Goal: Task Accomplishment & Management: Use online tool/utility

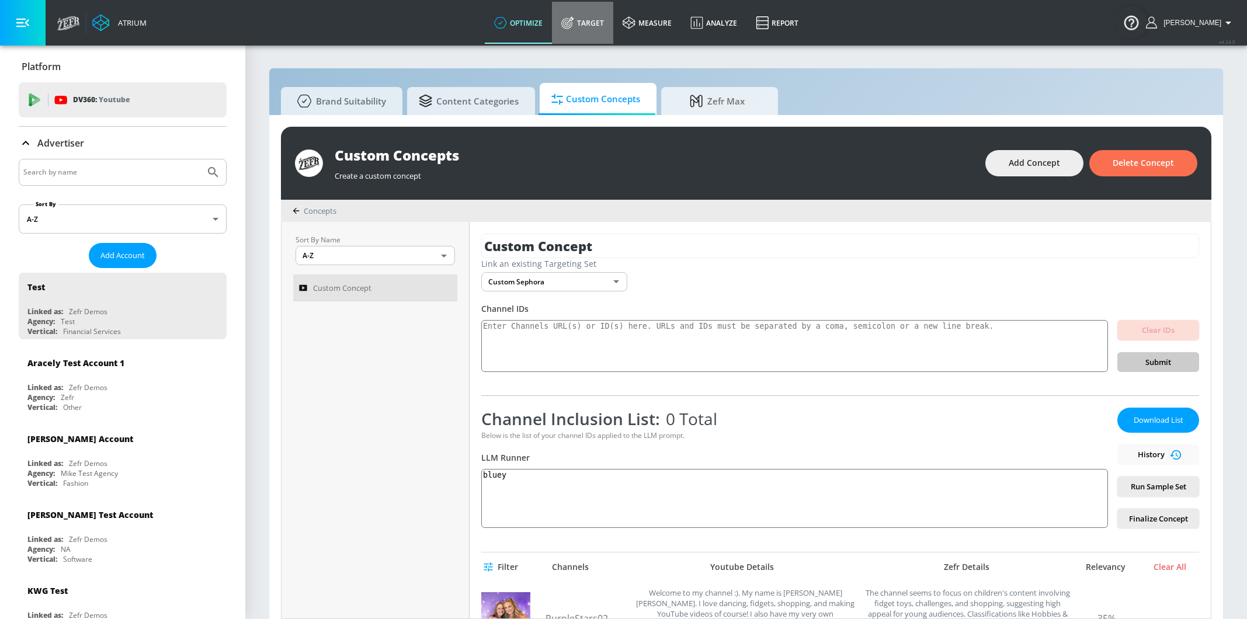
click at [574, 18] on icon at bounding box center [567, 22] width 13 height 13
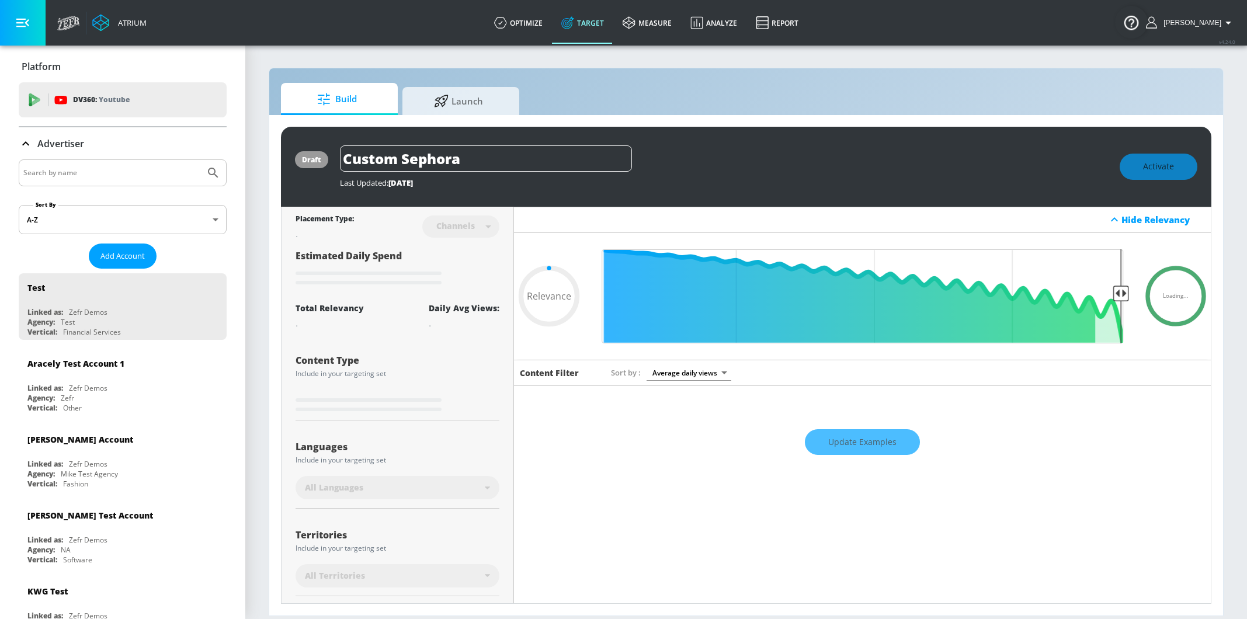
type input "0.05"
click at [160, 172] on input "Search by name" at bounding box center [111, 172] width 177 height 15
type input "kel"
type input "0.6"
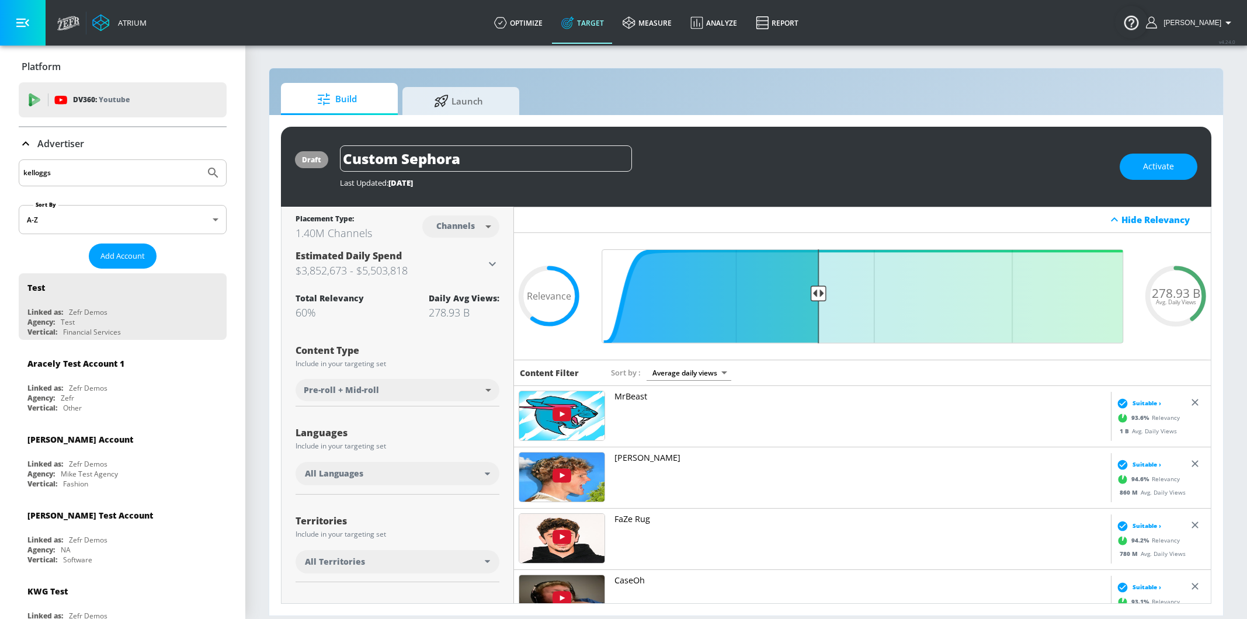
click at [209, 175] on icon "Submit Search" at bounding box center [213, 173] width 14 height 14
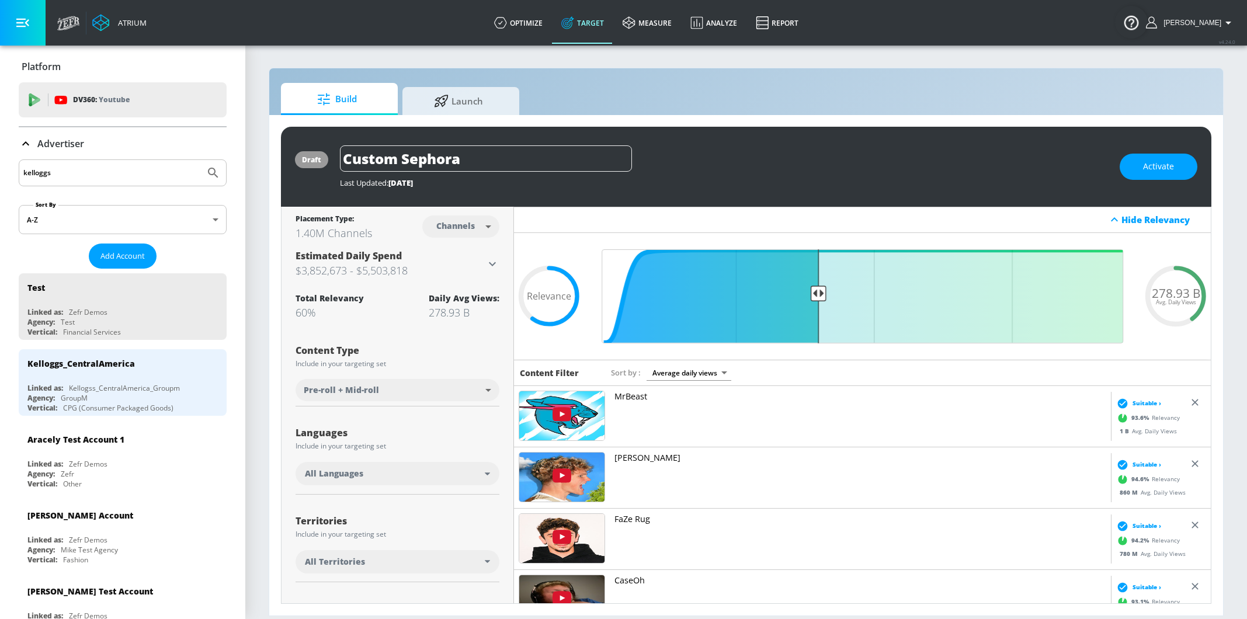
click at [92, 167] on input "kelloggs" at bounding box center [111, 172] width 177 height 15
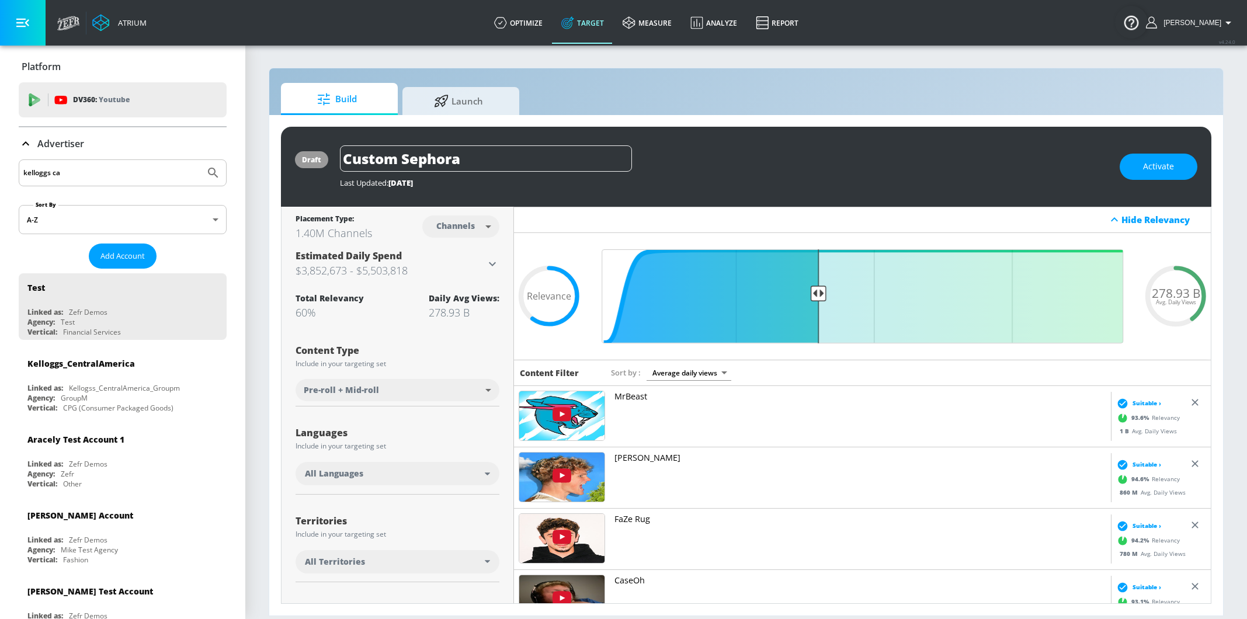
type input "kelloggs ca"
click at [219, 164] on button "Submit Search" at bounding box center [213, 173] width 26 height 26
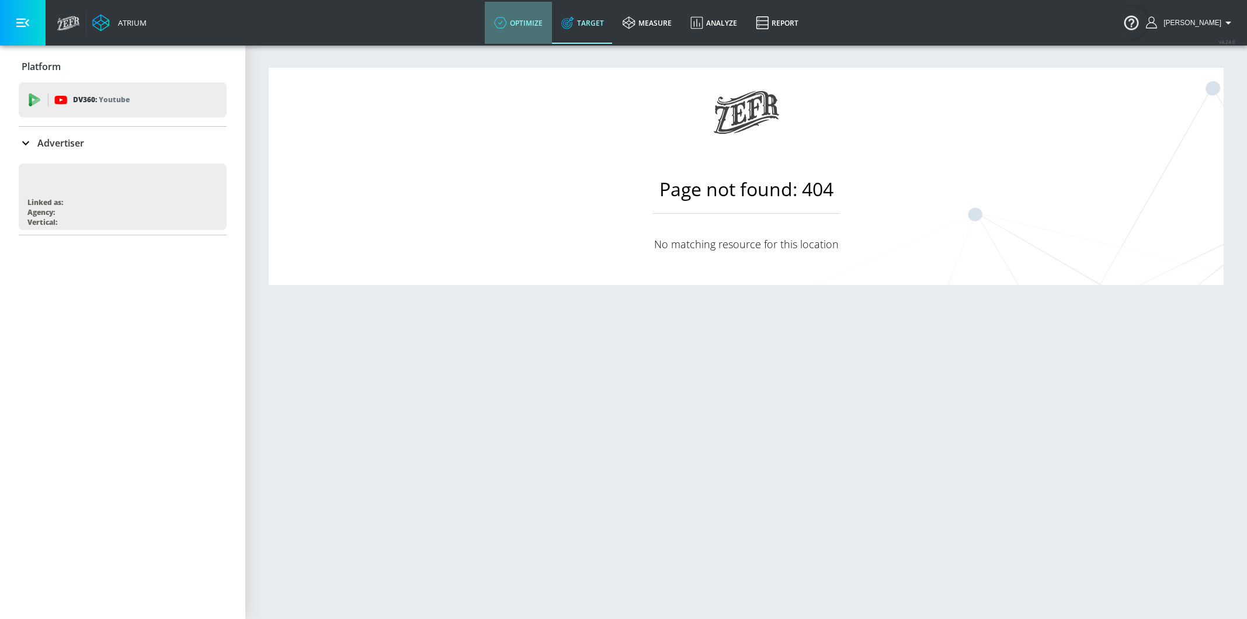
click at [543, 33] on link "optimize" at bounding box center [518, 23] width 67 height 42
click at [608, 30] on link "Target" at bounding box center [582, 23] width 61 height 42
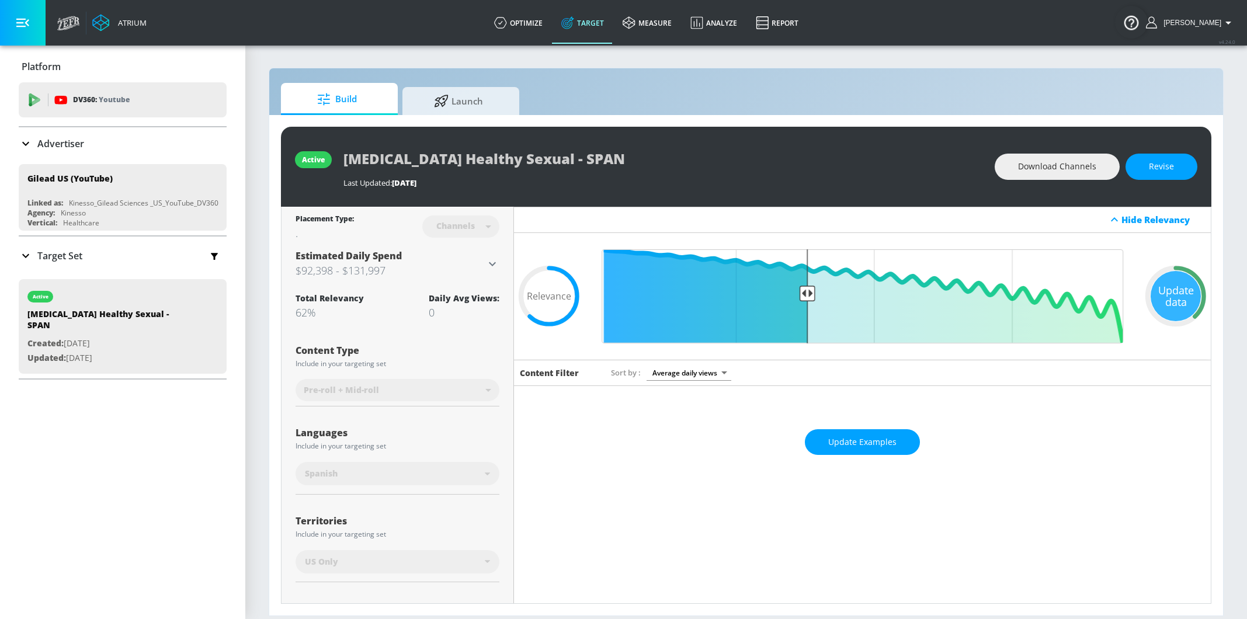
click at [73, 147] on p "Advertiser" at bounding box center [60, 143] width 47 height 13
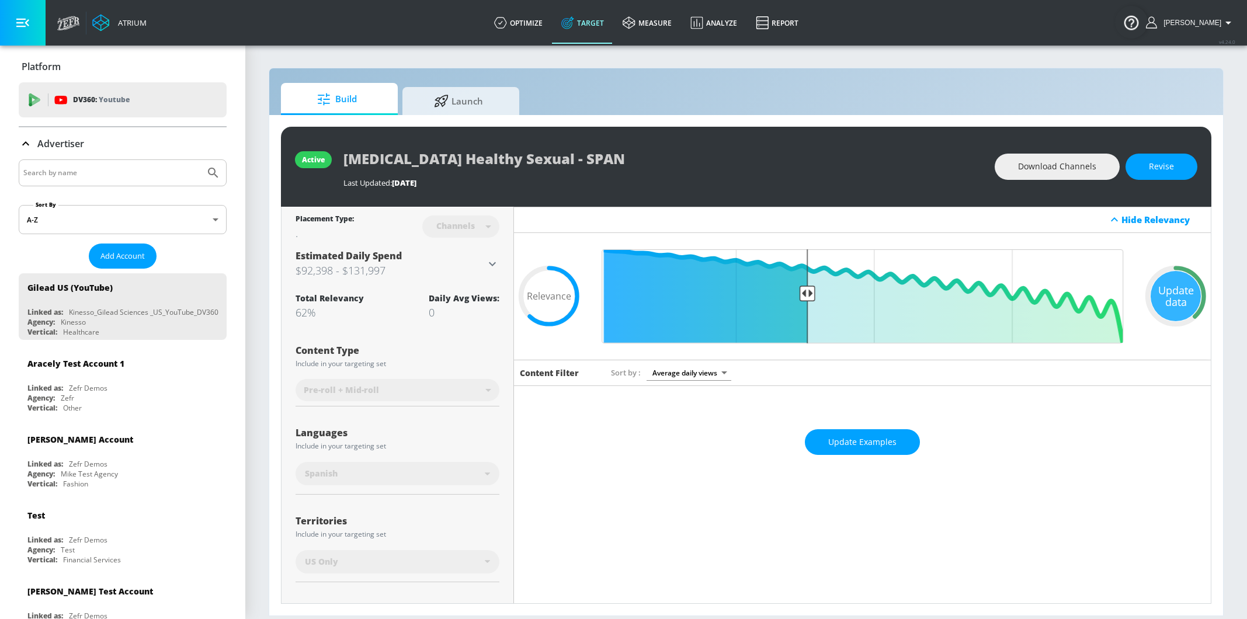
click at [78, 182] on div at bounding box center [123, 172] width 208 height 27
click at [78, 171] on input "Search by name" at bounding box center [111, 172] width 177 height 15
click at [223, 172] on button "Submit Search" at bounding box center [213, 173] width 26 height 26
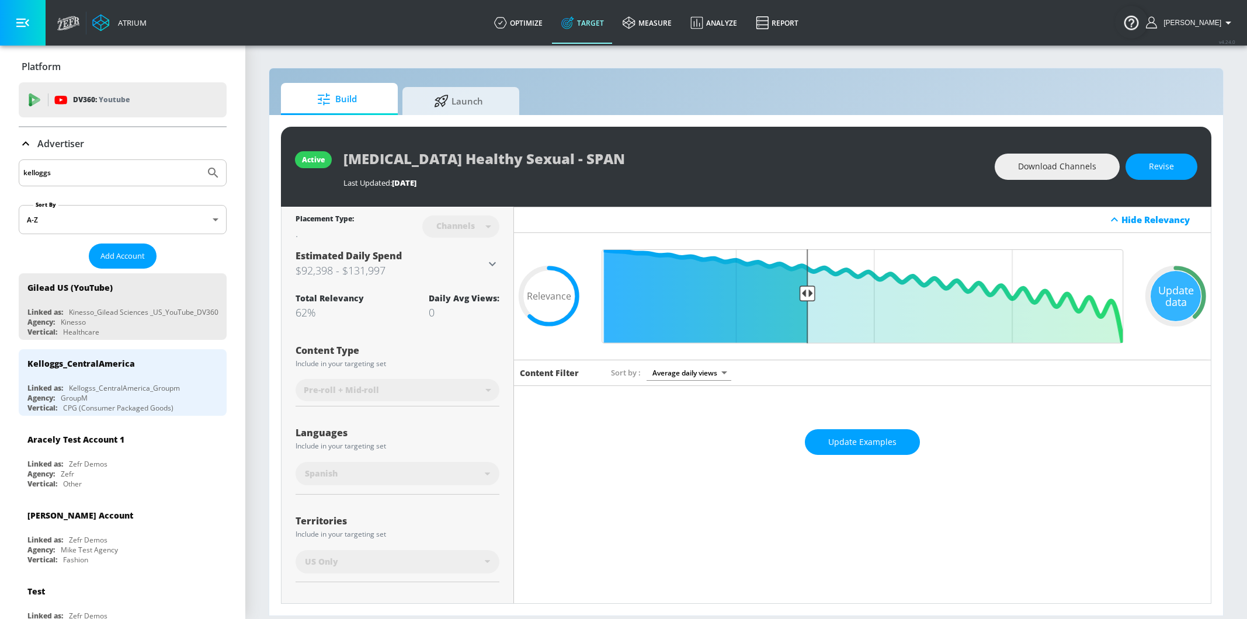
click at [133, 171] on input "kelloggs" at bounding box center [111, 172] width 177 height 15
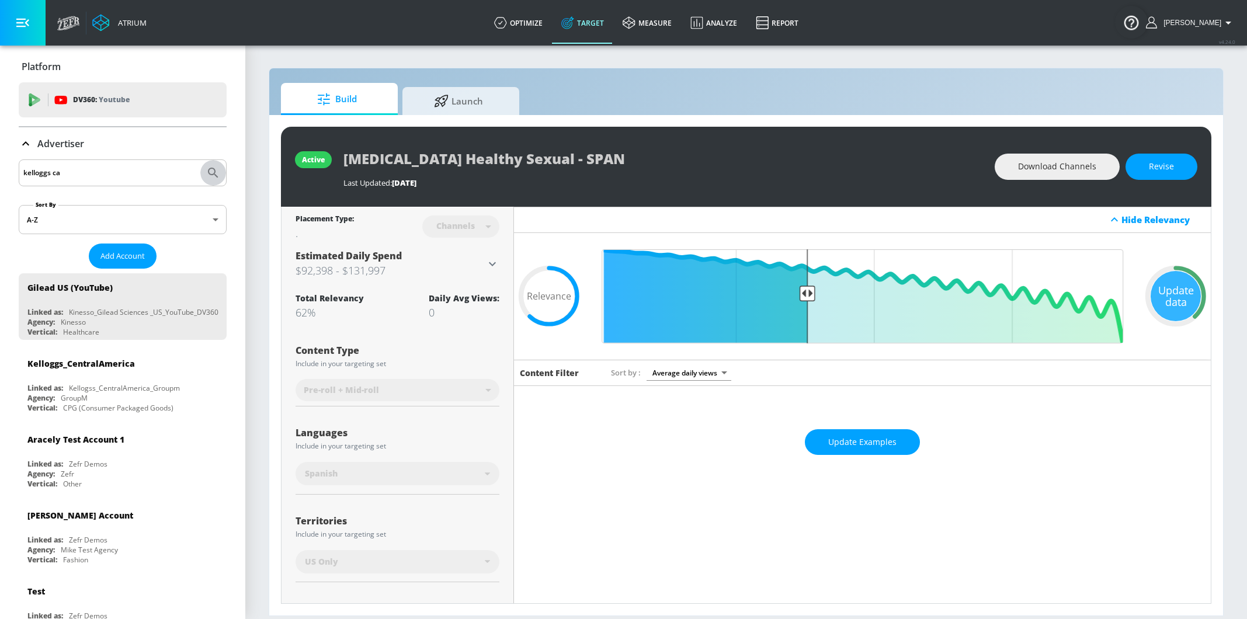
click at [211, 176] on icon "Submit Search" at bounding box center [213, 173] width 14 height 14
click at [218, 168] on icon "Submit Search" at bounding box center [213, 173] width 14 height 14
click at [78, 168] on input "kelloggs ca" at bounding box center [111, 172] width 177 height 15
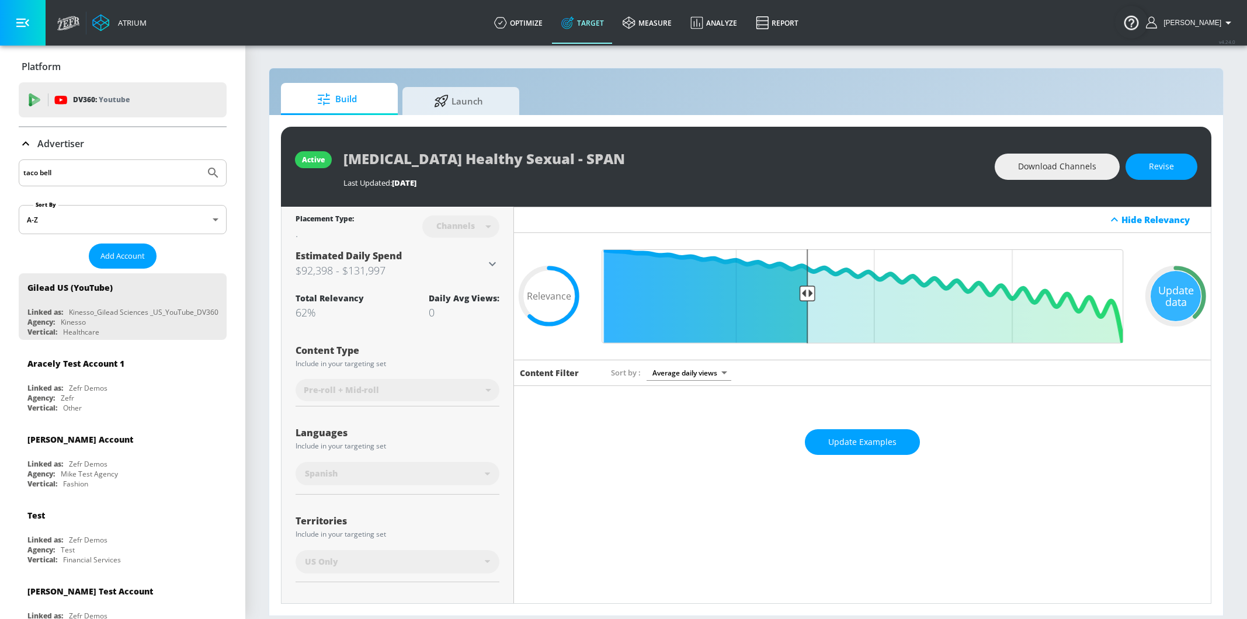
type input "taco bell"
click at [218, 181] on button "Submit Search" at bounding box center [213, 173] width 26 height 26
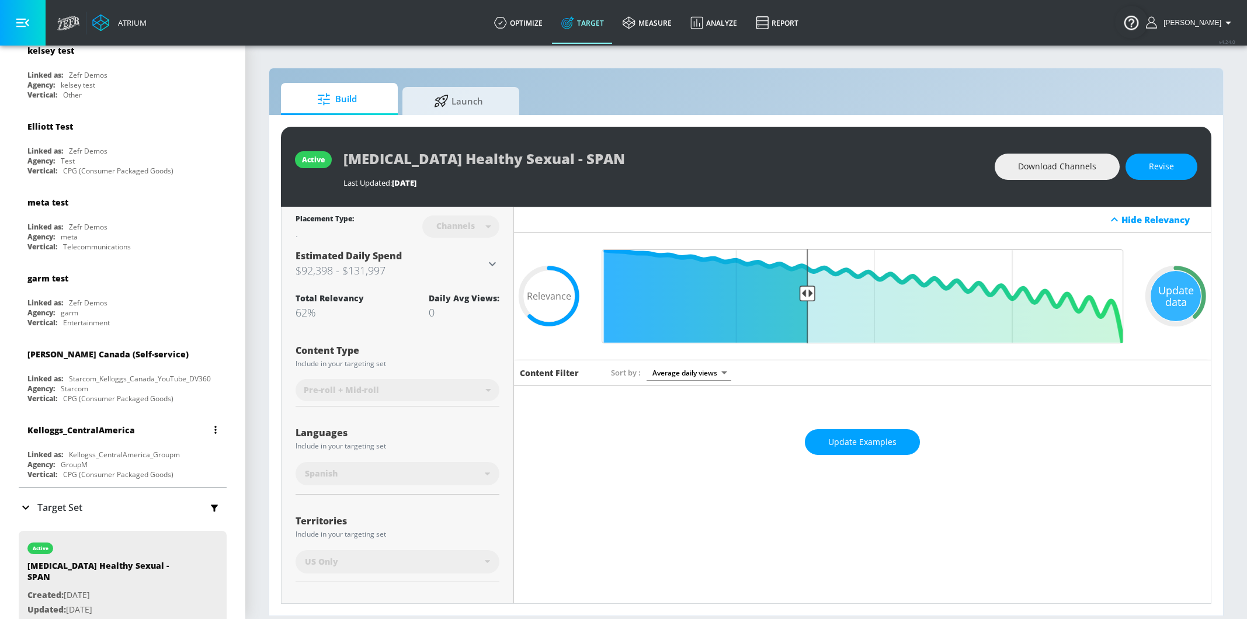
scroll to position [7623, 0]
click at [41, 505] on p "Target Set" at bounding box center [59, 511] width 45 height 13
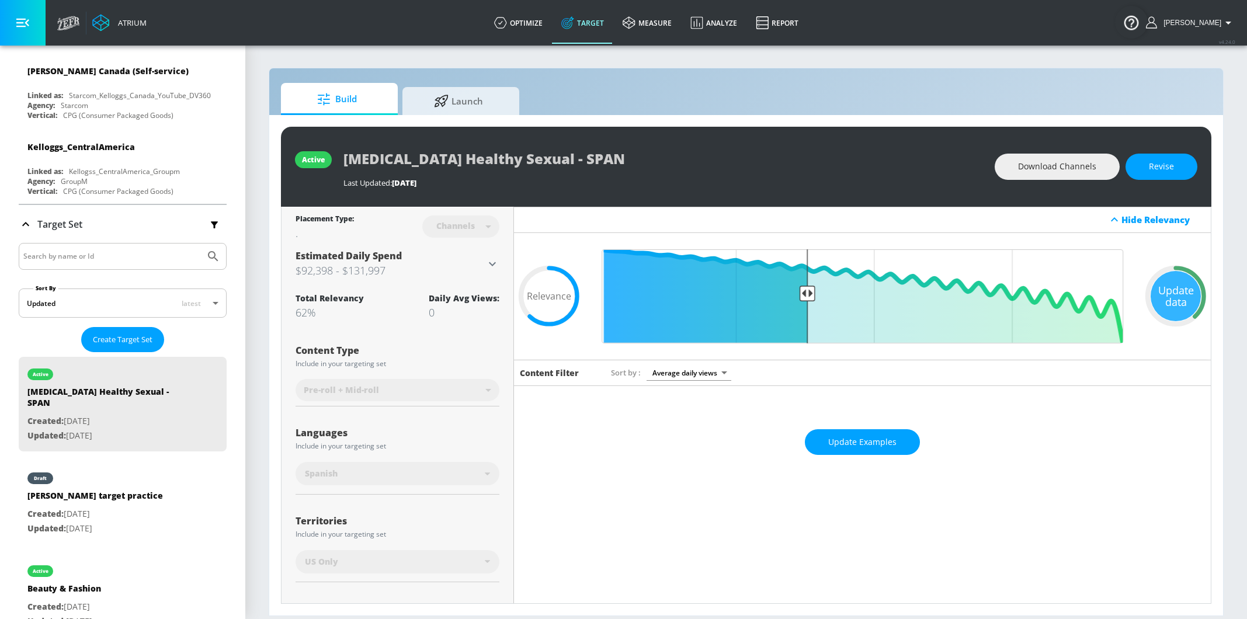
scroll to position [7915, 0]
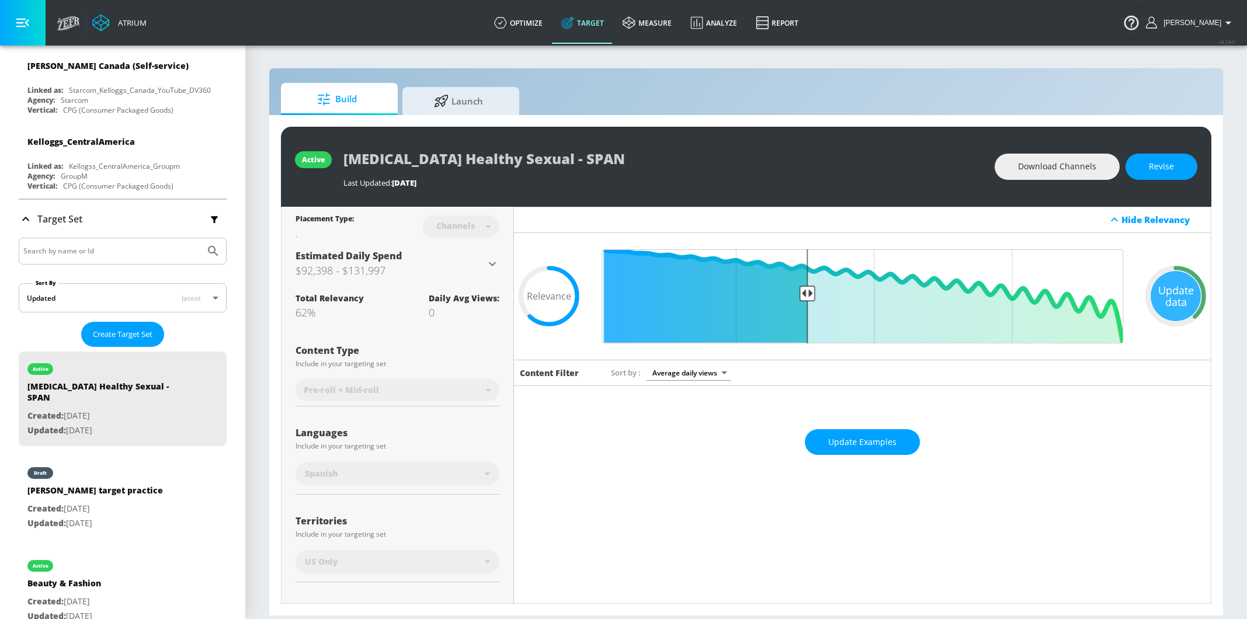
click at [60, 244] on input "Search by name or Id" at bounding box center [111, 251] width 177 height 15
type input "t"
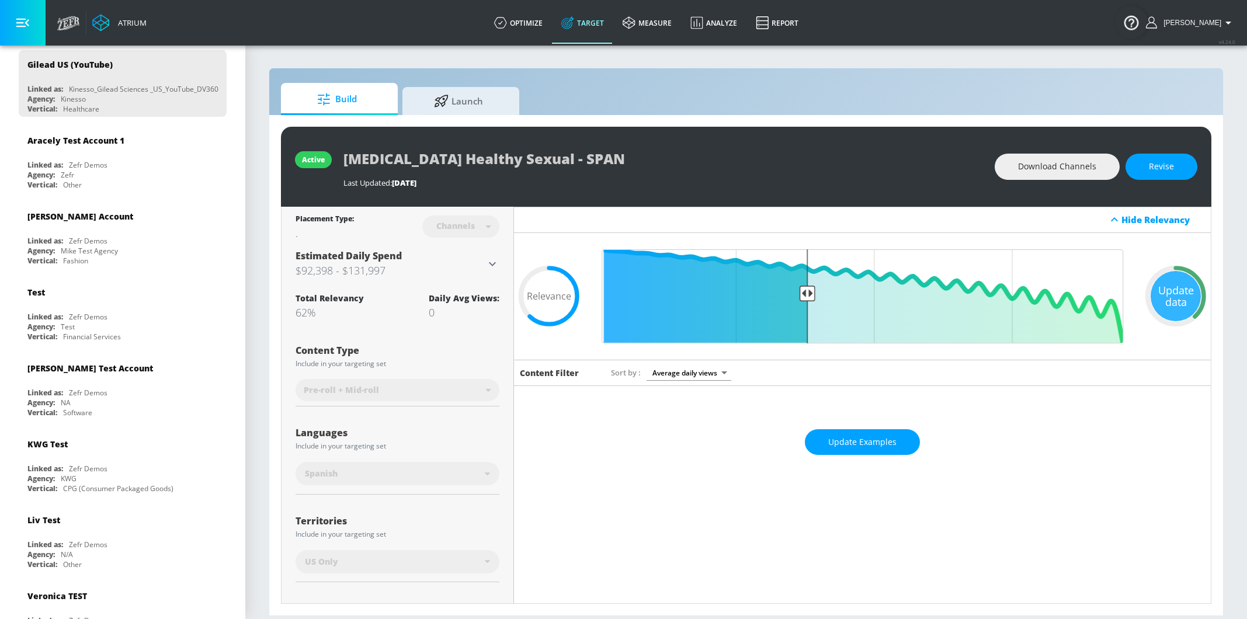
scroll to position [0, 0]
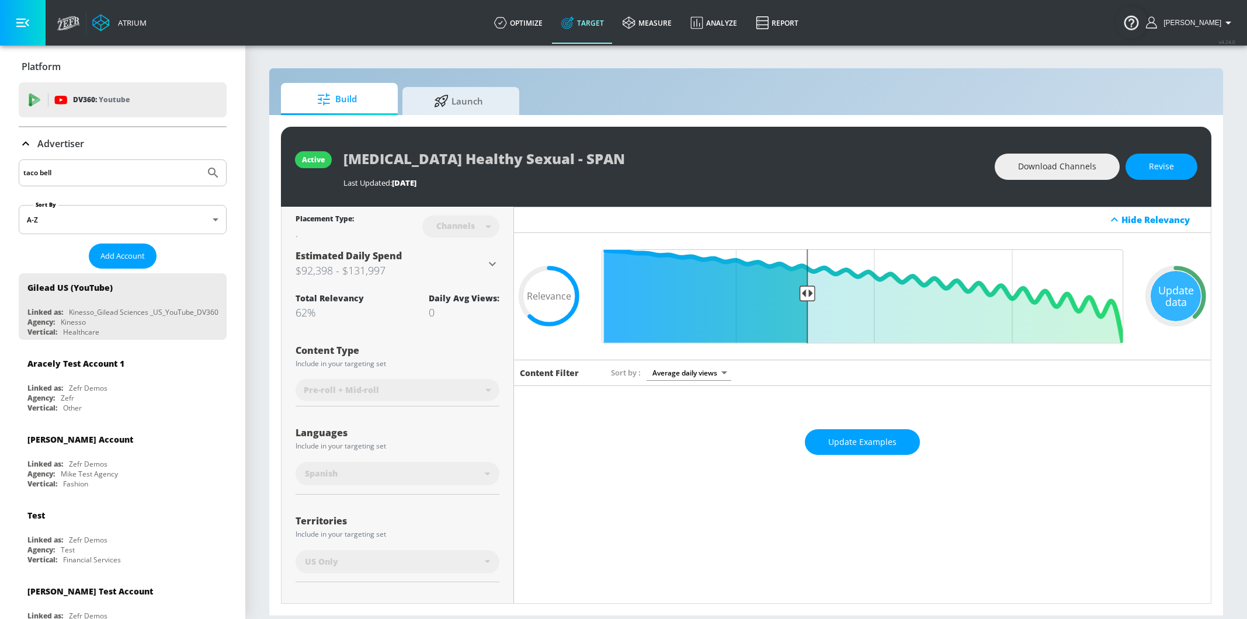
click at [79, 168] on input "taco bell" at bounding box center [111, 172] width 177 height 15
click at [207, 179] on button "Submit Search" at bounding box center [213, 173] width 26 height 26
click at [207, 179] on icon "Submit Search" at bounding box center [213, 173] width 14 height 14
click at [79, 396] on div "Agency: Zefr" at bounding box center [125, 398] width 196 height 10
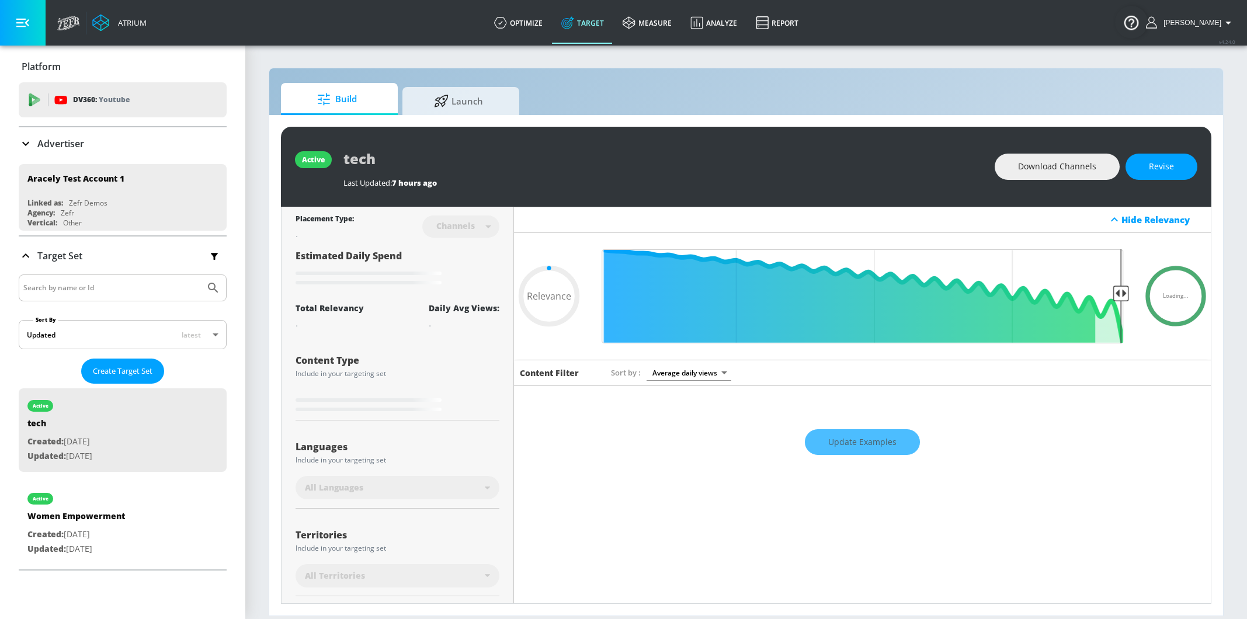
click at [71, 175] on input "taco bell" at bounding box center [111, 172] width 177 height 15
click at [82, 145] on p "Advertiser" at bounding box center [60, 143] width 47 height 13
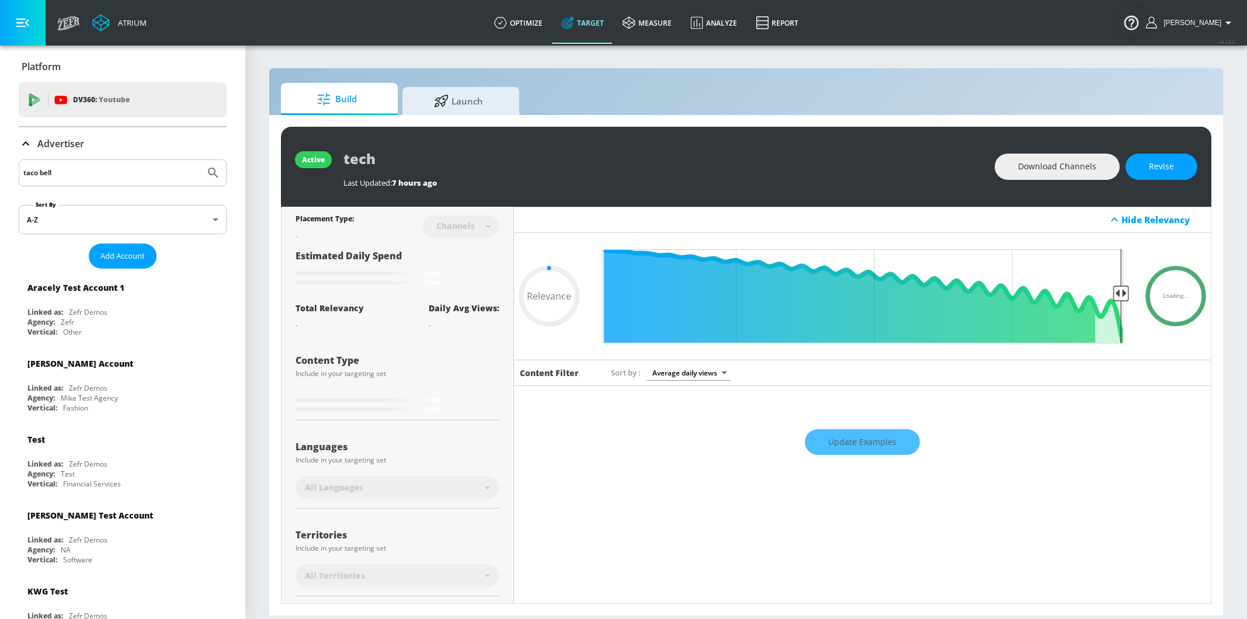
type input "0.6"
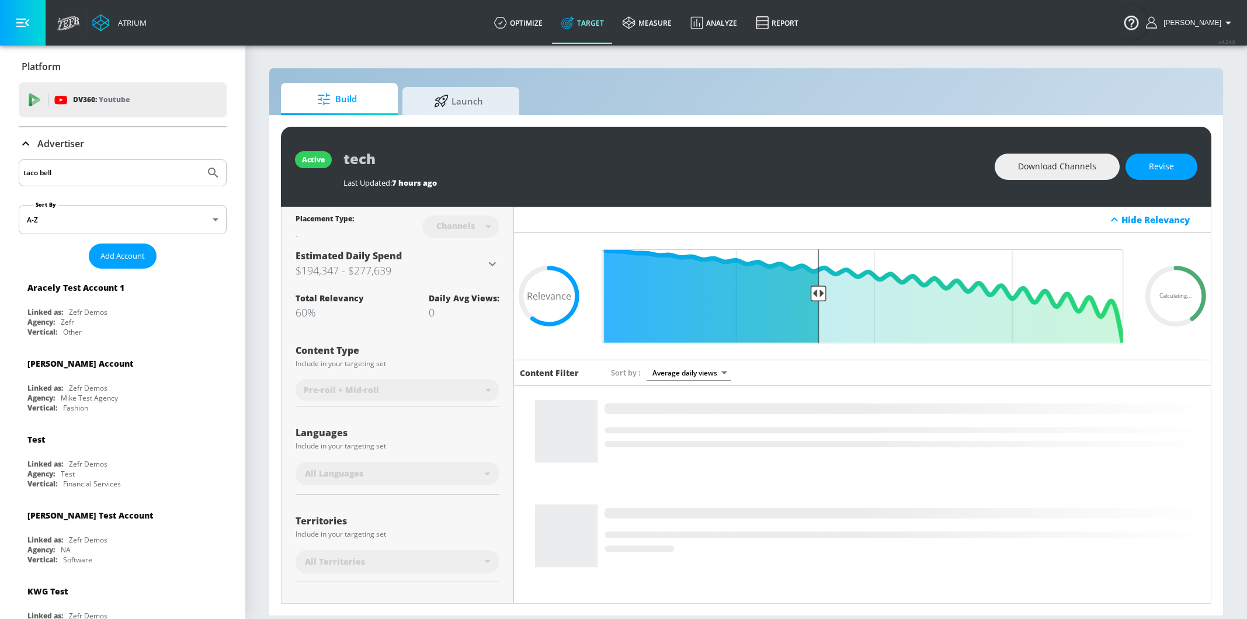
click at [37, 171] on input "taco bell" at bounding box center [111, 172] width 177 height 15
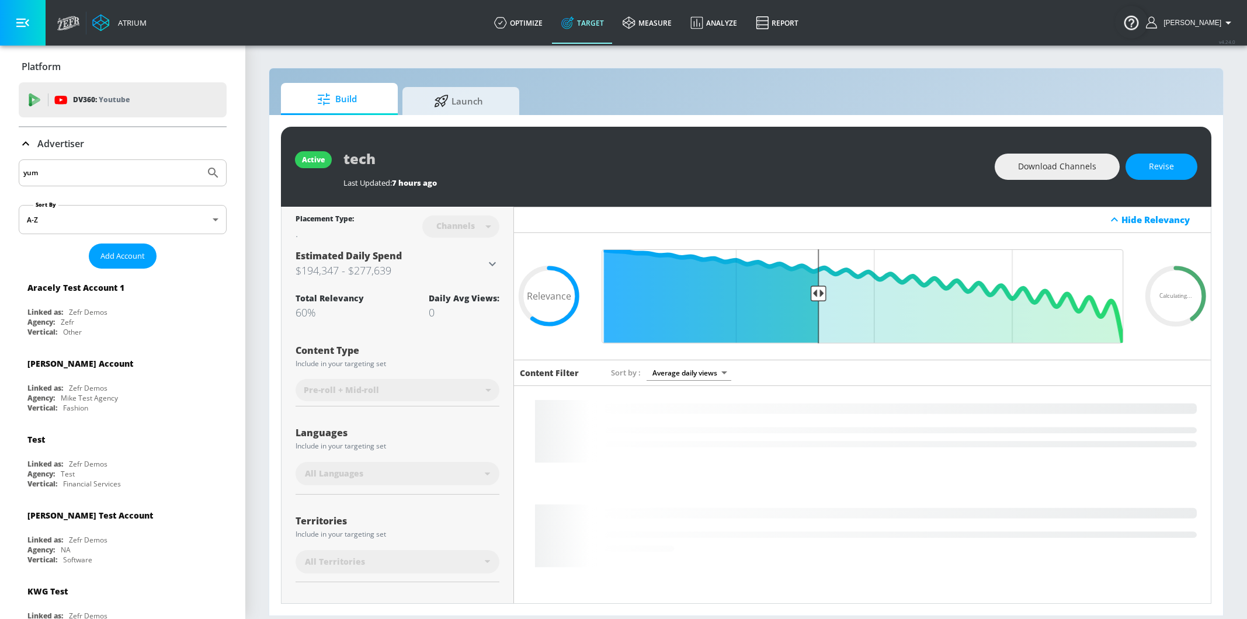
type input "yum"
click at [213, 173] on icon "Submit Search" at bounding box center [213, 173] width 10 height 10
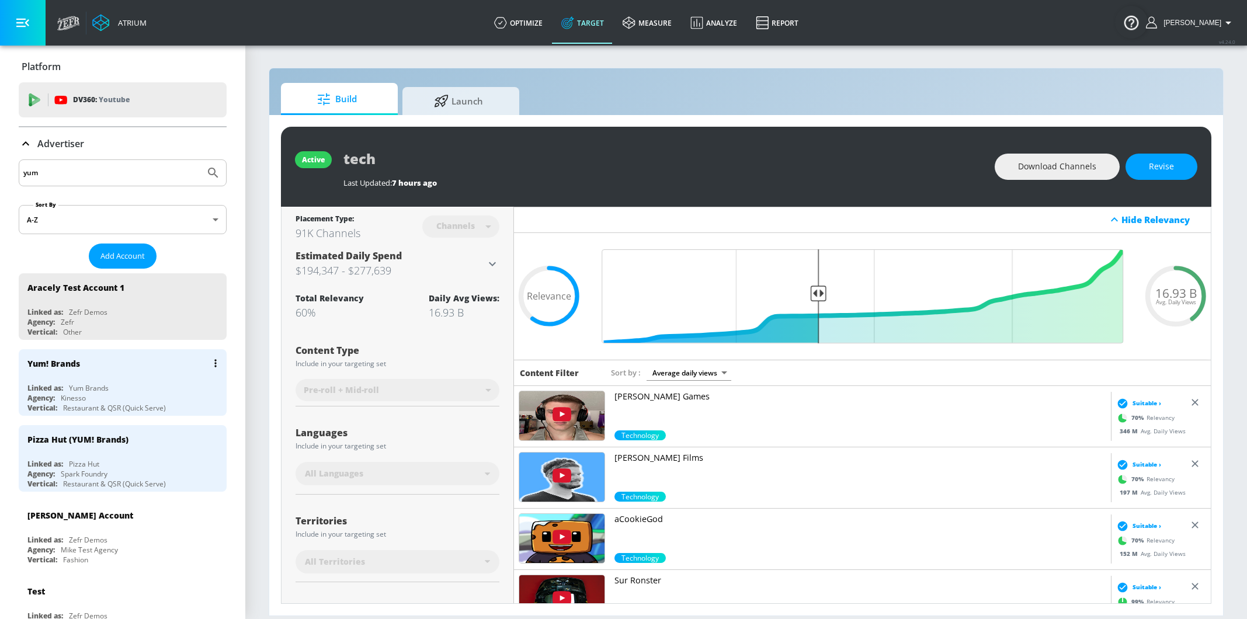
click at [143, 377] on div "Yum! Brands Linked as: Yum Brands Agency: Kinesso Vertical: Restaurant & QSR (Q…" at bounding box center [123, 382] width 208 height 67
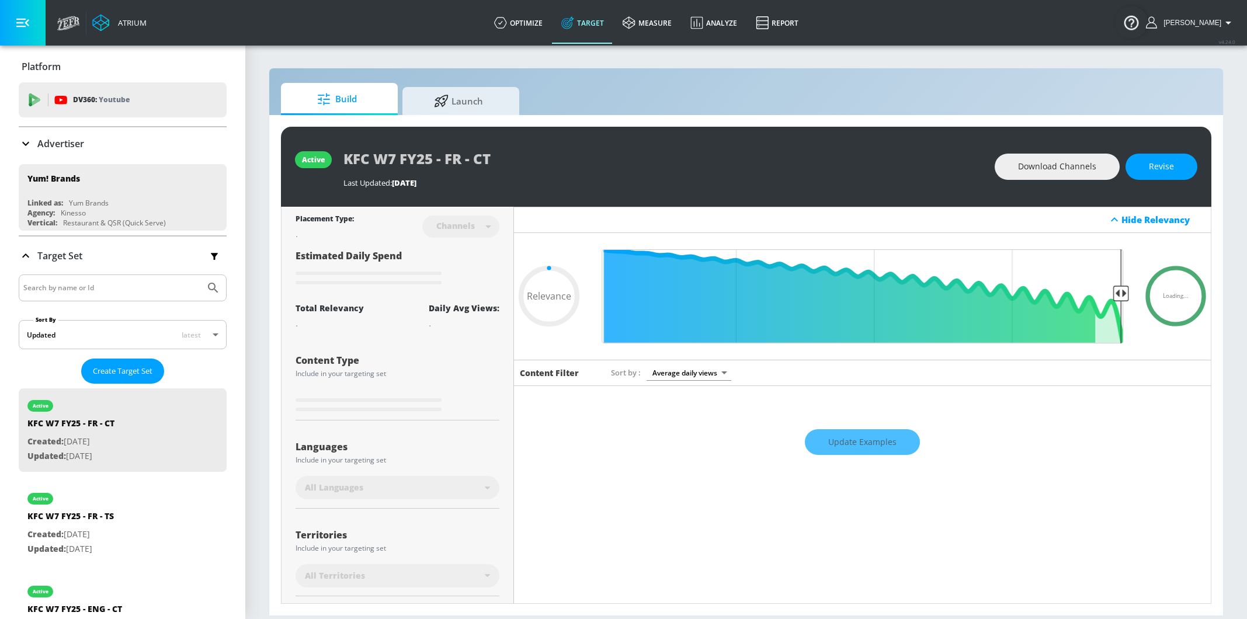
type input "0.5"
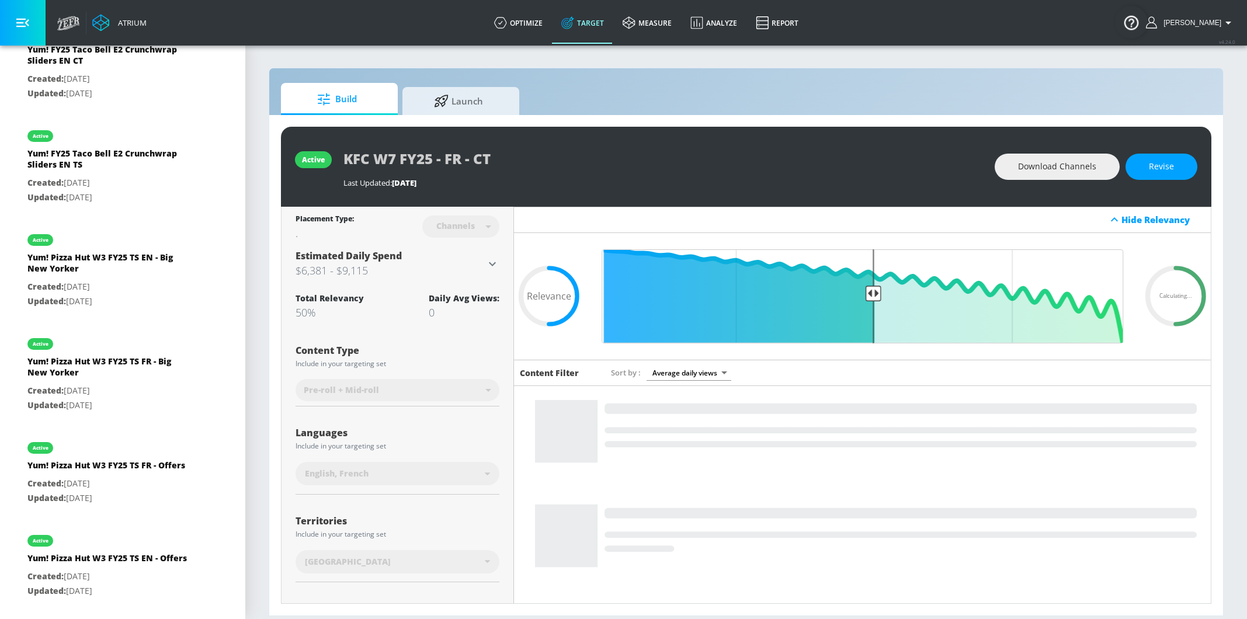
scroll to position [2082, 0]
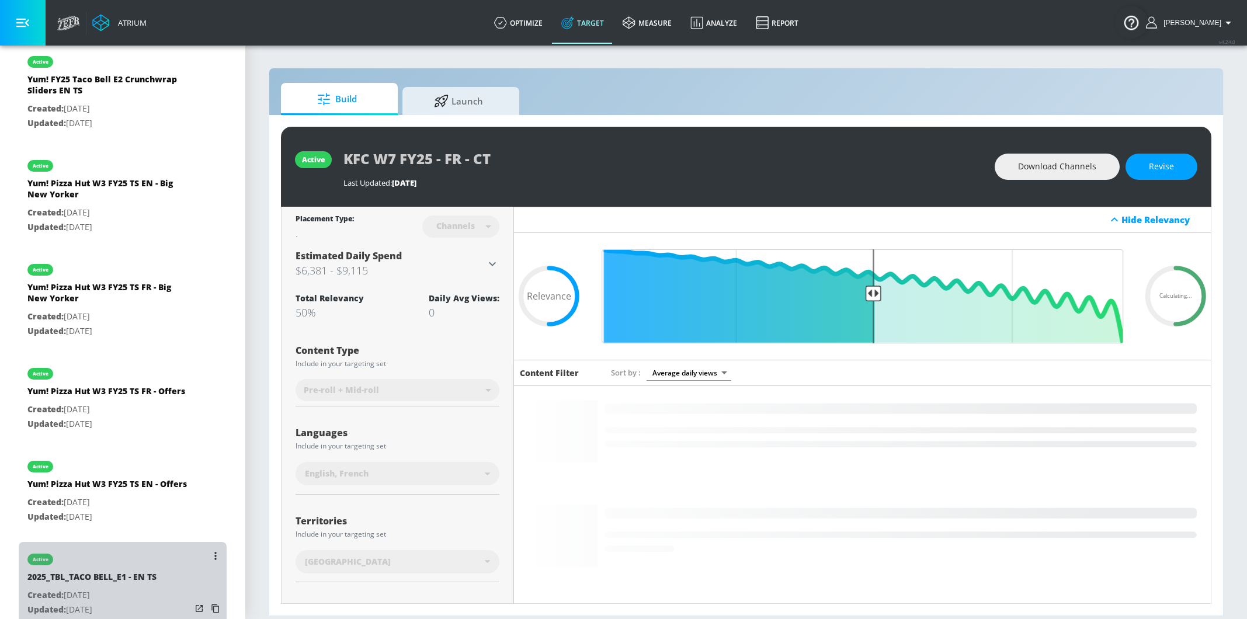
click at [116, 588] on p "Created: Feb. 05, 2025" at bounding box center [91, 595] width 129 height 15
type input "2025_TBL_TACO BELL_E1 - EN TS"
type input "videos"
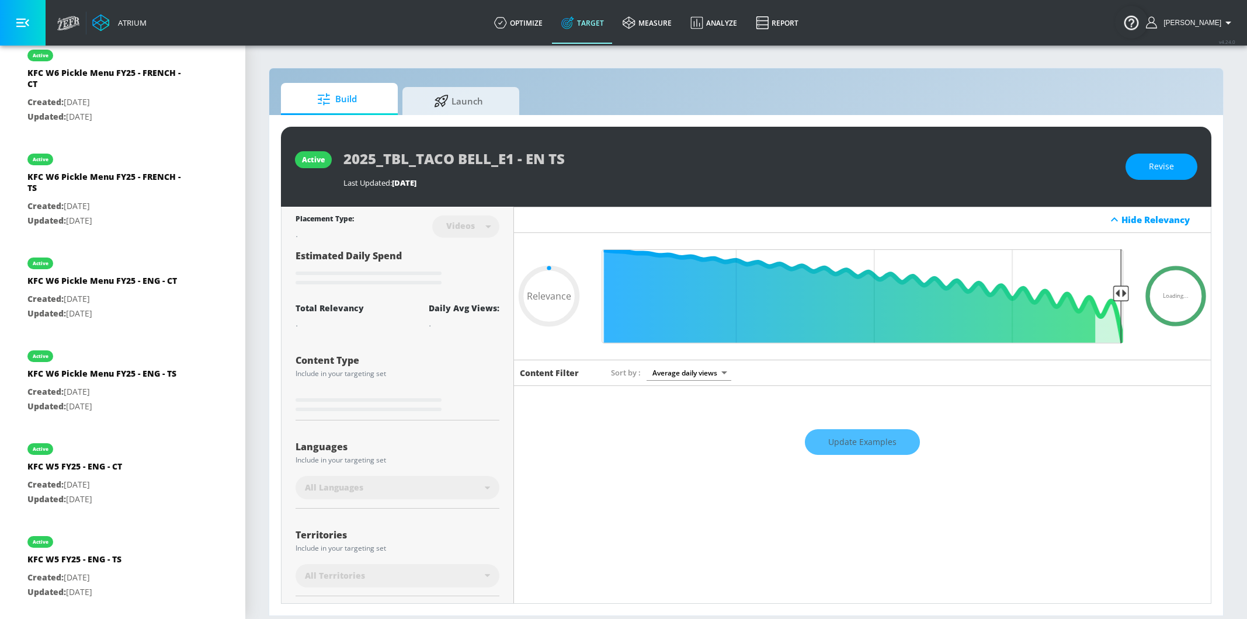
scroll to position [1176, 0]
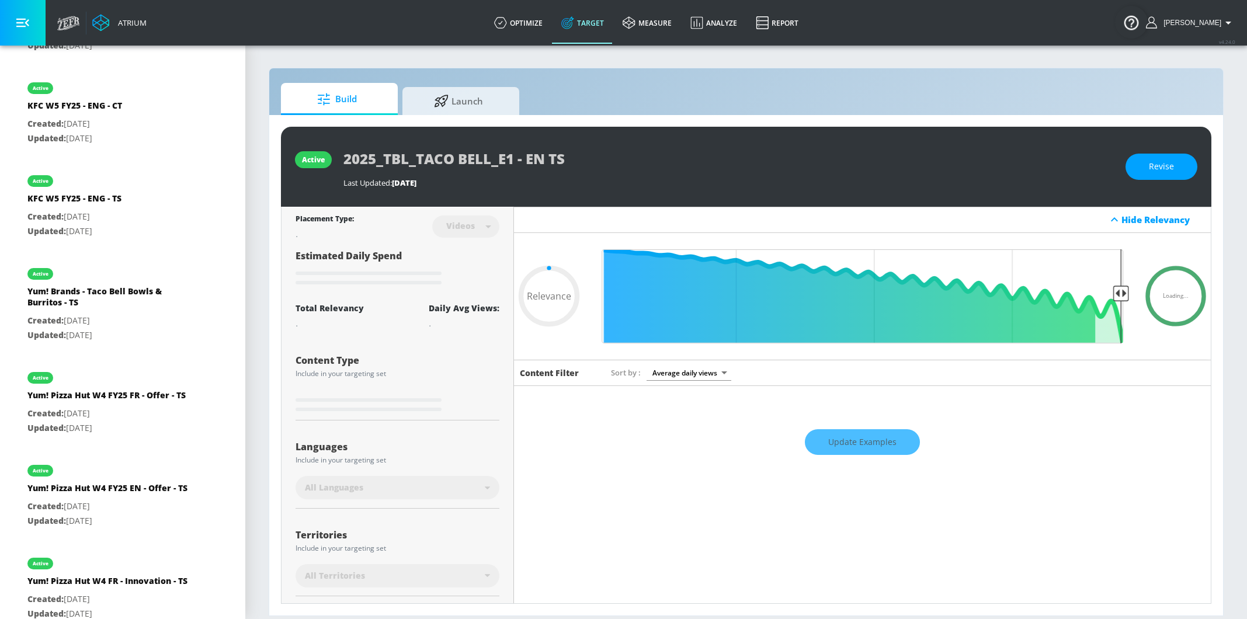
type input "0.7"
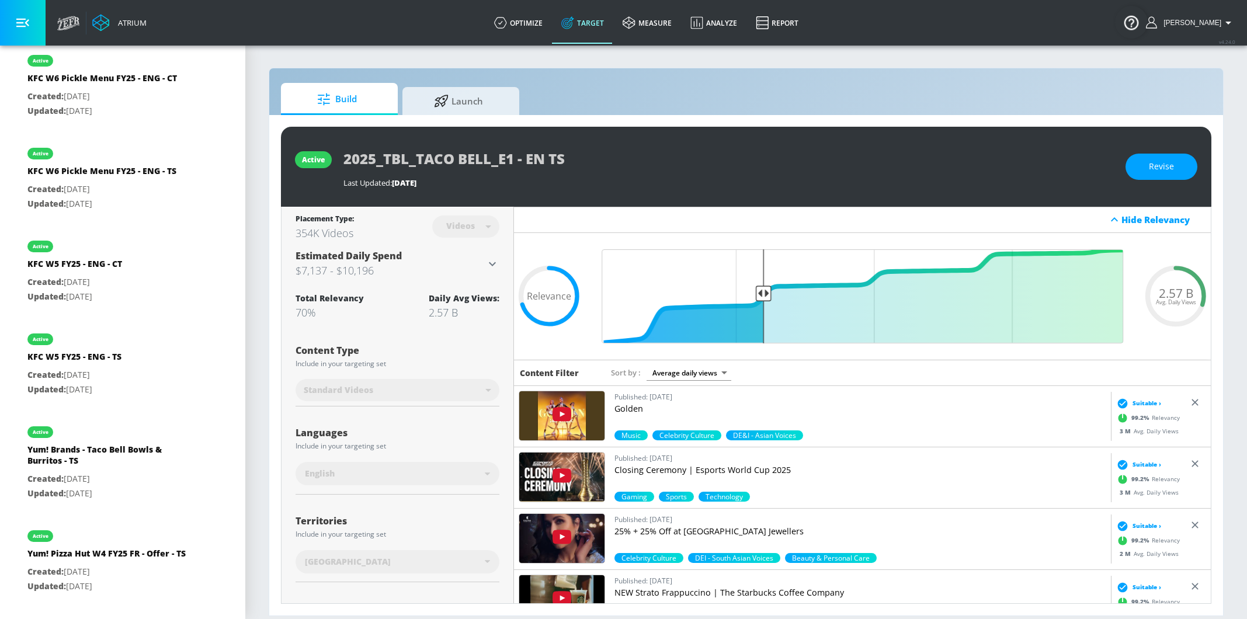
scroll to position [0, 0]
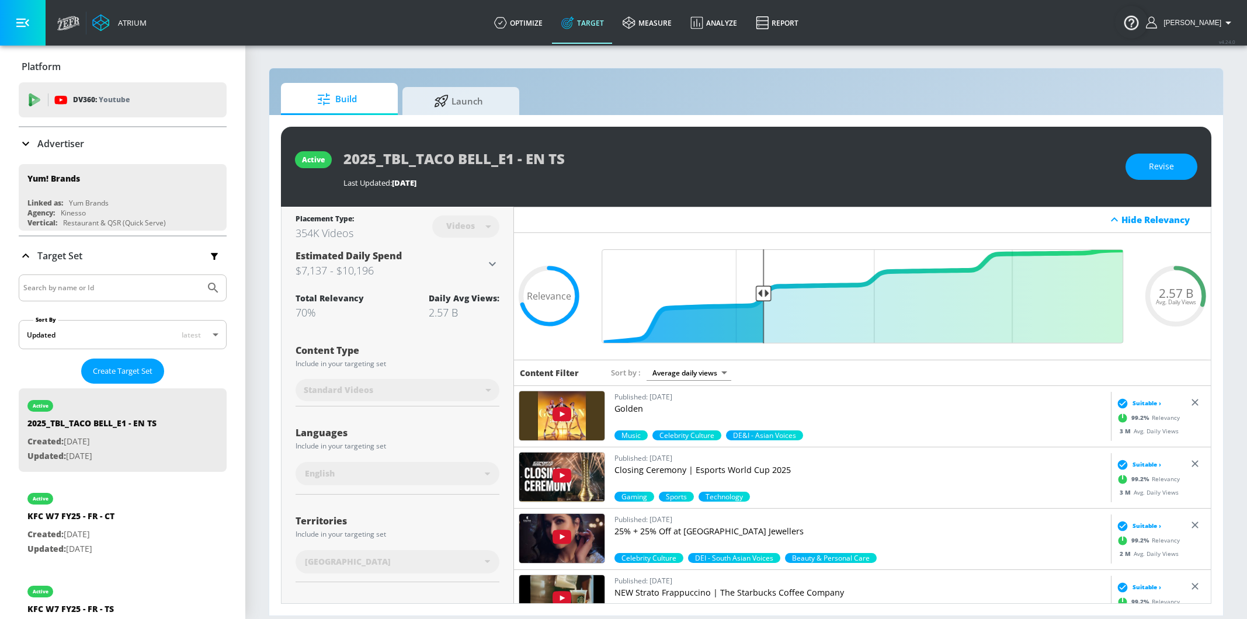
click at [61, 143] on p "Advertiser" at bounding box center [60, 143] width 47 height 13
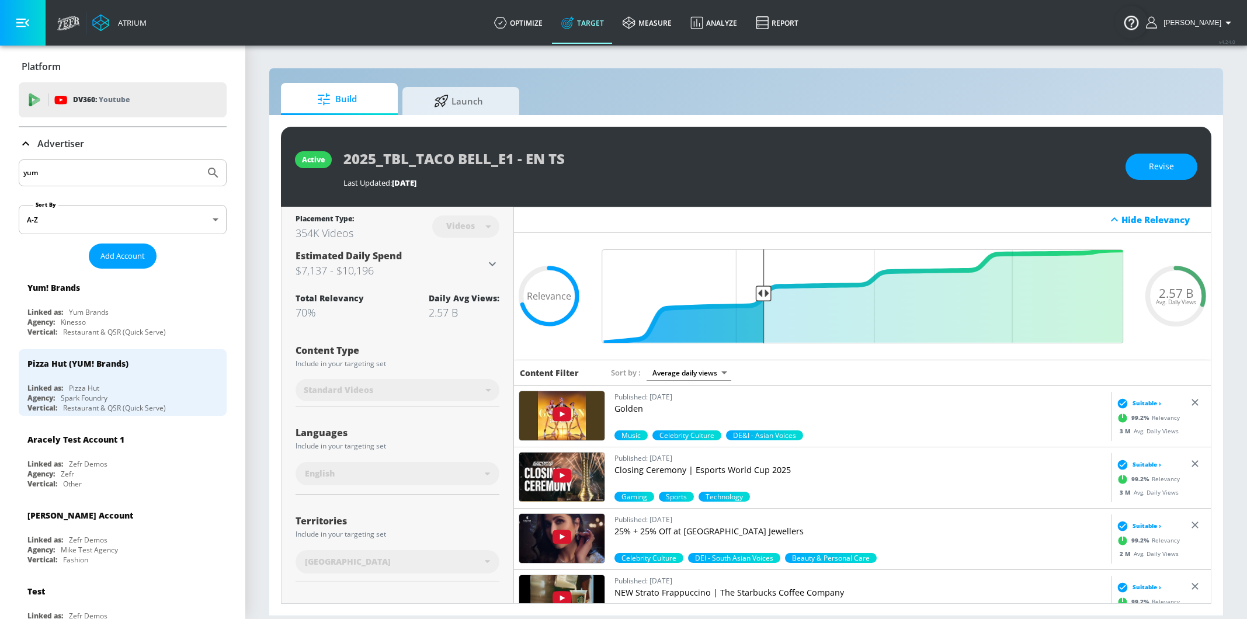
click at [64, 171] on input "yum" at bounding box center [111, 172] width 177 height 15
paste input "3072631111"
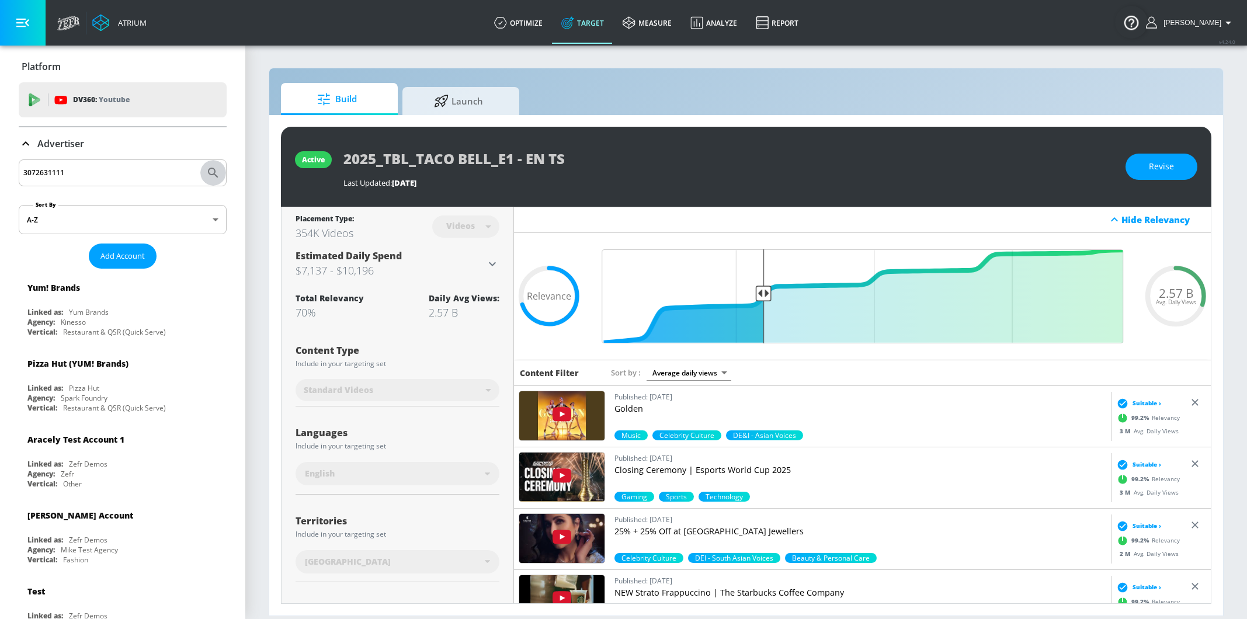
click at [209, 172] on icon "Submit Search" at bounding box center [213, 173] width 10 height 10
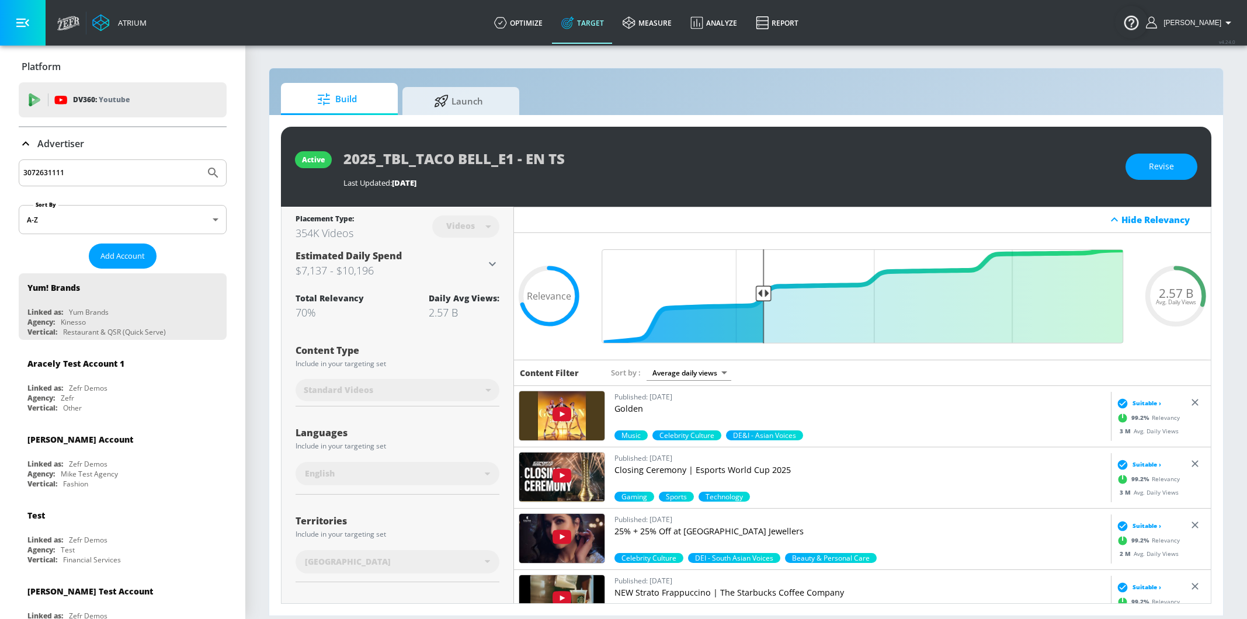
click at [151, 167] on input "3072631111" at bounding box center [111, 172] width 177 height 15
click at [154, 176] on input "3072631111" at bounding box center [111, 172] width 177 height 15
paste input "AMP Bank | S&P"
click at [219, 171] on icon "Submit Search" at bounding box center [213, 173] width 14 height 14
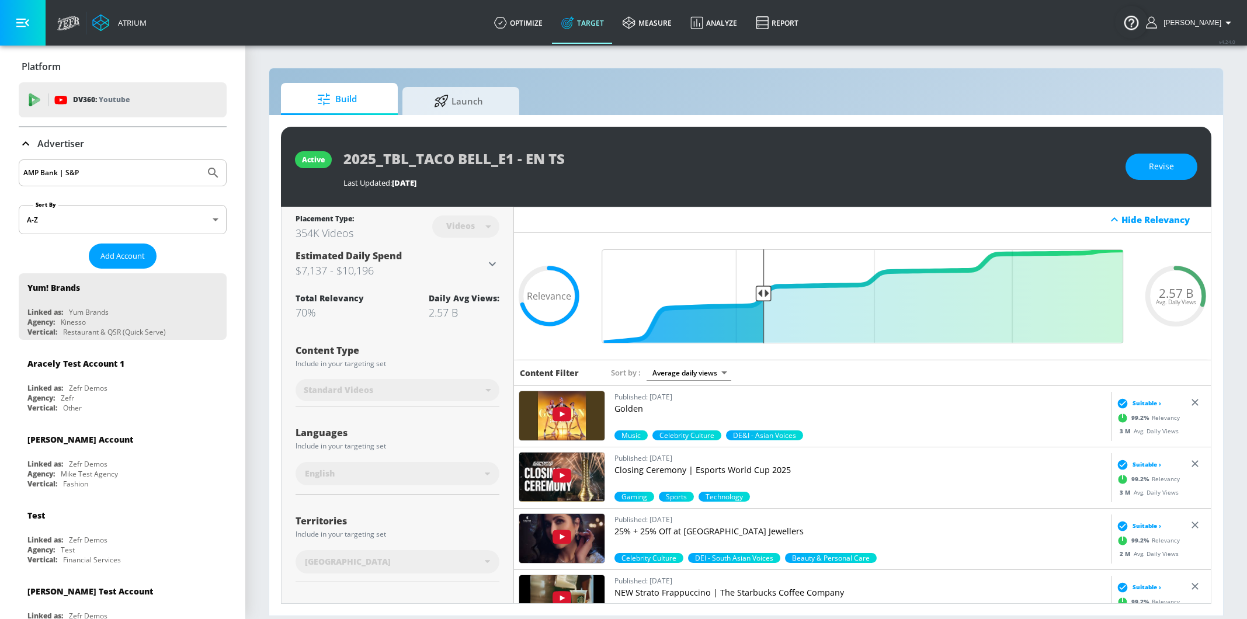
click at [144, 178] on input "AMP Bank | S&P" at bounding box center [111, 172] width 177 height 15
click at [153, 173] on input "AMP Bank | S&P" at bounding box center [111, 172] width 177 height 15
paste input "22823989436"
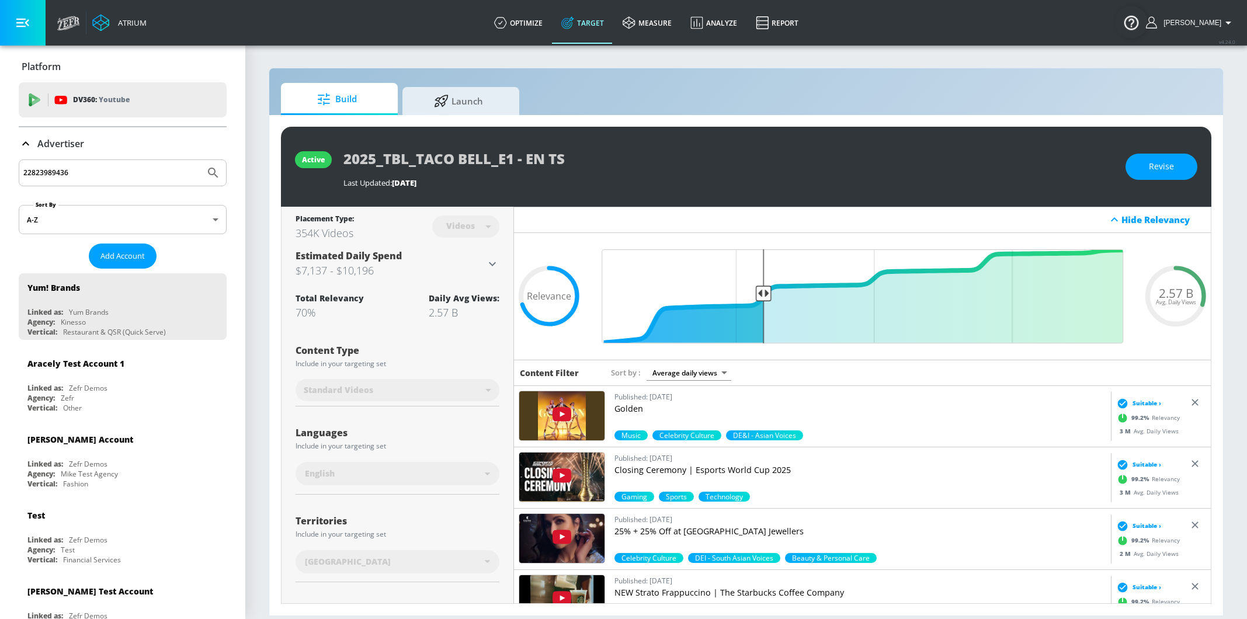
type input "22823989436"
click at [205, 175] on button "Submit Search" at bounding box center [213, 173] width 26 height 26
click at [79, 174] on input "22823989436" at bounding box center [111, 172] width 177 height 15
click at [189, 144] on div "Advertiser" at bounding box center [123, 144] width 208 height 14
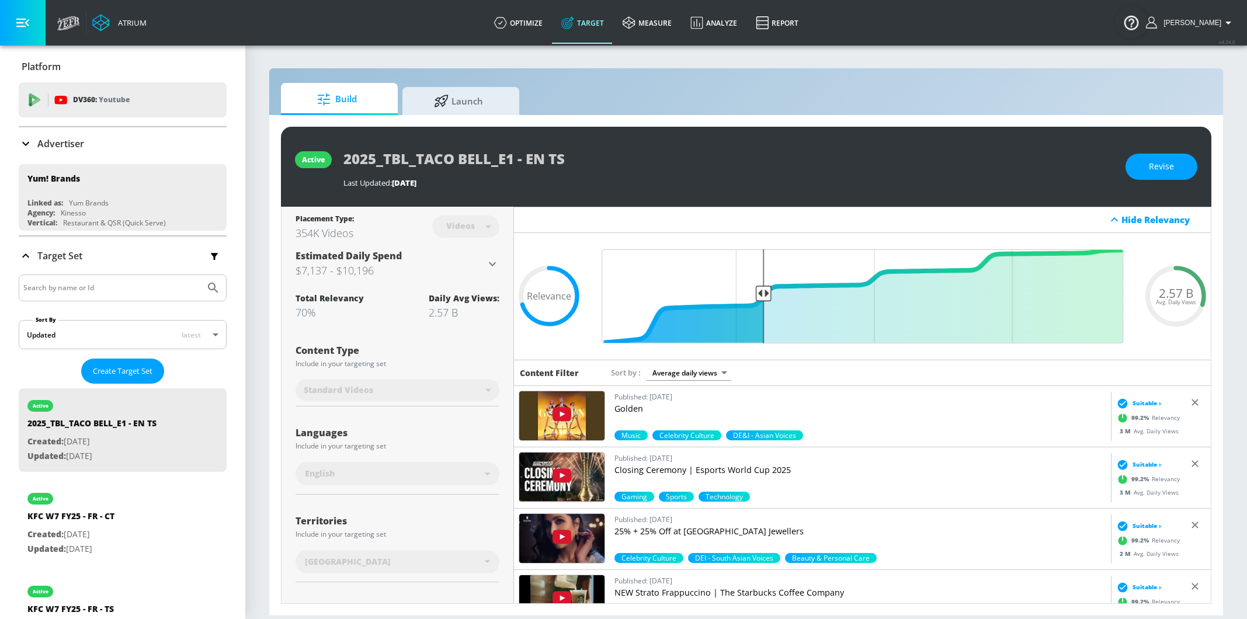
click at [189, 172] on input "22823989436" at bounding box center [111, 172] width 177 height 15
click at [123, 150] on div "Advertiser" at bounding box center [123, 144] width 208 height 14
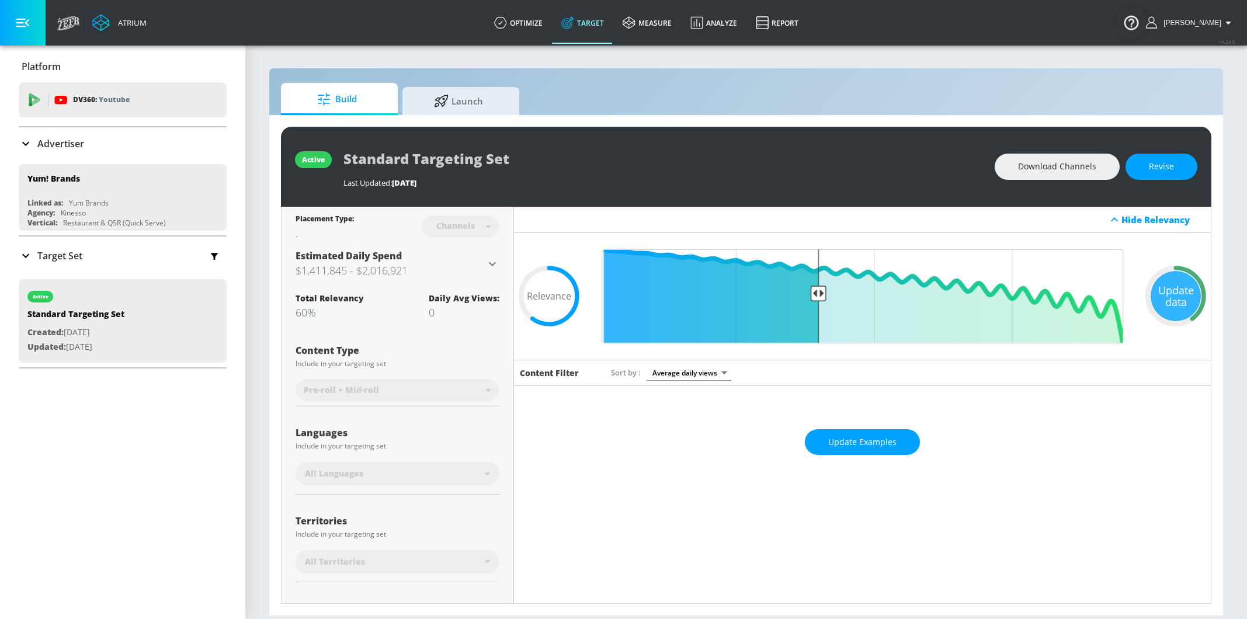
click at [89, 155] on div "Advertiser" at bounding box center [123, 143] width 208 height 33
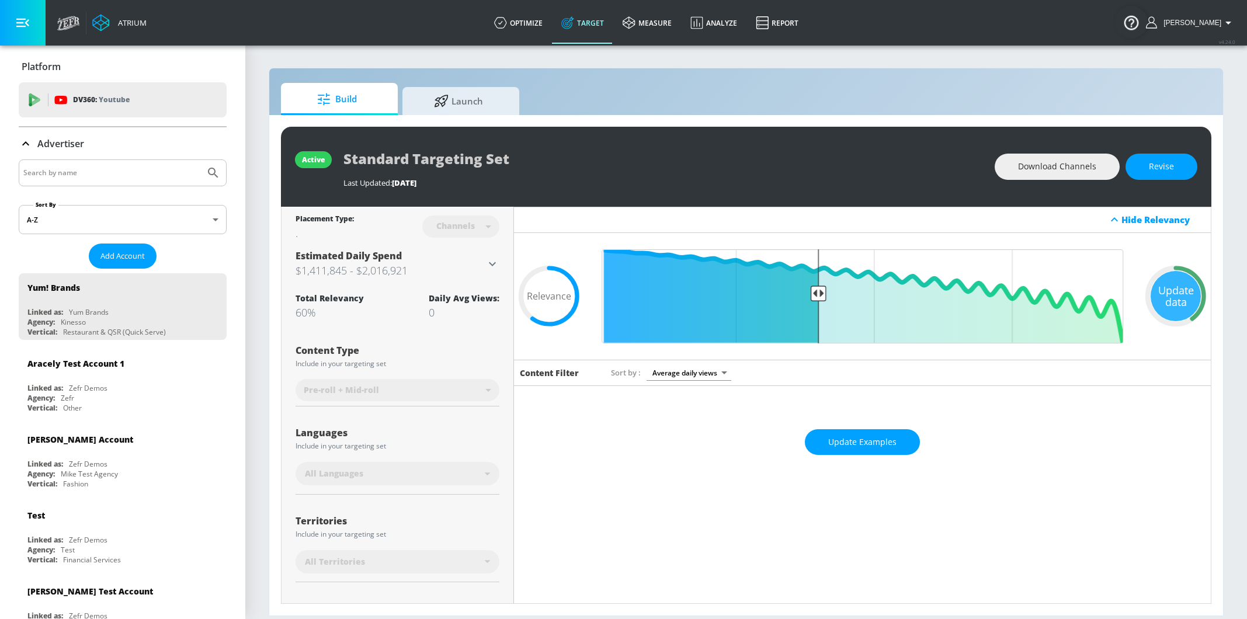
click at [85, 166] on input "Search by name" at bounding box center [111, 172] width 177 height 15
paste input "27790023-567d-4101-9324-b0dbb9b6c6e4"
click at [213, 173] on icon "Submit Search" at bounding box center [213, 173] width 10 height 10
click at [161, 161] on div "27790023-567d-4101-9324-b0dbb9b6c6e4" at bounding box center [123, 172] width 208 height 27
click at [161, 170] on input "27790023-567d-4101-9324-b0dbb9b6c6e4" at bounding box center [111, 172] width 177 height 15
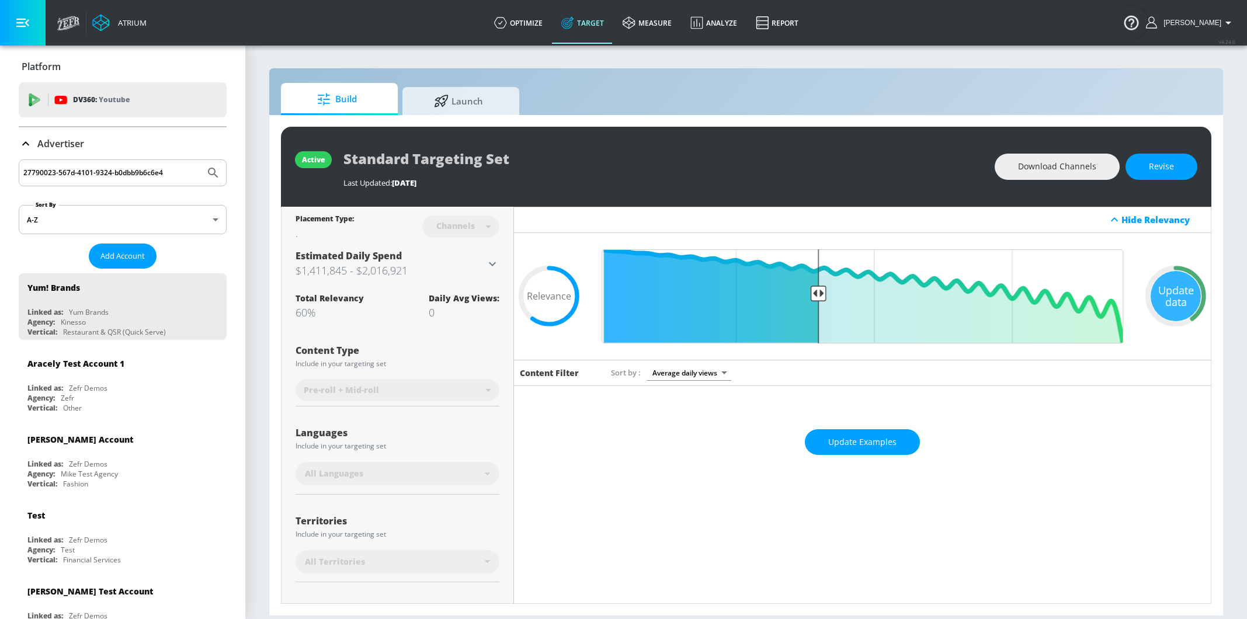
click at [161, 170] on input "27790023-567d-4101-9324-b0dbb9b6c6e4" at bounding box center [111, 172] width 177 height 15
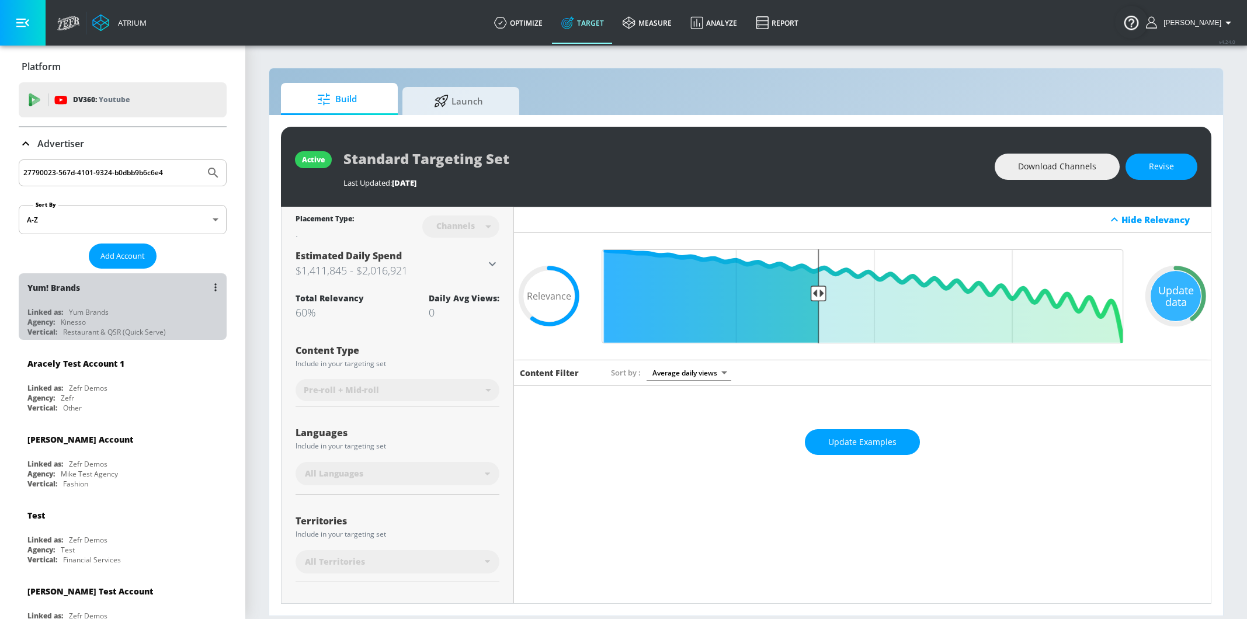
click at [94, 302] on div "Yum! Brands Linked as: Yum Brands Agency: Kinesso Vertical: Restaurant & QSR (Q…" at bounding box center [123, 306] width 208 height 67
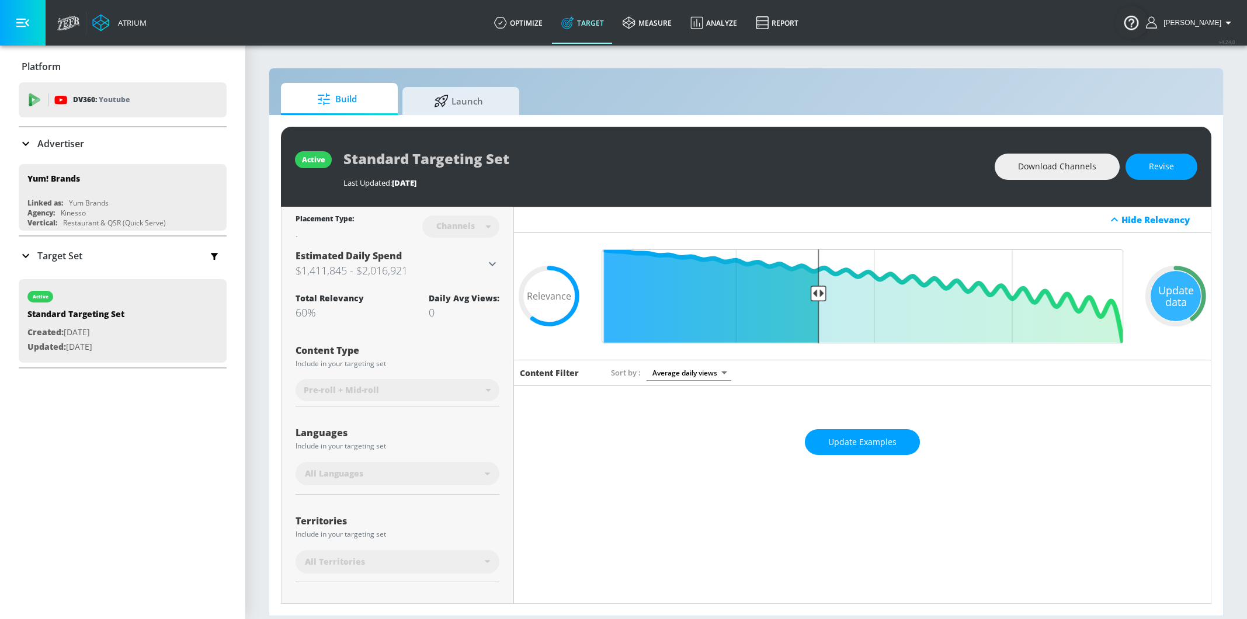
click at [448, 120] on div "active Standard Targeting Set Last Updated: 21 days ago Download Channels Revis…" at bounding box center [746, 365] width 954 height 501
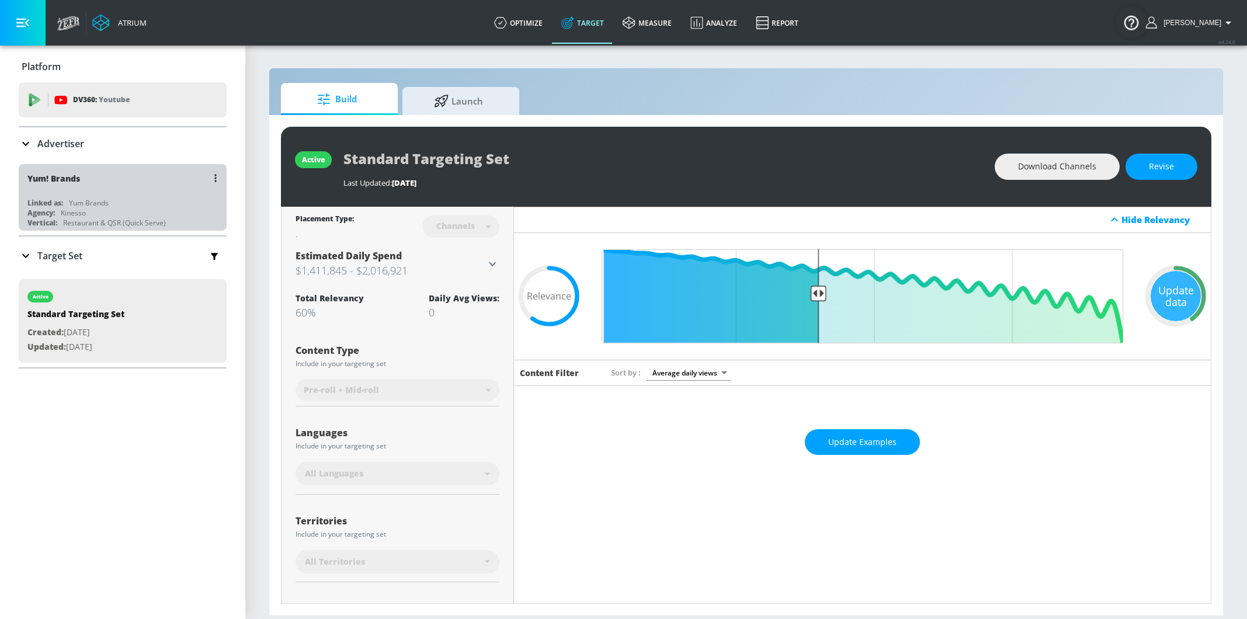
click at [50, 181] on div "Yum! Brands" at bounding box center [53, 178] width 53 height 11
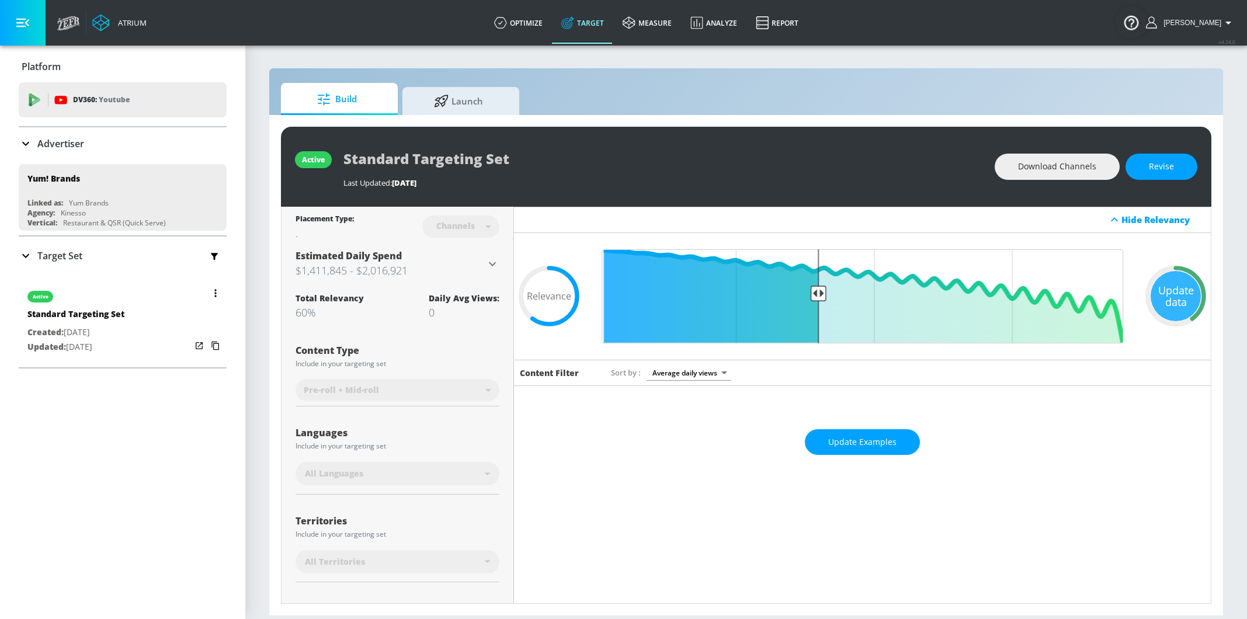
click at [51, 291] on div "active" at bounding box center [40, 297] width 26 height 12
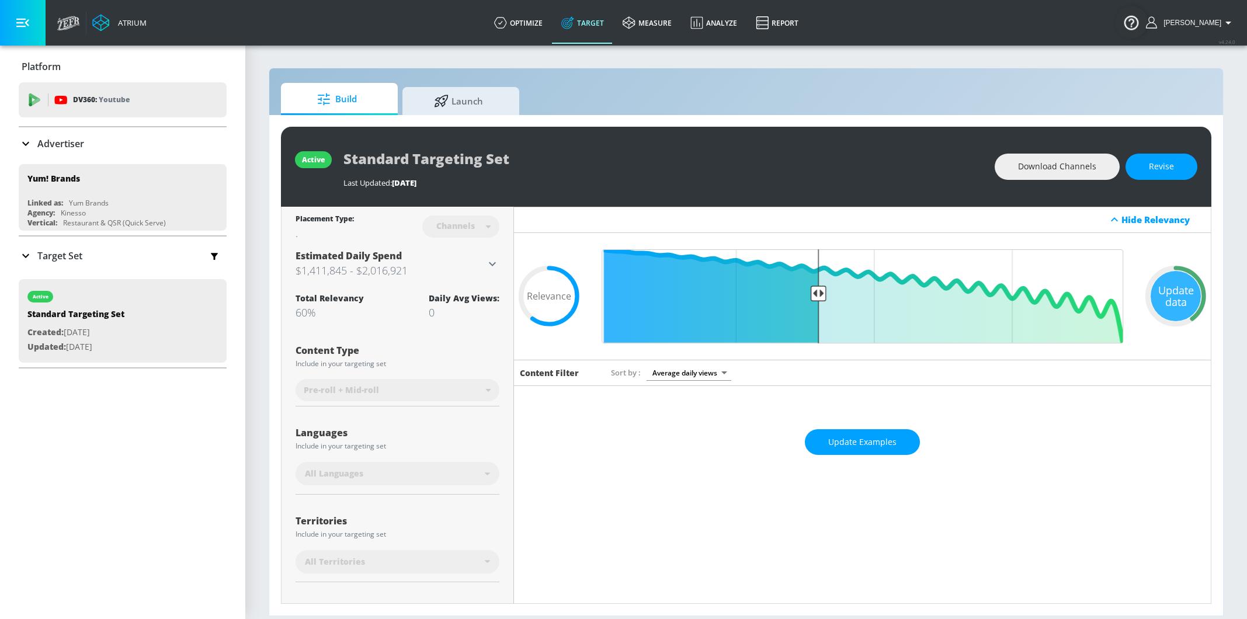
click at [48, 261] on p "Target Set" at bounding box center [59, 255] width 45 height 13
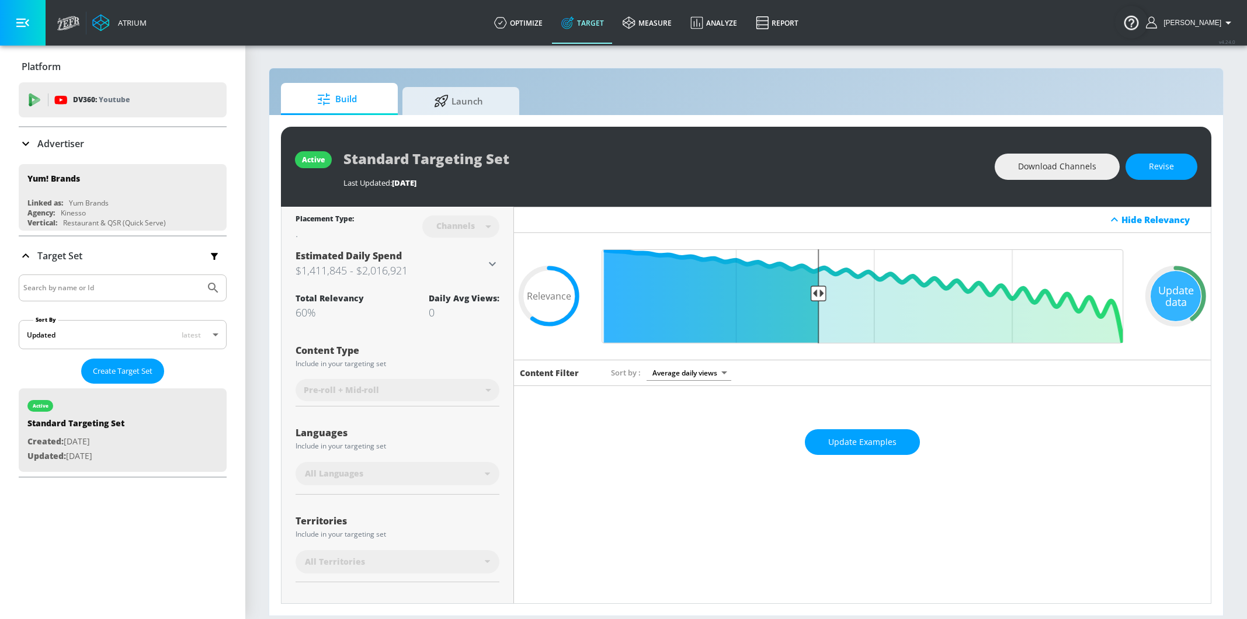
click at [50, 137] on p "Advertiser" at bounding box center [60, 143] width 47 height 13
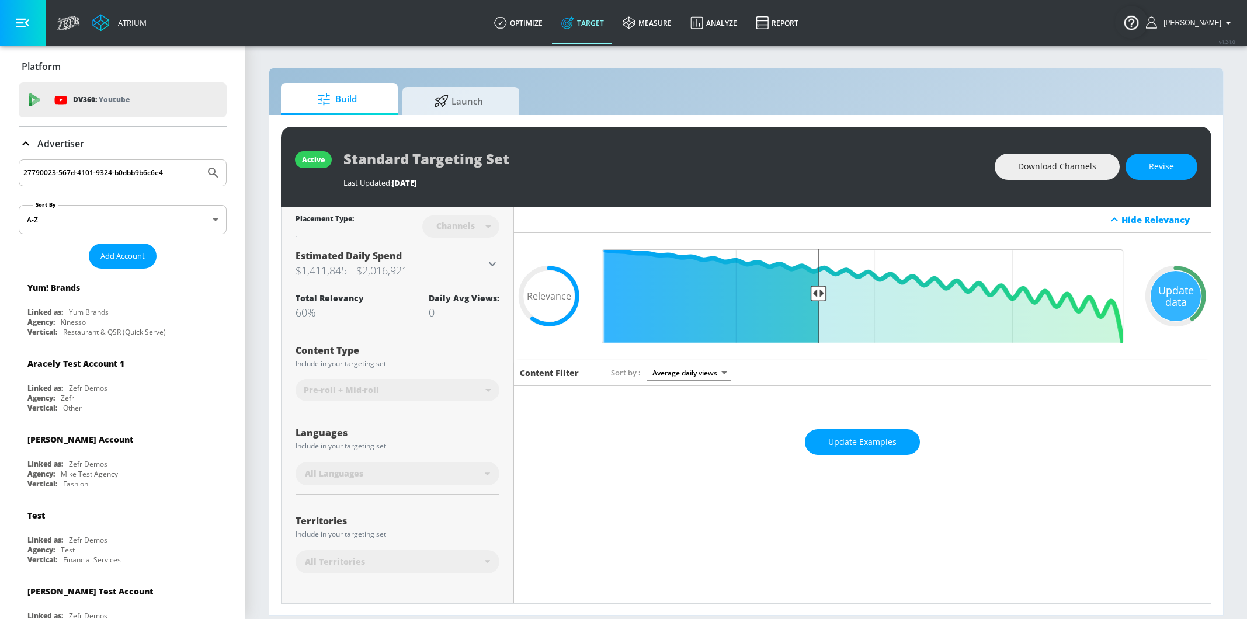
click at [58, 171] on input "27790023-567d-4101-9324-b0dbb9b6c6e4" at bounding box center [111, 172] width 177 height 15
type input "yum brands"
click at [214, 166] on icon "Submit Search" at bounding box center [213, 173] width 14 height 14
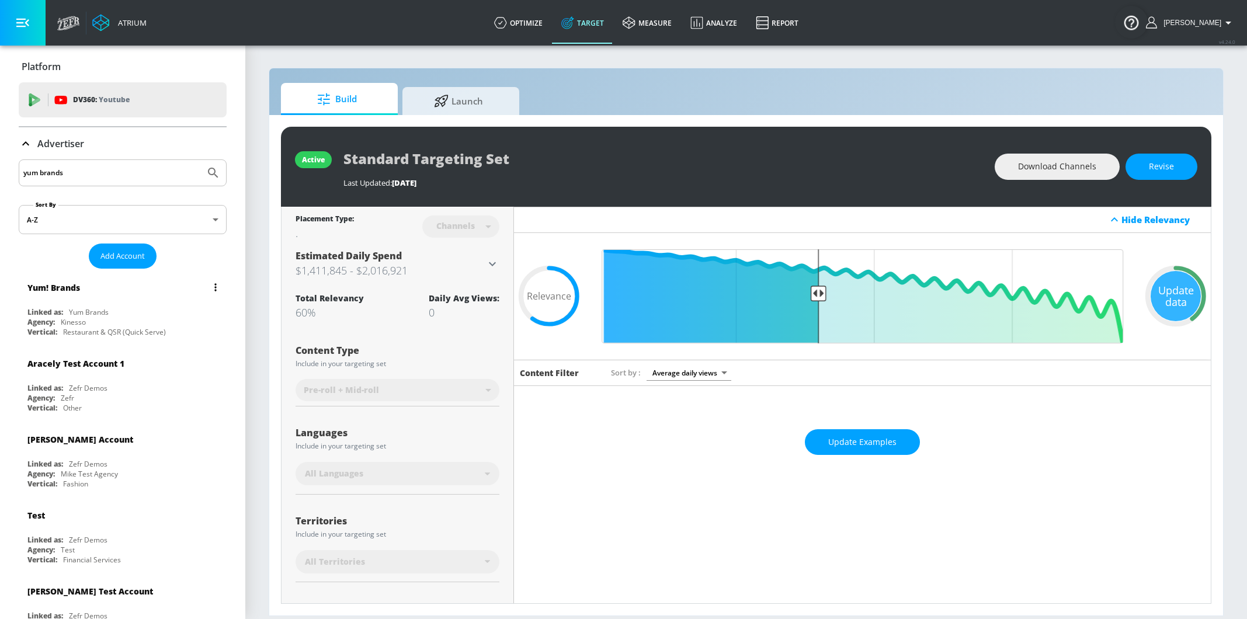
click at [108, 329] on div "Restaurant & QSR (Quick Serve)" at bounding box center [114, 332] width 103 height 10
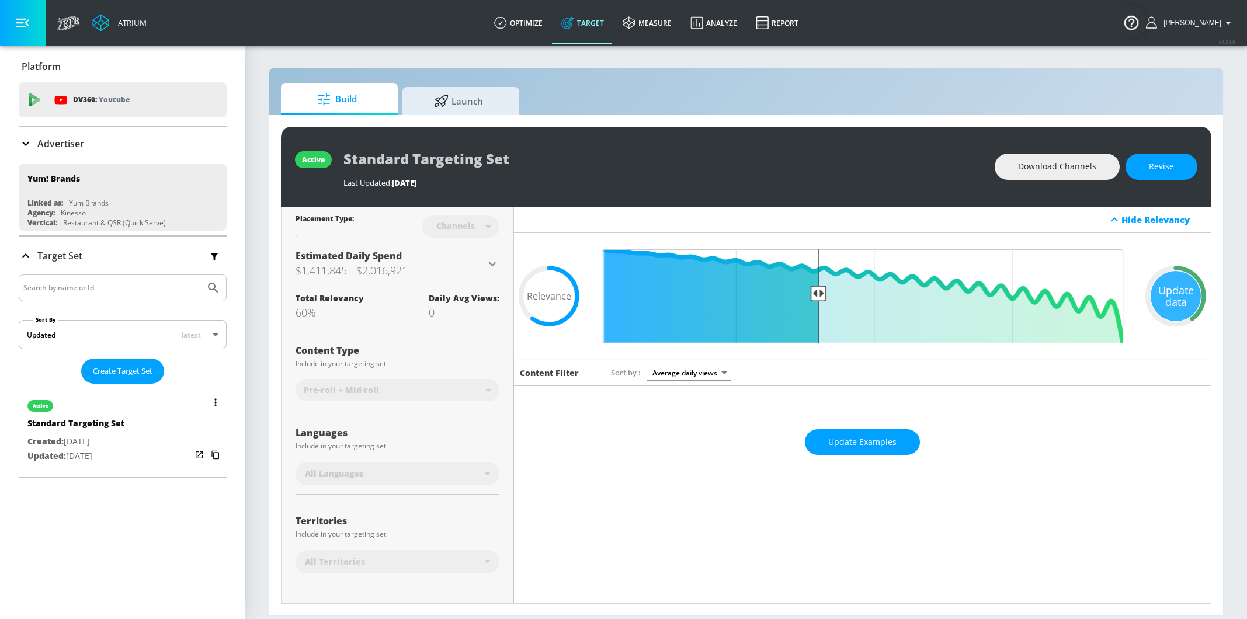
click at [37, 439] on span "Created:" at bounding box center [45, 441] width 36 height 11
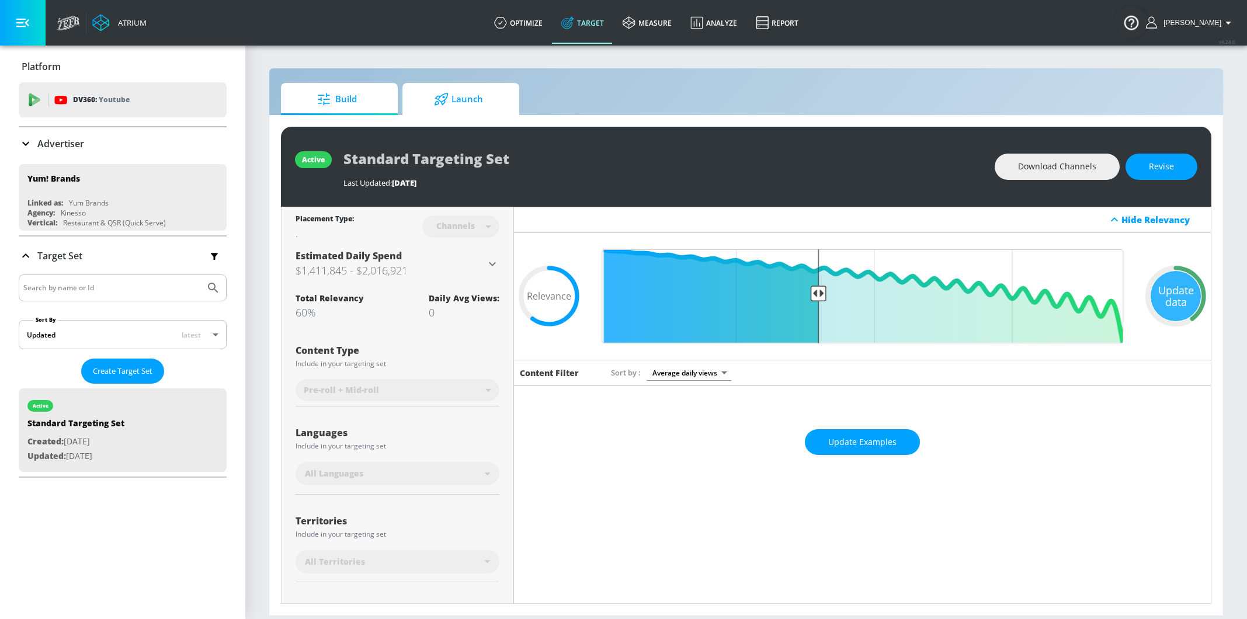
click at [470, 99] on span "Launch" at bounding box center [458, 99] width 89 height 28
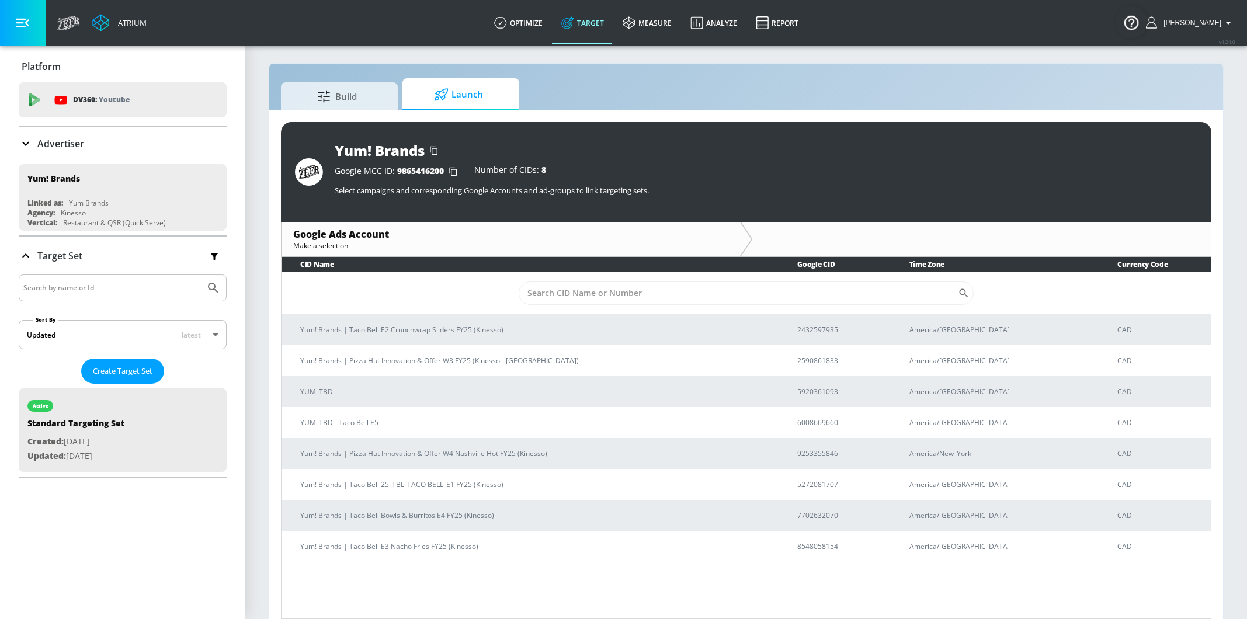
scroll to position [1, 0]
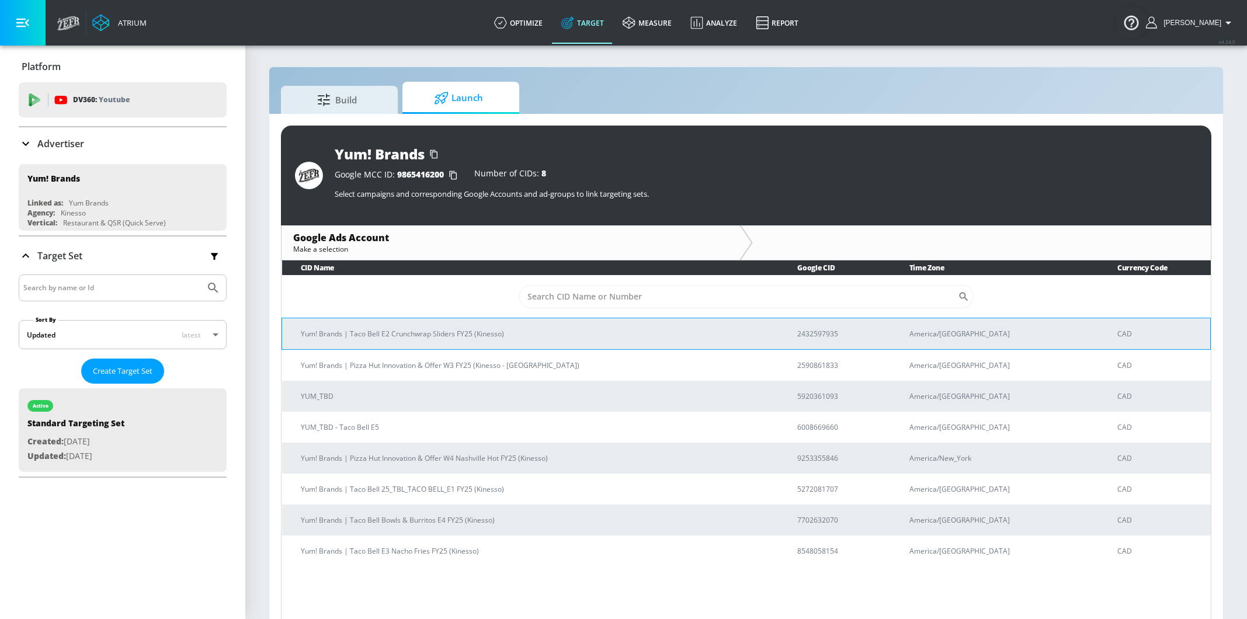
click at [388, 333] on p "Yum! Brands | Taco Bell E2 Crunchwrap Sliders FY25 (Kinesso)" at bounding box center [535, 334] width 468 height 12
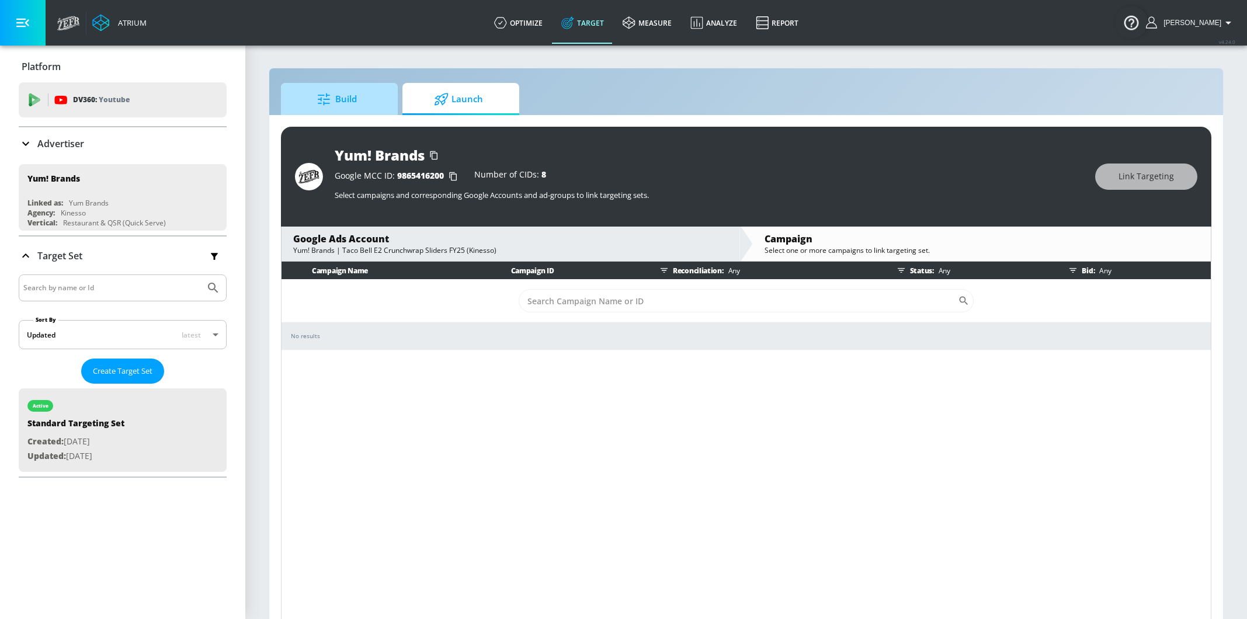
click at [362, 103] on span "Build" at bounding box center [337, 99] width 89 height 28
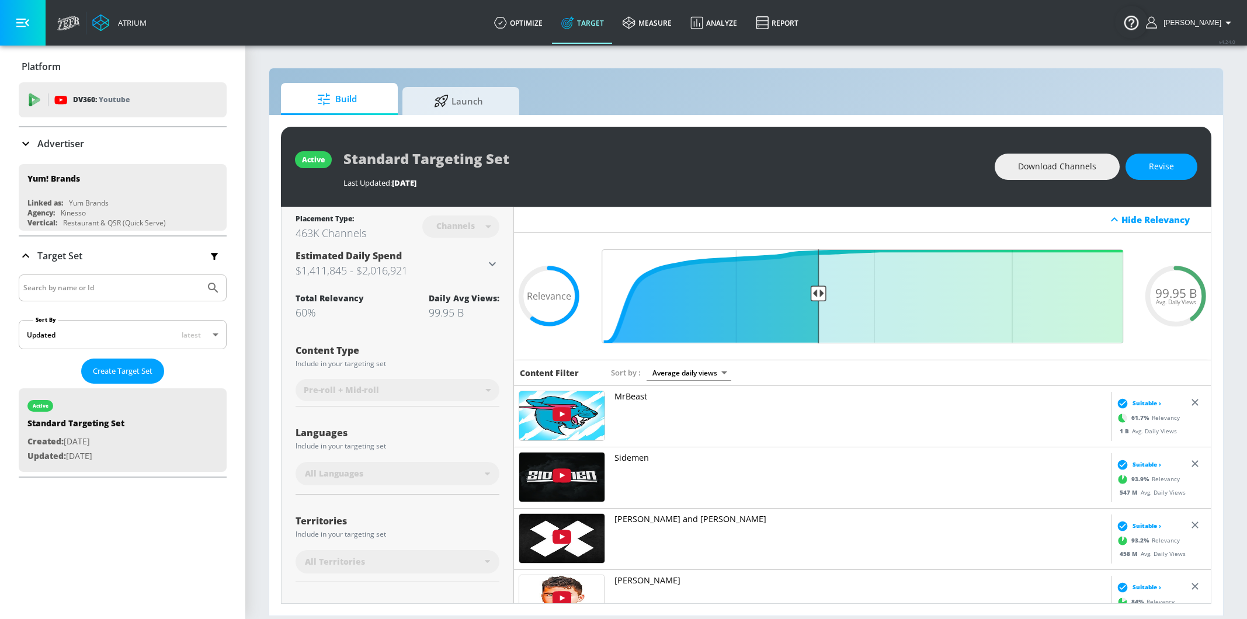
scroll to position [276, 0]
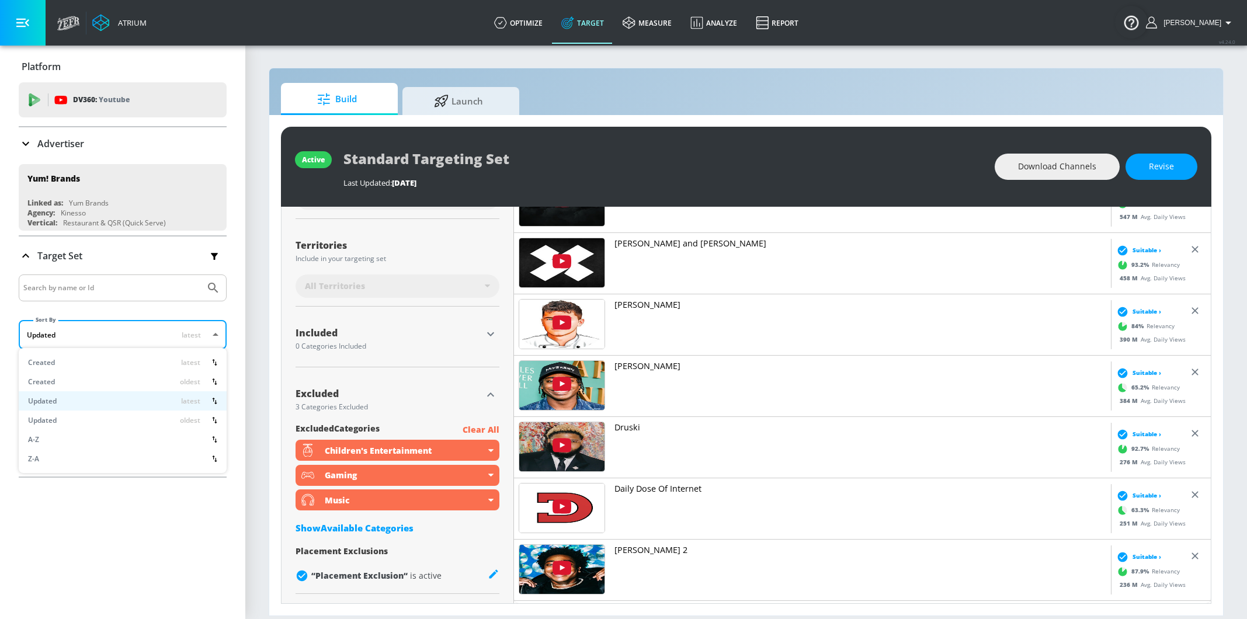
click at [216, 341] on body "Atrium optimize Target measure Analyze Report optimize Target measure Analyze R…" at bounding box center [623, 309] width 1247 height 619
click at [181, 460] on div "Z-A" at bounding box center [122, 459] width 189 height 12
type input "desc"
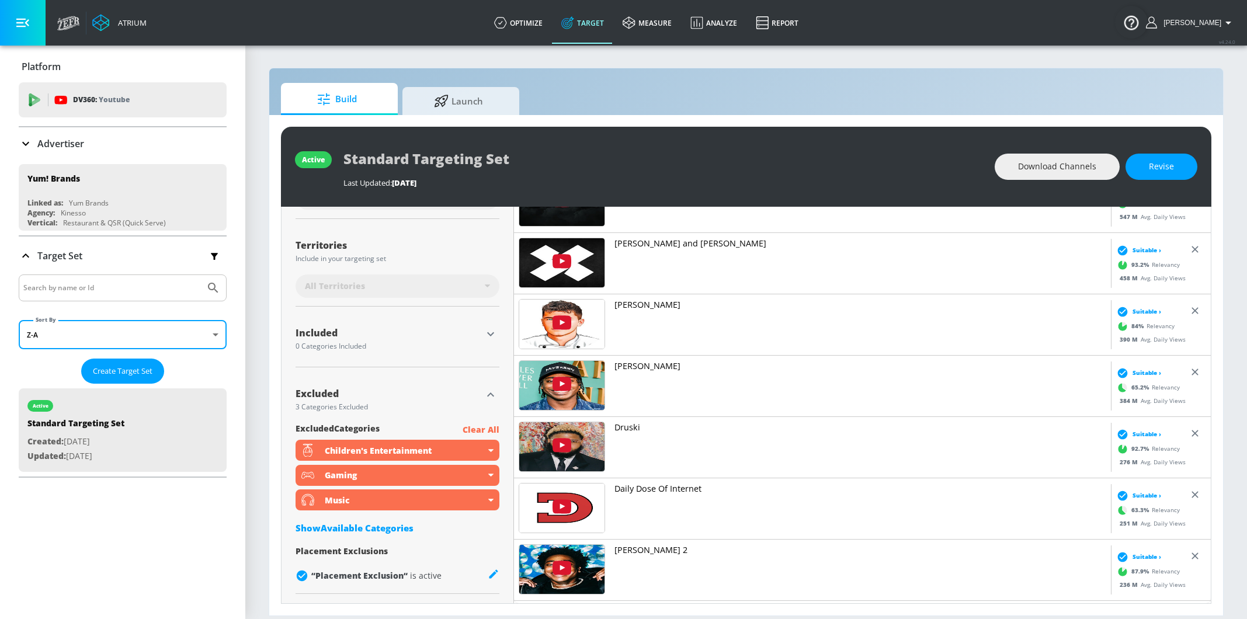
click at [189, 533] on div "Platform DV360: Youtube DV360: Youtube Advertiser yum brands Sort By A-Z asc ​ …" at bounding box center [122, 333] width 245 height 574
click at [76, 247] on div "Target Set" at bounding box center [123, 256] width 208 height 25
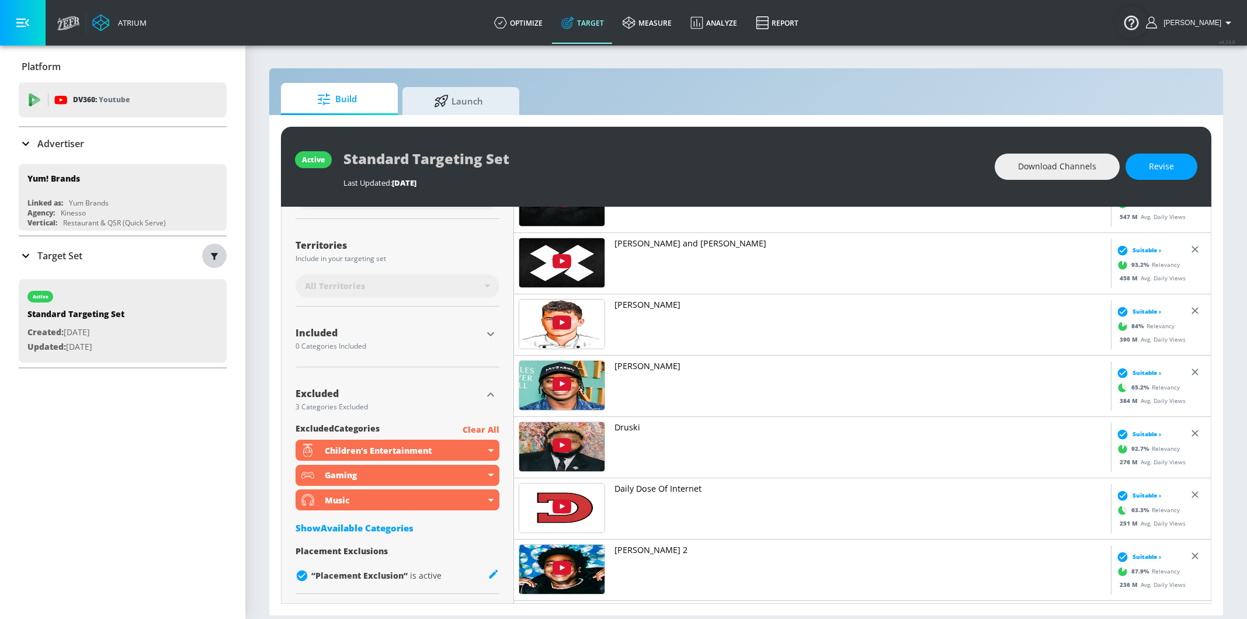
click at [207, 257] on button "button" at bounding box center [214, 256] width 25 height 25
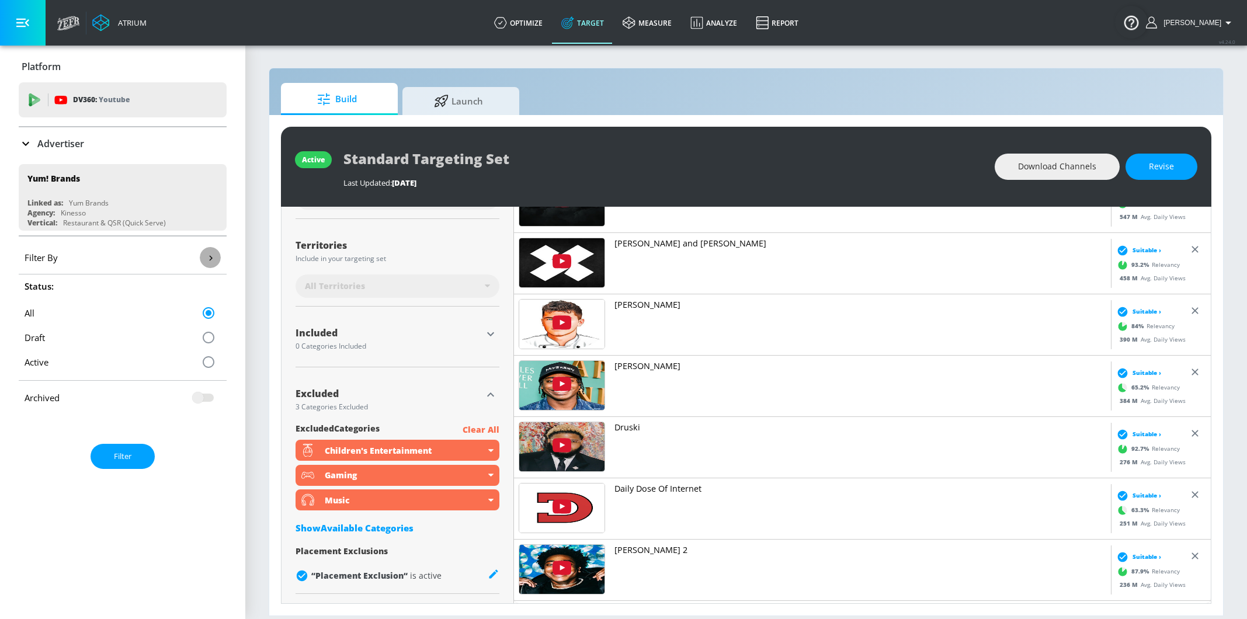
click at [213, 259] on icon "button" at bounding box center [210, 258] width 12 height 12
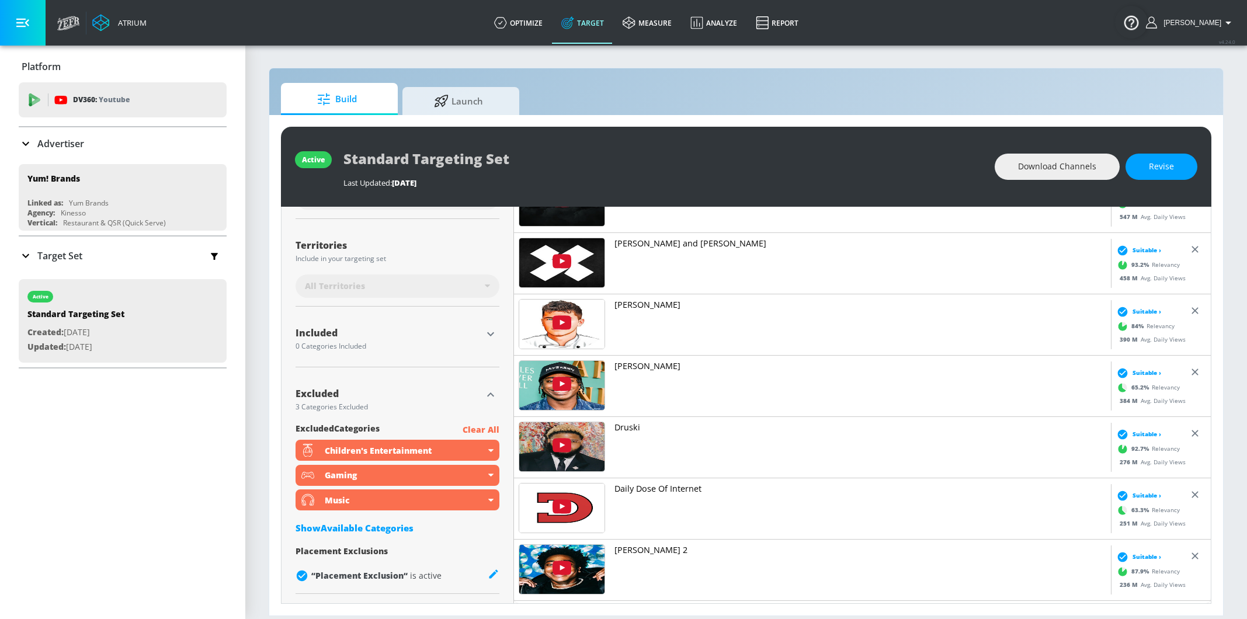
click at [28, 261] on icon at bounding box center [26, 256] width 14 height 14
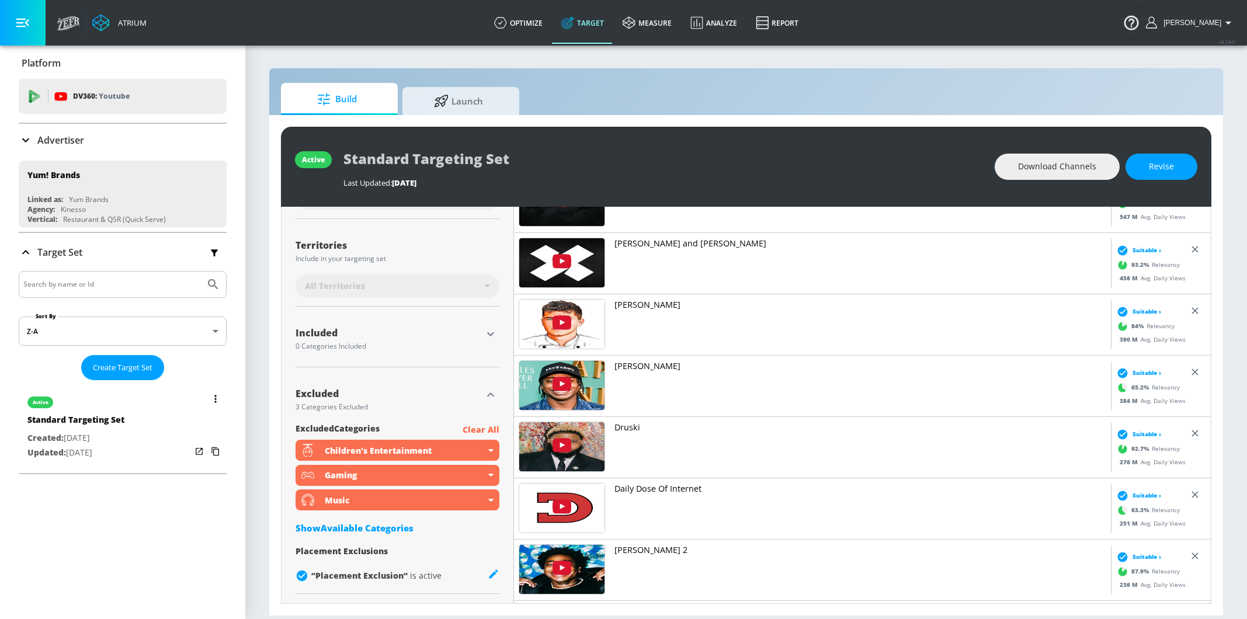
scroll to position [0, 0]
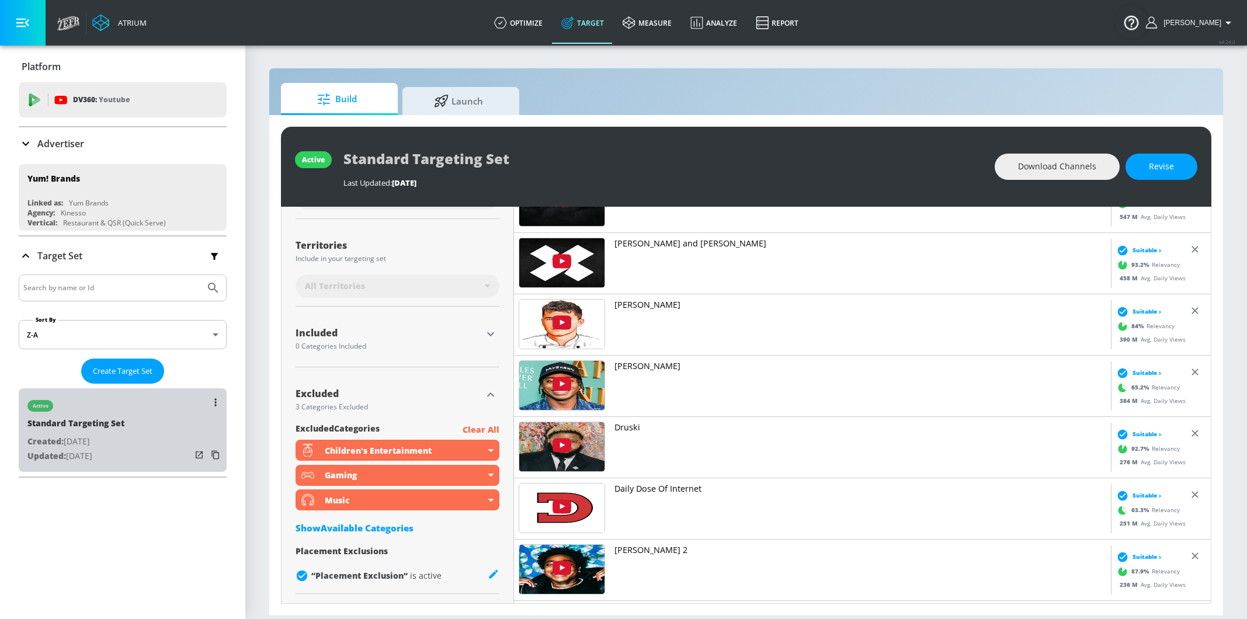
click at [98, 418] on div "Standard Targeting Set" at bounding box center [75, 426] width 97 height 17
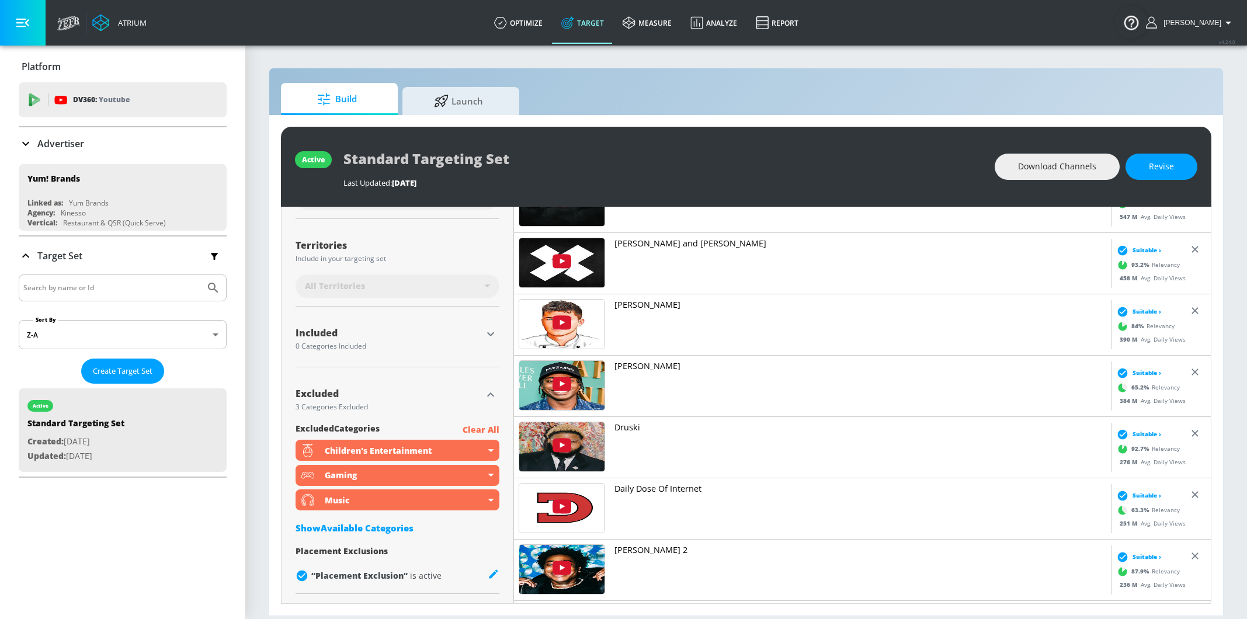
click at [51, 136] on div "Advertiser" at bounding box center [123, 143] width 208 height 33
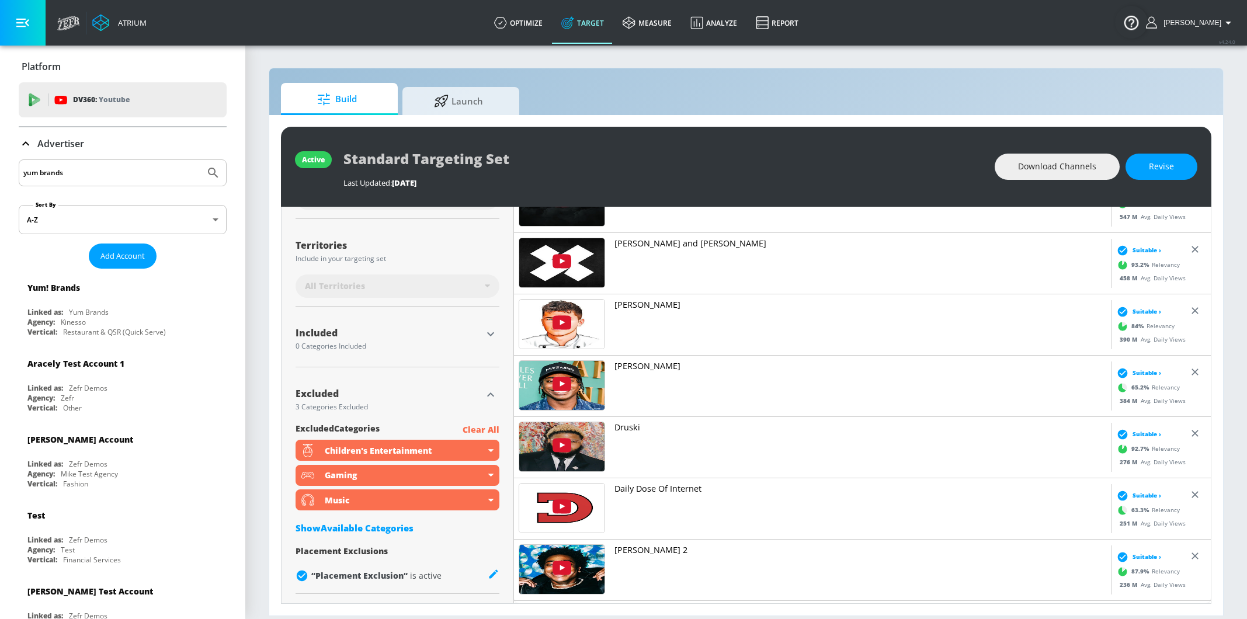
click at [64, 173] on input "yum brands" at bounding box center [111, 172] width 177 height 15
type input "taco bell"
click at [221, 166] on button "Submit Search" at bounding box center [213, 173] width 26 height 26
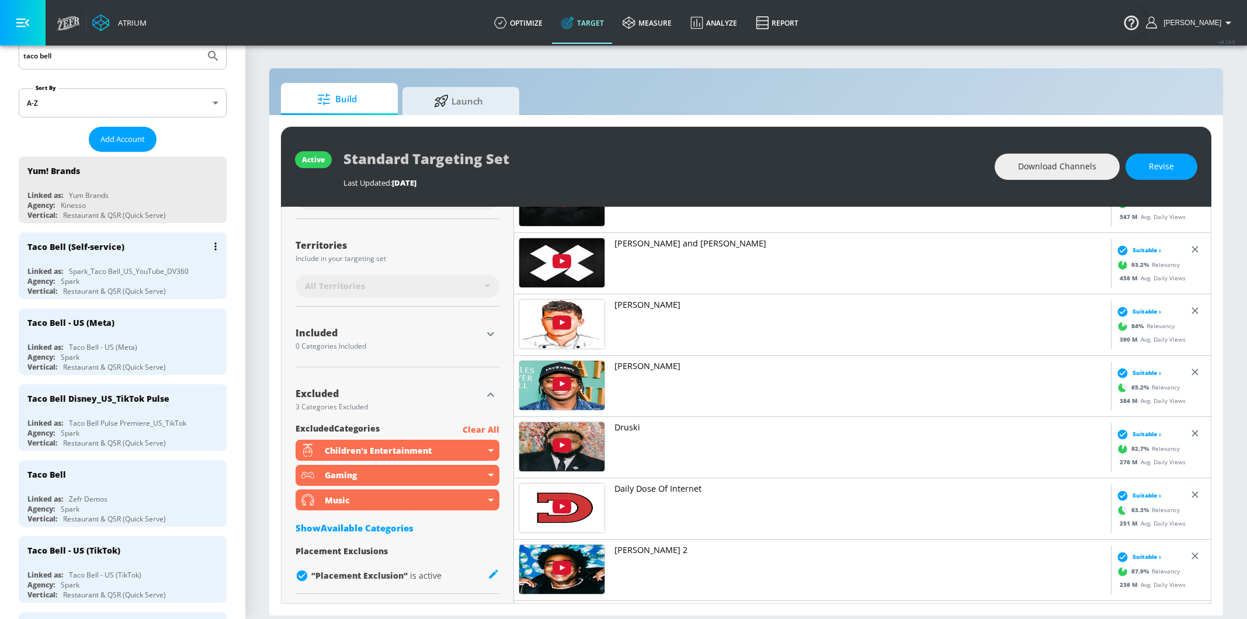
scroll to position [130, 0]
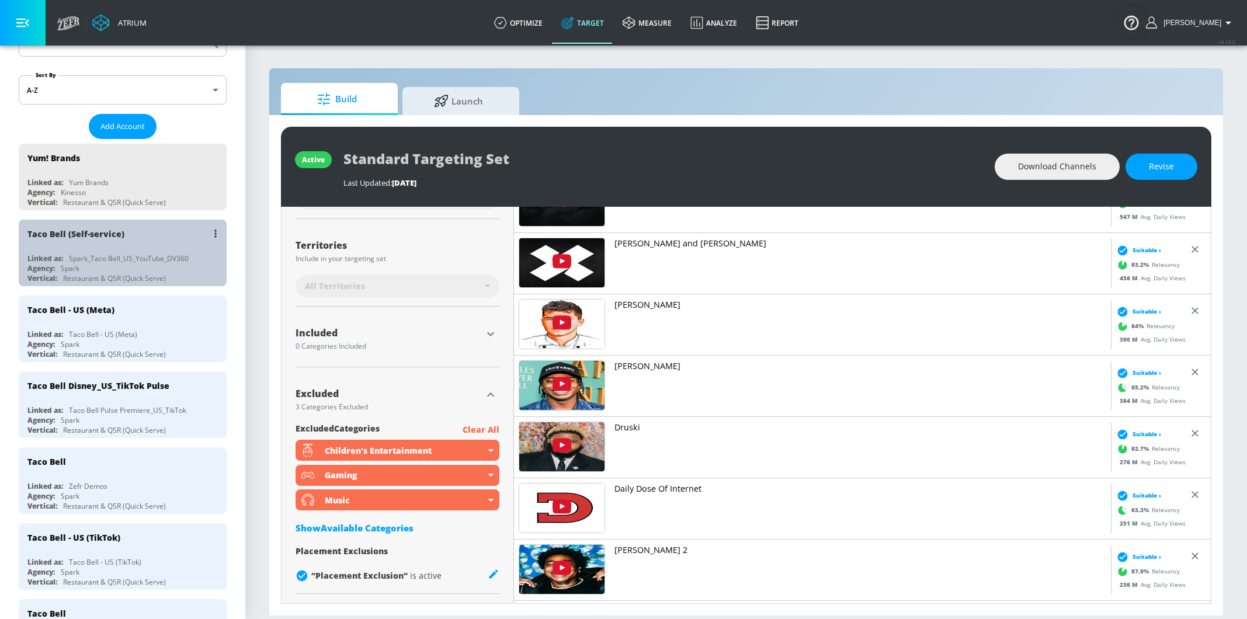
click at [81, 239] on div "Taco Bell (Self-service)" at bounding box center [125, 234] width 196 height 28
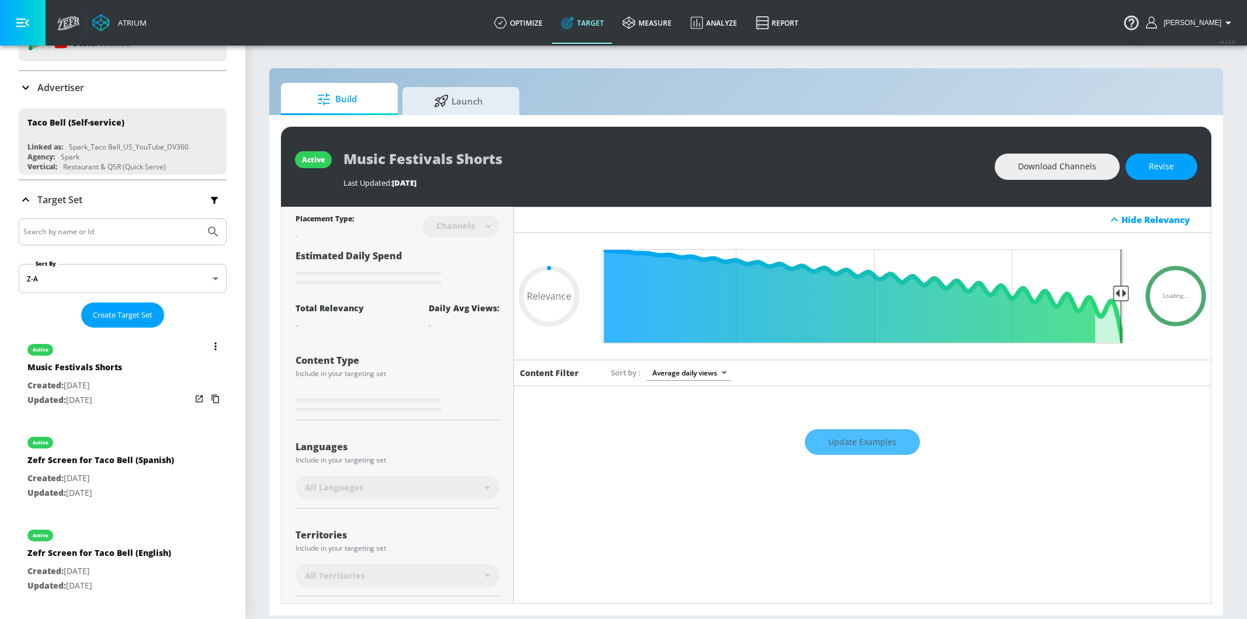
scroll to position [57, 0]
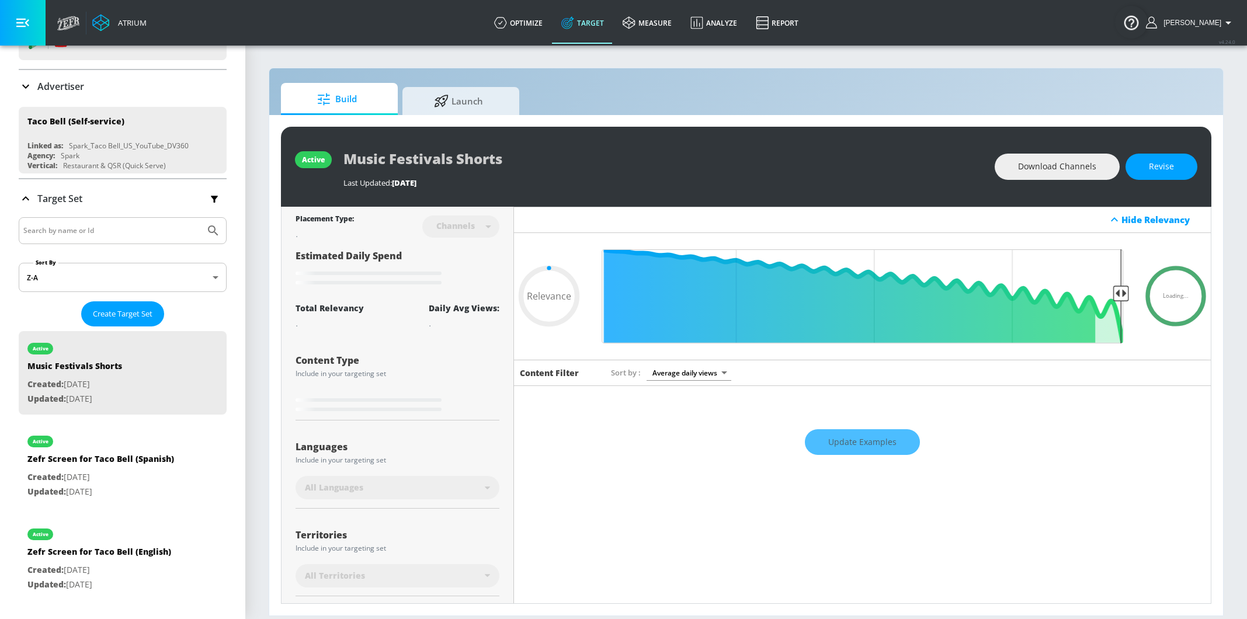
type input "0.66"
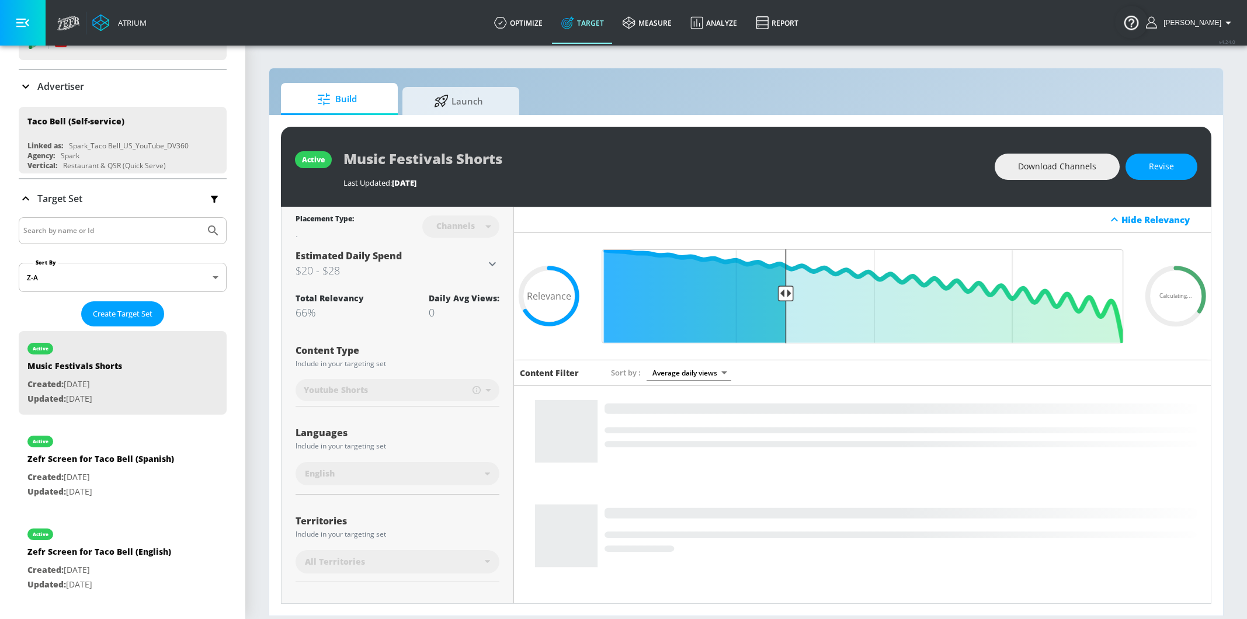
click at [452, 119] on div "active Music Festivals Shorts Last Updated: 43 days ago Download Channels Revis…" at bounding box center [746, 365] width 954 height 501
click at [455, 103] on span "Launch" at bounding box center [458, 99] width 89 height 28
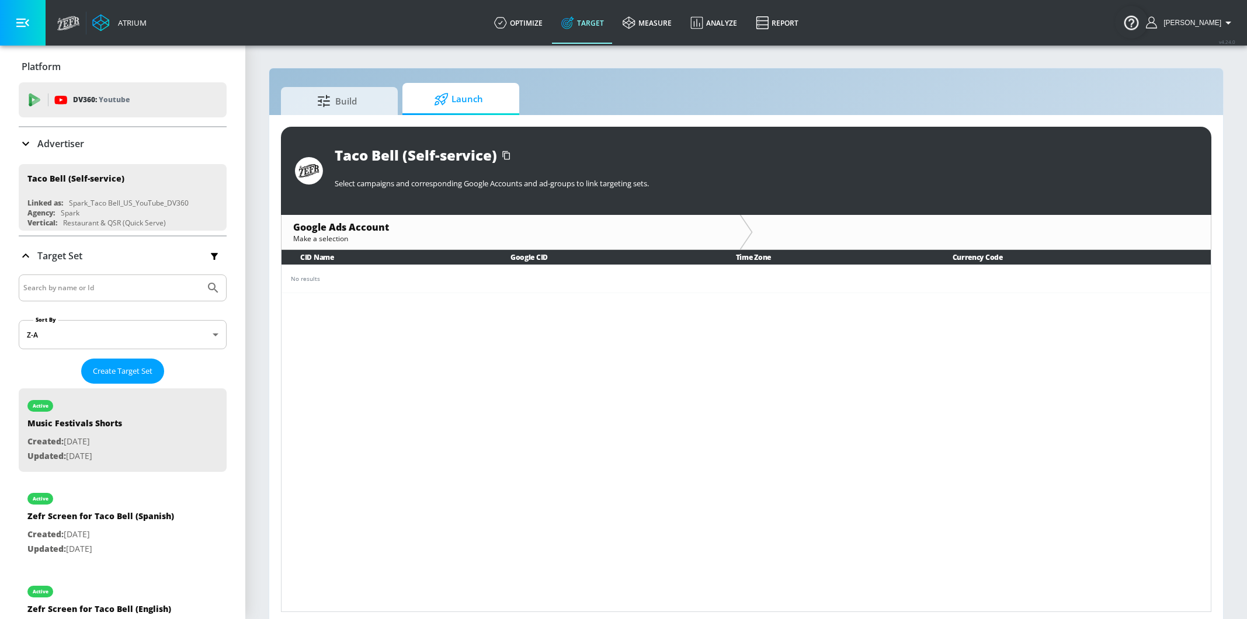
click at [62, 130] on div "Advertiser" at bounding box center [123, 143] width 208 height 33
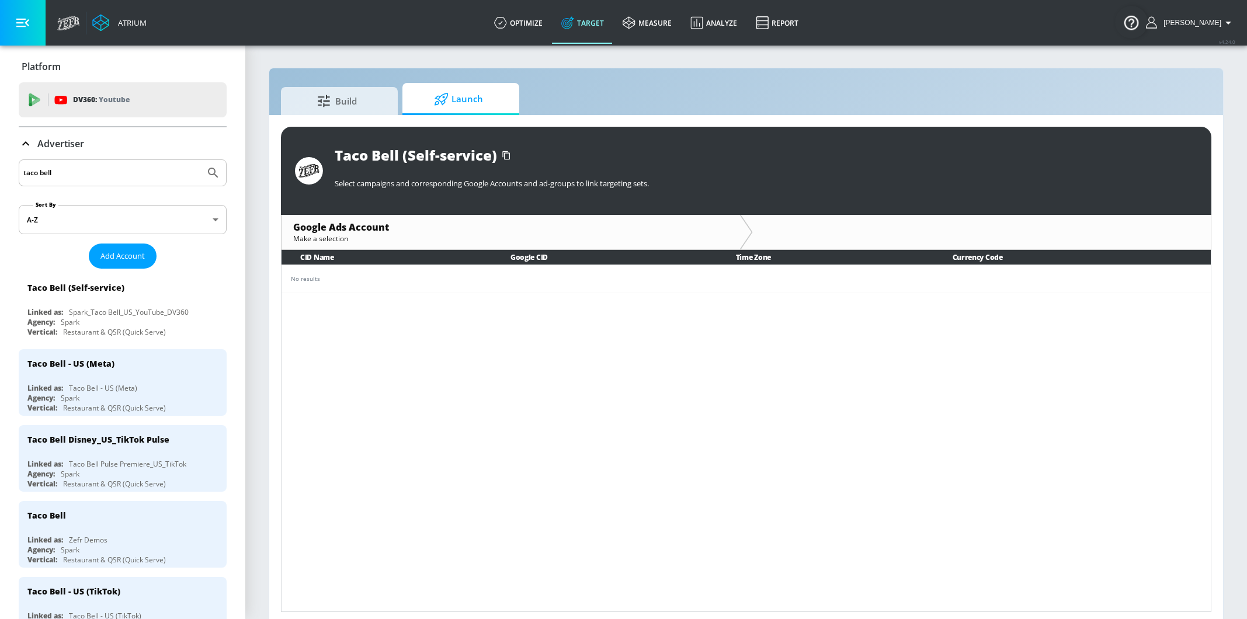
click at [67, 142] on p "Advertiser" at bounding box center [60, 143] width 47 height 13
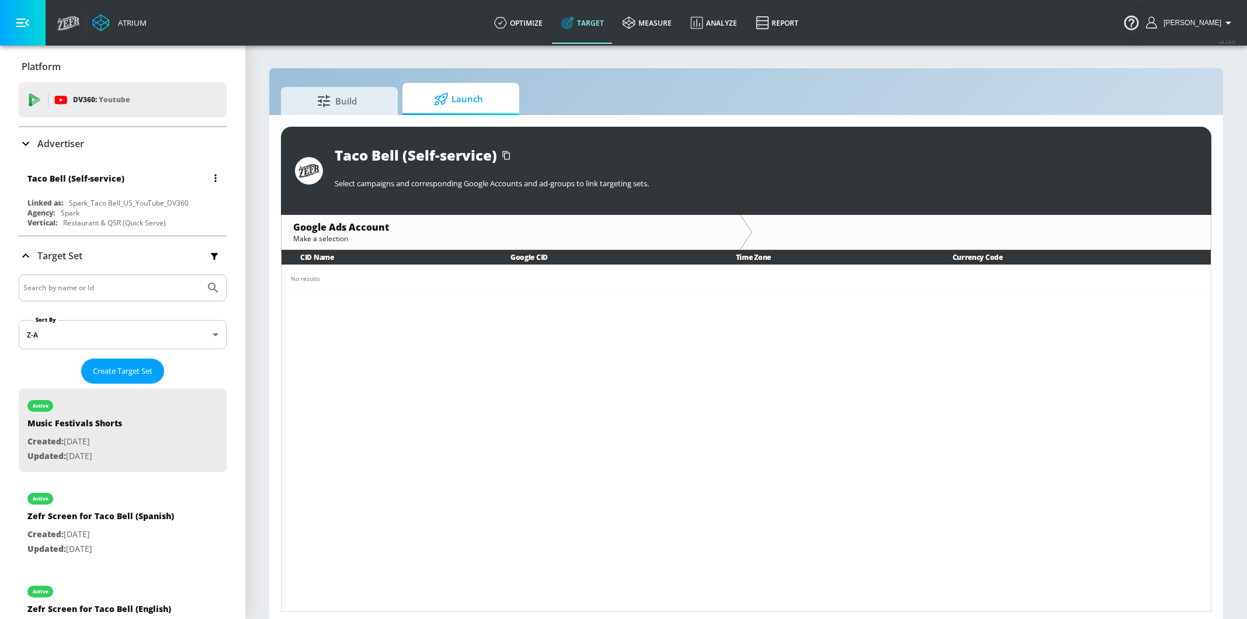
click at [67, 165] on div "Taco Bell (Self-service)" at bounding box center [125, 178] width 196 height 28
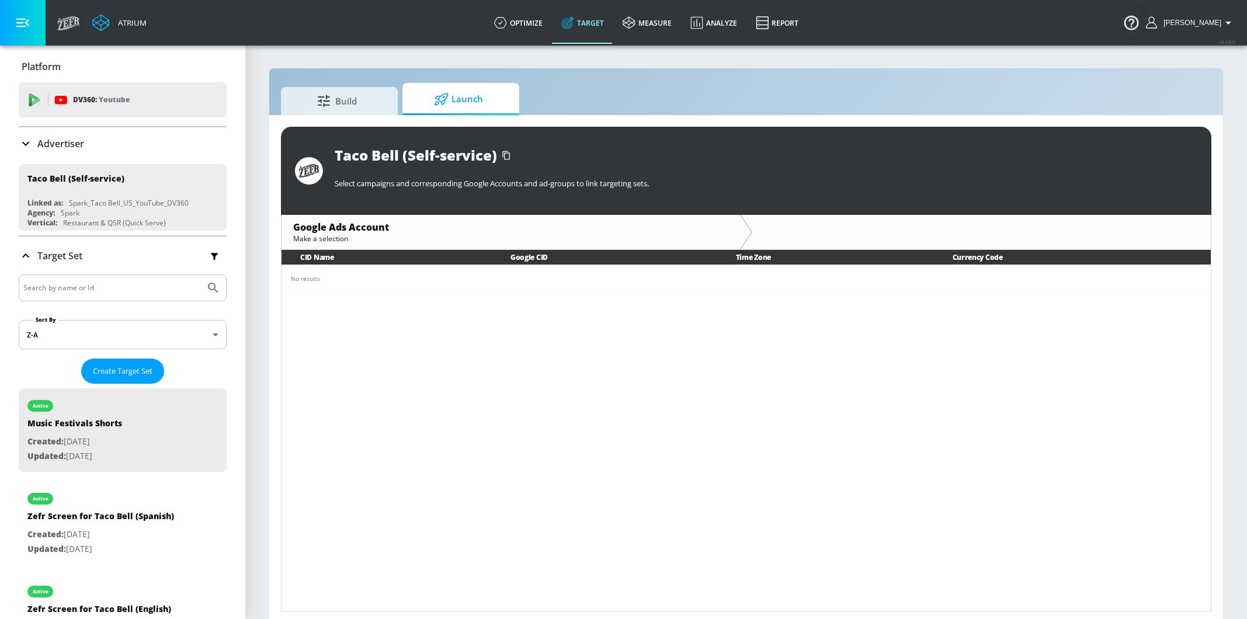
click at [67, 148] on p "Advertiser" at bounding box center [60, 143] width 47 height 13
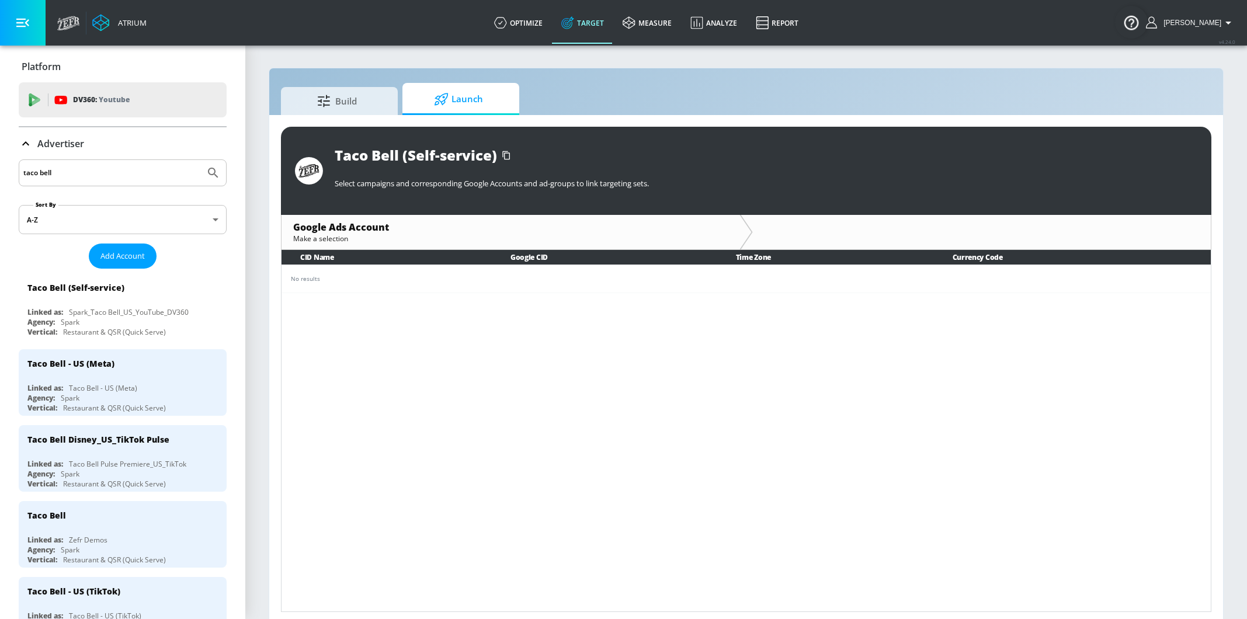
click at [71, 162] on div "taco bell" at bounding box center [123, 172] width 208 height 27
click at [71, 165] on input "taco bell" at bounding box center [111, 172] width 177 height 15
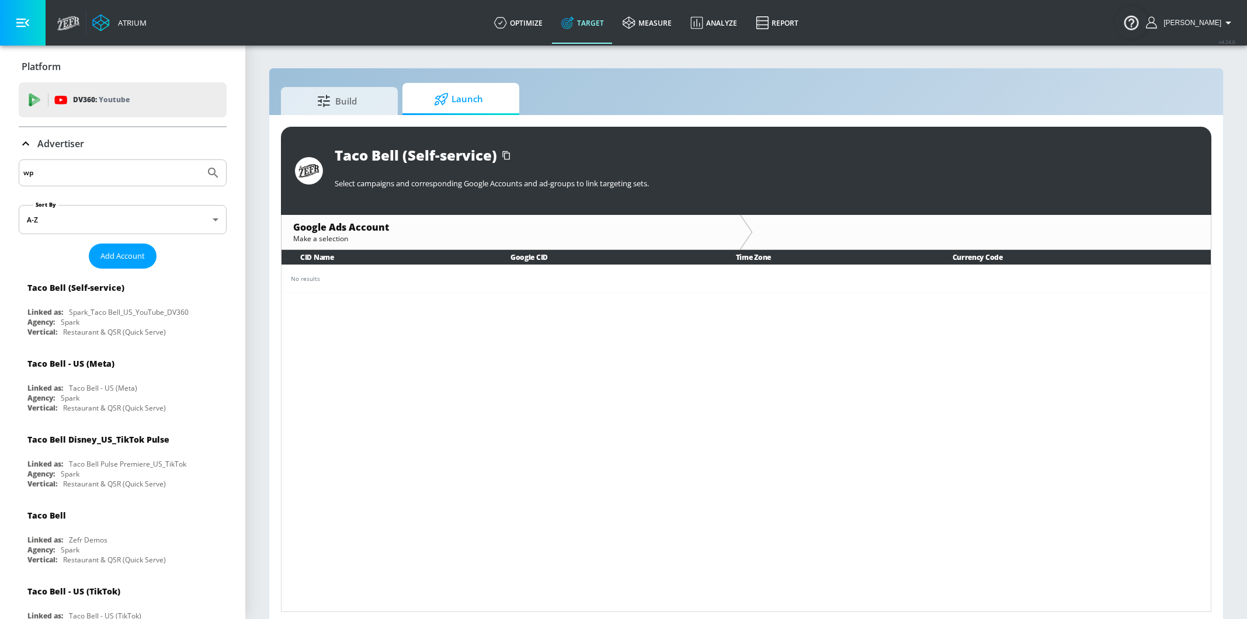
type input "w"
type input "p"
type input "spark"
click at [200, 160] on button "Submit Search" at bounding box center [213, 173] width 26 height 26
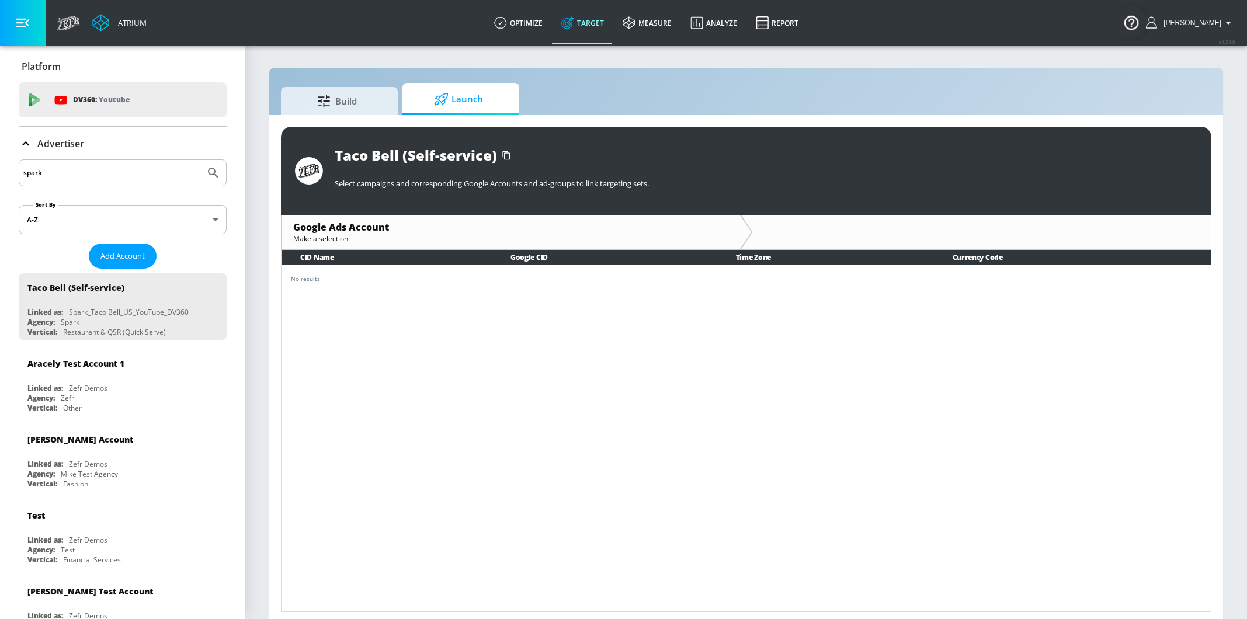
click at [70, 175] on input "spark" at bounding box center [111, 172] width 177 height 15
click at [122, 100] on p "Youtube" at bounding box center [114, 99] width 31 height 12
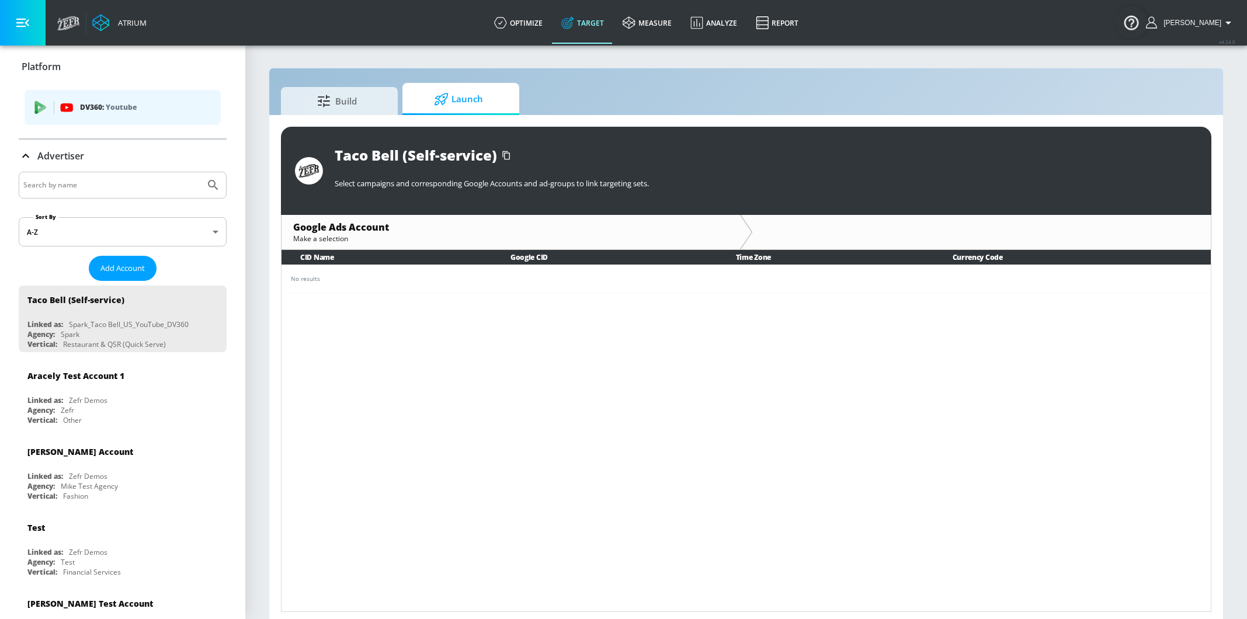
click at [71, 183] on input "Search by name" at bounding box center [111, 185] width 177 height 15
paste input "YouTube - Vraylar aMDD 2025 Copilot"
click at [214, 183] on icon "Submit Search" at bounding box center [213, 185] width 14 height 14
click at [158, 191] on input "YouTube - Vraylar aMDD 2025 Copilot" at bounding box center [111, 185] width 177 height 15
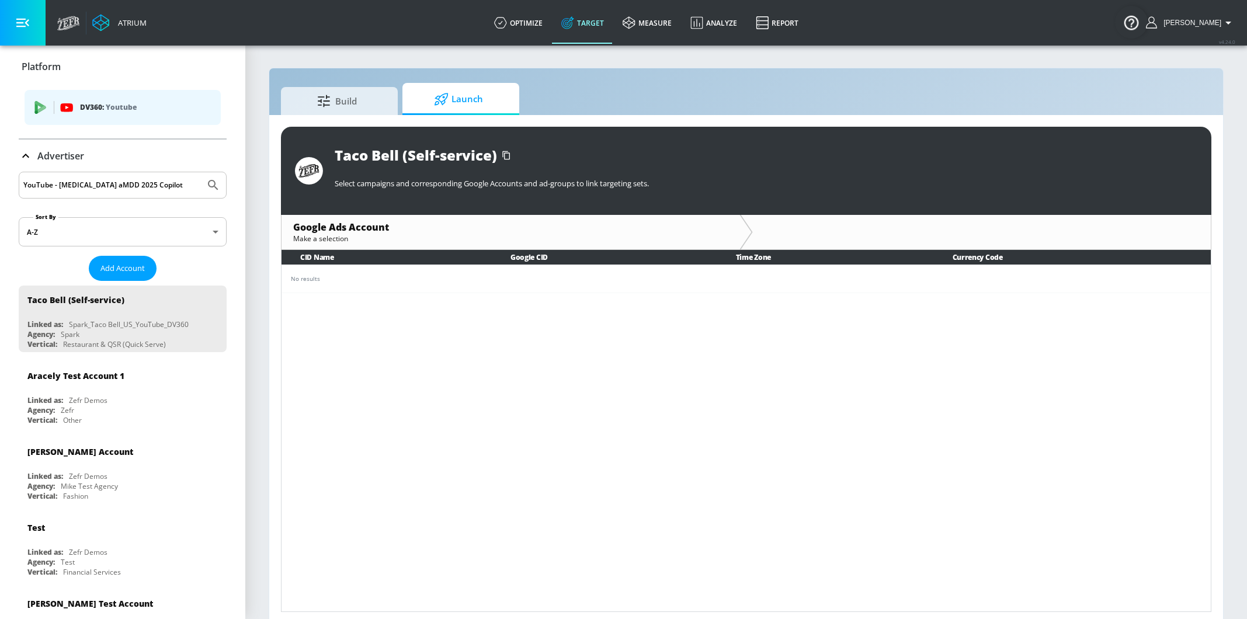
click at [158, 191] on input "YouTube - Vraylar aMDD 2025 Copilot" at bounding box center [111, 185] width 177 height 15
click at [200, 172] on button "Submit Search" at bounding box center [213, 185] width 26 height 26
click at [99, 192] on input "Vraylor" at bounding box center [111, 185] width 177 height 15
click at [210, 183] on icon "Submit Search" at bounding box center [213, 185] width 14 height 14
click at [219, 186] on icon "Submit Search" at bounding box center [213, 185] width 14 height 14
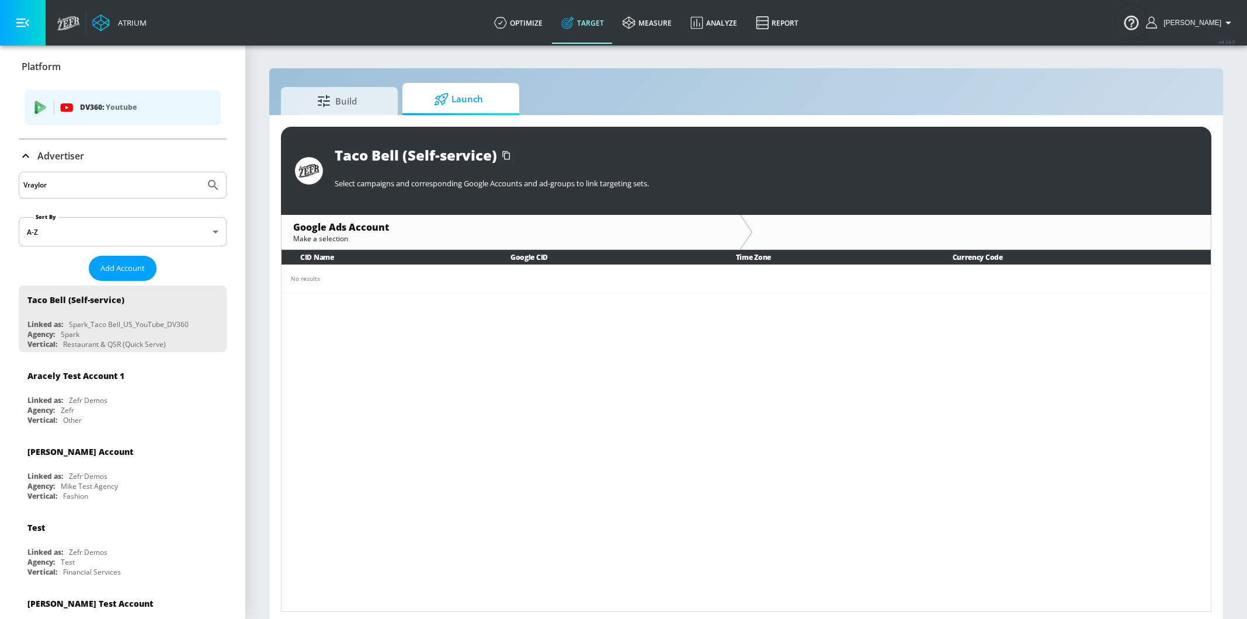
click at [124, 182] on input "Vraylor" at bounding box center [111, 185] width 177 height 15
click at [223, 182] on button "Submit Search" at bounding box center [213, 185] width 26 height 26
click at [127, 180] on input "Vraylor" at bounding box center [111, 185] width 177 height 15
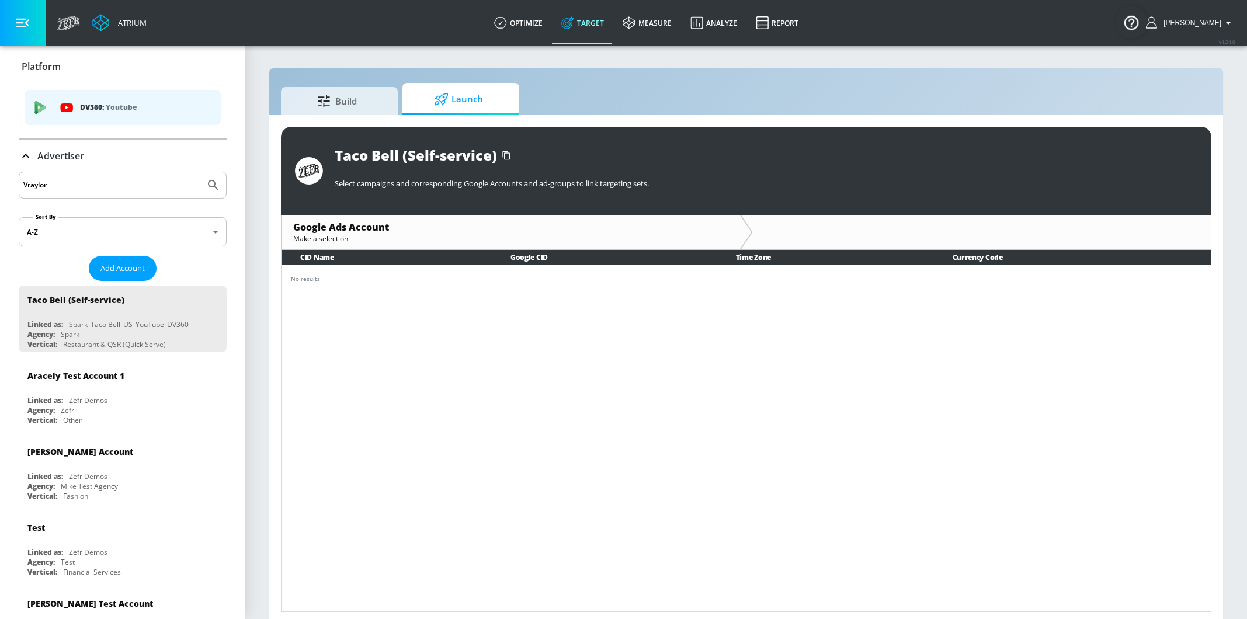
paste input "Abbvie [Co-Pilot]"
click at [207, 184] on icon "Submit Search" at bounding box center [213, 185] width 14 height 14
drag, startPoint x: 91, startPoint y: 182, endPoint x: 44, endPoint y: 184, distance: 46.8
click at [44, 184] on input "Abbvie [Co-Pilot]" at bounding box center [111, 185] width 177 height 15
click at [200, 172] on button "Submit Search" at bounding box center [213, 185] width 26 height 26
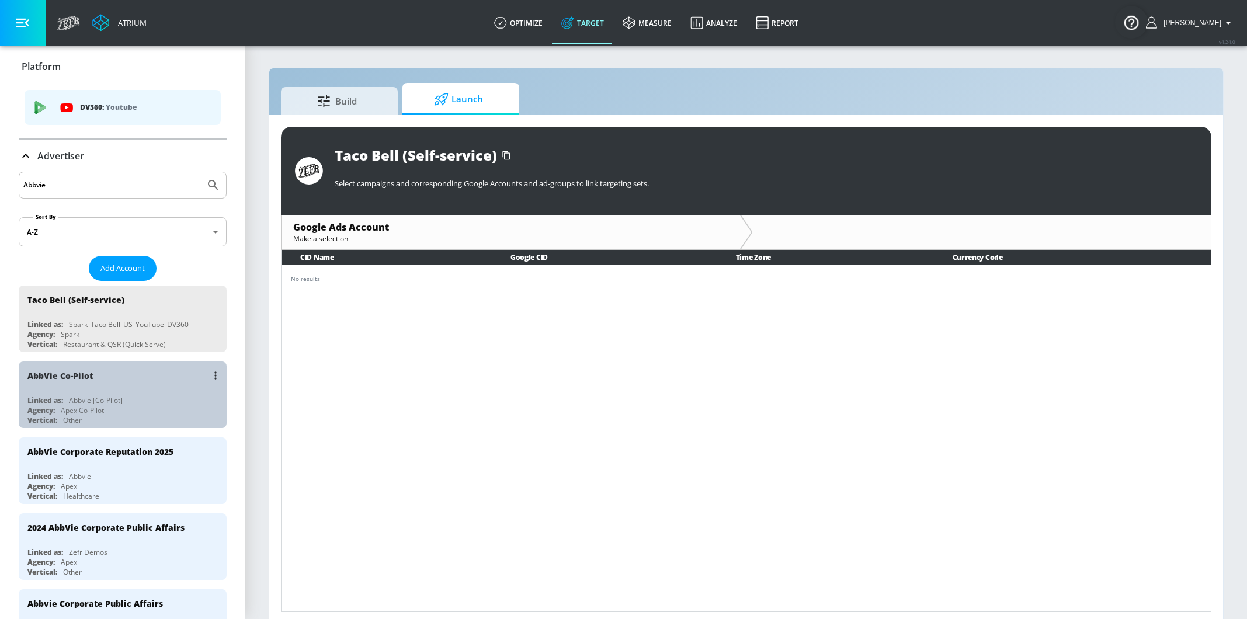
click at [142, 387] on div "AbbVie Co-Pilot" at bounding box center [125, 376] width 196 height 28
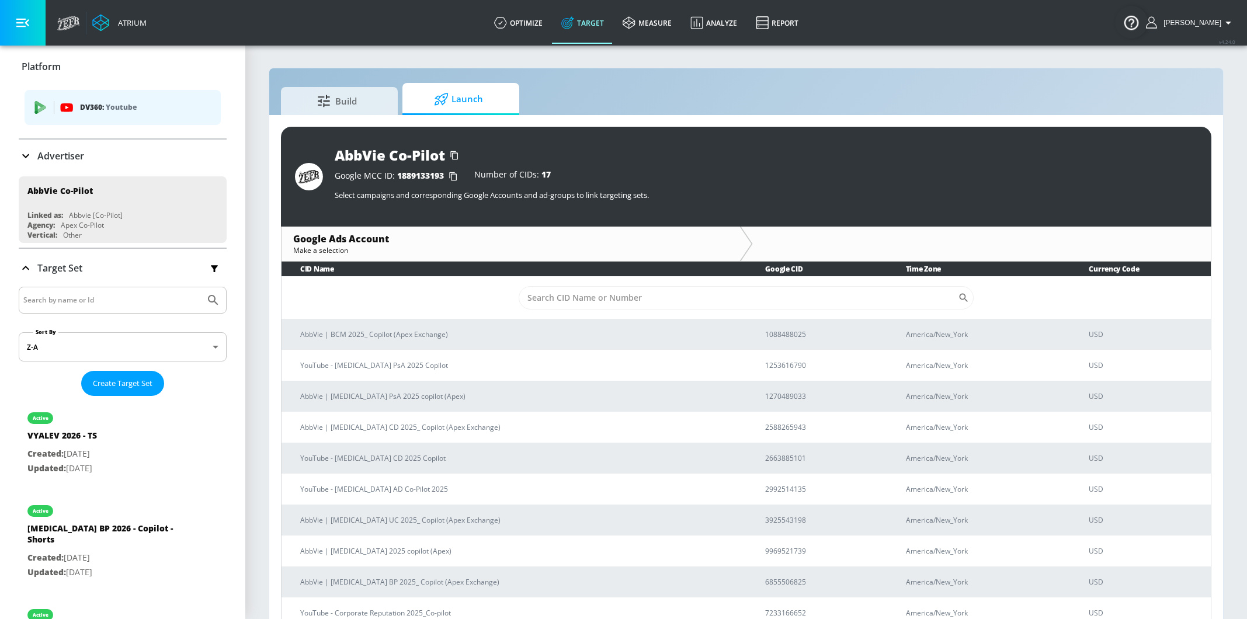
click at [51, 161] on p "Advertiser" at bounding box center [60, 156] width 47 height 13
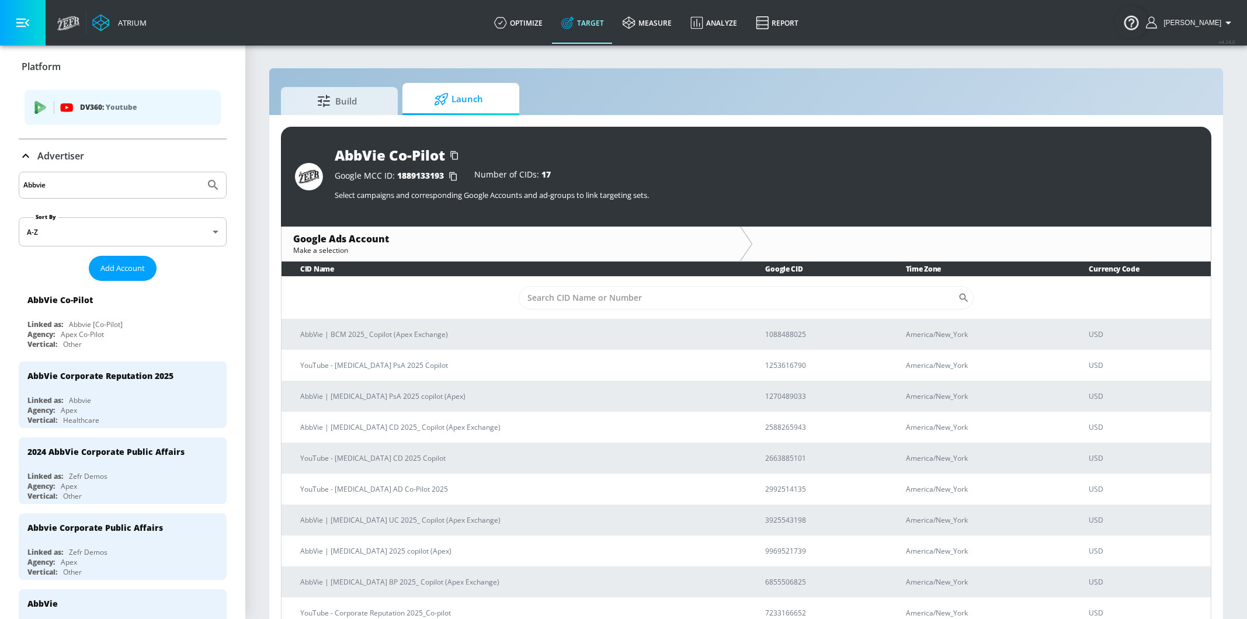
click at [67, 184] on input "Abbvie" at bounding box center [111, 185] width 177 height 15
paste input "straZeneca - Truqap DTC (MBC) - YouTub"
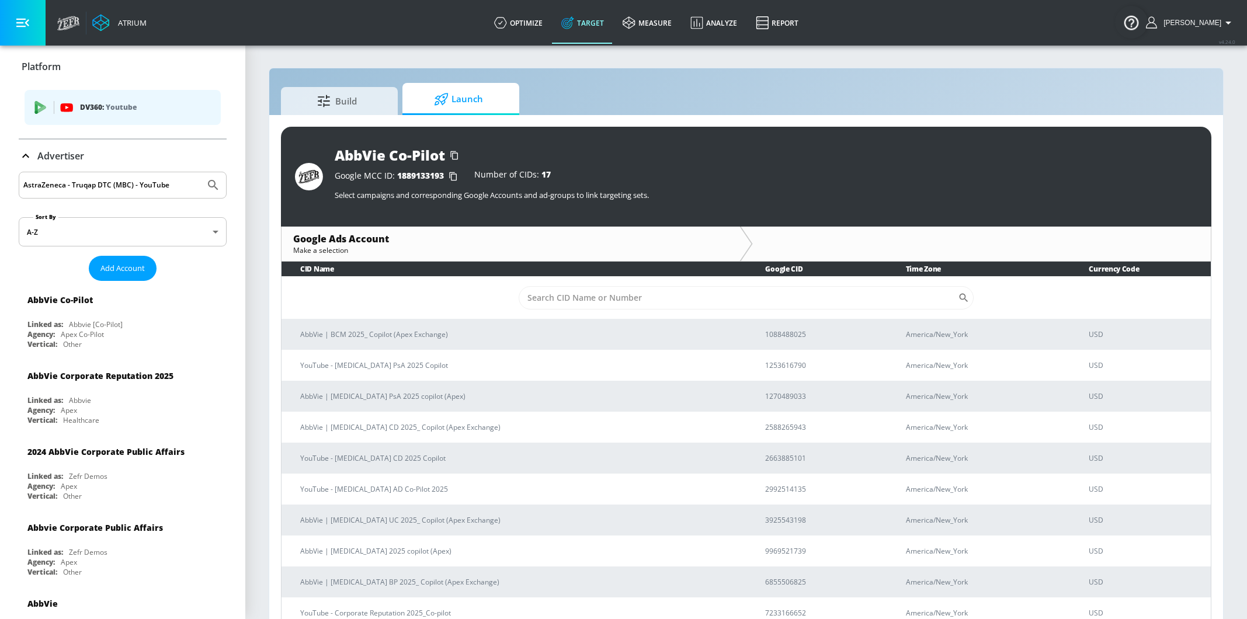
drag, startPoint x: 191, startPoint y: 190, endPoint x: 64, endPoint y: 182, distance: 127.6
click at [64, 182] on input "AstraZeneca - Truqap DTC (MBC) - YouTube" at bounding box center [111, 185] width 177 height 15
type input "AstraZeneca"
click at [200, 172] on button "Submit Search" at bounding box center [213, 185] width 26 height 26
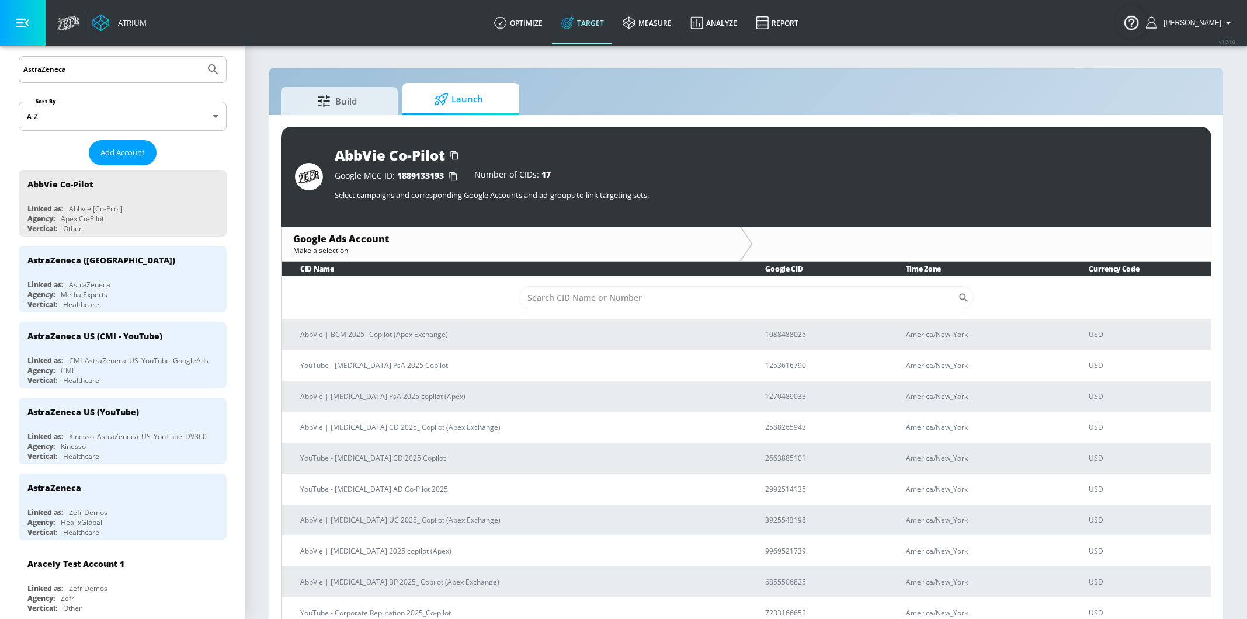
scroll to position [117, 0]
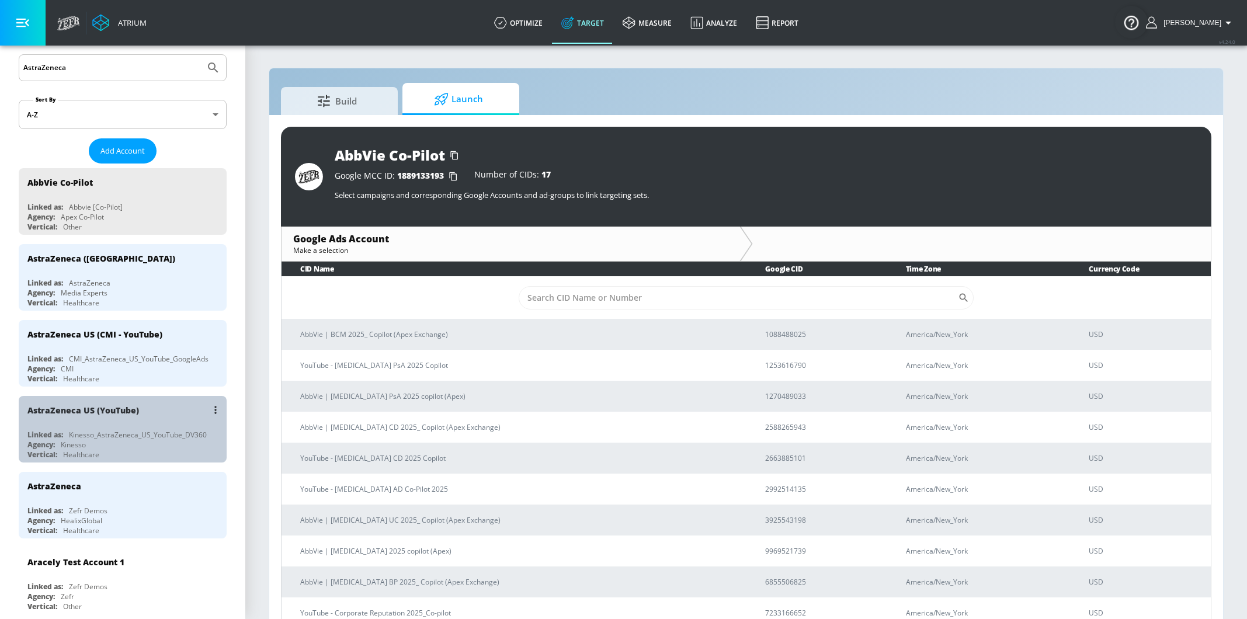
click at [112, 409] on div "AstraZeneca US (YouTube)" at bounding box center [83, 410] width 112 height 11
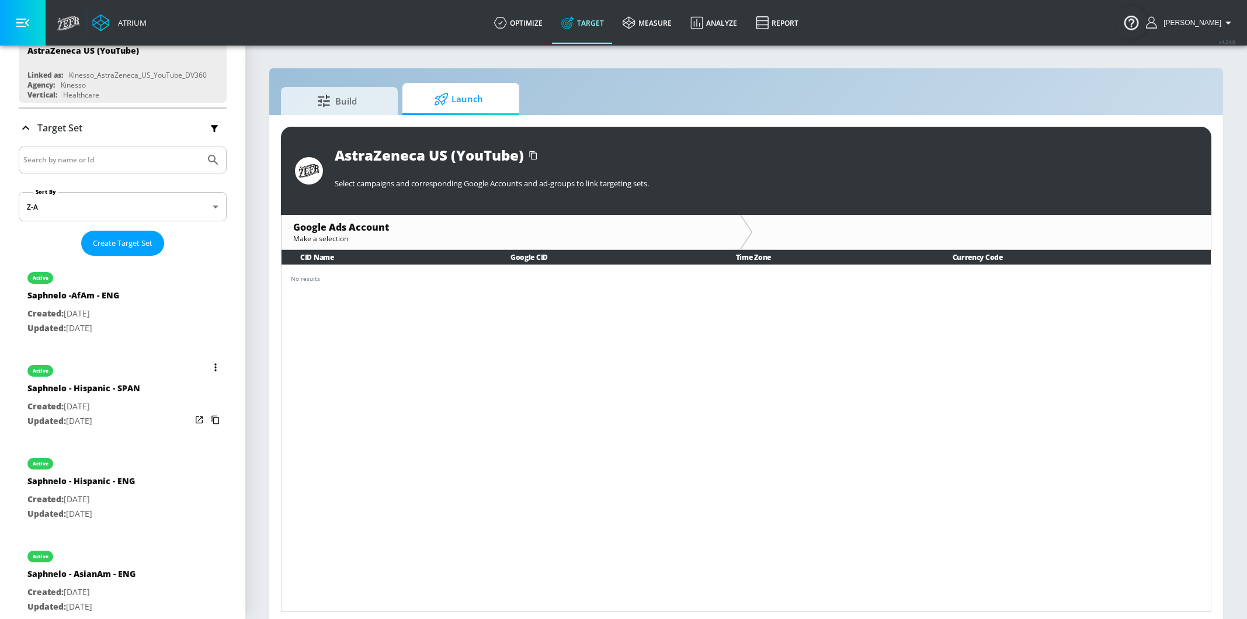
scroll to position [133, 0]
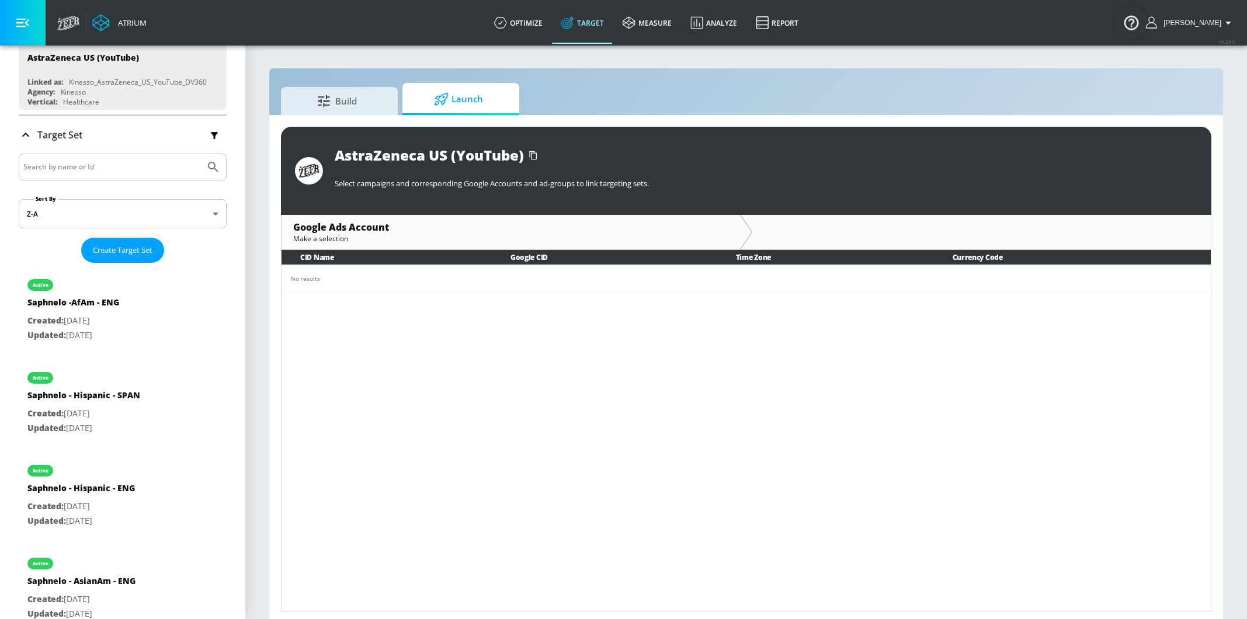
click at [136, 172] on input "Search by name or Id" at bounding box center [111, 166] width 177 height 15
paste input "Truqap FY2025"
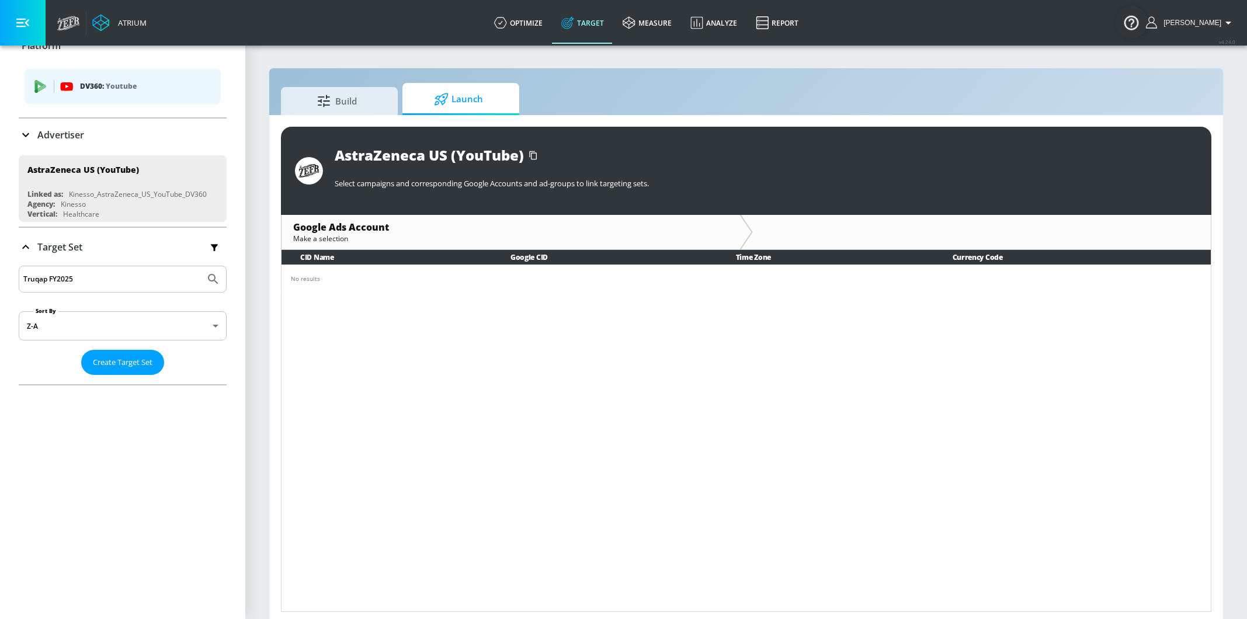
scroll to position [17, 0]
type input "Truqap FY2025"
click at [129, 147] on div "Advertiser" at bounding box center [123, 139] width 208 height 33
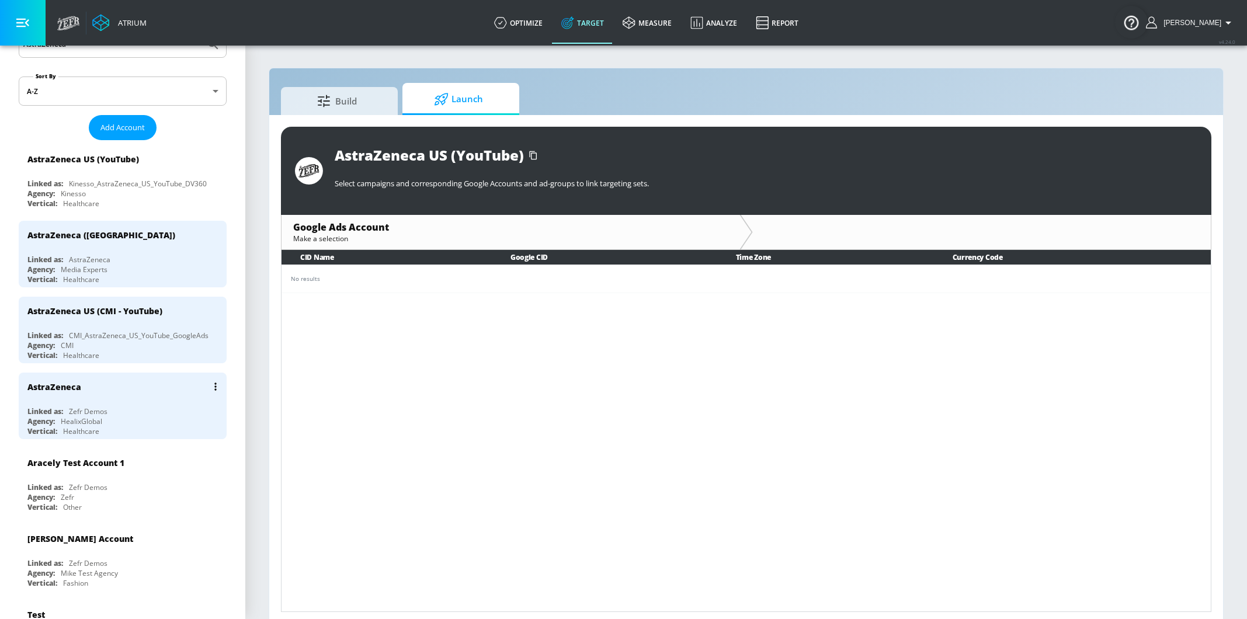
scroll to position [70, 0]
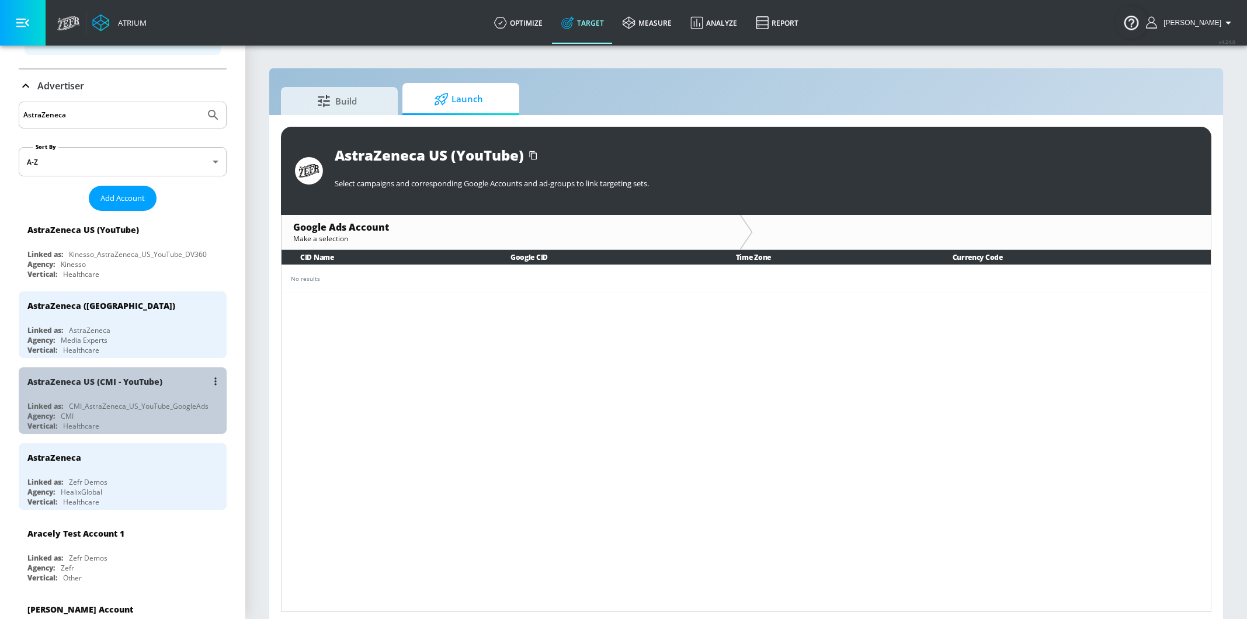
click at [139, 387] on div "AstraZeneca US (CMI - YouTube)" at bounding box center [125, 381] width 196 height 28
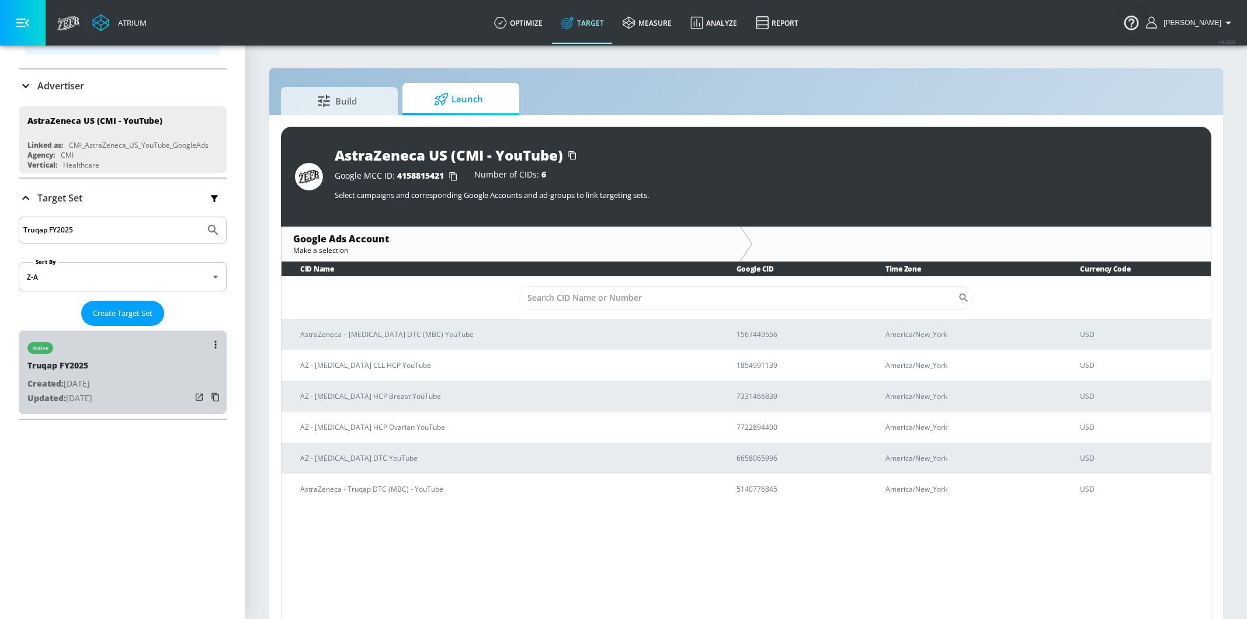
click at [92, 388] on p "Created: Mar. 18, 2025" at bounding box center [59, 384] width 65 height 15
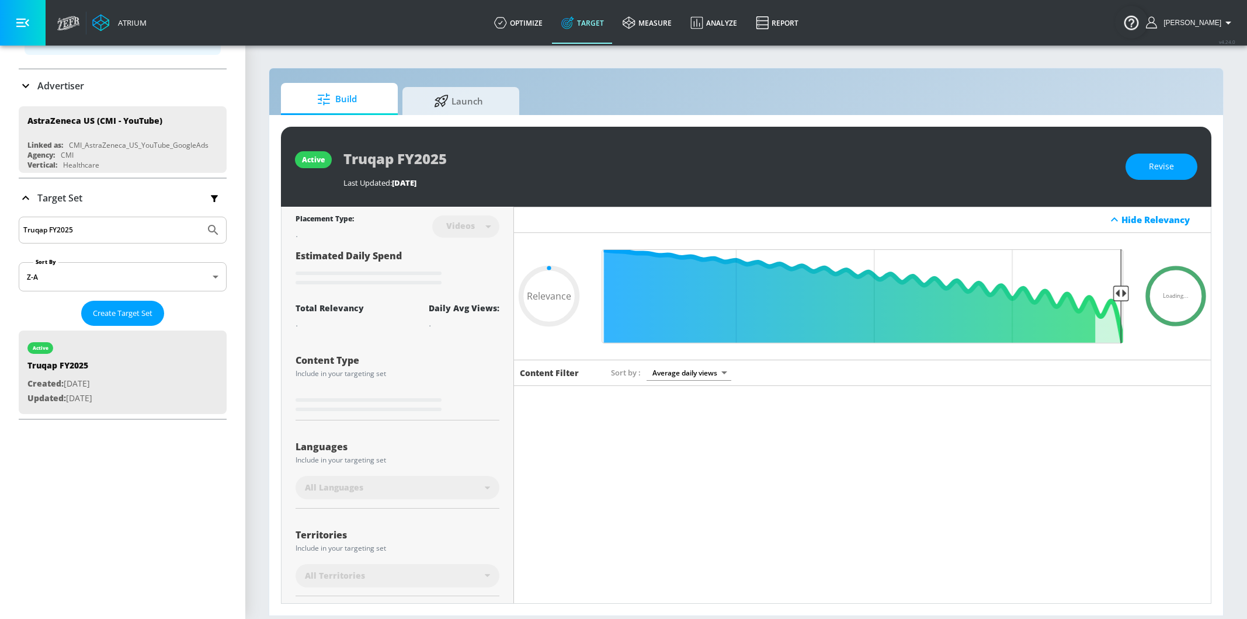
scroll to position [123, 0]
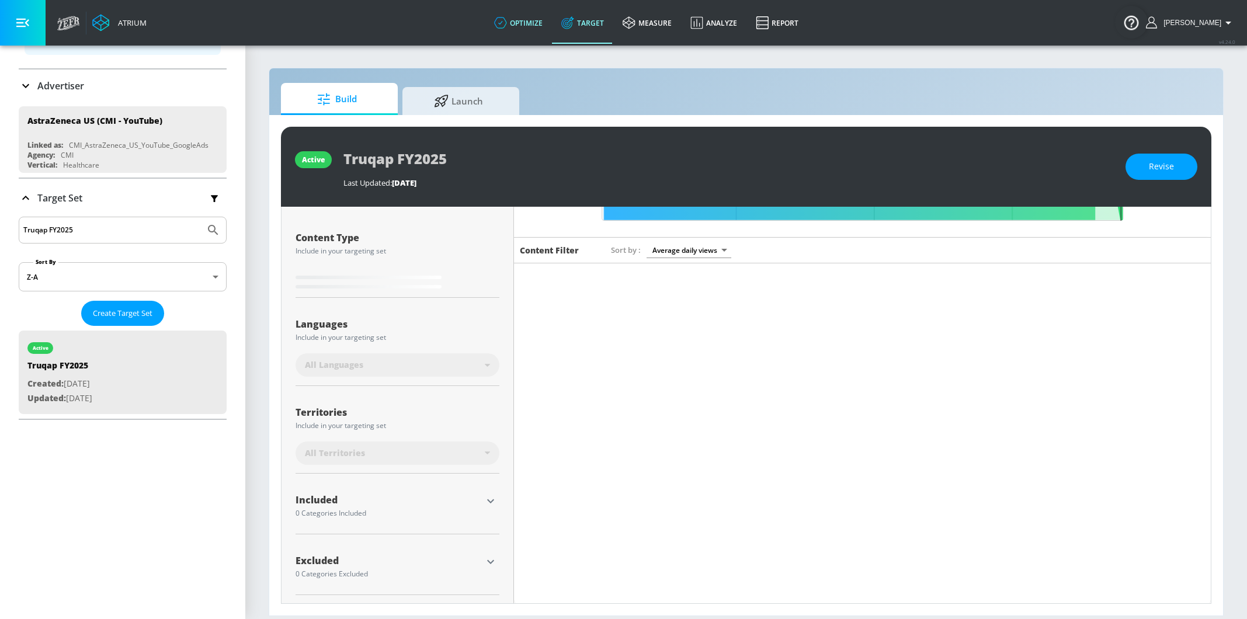
type input "0.5"
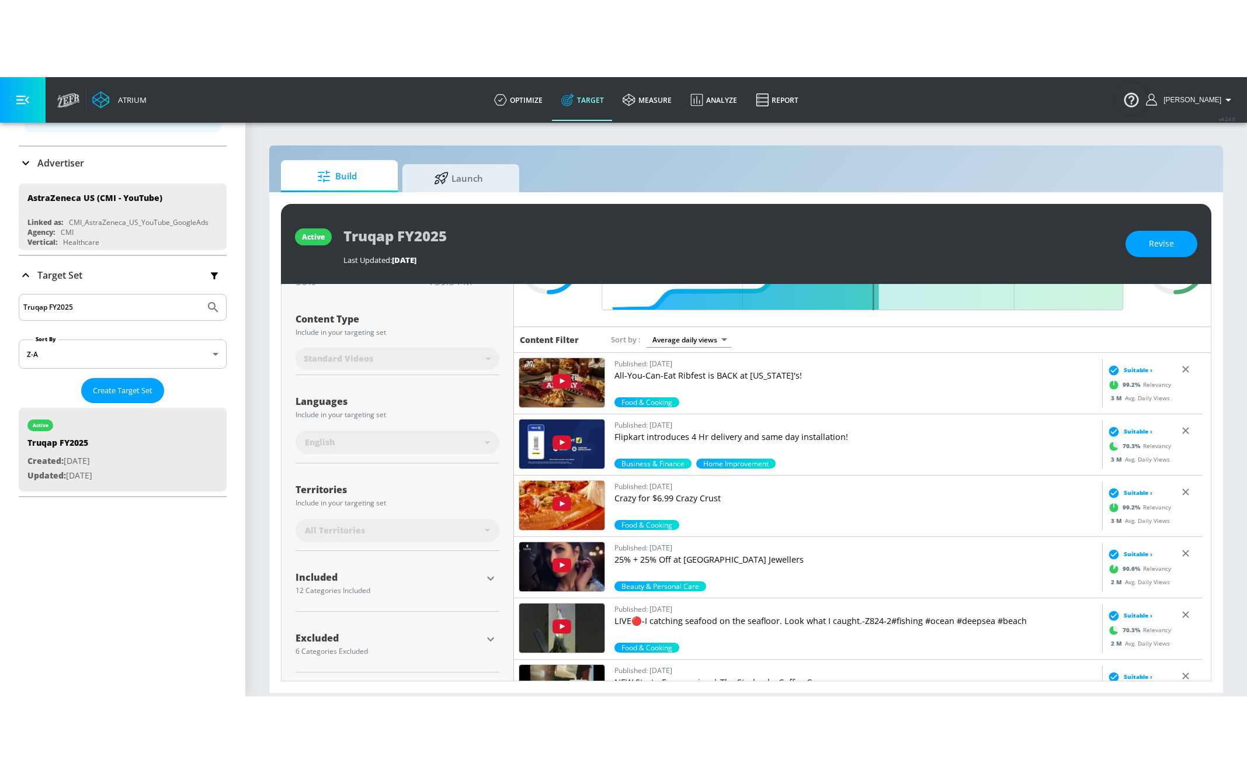
scroll to position [109, 0]
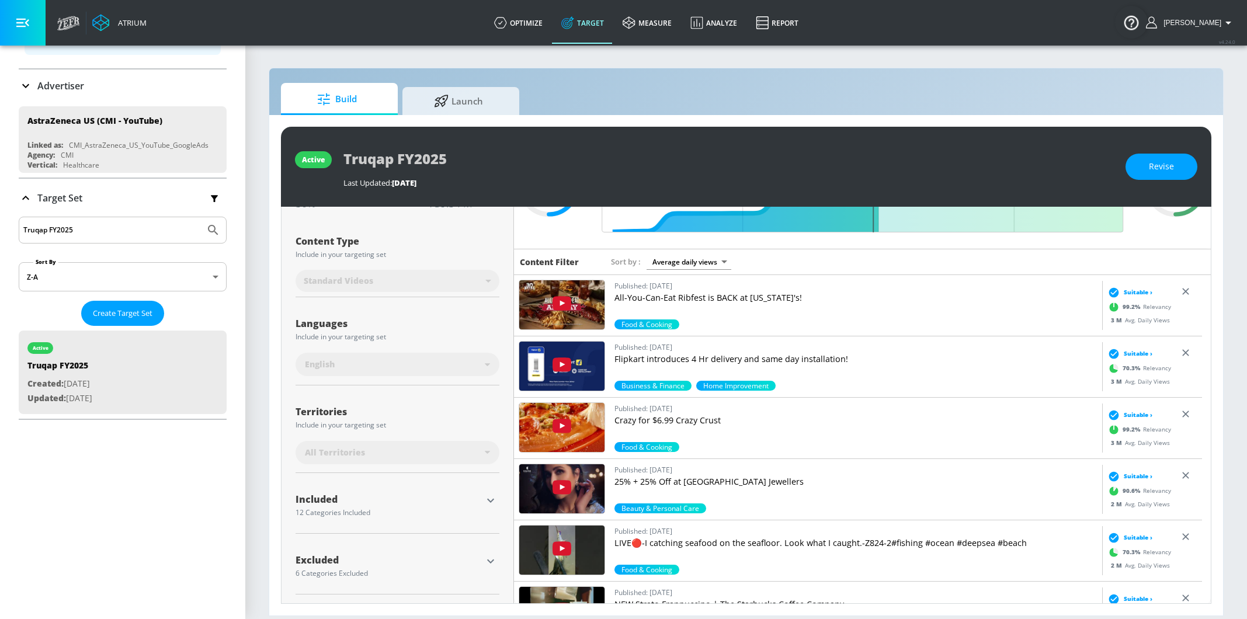
click at [367, 513] on div "12 Categories Included" at bounding box center [389, 512] width 186 height 7
click at [490, 494] on icon "button" at bounding box center [491, 501] width 14 height 14
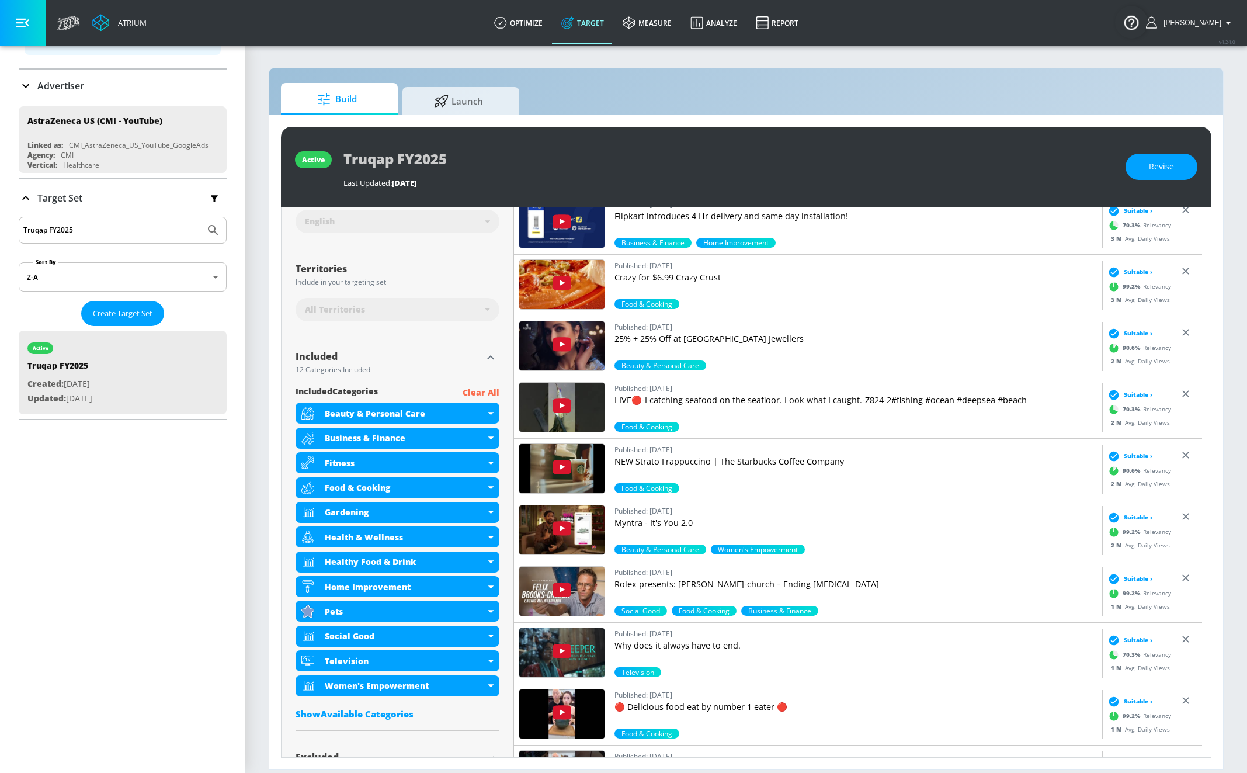
scroll to position [253, 0]
click at [53, 82] on p "Advertiser" at bounding box center [60, 85] width 47 height 13
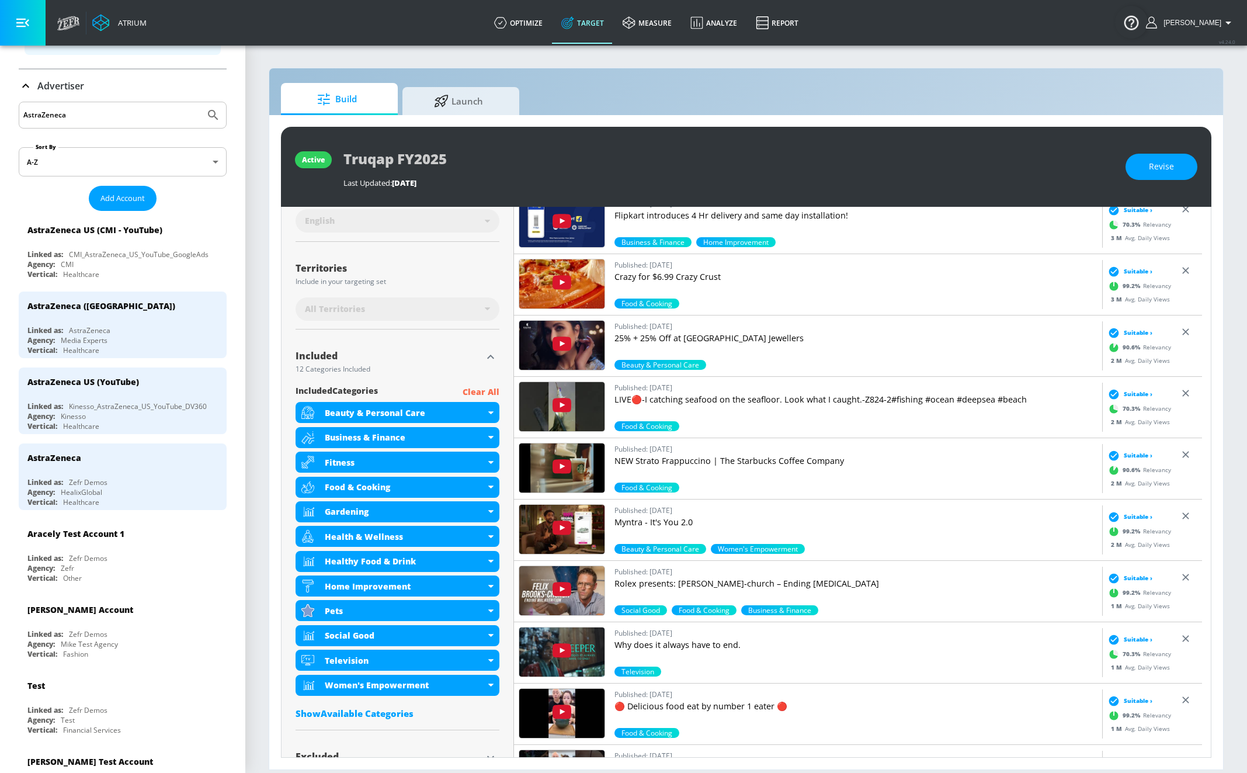
click at [55, 116] on input "AstraZeneca" at bounding box center [111, 114] width 177 height 15
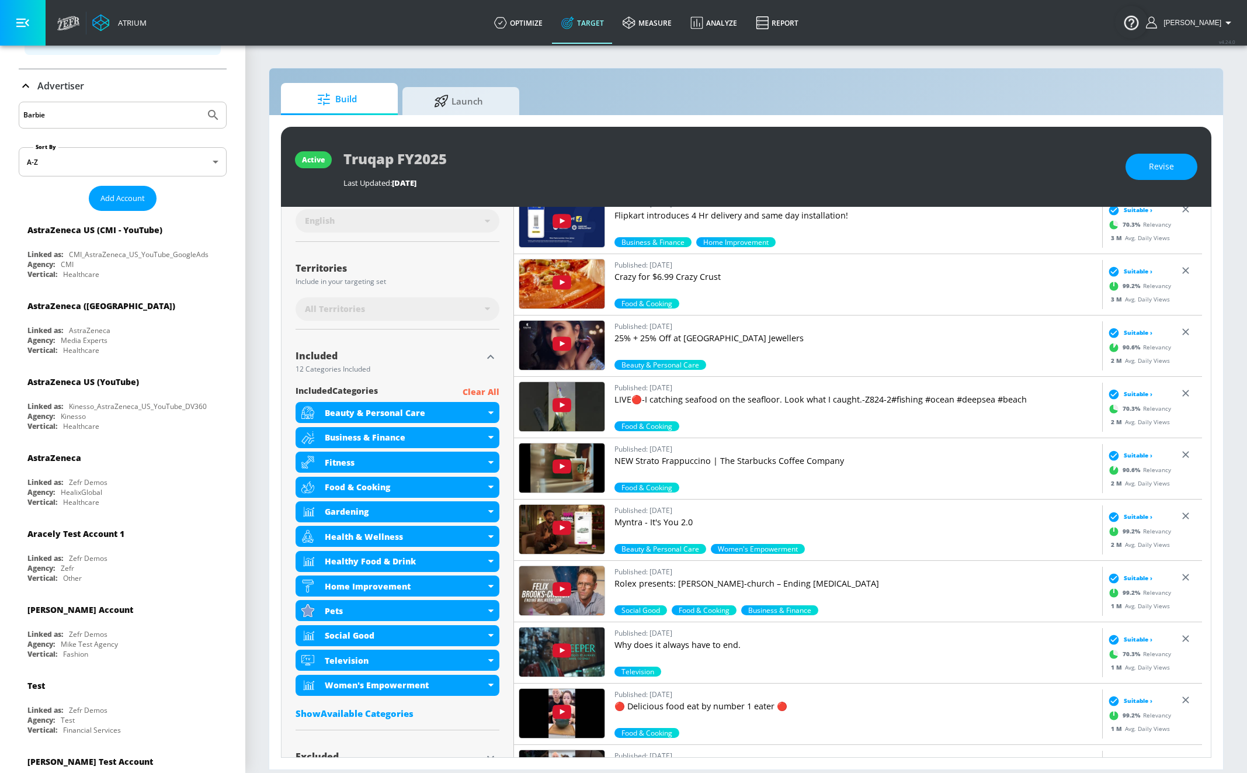
click at [200, 102] on button "Submit Search" at bounding box center [213, 115] width 26 height 26
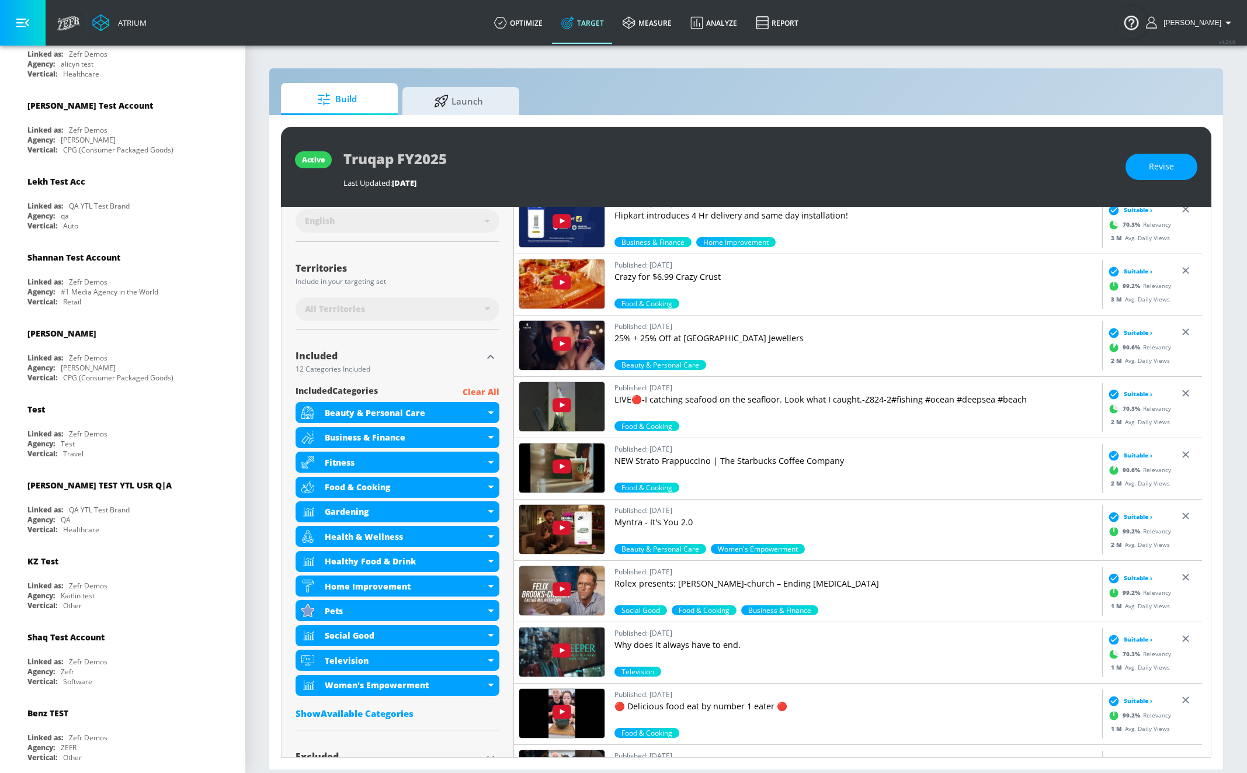
scroll to position [0, 0]
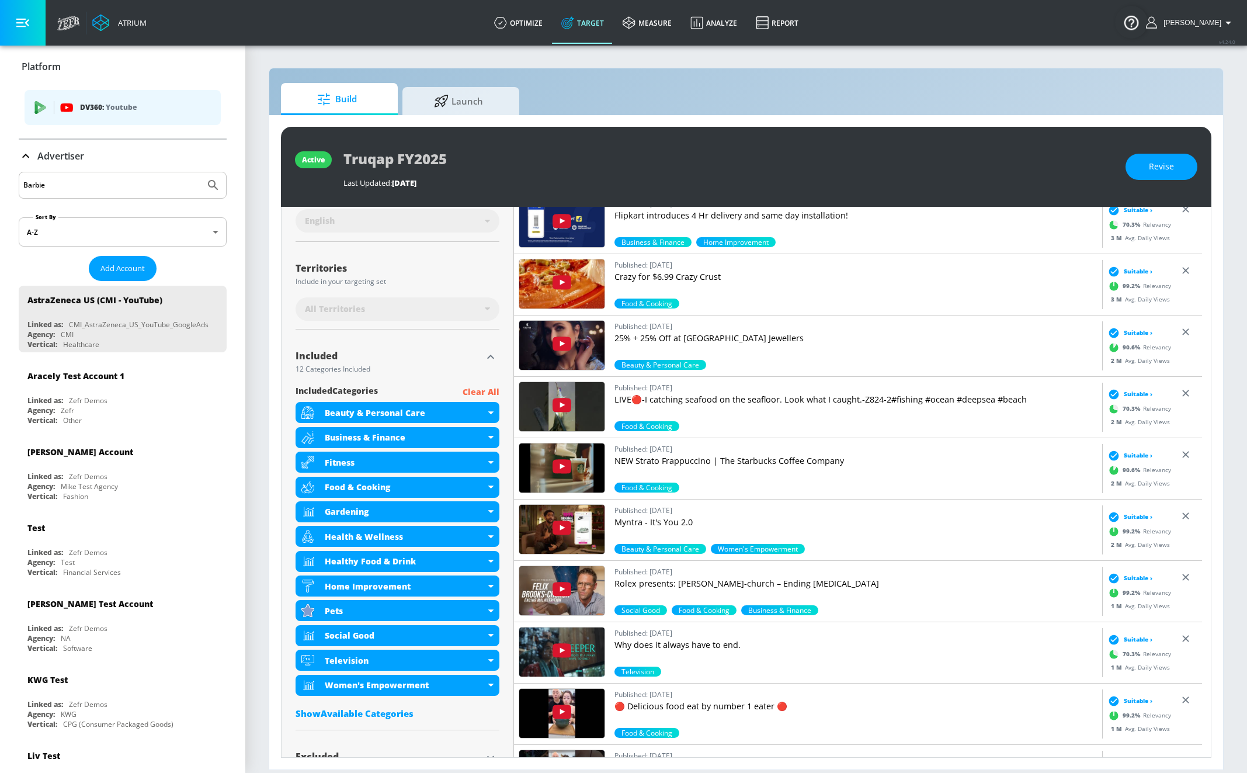
click at [63, 186] on input "Barbie" at bounding box center [111, 185] width 177 height 15
click at [200, 172] on button "Submit Search" at bounding box center [213, 185] width 26 height 26
click at [44, 190] on input "Barbie" at bounding box center [111, 185] width 177 height 15
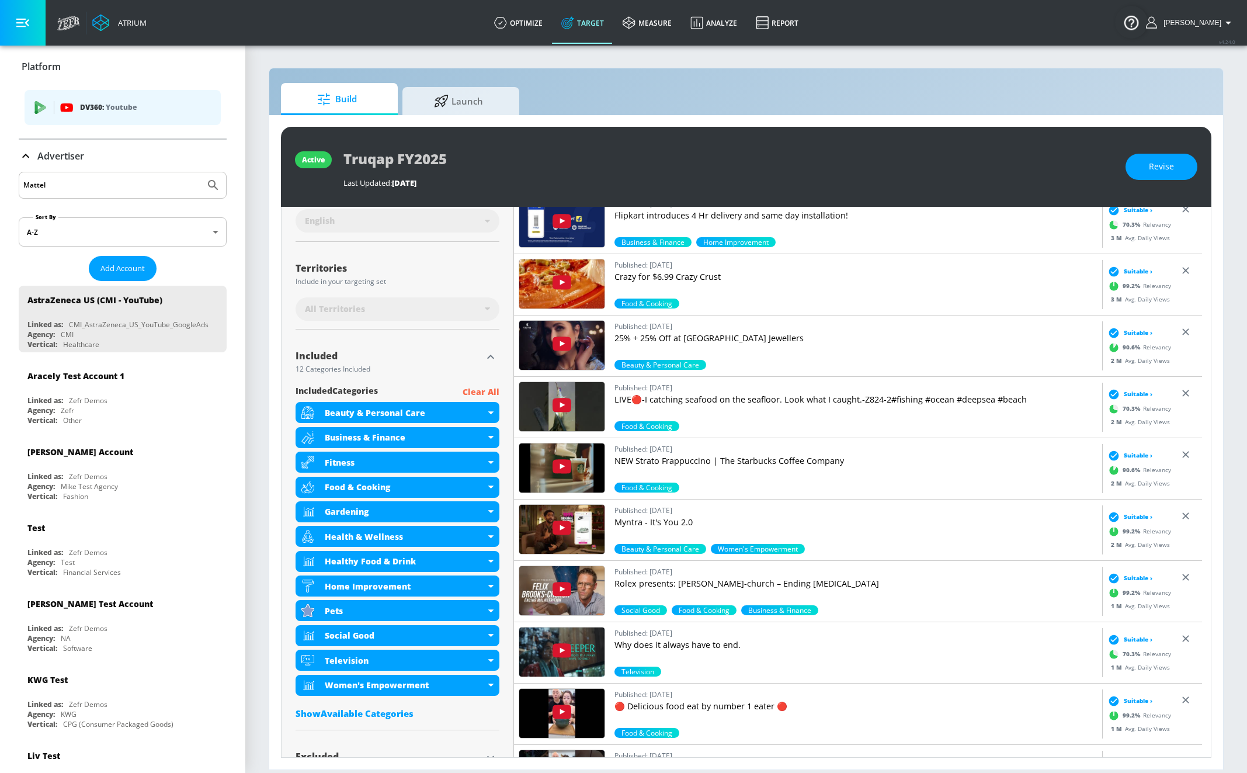
type input "Mattel"
click at [200, 172] on button "Submit Search" at bounding box center [213, 185] width 26 height 26
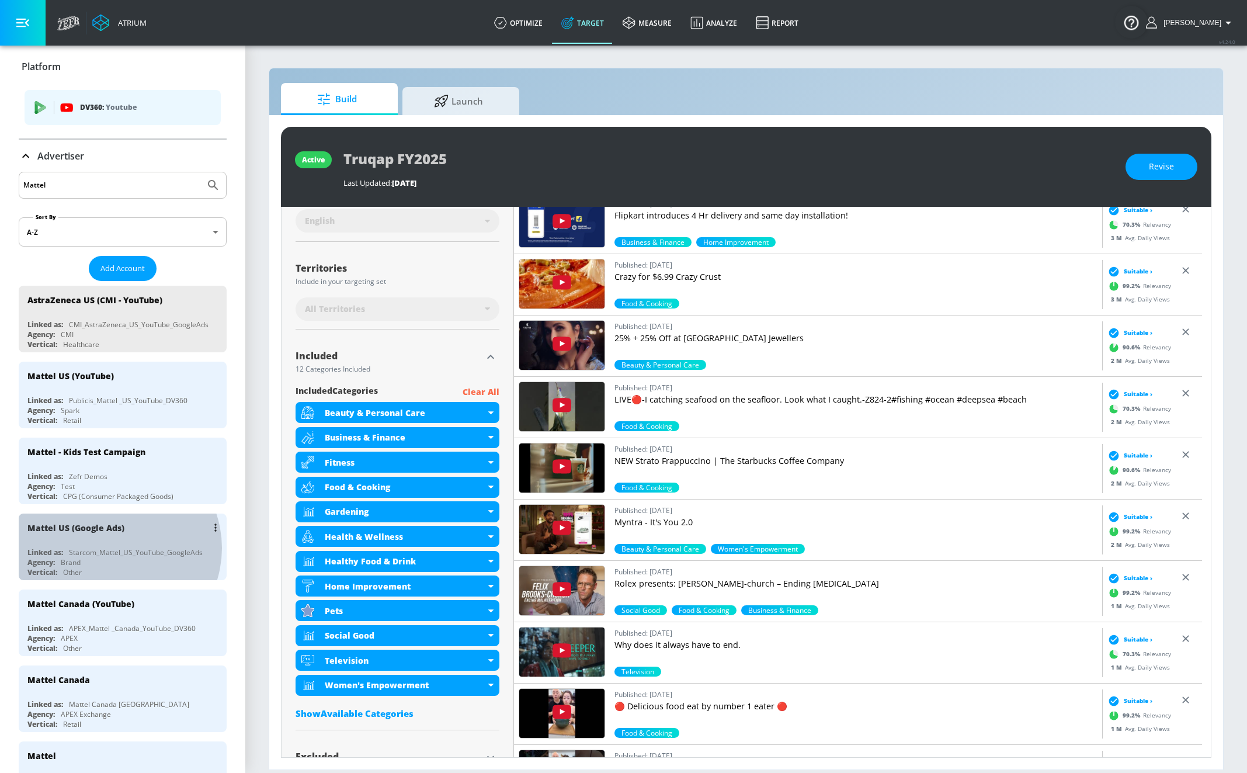
click at [113, 547] on div "Starcom_Mattel_US_YouTube_GoogleAds" at bounding box center [136, 552] width 134 height 10
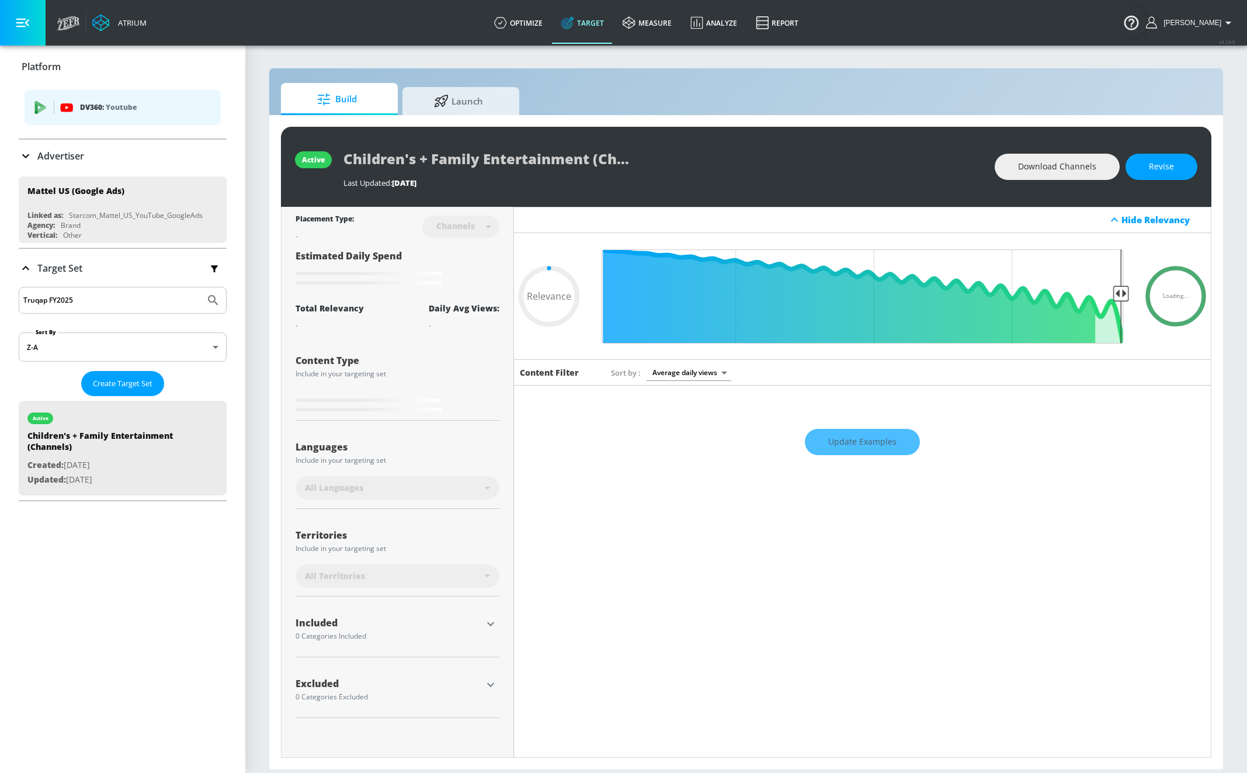
click at [211, 265] on icon "button" at bounding box center [214, 268] width 7 height 7
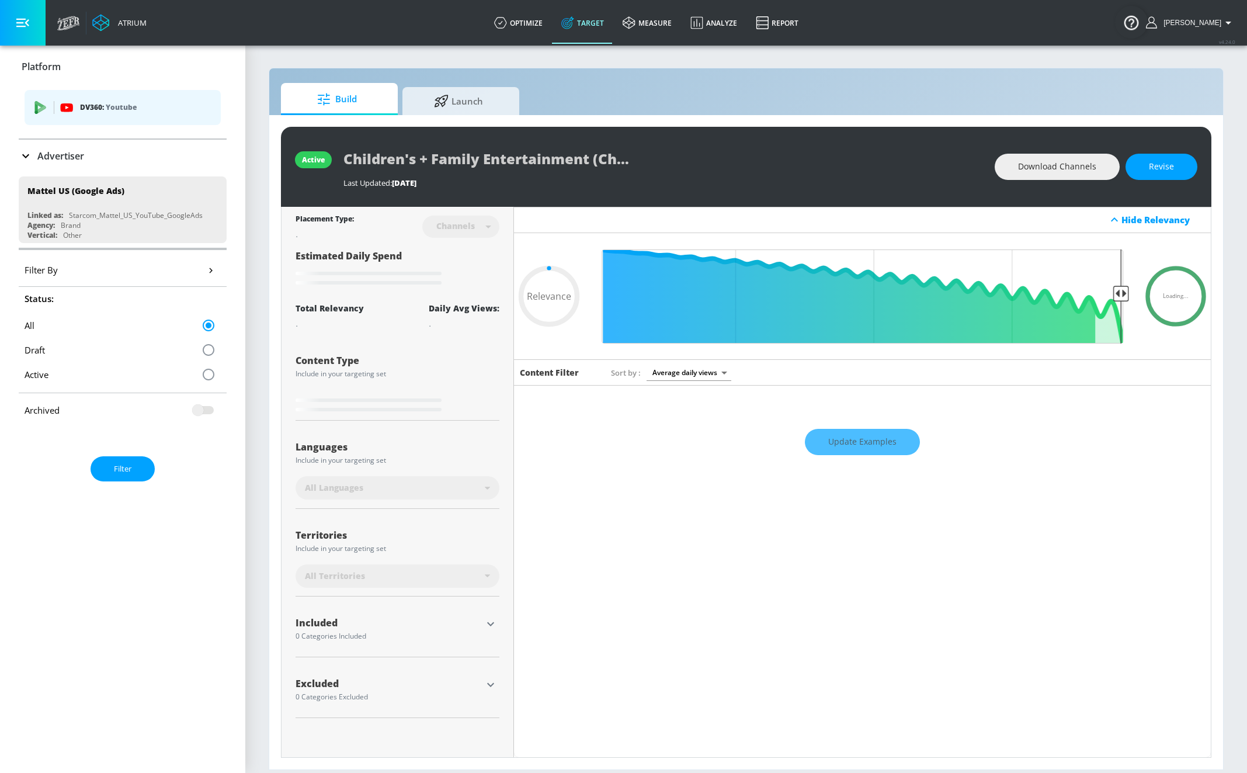
type input "0.6"
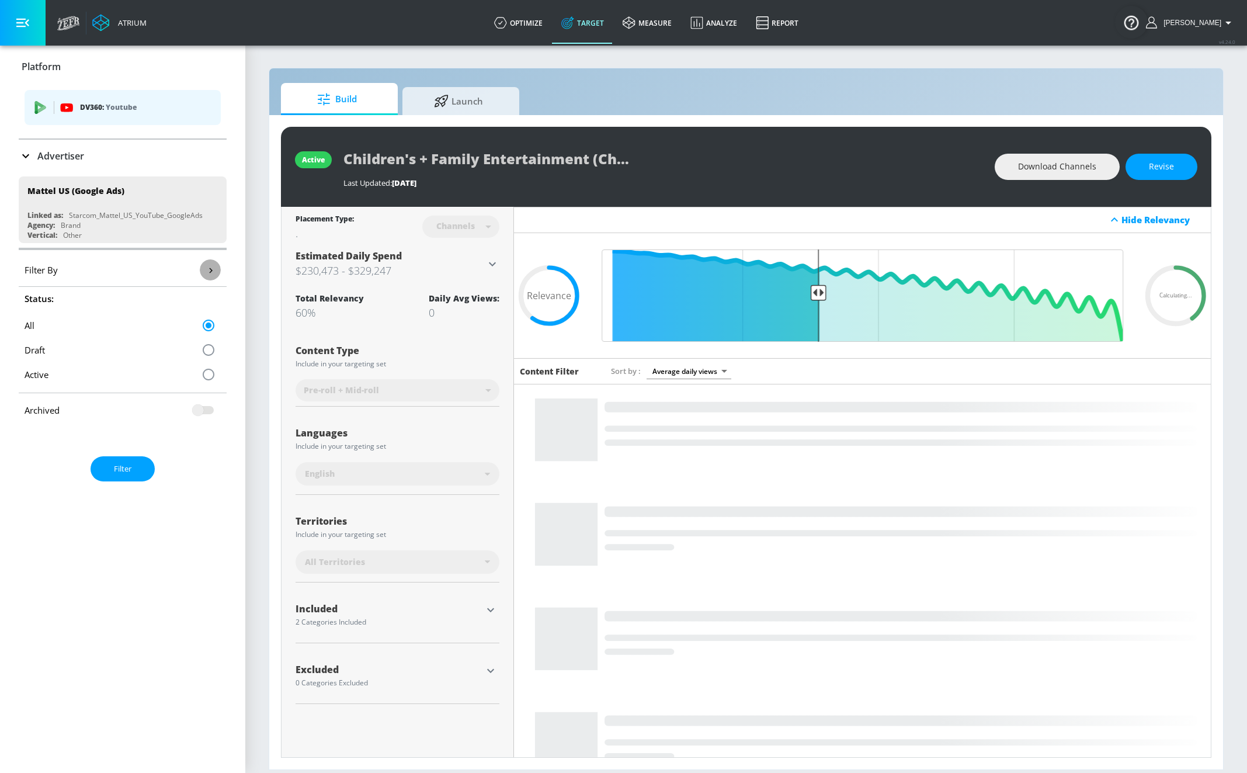
click at [205, 271] on button "button" at bounding box center [210, 269] width 21 height 21
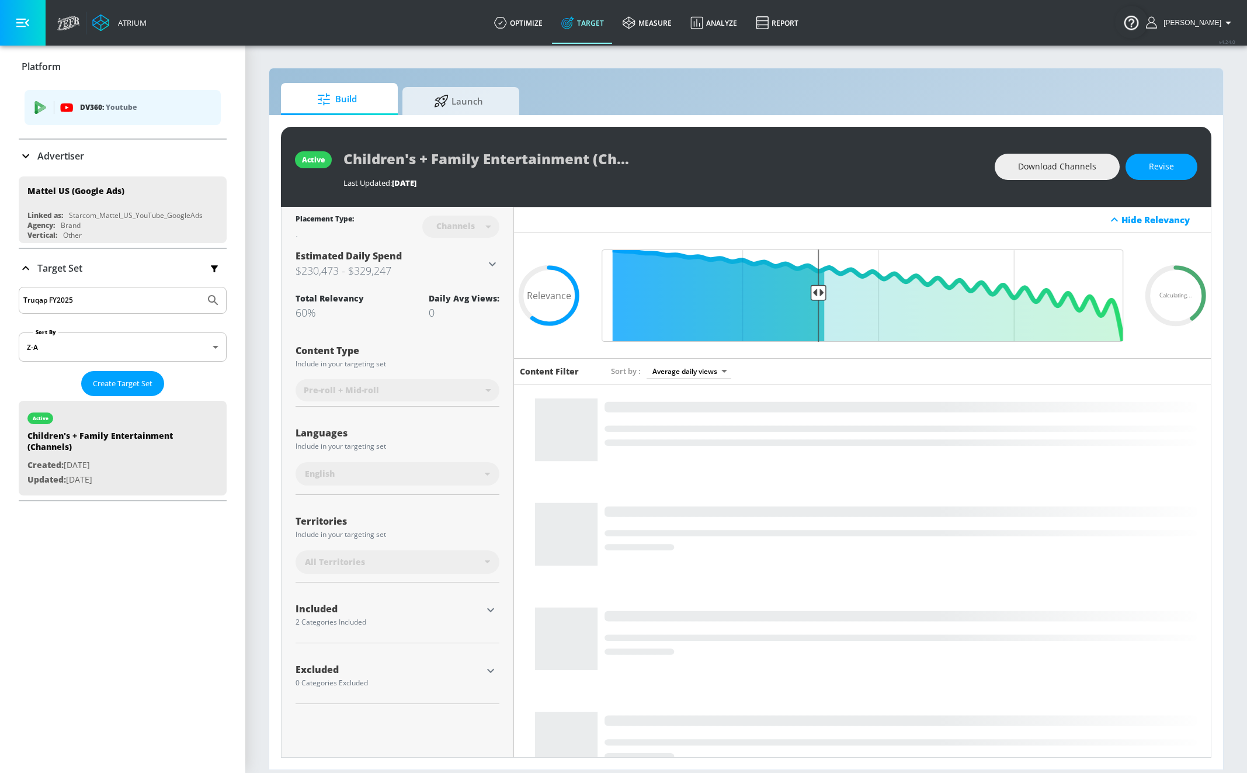
click at [20, 256] on div "Target Set" at bounding box center [123, 268] width 208 height 25
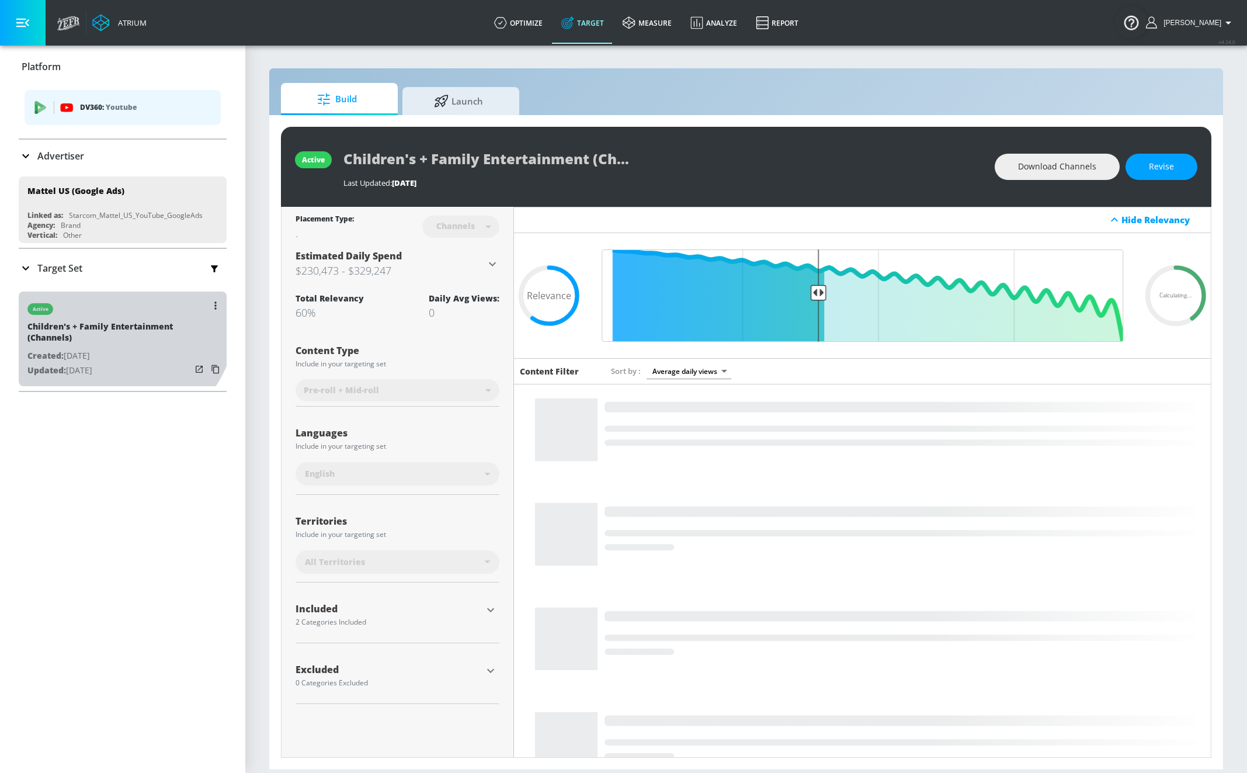
click at [72, 295] on div "active" at bounding box center [109, 305] width 164 height 29
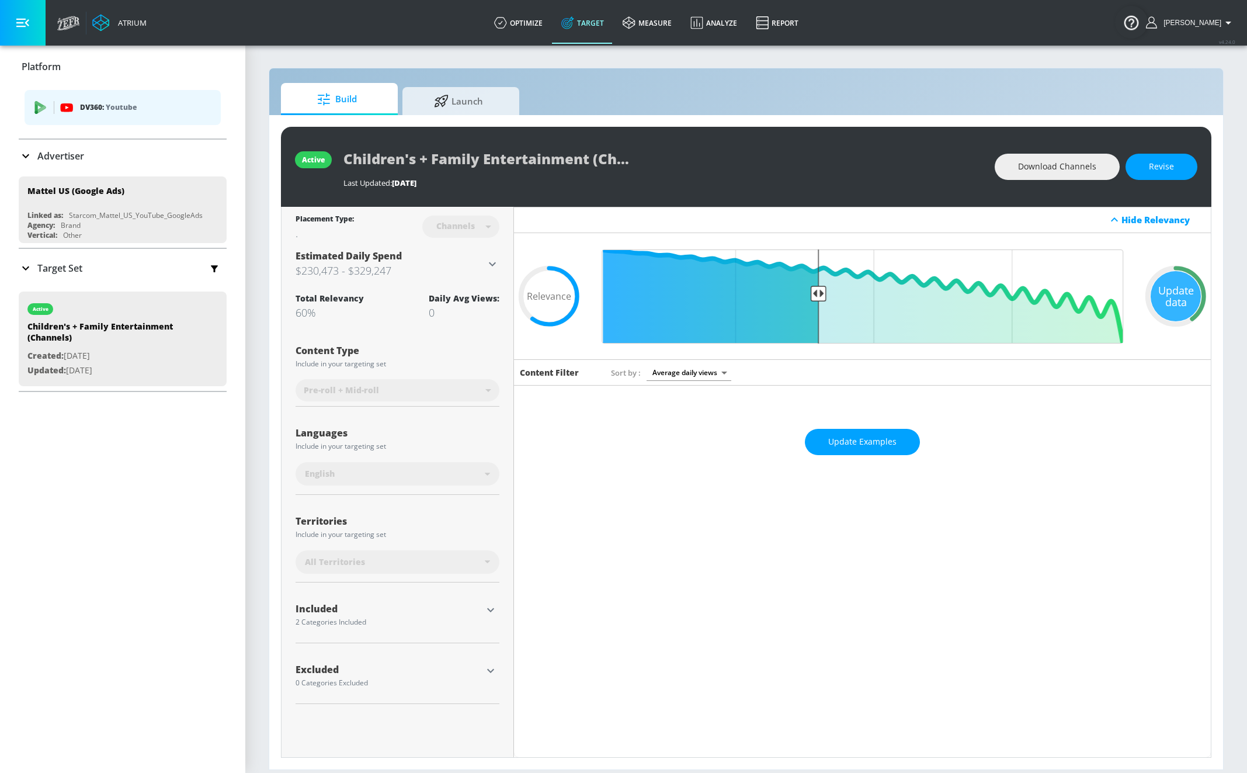
click at [69, 272] on p "Target Set" at bounding box center [59, 268] width 45 height 13
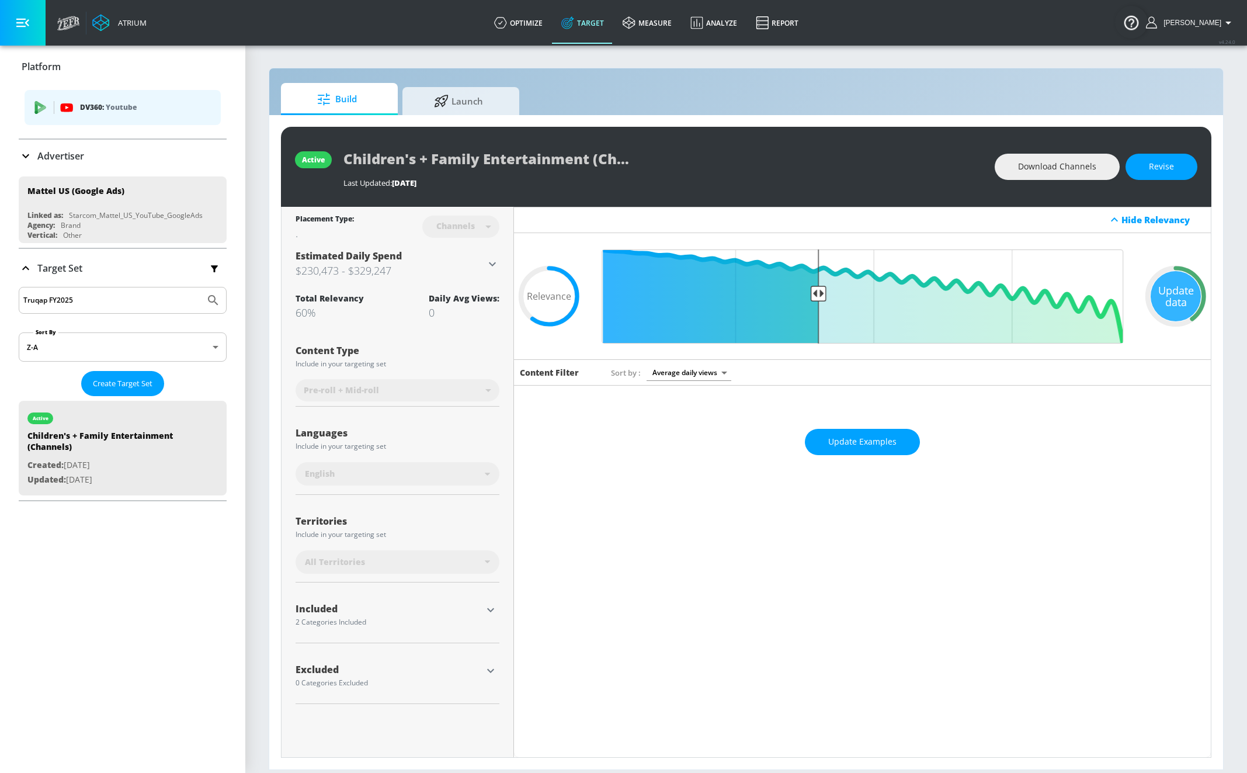
click at [131, 306] on input "Truqap FY2025" at bounding box center [111, 300] width 177 height 15
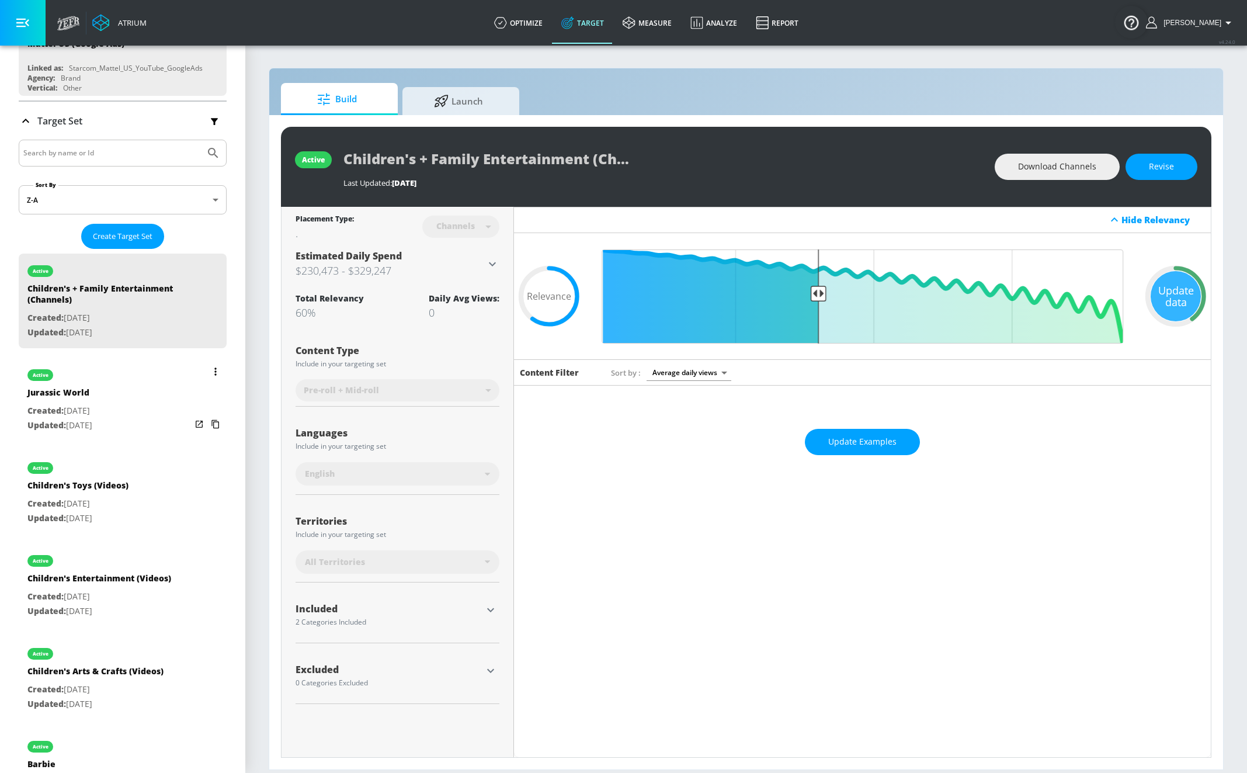
scroll to position [202, 0]
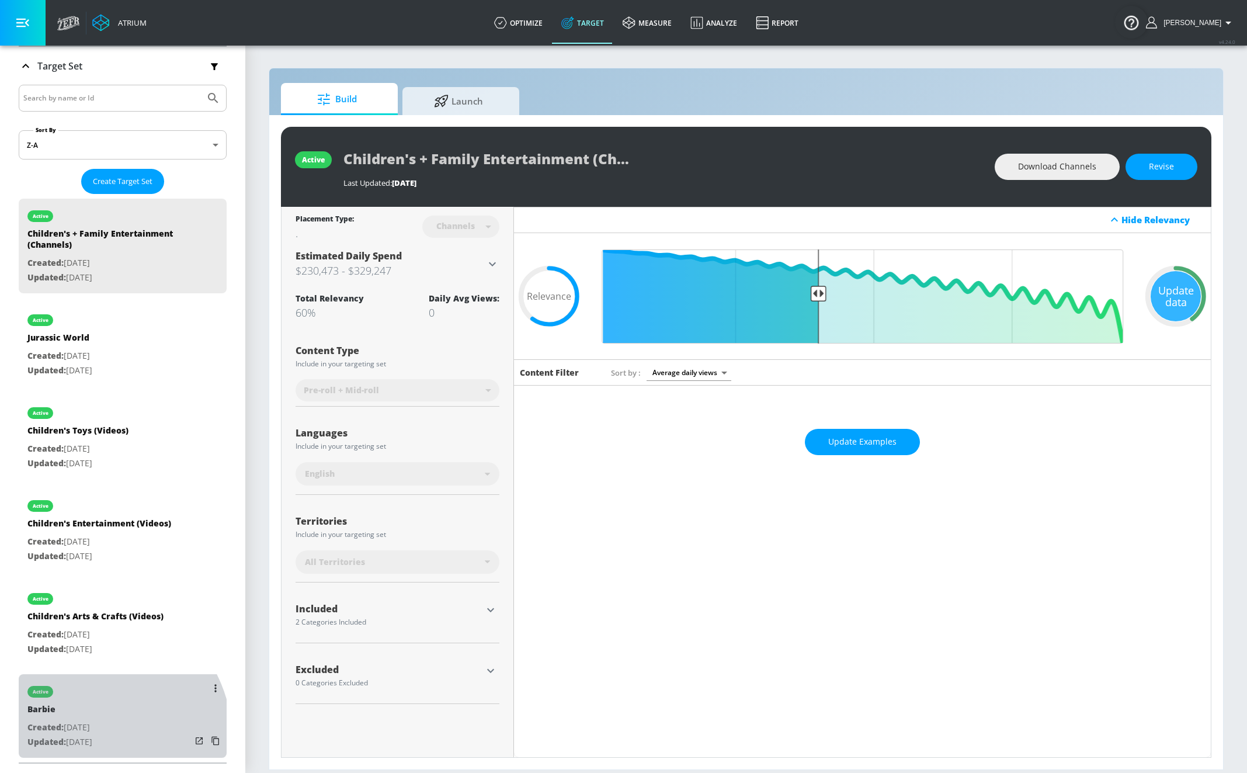
click at [77, 619] on p "Updated: Jun. 13, 2025" at bounding box center [59, 742] width 65 height 15
type input "Barbie"
type input "videos"
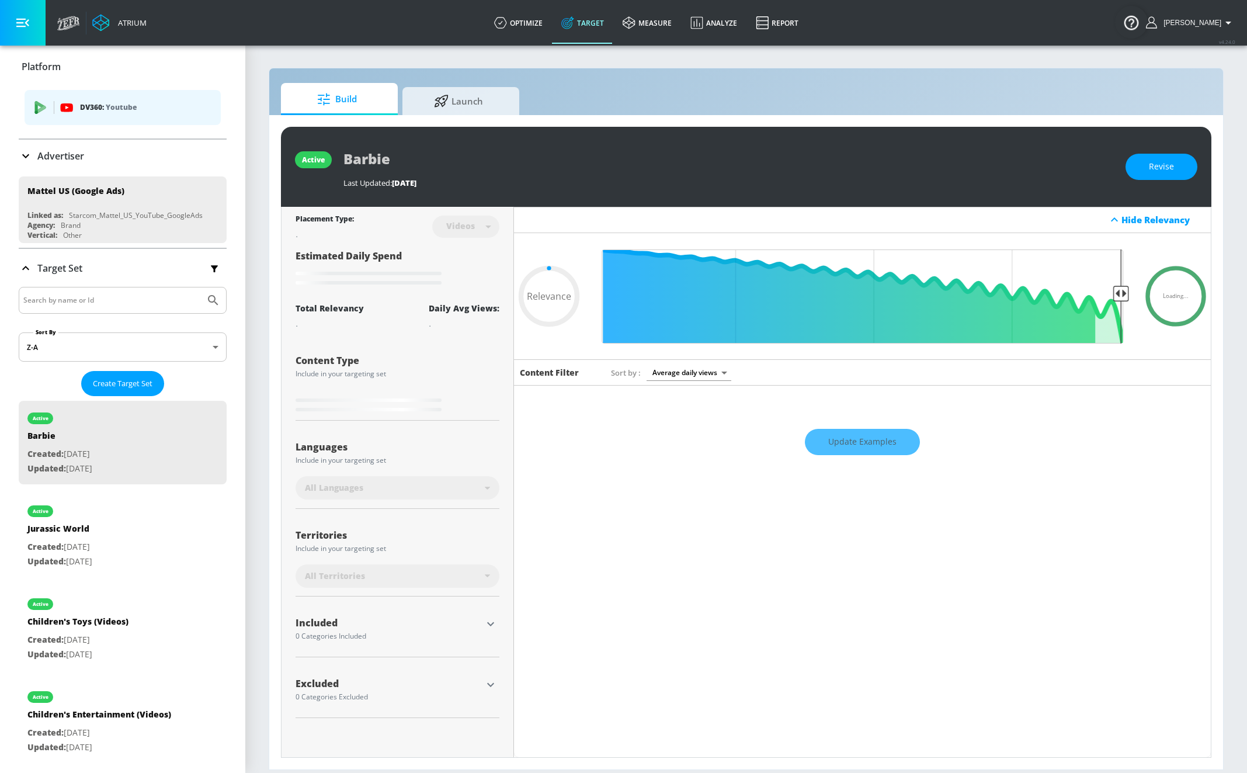
type input "0.65"
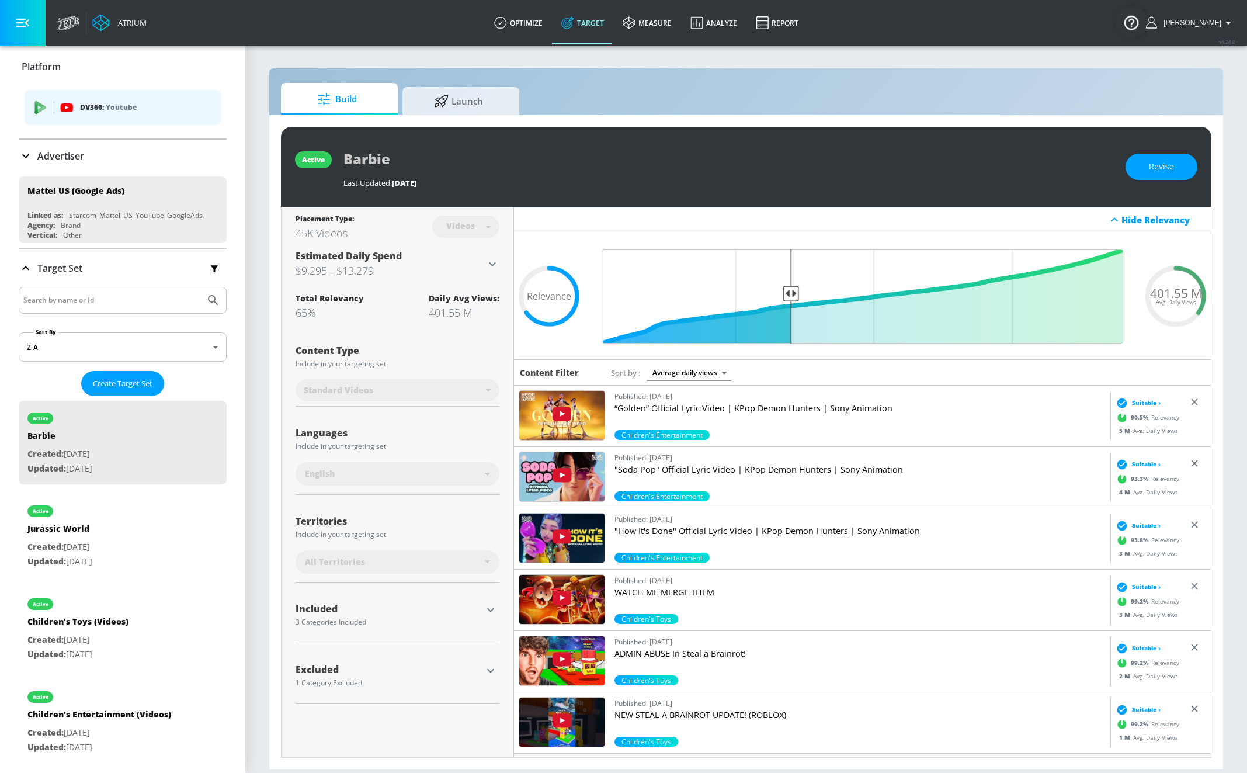
click at [487, 609] on icon "button" at bounding box center [491, 610] width 14 height 14
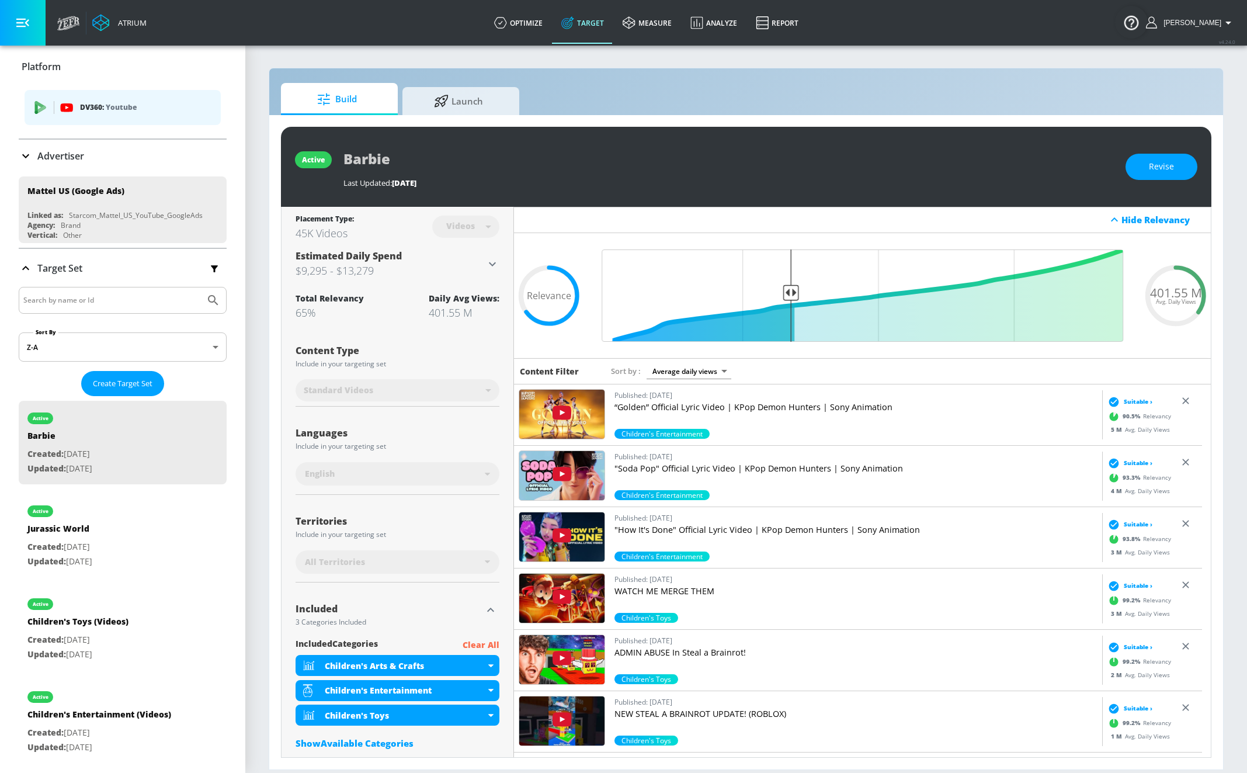
scroll to position [74, 0]
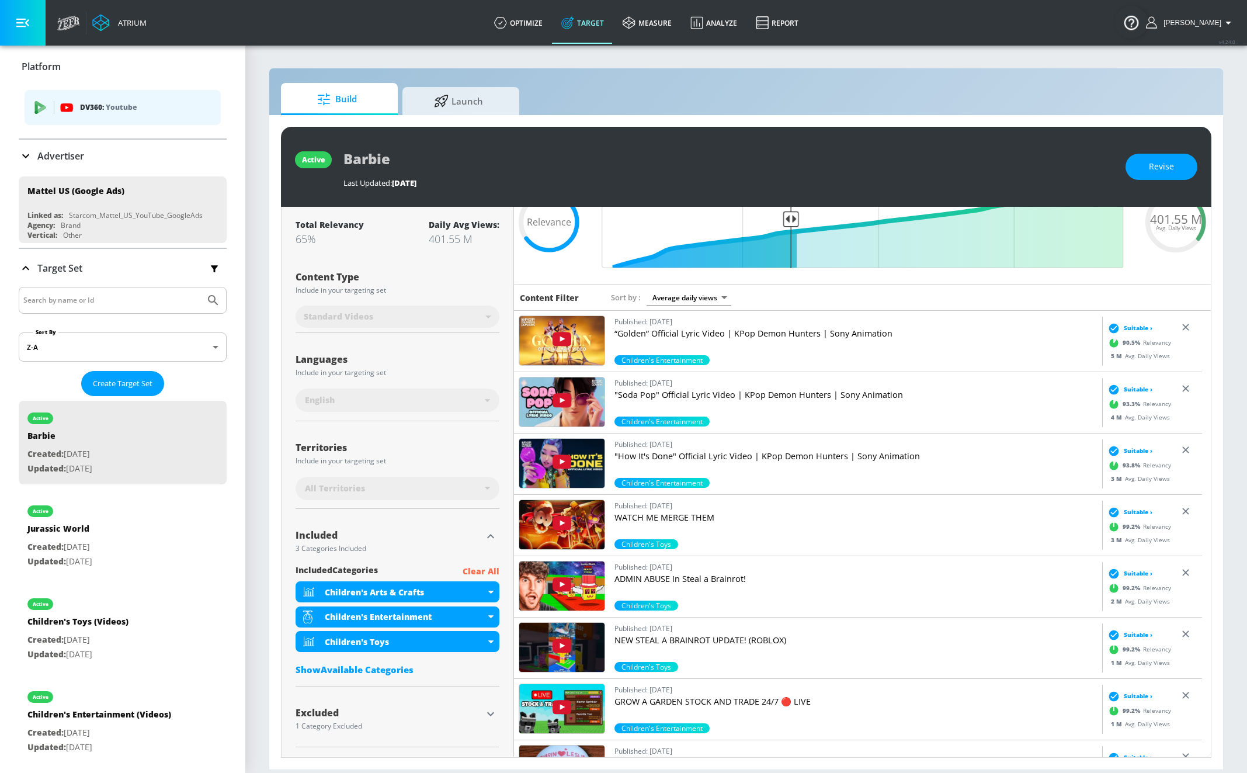
click at [70, 153] on p "Advertiser" at bounding box center [60, 156] width 47 height 13
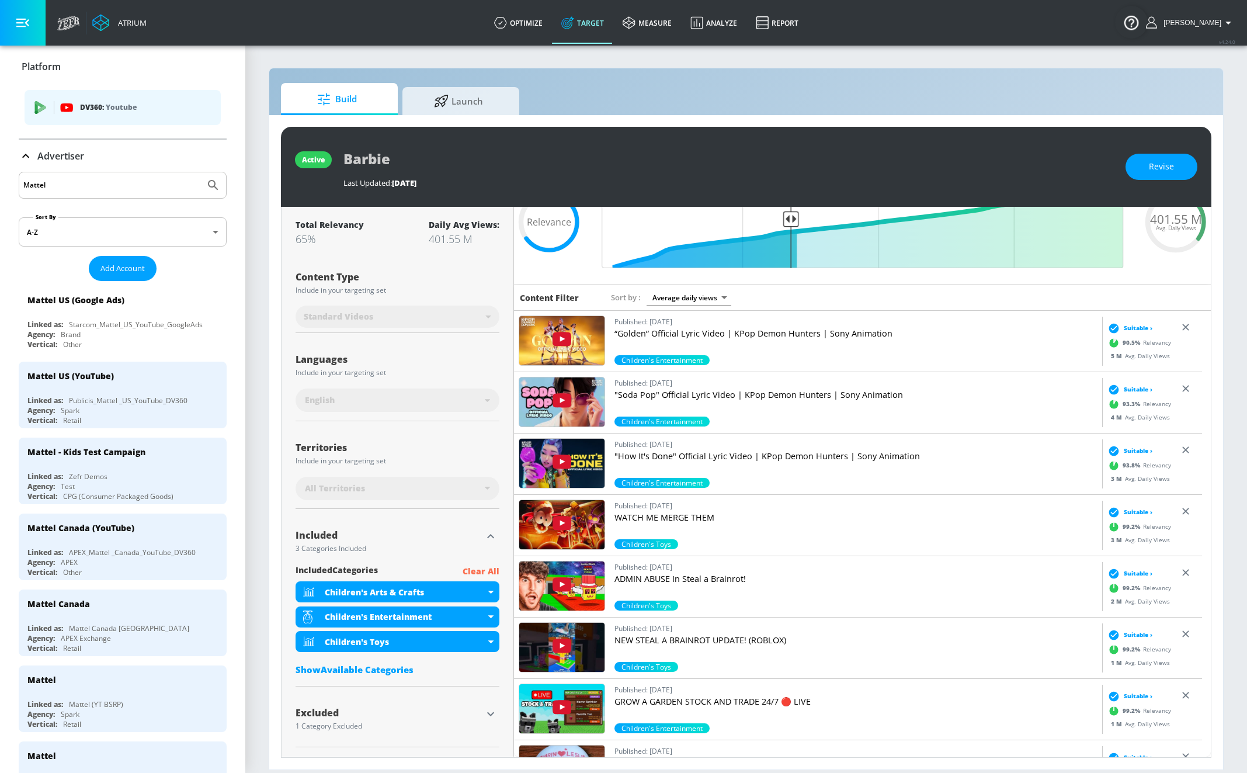
click at [49, 189] on input "Mattel" at bounding box center [111, 185] width 177 height 15
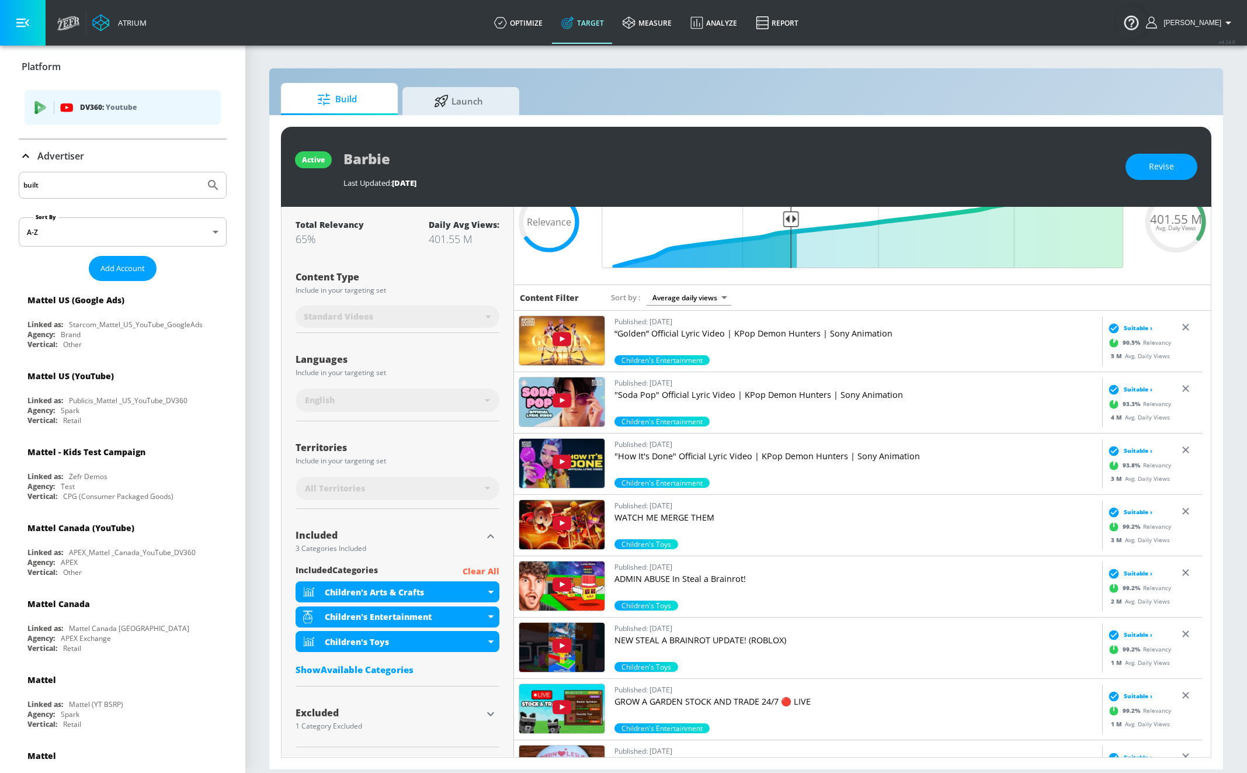
type input "built"
click at [200, 172] on button "Submit Search" at bounding box center [213, 185] width 26 height 26
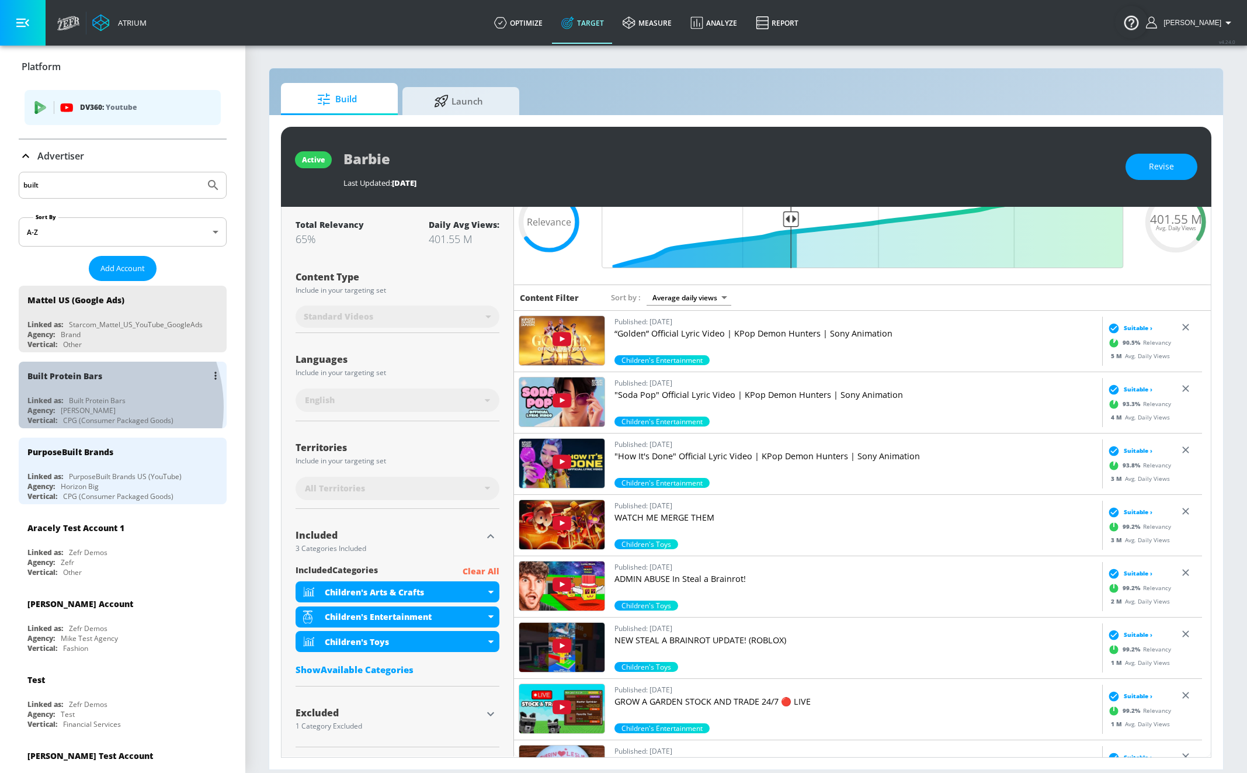
click at [81, 406] on div "Merkley" at bounding box center [88, 410] width 55 height 10
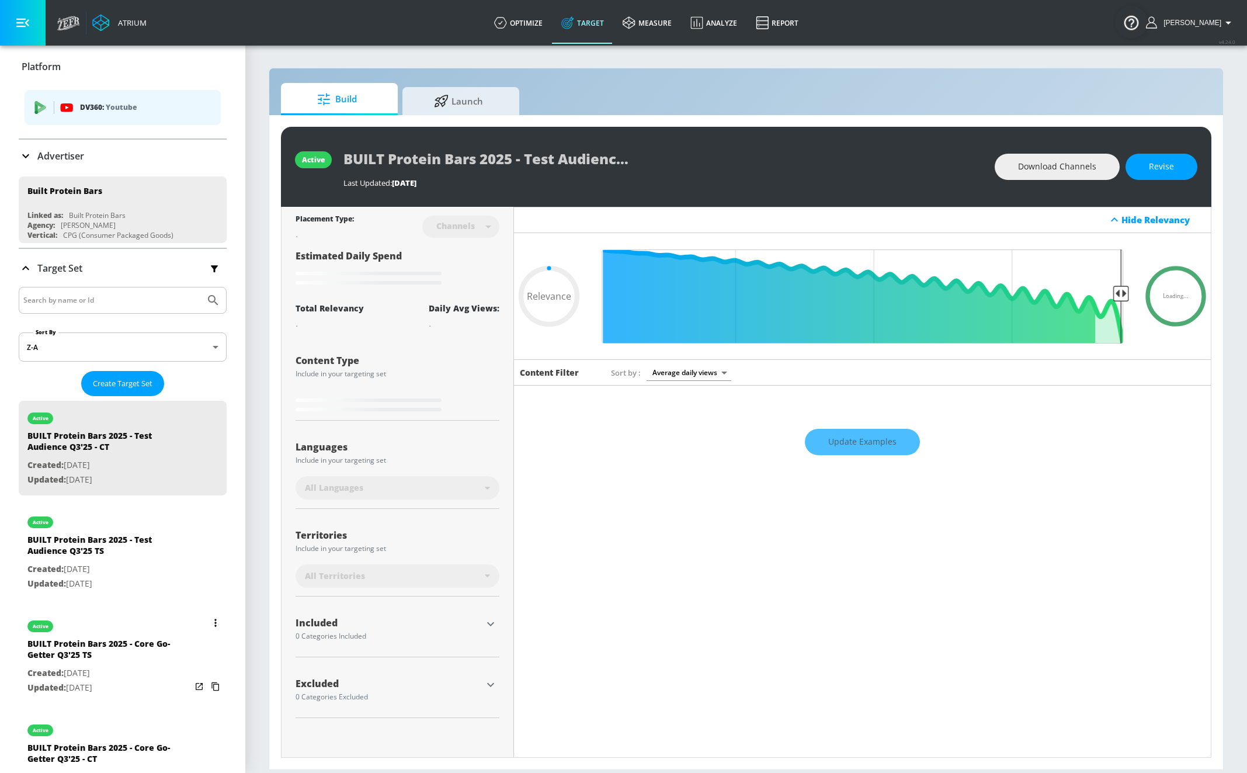
type input "0.5"
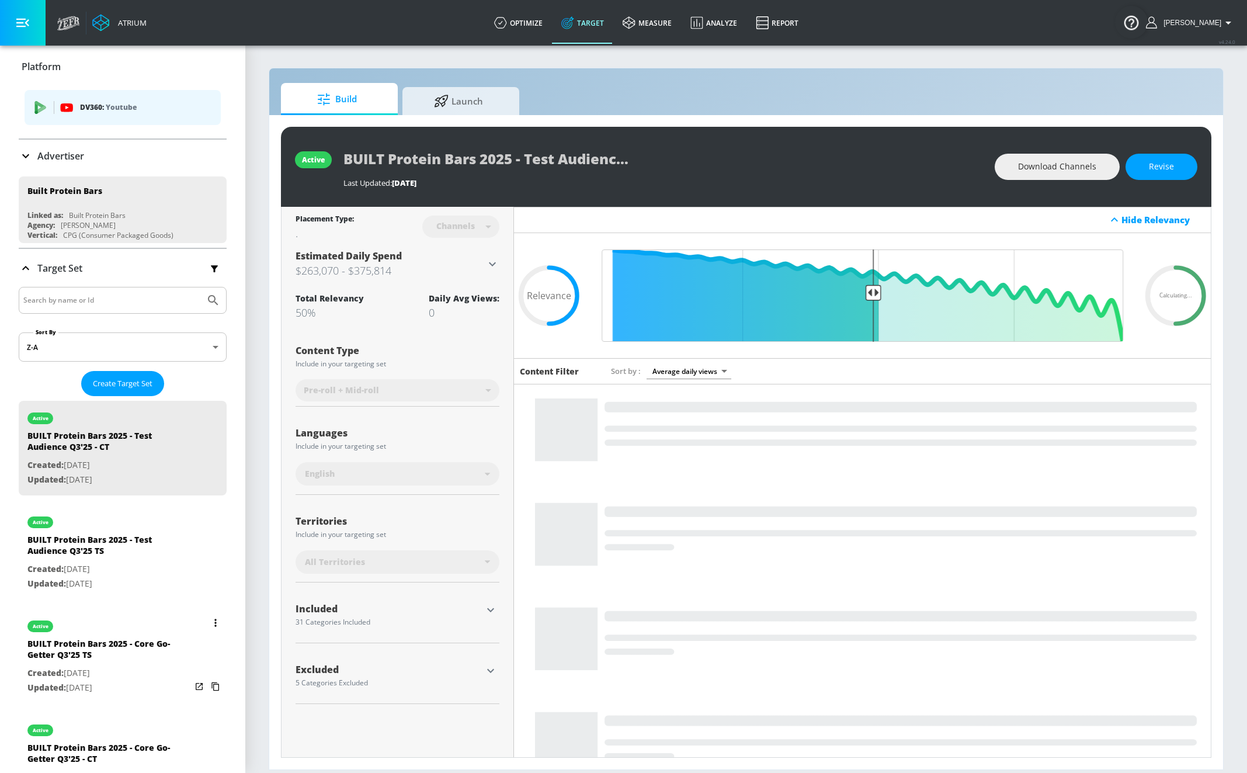
scroll to position [57, 0]
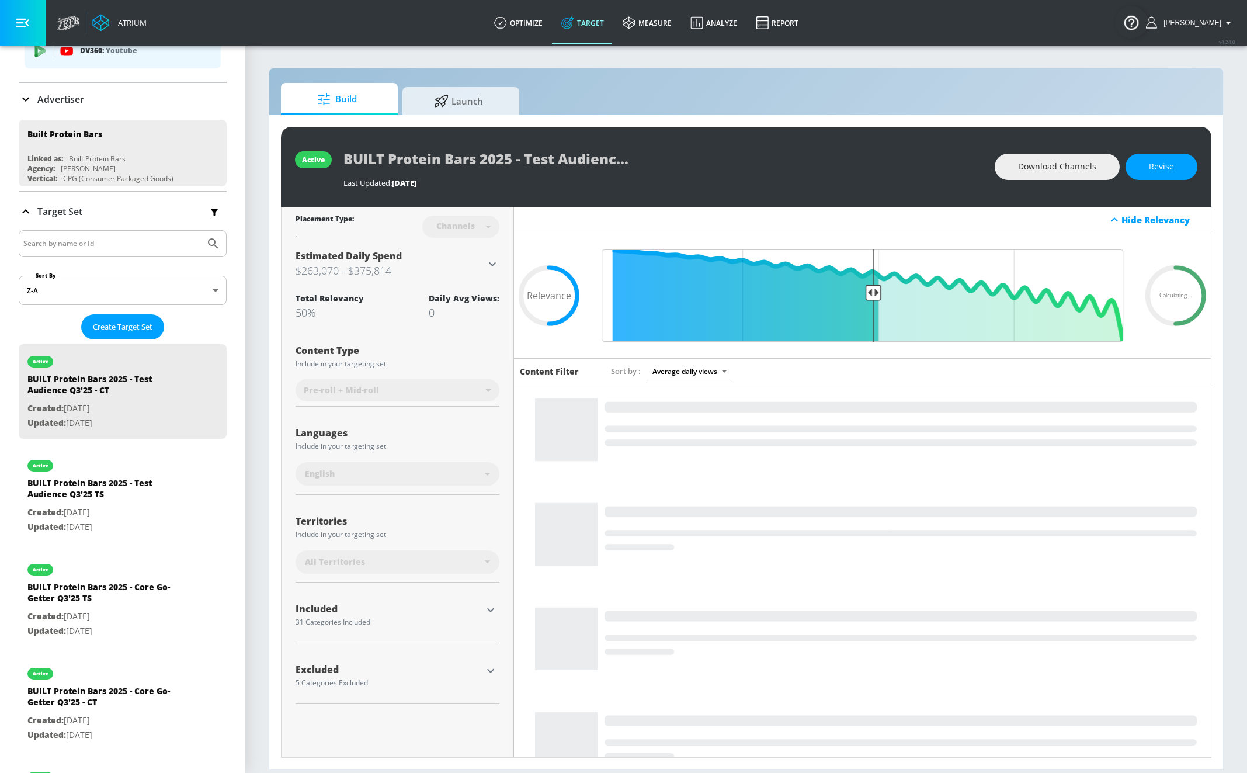
click at [84, 239] on input "Search by name or Id" at bounding box center [111, 243] width 177 height 15
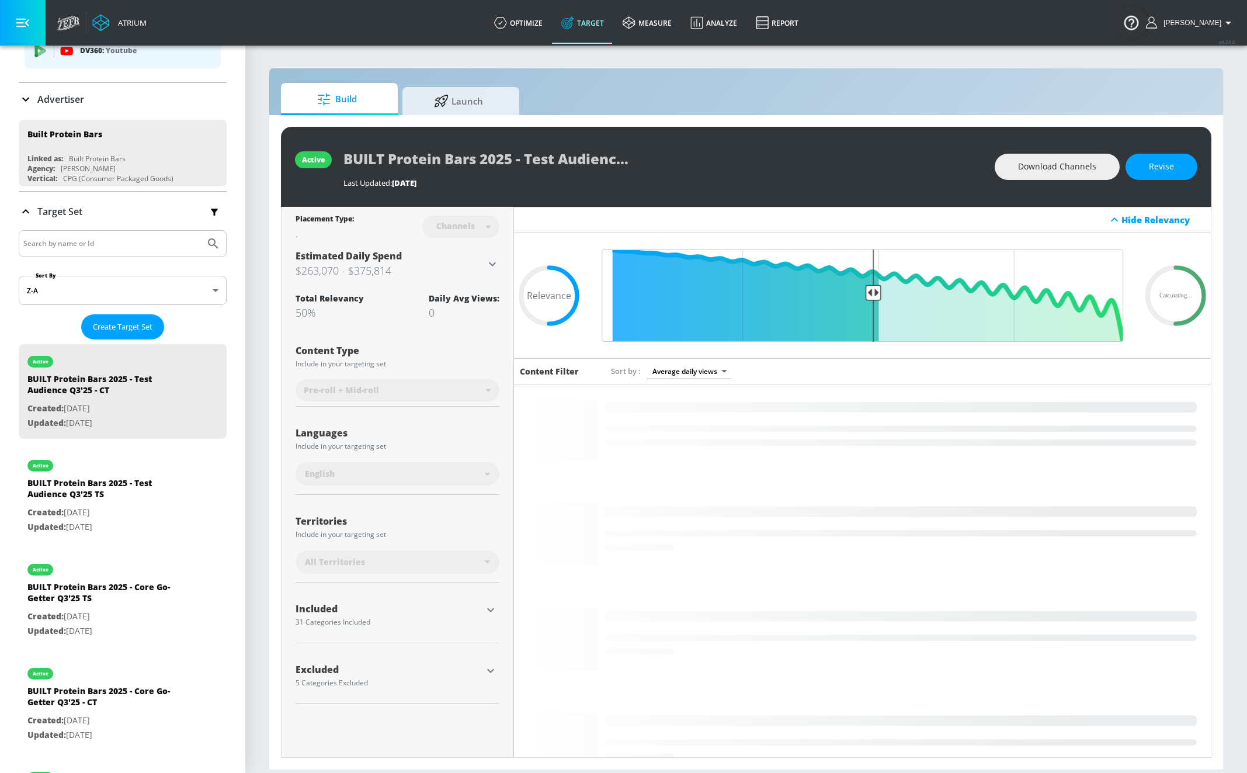
paste input "b7bcc6e5-9eb2-4dd5-b671-c3a2517fc89d"
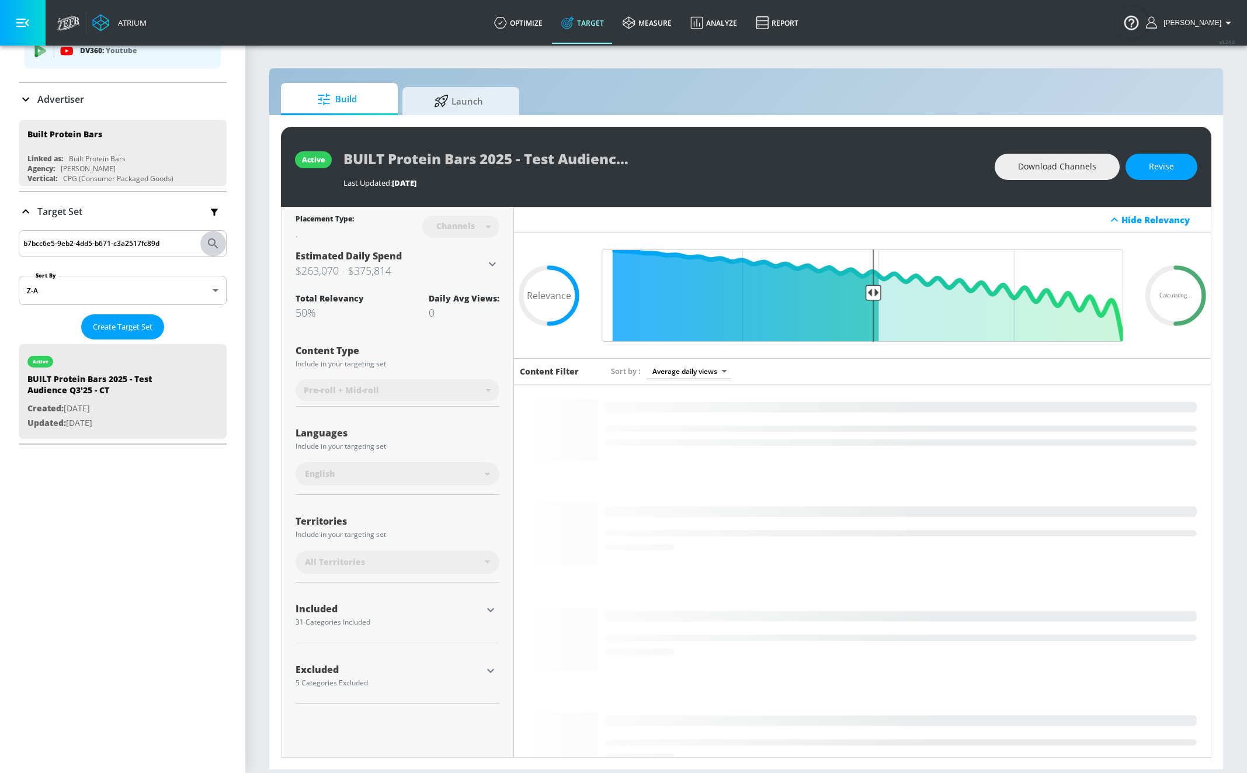
click at [206, 238] on icon "Submit Search" at bounding box center [213, 244] width 14 height 14
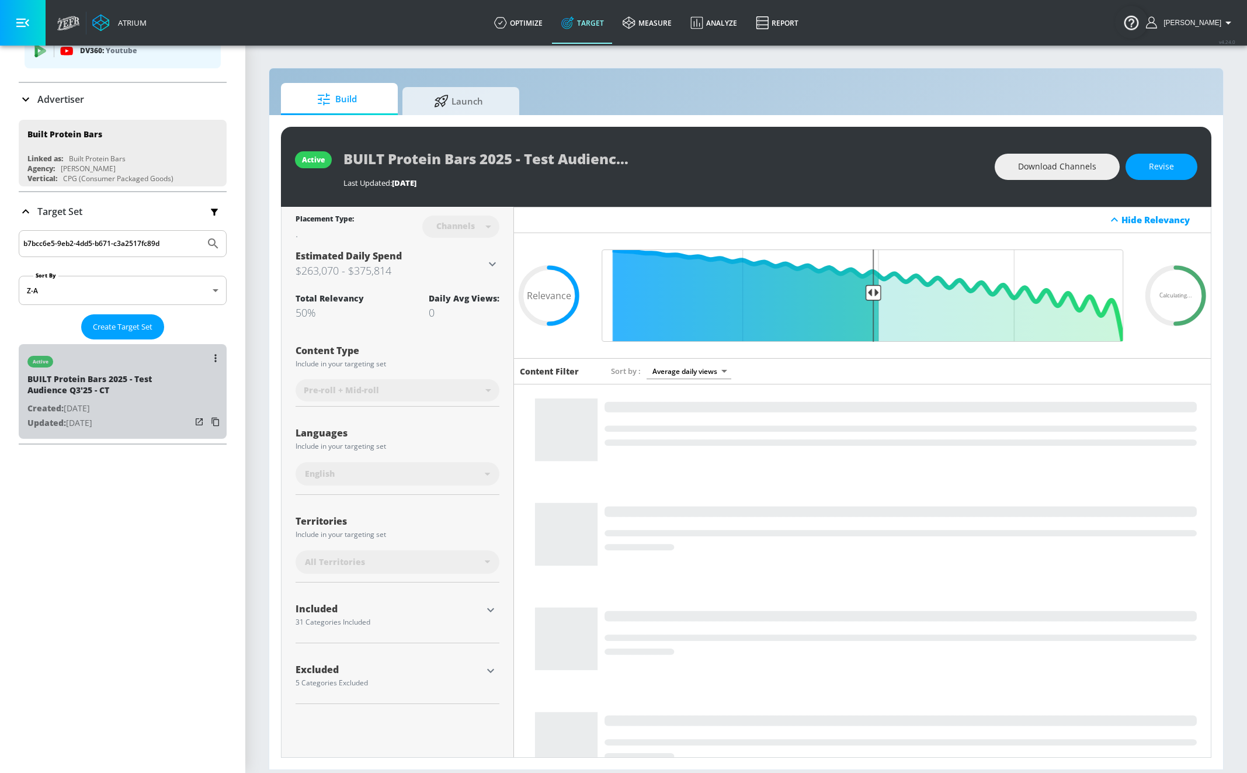
click at [125, 393] on div "BUILT Protein Bars 2025 - Test Audience Q3'25 - CT" at bounding box center [109, 387] width 164 height 28
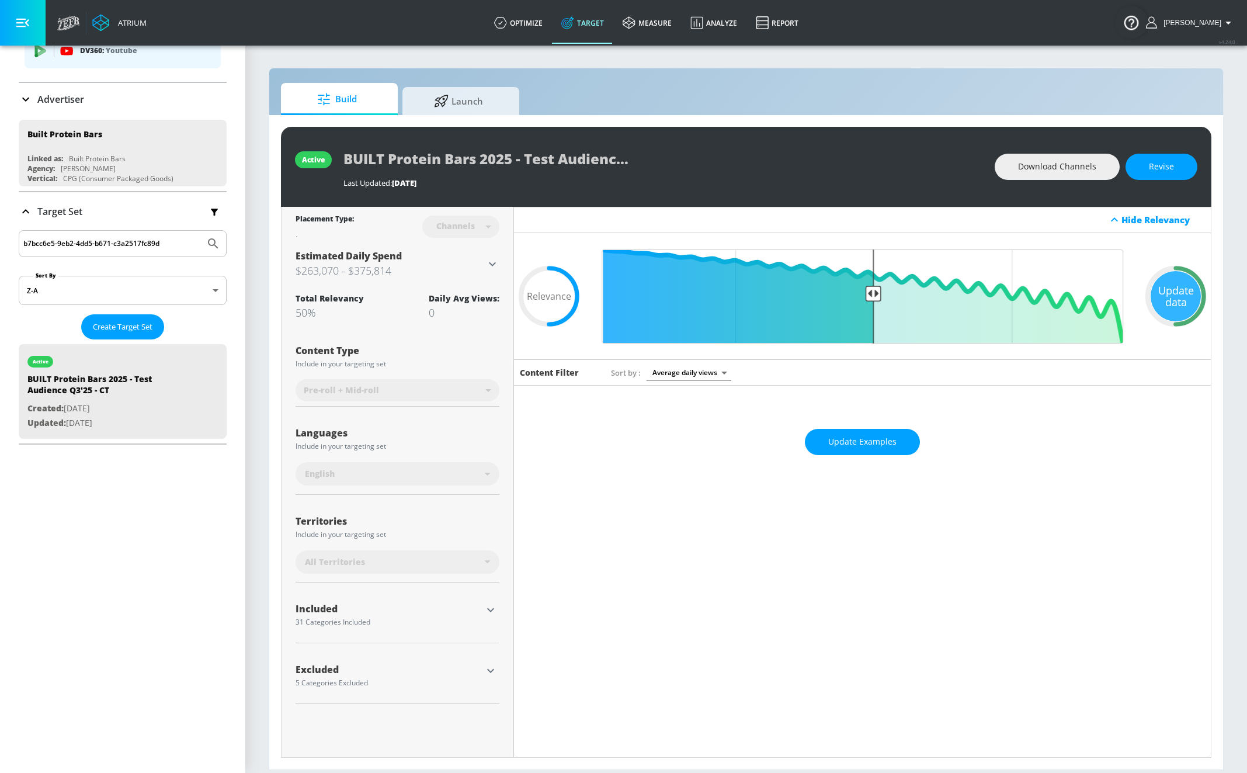
click at [488, 611] on icon "button" at bounding box center [491, 610] width 14 height 14
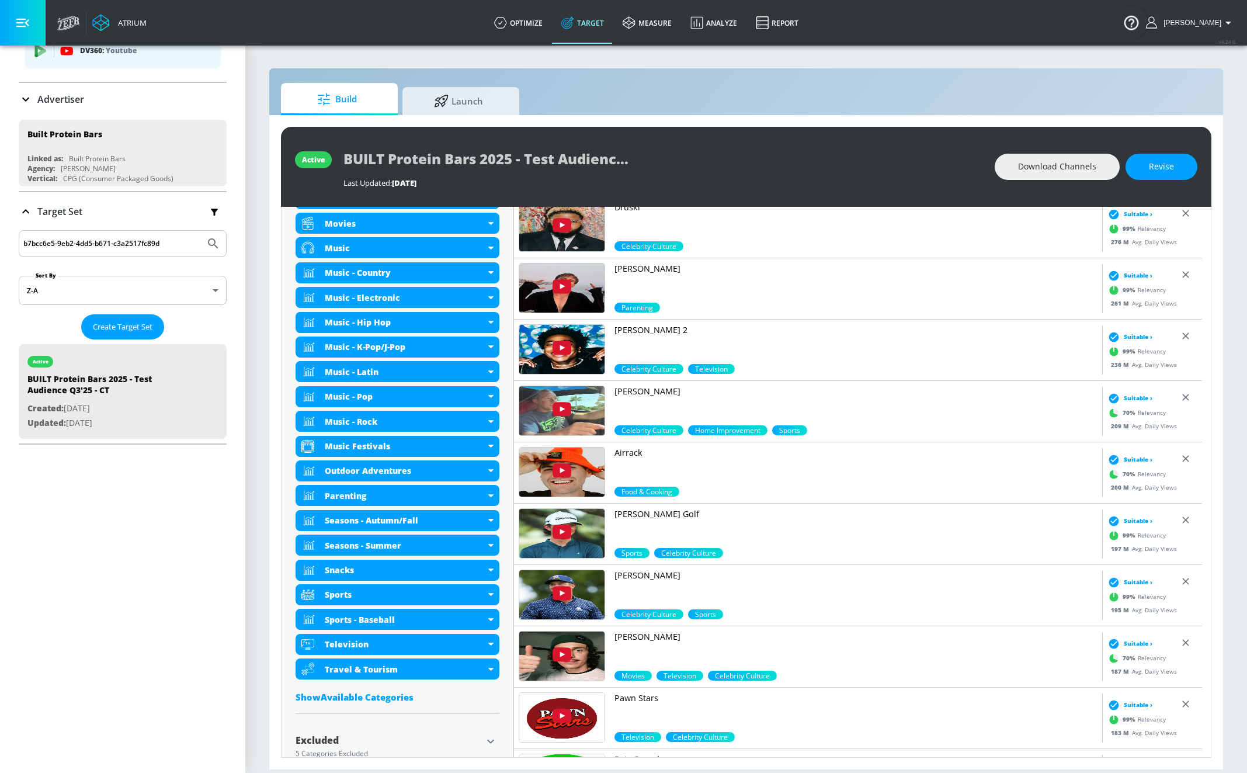
scroll to position [766, 0]
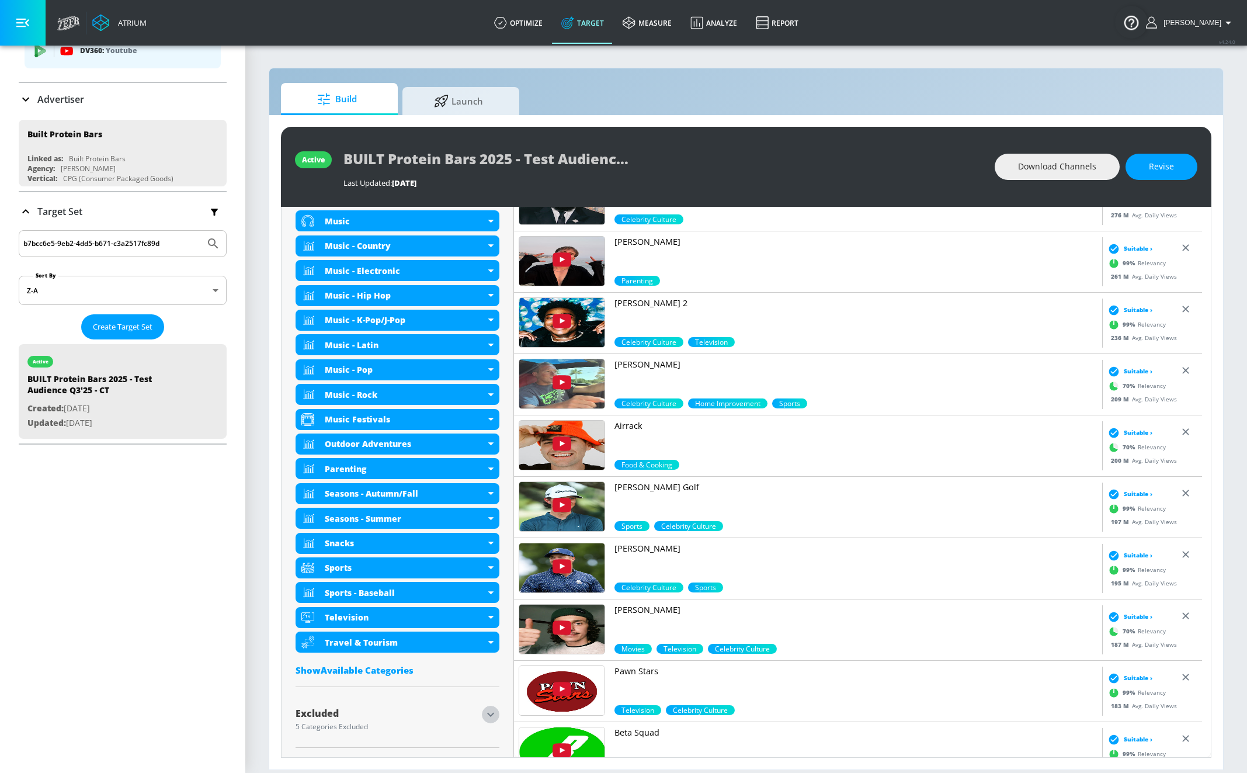
click at [487, 619] on icon "button" at bounding box center [491, 714] width 14 height 14
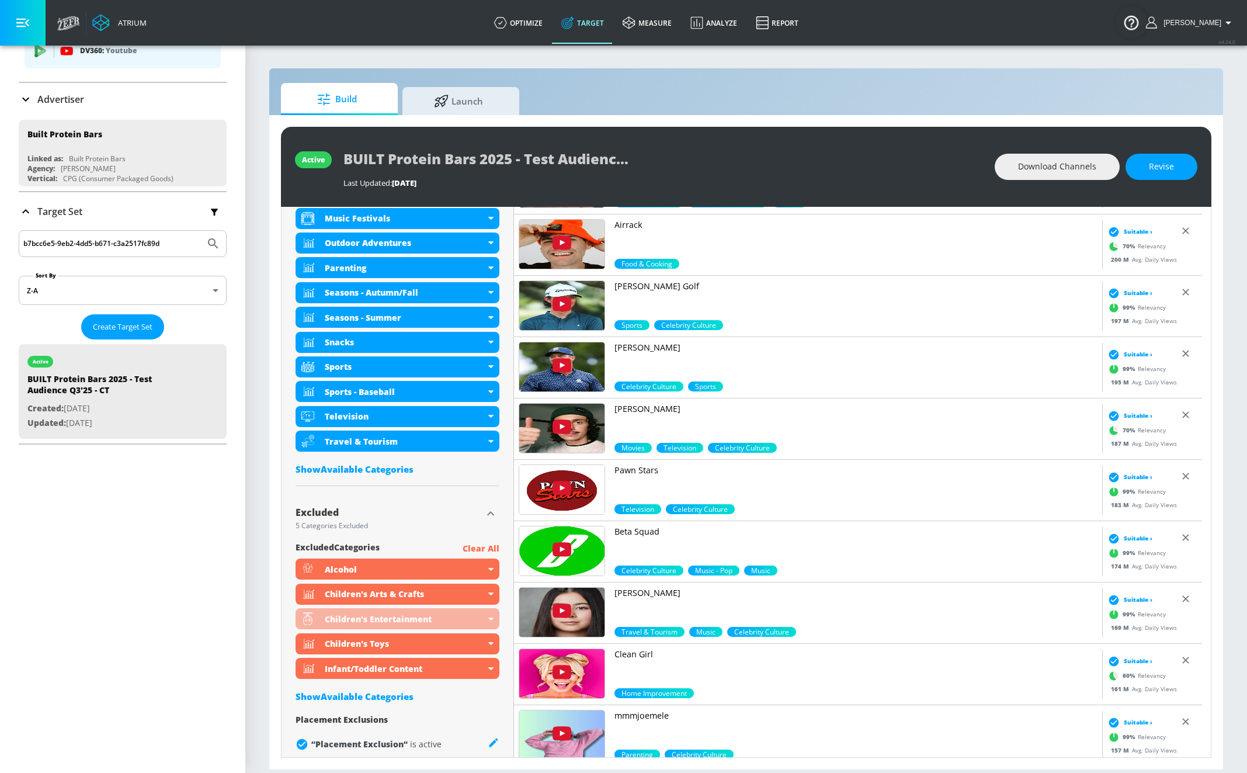
scroll to position [970, 0]
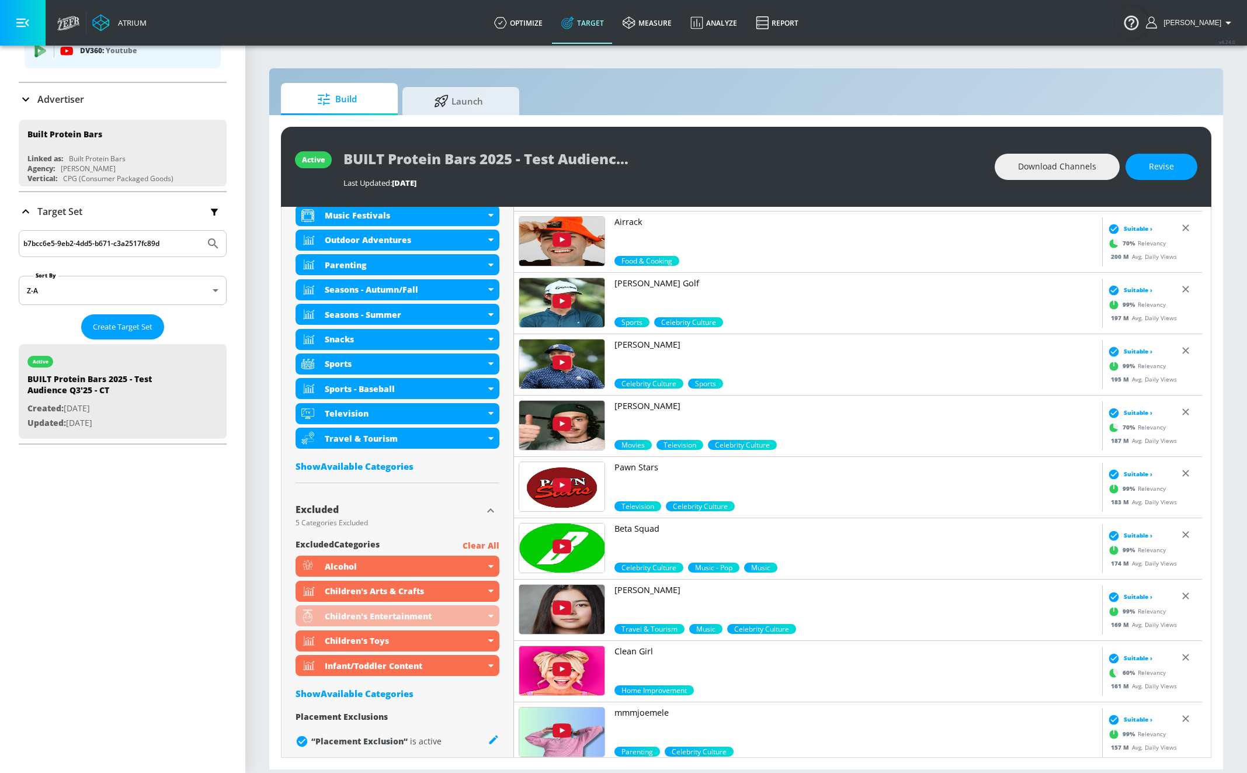
click at [70, 242] on input "b7bcc6e5-9eb2-4dd5-b671-c3a2517fc89d" at bounding box center [111, 243] width 177 height 15
paste input "1e112522-bfec-49ed-8d3c-f1af6625401b"
type input "1e112522-bfec-49ed-8d3c-f1af6625401b"
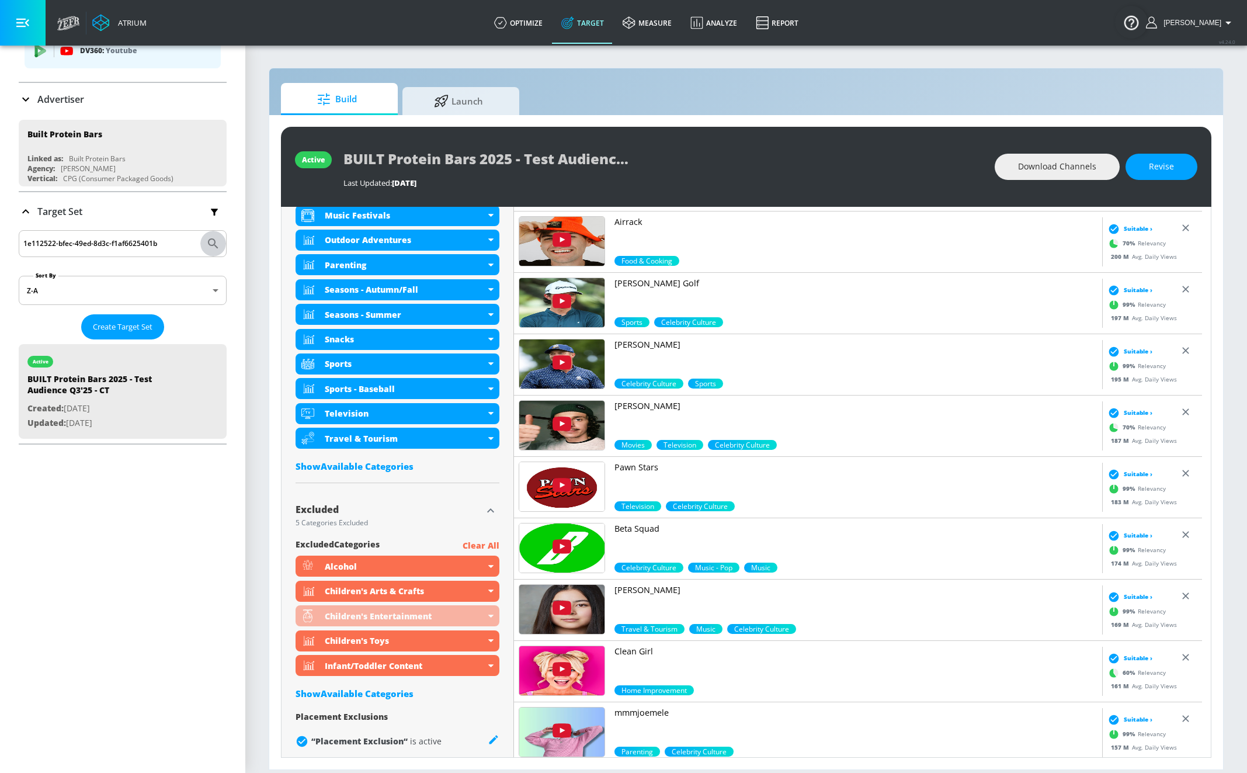
click at [210, 245] on button "Submit Search" at bounding box center [213, 244] width 26 height 26
click at [206, 245] on icon "Submit Search" at bounding box center [213, 244] width 14 height 14
click at [26, 215] on icon at bounding box center [26, 211] width 14 height 14
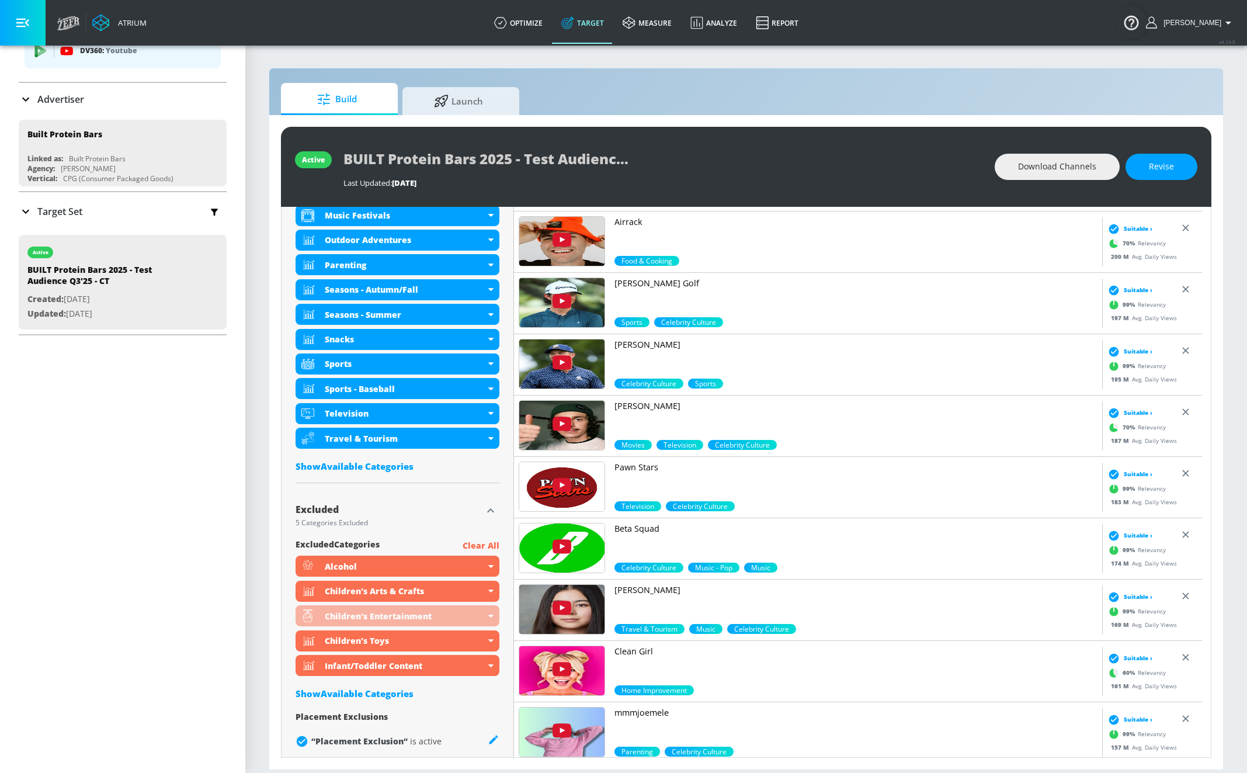
click at [29, 213] on icon at bounding box center [26, 211] width 14 height 14
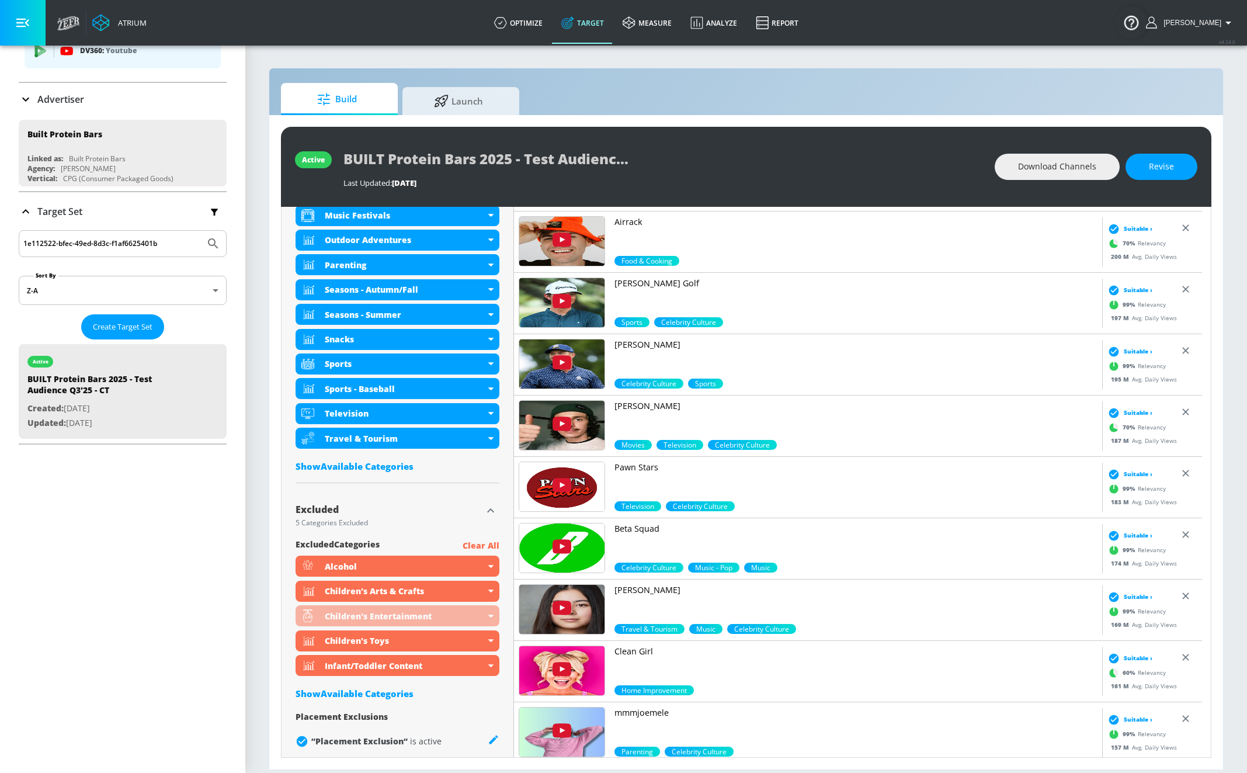
click at [64, 239] on input "1e112522-bfec-49ed-8d3c-f1af6625401b" at bounding box center [111, 243] width 177 height 15
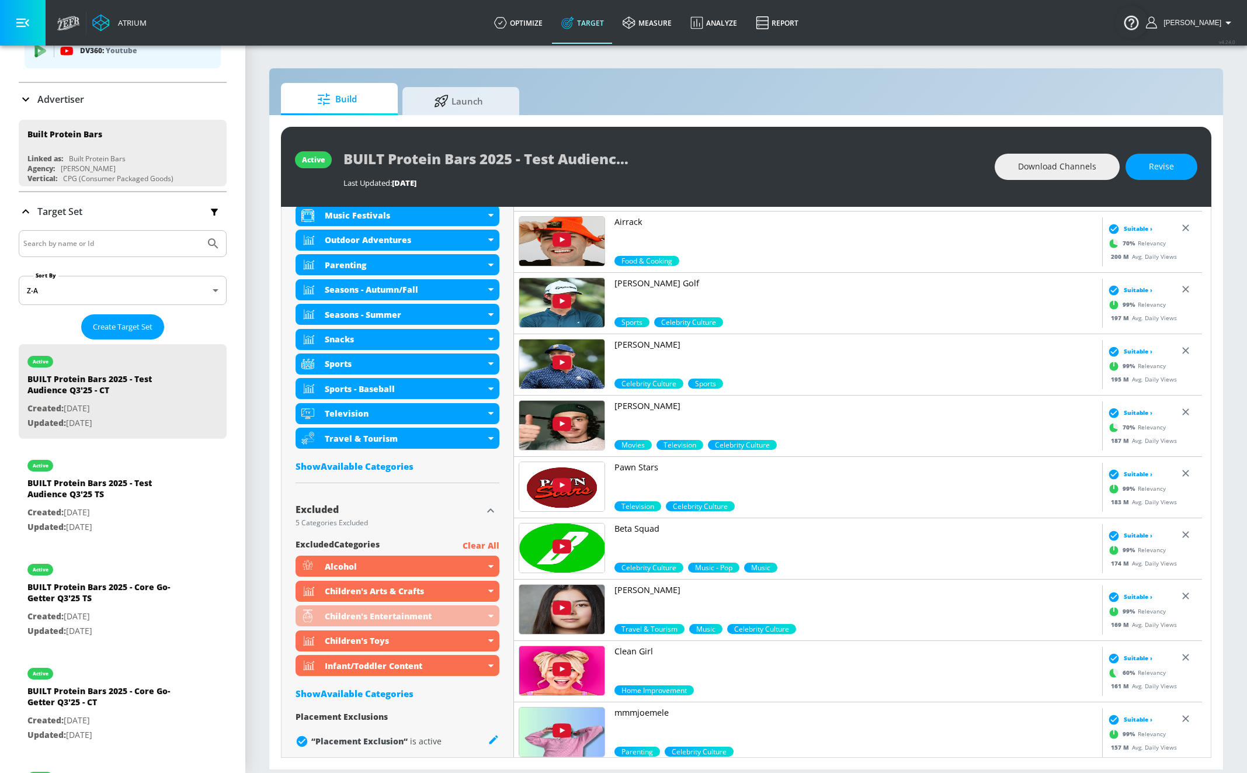
paste input "1e112522-bfec-49ed-8d3c-f1af6625401b"
type input "1e112522-bfec-49ed-8d3c-f1af6625401b"
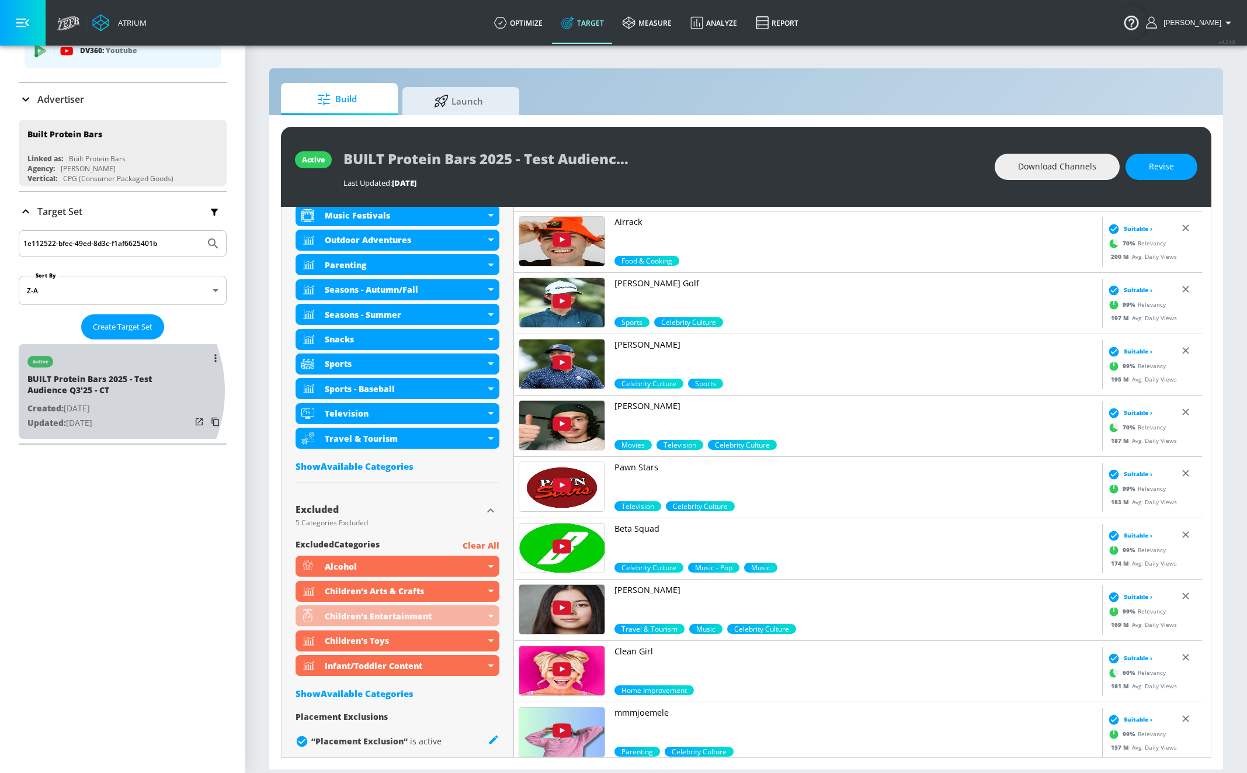
click at [88, 390] on div "BUILT Protein Bars 2025 - Test Audience Q3'25 - CT" at bounding box center [109, 387] width 164 height 28
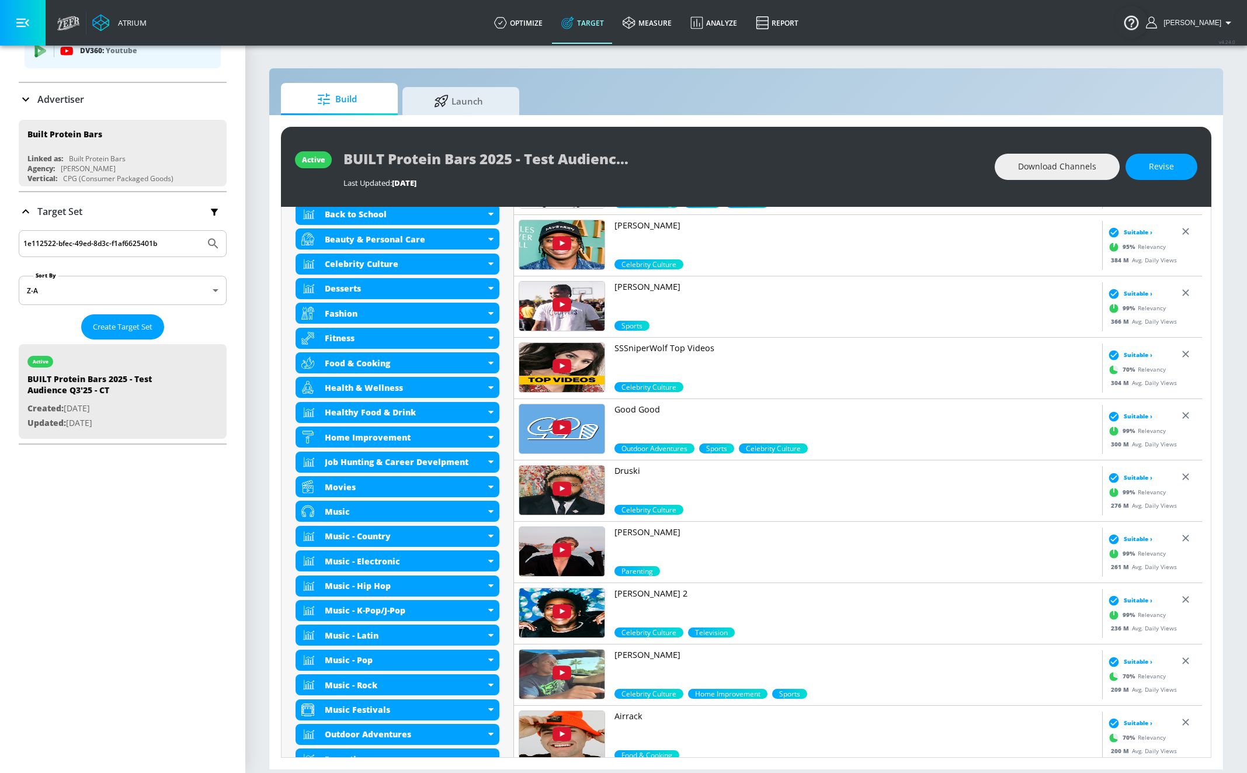
scroll to position [70, 0]
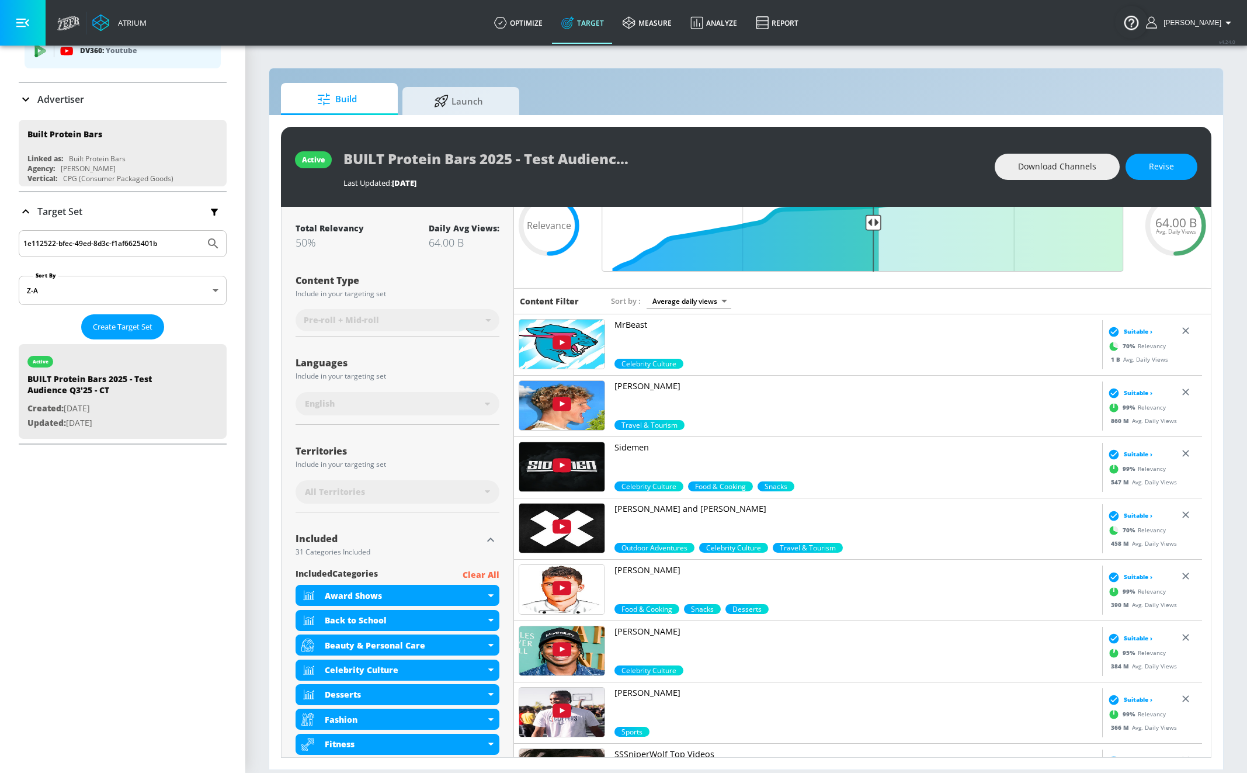
click at [82, 105] on p "Advertiser" at bounding box center [60, 99] width 47 height 13
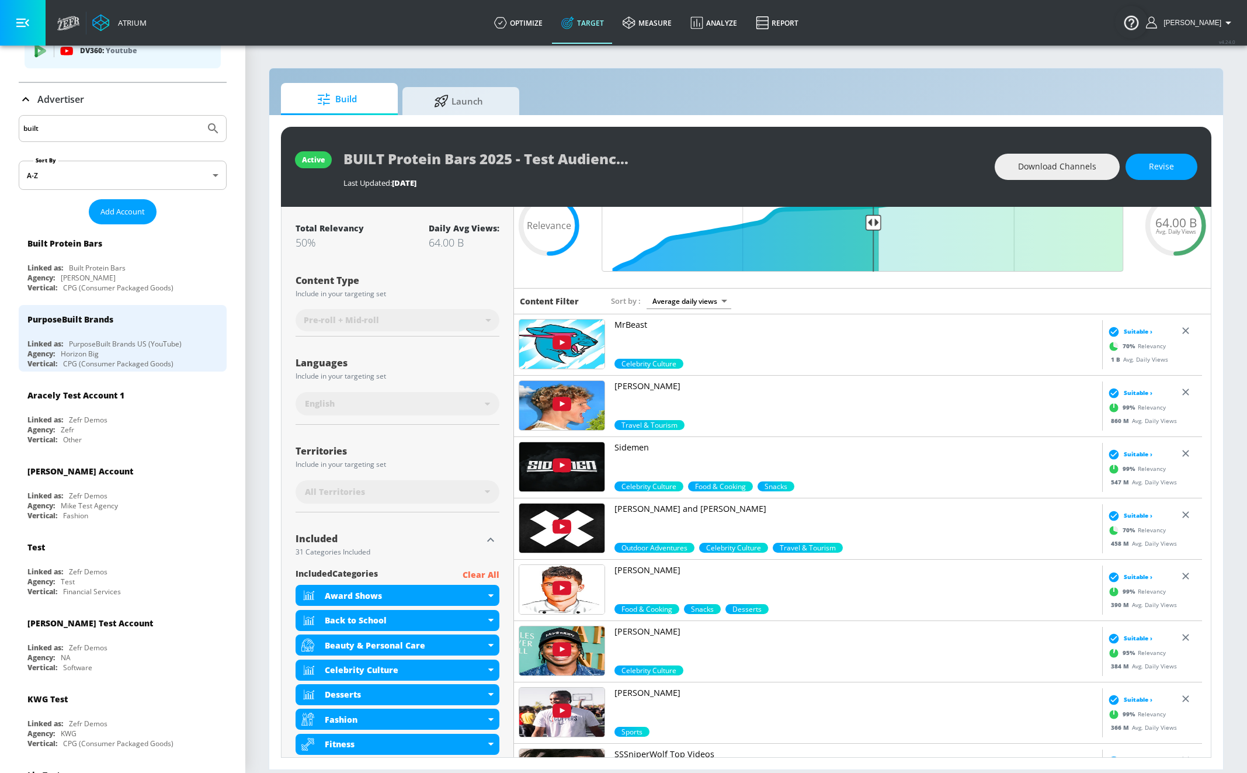
click at [78, 103] on p "Advertiser" at bounding box center [60, 99] width 47 height 13
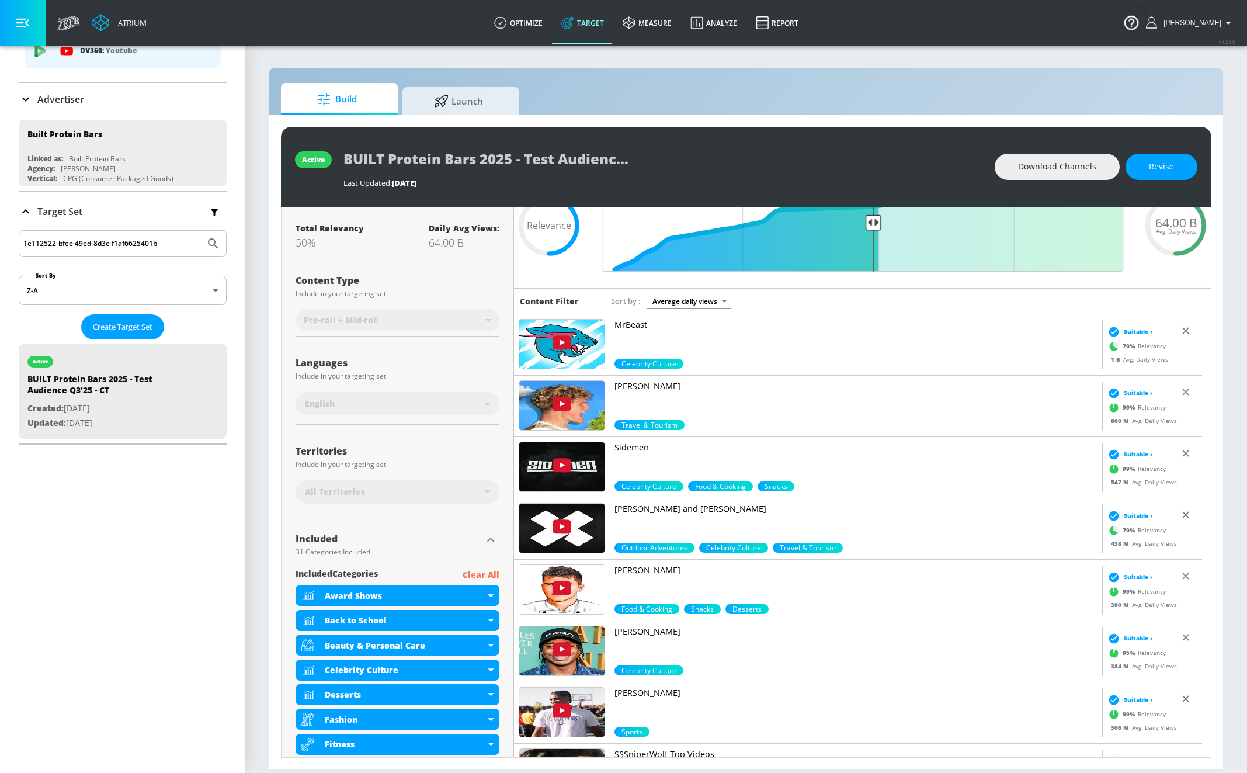
click at [75, 98] on p "Advertiser" at bounding box center [60, 99] width 47 height 13
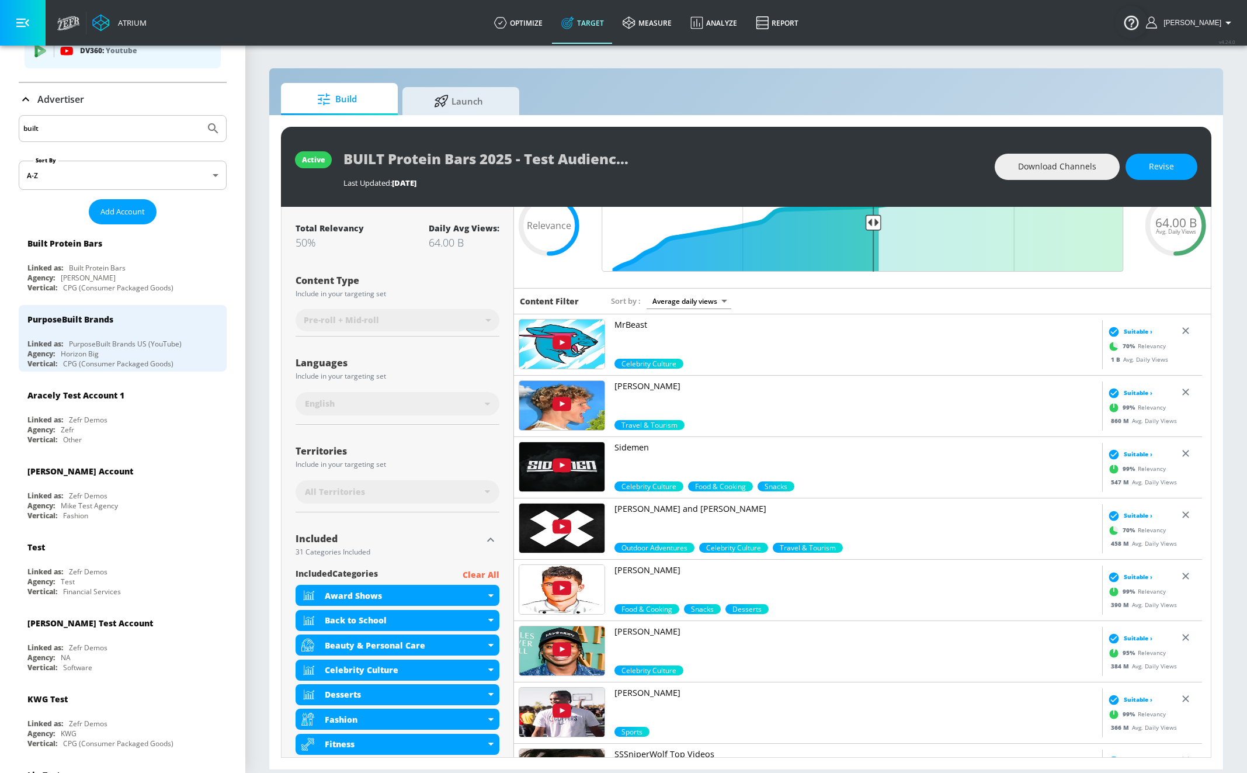
click at [75, 136] on input "built" at bounding box center [111, 128] width 177 height 15
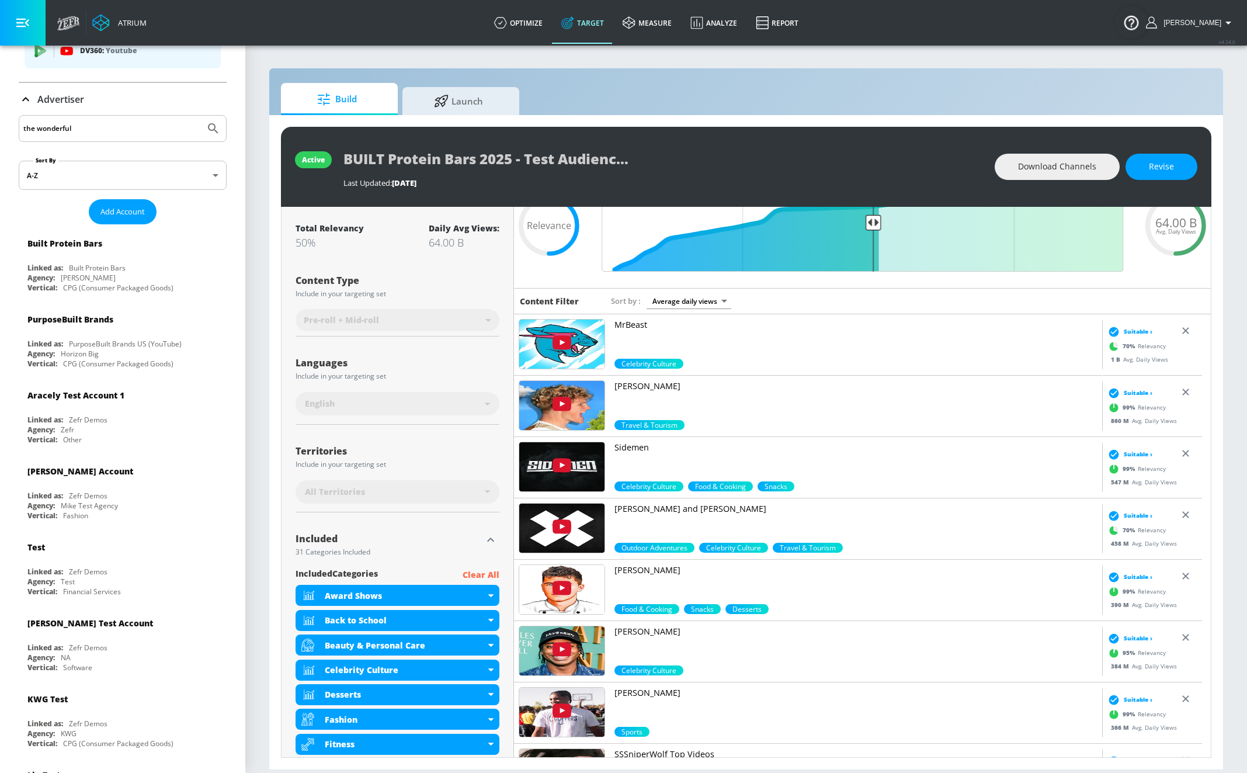
click at [200, 116] on button "Submit Search" at bounding box center [213, 129] width 26 height 26
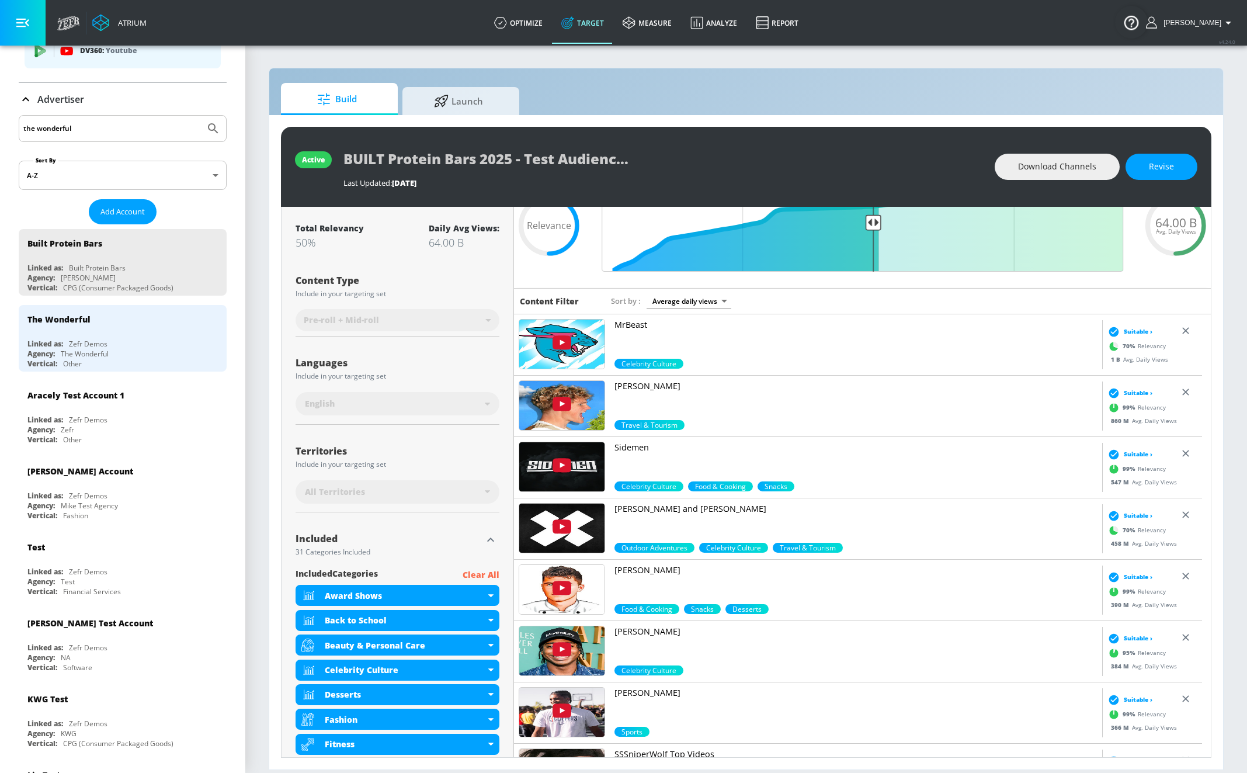
click at [82, 128] on input "the wonderful" at bounding box center [111, 128] width 177 height 15
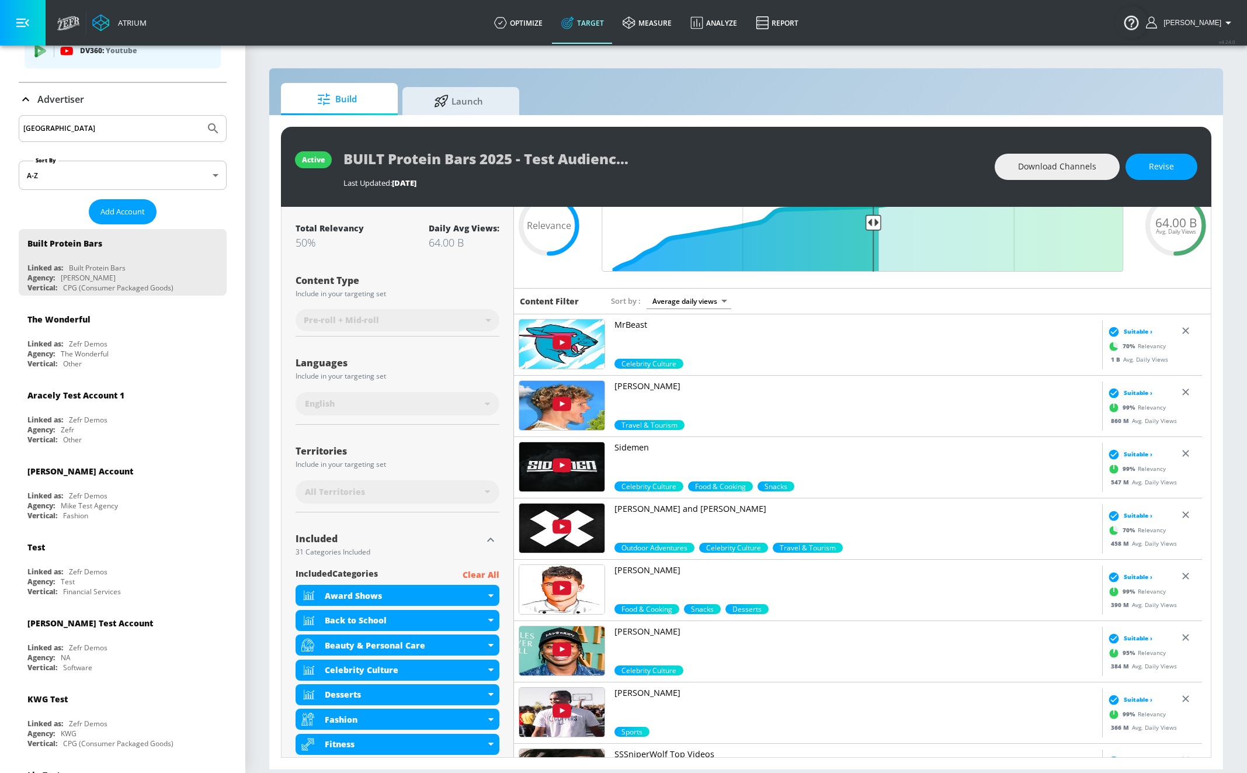
type input "fiji"
click at [200, 116] on button "Submit Search" at bounding box center [213, 129] width 26 height 26
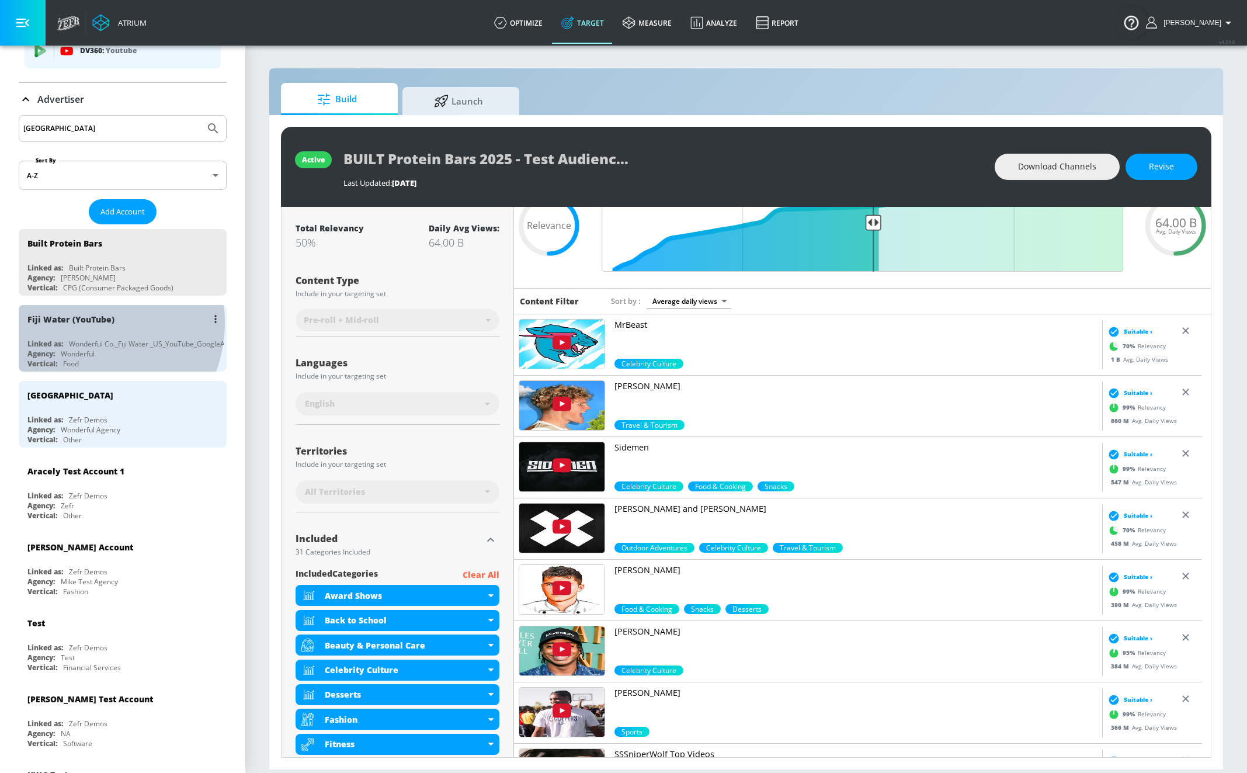
click at [82, 321] on div "Fiji Water (YouTube)" at bounding box center [70, 319] width 87 height 11
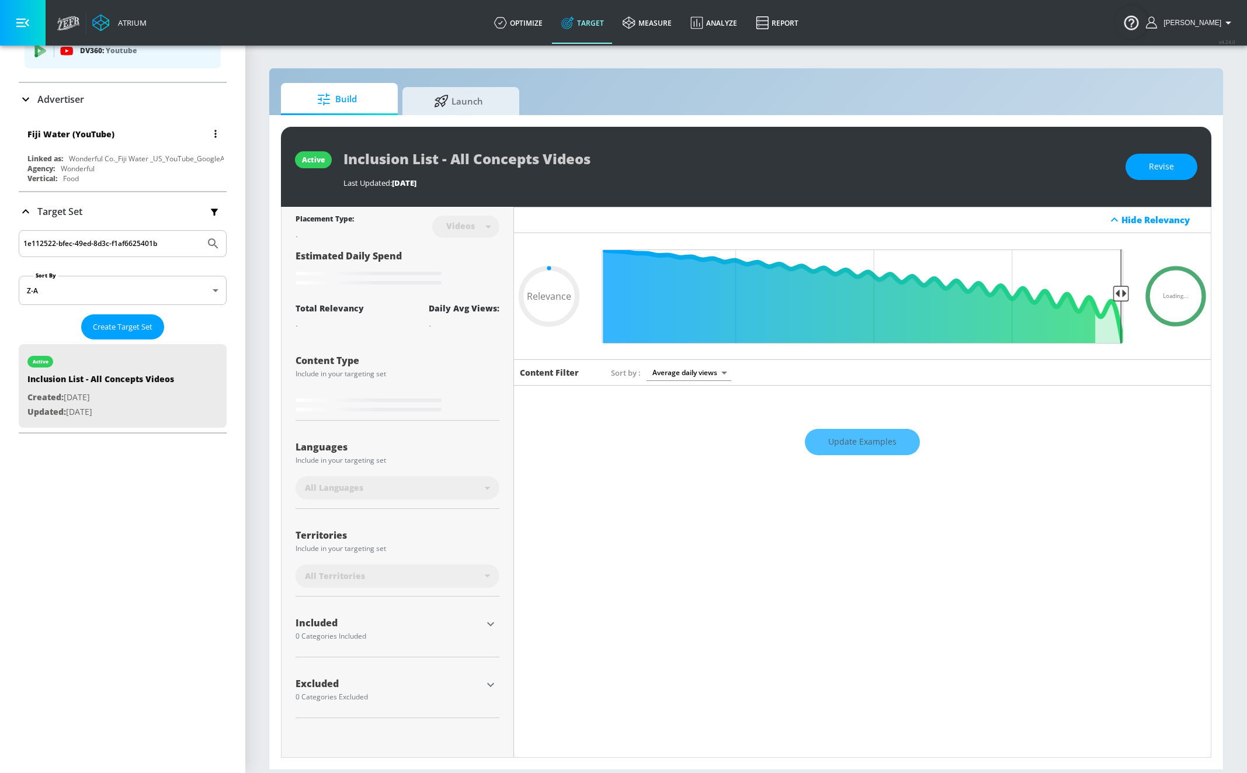
type input "0.65"
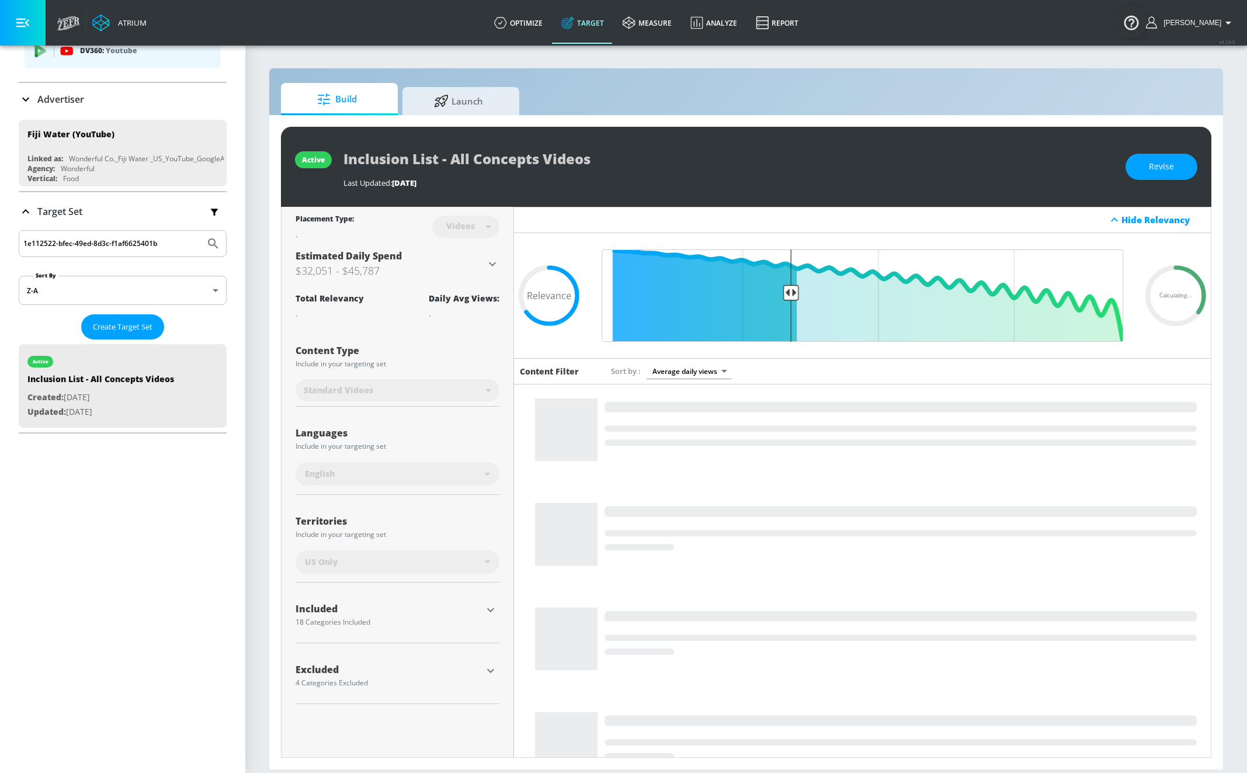
click at [173, 244] on input "1e112522-bfec-49ed-8d3c-f1af6625401b" at bounding box center [111, 243] width 177 height 15
click at [154, 244] on input "1e112522-bfec-49ed-8d3c-f1af6625401b" at bounding box center [111, 243] width 177 height 15
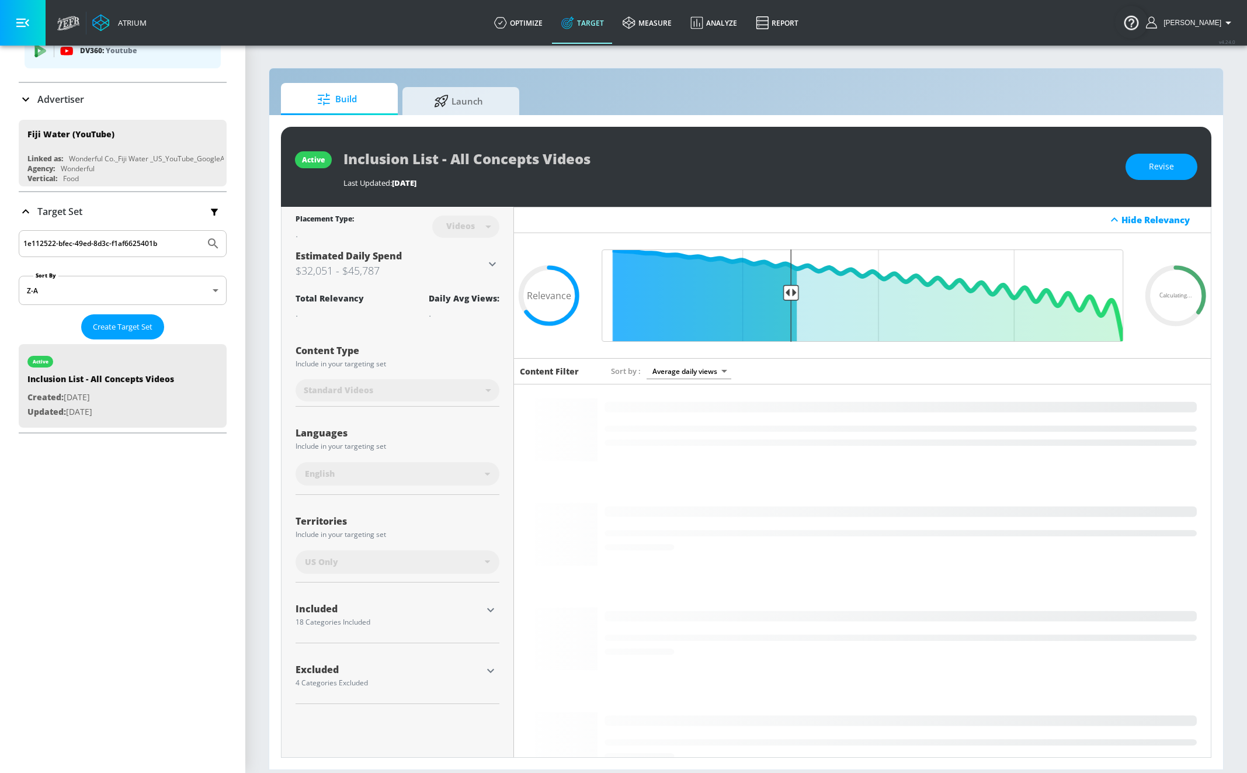
click at [154, 244] on input "1e112522-bfec-49ed-8d3c-f1af6625401b" at bounding box center [111, 243] width 177 height 15
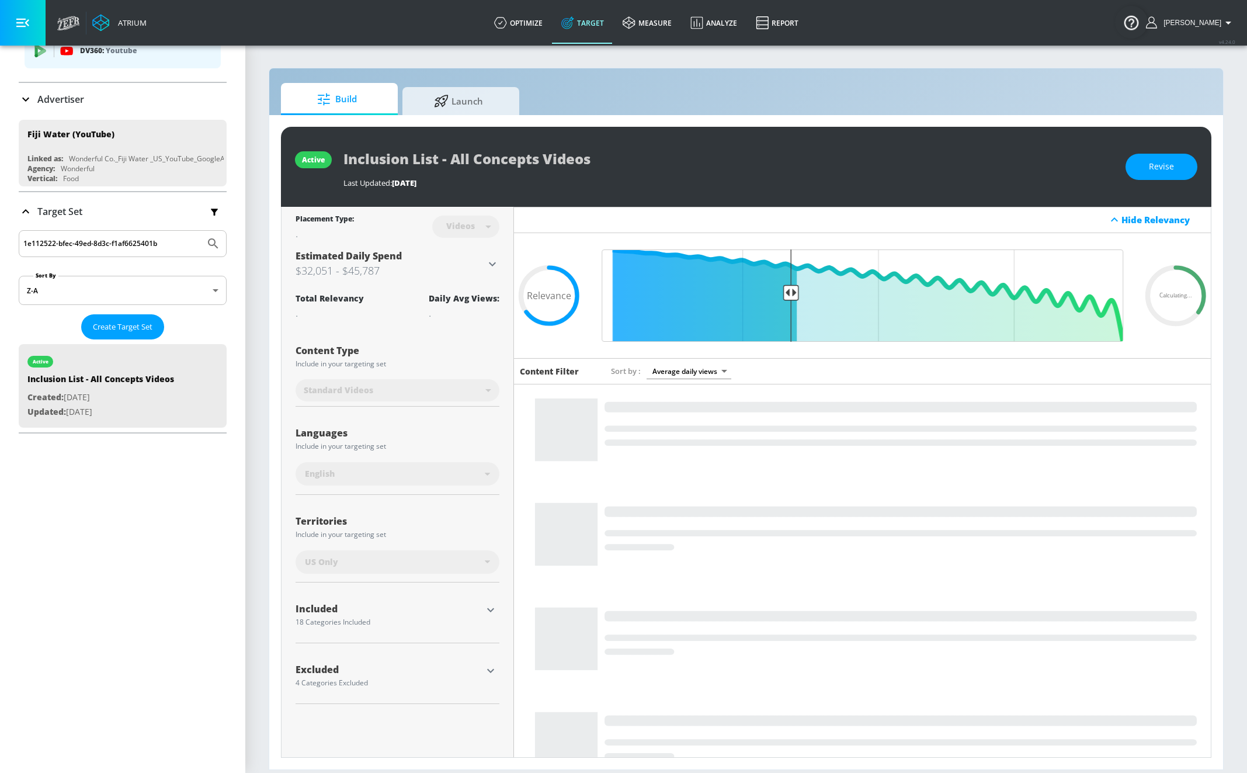
click at [154, 244] on input "1e112522-bfec-49ed-8d3c-f1af6625401b" at bounding box center [111, 243] width 177 height 15
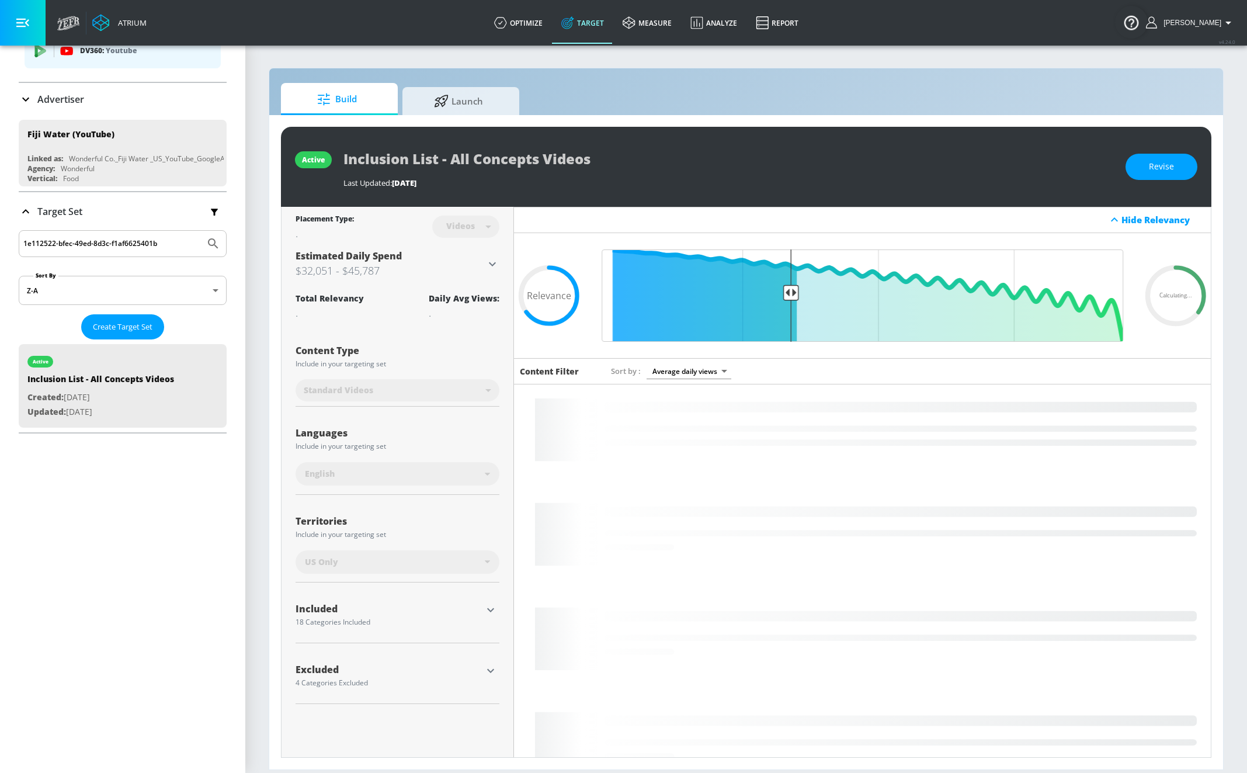
paste input "95685317-7375-42eb-9bb3-6124026b3998"
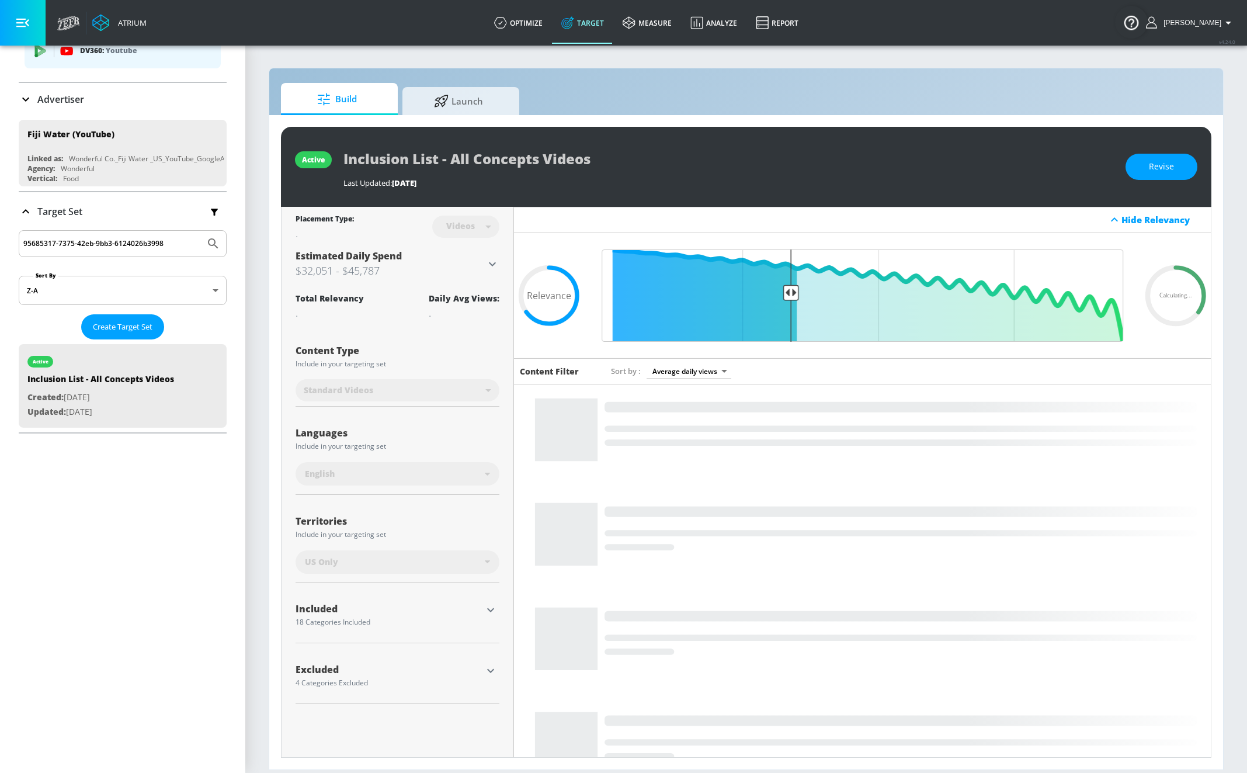
type input "95685317-7375-42eb-9bb3-6124026b3998"
click at [206, 241] on icon "Submit Search" at bounding box center [213, 244] width 14 height 14
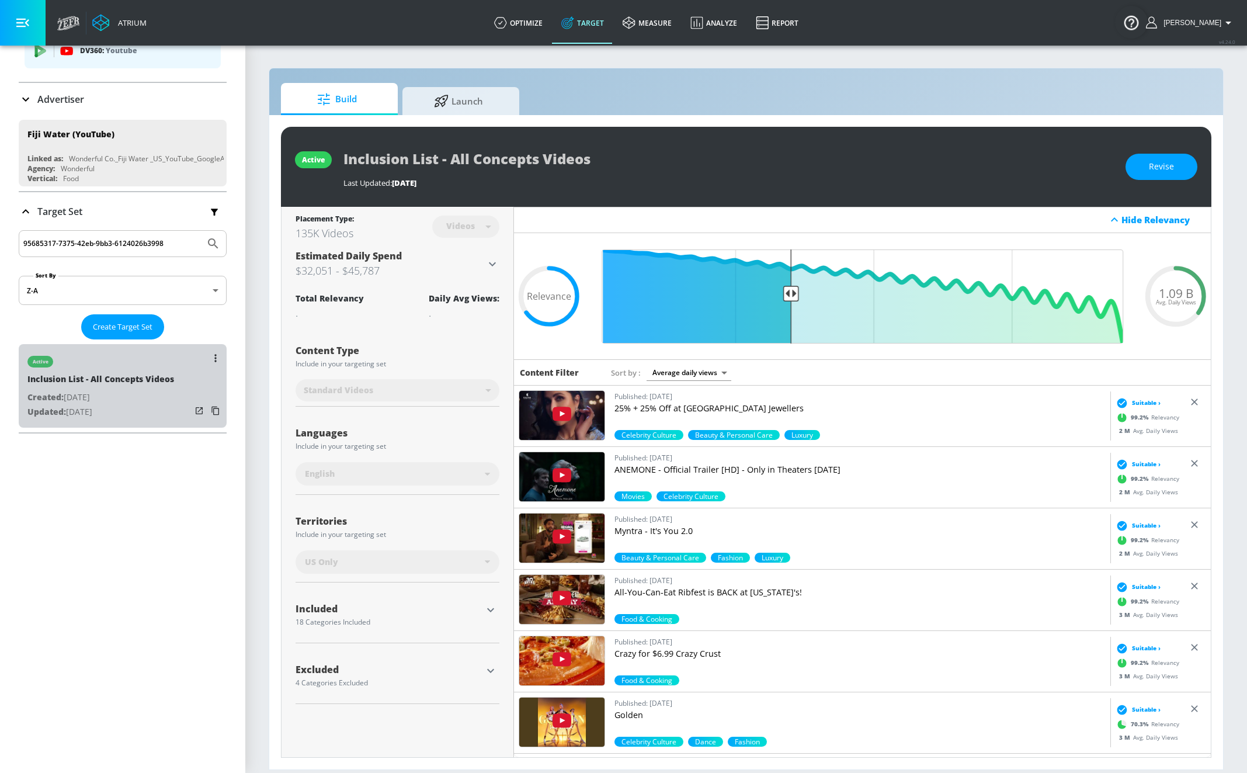
click at [148, 373] on div "Inclusion List - All Concepts Videos" at bounding box center [100, 381] width 147 height 17
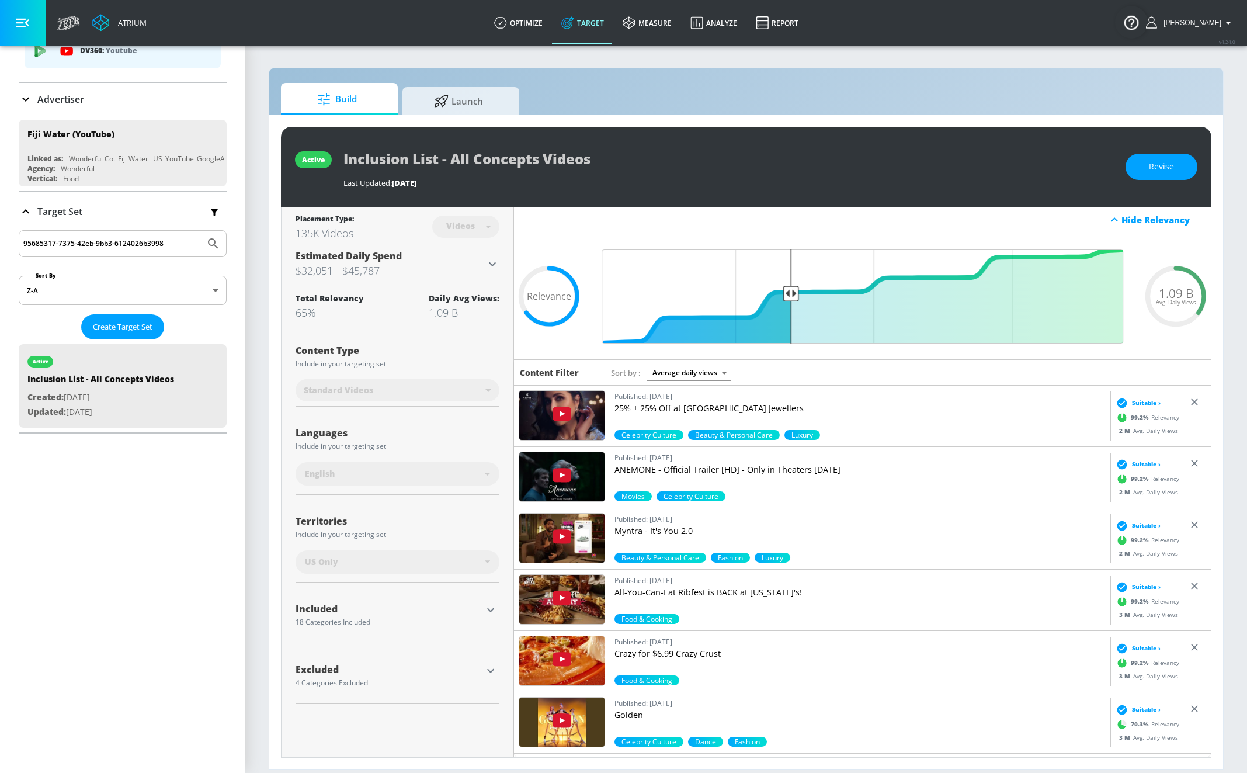
click at [365, 619] on div "18 Categories Included" at bounding box center [389, 622] width 186 height 7
click at [488, 607] on icon "button" at bounding box center [491, 610] width 14 height 14
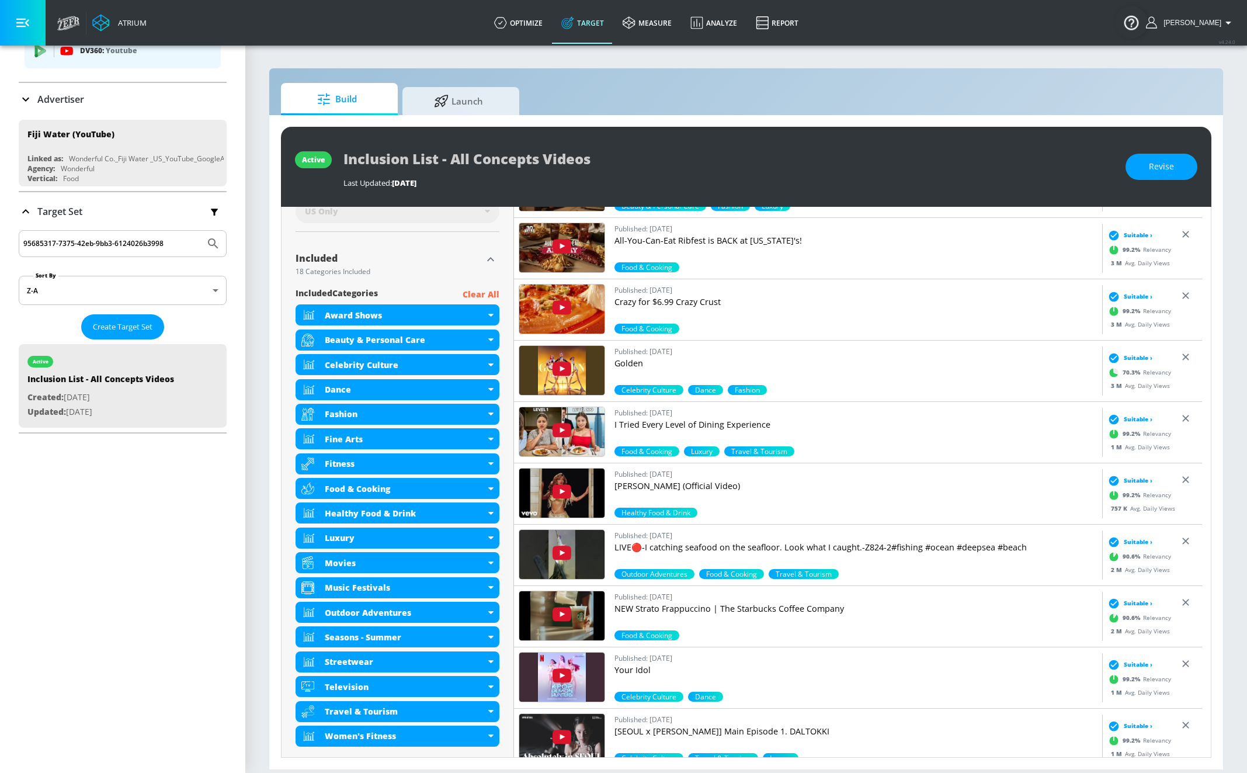
scroll to position [349, 0]
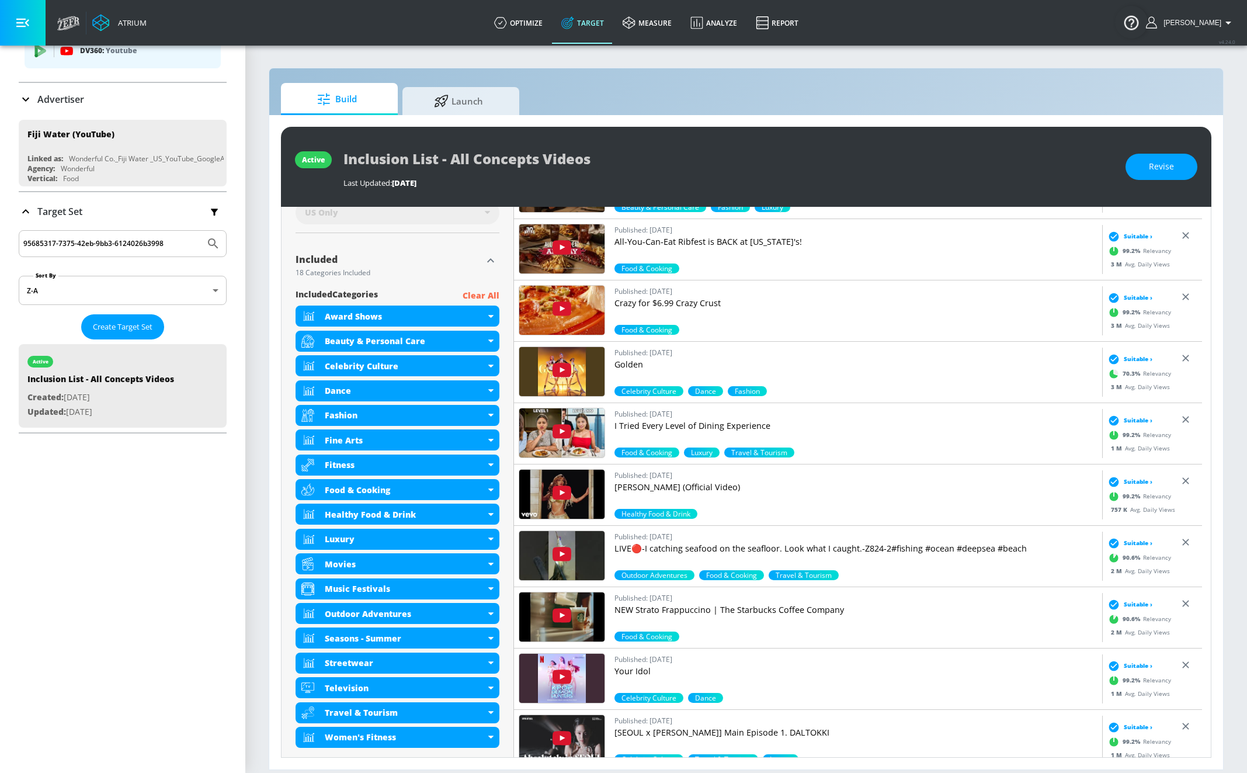
click at [63, 99] on p "Advertiser" at bounding box center [60, 99] width 47 height 13
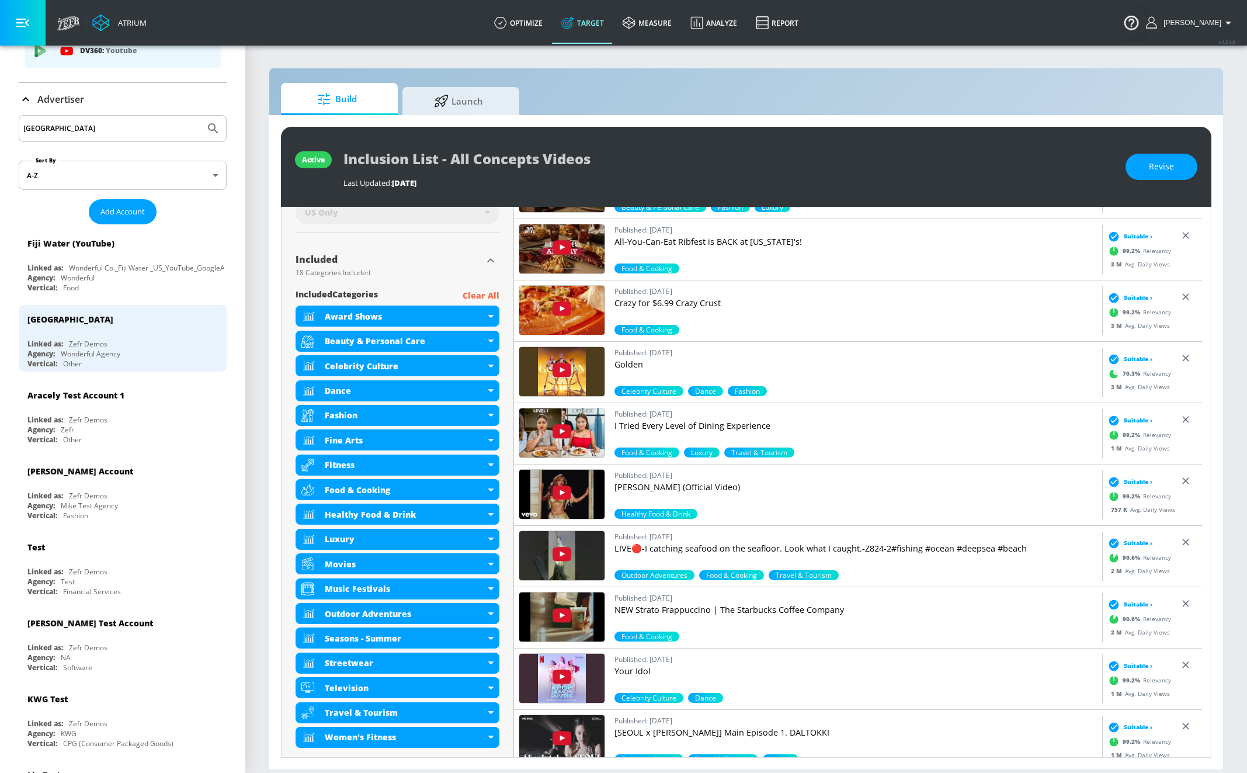
click at [65, 124] on input "fiji" at bounding box center [111, 128] width 177 height 15
paste input "Calbee Australia"
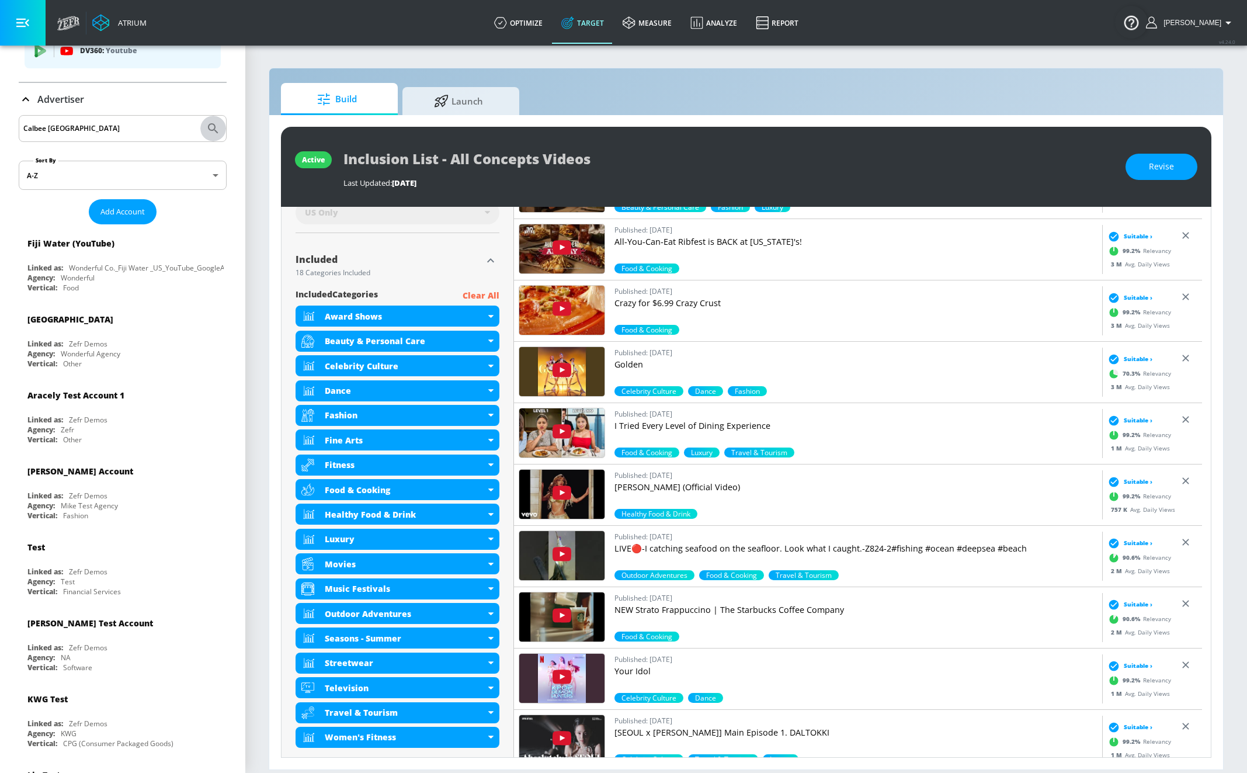
click at [206, 131] on icon "Submit Search" at bounding box center [213, 129] width 14 height 14
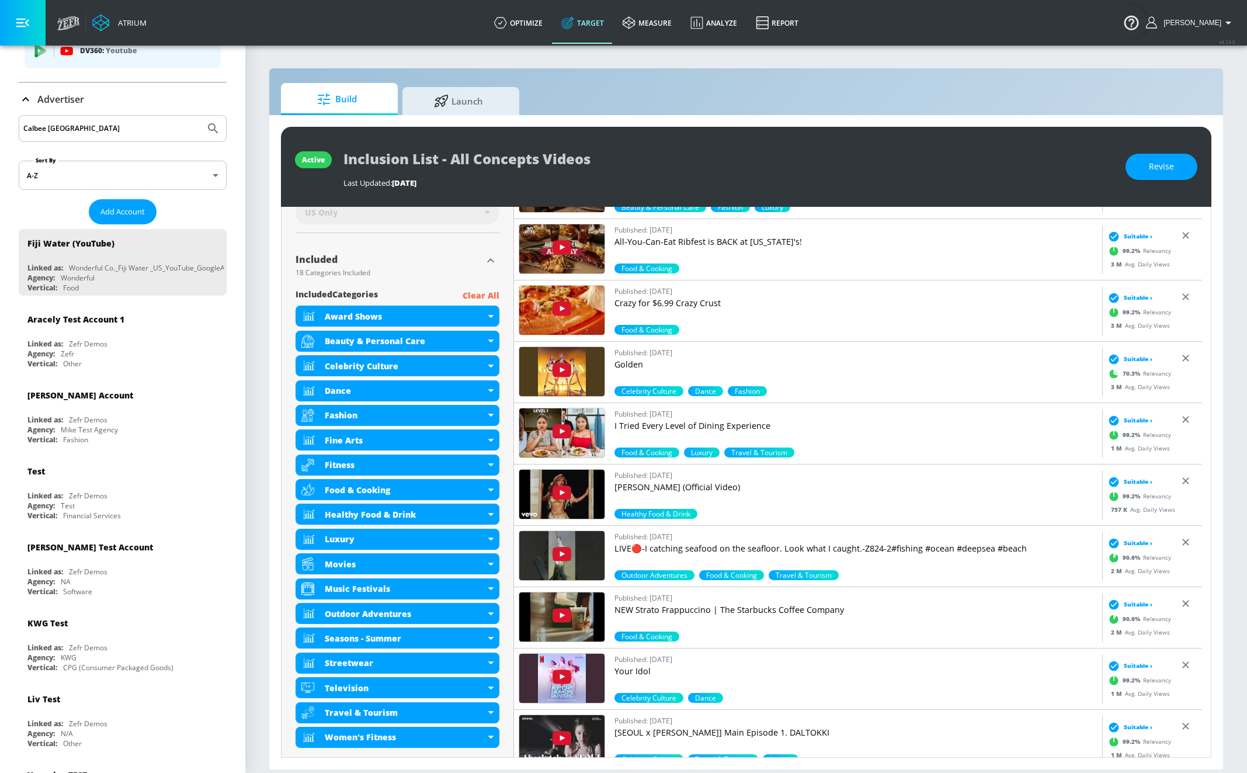
click at [69, 131] on input "Calbee Australia" at bounding box center [111, 128] width 177 height 15
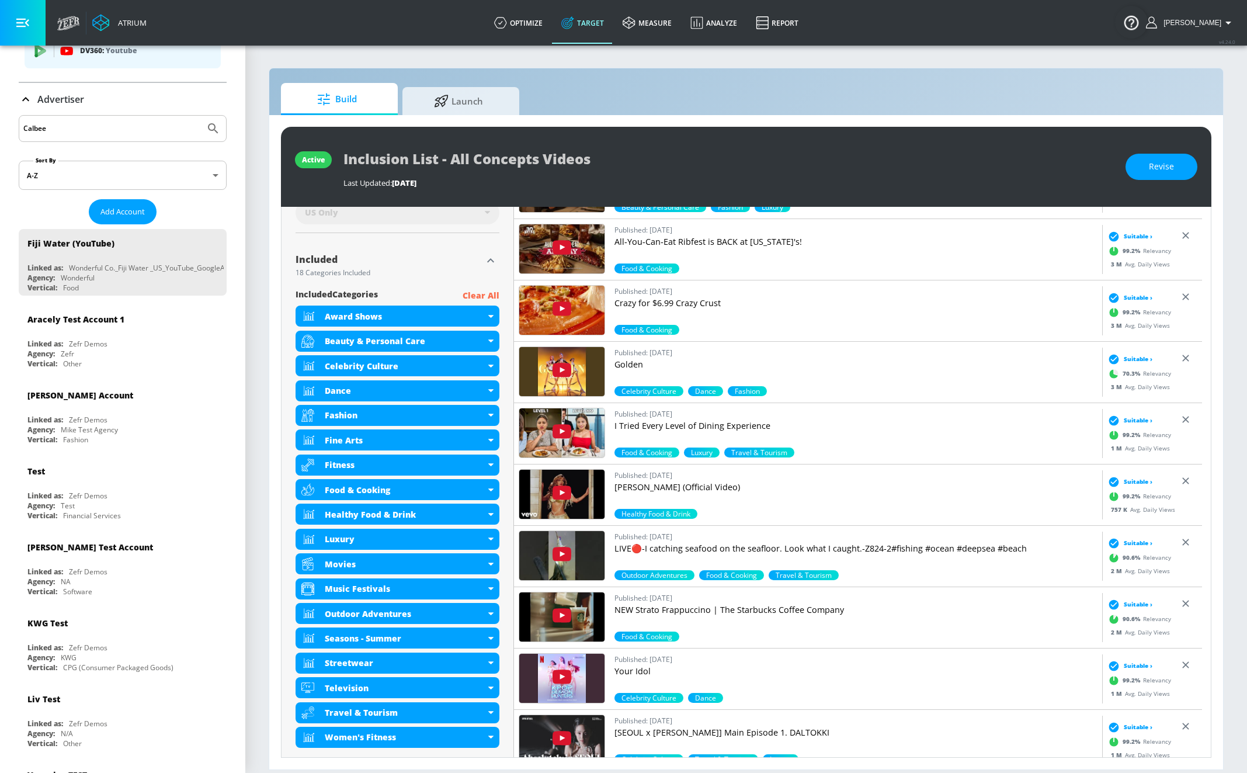
type input "Calbee"
click at [200, 116] on button "Submit Search" at bounding box center [213, 129] width 26 height 26
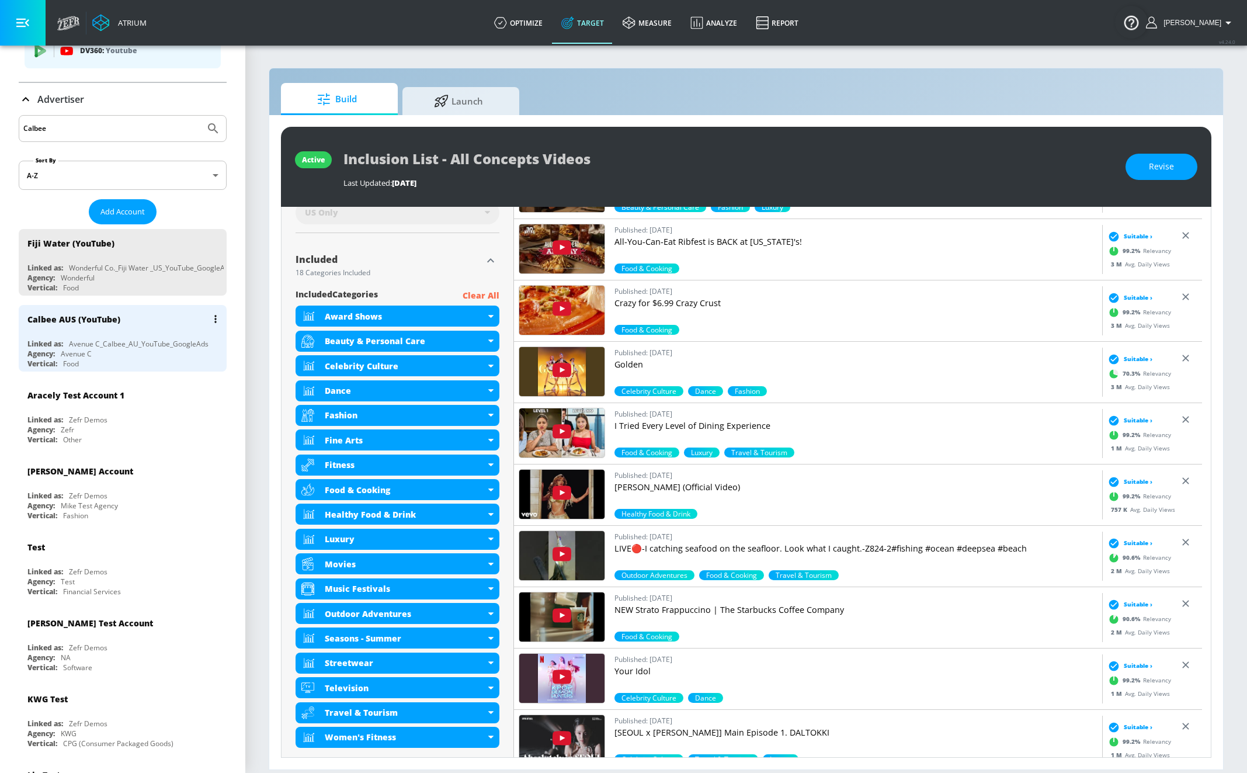
click at [108, 318] on div "Calbee AUS (YouTube)" at bounding box center [73, 319] width 93 height 11
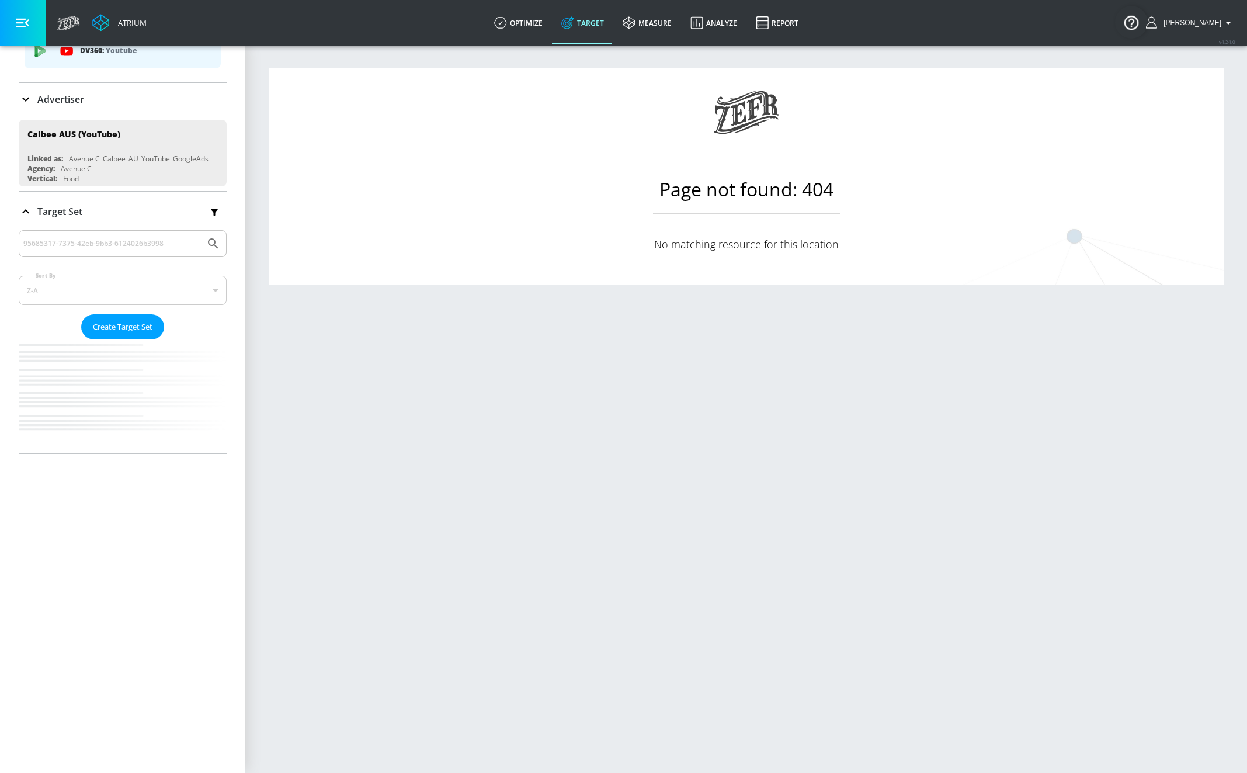
click at [43, 207] on p "Target Set" at bounding box center [59, 211] width 45 height 13
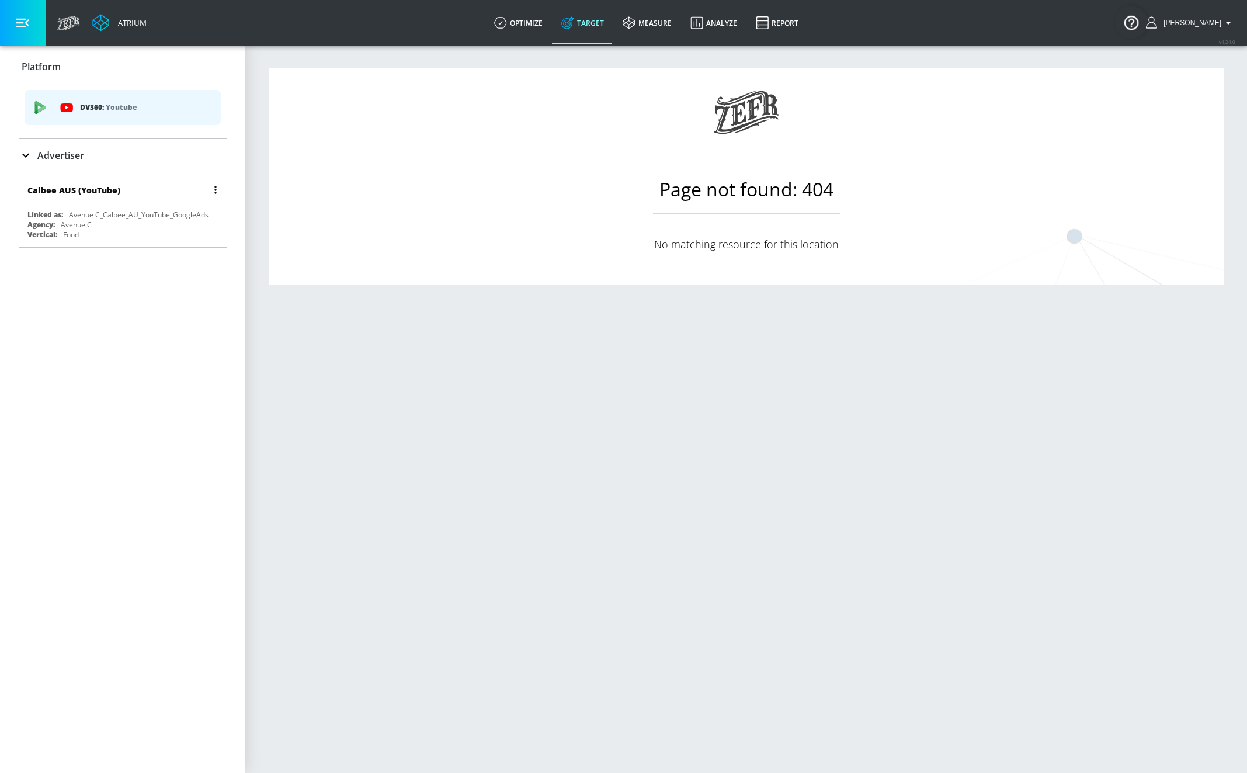
click at [55, 203] on div "Calbee AUS (YouTube)" at bounding box center [125, 190] width 196 height 28
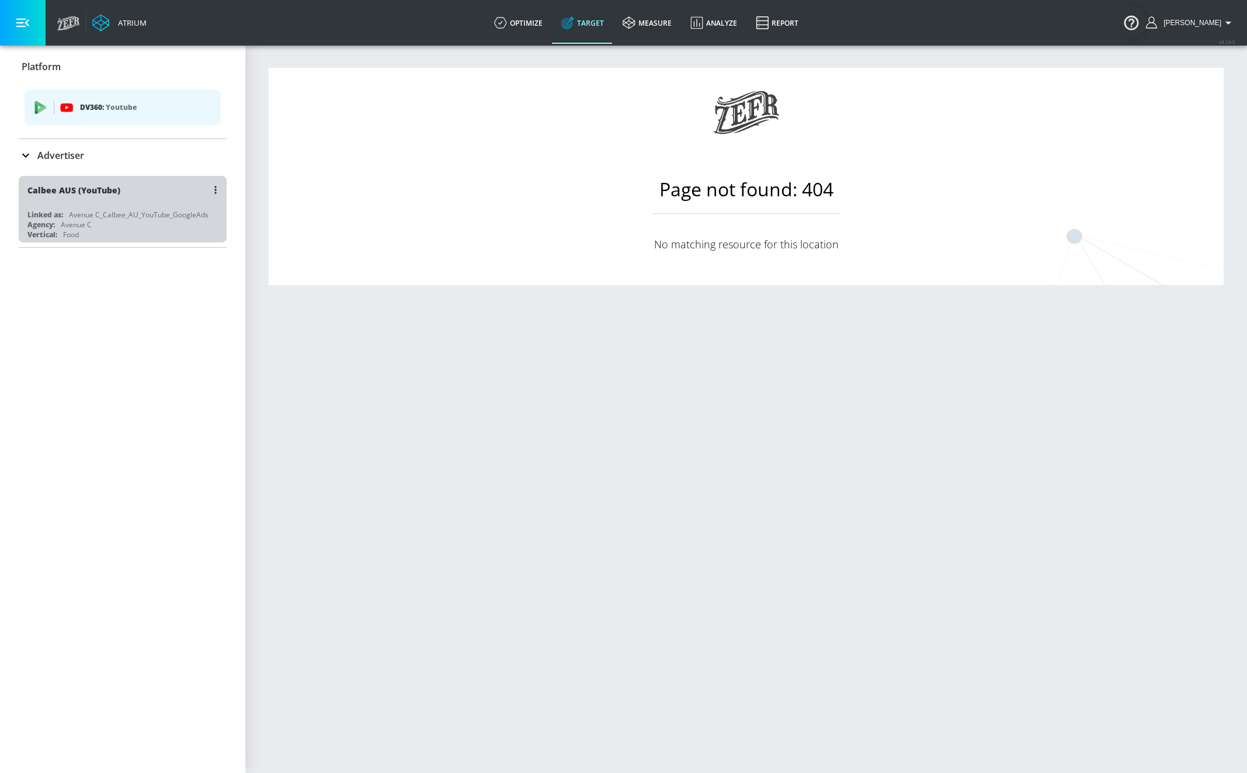
click at [62, 201] on div "Calbee AUS (YouTube)" at bounding box center [125, 190] width 196 height 28
click at [107, 230] on div "Vertical: Food" at bounding box center [125, 235] width 196 height 10
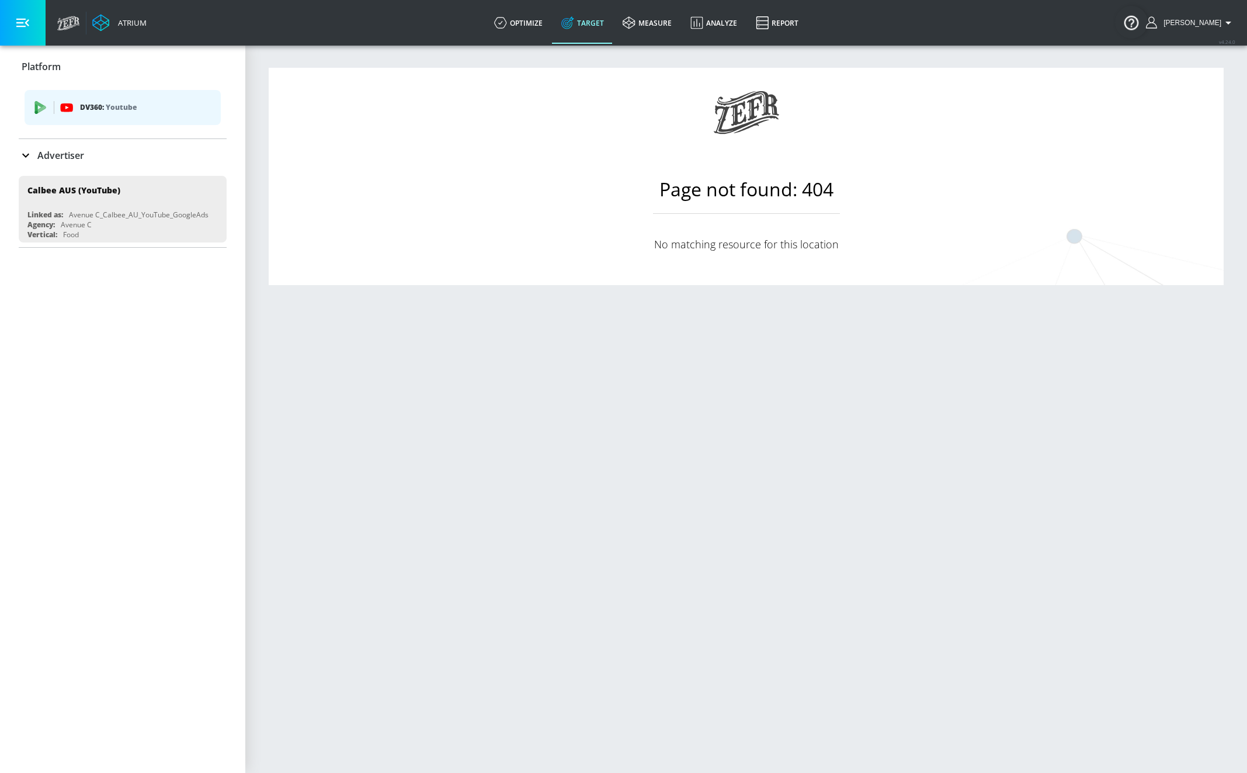
click at [62, 155] on p "Advertiser" at bounding box center [60, 155] width 47 height 13
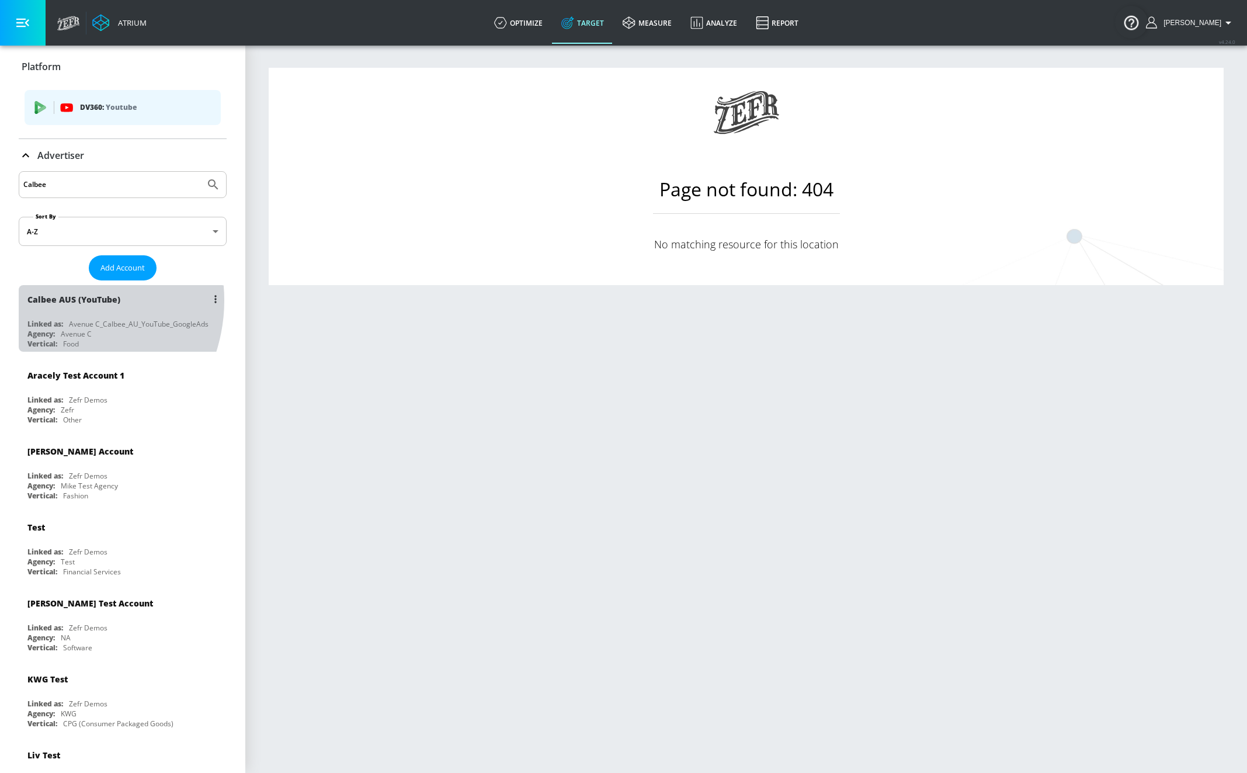
click at [57, 301] on div "Calbee AUS (YouTube)" at bounding box center [73, 299] width 93 height 11
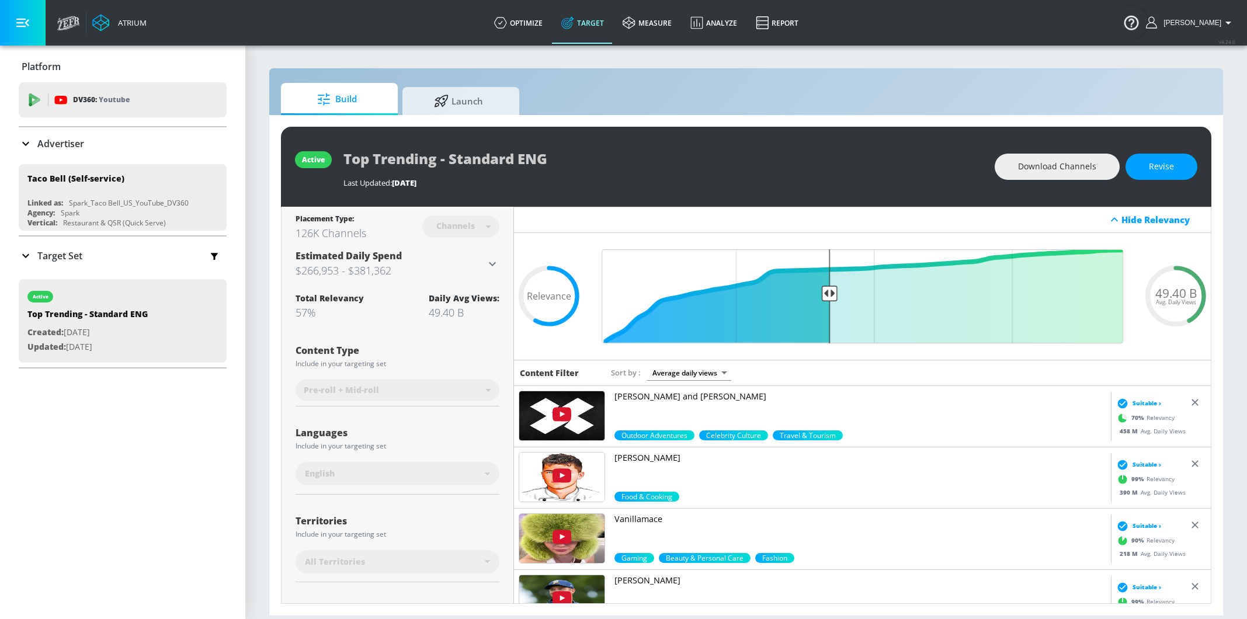
click at [60, 145] on p "Advertiser" at bounding box center [60, 143] width 47 height 13
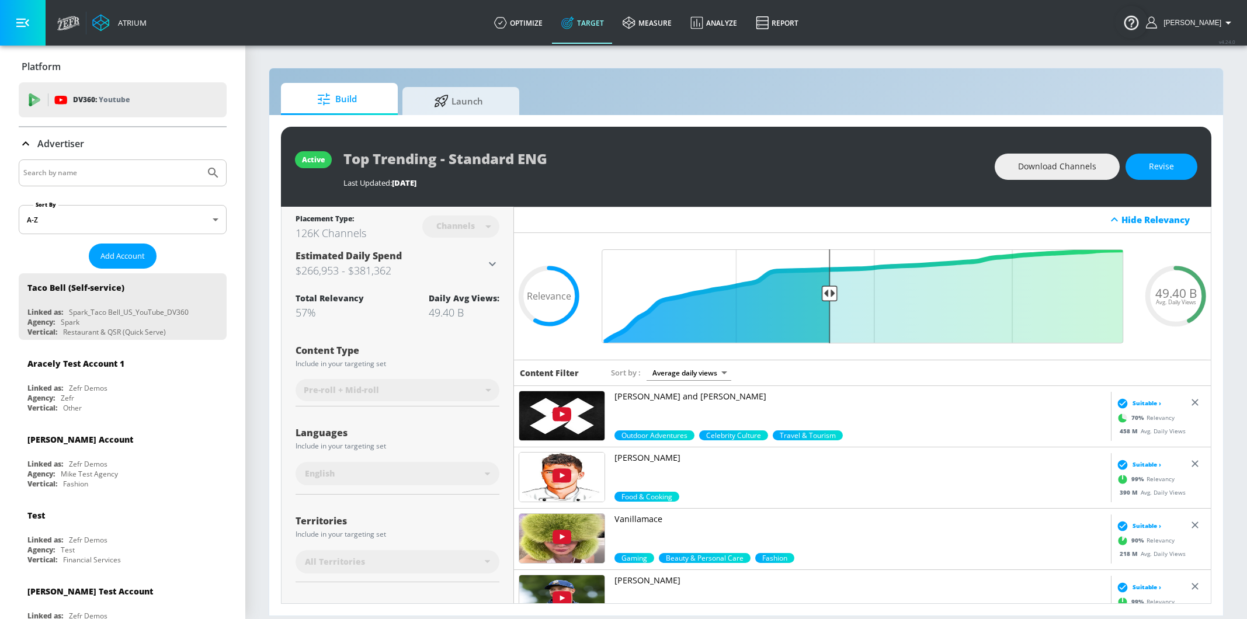
click at [68, 172] on input "Search by name" at bounding box center [111, 172] width 177 height 15
type input "abbvie"
click at [200, 160] on button "Submit Search" at bounding box center [213, 173] width 26 height 26
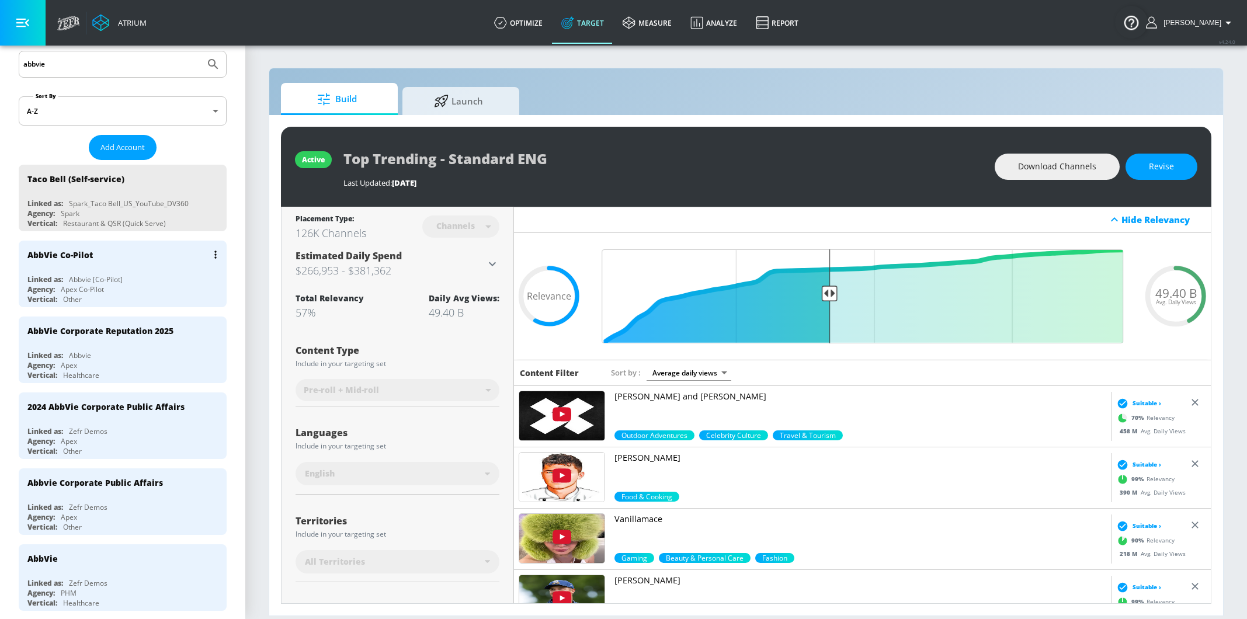
scroll to position [117, 0]
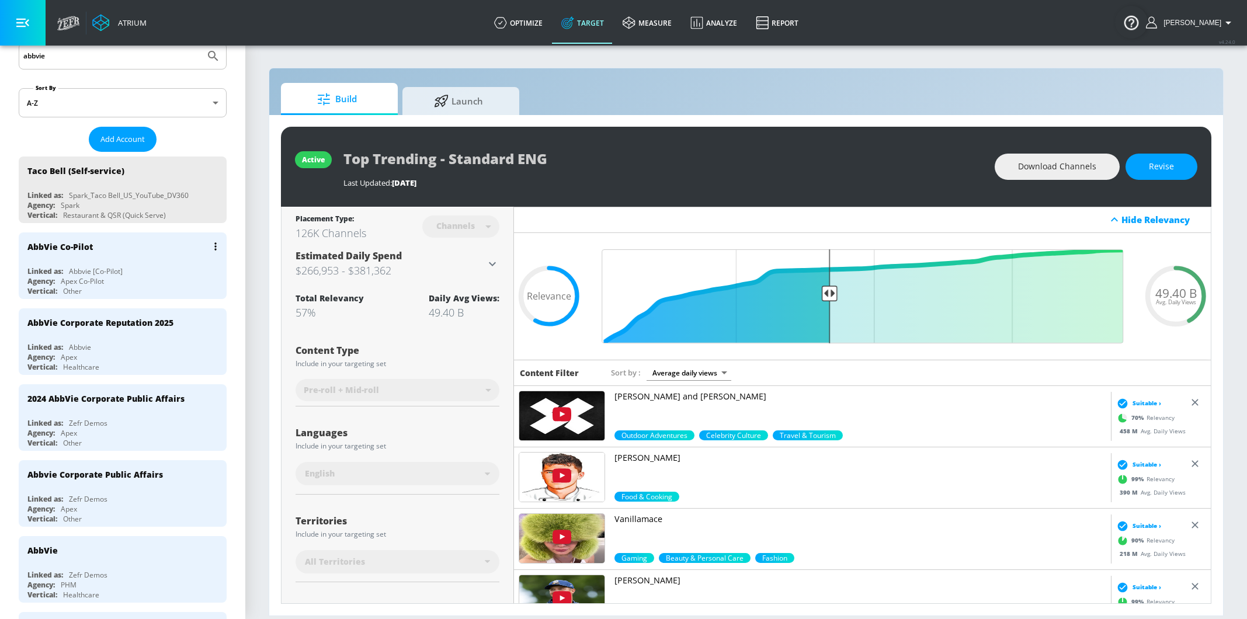
click at [73, 274] on div "Abbvie [Co-Pilot]" at bounding box center [96, 271] width 54 height 10
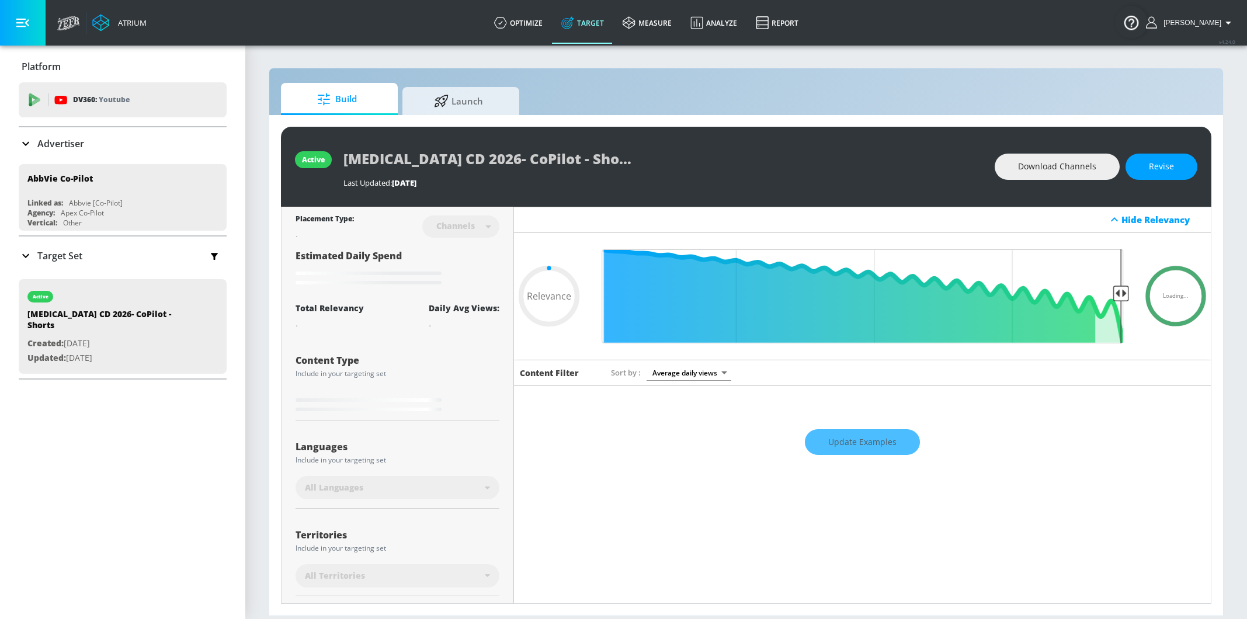
click at [60, 253] on p "Target Set" at bounding box center [59, 255] width 45 height 13
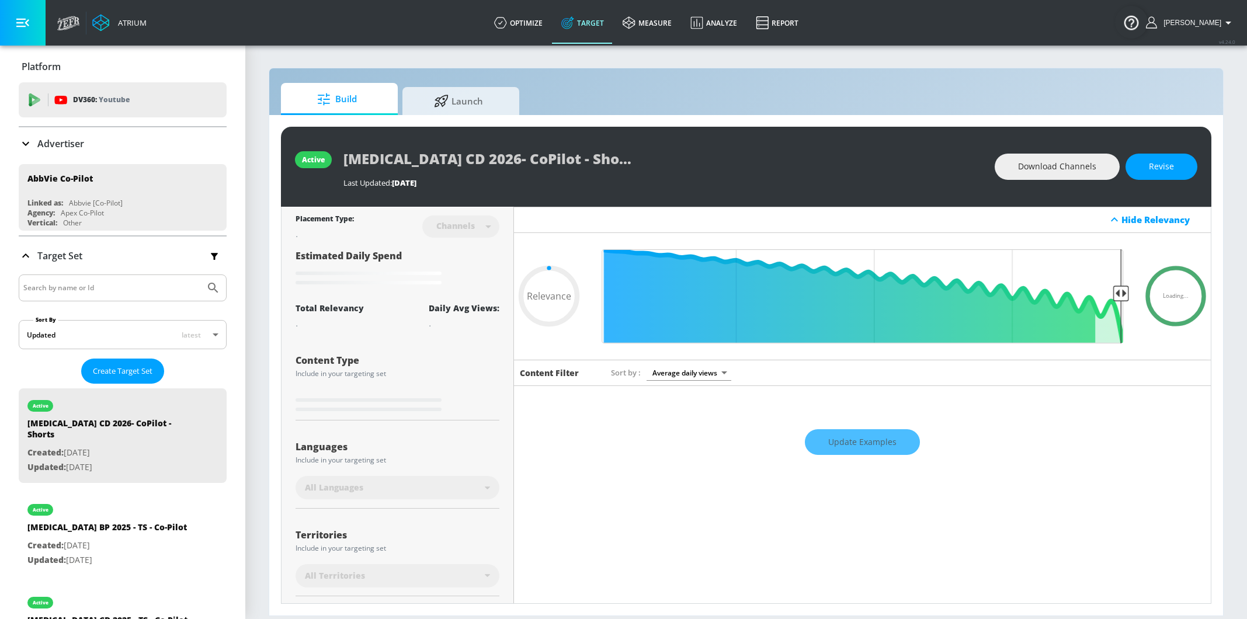
scroll to position [10, 0]
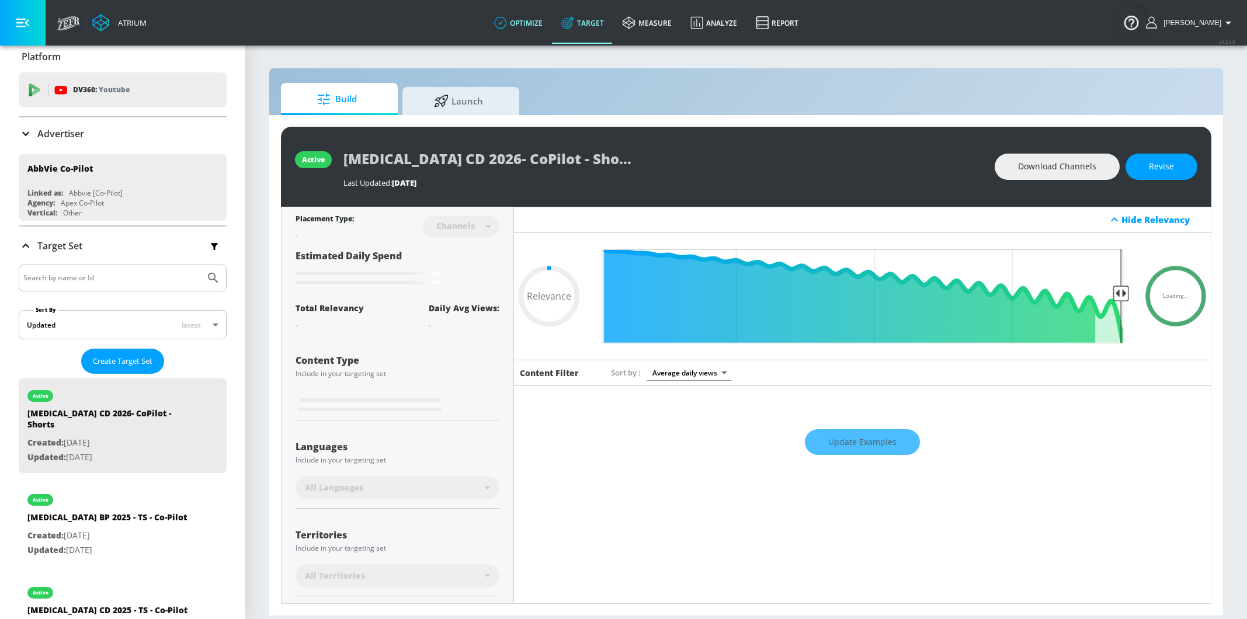
type input "0.52"
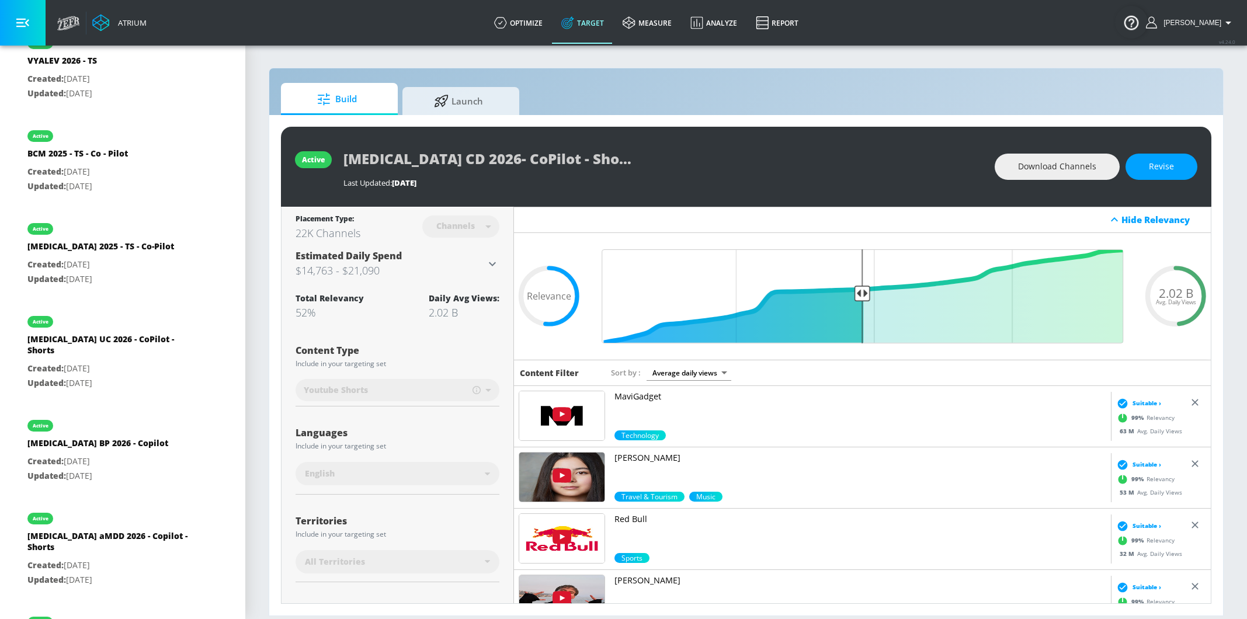
scroll to position [0, 0]
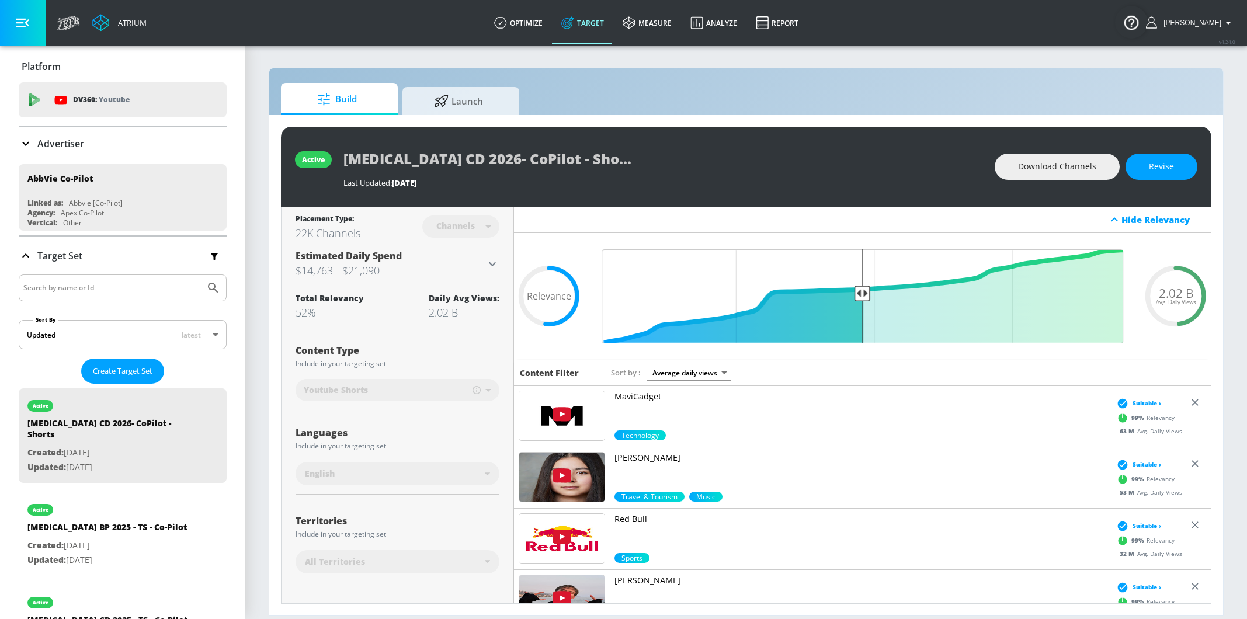
click at [88, 294] on input "Search by name or Id" at bounding box center [111, 287] width 177 height 15
click at [162, 281] on input "Search by name or Id" at bounding box center [111, 287] width 177 height 15
paste input "Vraylar aMDD 2025 - TS - Co-Pilot"
type input "Vraylar aMDD 2025 - TS - Co-Pilot"
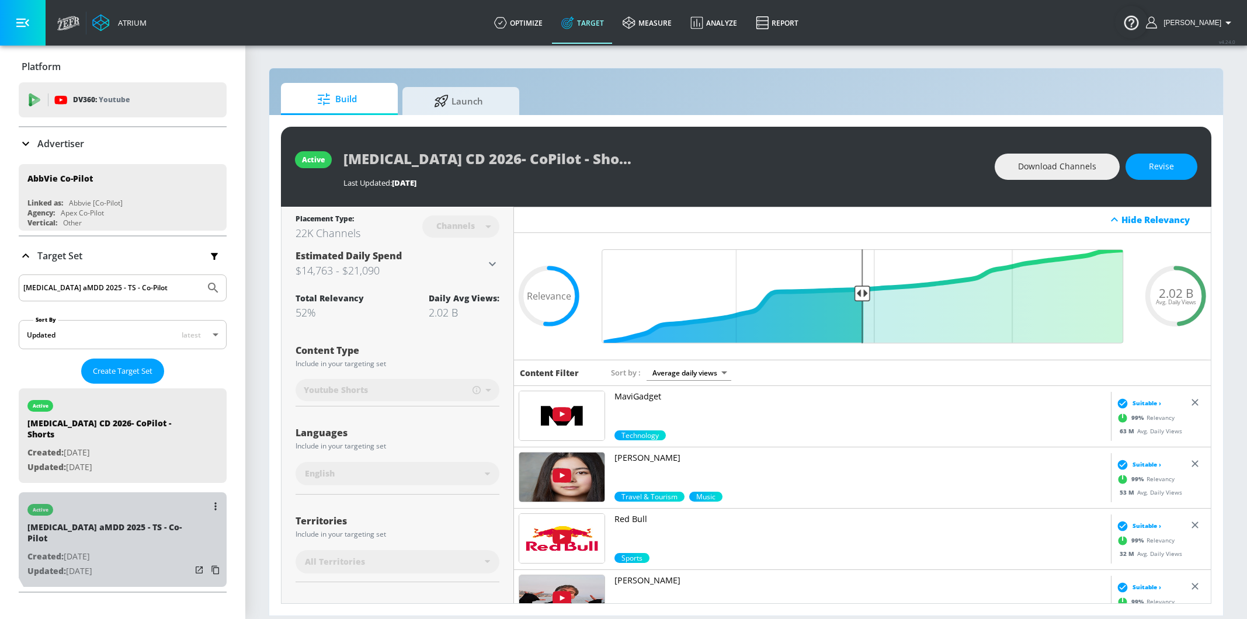
click at [135, 508] on div "active" at bounding box center [109, 506] width 164 height 29
type input "Vraylar aMDD 2025 - TS - Co-Pilot"
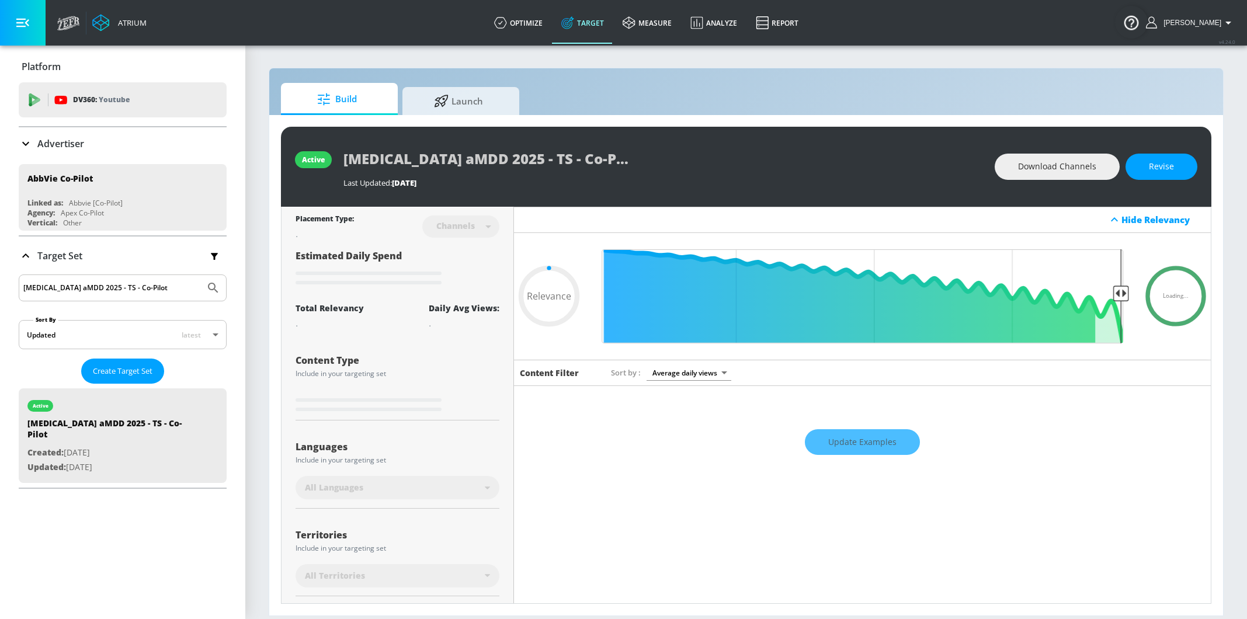
scroll to position [123, 0]
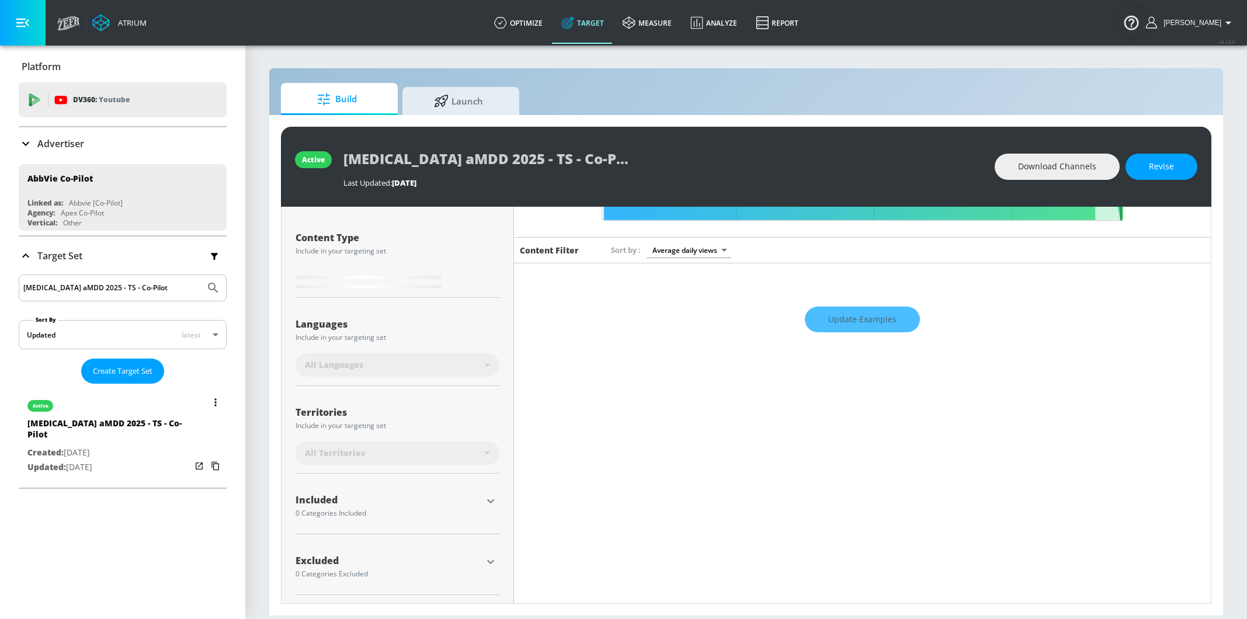
click at [90, 425] on div "Vraylar aMDD 2025 - TS - Co-Pilot" at bounding box center [109, 432] width 164 height 28
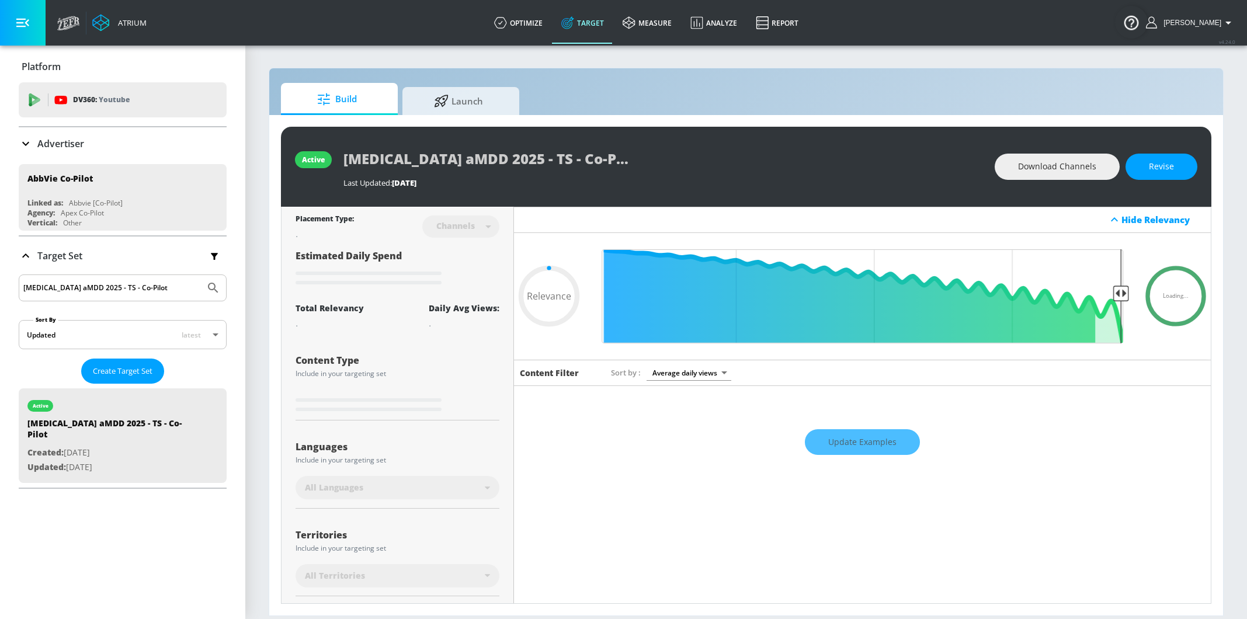
type input "0.52"
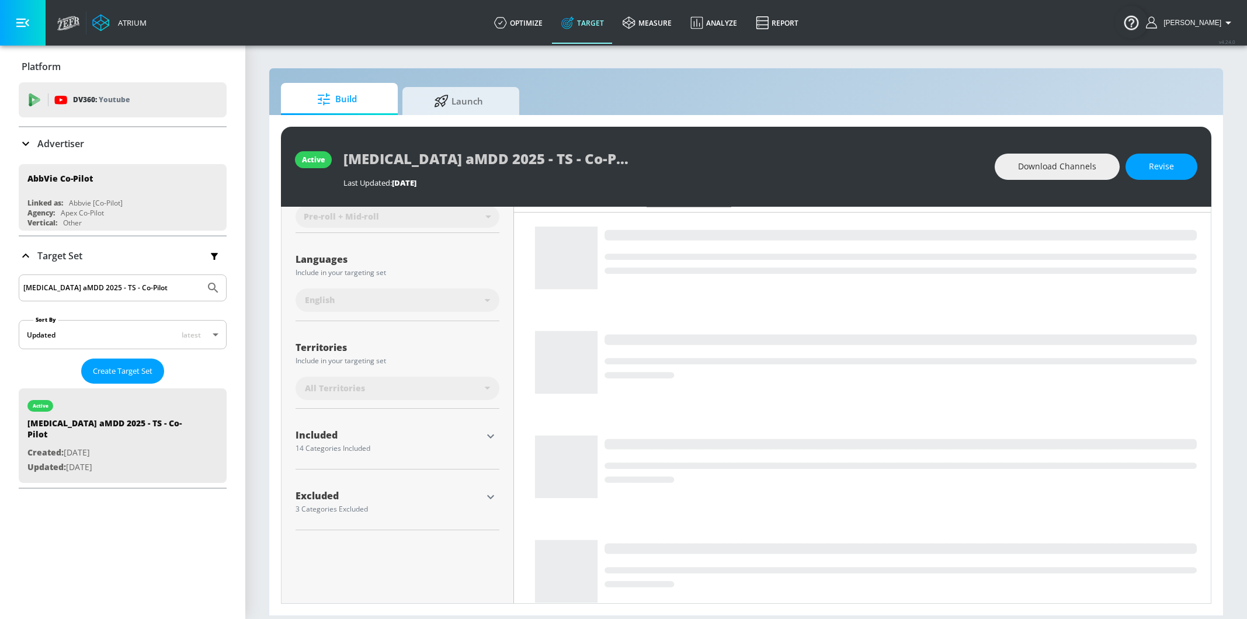
scroll to position [273, 0]
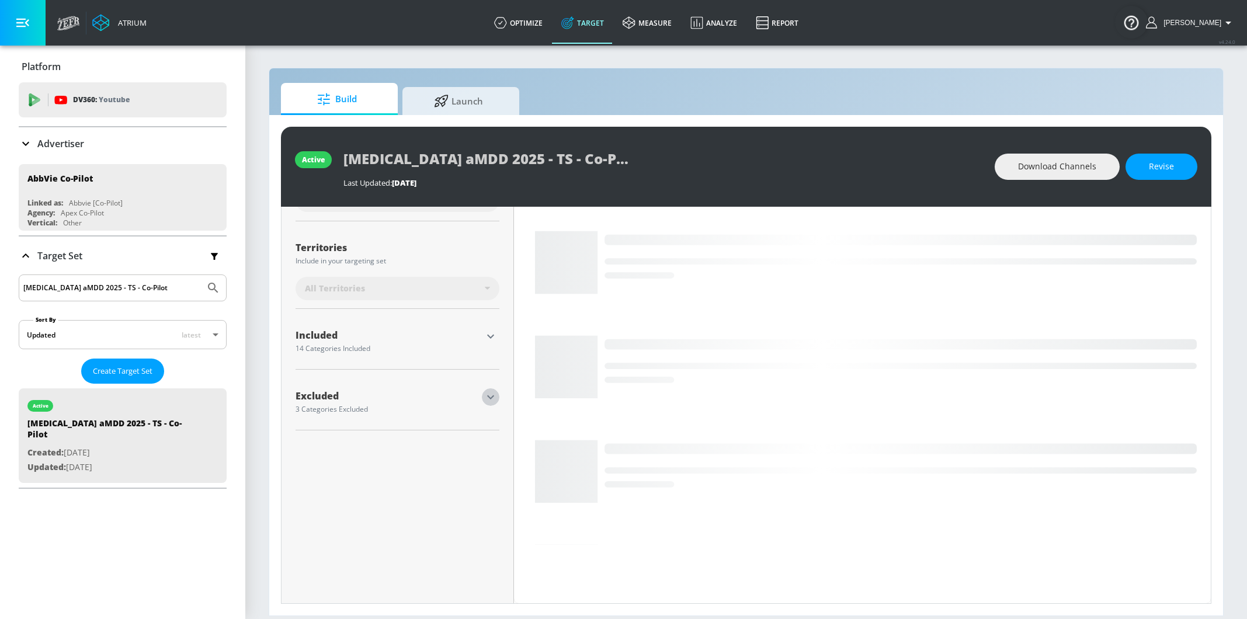
click at [487, 391] on icon "button" at bounding box center [491, 397] width 14 height 14
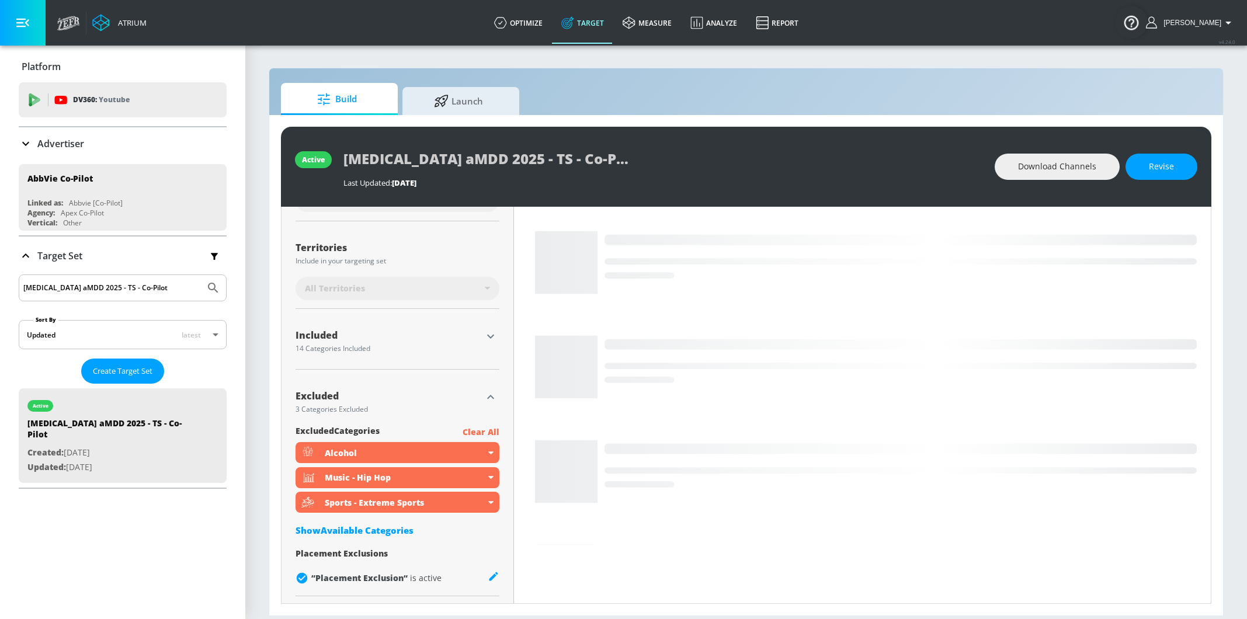
scroll to position [275, 0]
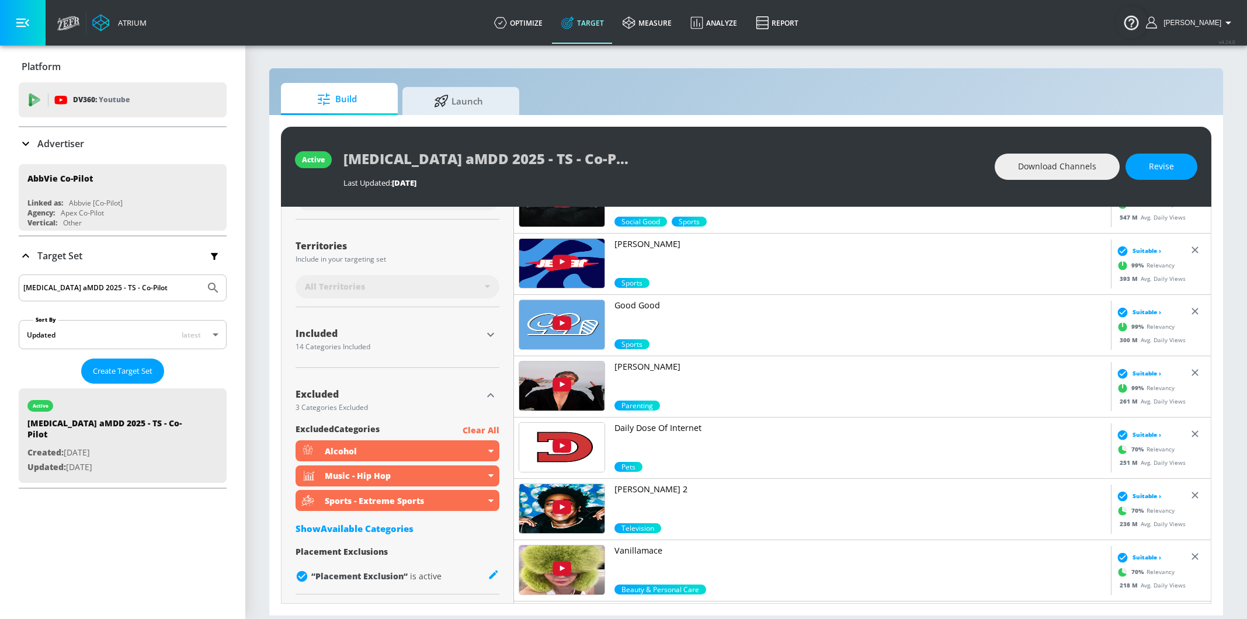
click at [74, 142] on p "Advertiser" at bounding box center [60, 143] width 47 height 13
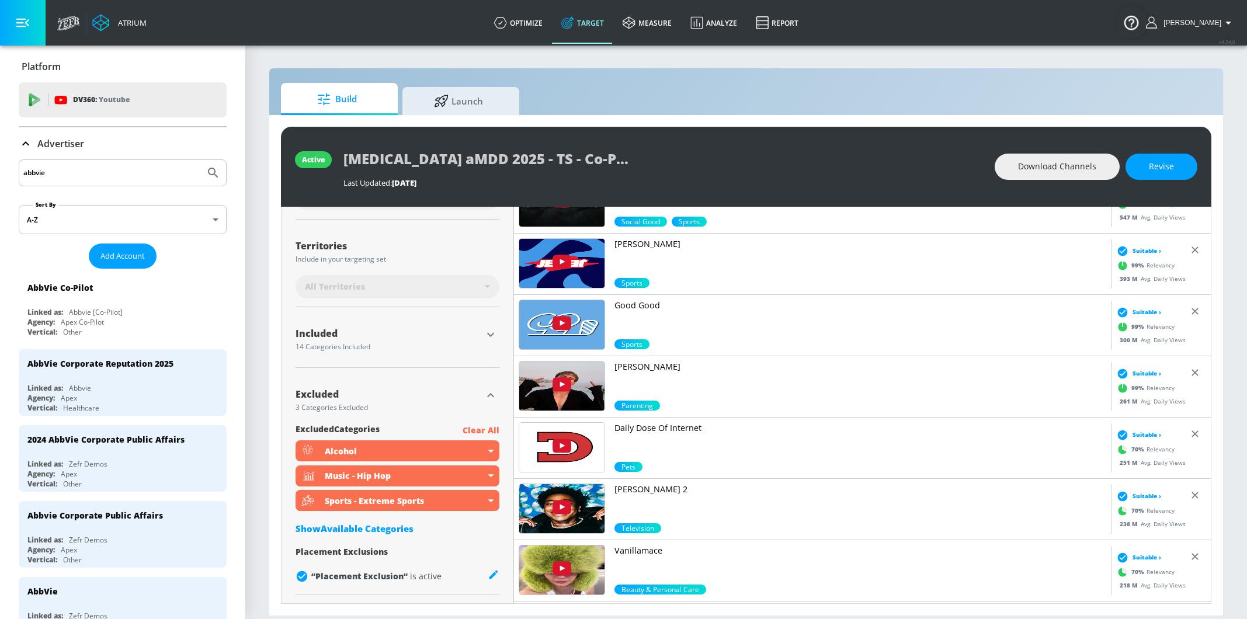
click at [71, 177] on input "abbvie" at bounding box center [111, 172] width 177 height 15
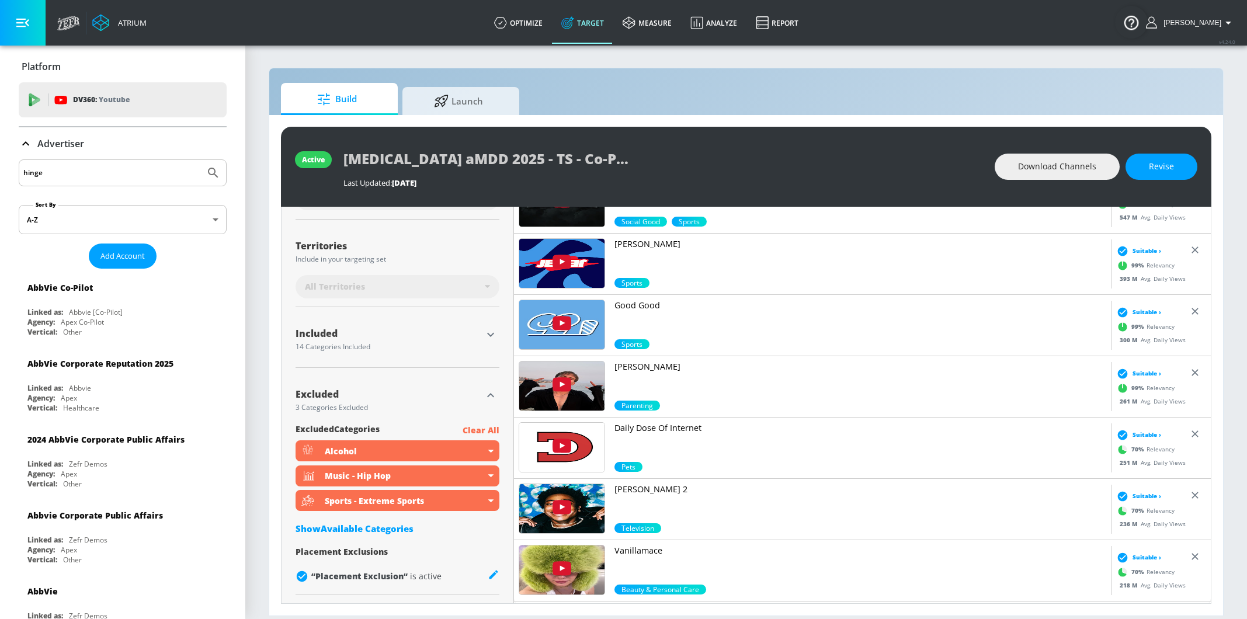
type input "hinge"
click at [214, 176] on icon "Submit Search" at bounding box center [213, 173] width 14 height 14
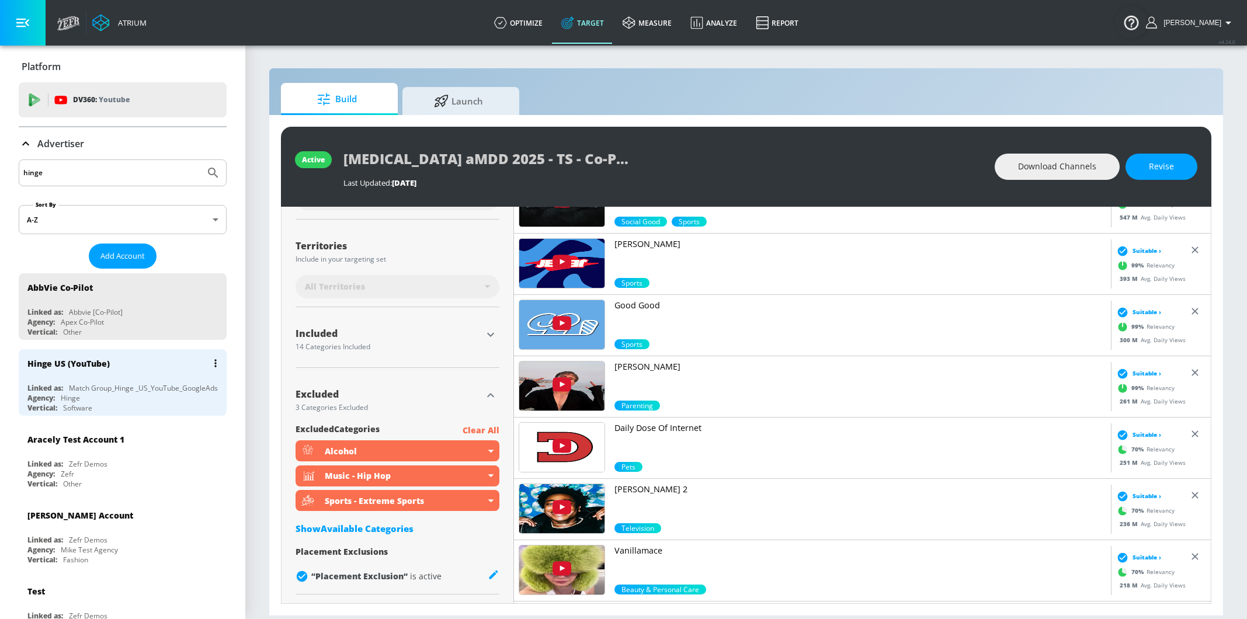
click at [109, 379] on div "Hinge US (YouTube) Linked as: Match Group_Hinge _US_YouTube_GoogleAds Agency: H…" at bounding box center [123, 382] width 208 height 67
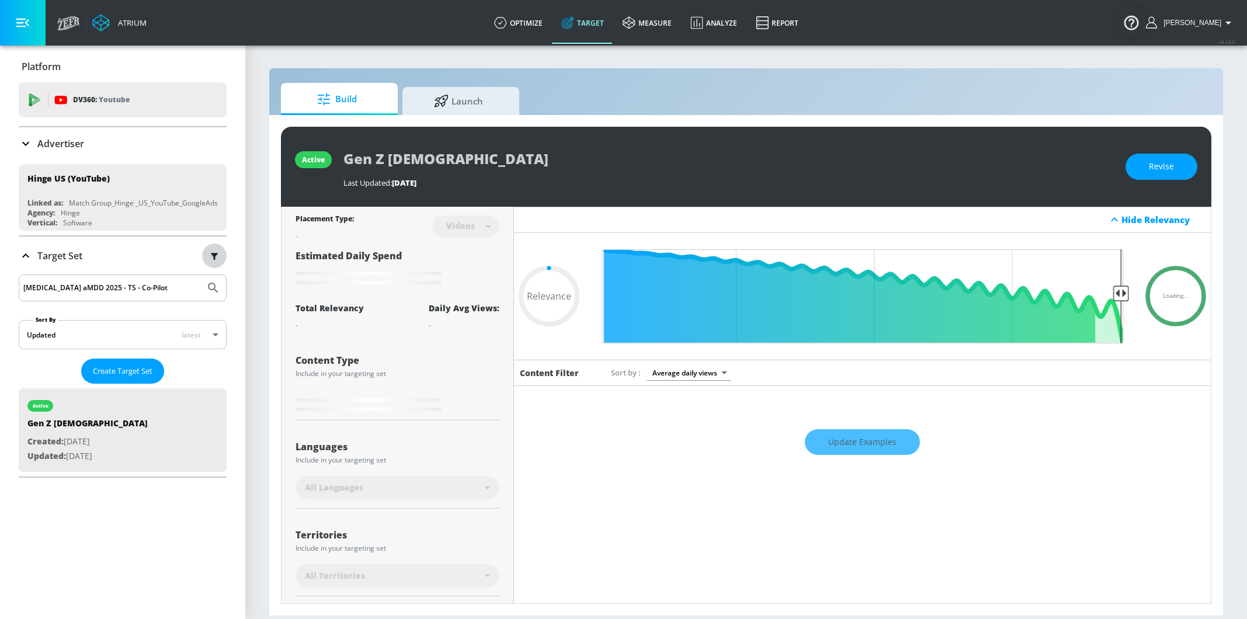
click at [216, 255] on icon "button" at bounding box center [214, 255] width 13 height 13
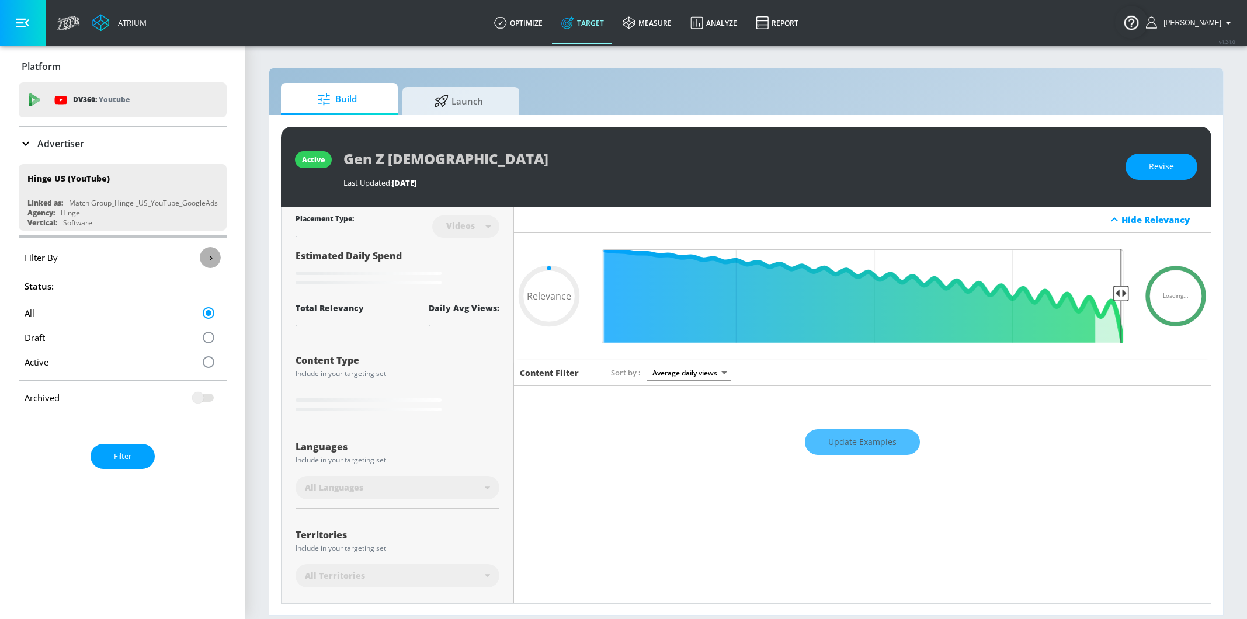
click at [214, 256] on icon "button" at bounding box center [210, 258] width 12 height 12
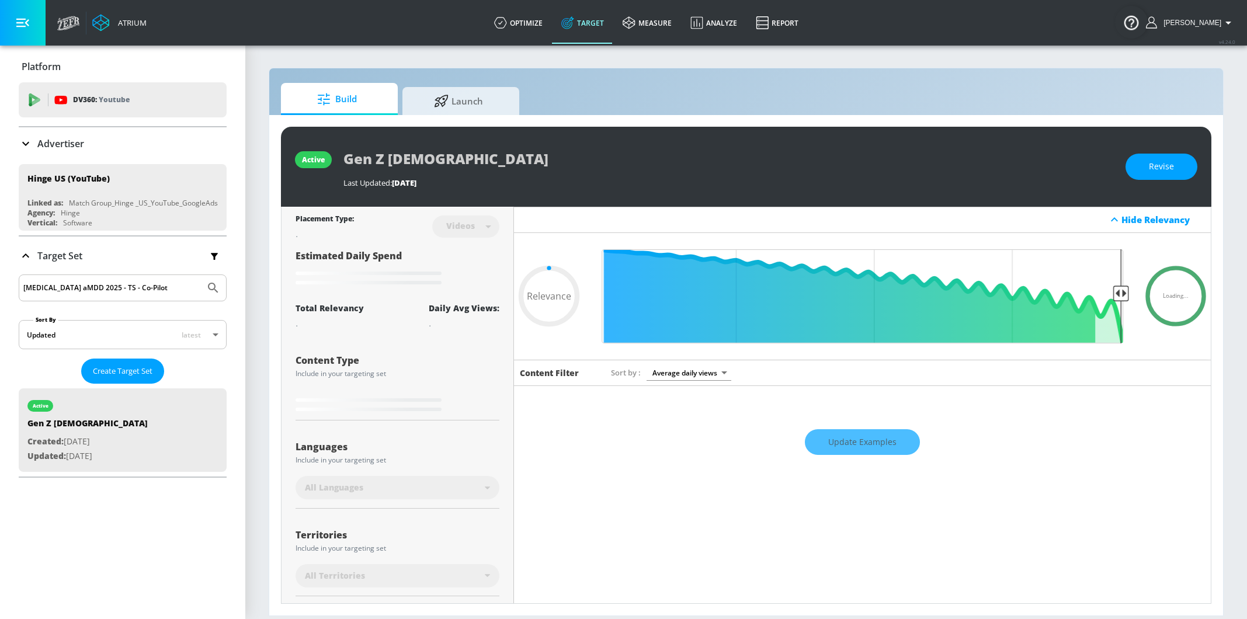
click at [70, 284] on input "Vraylar aMDD 2025 - TS - Co-Pilot" at bounding box center [111, 287] width 177 height 15
click at [125, 284] on input "Vraylar aMDD 2025 - TS - Co-Pilot" at bounding box center [111, 287] width 177 height 15
type input "0.62"
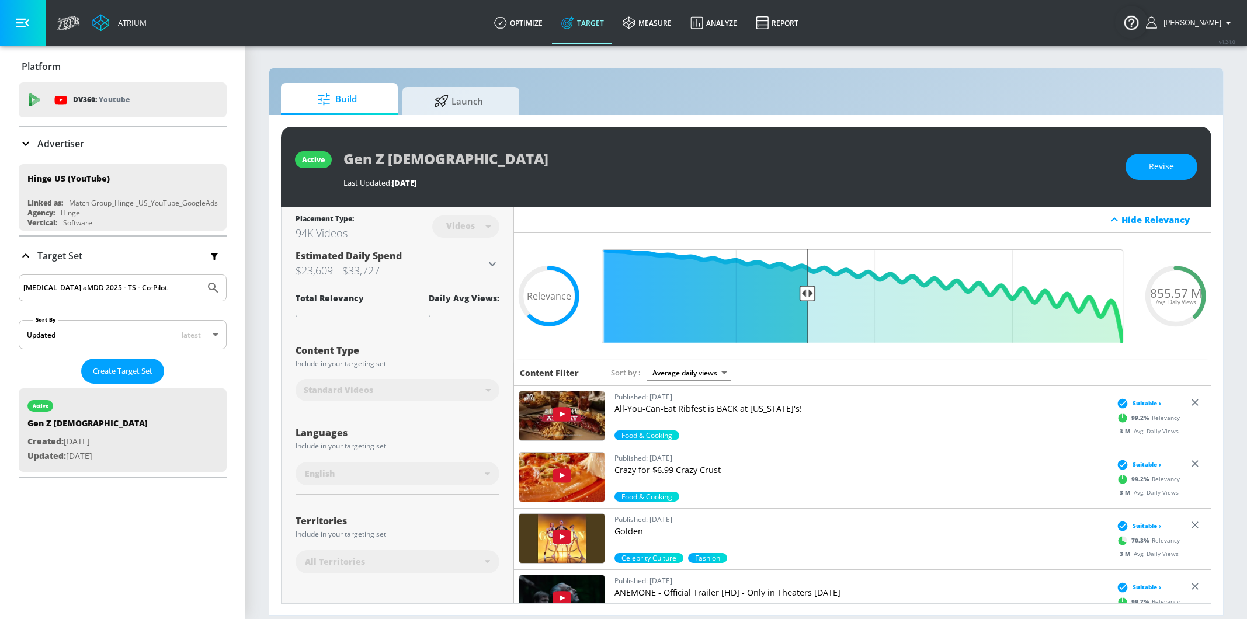
paste input "Gen Z Females"
type input "Gen Z Females"
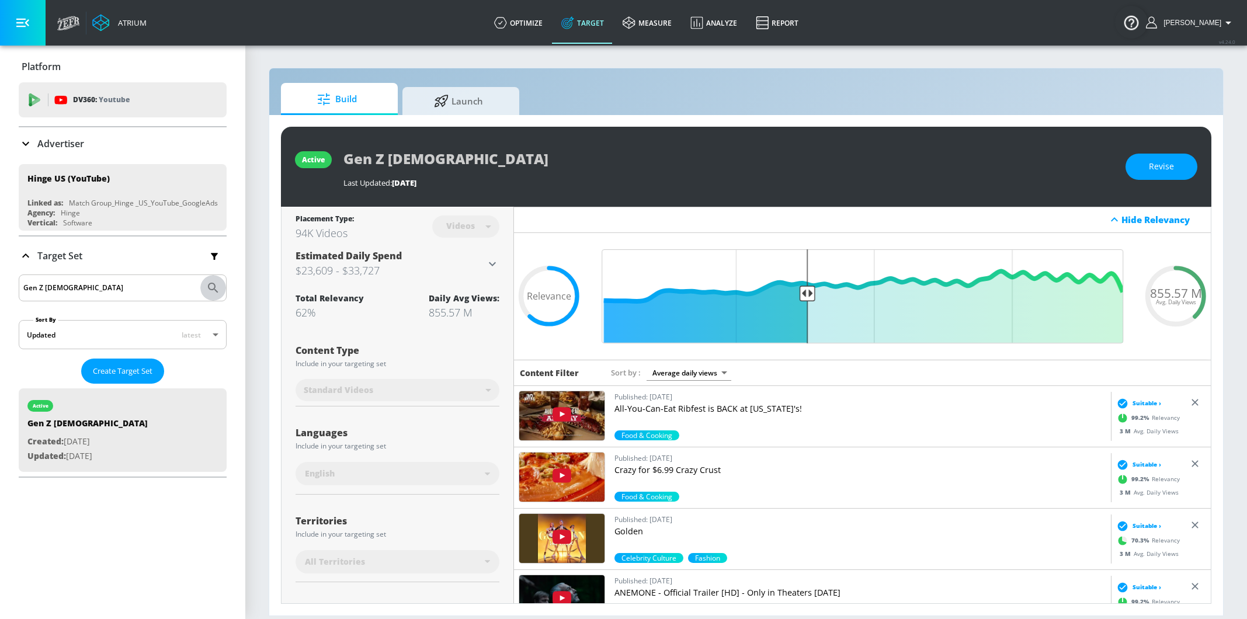
click at [205, 286] on button "Submit Search" at bounding box center [213, 288] width 26 height 26
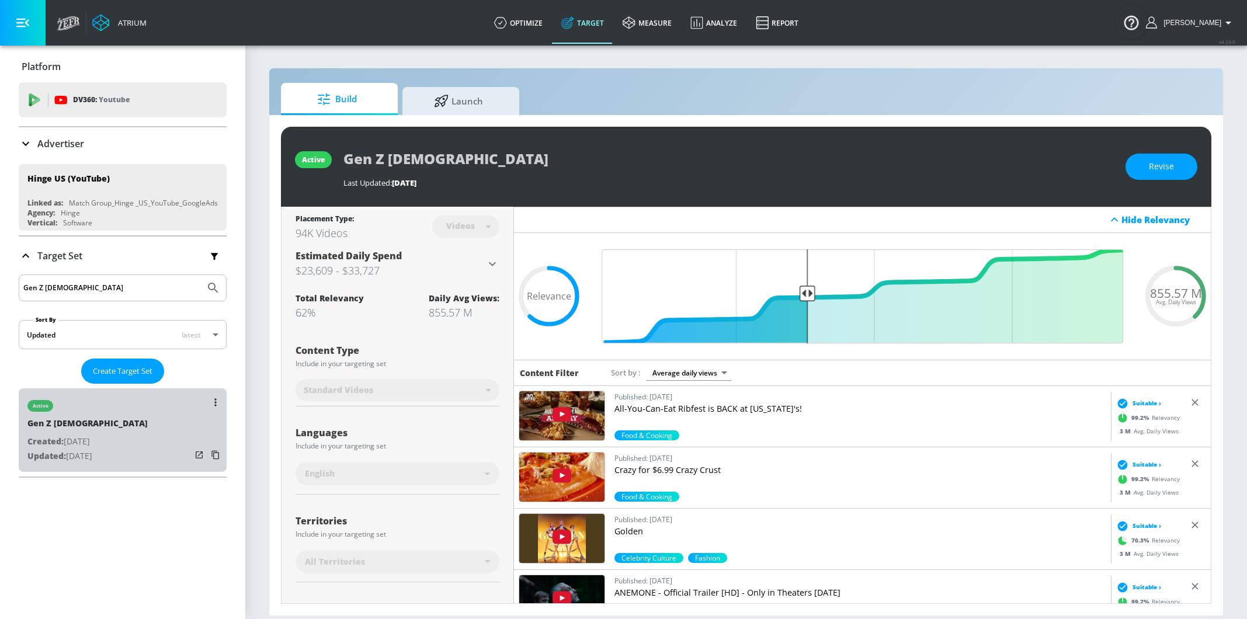
click at [131, 464] on div "active Gen Z Females Created: Jun. 03, 2025 Updated: Jun. 21, 2025" at bounding box center [123, 430] width 208 height 84
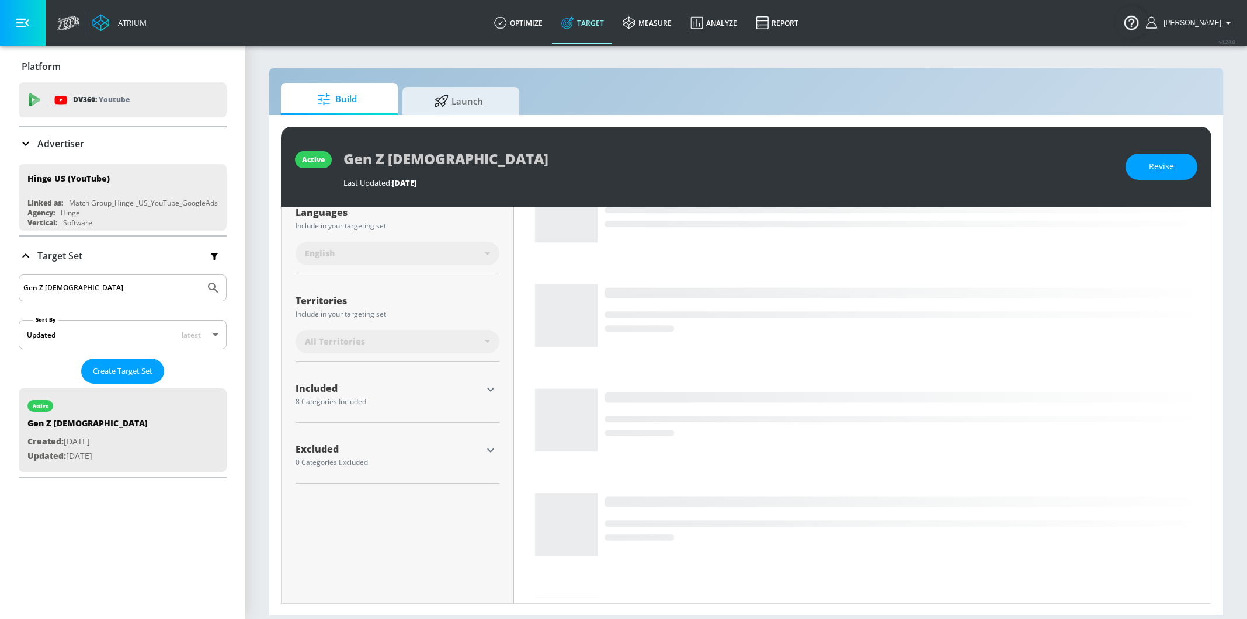
scroll to position [223, 0]
click at [392, 391] on div "Included" at bounding box center [389, 388] width 186 height 15
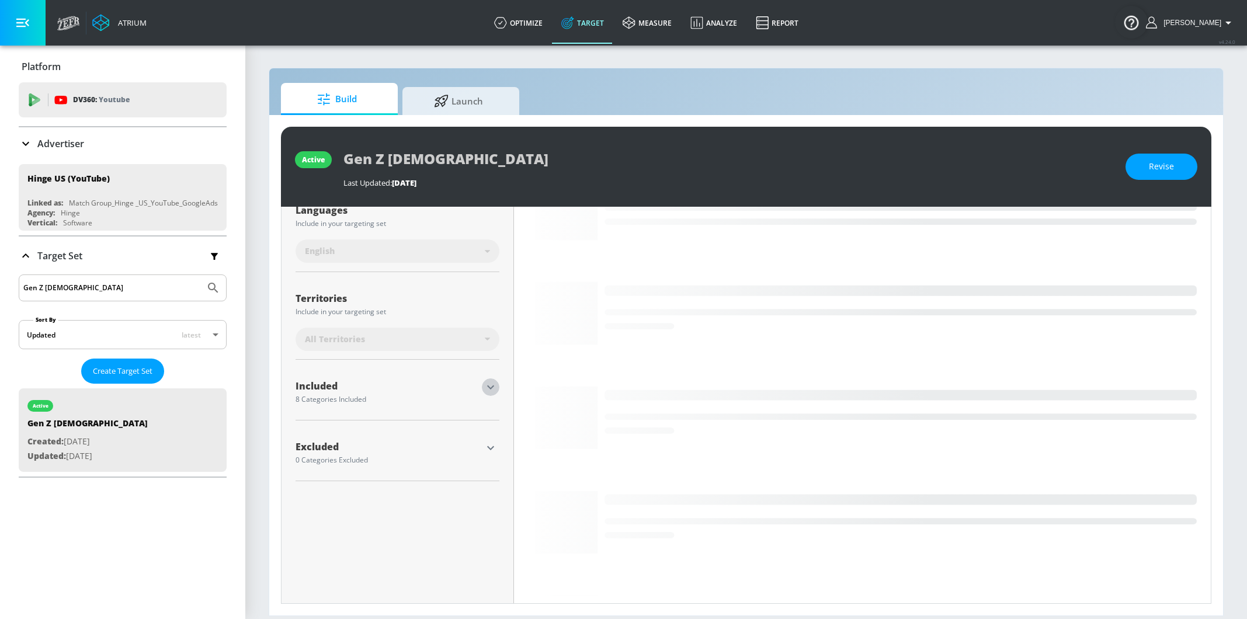
click at [491, 387] on icon "button" at bounding box center [490, 388] width 7 height 4
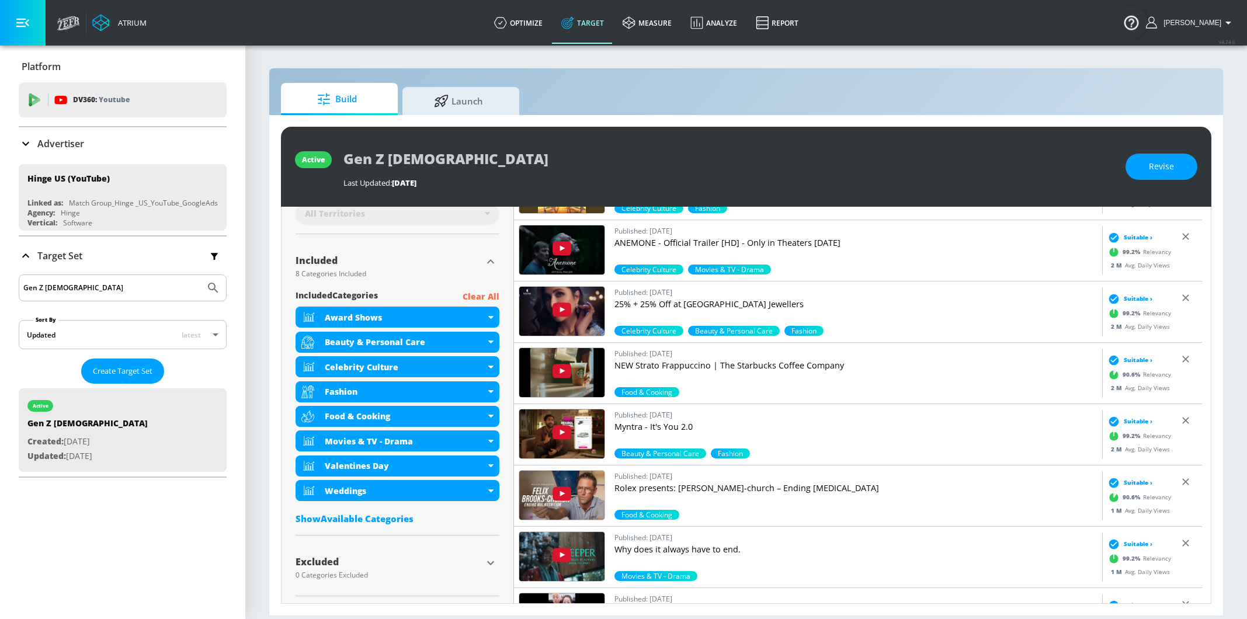
scroll to position [348, 0]
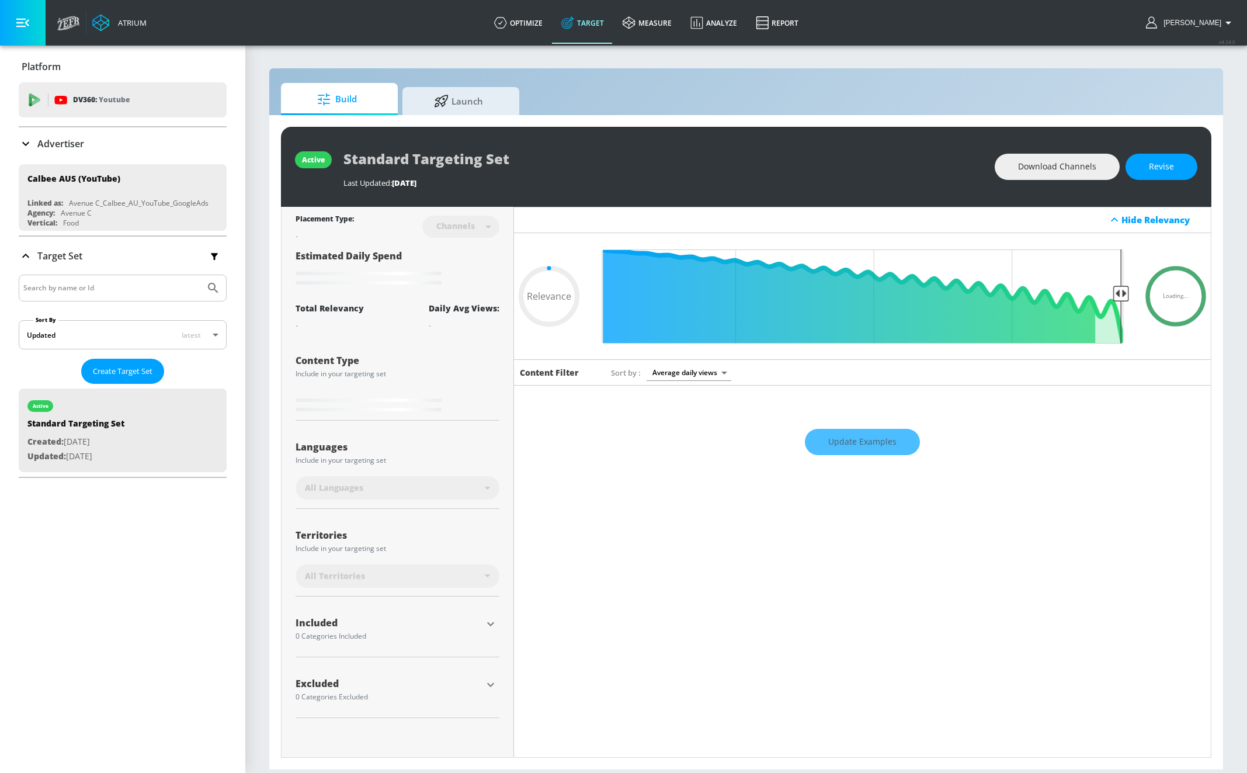
type input "0.05"
click at [129, 290] on input "Search by name or Id" at bounding box center [111, 287] width 177 height 15
paste input "5314c3e9-6271-426a-a361-9afe9308f6fb"
type input "5314c3e9-6271-426a-a361-9afe9308f6fb"
click at [207, 285] on icon "Submit Search" at bounding box center [213, 288] width 14 height 14
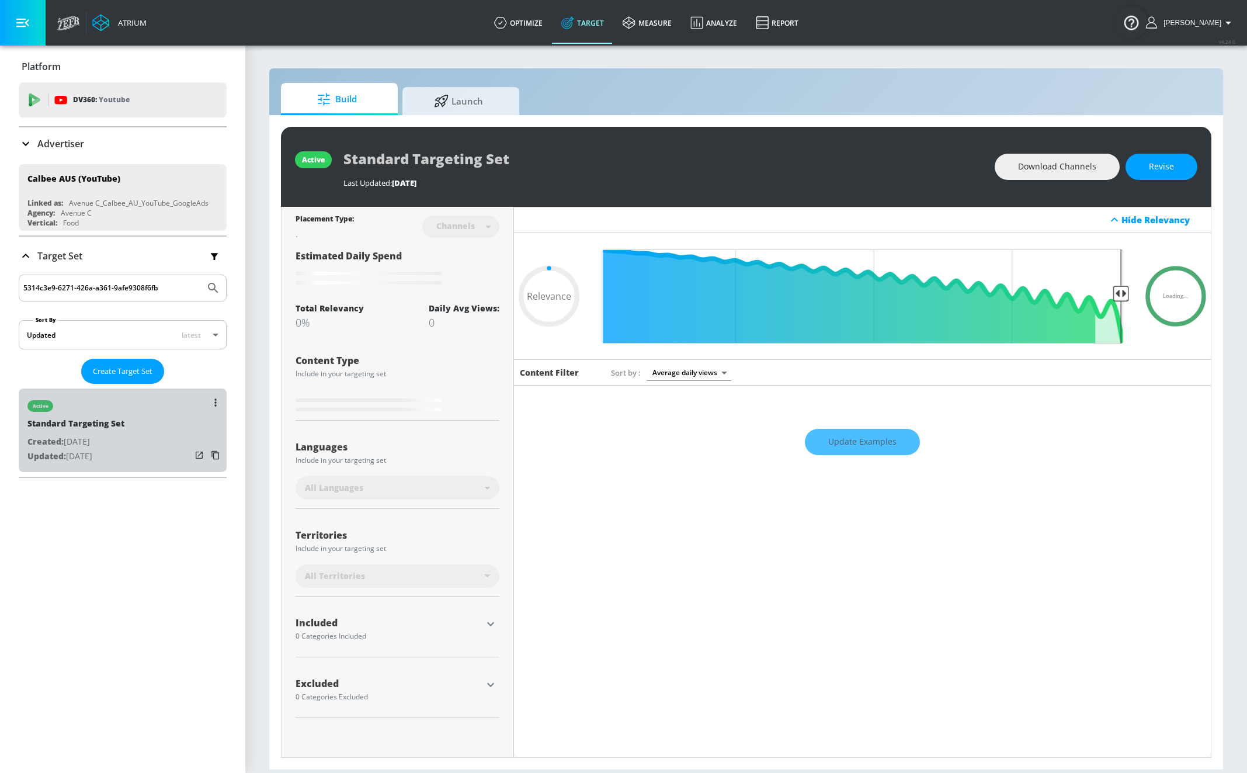
click at [136, 430] on div "active Standard Targeting Set Created: [DATE] Updated: [DATE]" at bounding box center [123, 430] width 208 height 84
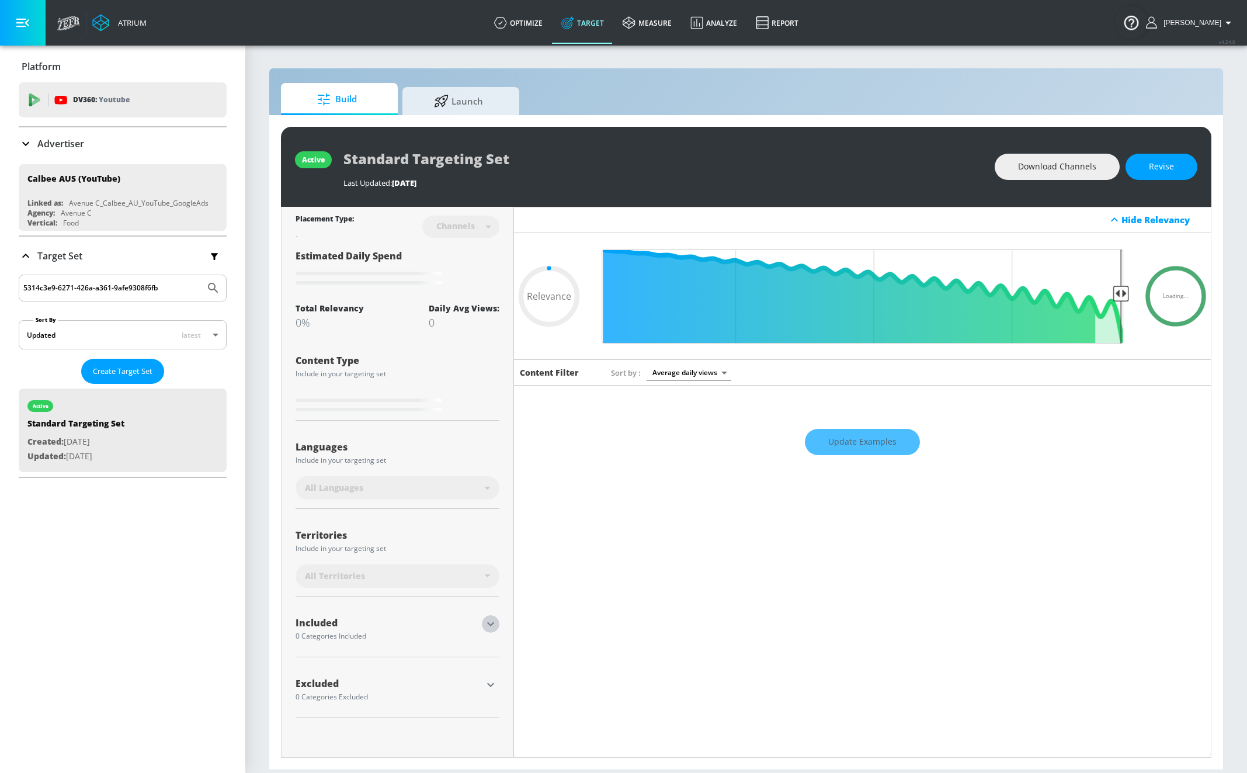
click at [499, 622] on button "button" at bounding box center [491, 624] width 18 height 18
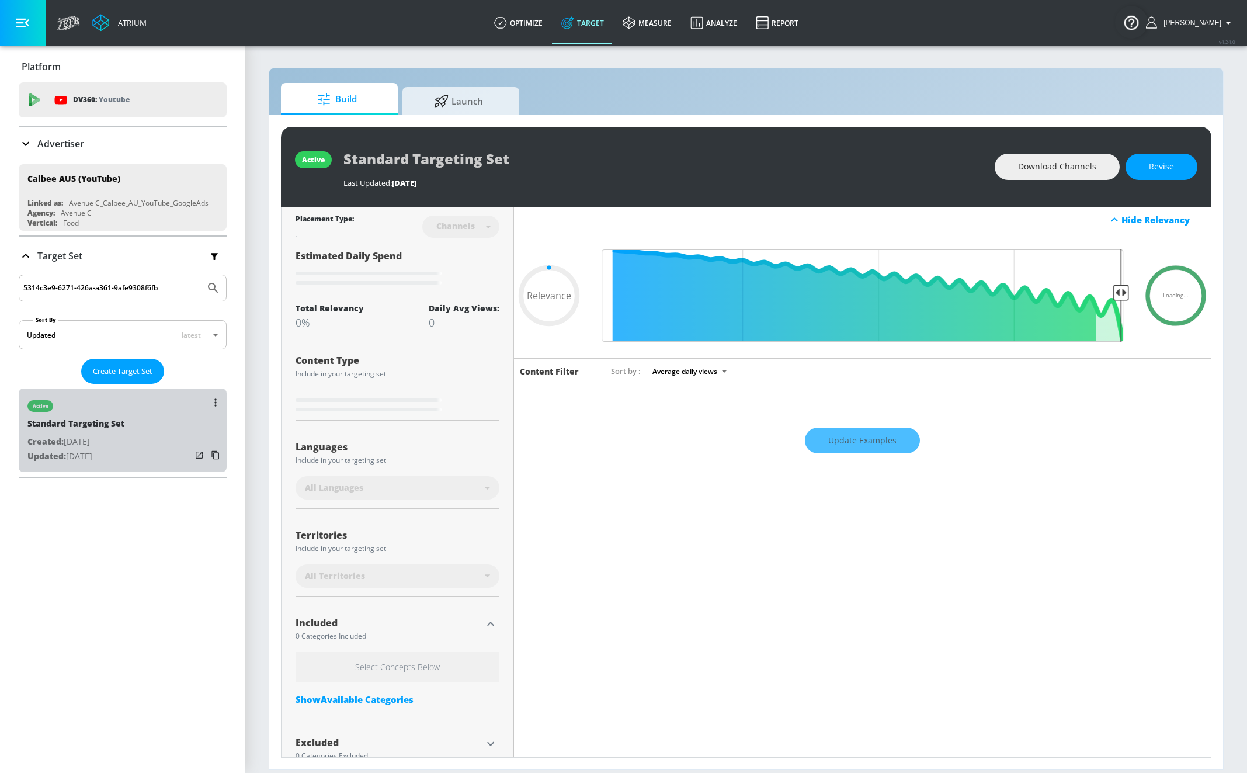
click at [161, 417] on div "active Standard Targeting Set Created: [DATE] Updated: [DATE]" at bounding box center [123, 430] width 208 height 84
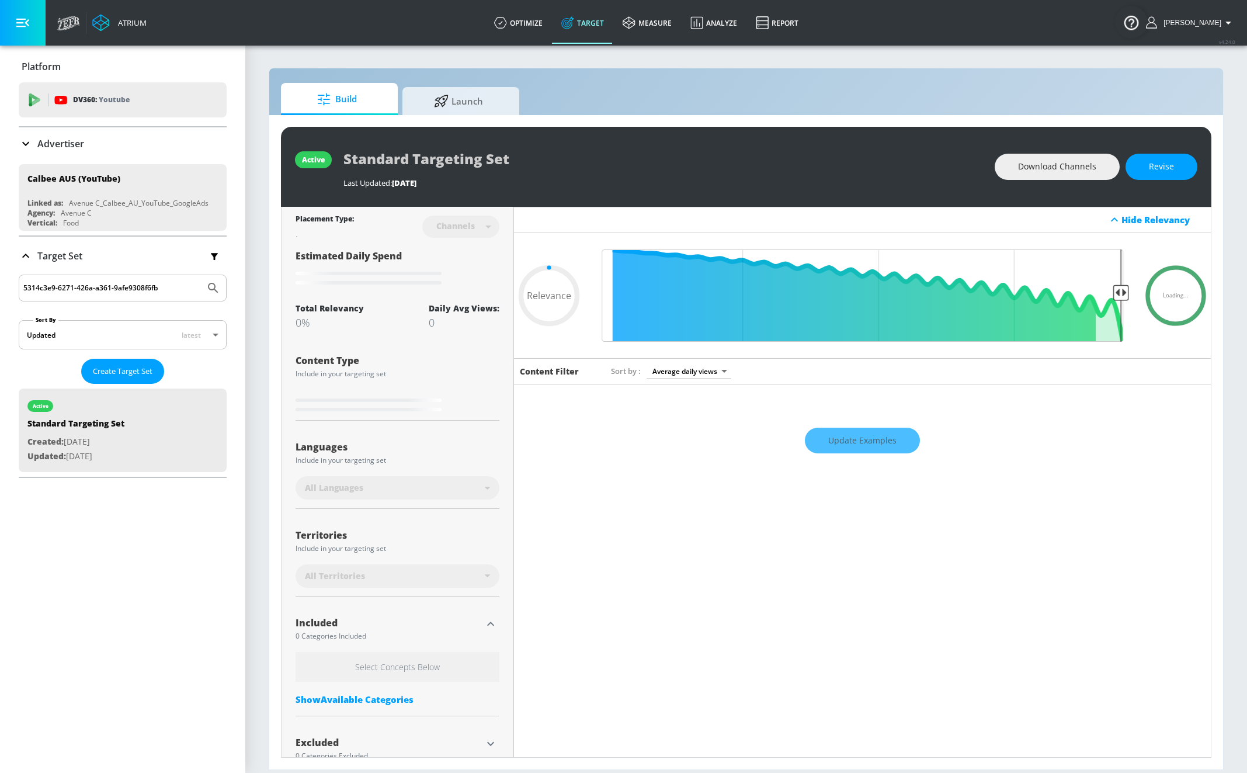
click at [63, 252] on p "Target Set" at bounding box center [59, 255] width 45 height 13
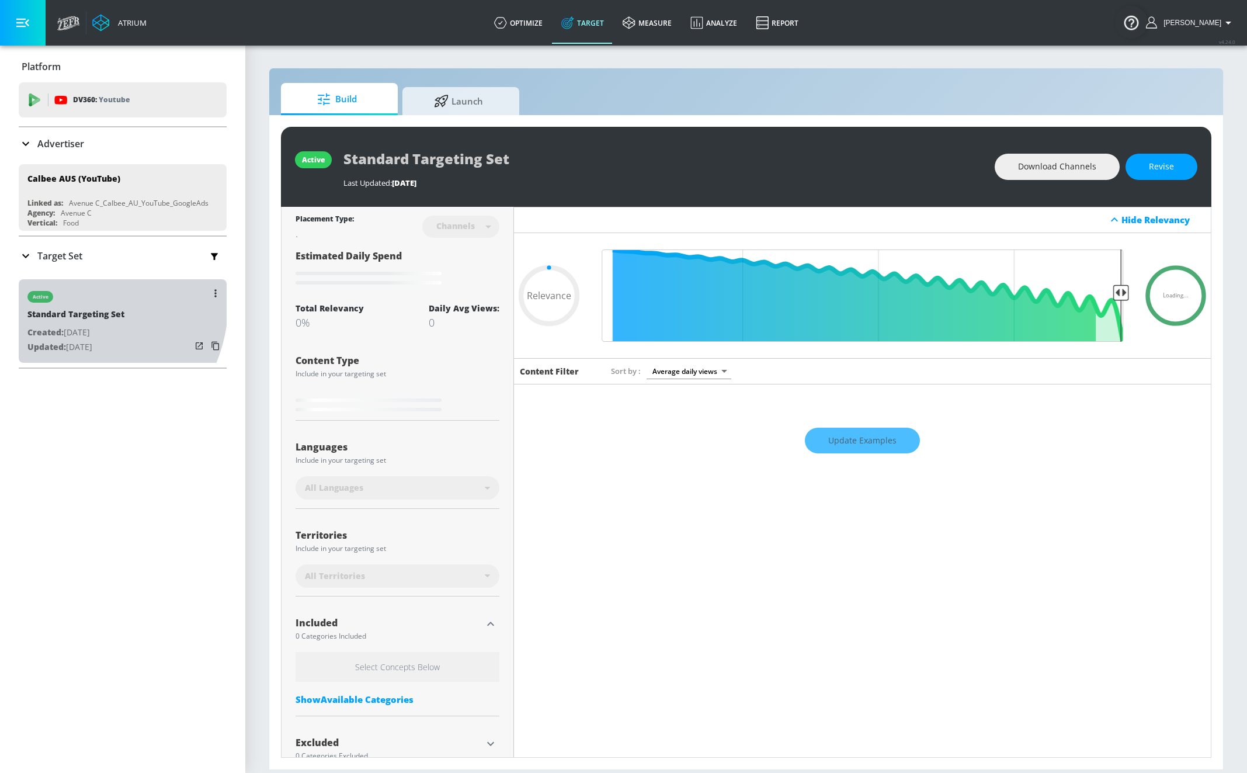
click at [65, 300] on div "active" at bounding box center [75, 293] width 97 height 29
type input "0.05"
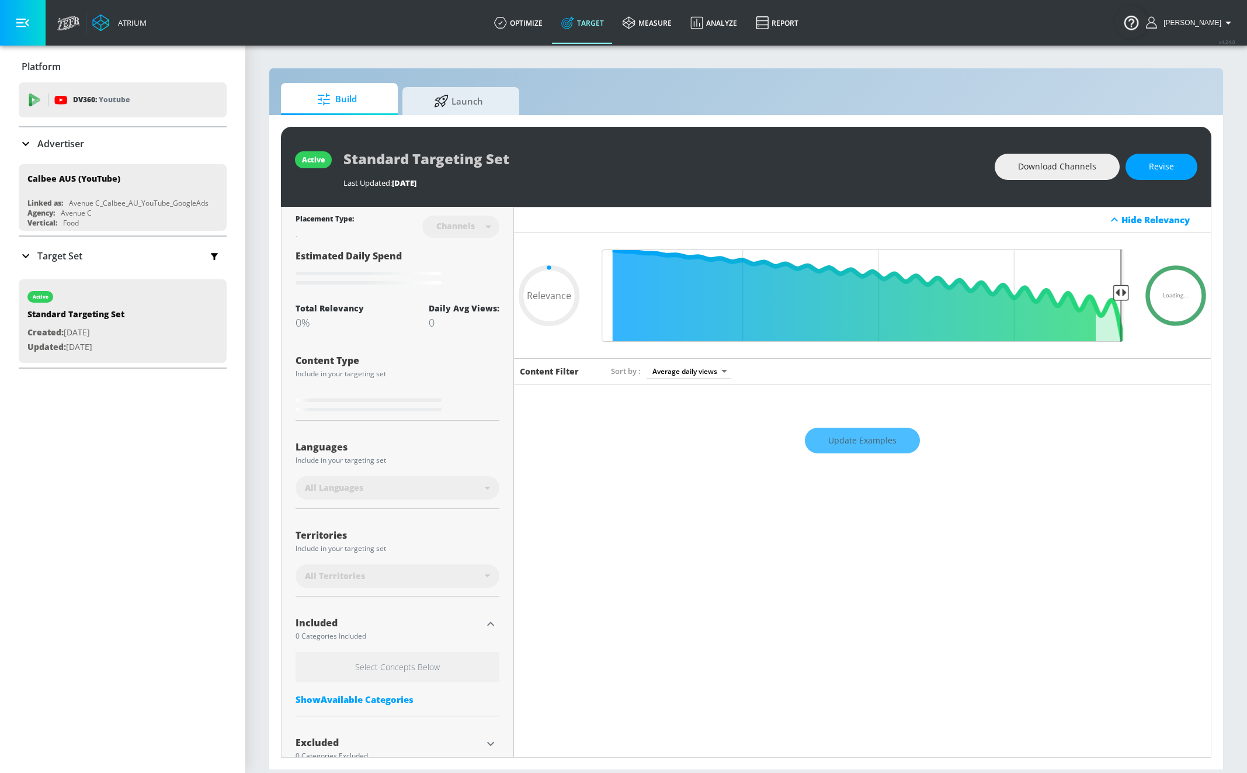
click at [345, 695] on div "Show Available Categories" at bounding box center [398, 699] width 204 height 12
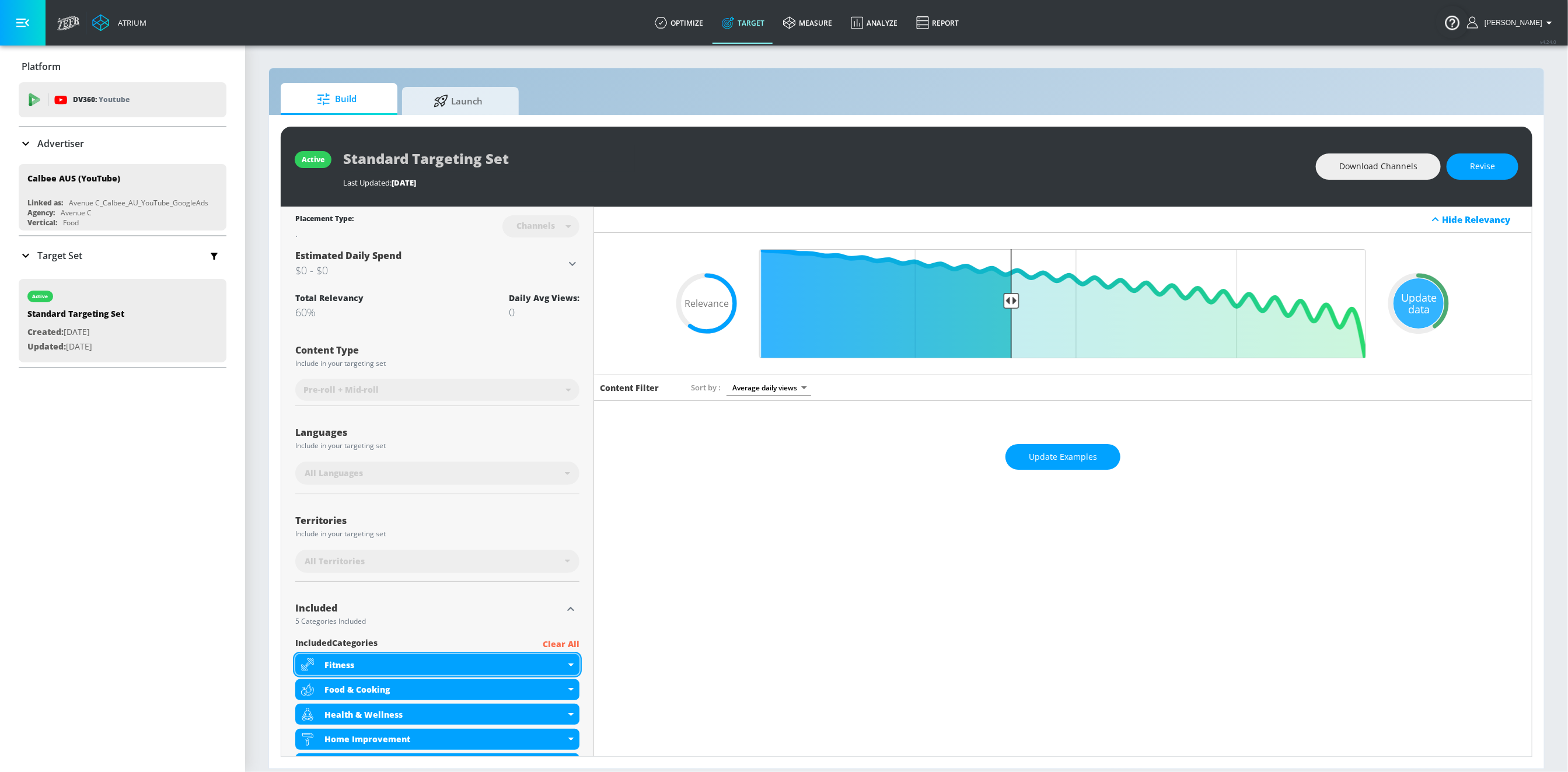
scroll to position [123, 0]
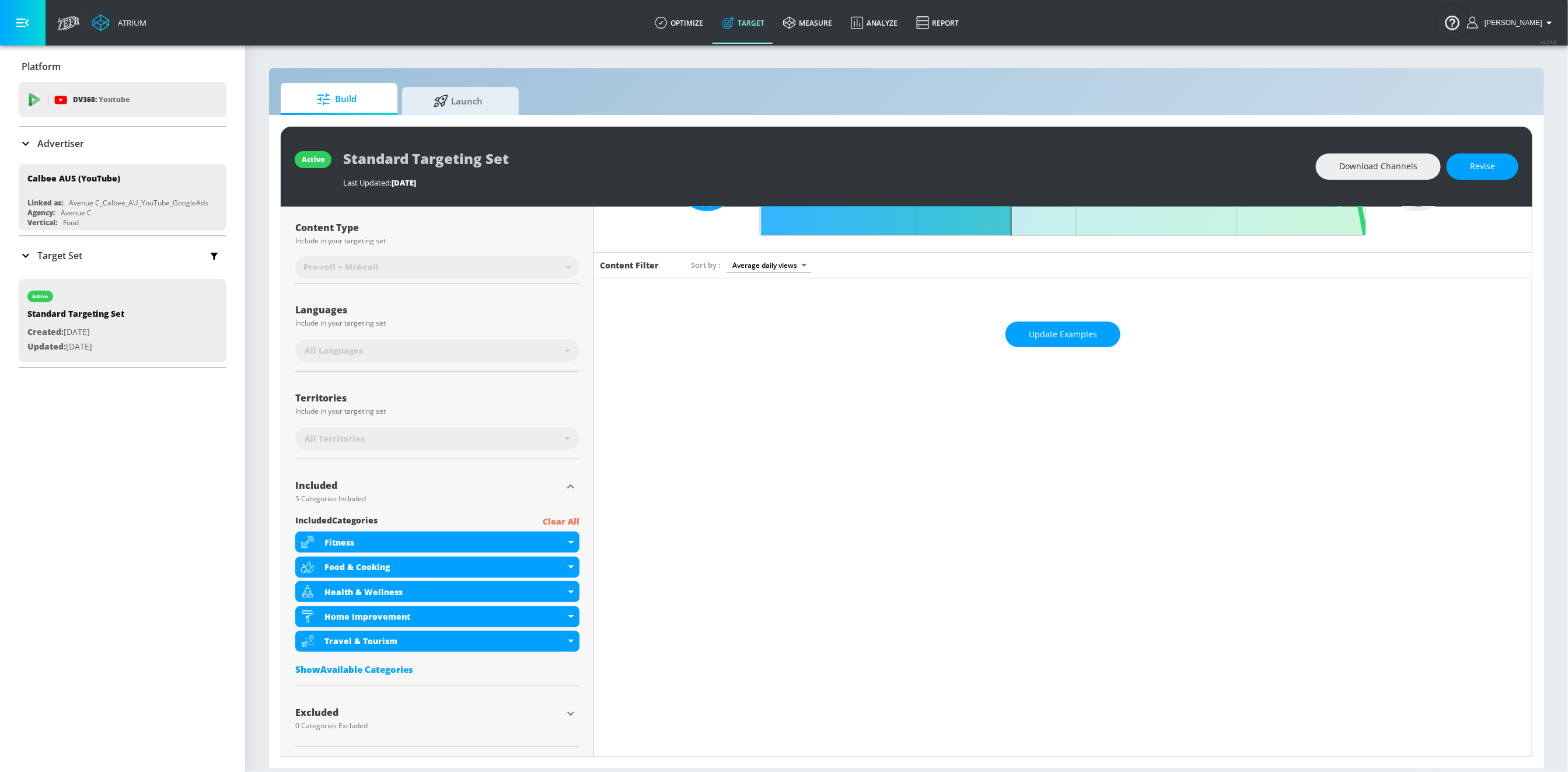
click at [30, 146] on icon at bounding box center [26, 144] width 14 height 14
click at [46, 154] on div "Advertiser" at bounding box center [123, 143] width 208 height 33
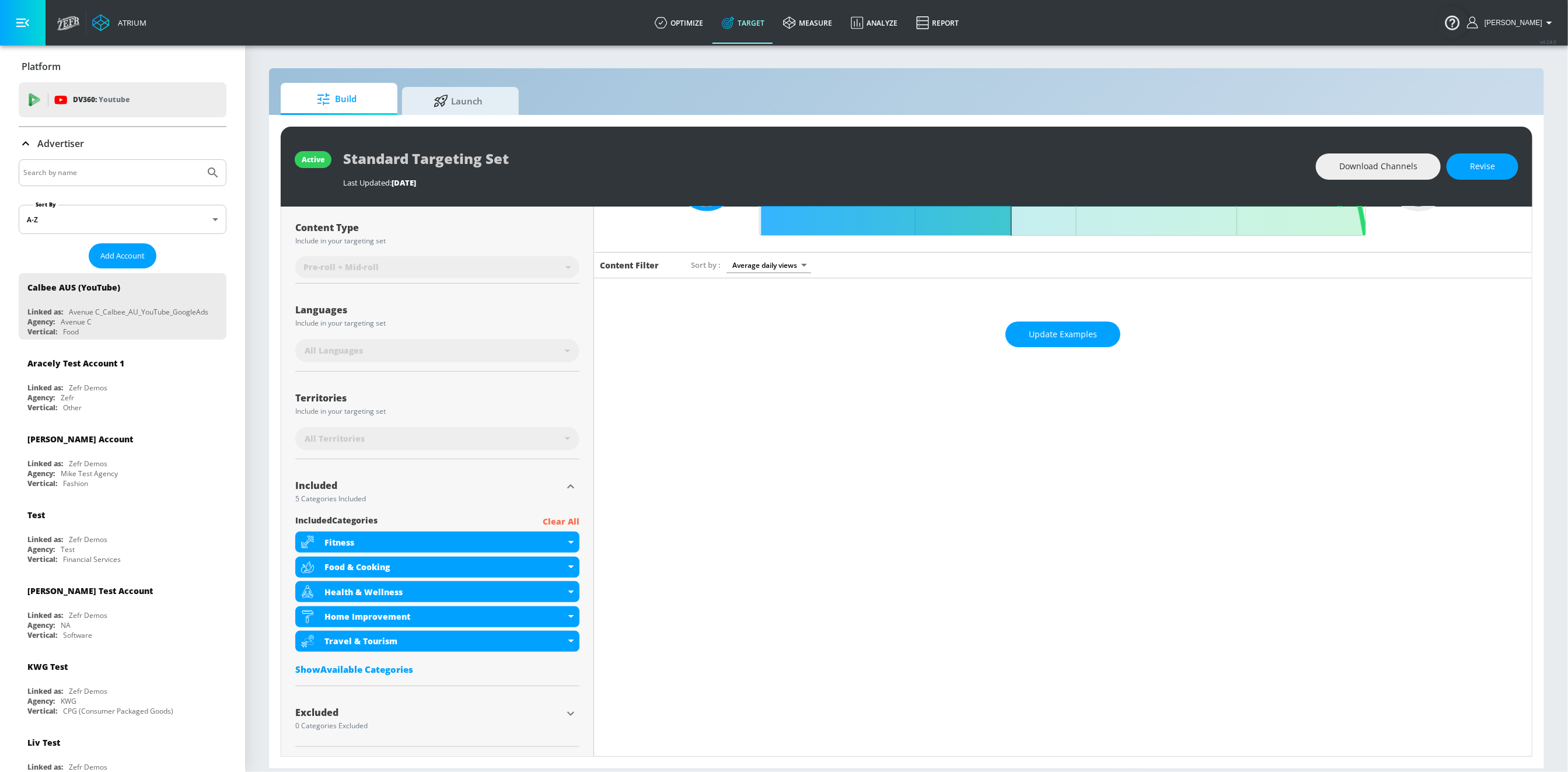
click at [49, 171] on input "Search by name" at bounding box center [111, 172] width 177 height 15
paste input "[MEDICAL_DATA] | YouTube | In-Stream"
drag, startPoint x: 158, startPoint y: 168, endPoint x: 69, endPoint y: 167, distance: 89.0
click at [69, 167] on input "[MEDICAL_DATA] | YouTube | In-Stream" at bounding box center [111, 172] width 177 height 15
drag, startPoint x: 59, startPoint y: 179, endPoint x: 217, endPoint y: 179, distance: 158.0
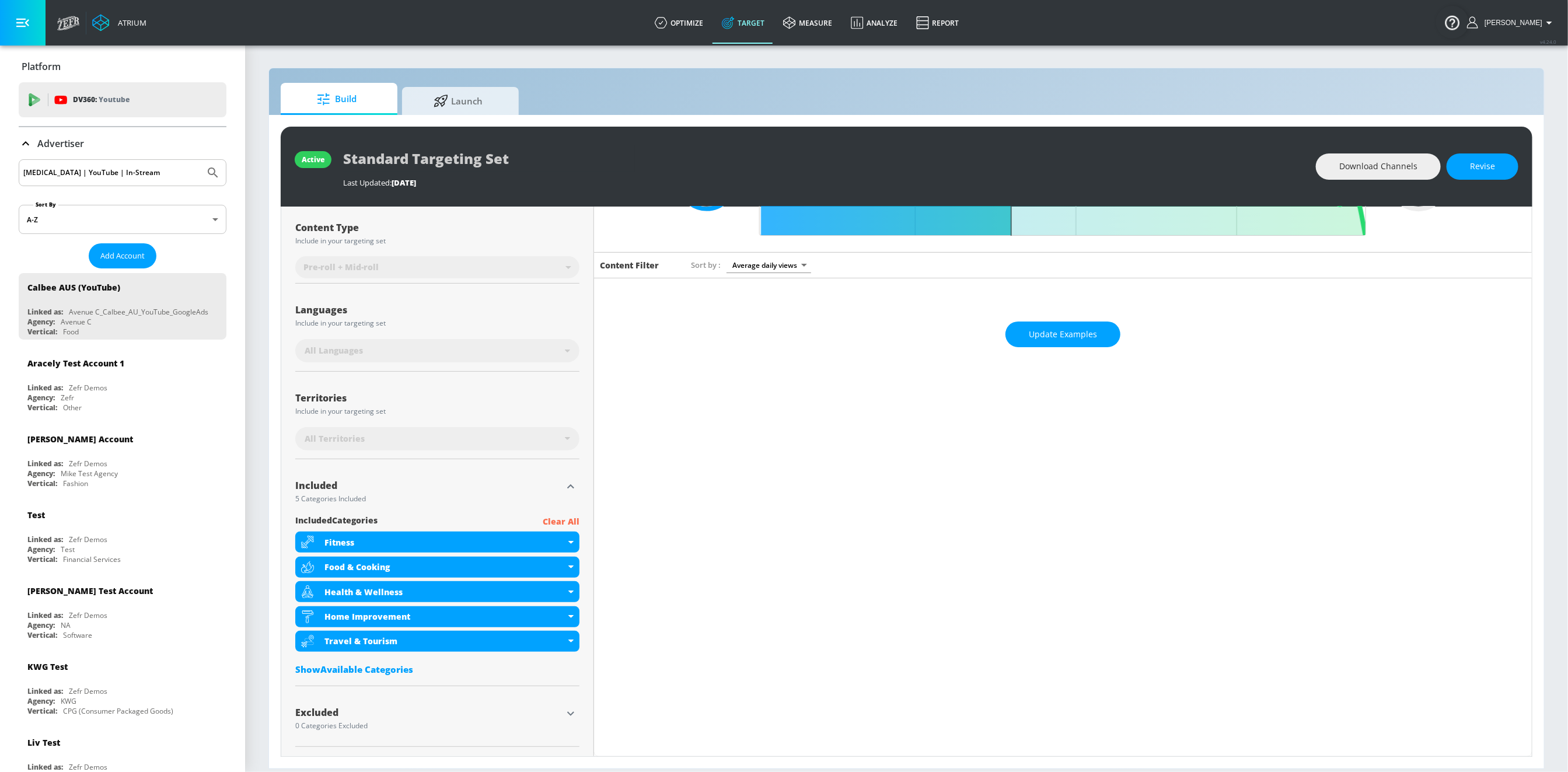
drag, startPoint x: 177, startPoint y: 176, endPoint x: 54, endPoint y: 175, distance: 123.0
click at [54, 175] on input "[MEDICAL_DATA] | YouTube | In-Stream" at bounding box center [111, 172] width 177 height 15
click at [200, 160] on button "Submit Search" at bounding box center [213, 173] width 26 height 26
click at [211, 175] on button "Submit Search" at bounding box center [213, 173] width 26 height 26
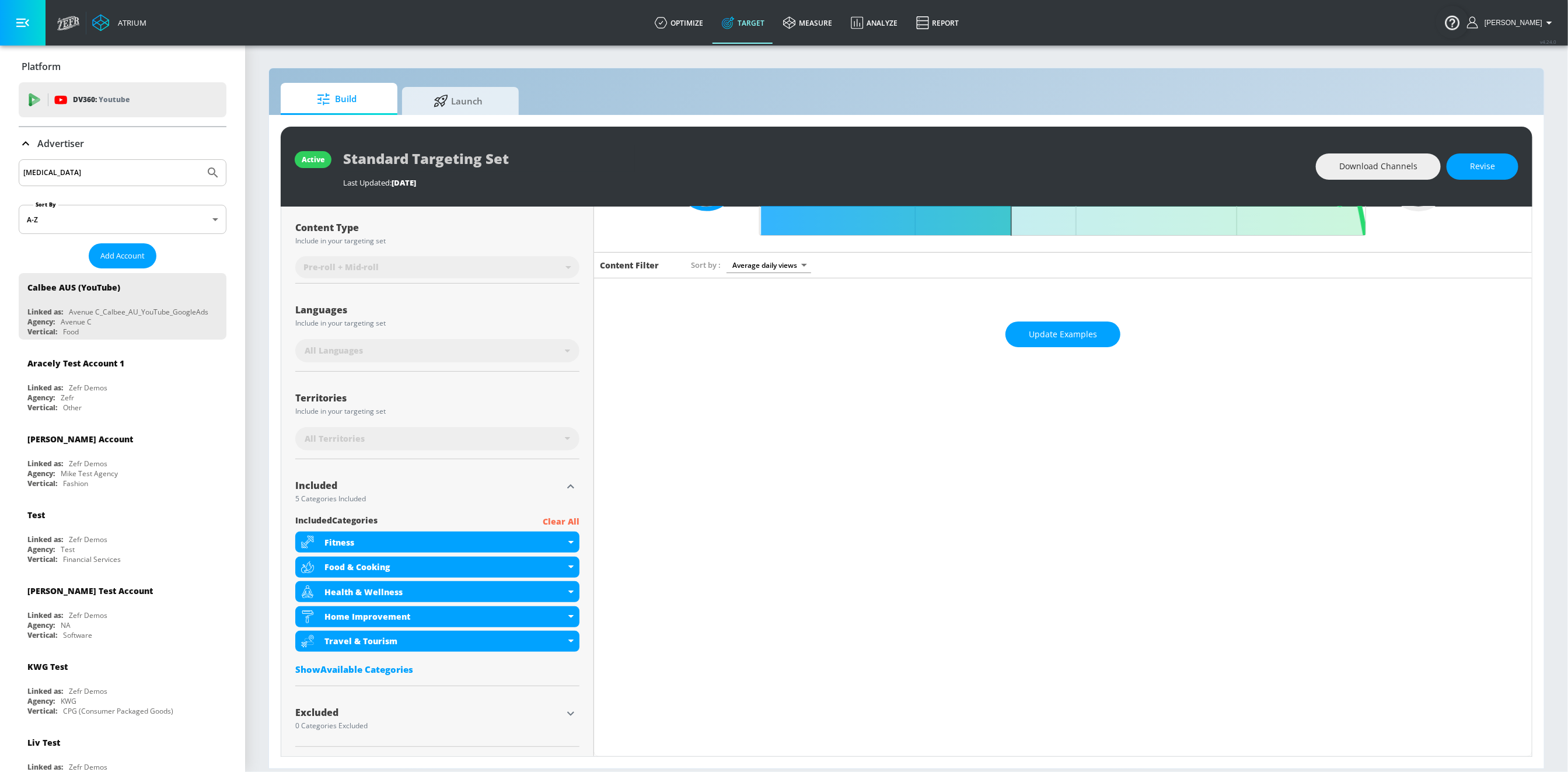
click at [117, 185] on div "[MEDICAL_DATA]" at bounding box center [123, 172] width 208 height 27
click at [114, 179] on input "[MEDICAL_DATA]" at bounding box center [111, 172] width 177 height 15
click at [200, 160] on button "Submit Search" at bounding box center [213, 173] width 26 height 26
click at [43, 171] on input "[MEDICAL_DATA]" at bounding box center [111, 172] width 177 height 15
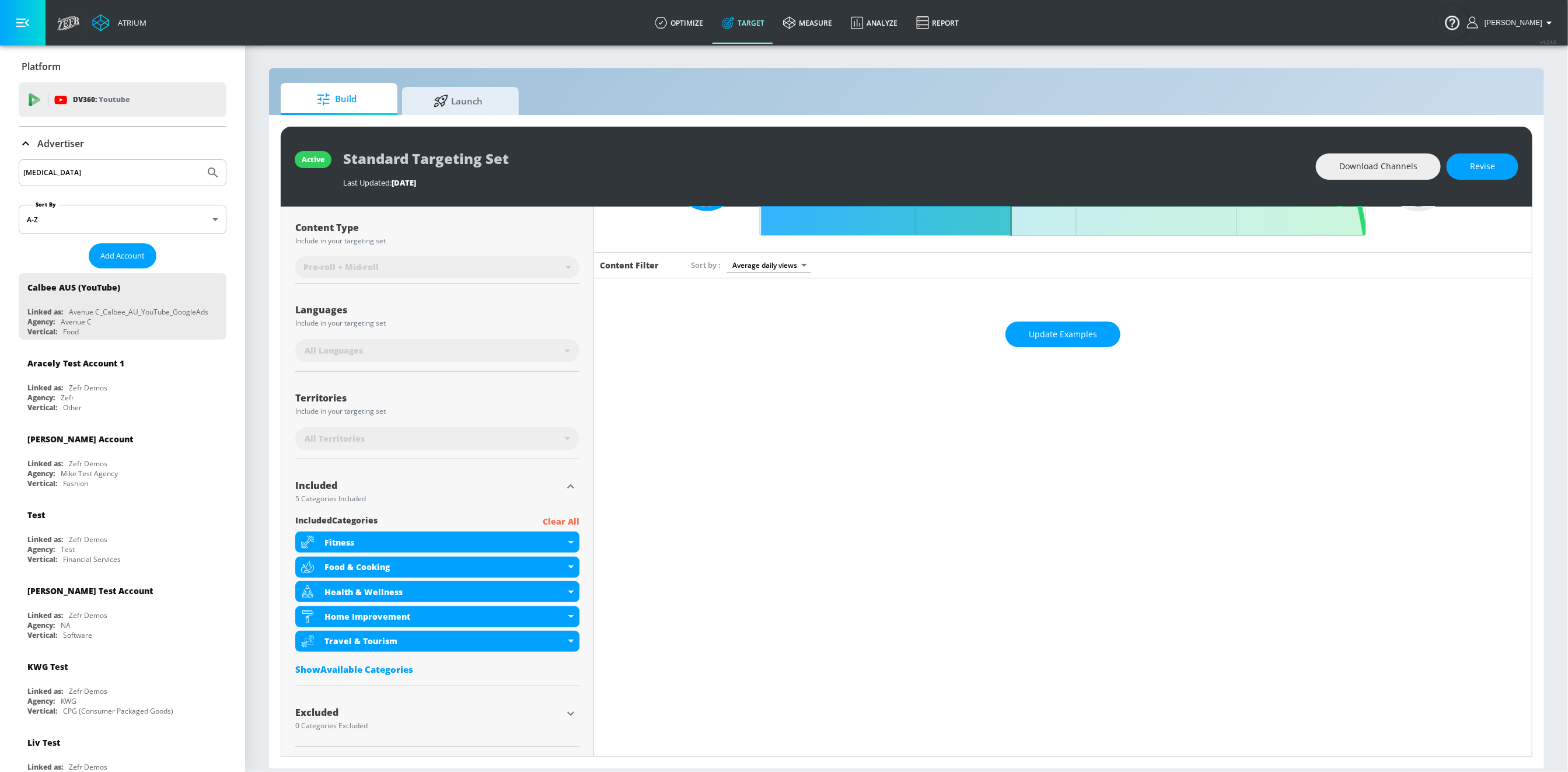
click at [43, 171] on input "[MEDICAL_DATA]" at bounding box center [111, 172] width 177 height 15
click at [200, 160] on button "Submit Search" at bounding box center [213, 173] width 26 height 26
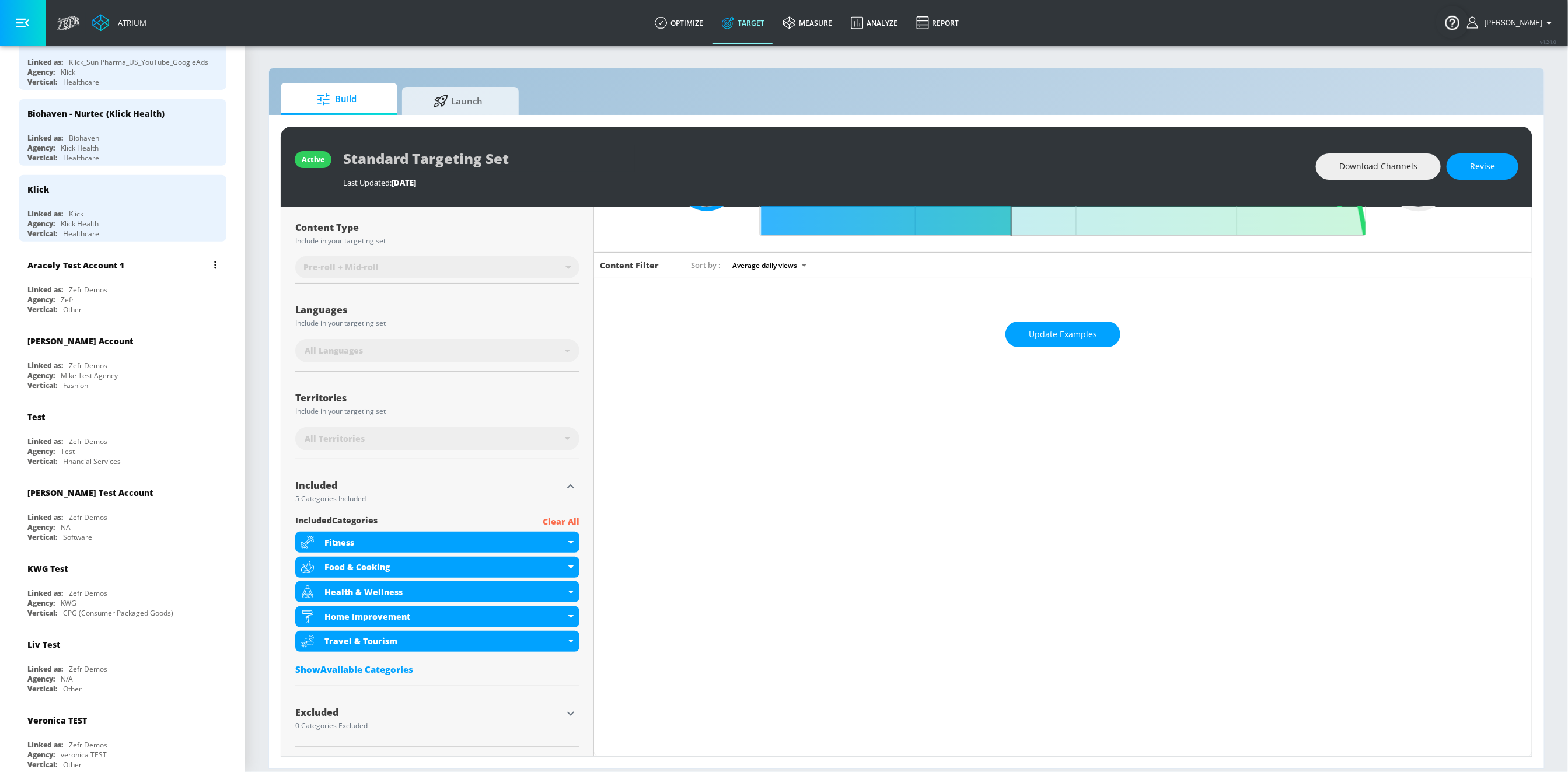
scroll to position [0, 0]
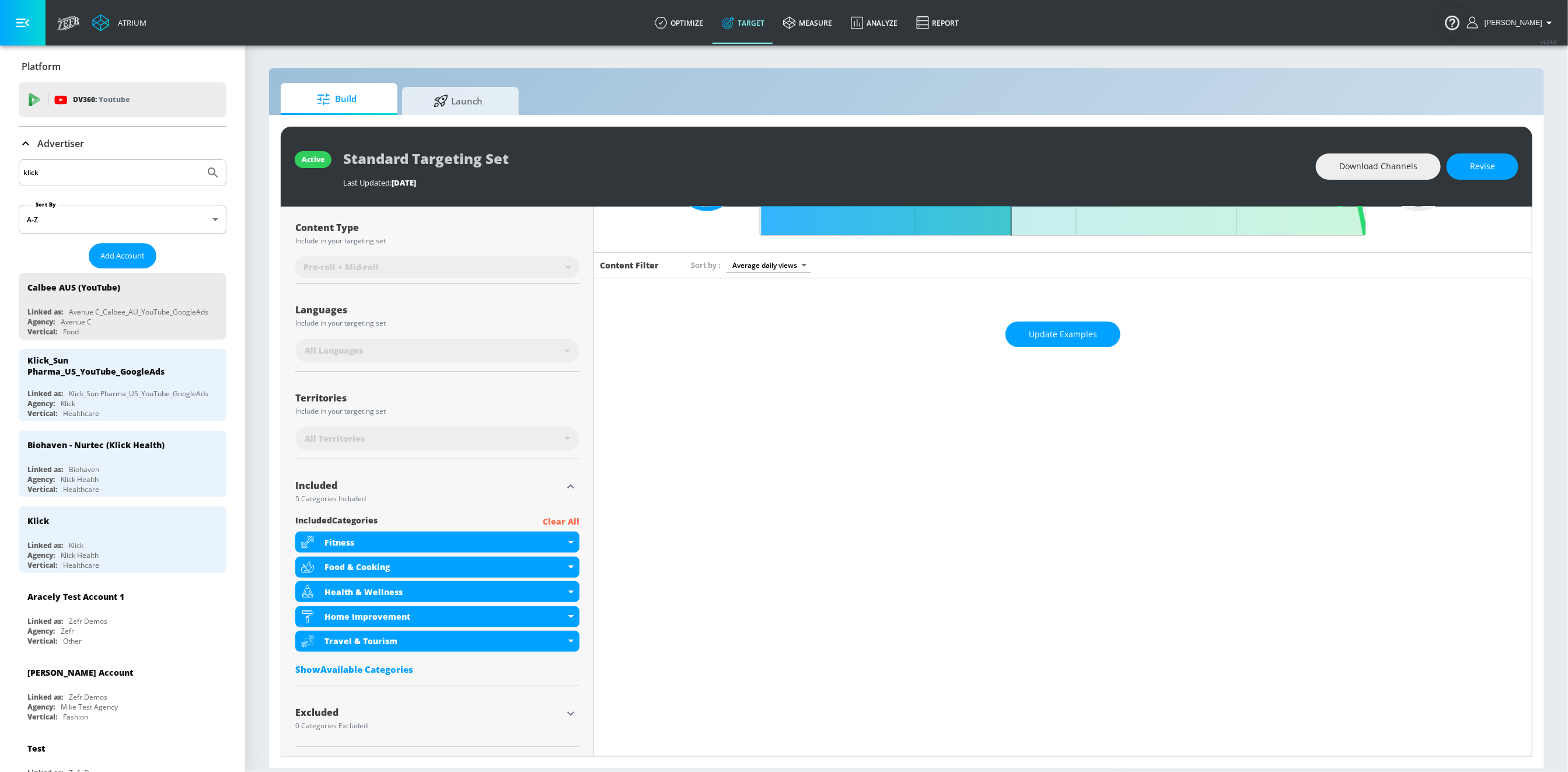
click at [112, 186] on div "klick" at bounding box center [123, 172] width 208 height 27
click at [112, 171] on input "klick" at bounding box center [111, 172] width 177 height 15
click at [200, 160] on button "Submit Search" at bounding box center [213, 173] width 26 height 26
click at [117, 171] on input "klick" at bounding box center [111, 172] width 177 height 15
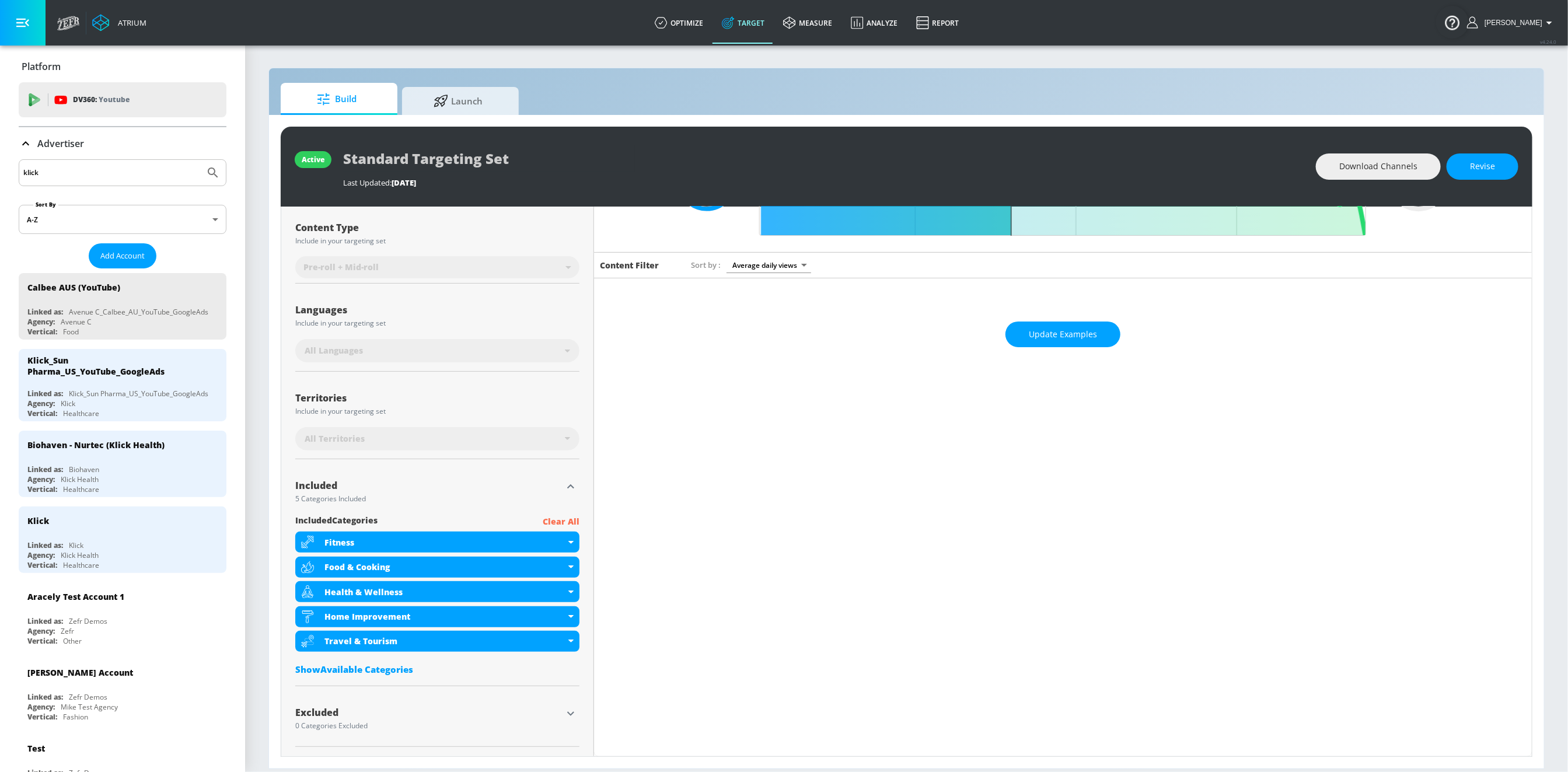
click at [117, 171] on input "klick" at bounding box center [111, 172] width 177 height 15
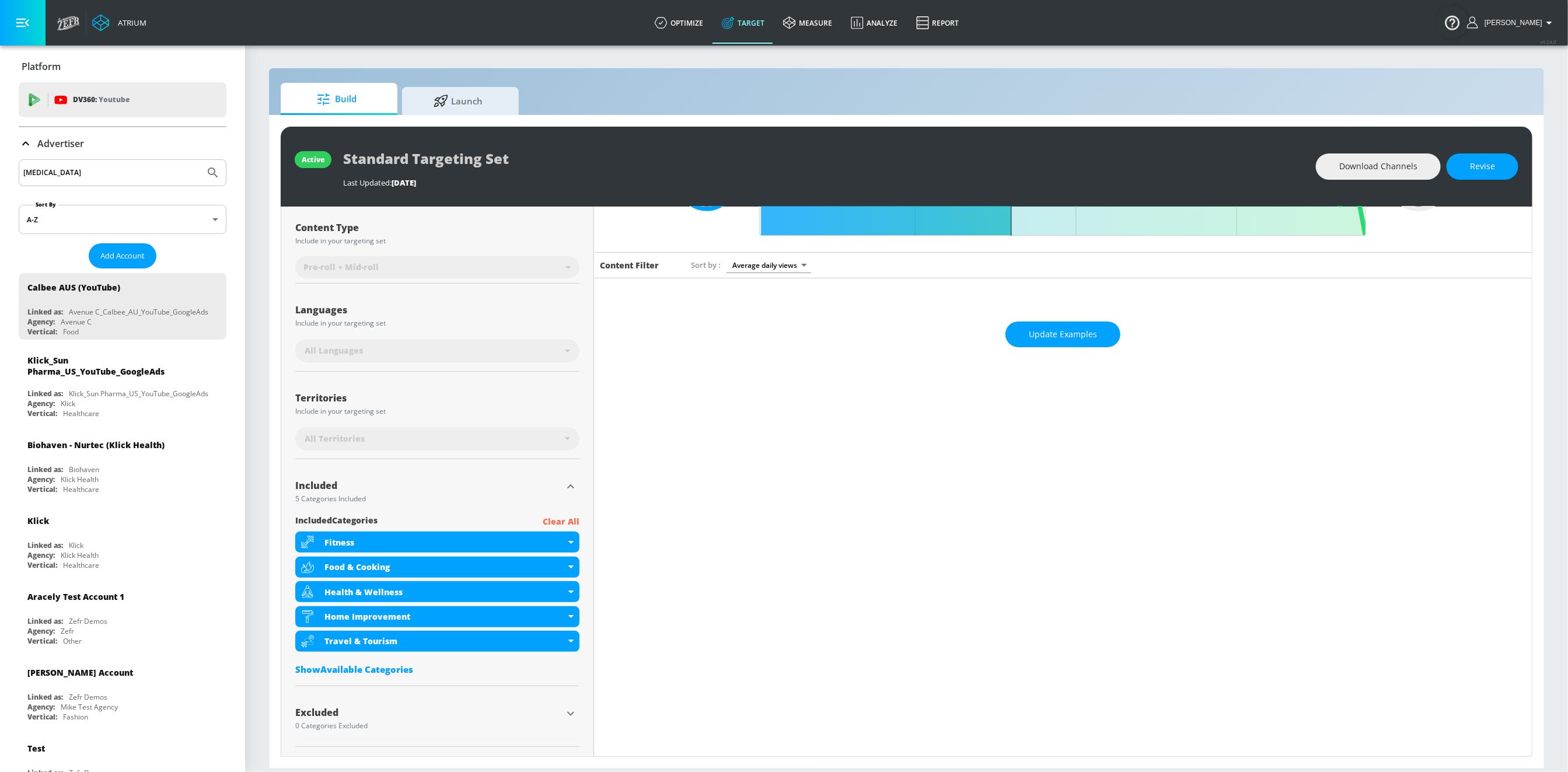
click at [200, 160] on button "Submit Search" at bounding box center [213, 173] width 26 height 26
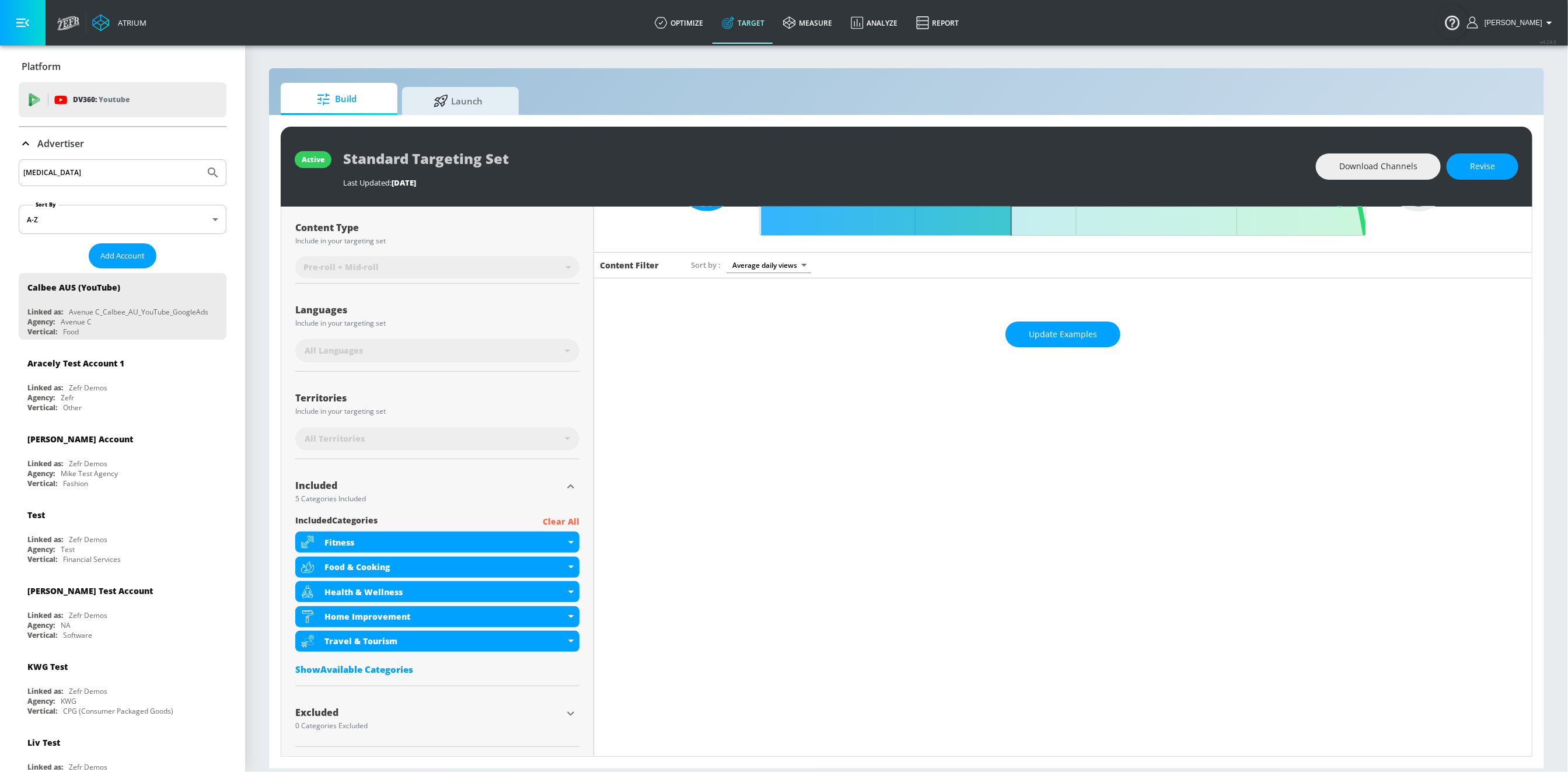
click at [33, 171] on input "sublocade" at bounding box center [111, 172] width 177 height 15
type input "J"
click at [200, 160] on button "Submit Search" at bounding box center [213, 173] width 26 height 26
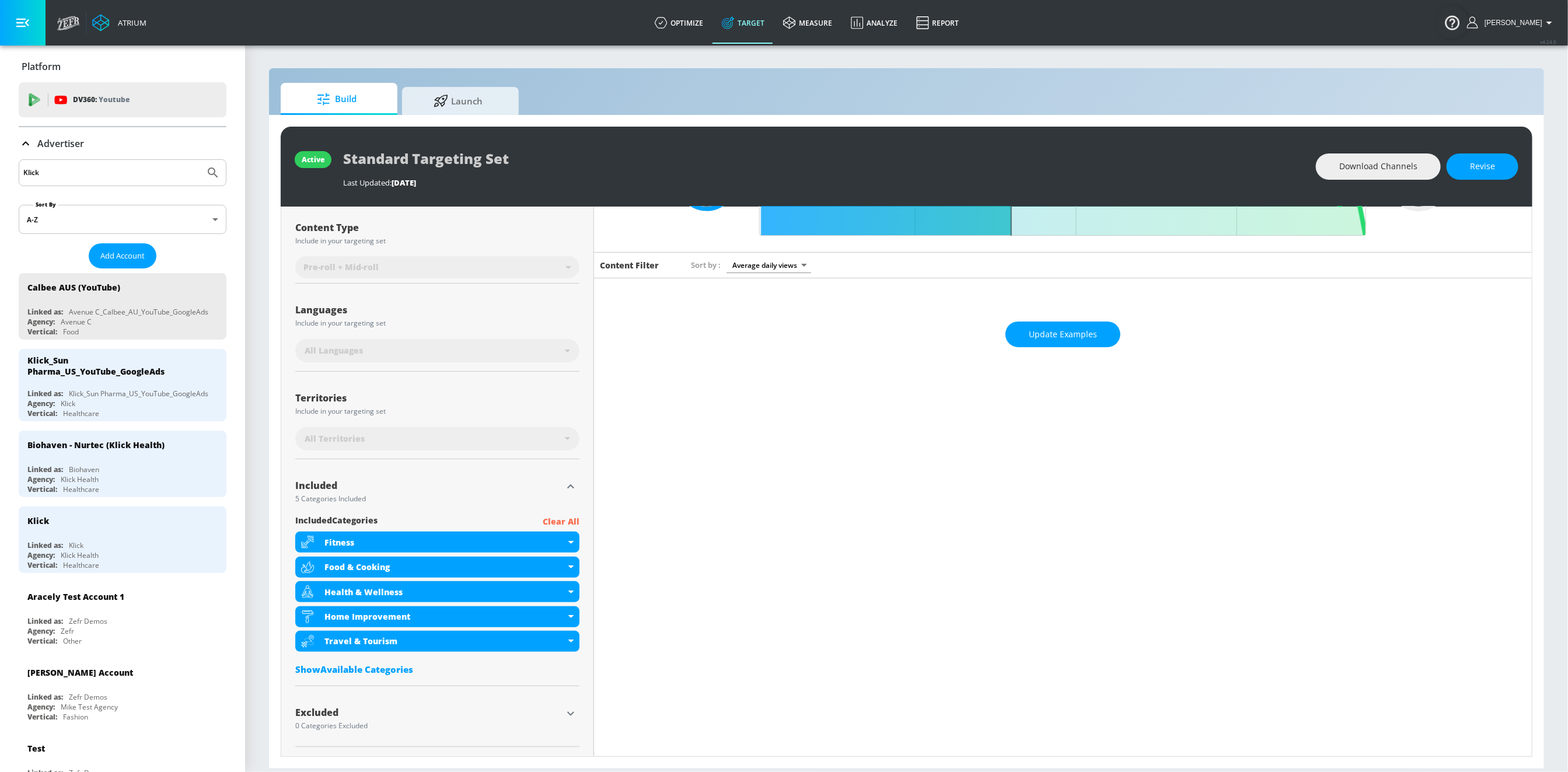
click at [41, 180] on input "Klick" at bounding box center [111, 172] width 177 height 15
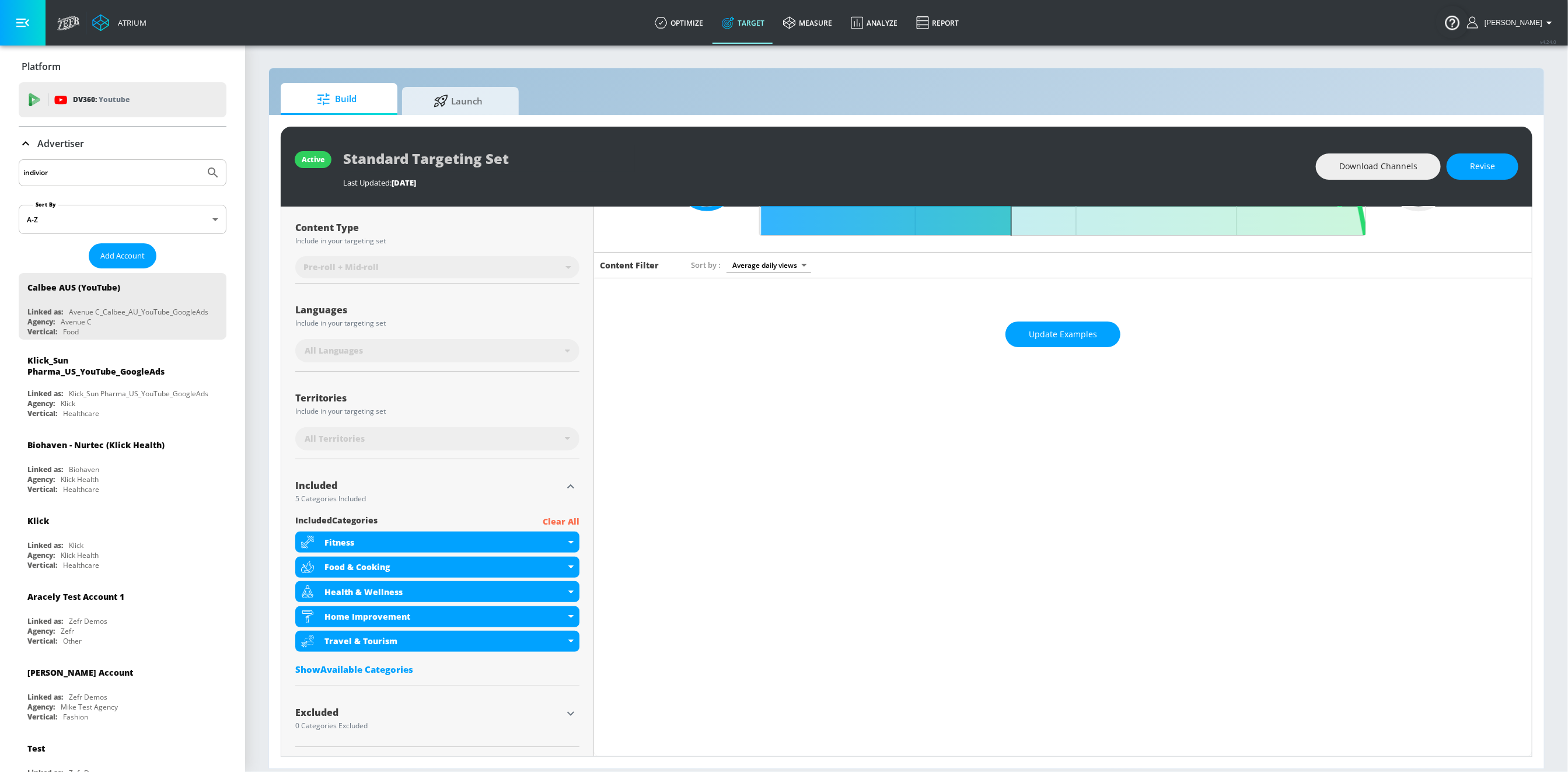
type input "indivior"
click at [200, 160] on button "Submit Search" at bounding box center [213, 173] width 26 height 26
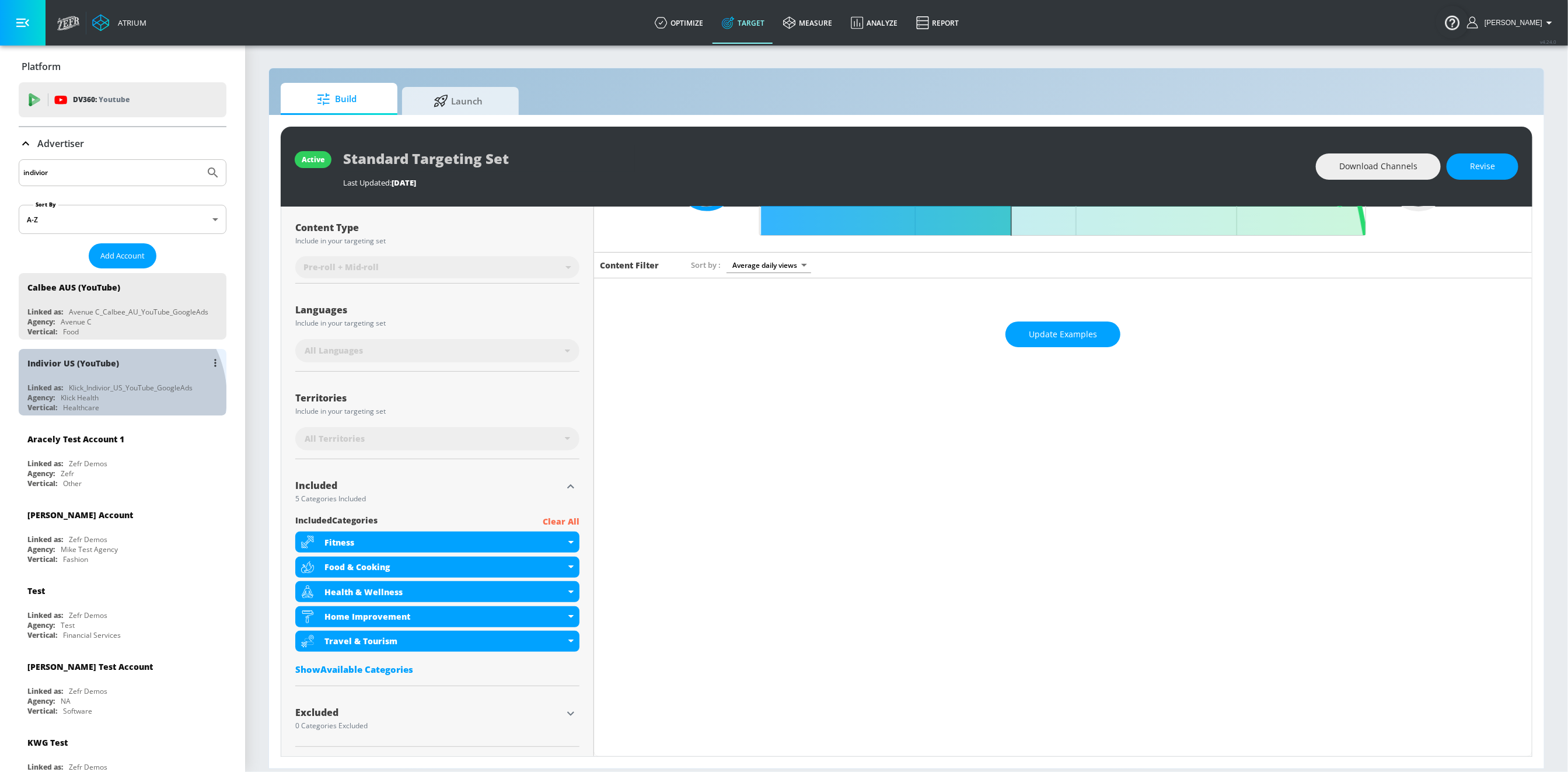
click at [116, 396] on div "Agency: Klick Health" at bounding box center [125, 397] width 196 height 10
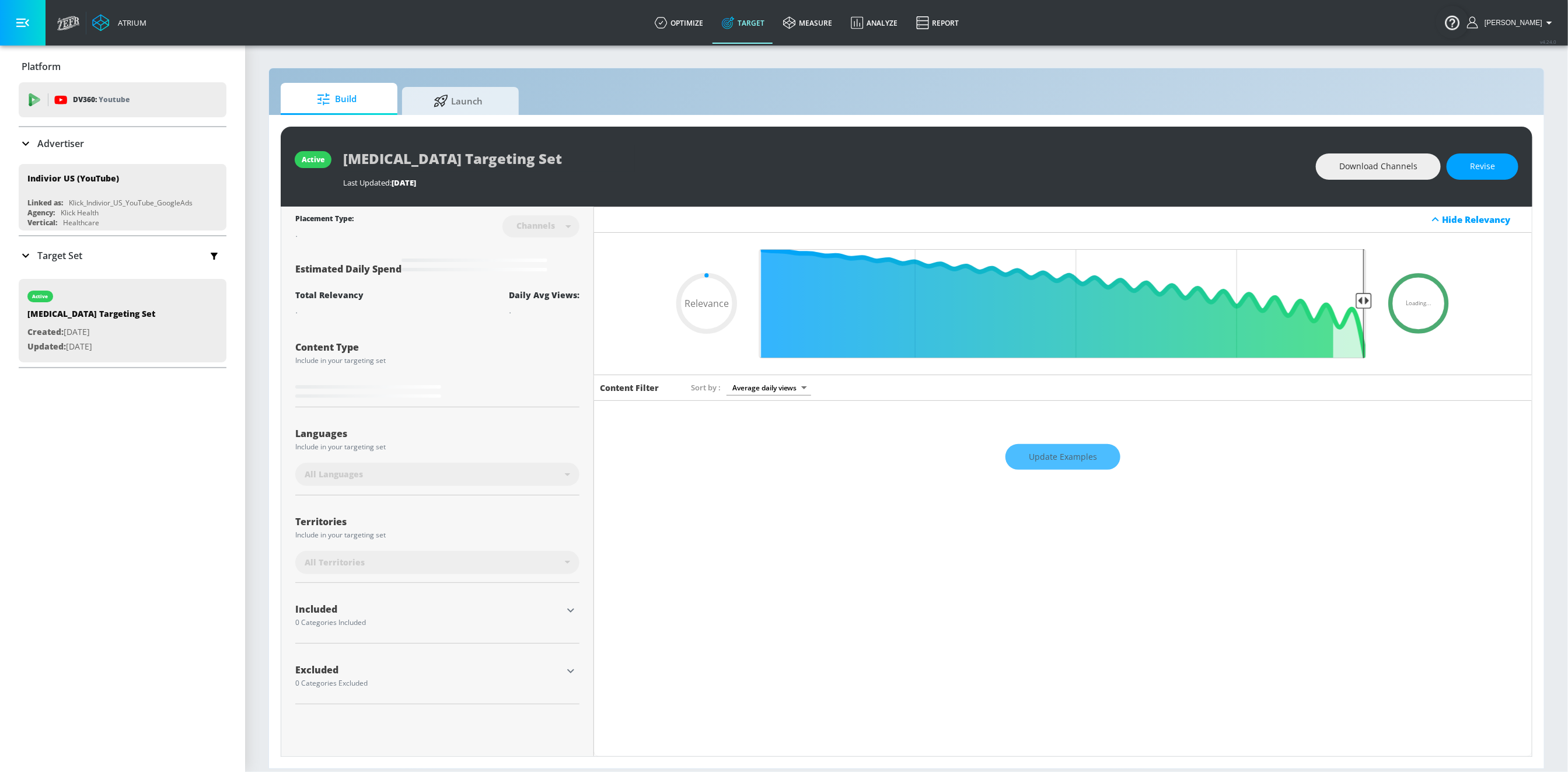
click at [48, 254] on p "Target Set" at bounding box center [59, 255] width 45 height 13
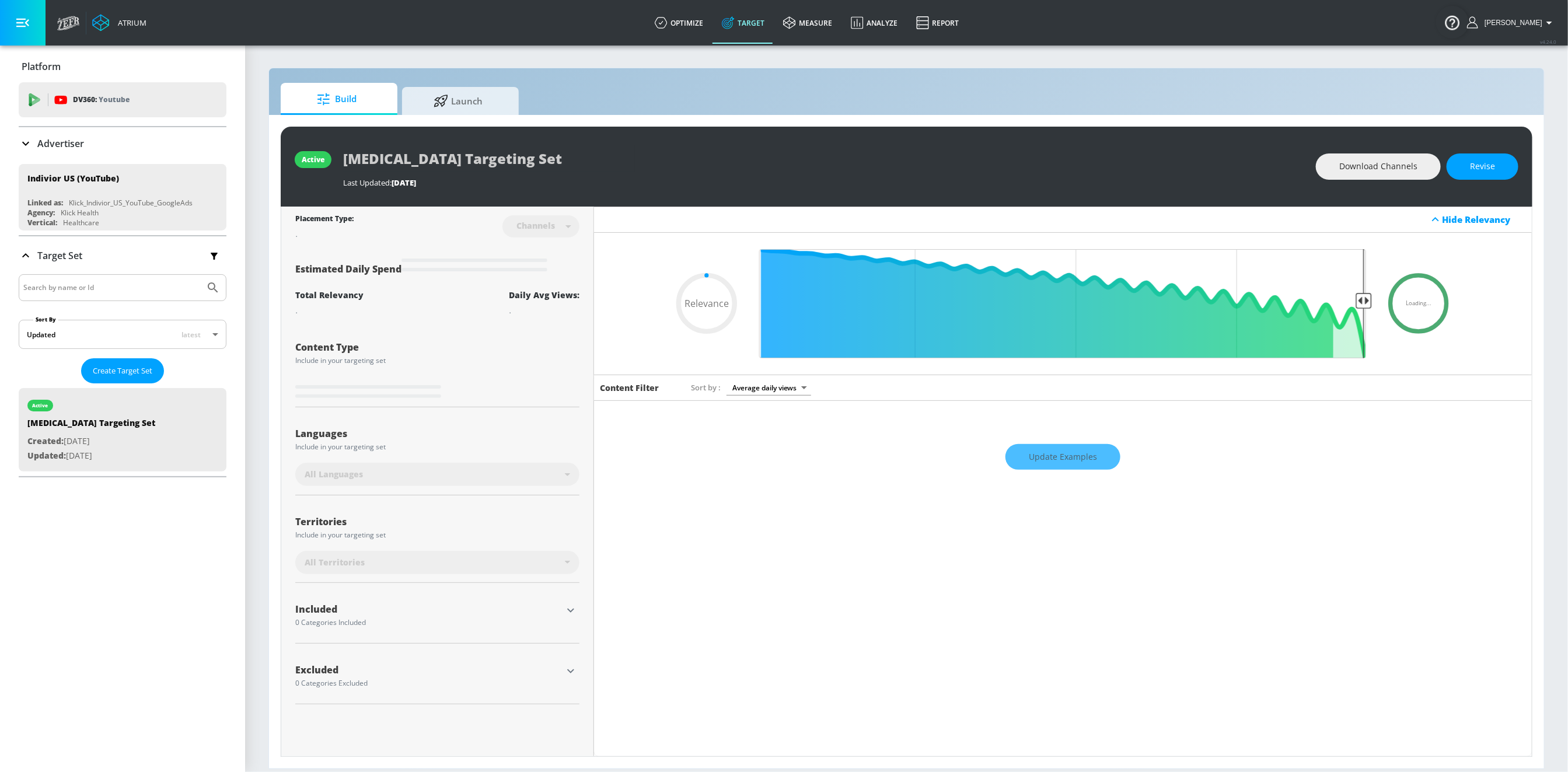
type input "0.45"
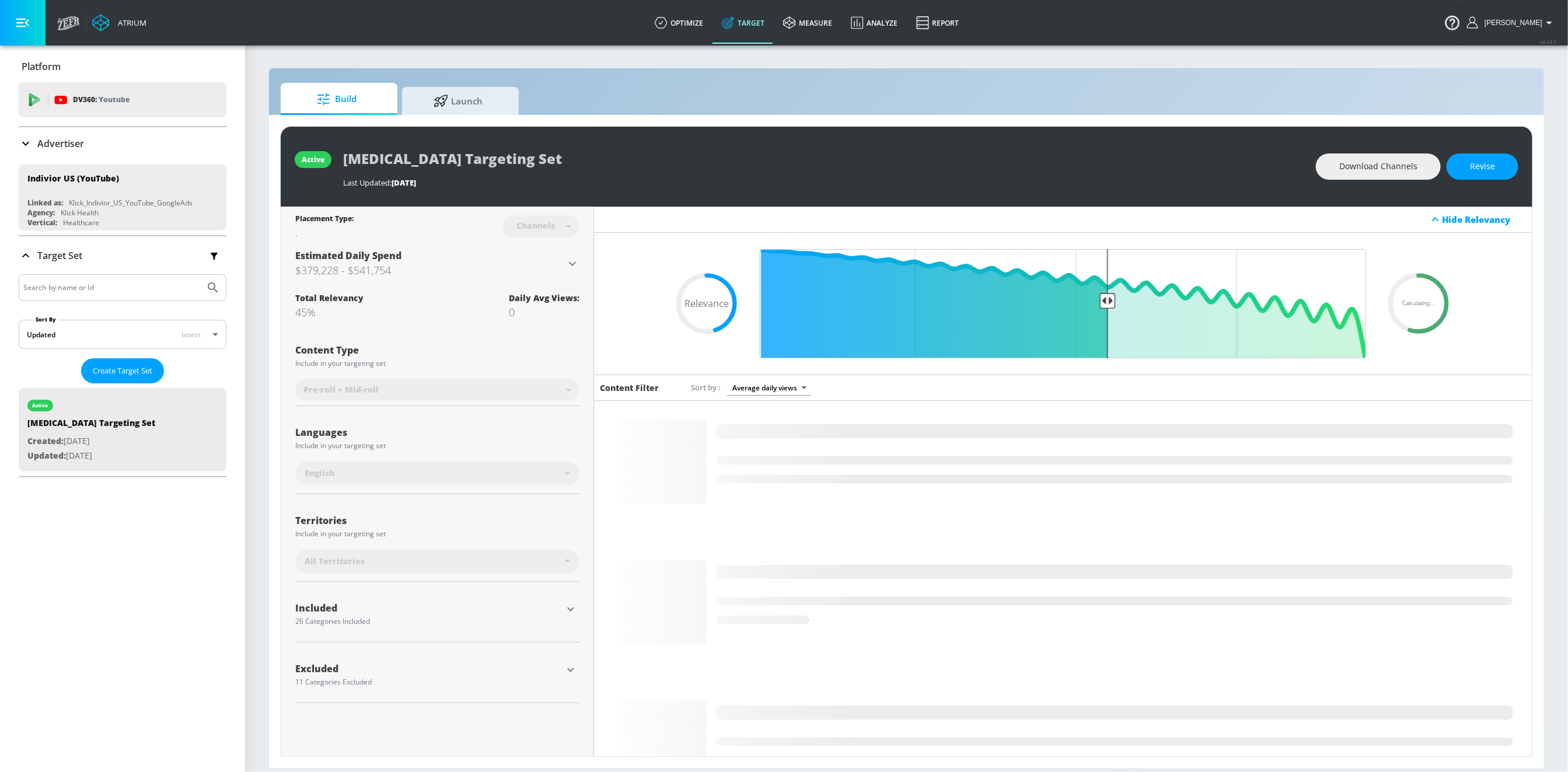
click at [26, 138] on icon at bounding box center [26, 144] width 14 height 14
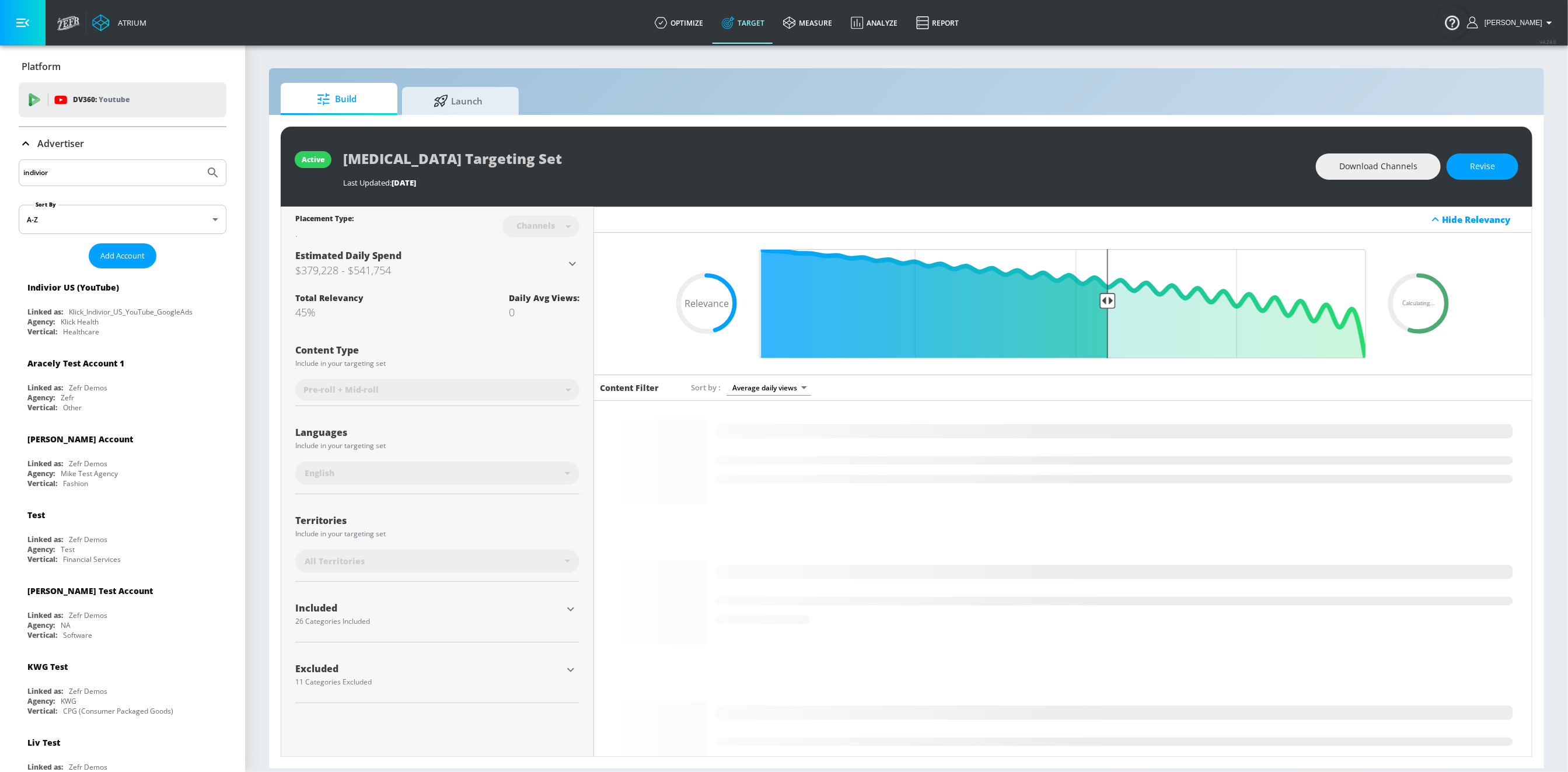
click at [61, 169] on input "indivior" at bounding box center [111, 172] width 177 height 15
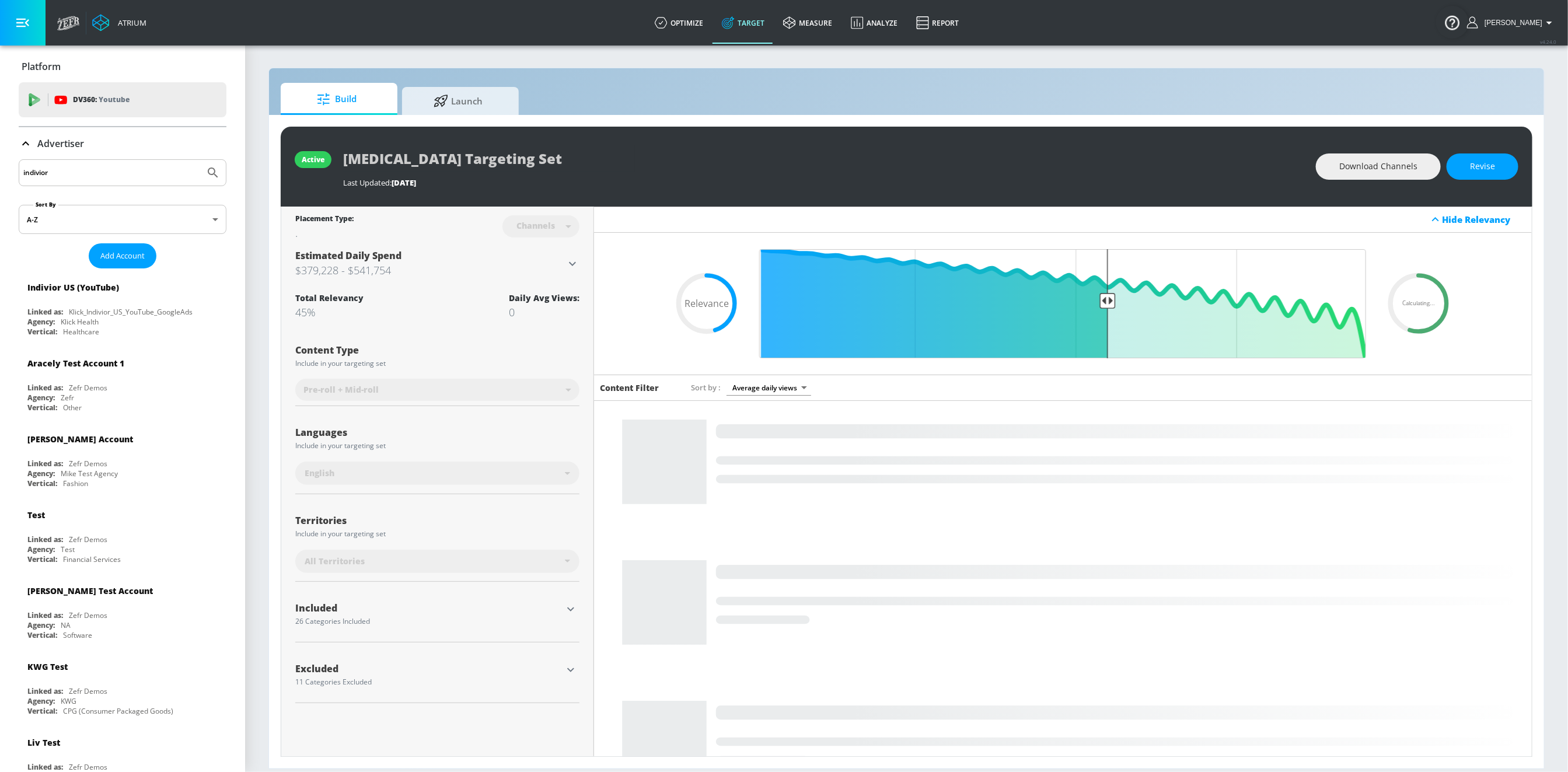
click at [61, 169] on input "indivior" at bounding box center [111, 172] width 177 height 15
type input "sunstar gum"
click at [200, 160] on button "Submit Search" at bounding box center [213, 173] width 26 height 26
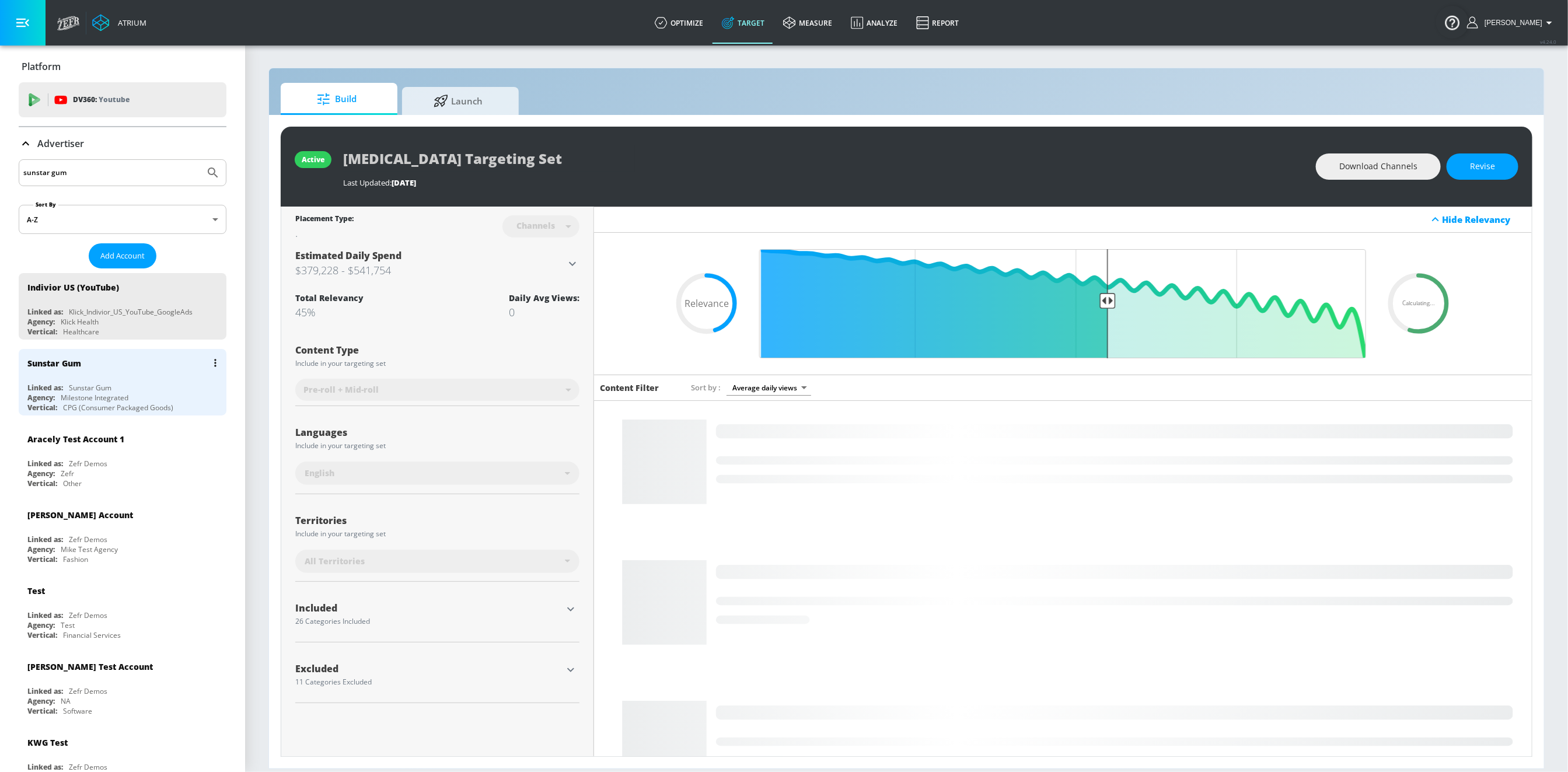
click at [147, 406] on div "CPG (Consumer Packaged Goods)" at bounding box center [118, 407] width 110 height 10
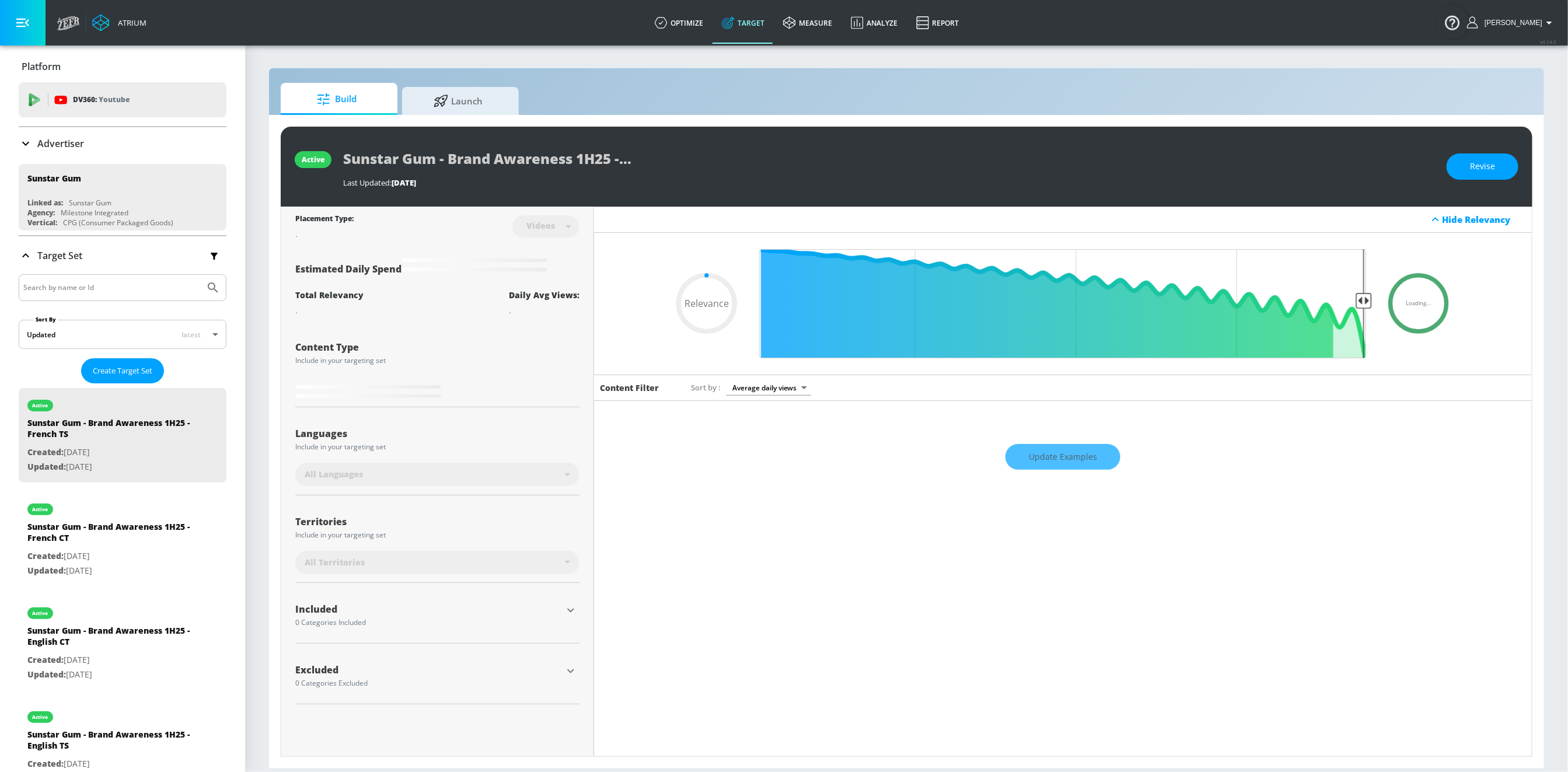
click at [73, 291] on input "Search by name or Id" at bounding box center [111, 287] width 177 height 15
type input "0.35"
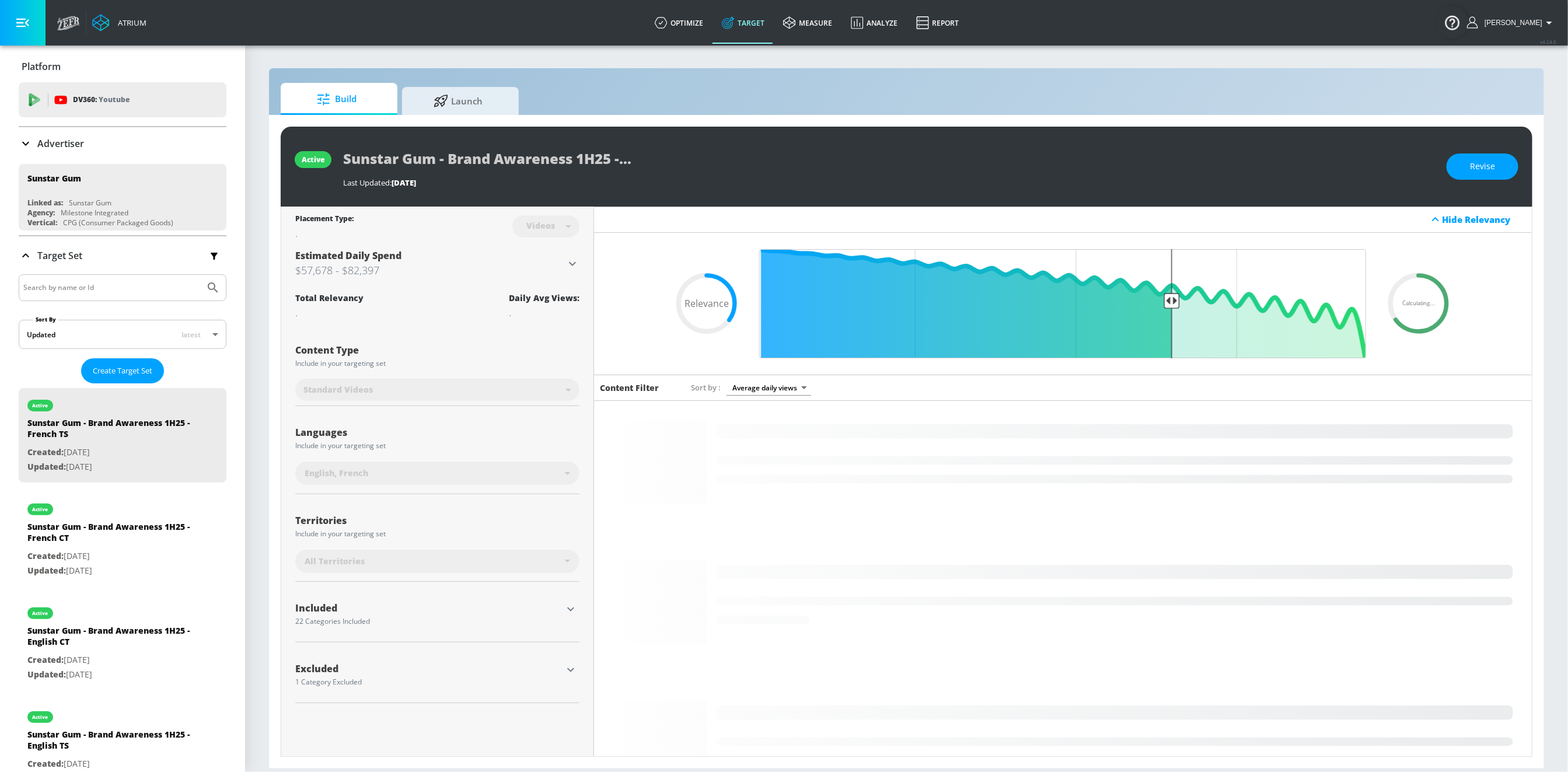
paste input "bb90616a-5357-4593-858c-f77da31a11ee"
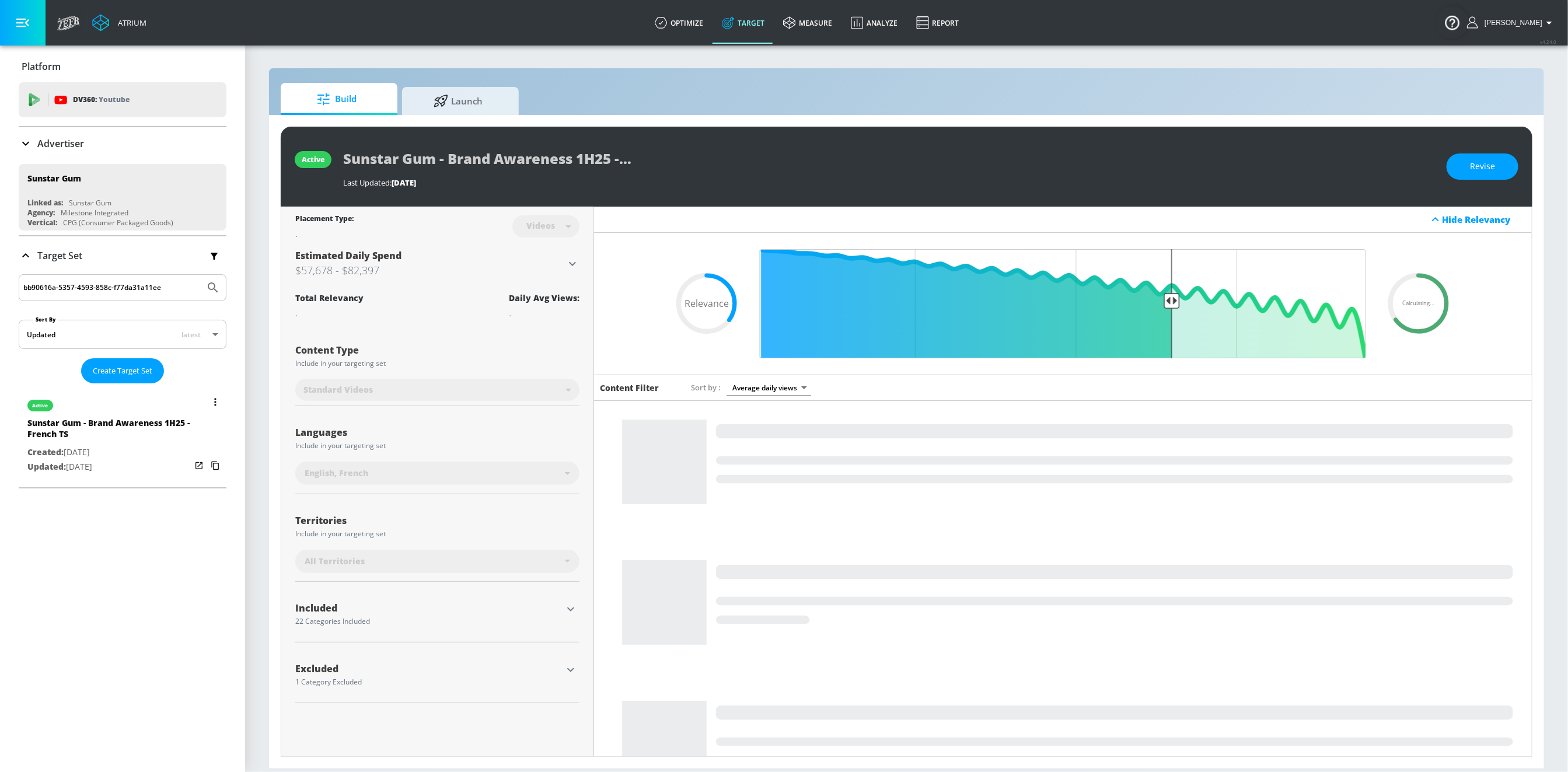
type input "bb90616a-5357-4593-858c-f77da31a11ee"
click at [116, 427] on div "Sunstar Gum - Brand Awareness 1H25 - French TS" at bounding box center [109, 431] width 164 height 28
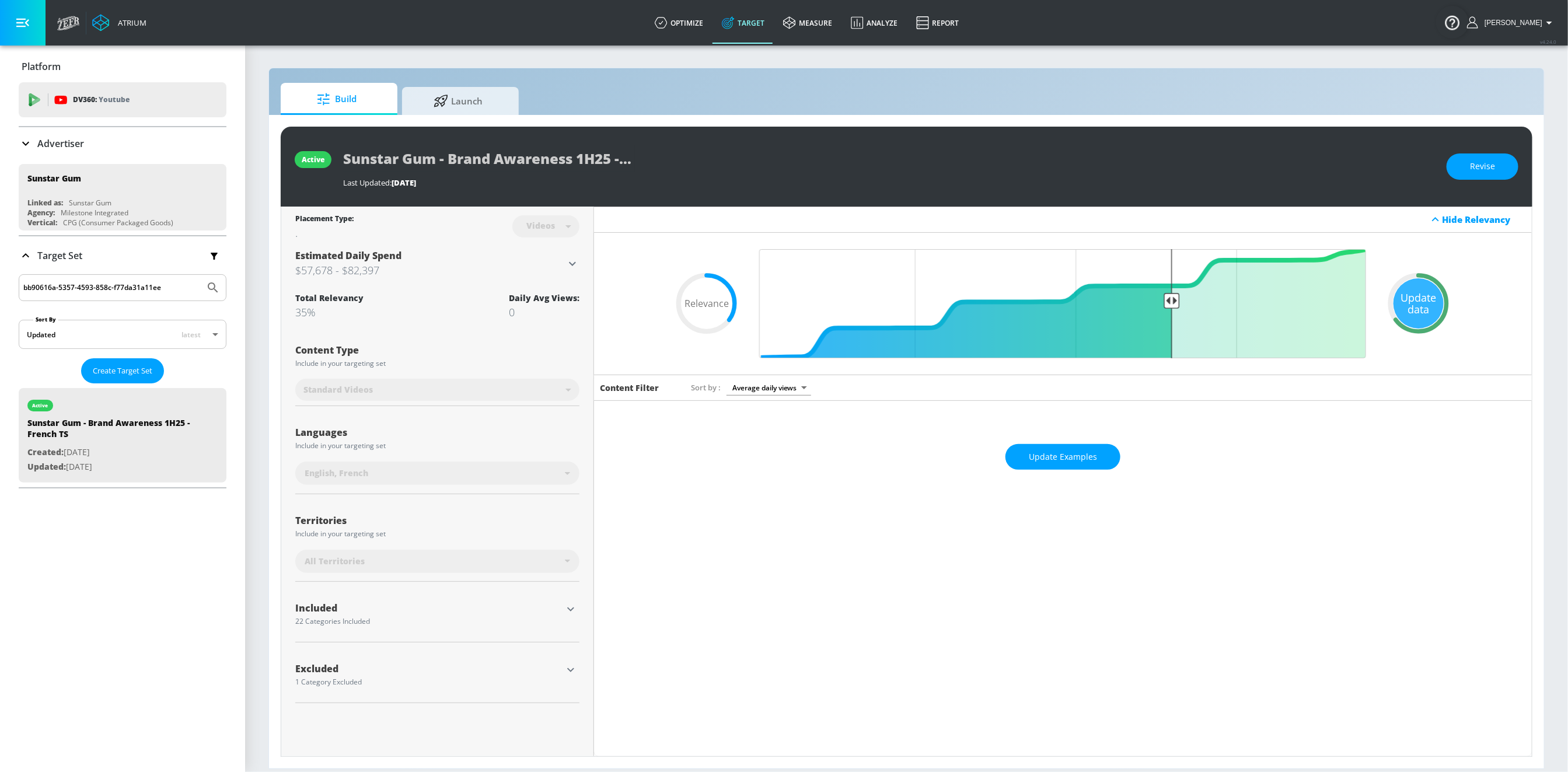
click at [353, 620] on div "22 Categories Included" at bounding box center [428, 621] width 267 height 7
click at [567, 613] on icon "button" at bounding box center [570, 609] width 14 height 14
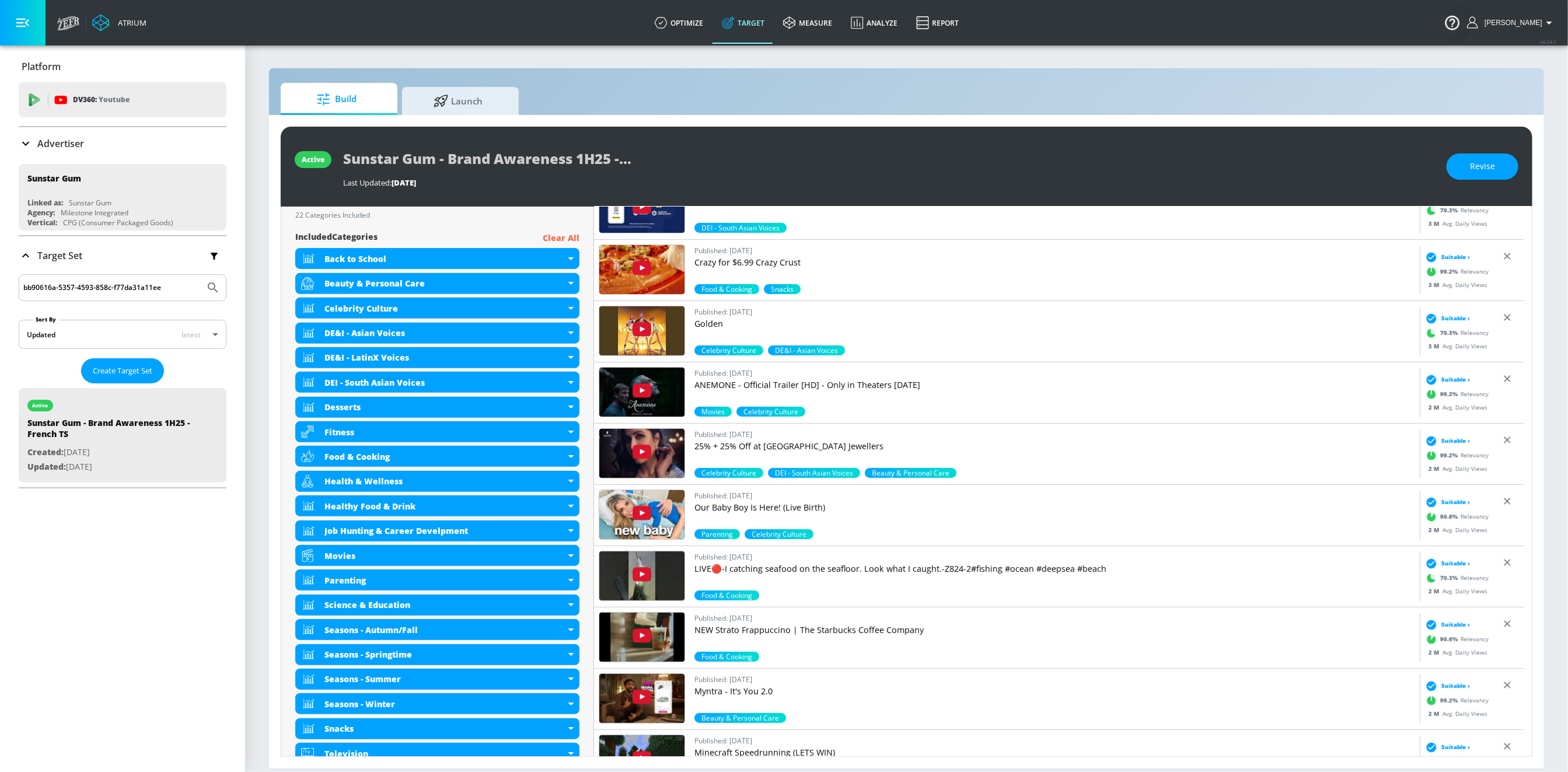
scroll to position [487, 0]
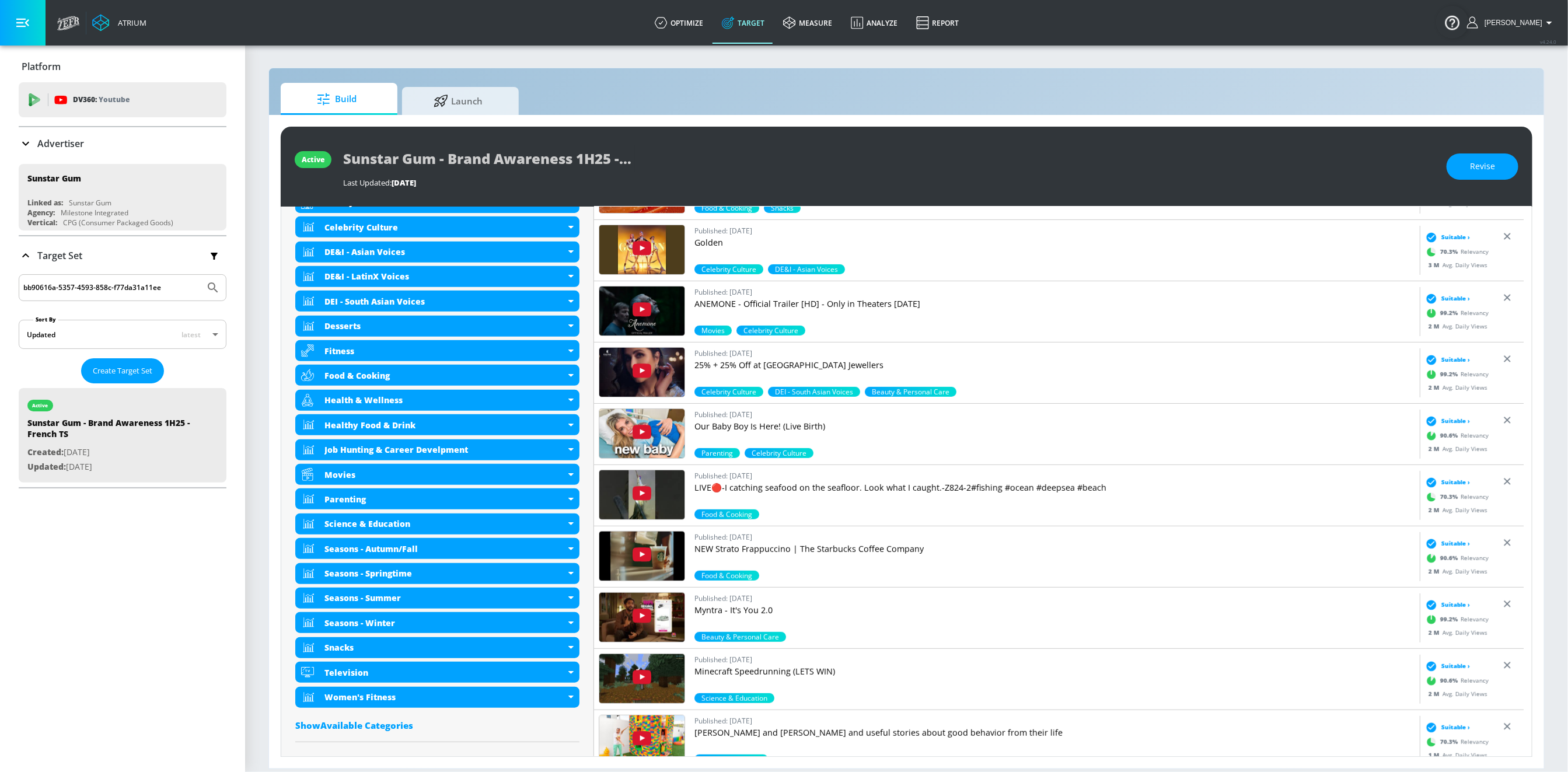
click at [53, 145] on p "Advertiser" at bounding box center [60, 143] width 47 height 13
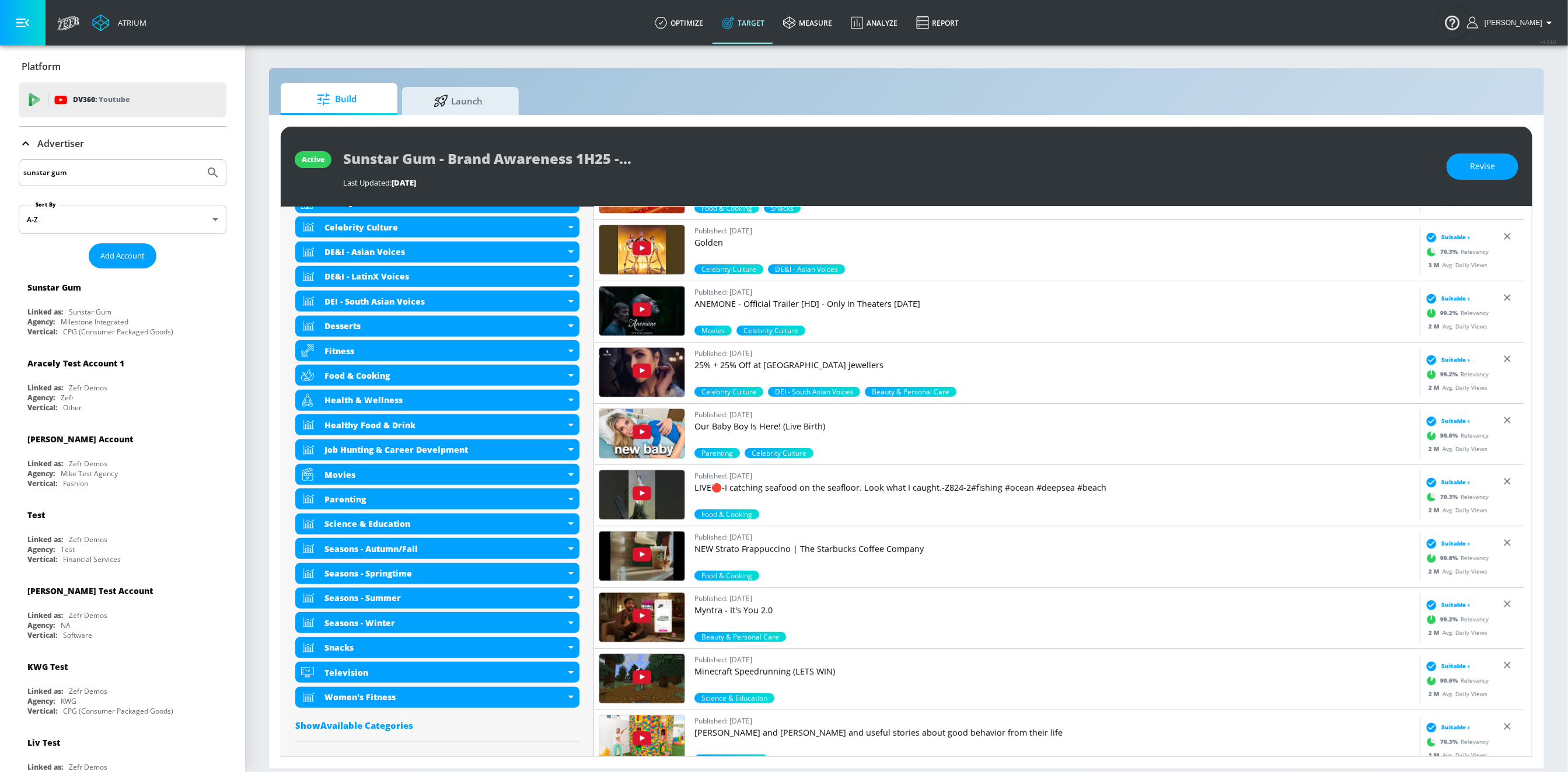
click at [54, 176] on input "sunstar gum" at bounding box center [111, 172] width 177 height 15
type input "unilever"
click at [200, 160] on button "Submit Search" at bounding box center [213, 173] width 26 height 26
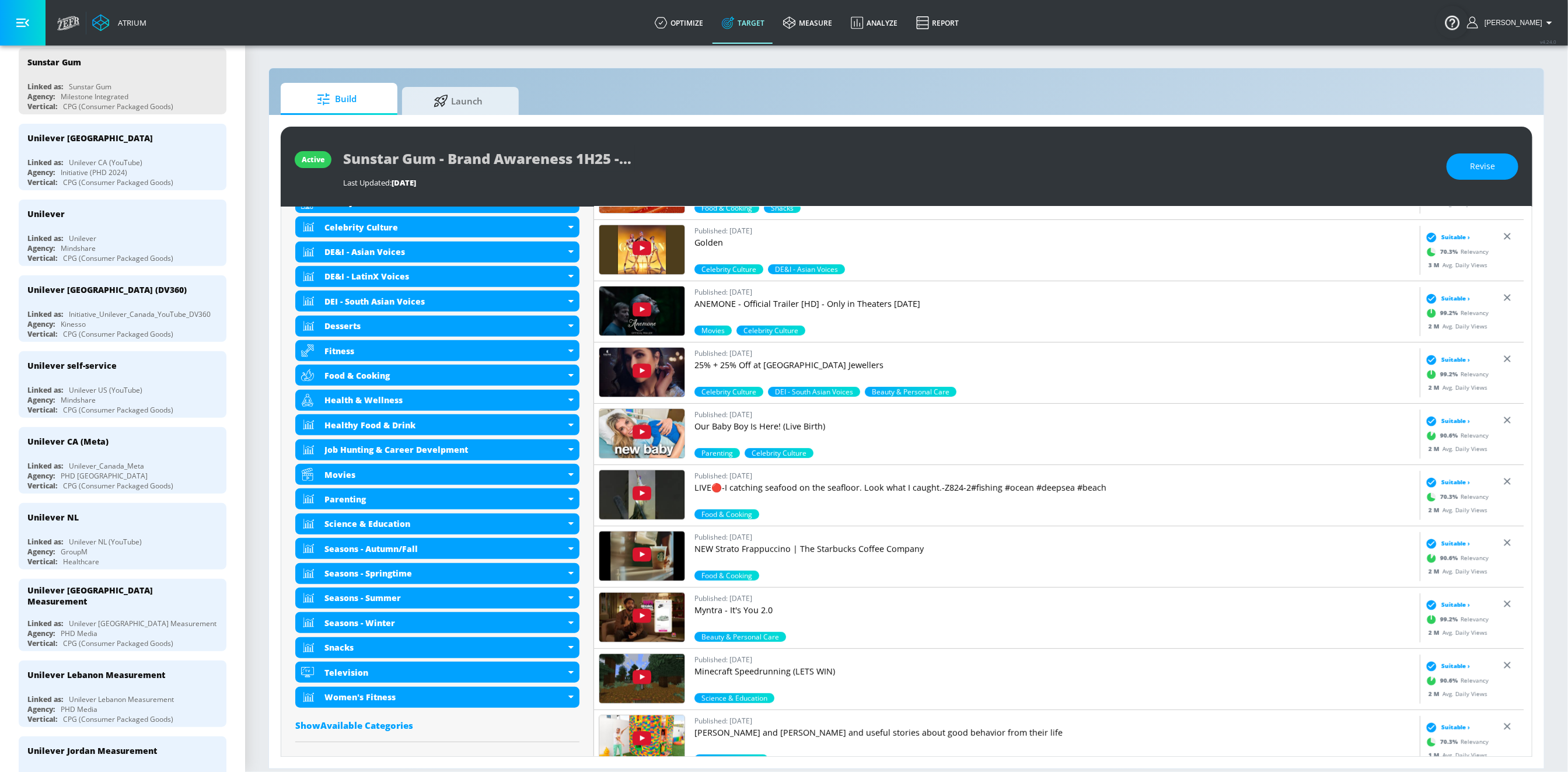
scroll to position [0, 0]
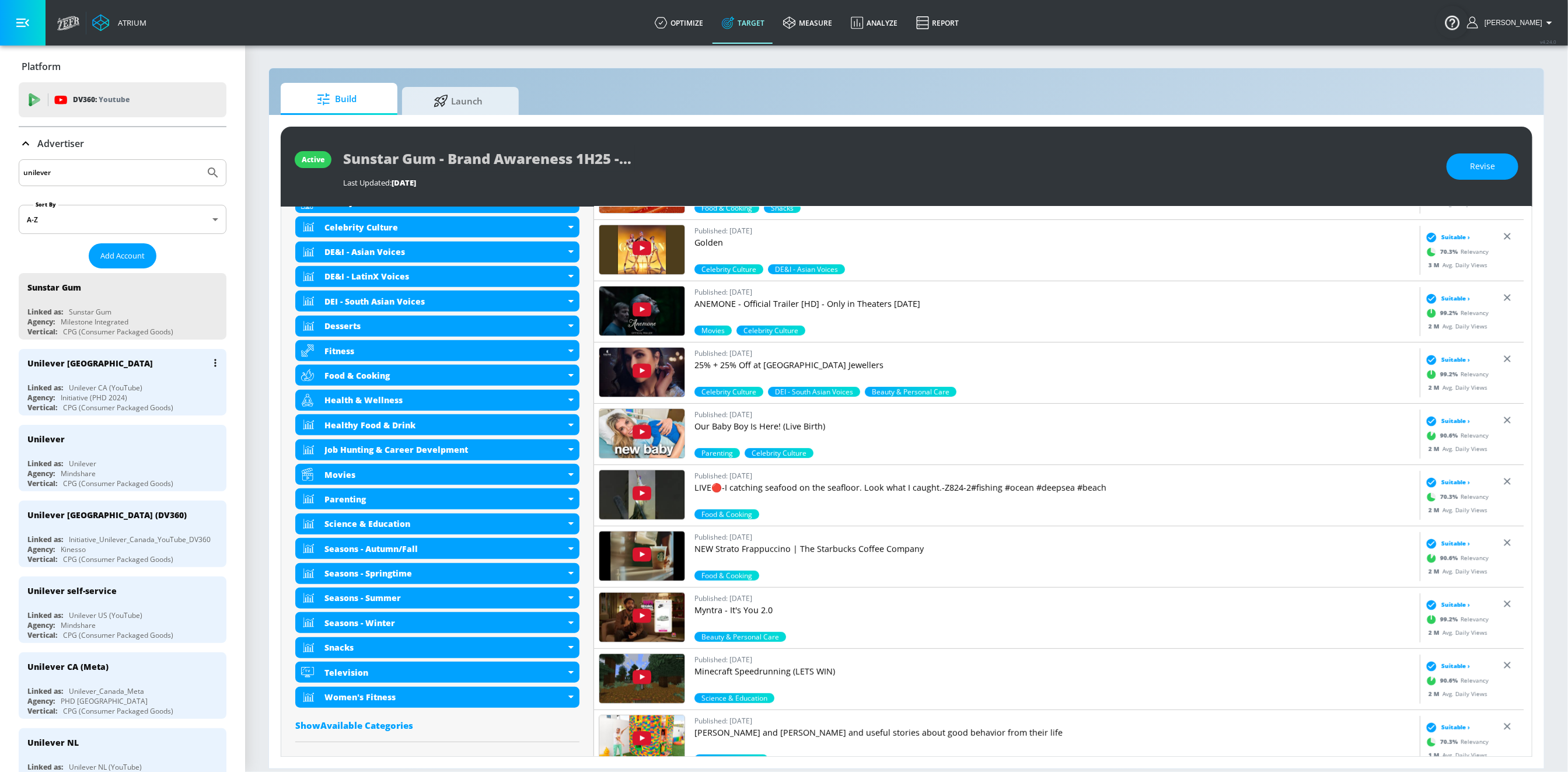
click at [110, 371] on div "Unilever Canada" at bounding box center [125, 363] width 196 height 28
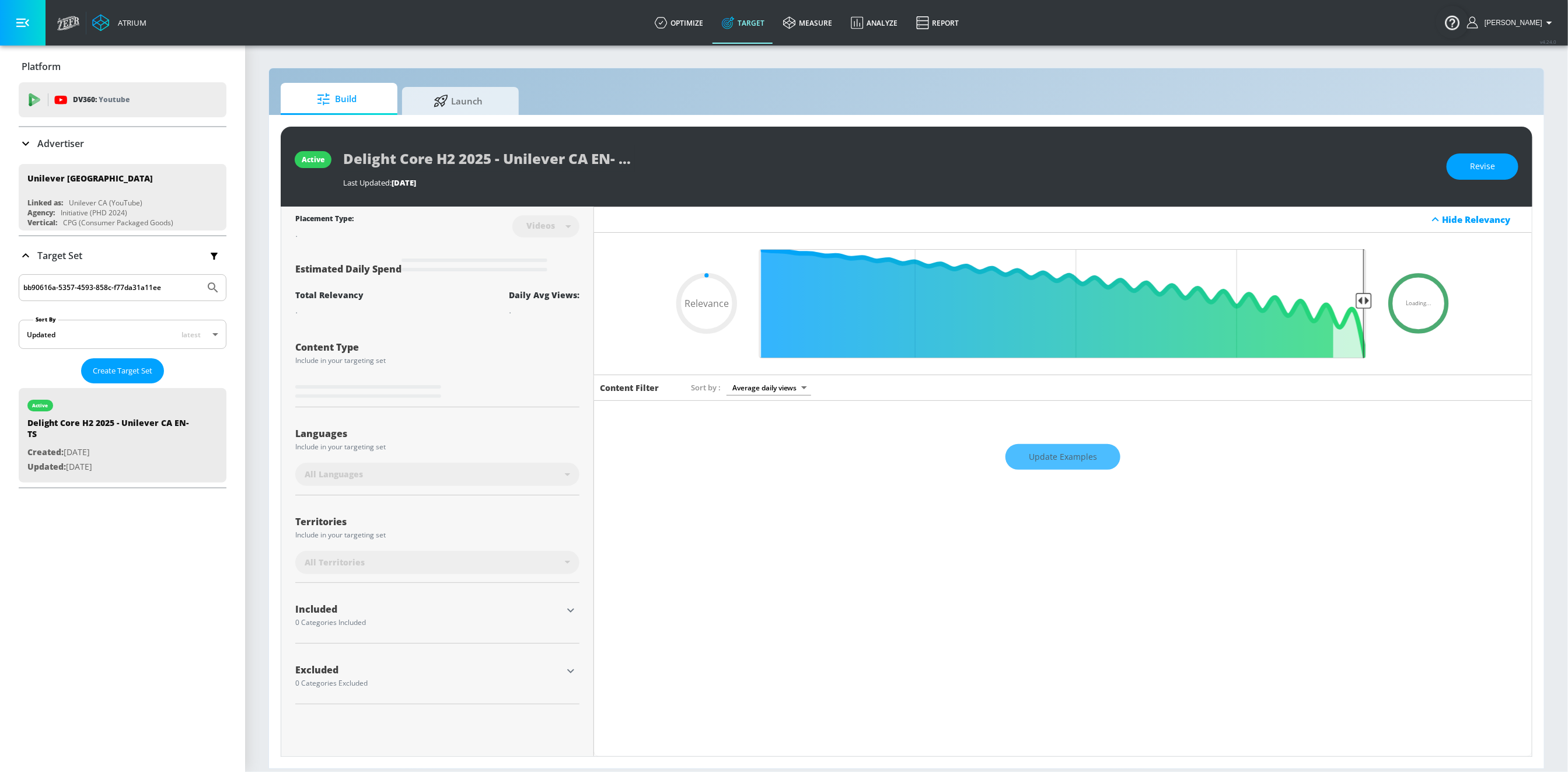
type input "0.05"
click at [137, 284] on input "bb90616a-5357-4593-858c-f77da31a11ee" at bounding box center [111, 287] width 177 height 15
paste input "08b2c2e3-f7eb-4cd7-a85c-3b7e45306fd1"
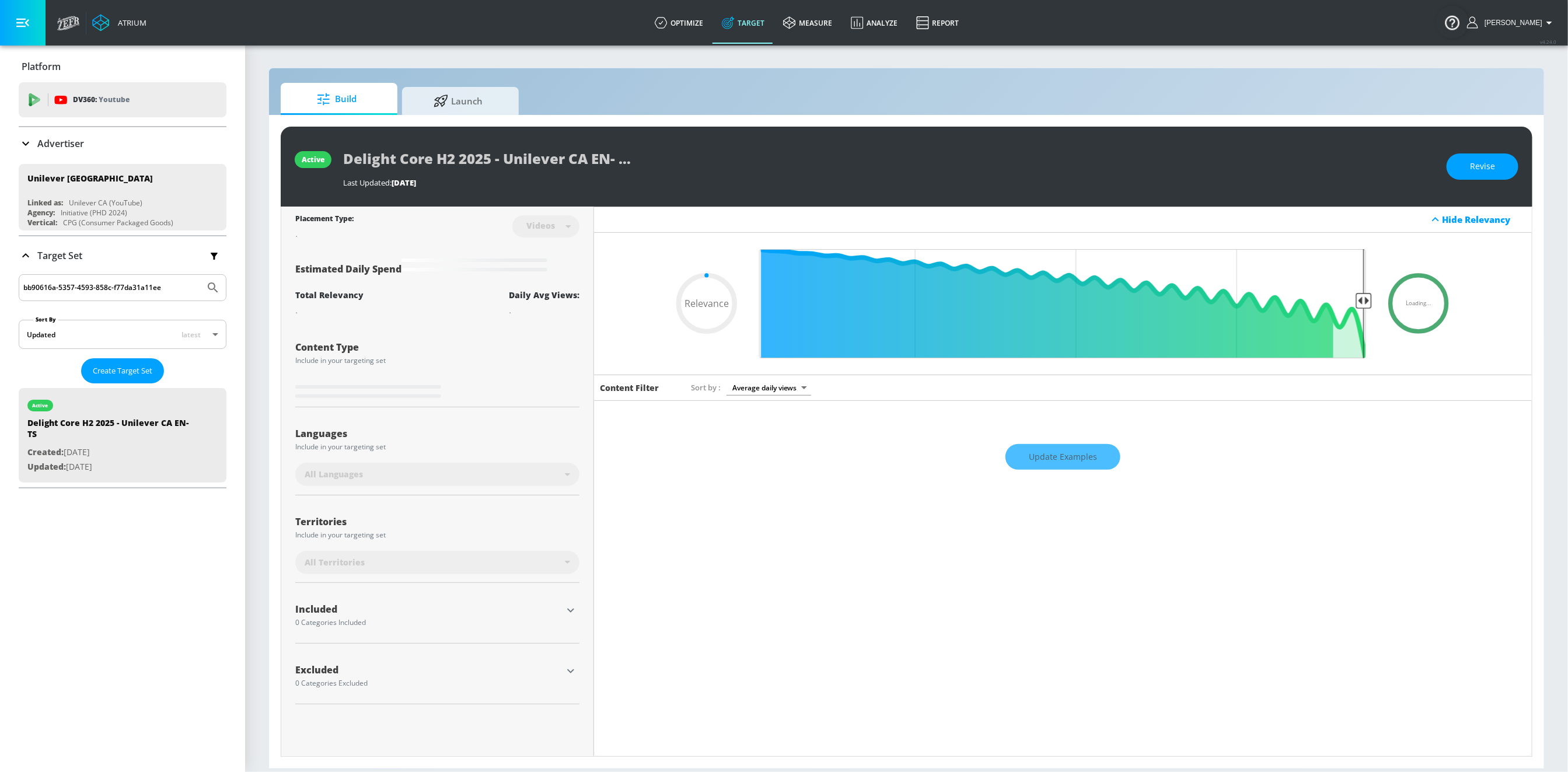
type input "08b2c2e3-f7eb-4cd7-a85c-3b7e45306fd1"
type input "0.6"
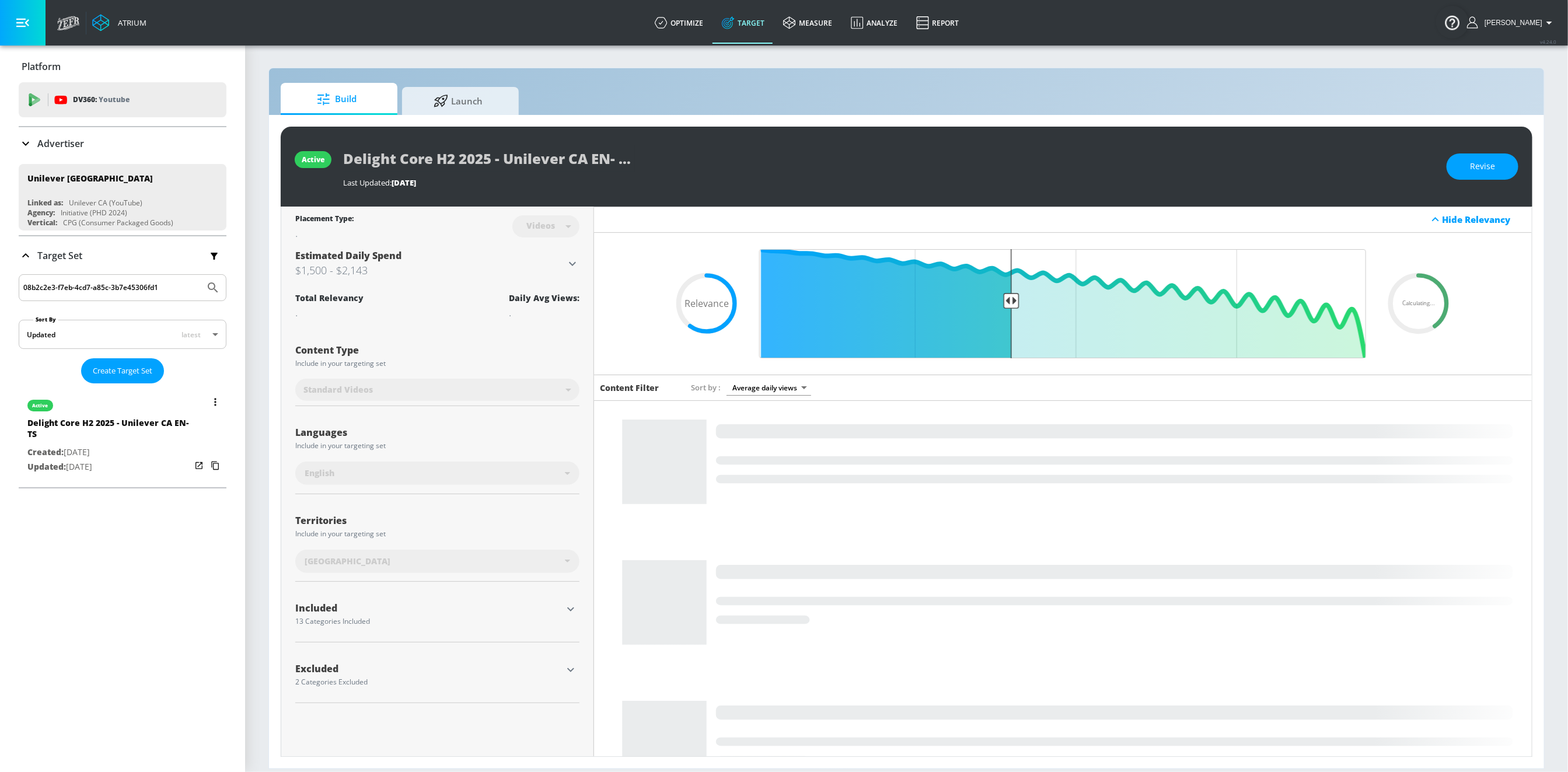
type input "08b2c2e3-f7eb-4cd7-a85c-3b7e45306fd1"
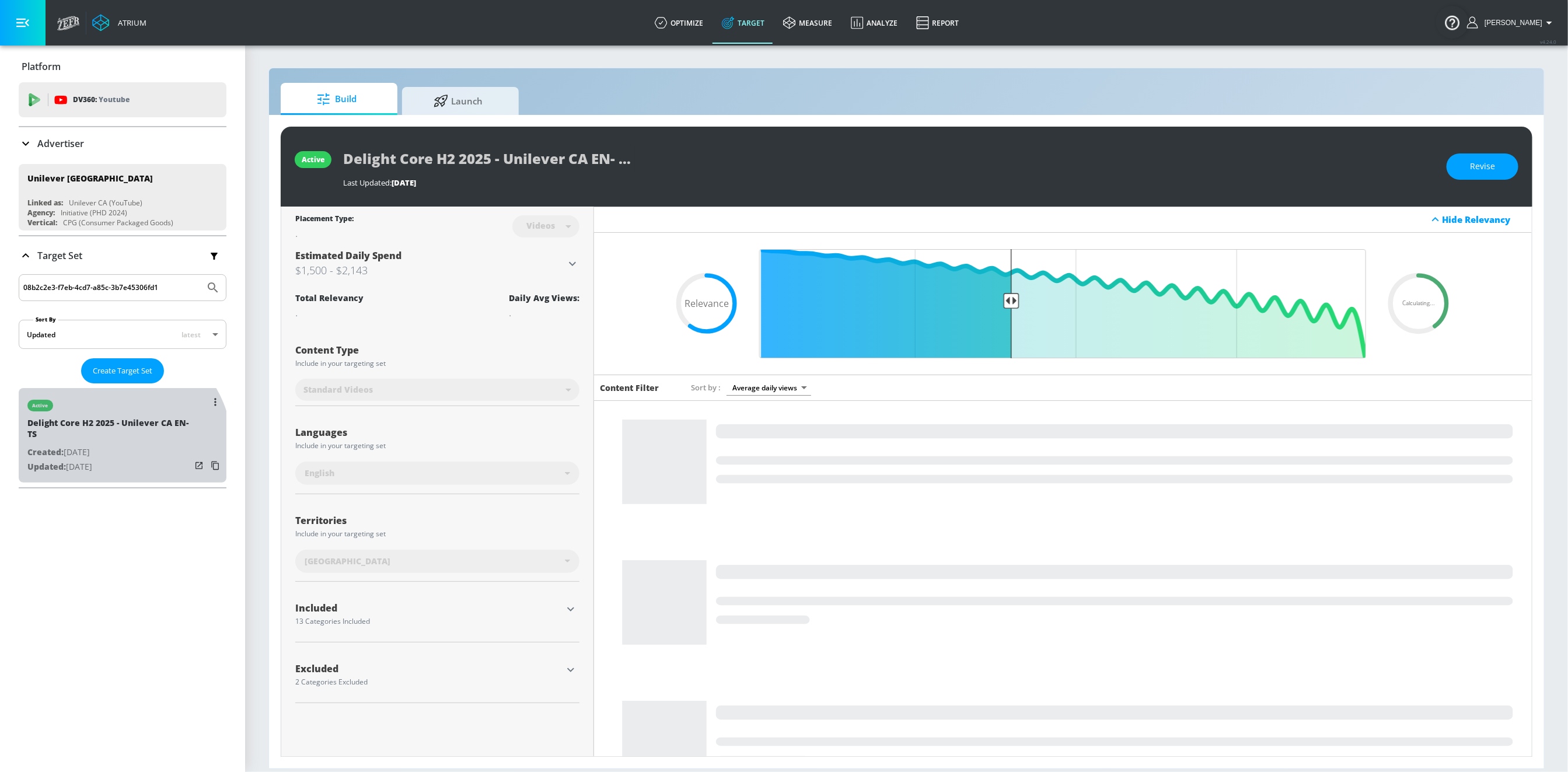
click at [114, 446] on p "Created: Aug. 13, 2025" at bounding box center [109, 452] width 164 height 15
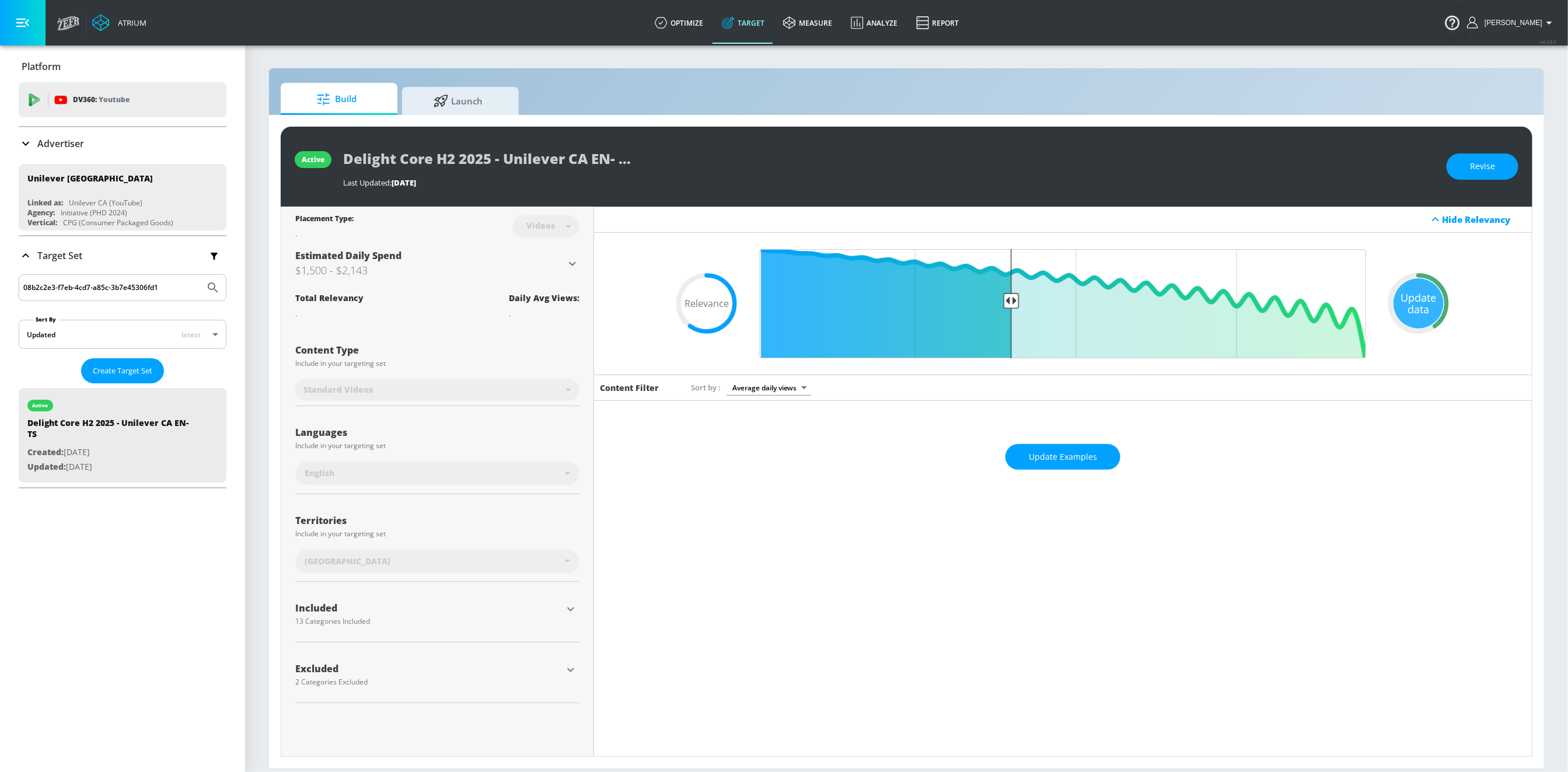
click at [334, 603] on div "Included" at bounding box center [428, 607] width 267 height 9
click at [334, 606] on div "Included" at bounding box center [428, 607] width 267 height 9
click at [571, 609] on icon "button" at bounding box center [570, 609] width 7 height 4
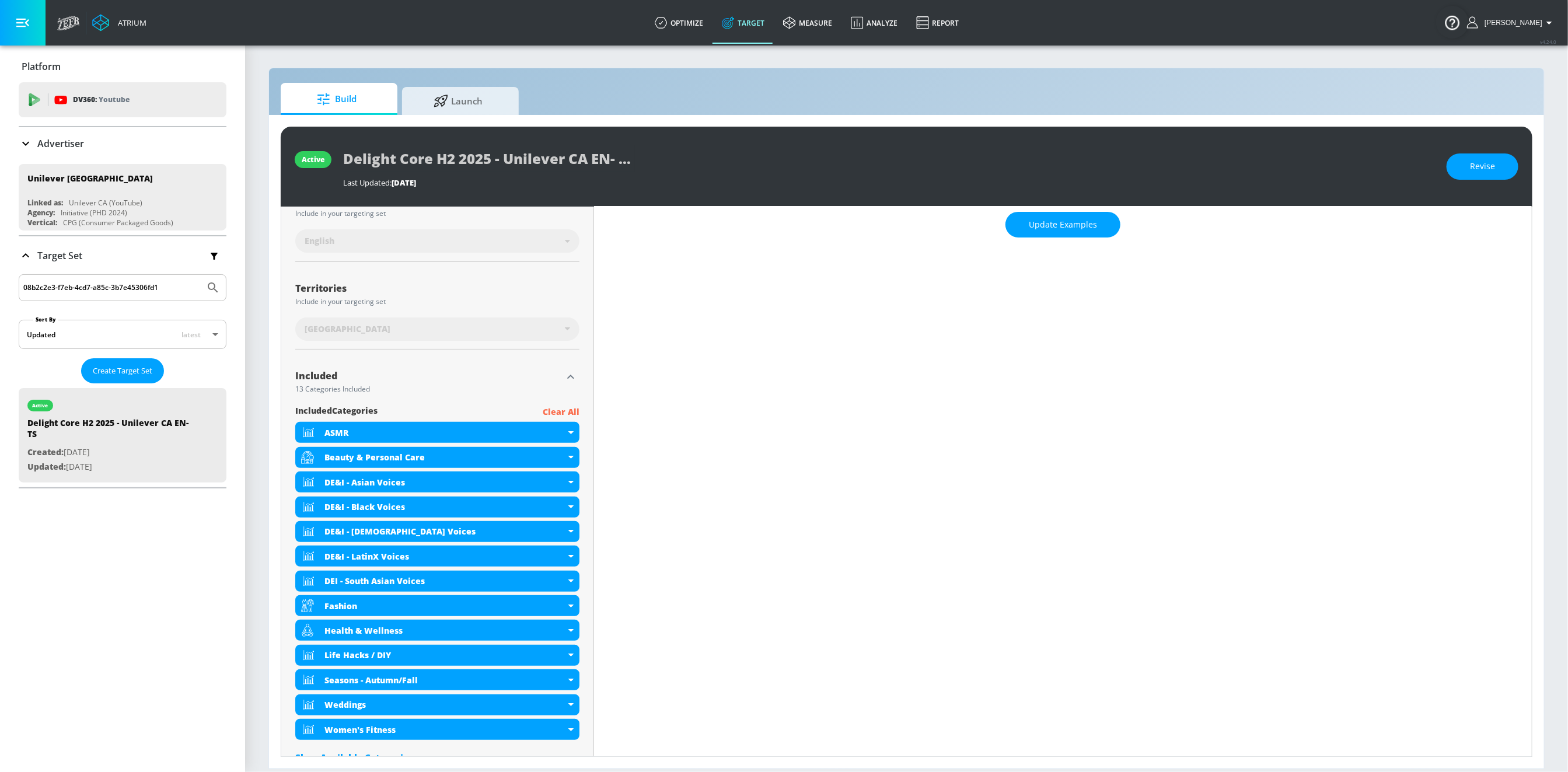
scroll to position [234, 0]
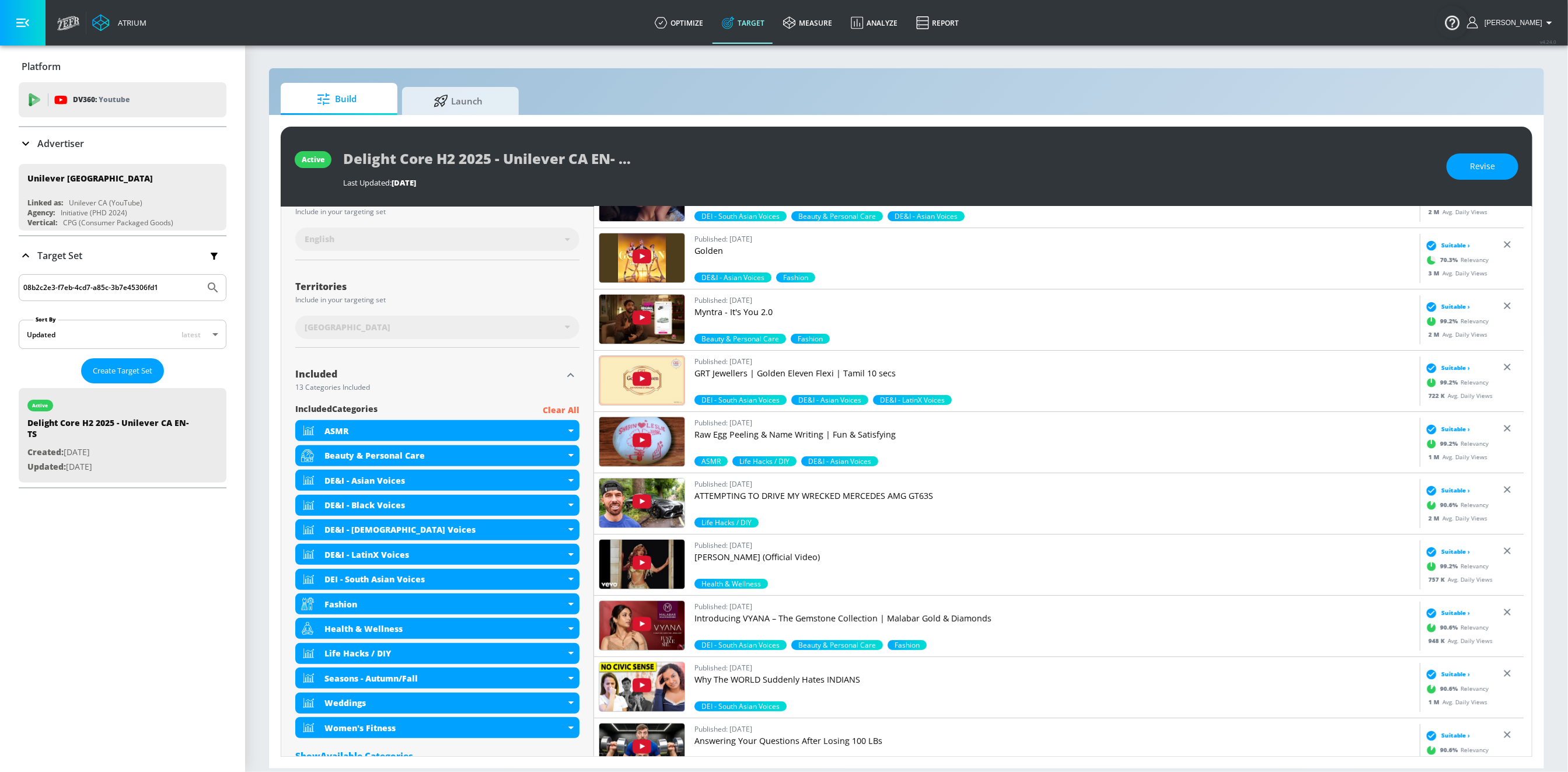
click at [46, 140] on p "Advertiser" at bounding box center [60, 143] width 47 height 13
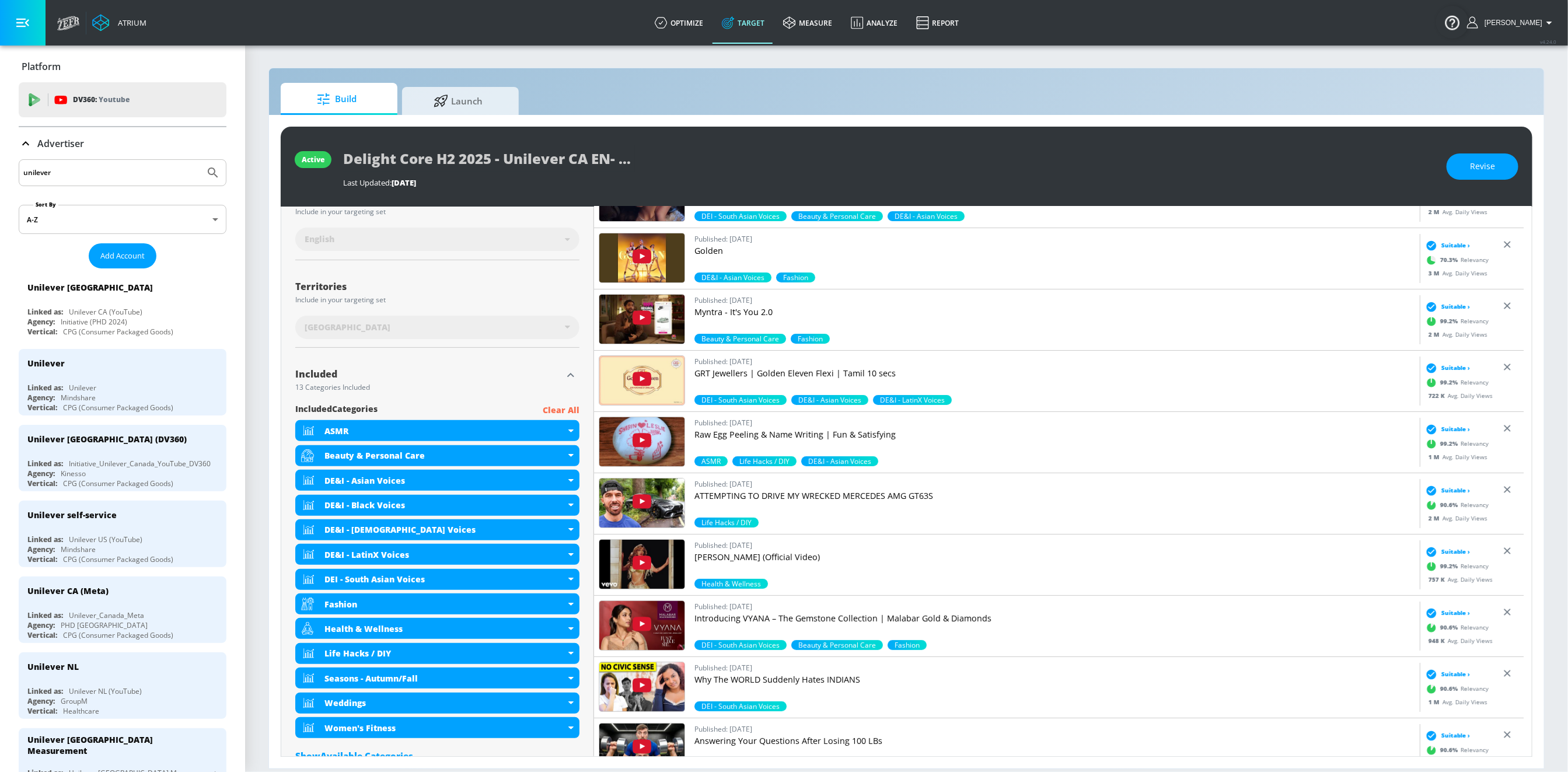
click at [51, 173] on input "unilever" at bounding box center [111, 172] width 177 height 15
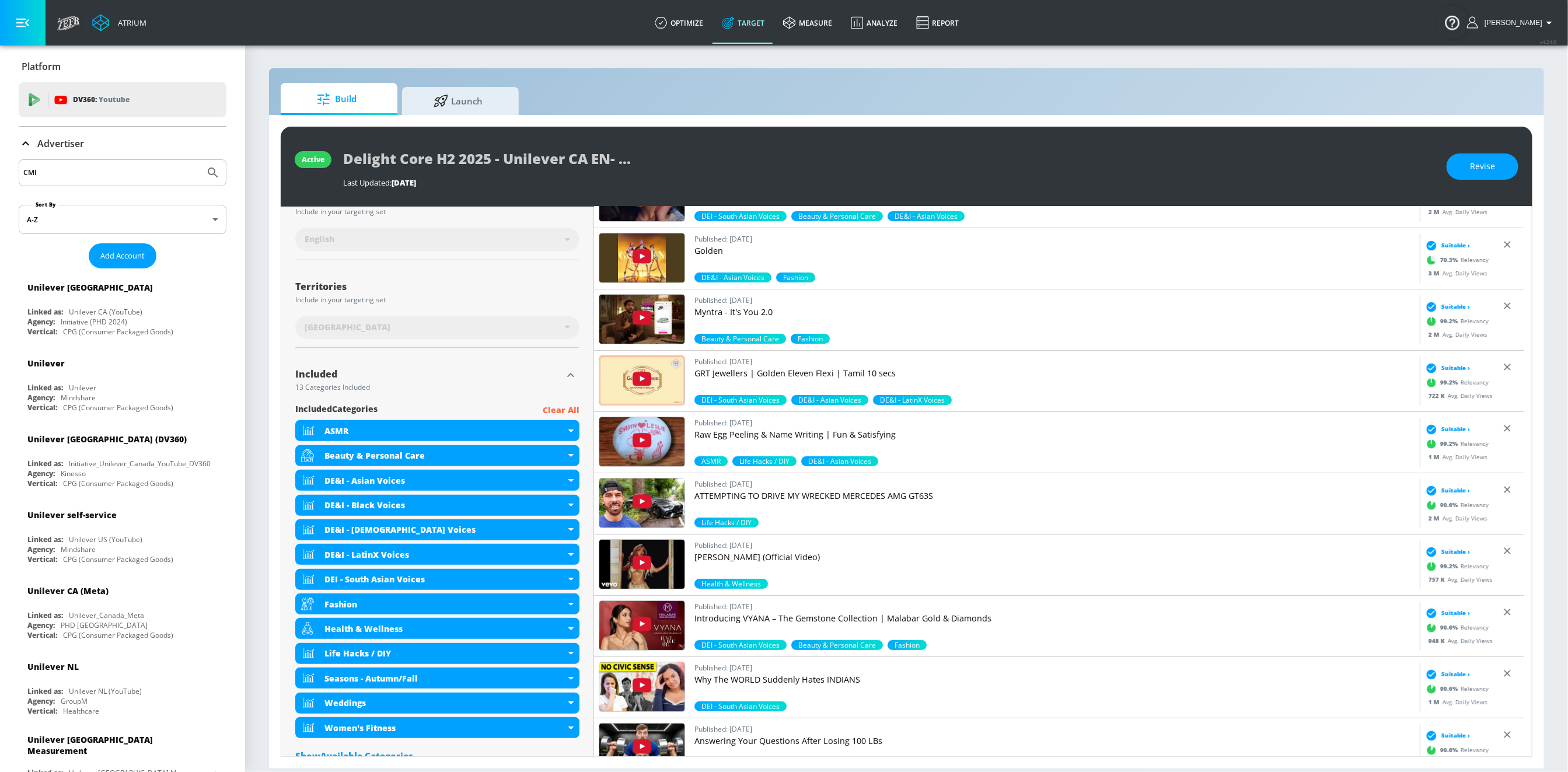
click at [200, 160] on button "Submit Search" at bounding box center [213, 173] width 26 height 26
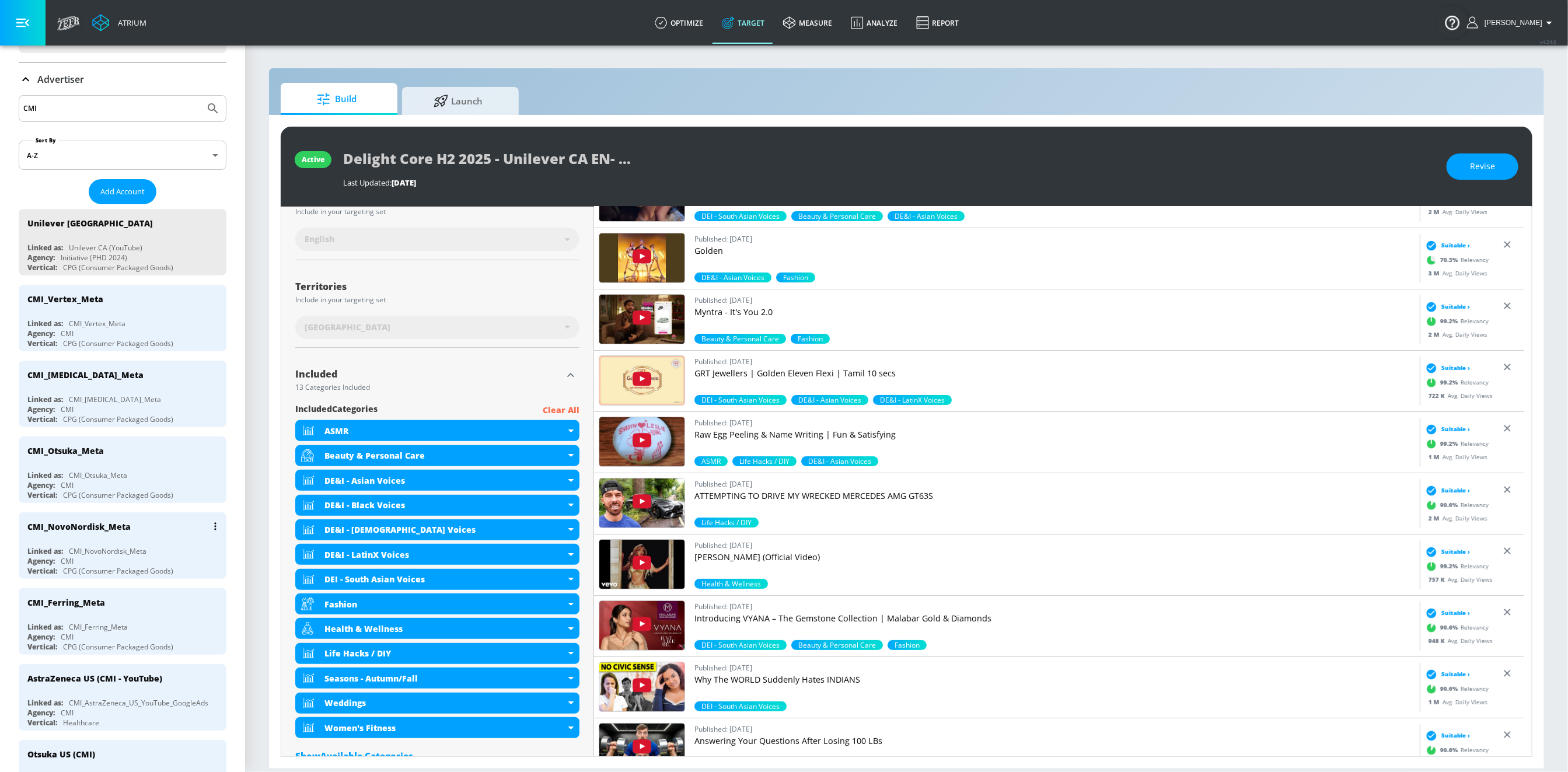
scroll to position [0, 0]
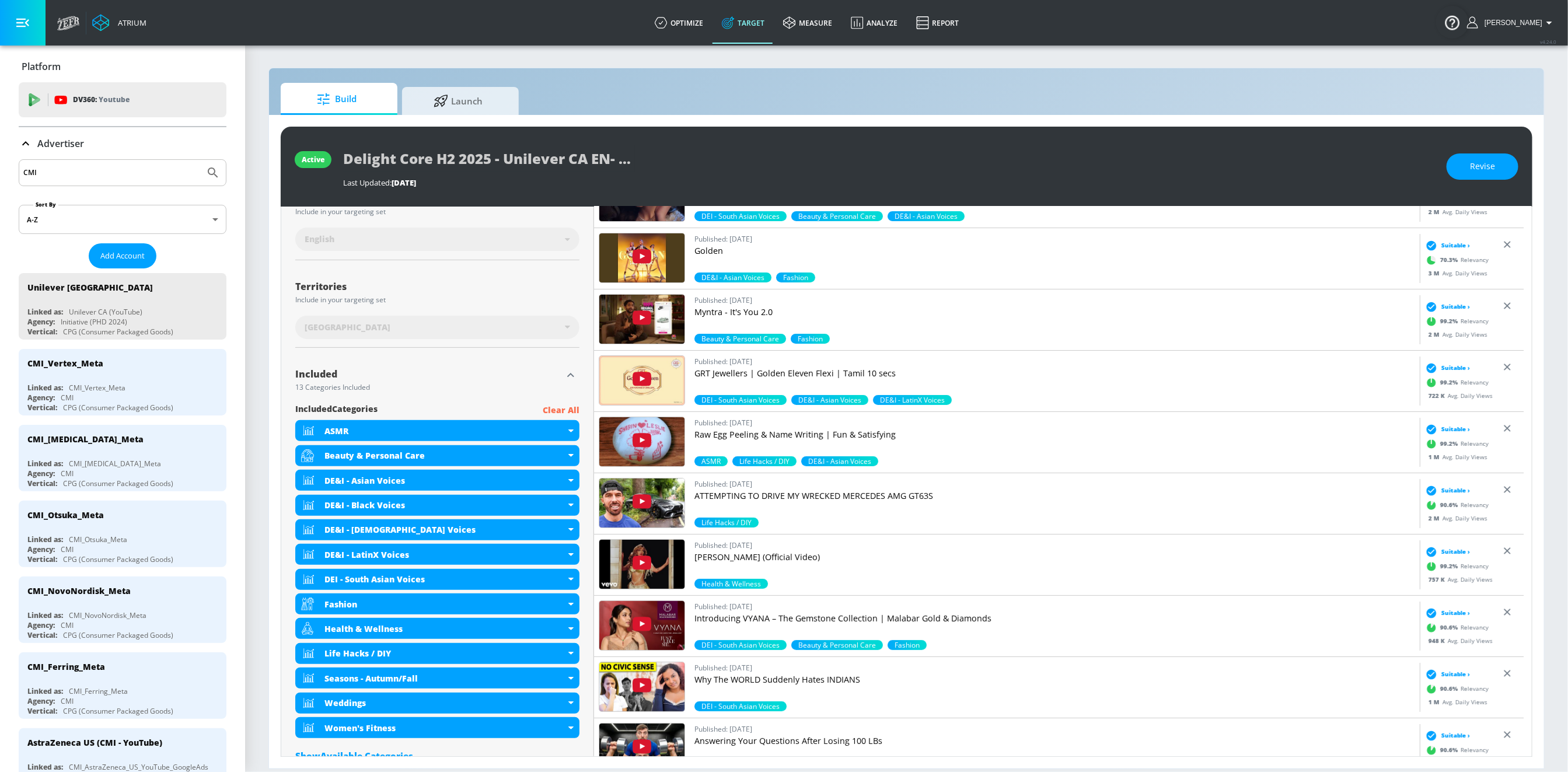
click at [109, 178] on input "CMI" at bounding box center [111, 172] width 177 height 15
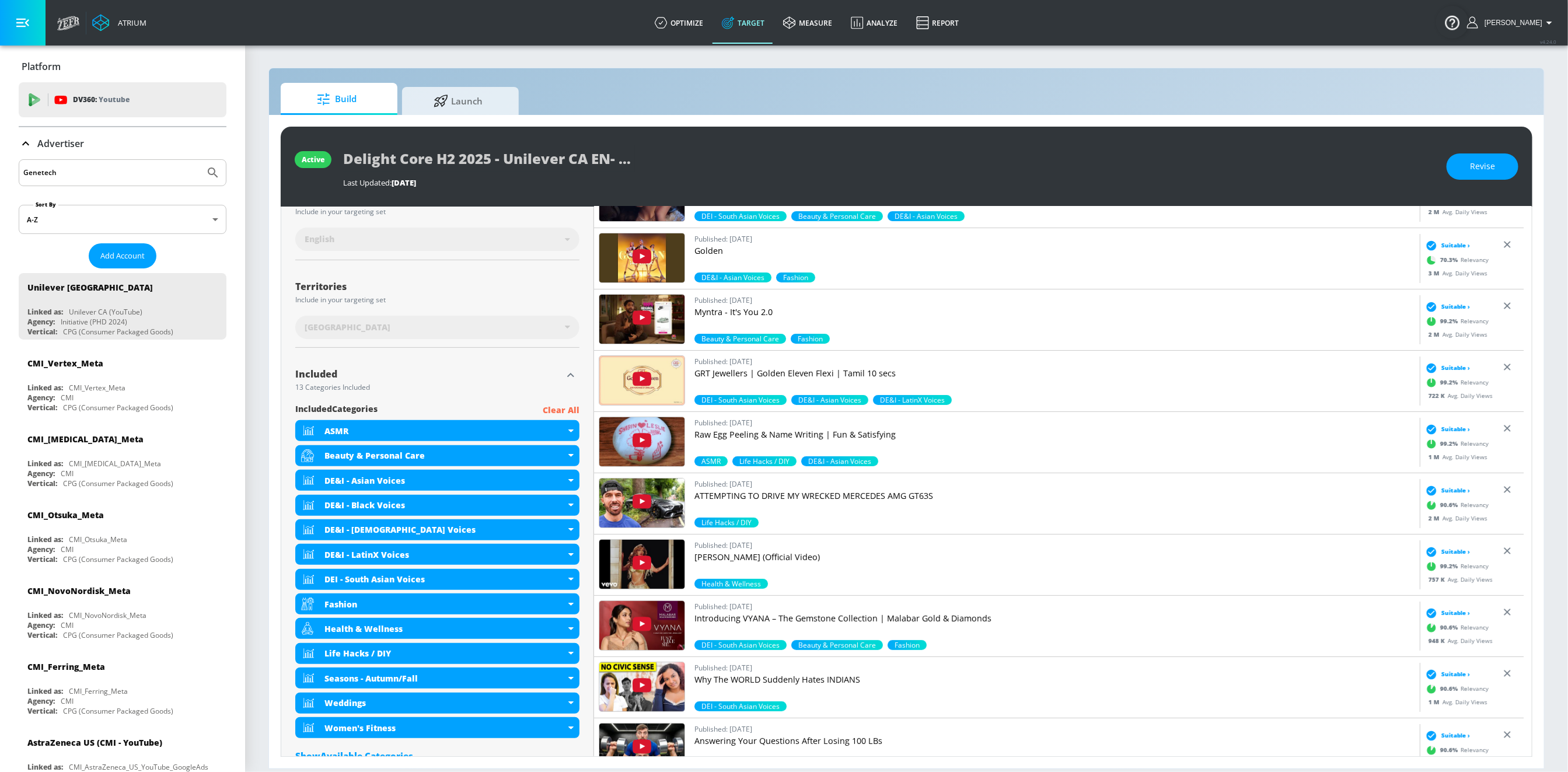
click at [200, 160] on button "Submit Search" at bounding box center [213, 173] width 26 height 26
click at [54, 151] on div "Advertiser" at bounding box center [123, 143] width 208 height 33
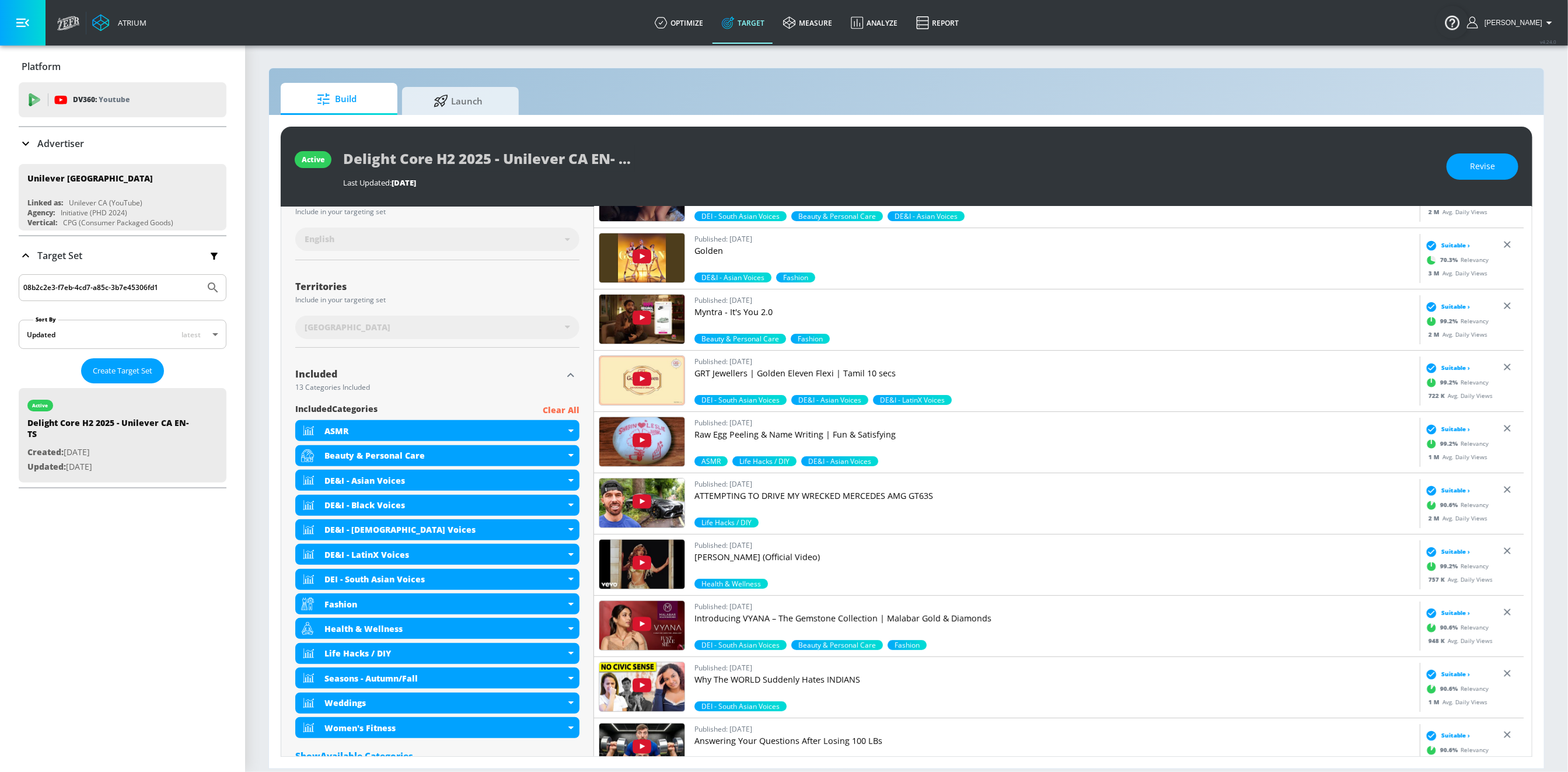
click at [51, 171] on input "Genetech" at bounding box center [111, 172] width 177 height 15
type input "CMI"
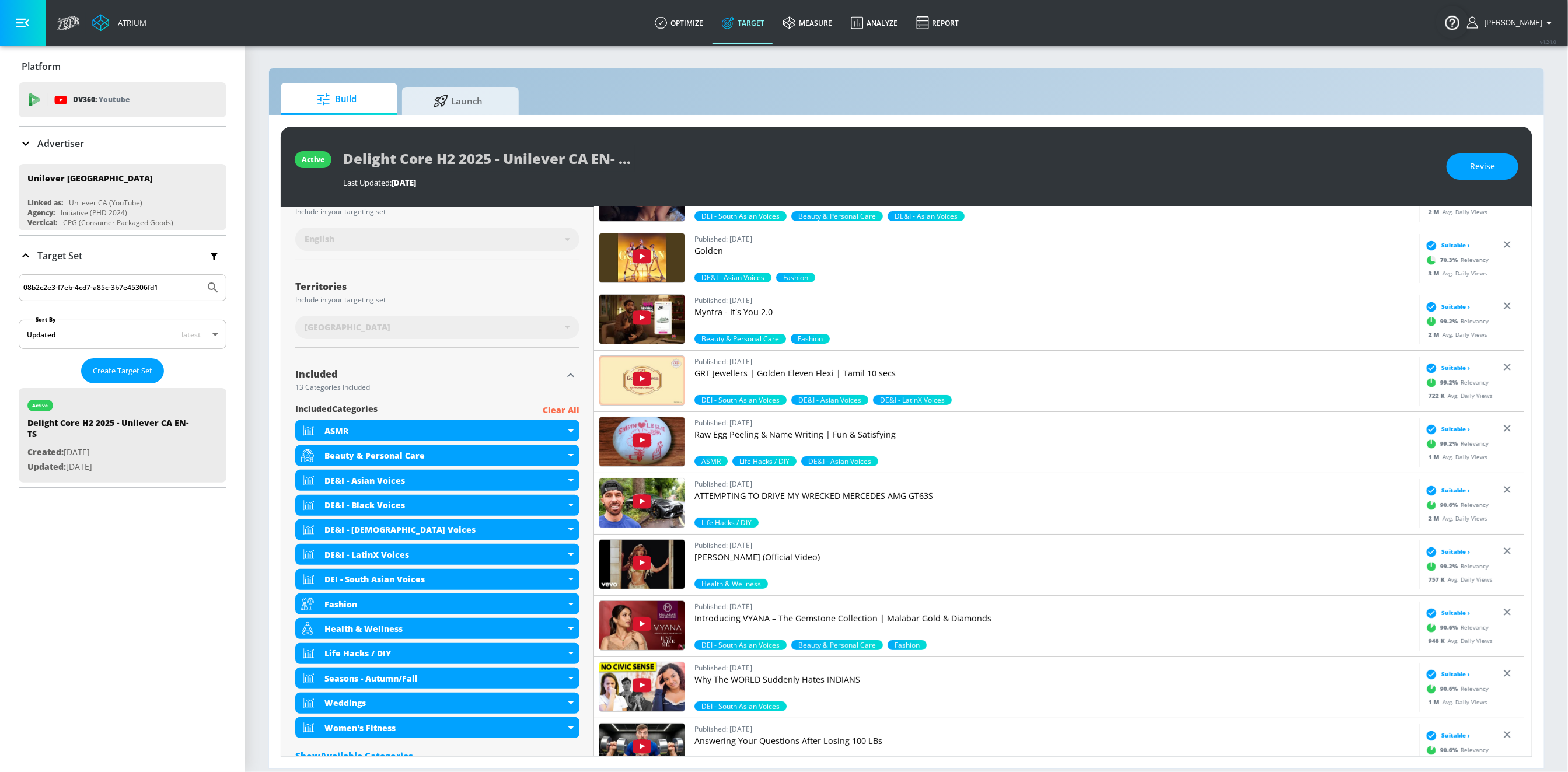
click at [35, 146] on div "Advertiser" at bounding box center [51, 144] width 65 height 14
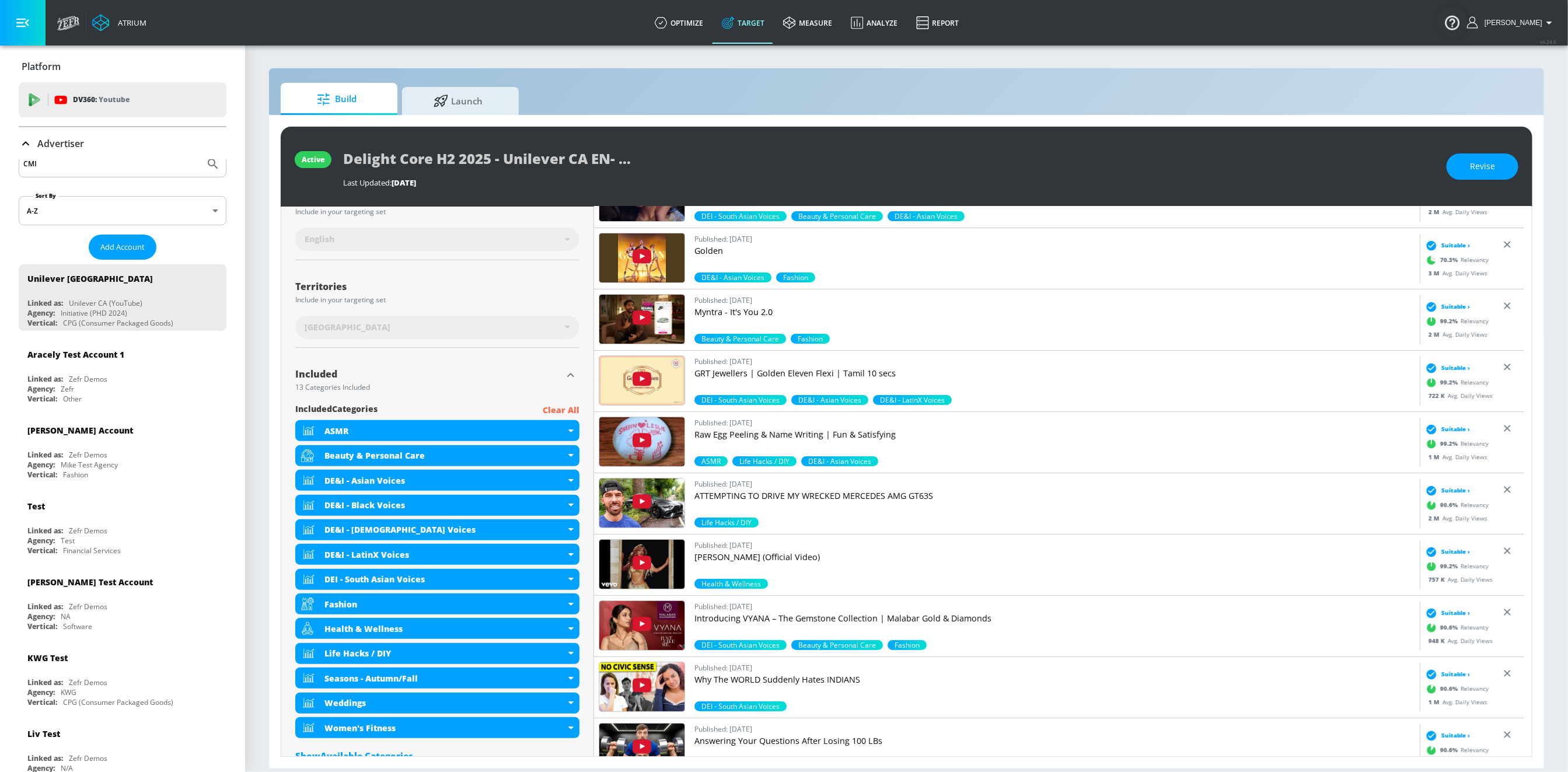
click at [46, 175] on div "CMI" at bounding box center [123, 164] width 208 height 27
click at [46, 170] on input "CMI" at bounding box center [111, 164] width 177 height 15
click at [200, 151] on button "Submit Search" at bounding box center [213, 164] width 26 height 26
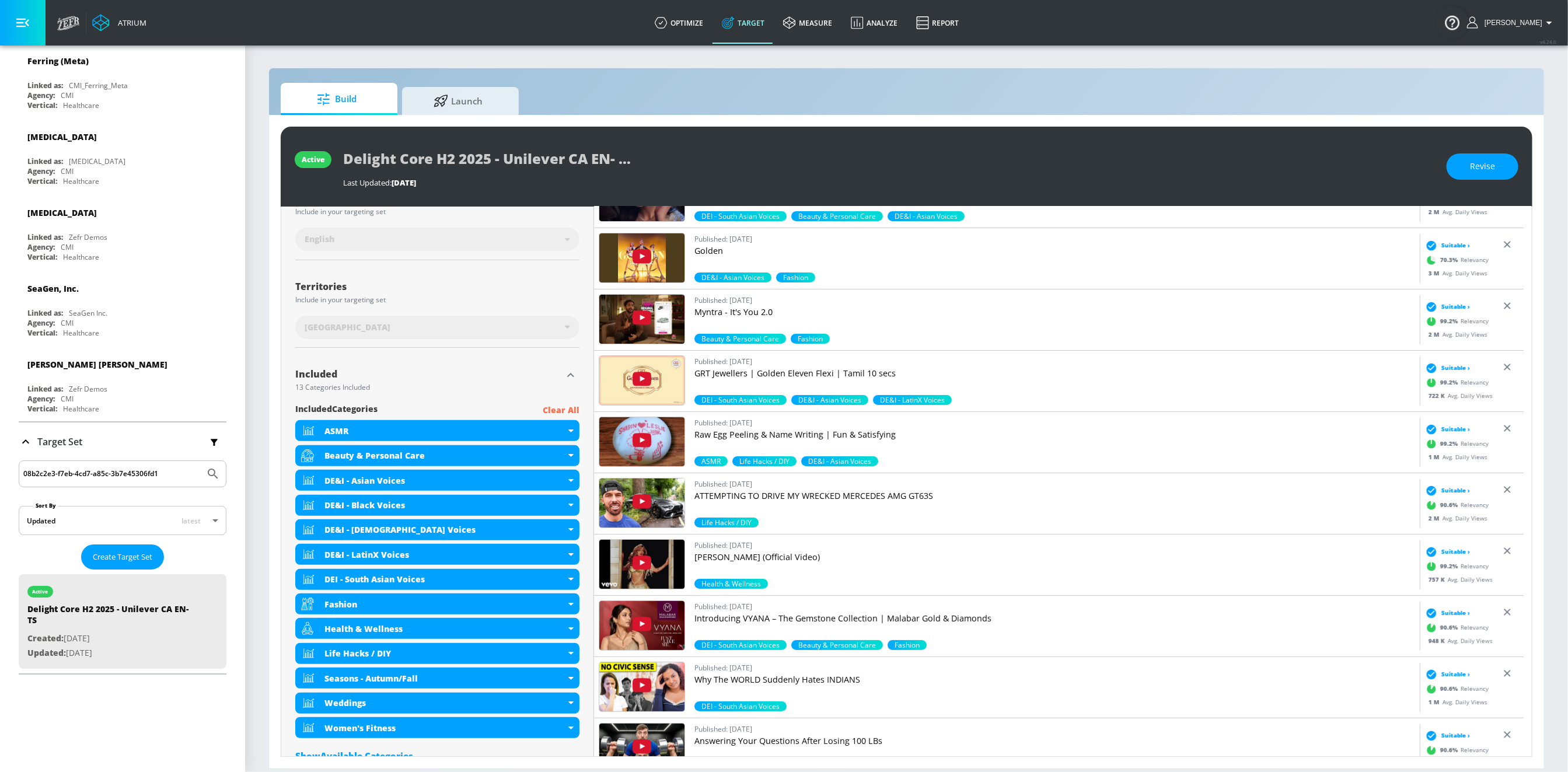
scroll to position [12172, 0]
click at [164, 467] on input "08b2c2e3-f7eb-4cd7-a85c-3b7e45306fd1" at bounding box center [111, 474] width 177 height 15
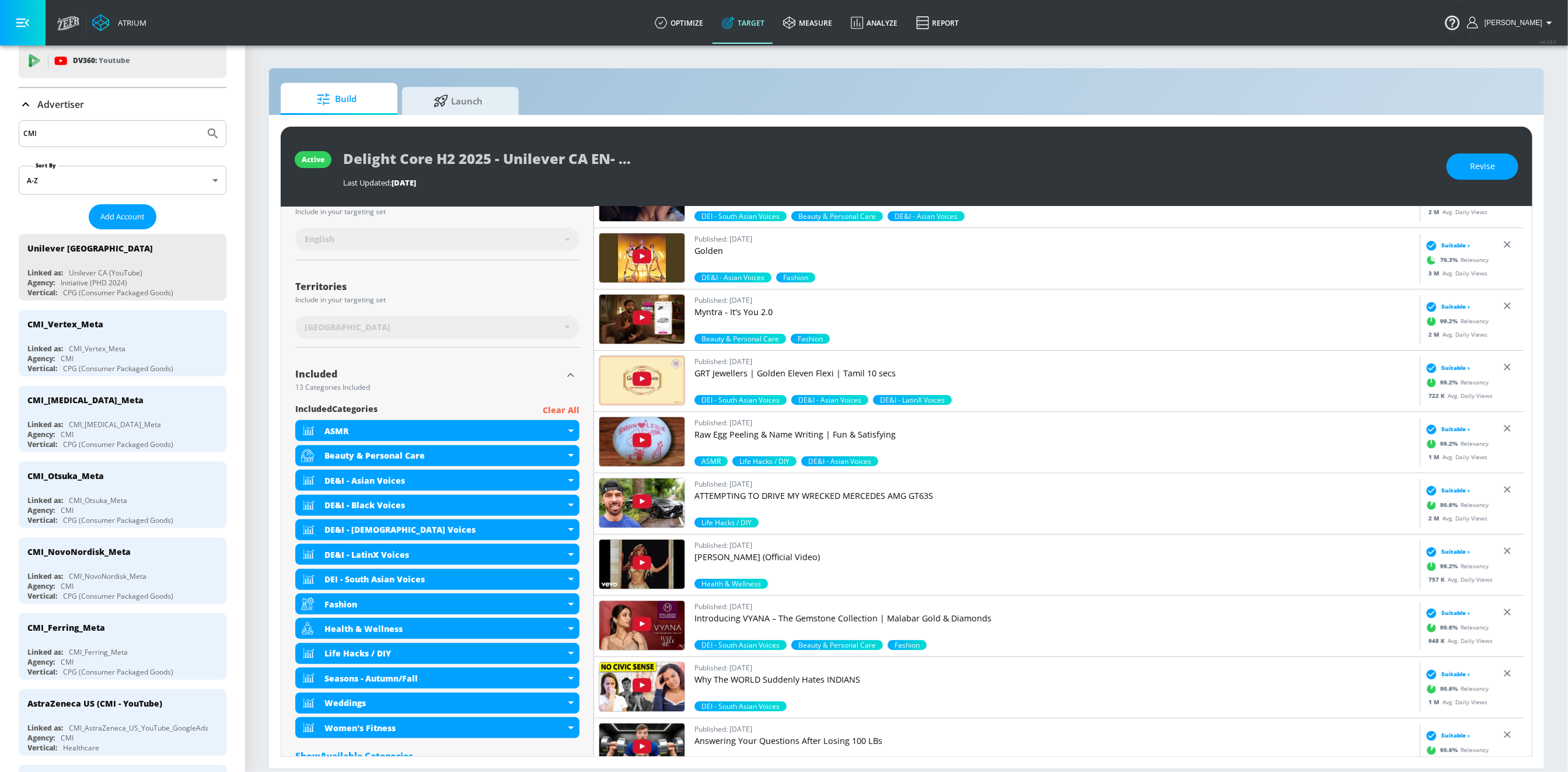
scroll to position [27, 0]
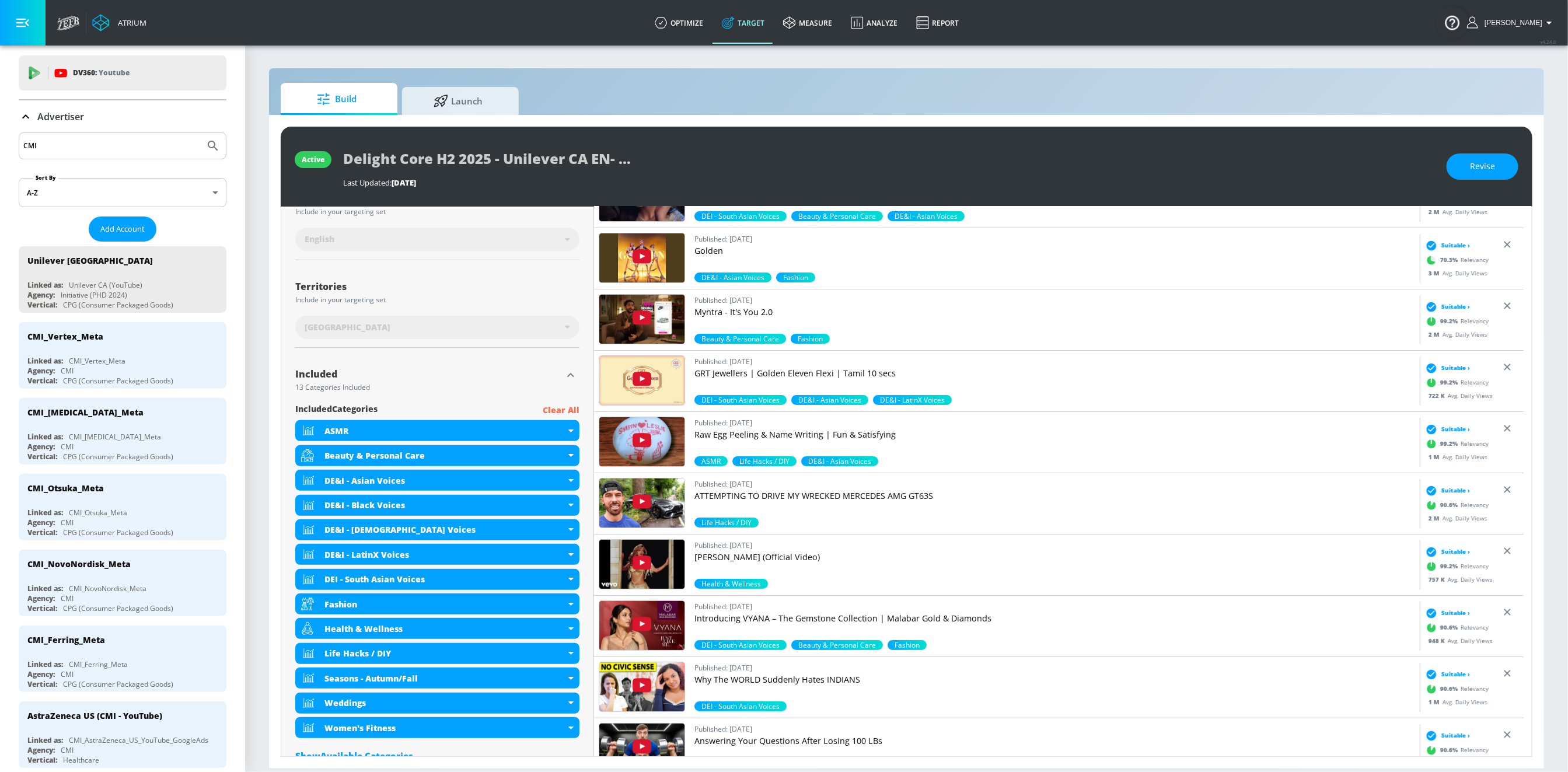
click at [99, 137] on div "CMI" at bounding box center [123, 146] width 208 height 27
click at [99, 143] on input "CMI" at bounding box center [111, 145] width 177 height 15
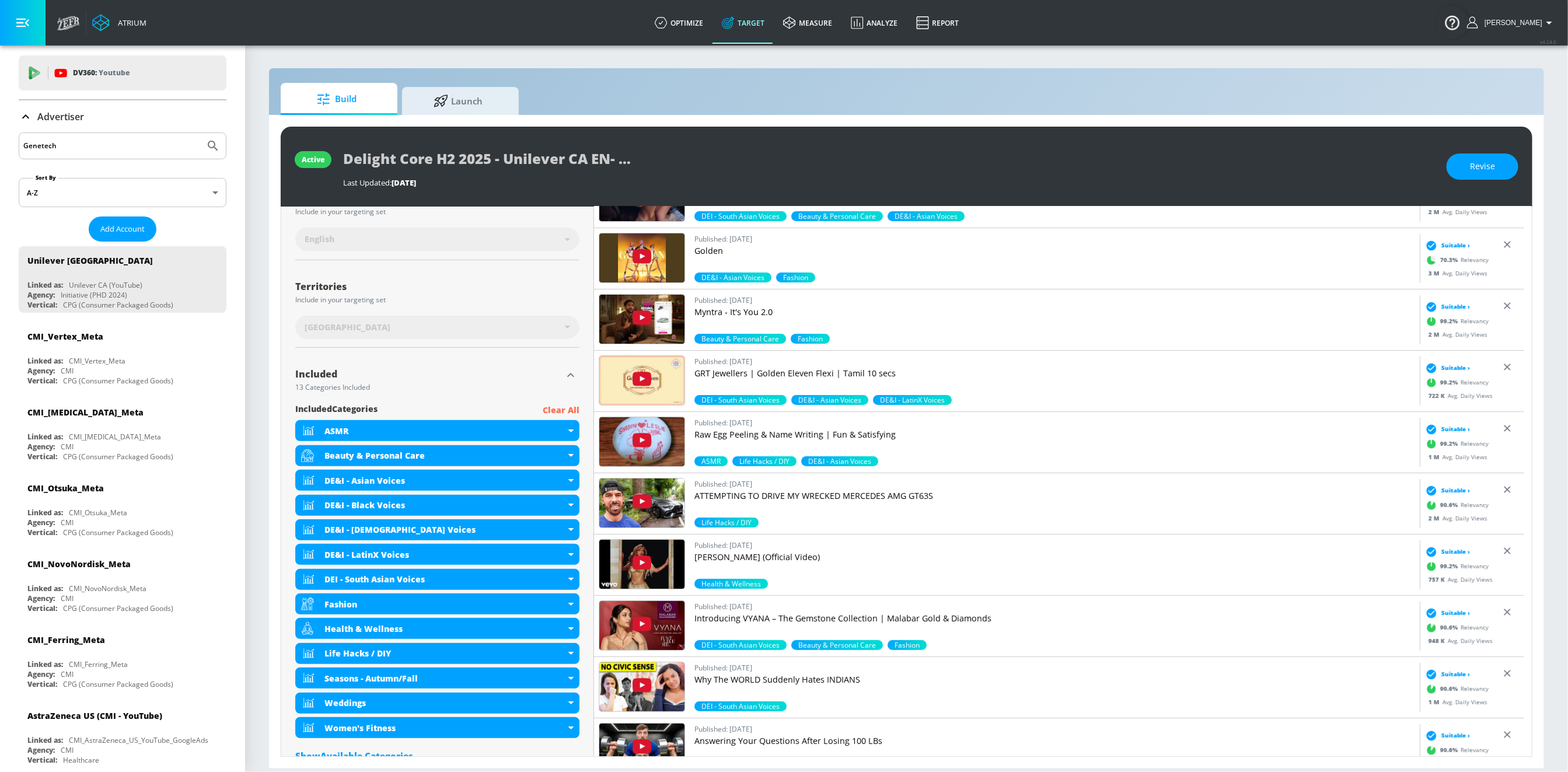
click at [200, 133] on button "Submit Search" at bounding box center [213, 146] width 26 height 26
click at [86, 148] on input "Genetech" at bounding box center [111, 145] width 177 height 15
click at [200, 133] on button "Submit Search" at bounding box center [213, 146] width 26 height 26
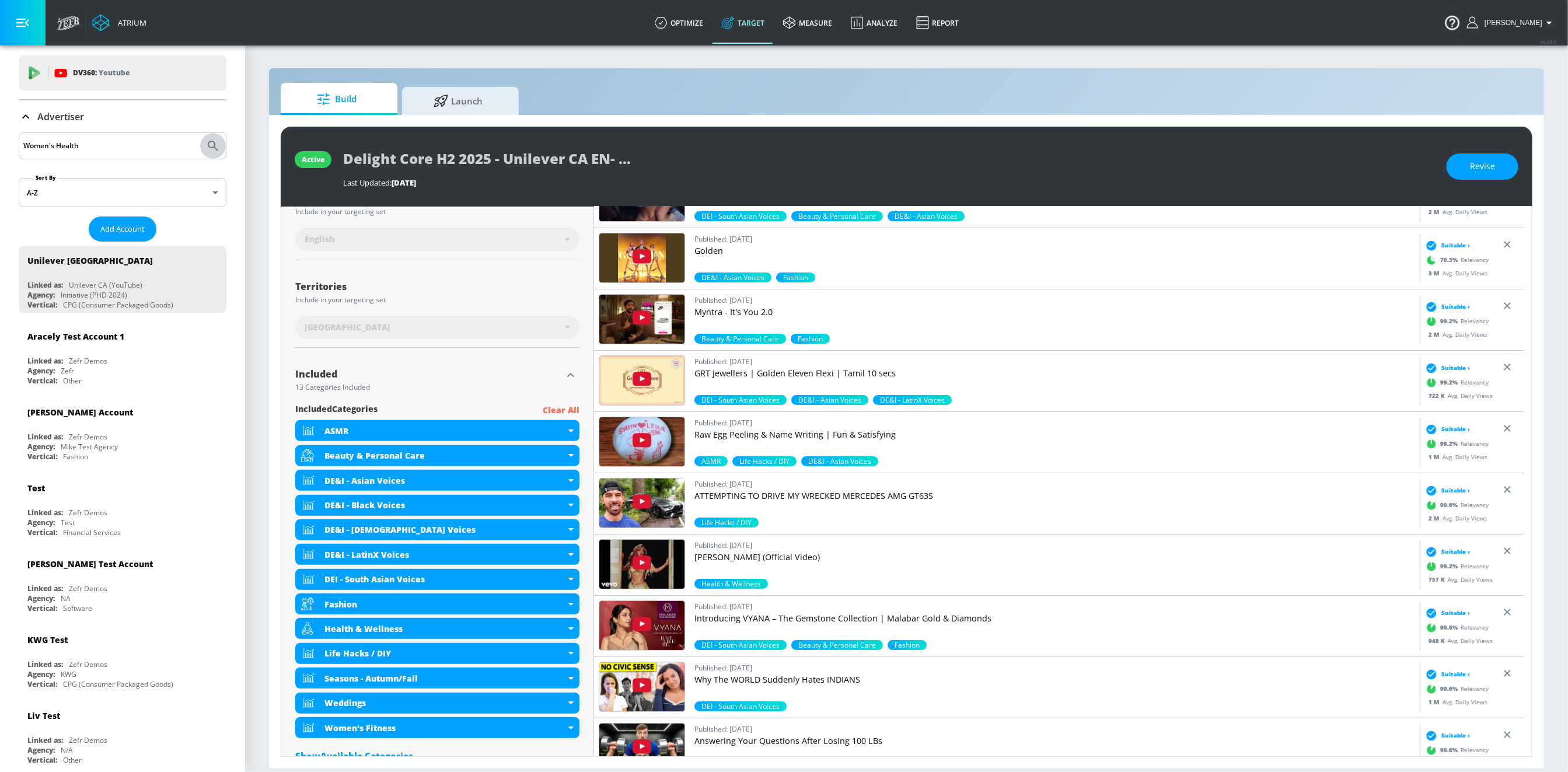
click at [206, 145] on icon "Submit Search" at bounding box center [213, 146] width 14 height 14
click at [63, 148] on input "Women's Health" at bounding box center [111, 145] width 177 height 15
click at [200, 133] on button "Submit Search" at bounding box center [213, 146] width 26 height 26
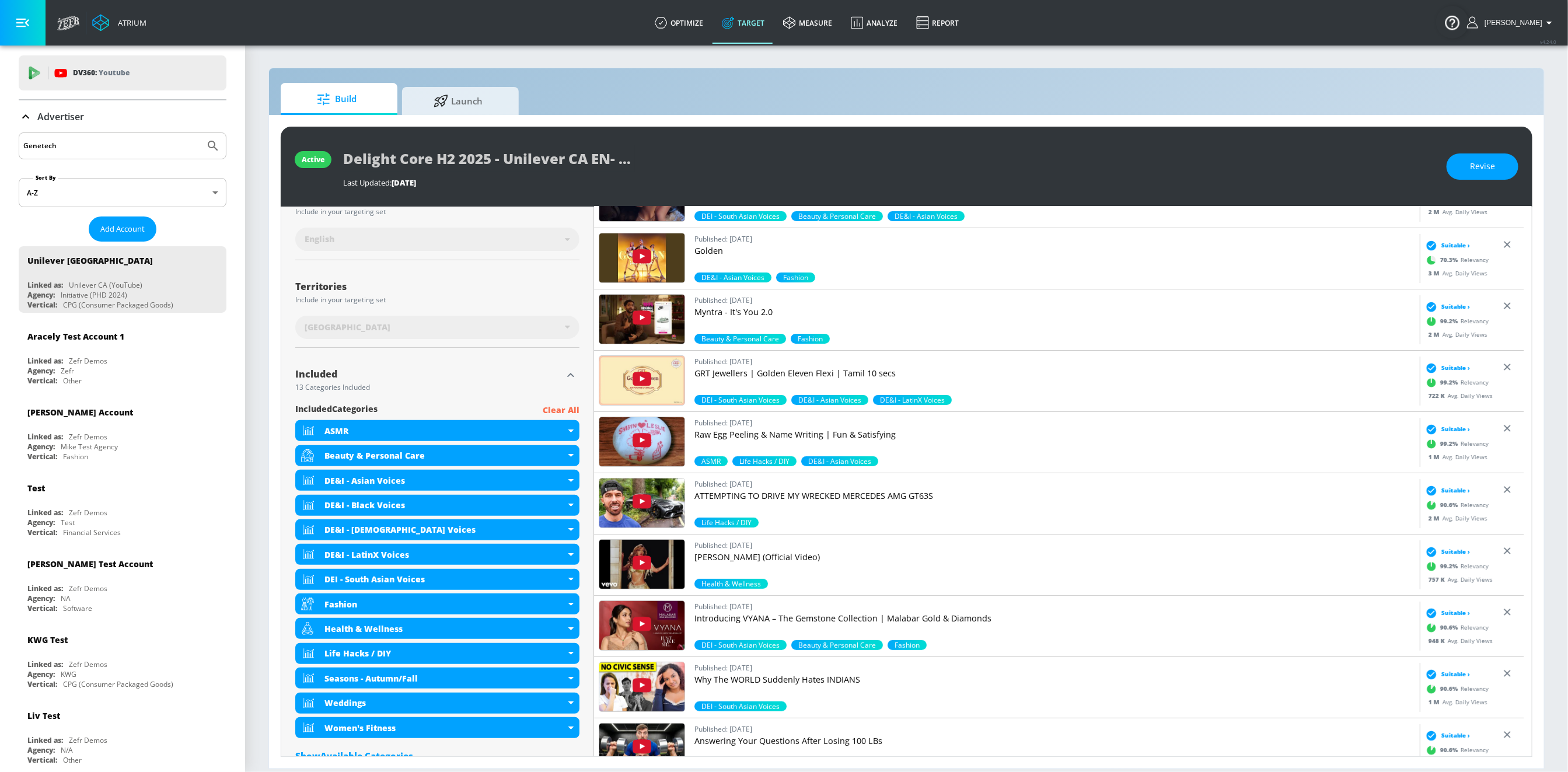
click at [64, 143] on input "Genetech" at bounding box center [111, 145] width 177 height 15
click at [200, 133] on button "Submit Search" at bounding box center [213, 146] width 26 height 26
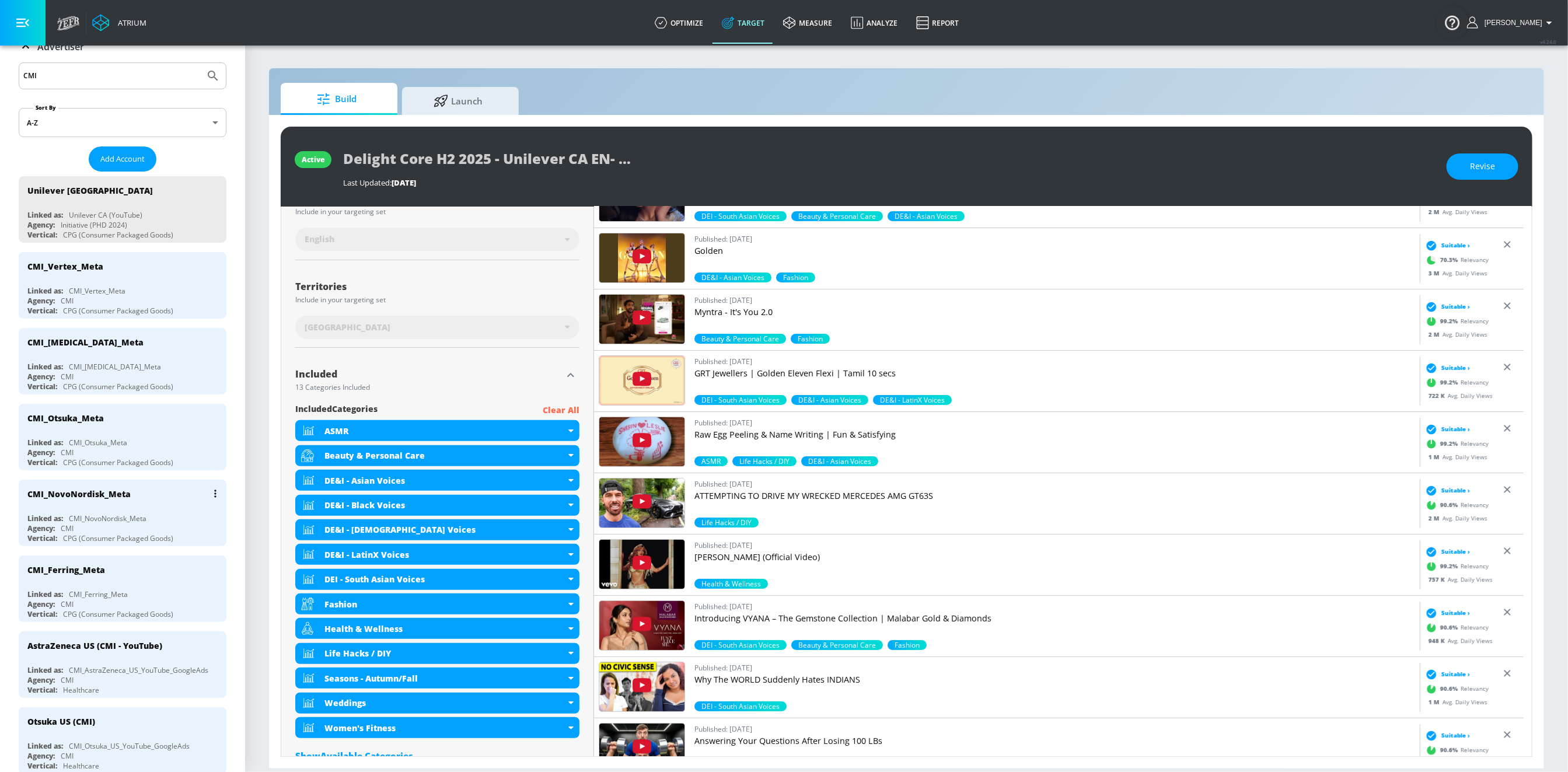
scroll to position [0, 0]
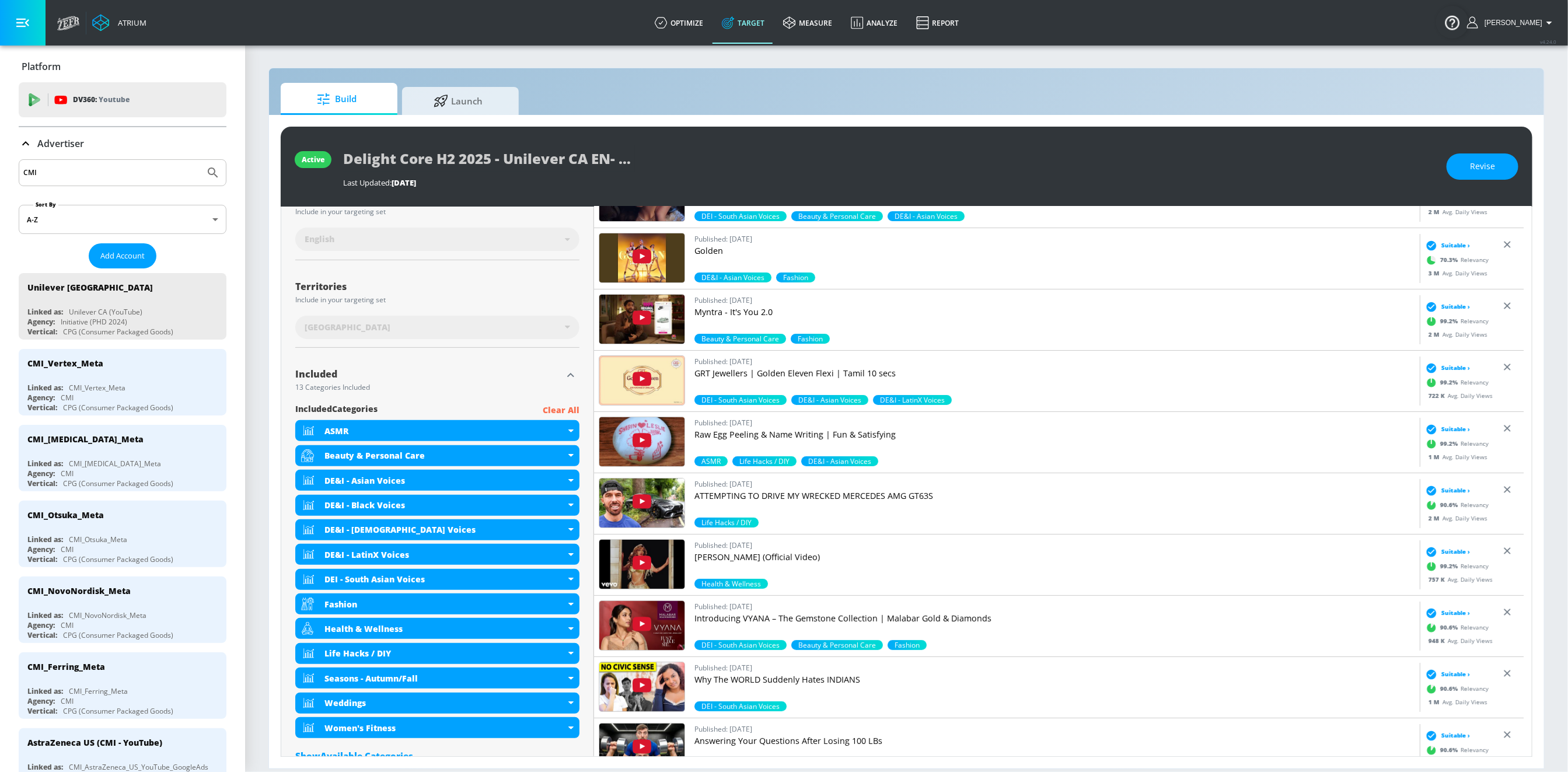
click at [75, 180] on input "CMI" at bounding box center [111, 172] width 177 height 15
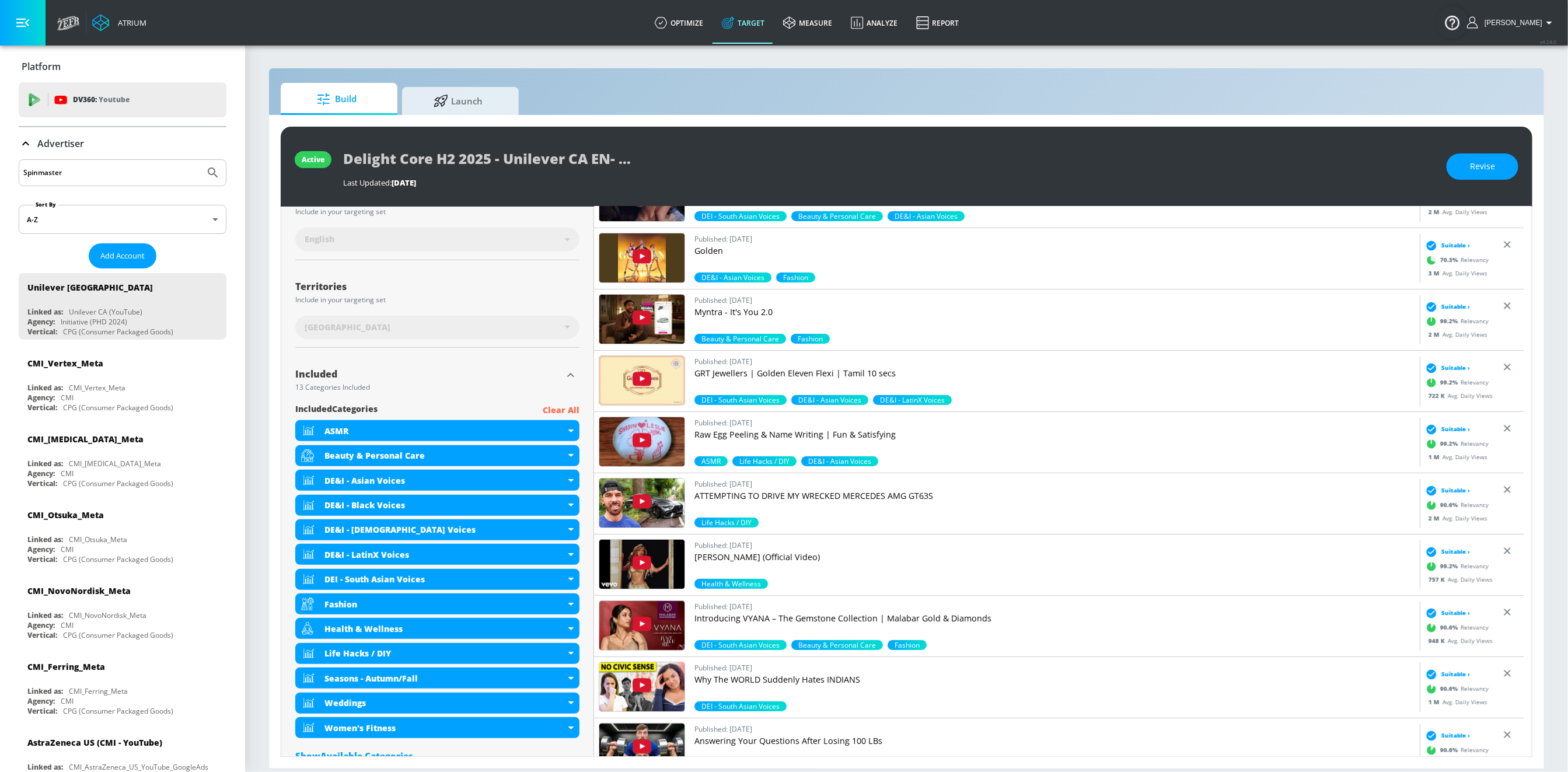
type input "Spinmaster"
click at [200, 160] on button "Submit Search" at bounding box center [213, 173] width 26 height 26
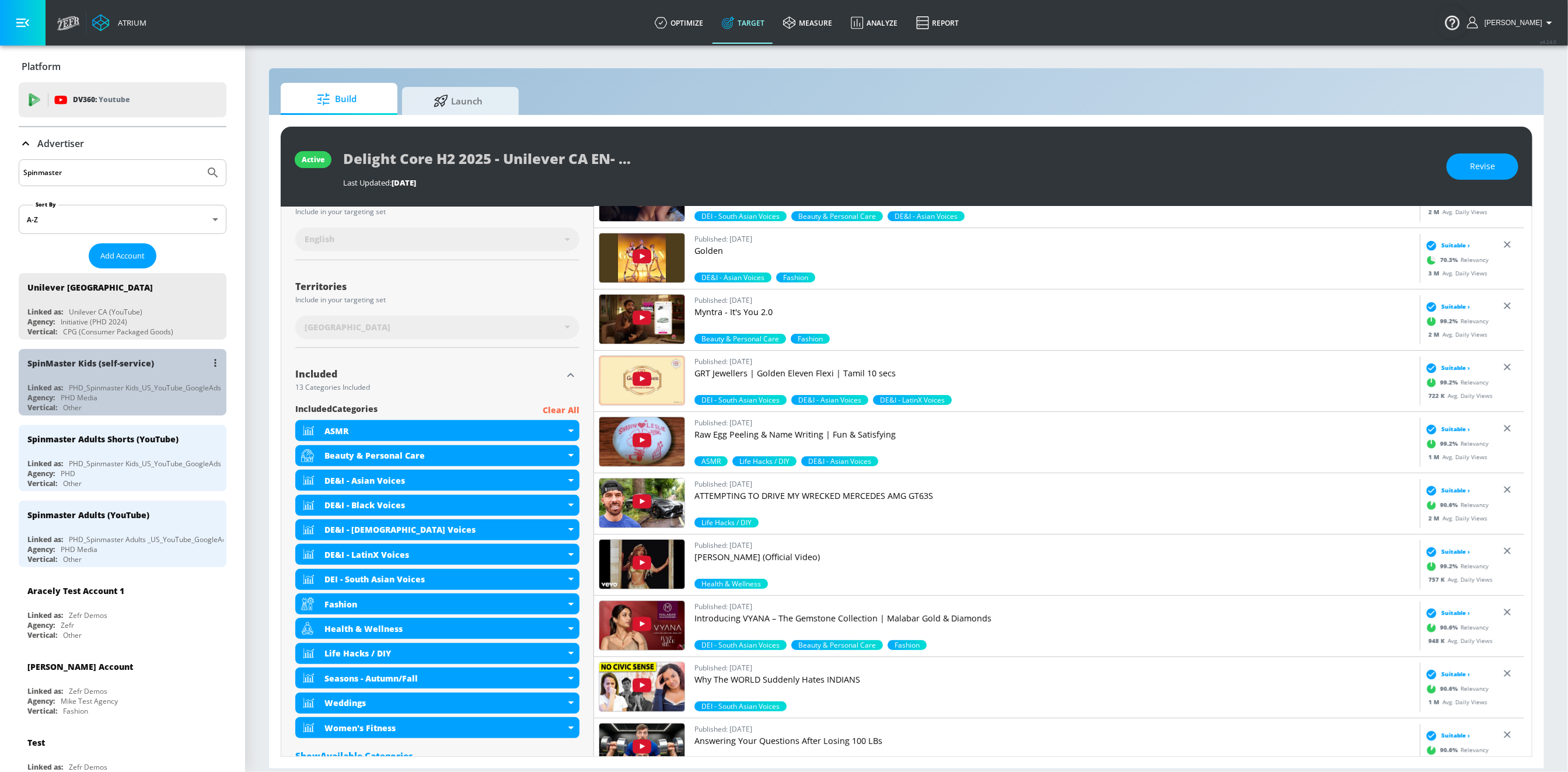
click at [152, 396] on div "Agency: PHD Media" at bounding box center [125, 397] width 196 height 10
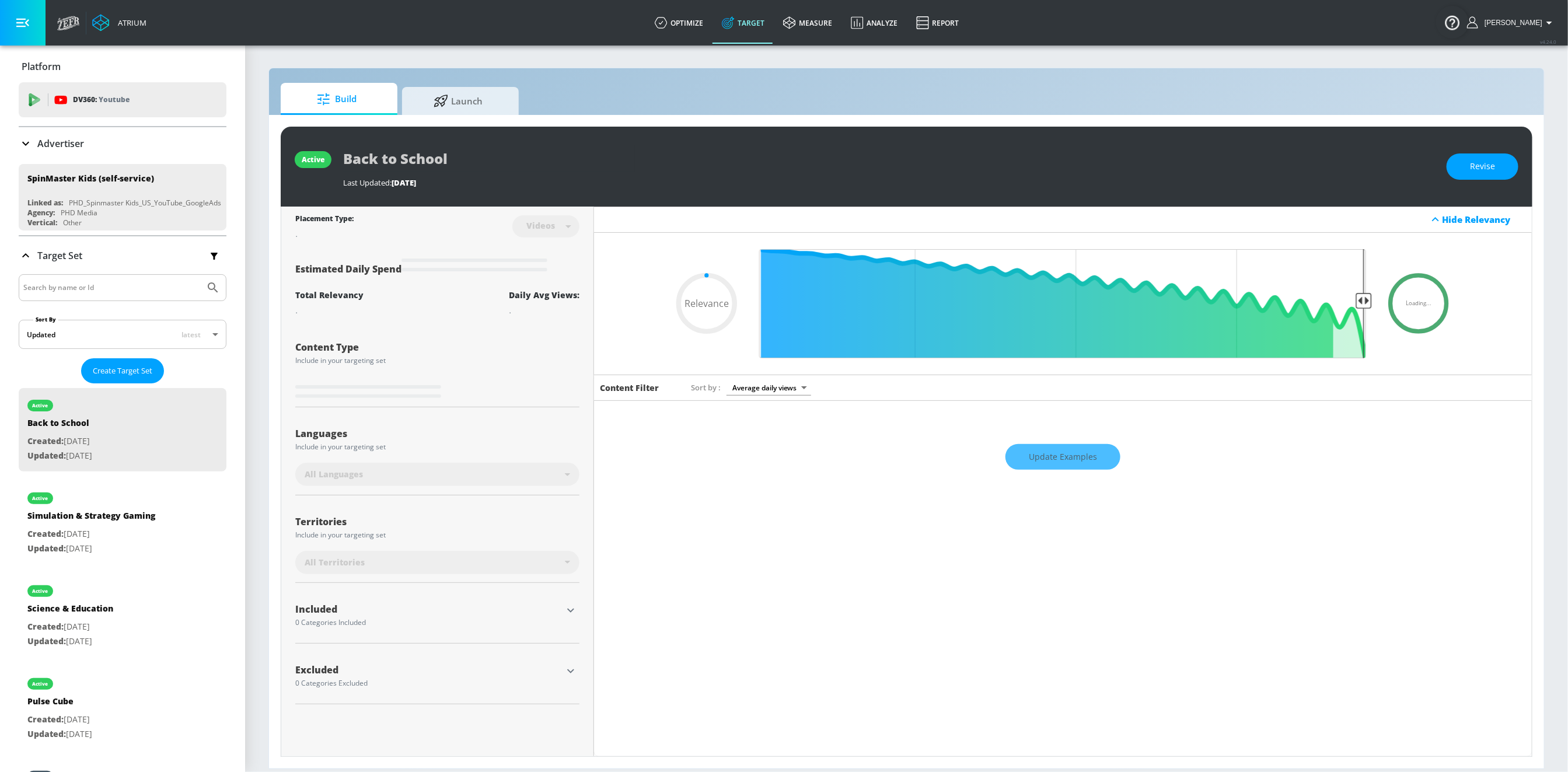
type input "0.4"
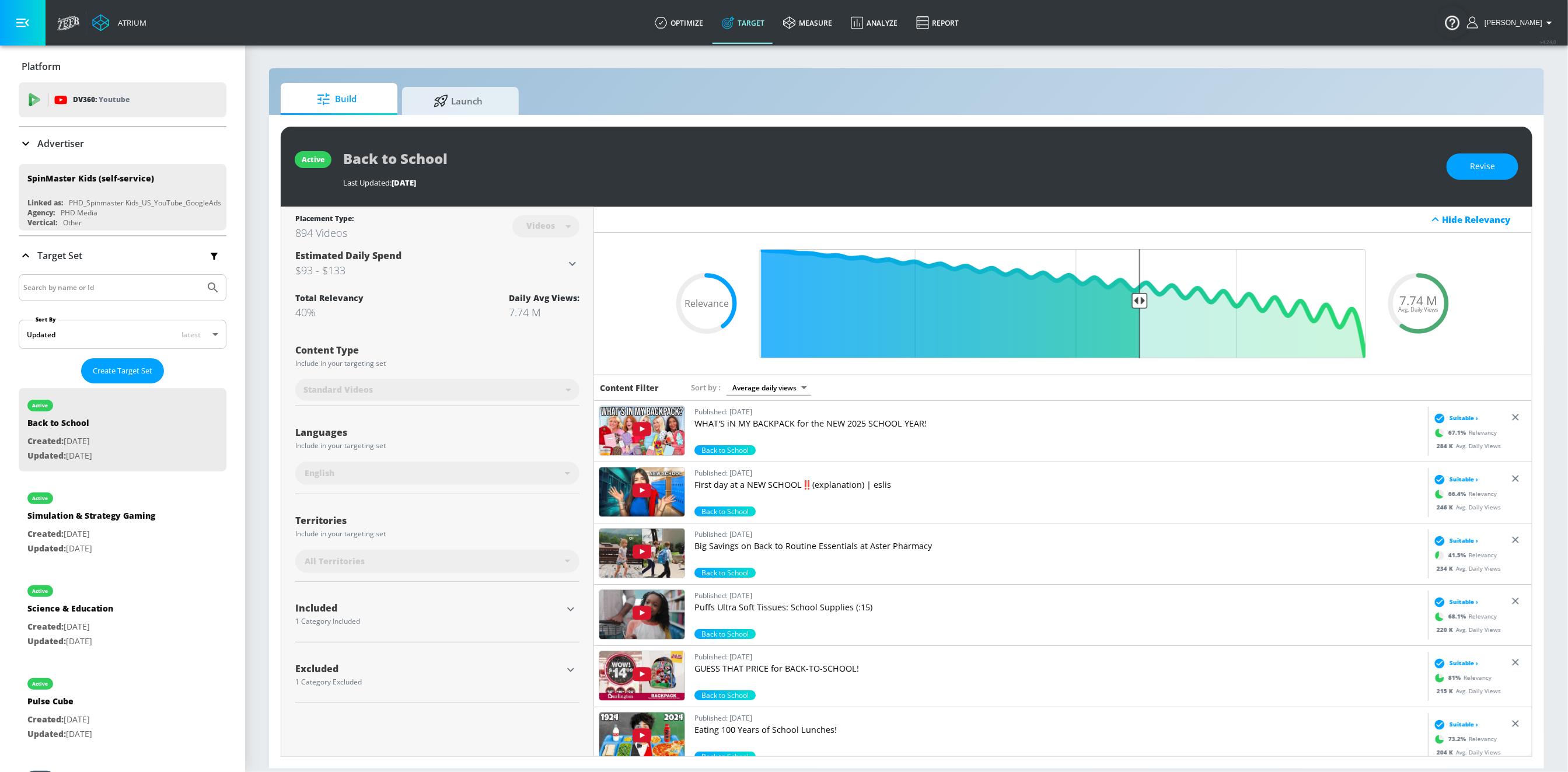
click at [84, 286] on input "Search by name or Id" at bounding box center [111, 287] width 177 height 15
paste input "07384ddf-6083-4030-b837-35577c8ebd84"
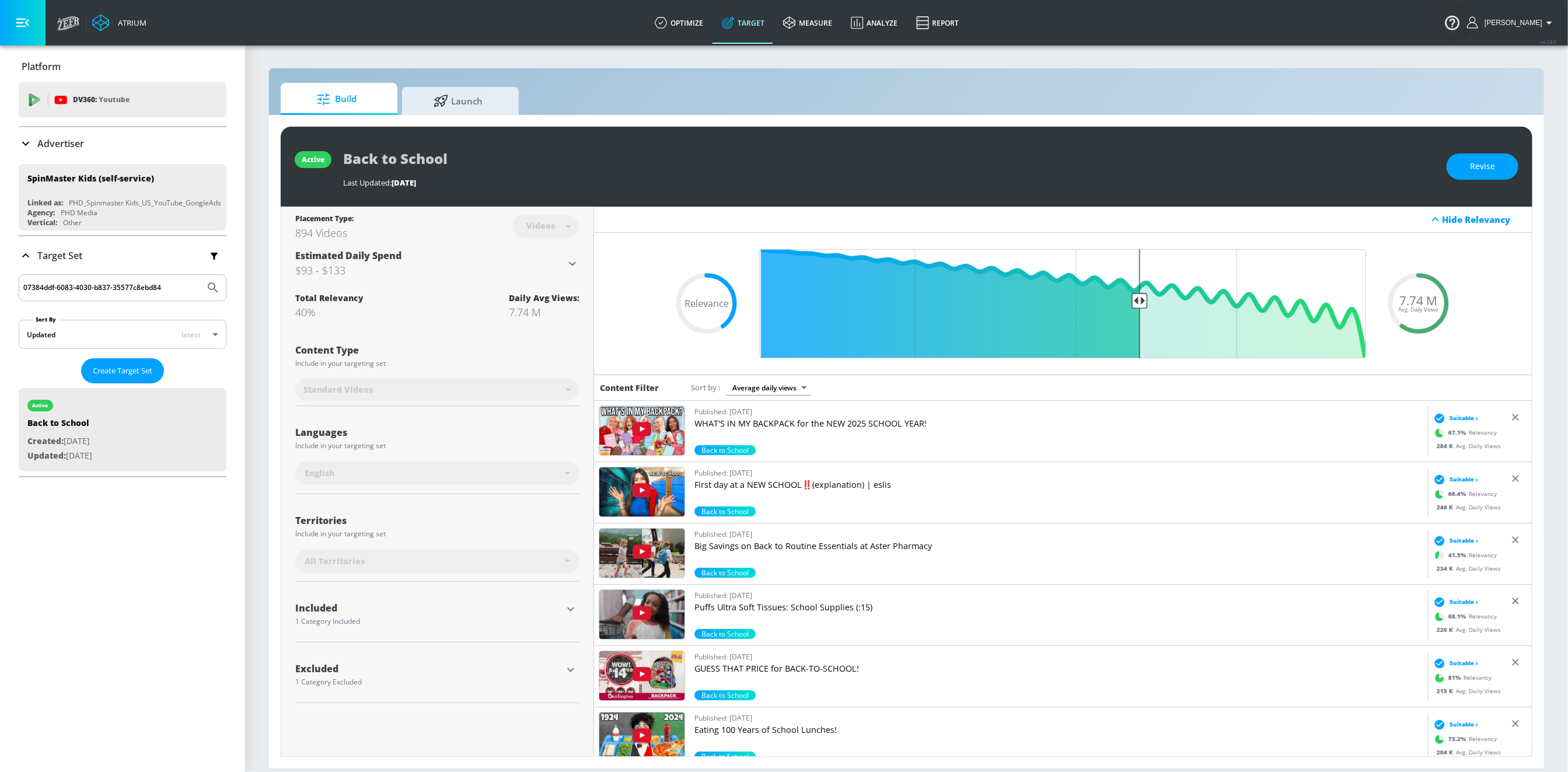
type input "07384ddf-6083-4030-b837-35577c8ebd84"
click at [207, 286] on icon "Submit Search" at bounding box center [213, 288] width 14 height 14
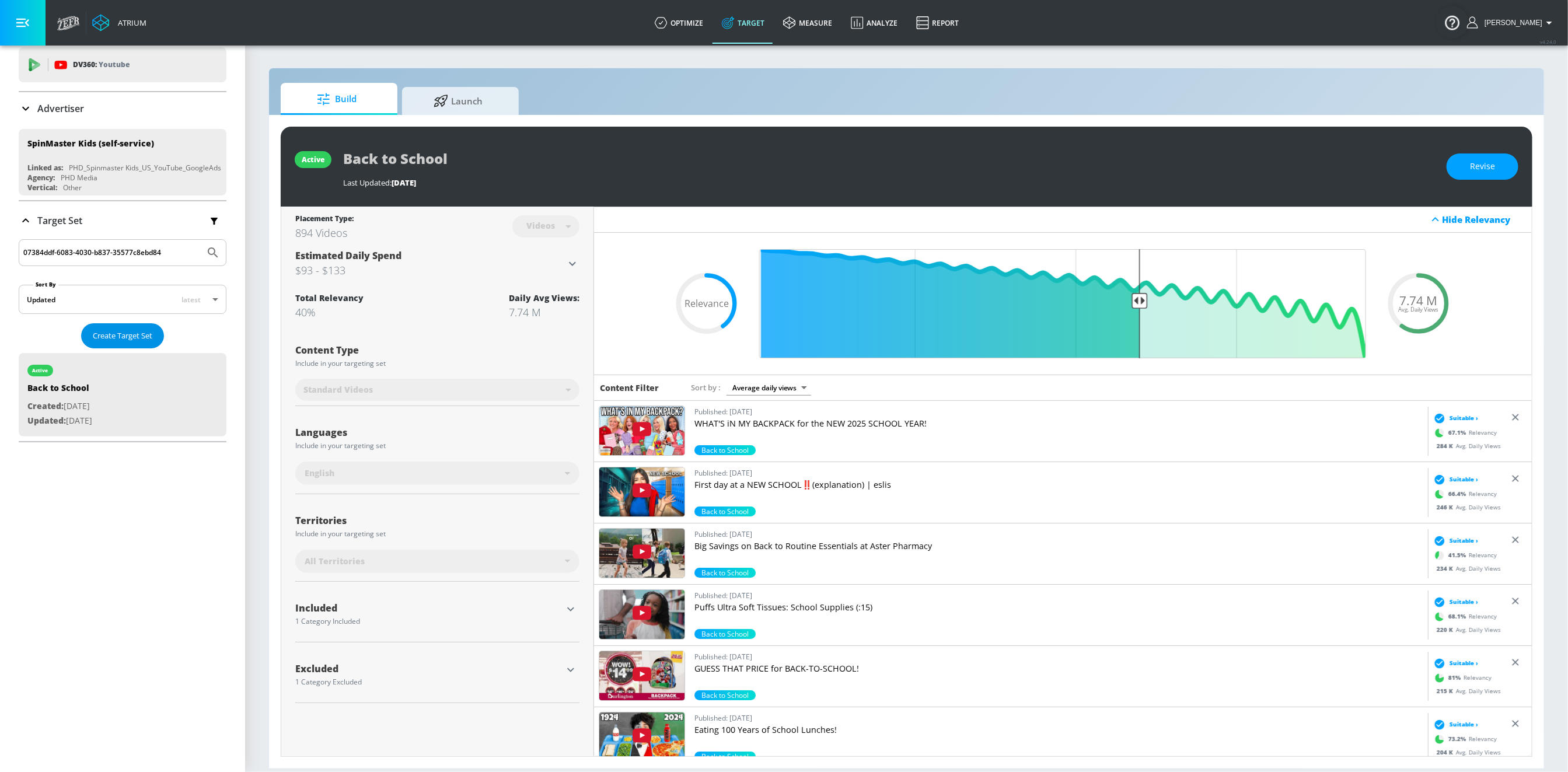
scroll to position [22, 0]
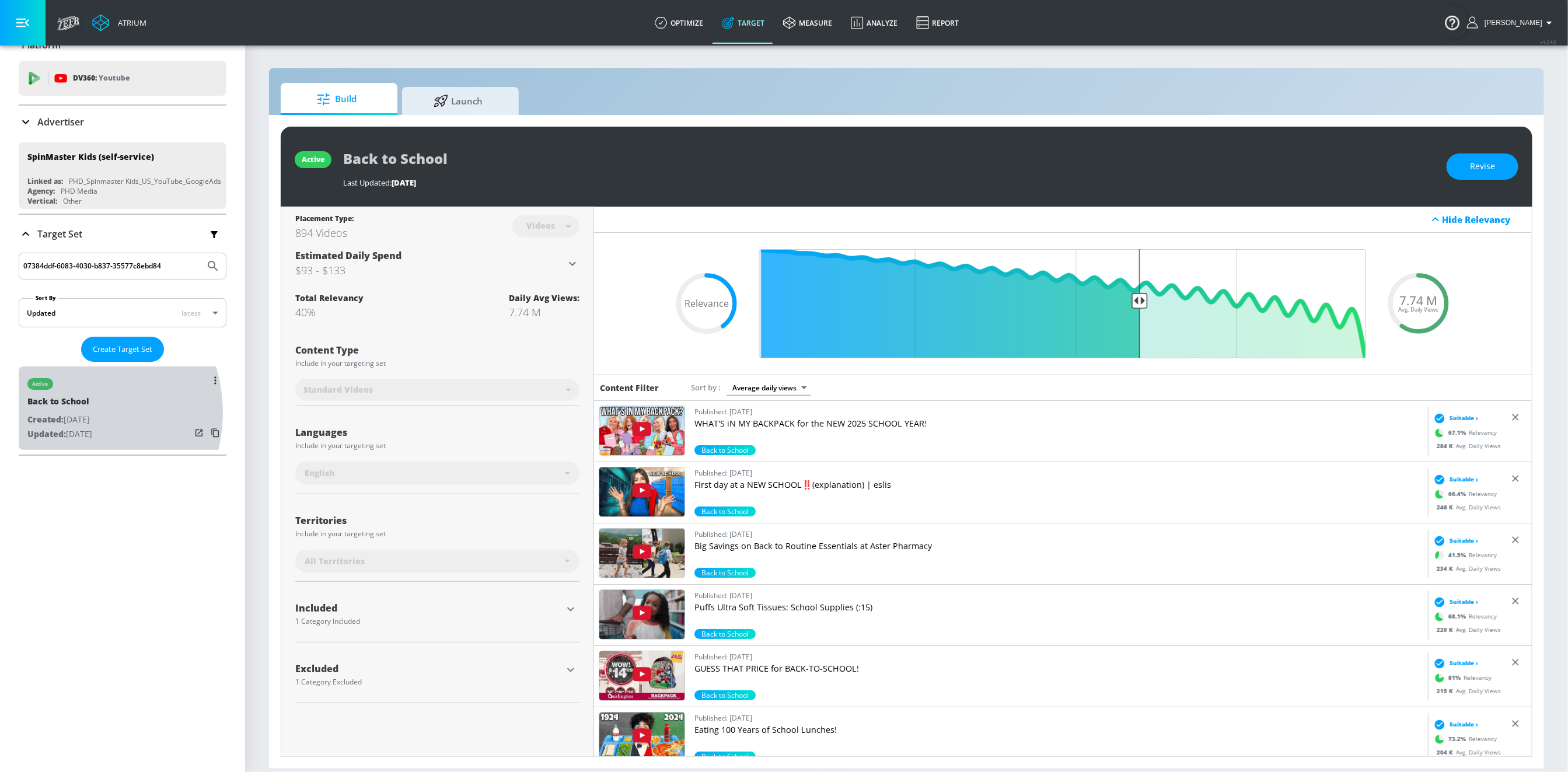
click at [66, 412] on p "Created: Aug. 20, 2025" at bounding box center [59, 419] width 65 height 15
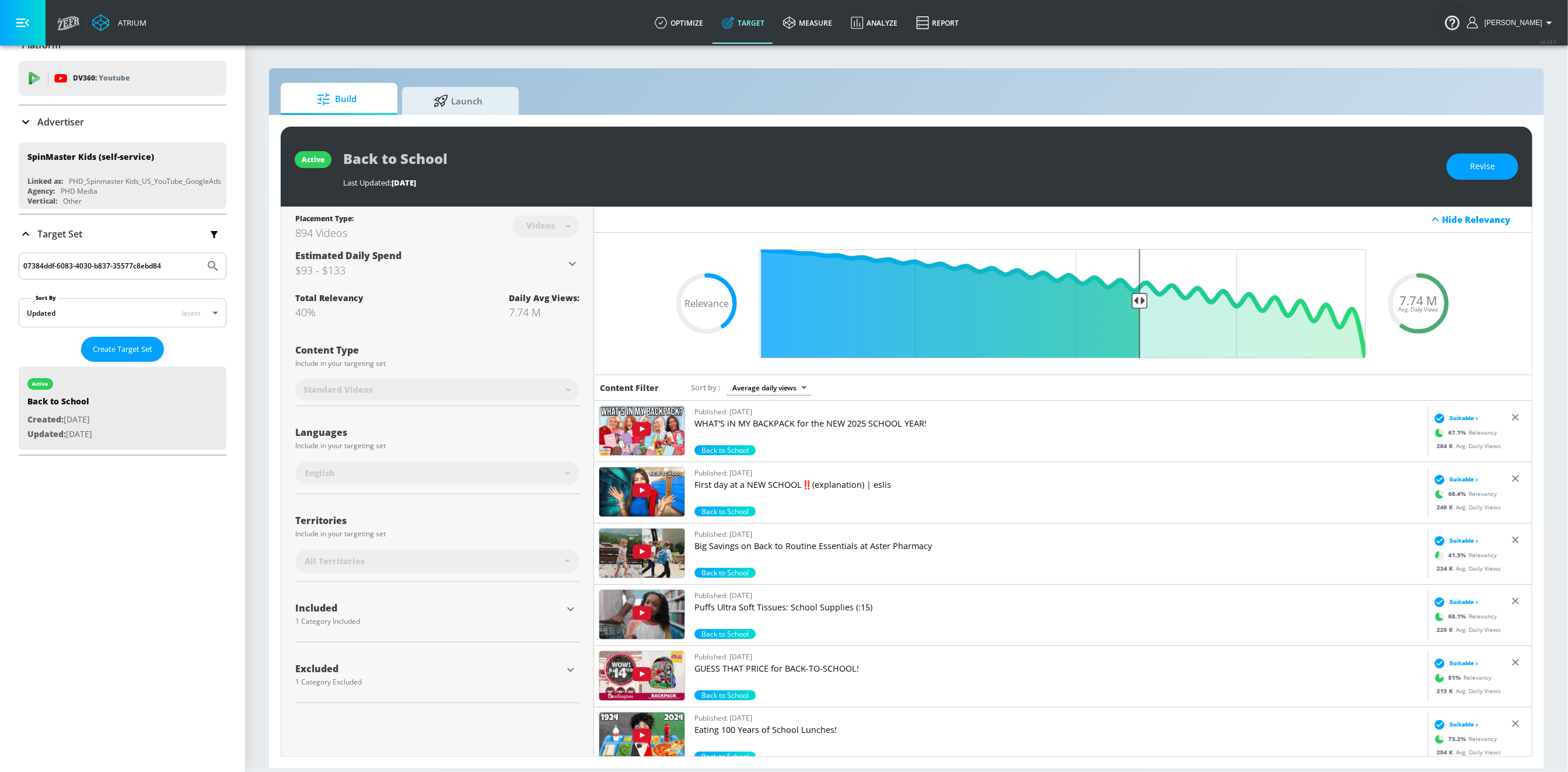
click at [54, 116] on p "Advertiser" at bounding box center [60, 122] width 47 height 13
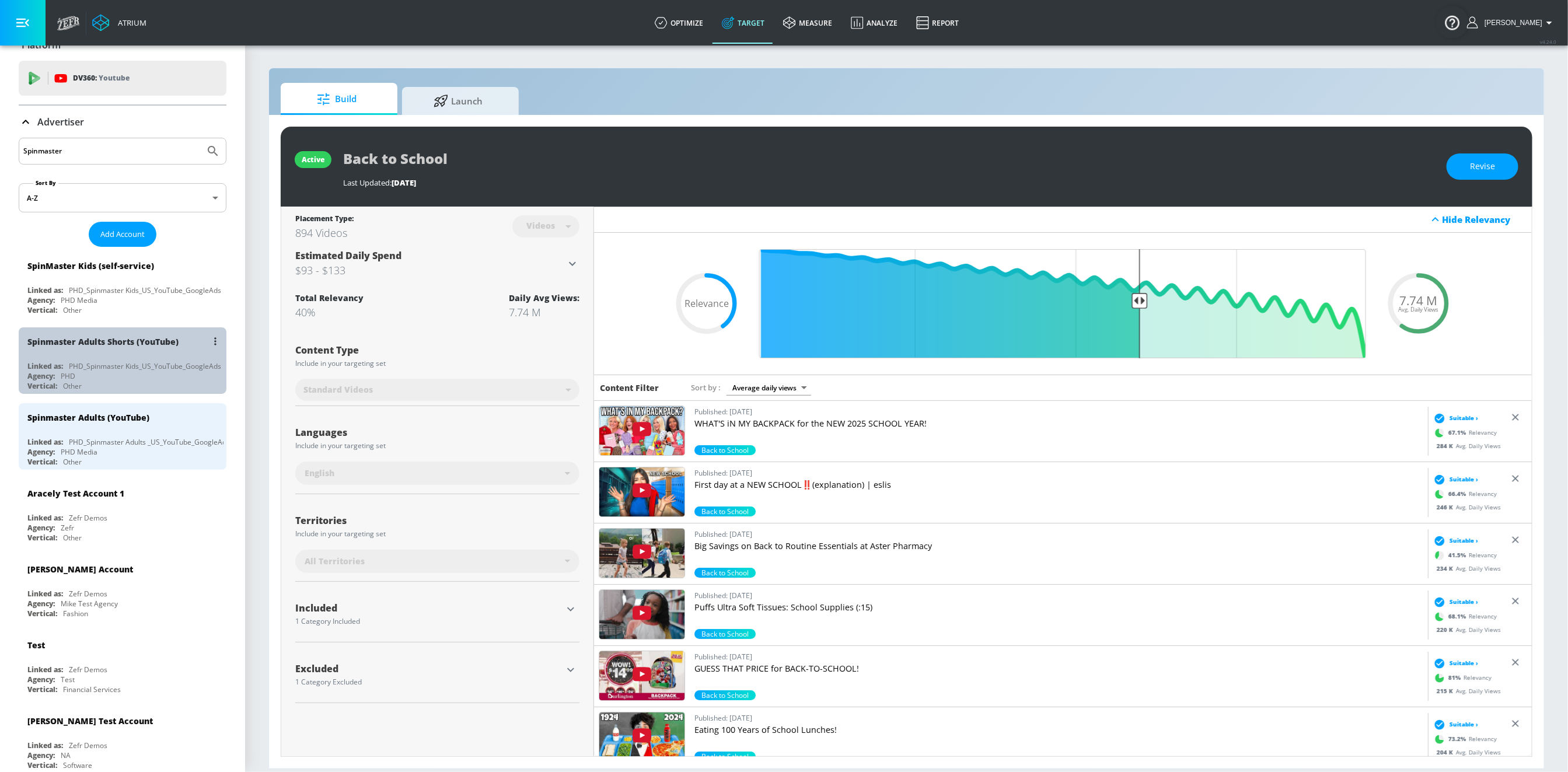
click at [126, 345] on div "Spinmaster Adults Shorts (YouTube)" at bounding box center [102, 341] width 151 height 11
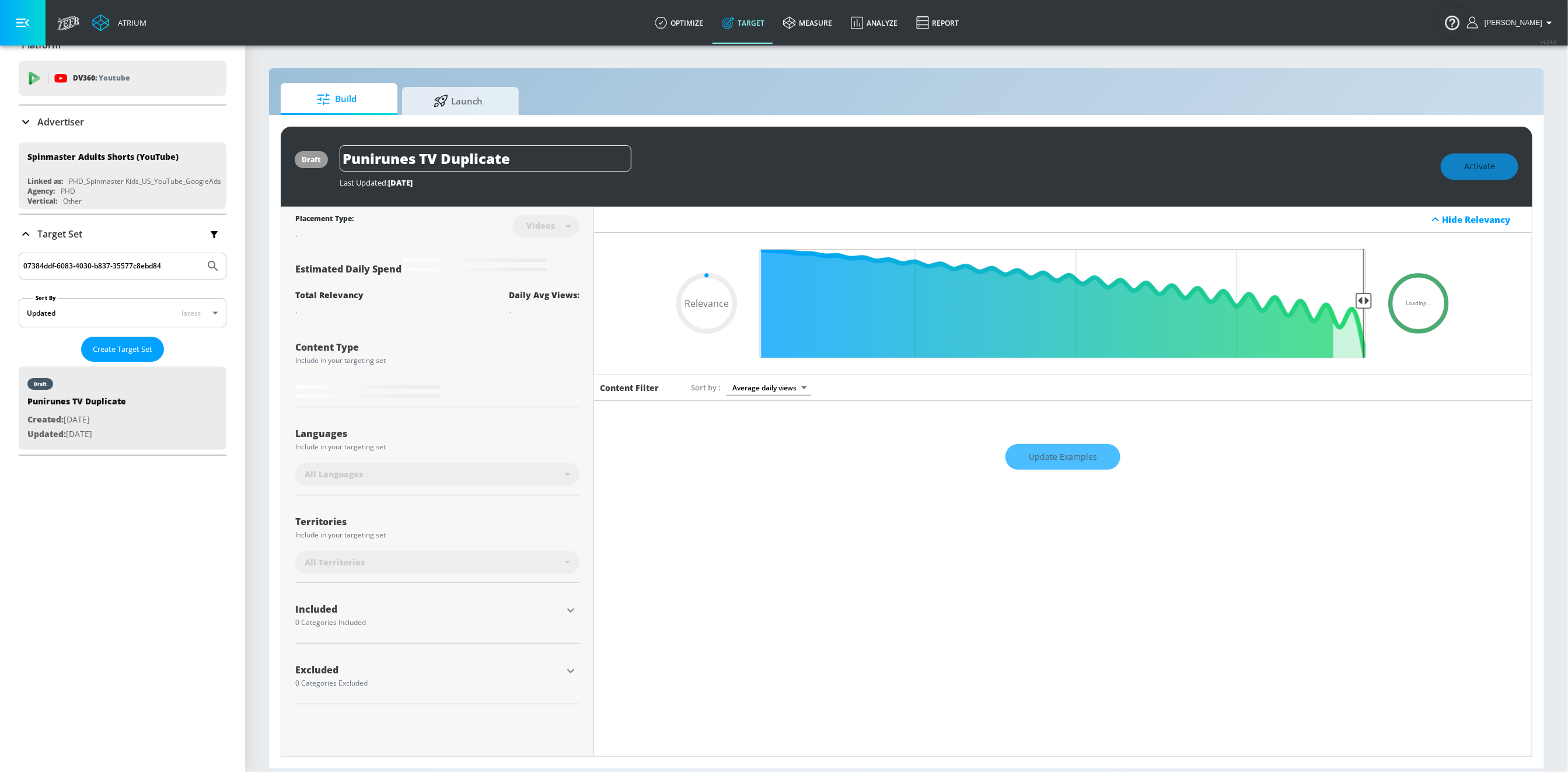
click at [138, 265] on input "07384ddf-6083-4030-b837-35577c8ebd84" at bounding box center [111, 266] width 177 height 15
type input "0.6"
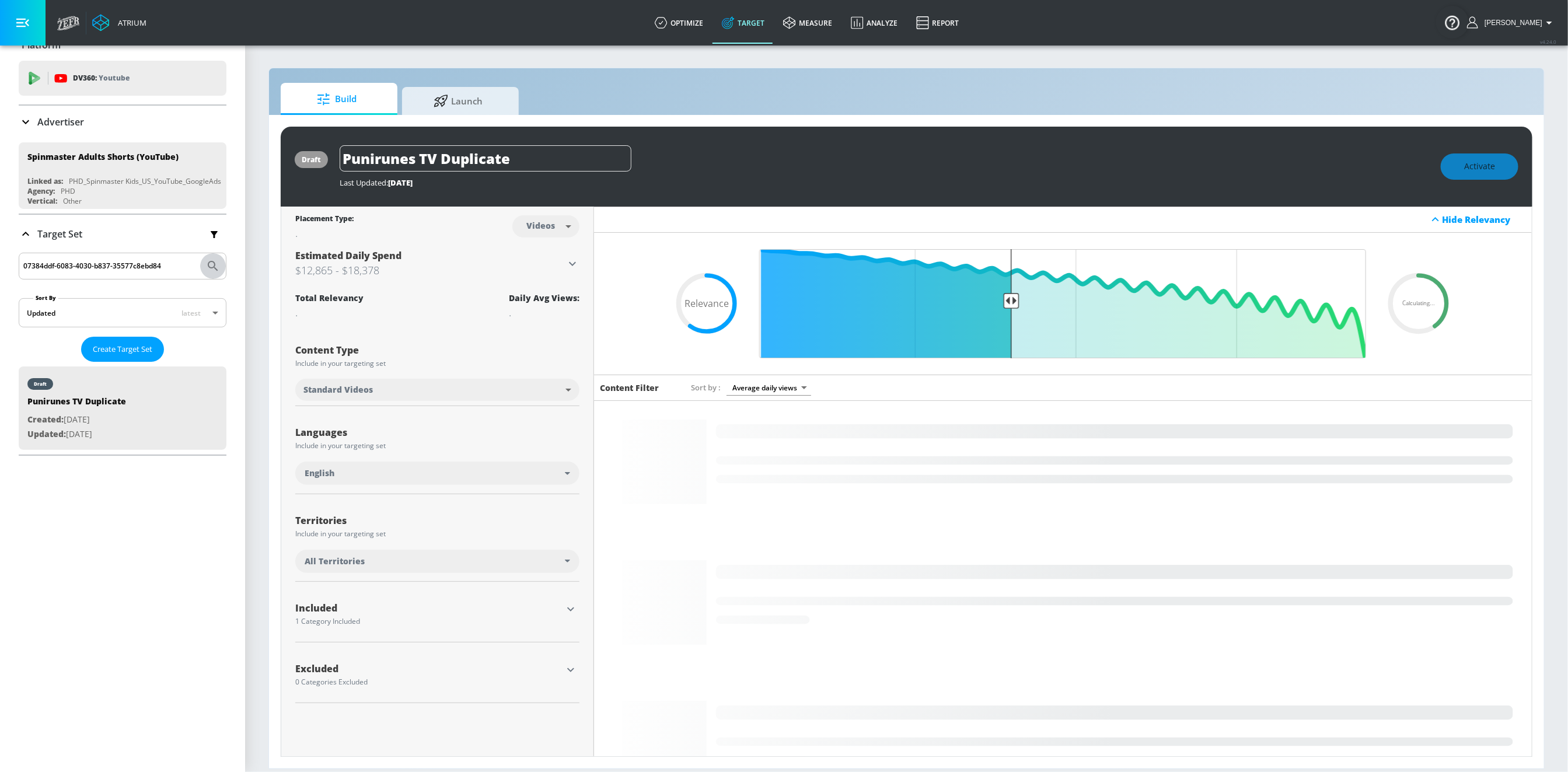
click at [209, 268] on icon "Submit Search" at bounding box center [213, 266] width 14 height 14
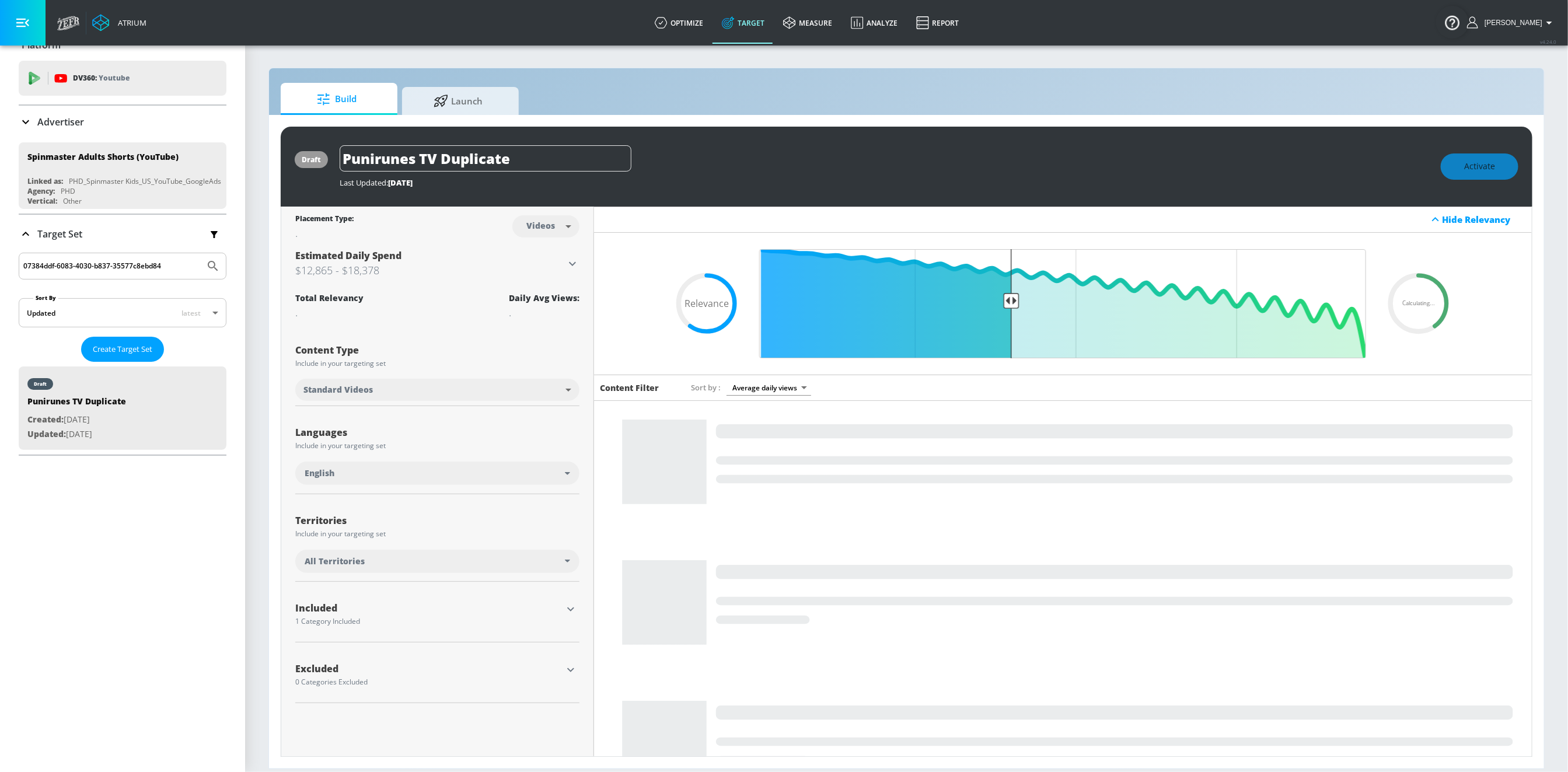
click at [39, 237] on p "Target Set" at bounding box center [59, 234] width 45 height 13
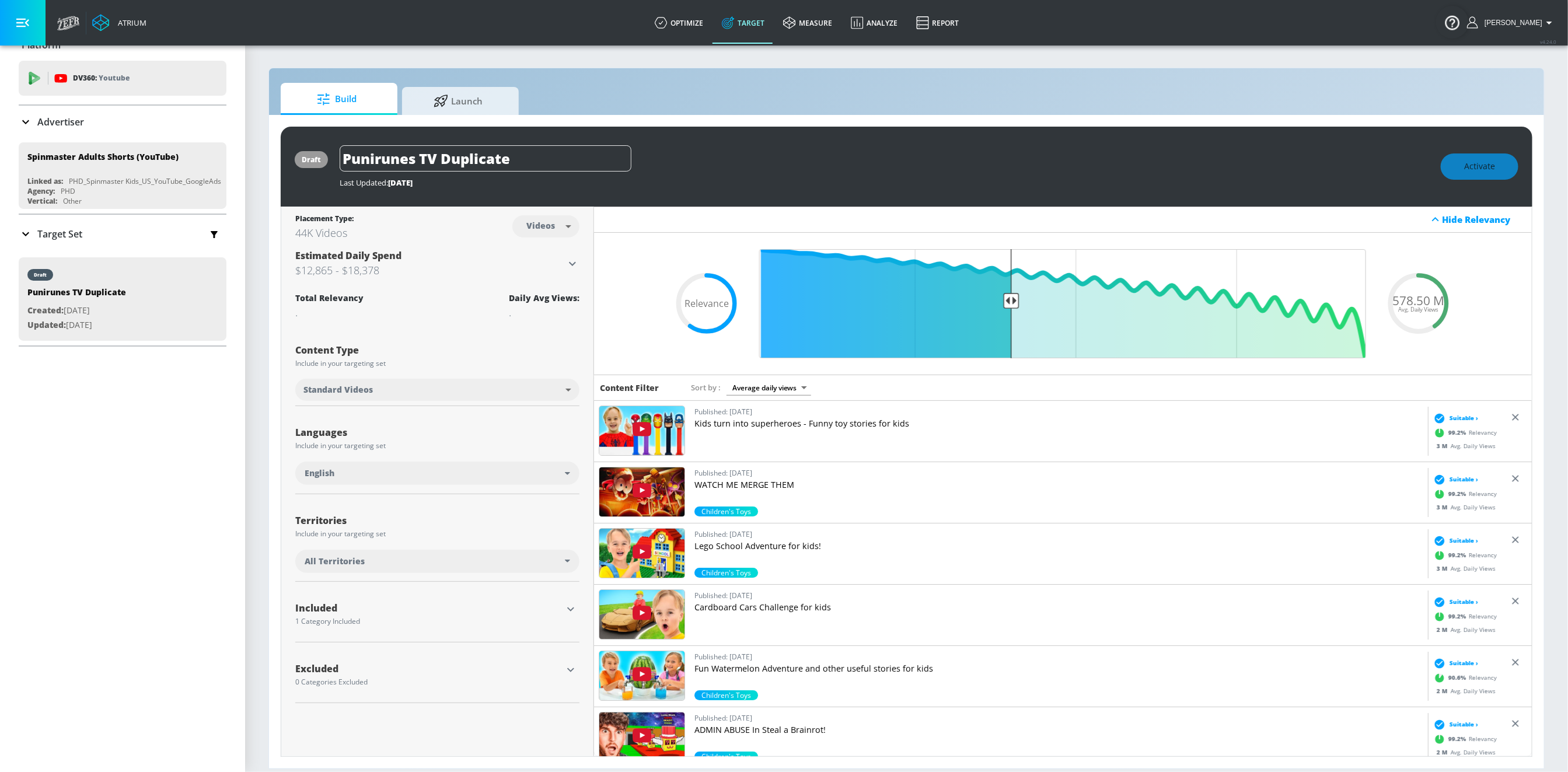
click at [39, 237] on p "Target Set" at bounding box center [59, 234] width 45 height 13
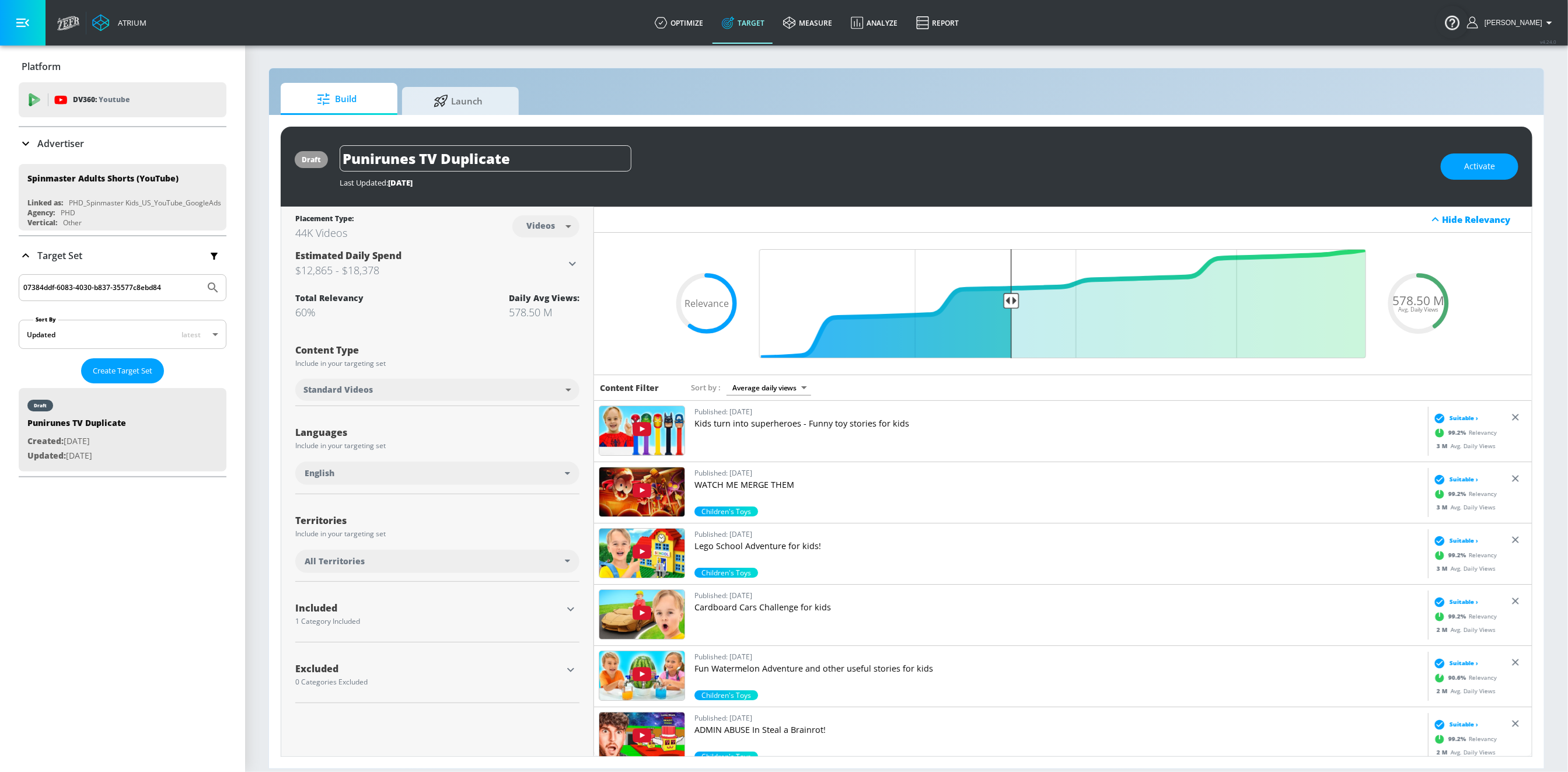
click at [48, 148] on p "Advertiser" at bounding box center [60, 143] width 47 height 13
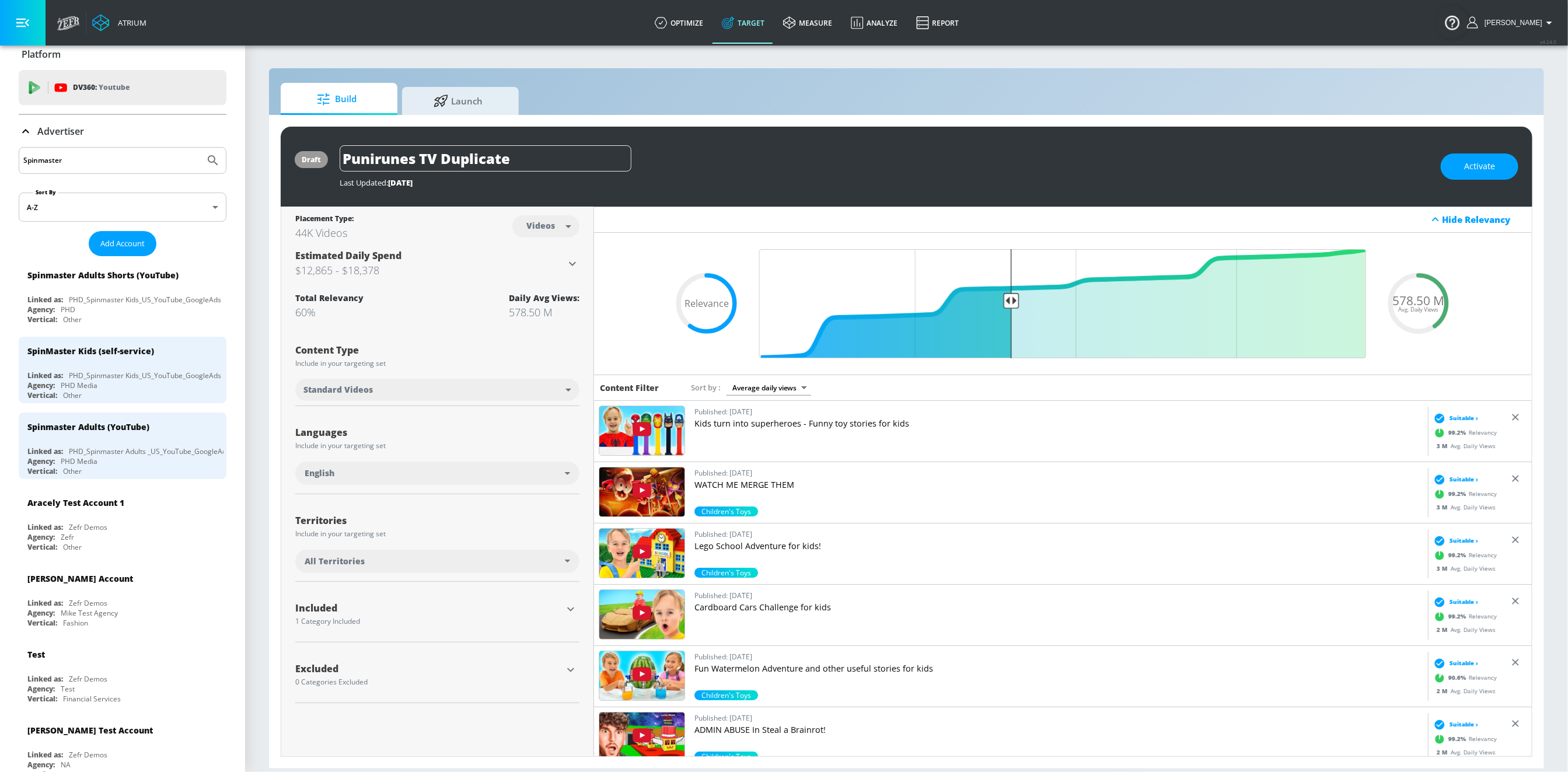
scroll to position [15, 0]
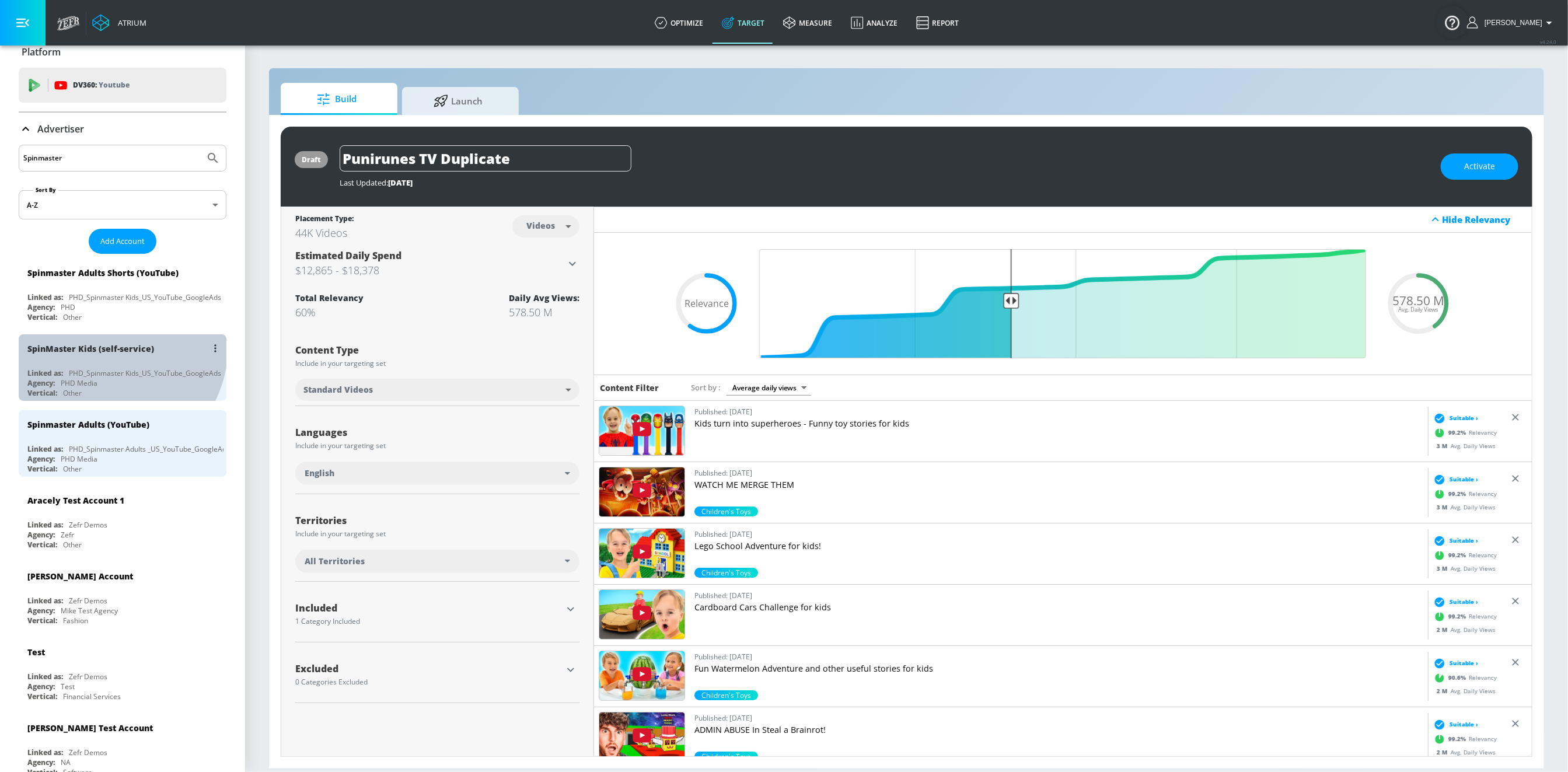
click at [102, 345] on div "SpinMaster Kids (self-service)" at bounding box center [90, 348] width 127 height 11
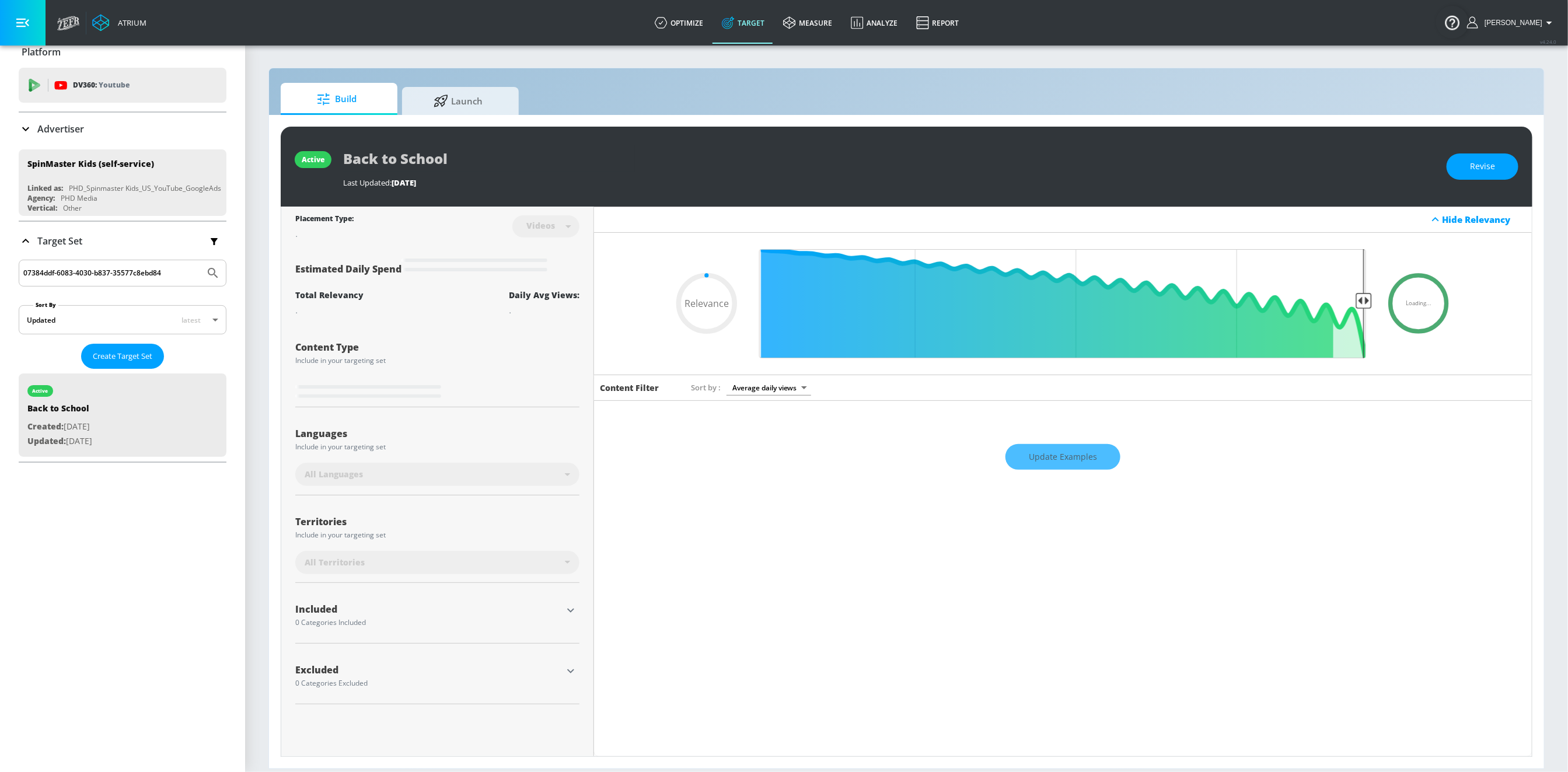
click at [68, 271] on input "07384ddf-6083-4030-b837-35577c8ebd84" at bounding box center [111, 273] width 177 height 15
type input "0.4"
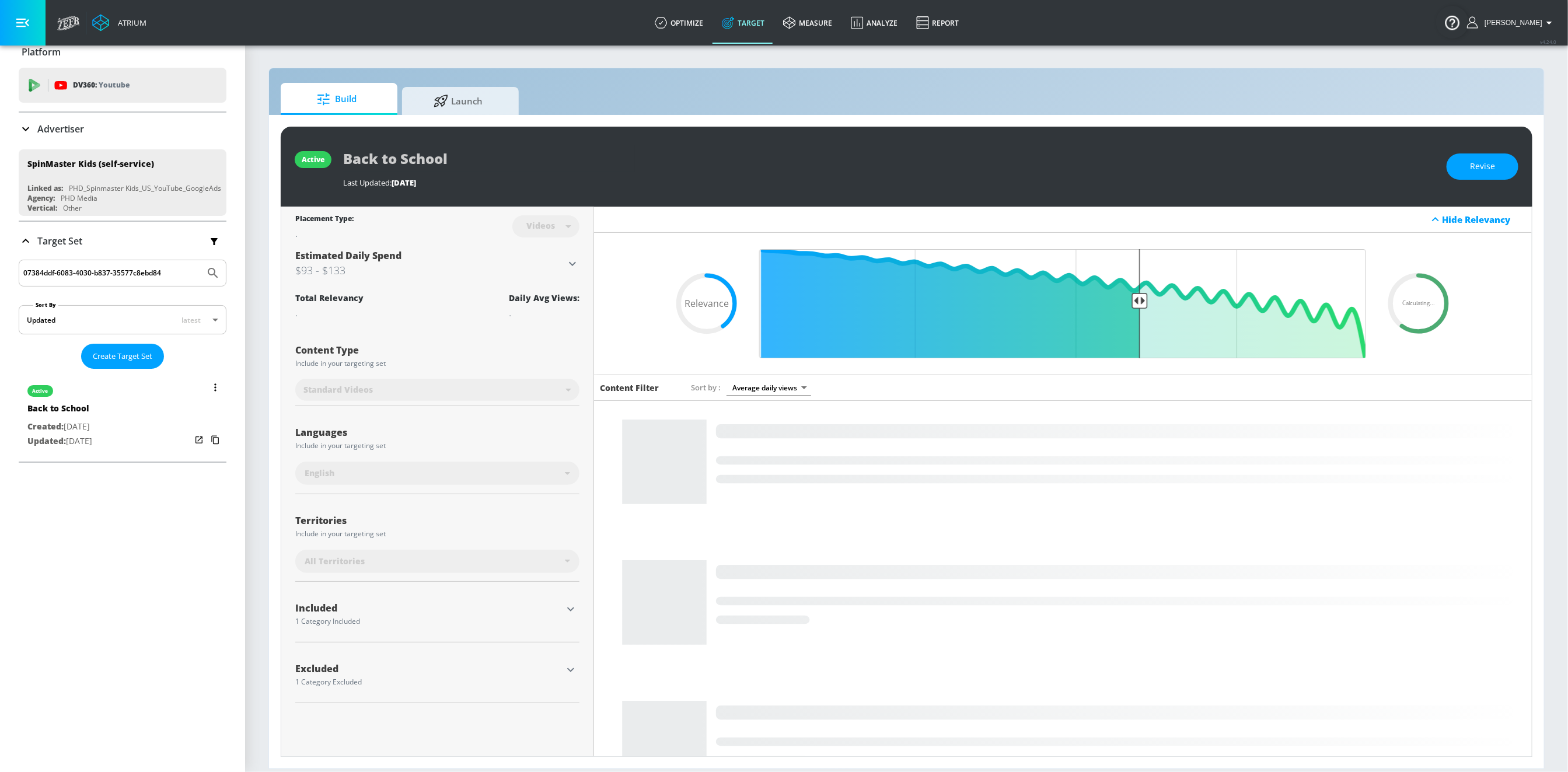
click at [58, 408] on div "Back to School" at bounding box center [59, 410] width 65 height 17
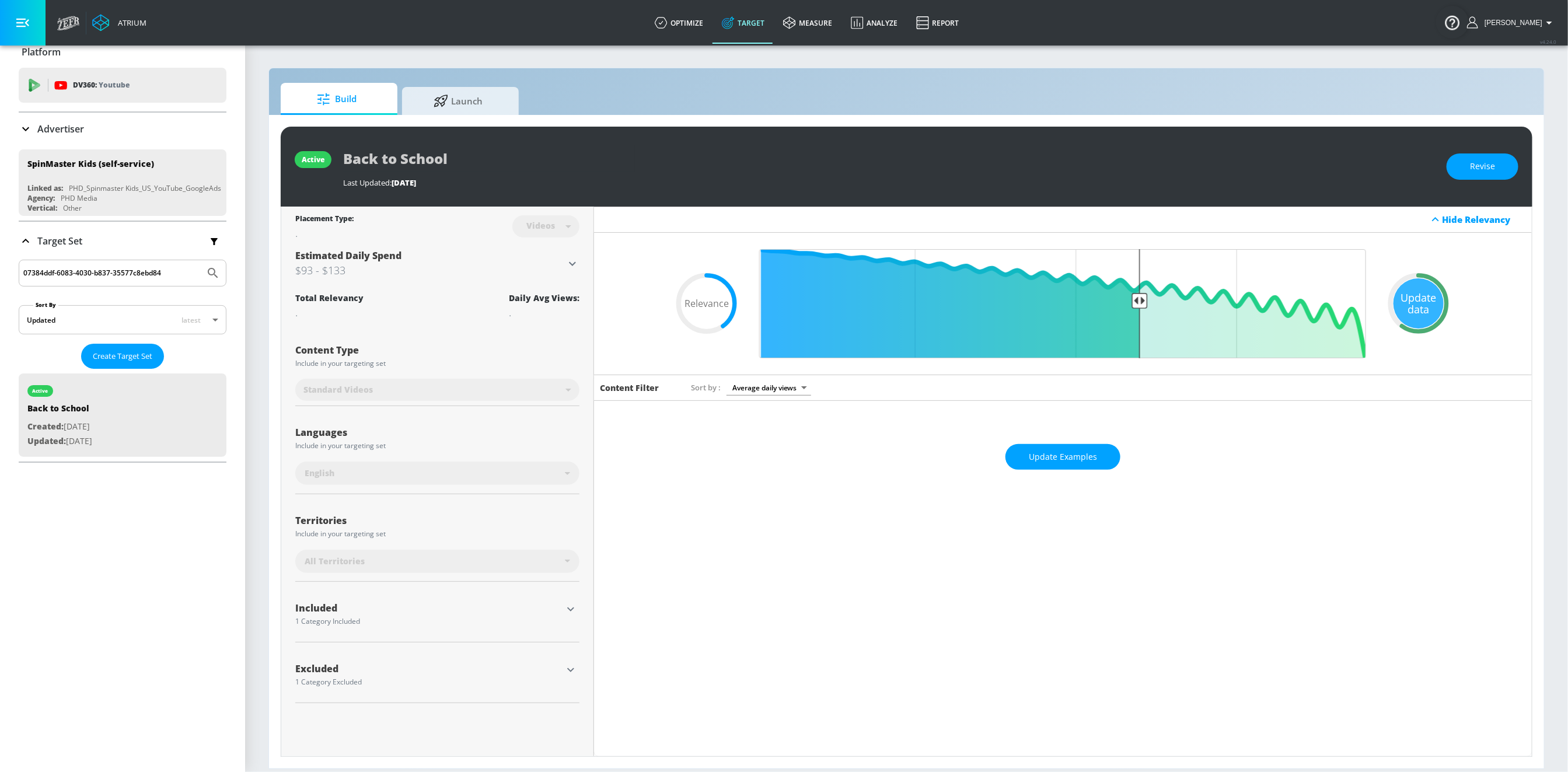
click at [176, 280] on input "07384ddf-6083-4030-b837-35577c8ebd84" at bounding box center [111, 273] width 177 height 15
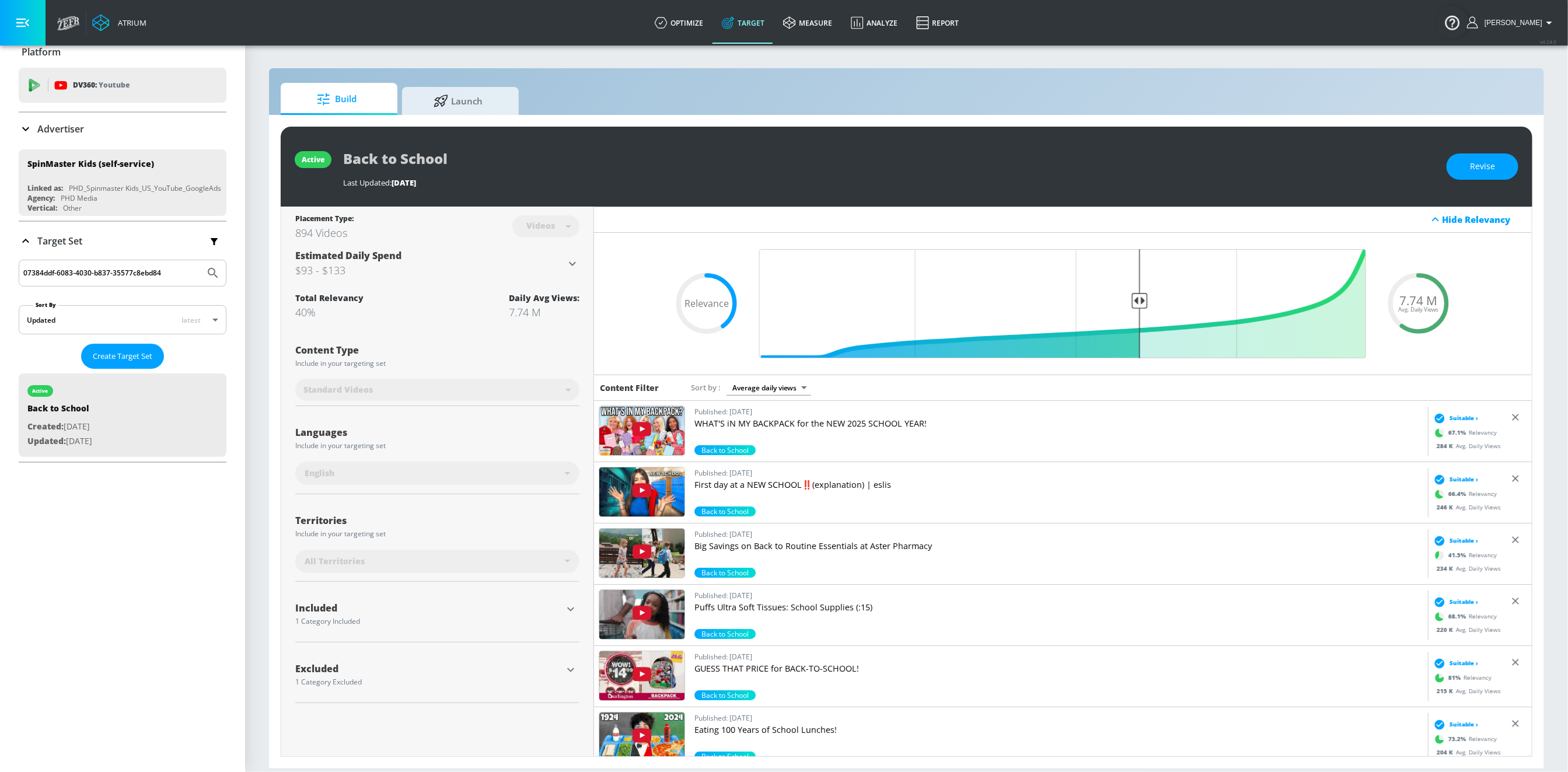
click at [390, 619] on div "1 Category Included" at bounding box center [428, 621] width 267 height 7
click at [360, 622] on div "1 Category Included" at bounding box center [428, 621] width 267 height 7
click at [575, 604] on icon "button" at bounding box center [570, 609] width 14 height 14
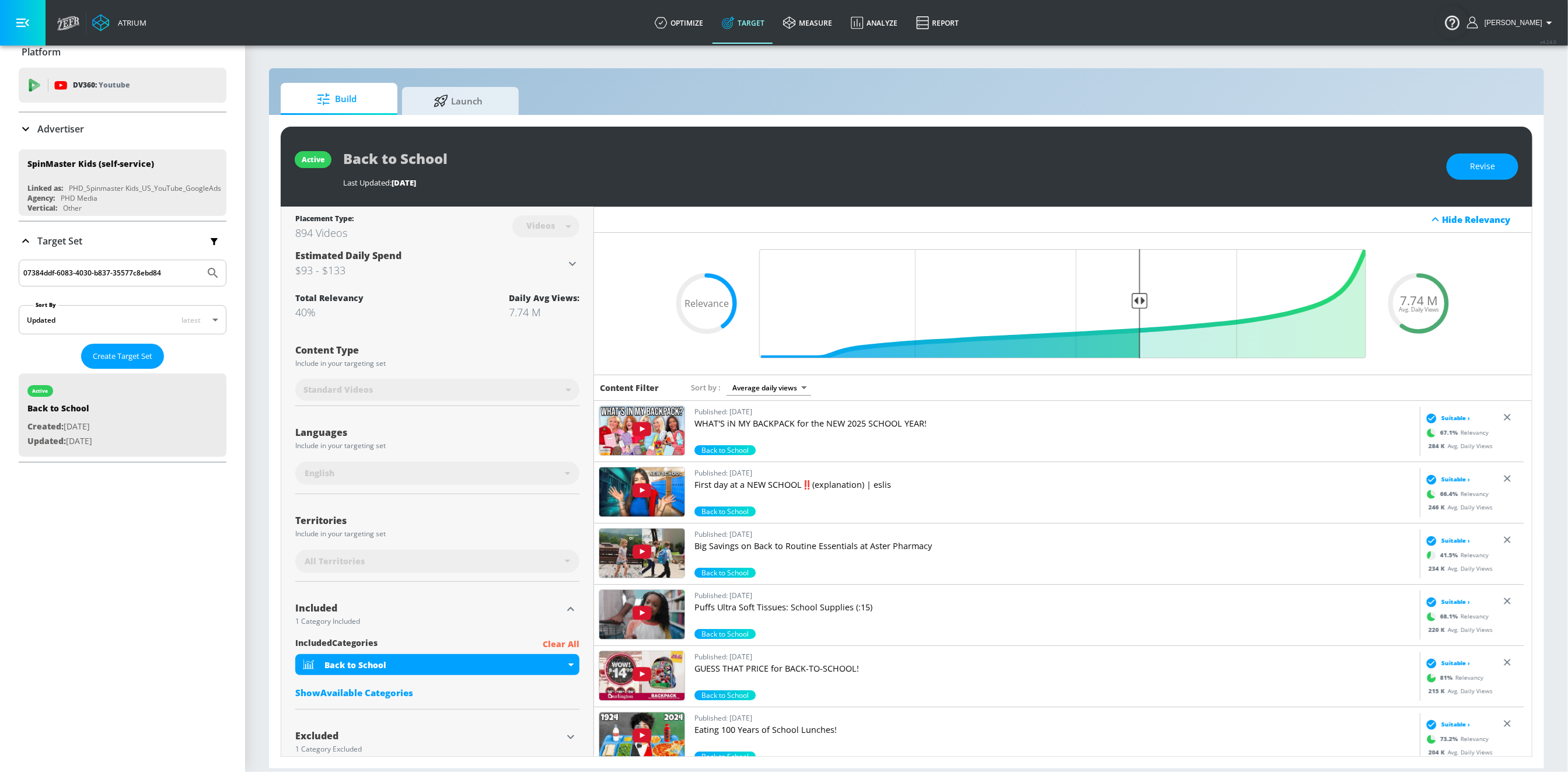
click at [40, 132] on p "Advertiser" at bounding box center [60, 129] width 47 height 13
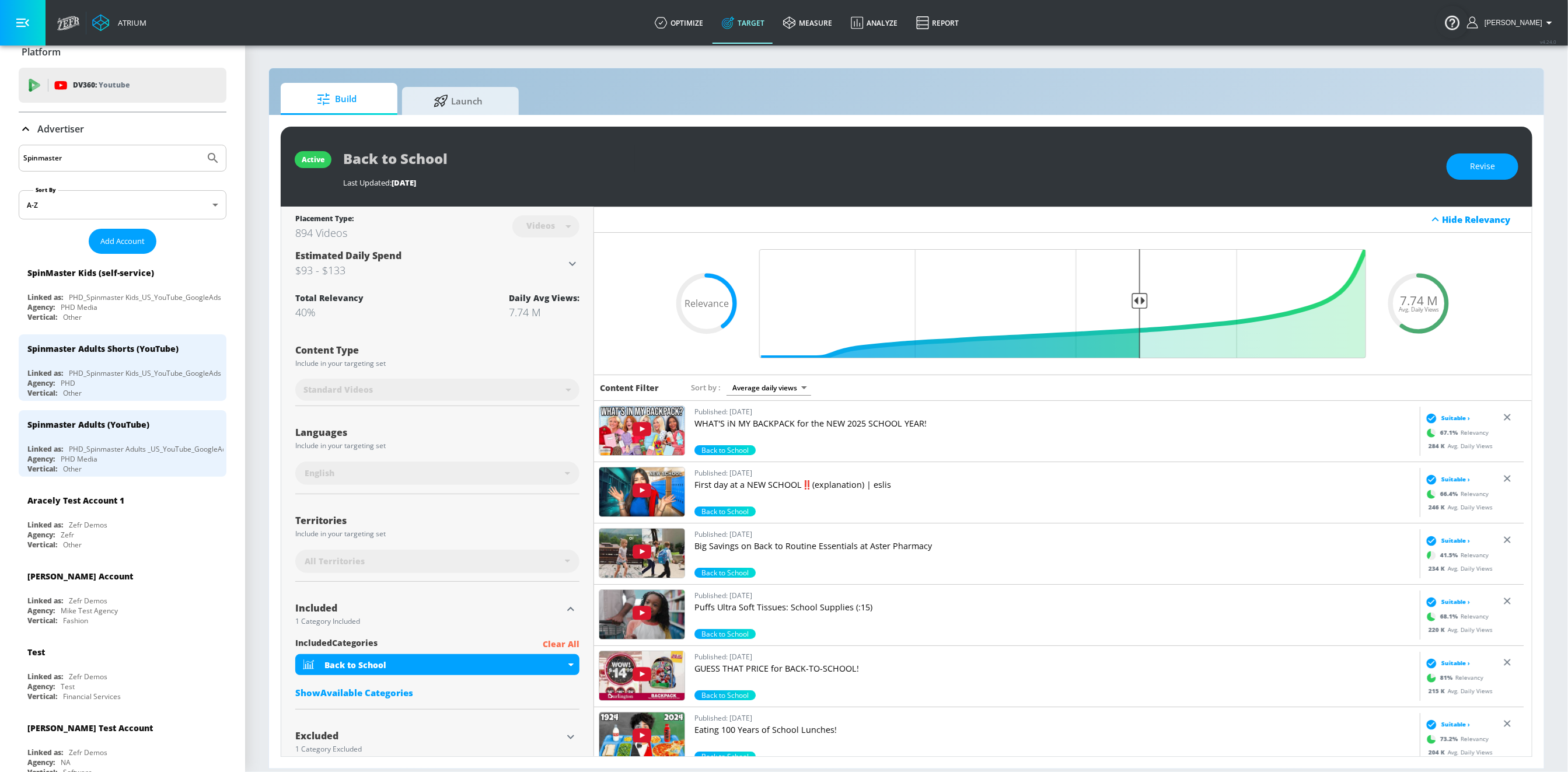
click at [63, 162] on input "Spinmaster" at bounding box center [111, 158] width 177 height 15
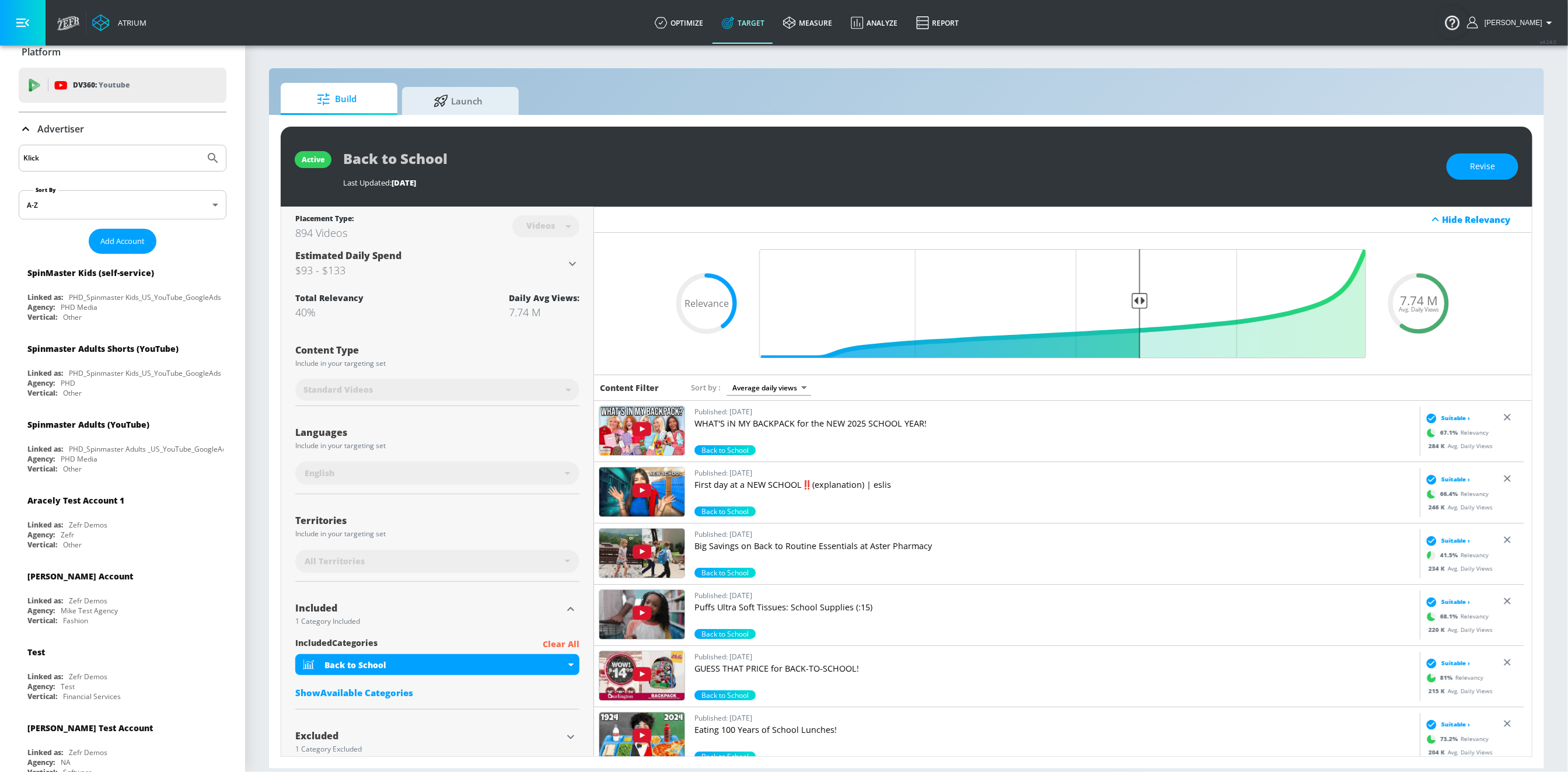
click at [200, 145] on button "Submit Search" at bounding box center [213, 158] width 26 height 26
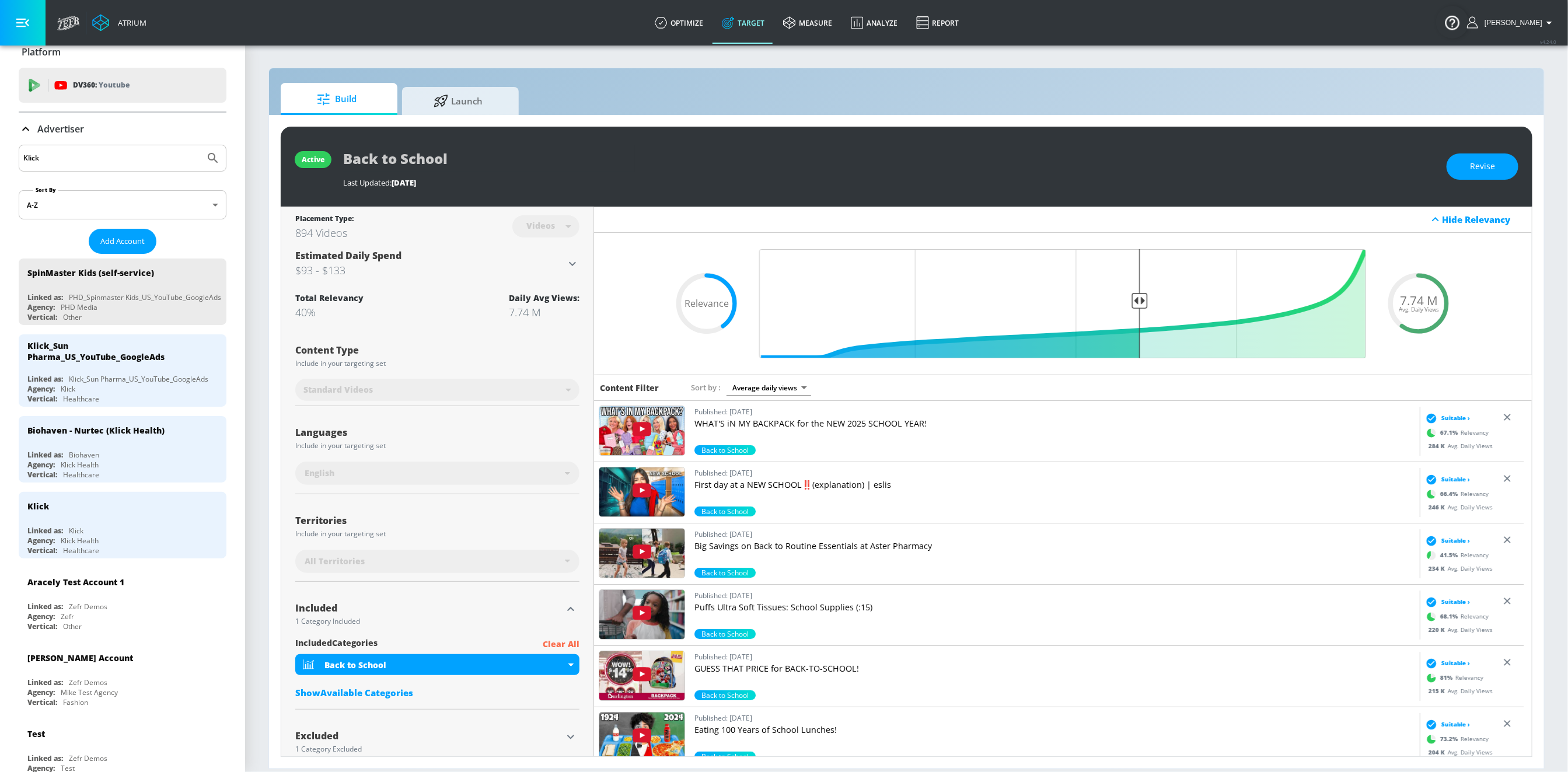
click at [47, 169] on div "Klick" at bounding box center [123, 158] width 208 height 27
click at [47, 160] on input "Klick" at bounding box center [111, 158] width 177 height 15
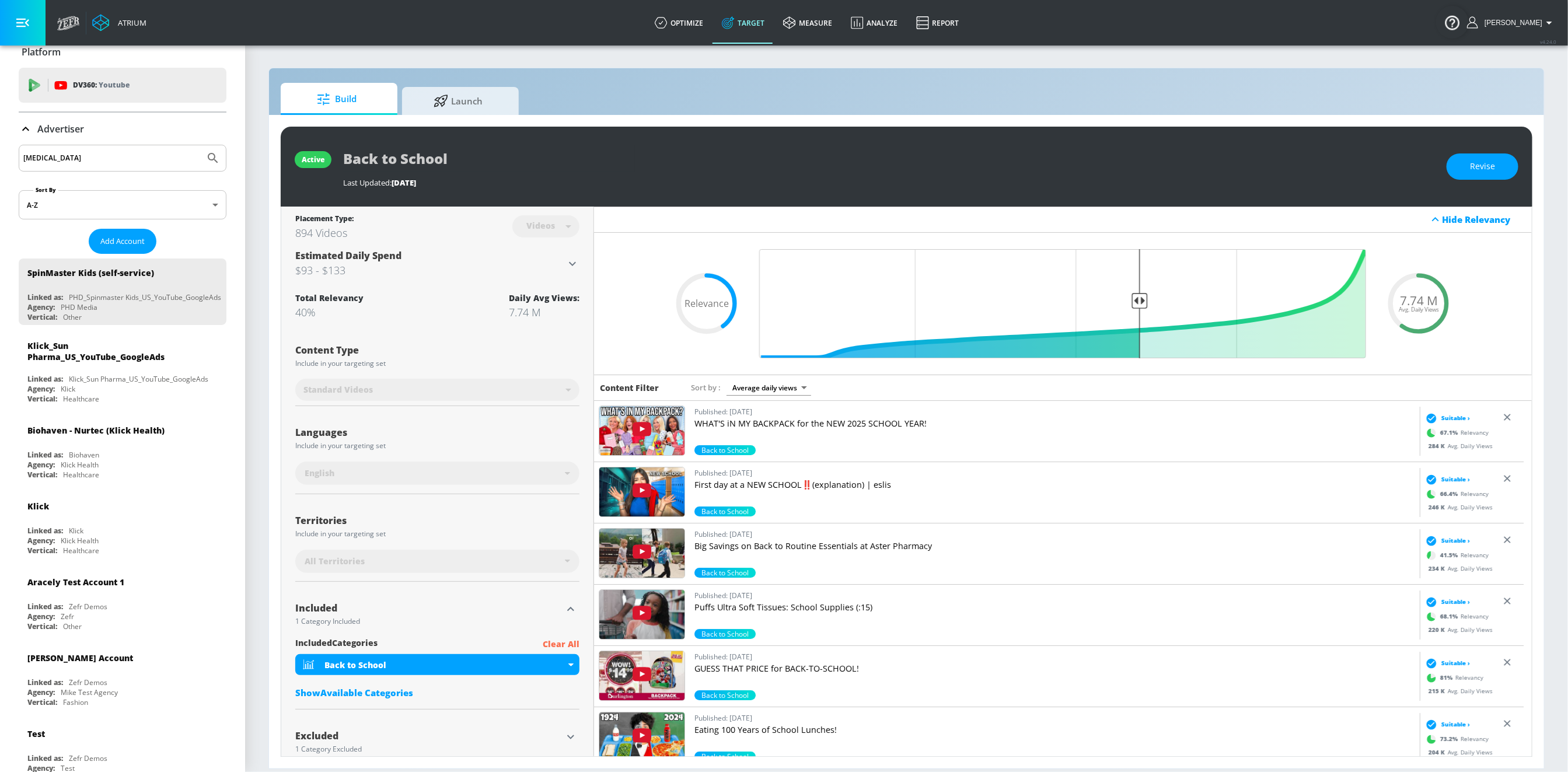
click at [200, 145] on button "Submit Search" at bounding box center [213, 158] width 26 height 26
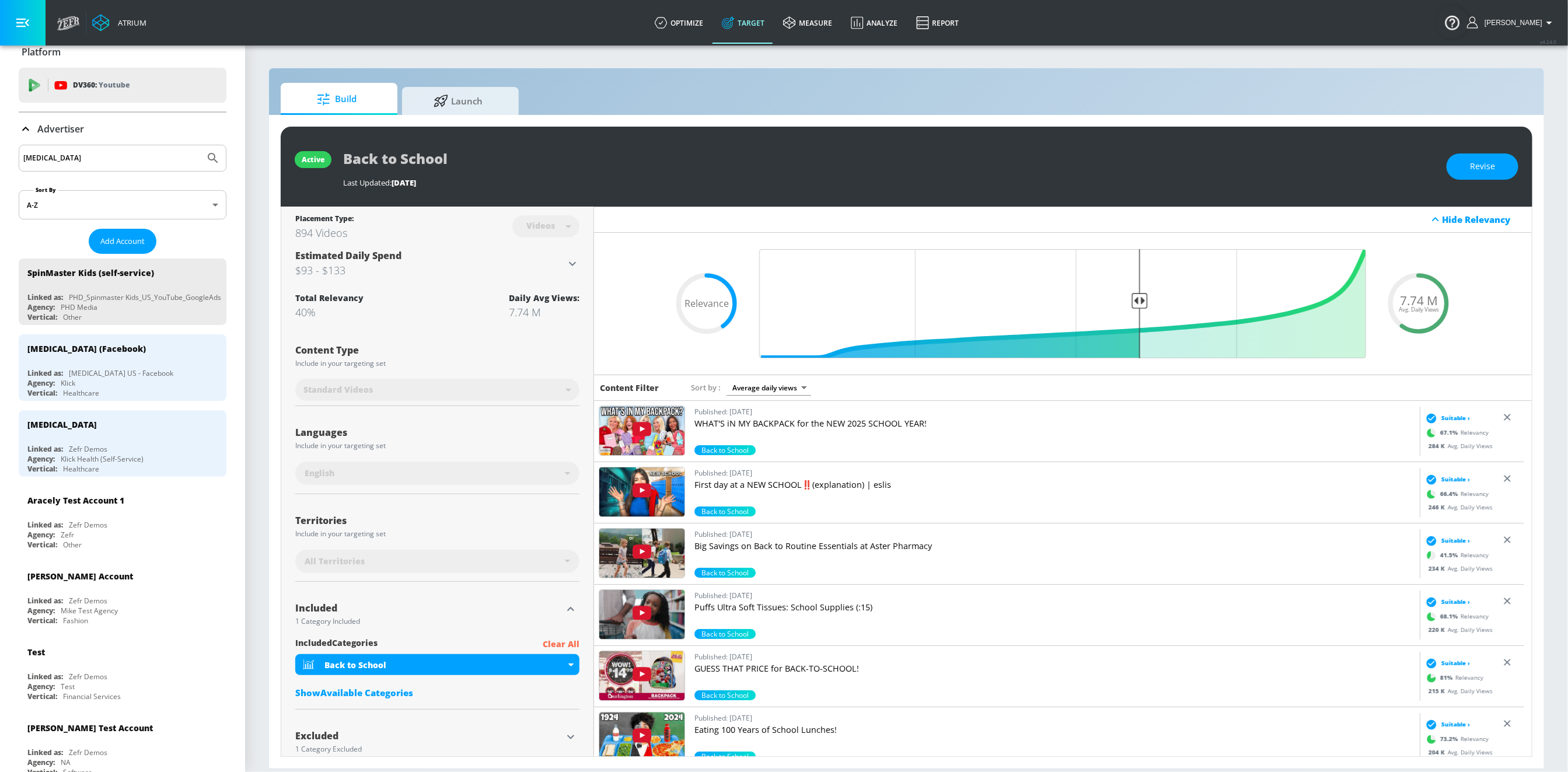
click at [53, 155] on input "trintellix" at bounding box center [111, 158] width 177 height 15
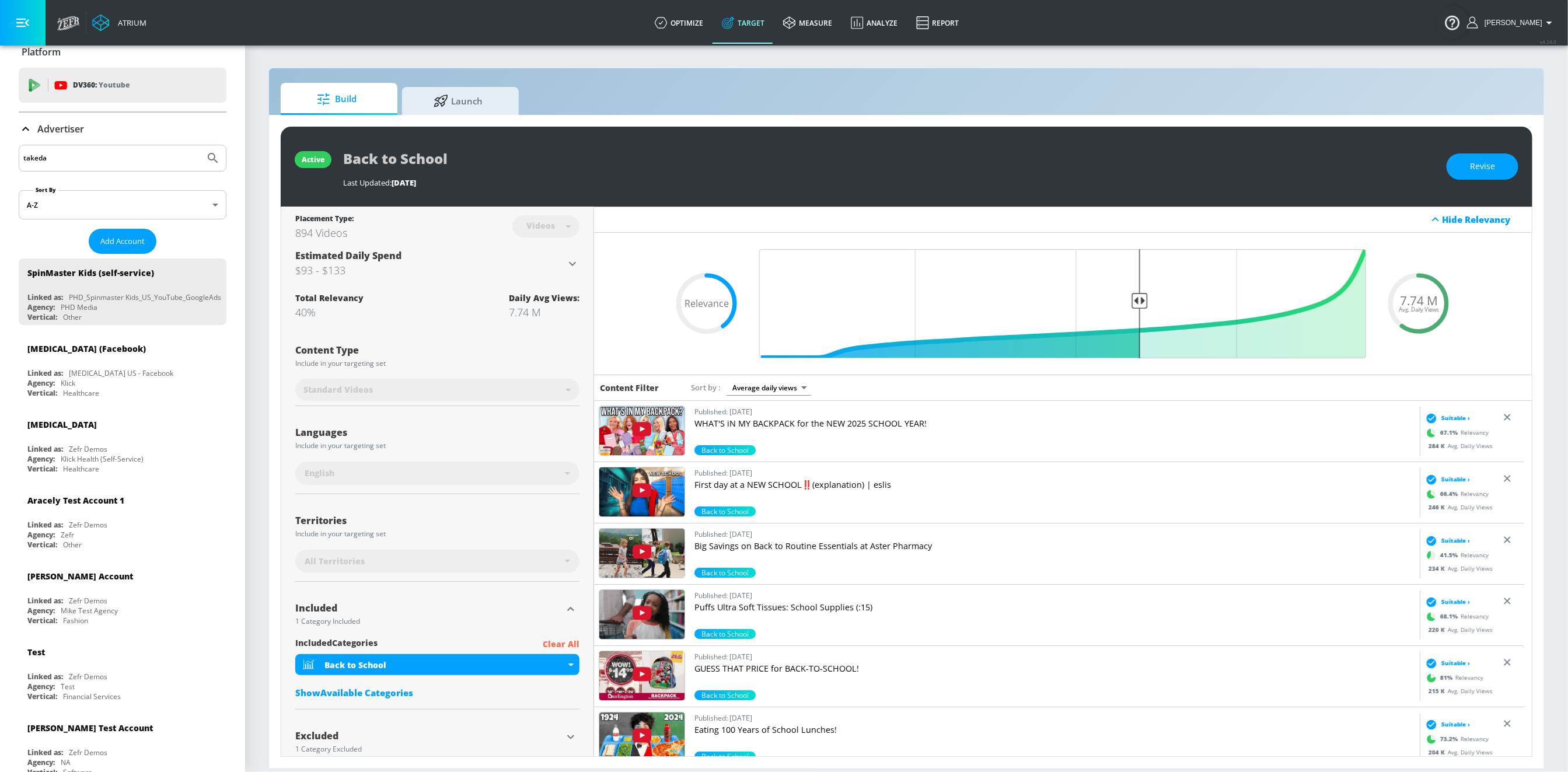
type input "takeda"
click at [200, 145] on button "Submit Search" at bounding box center [213, 158] width 26 height 26
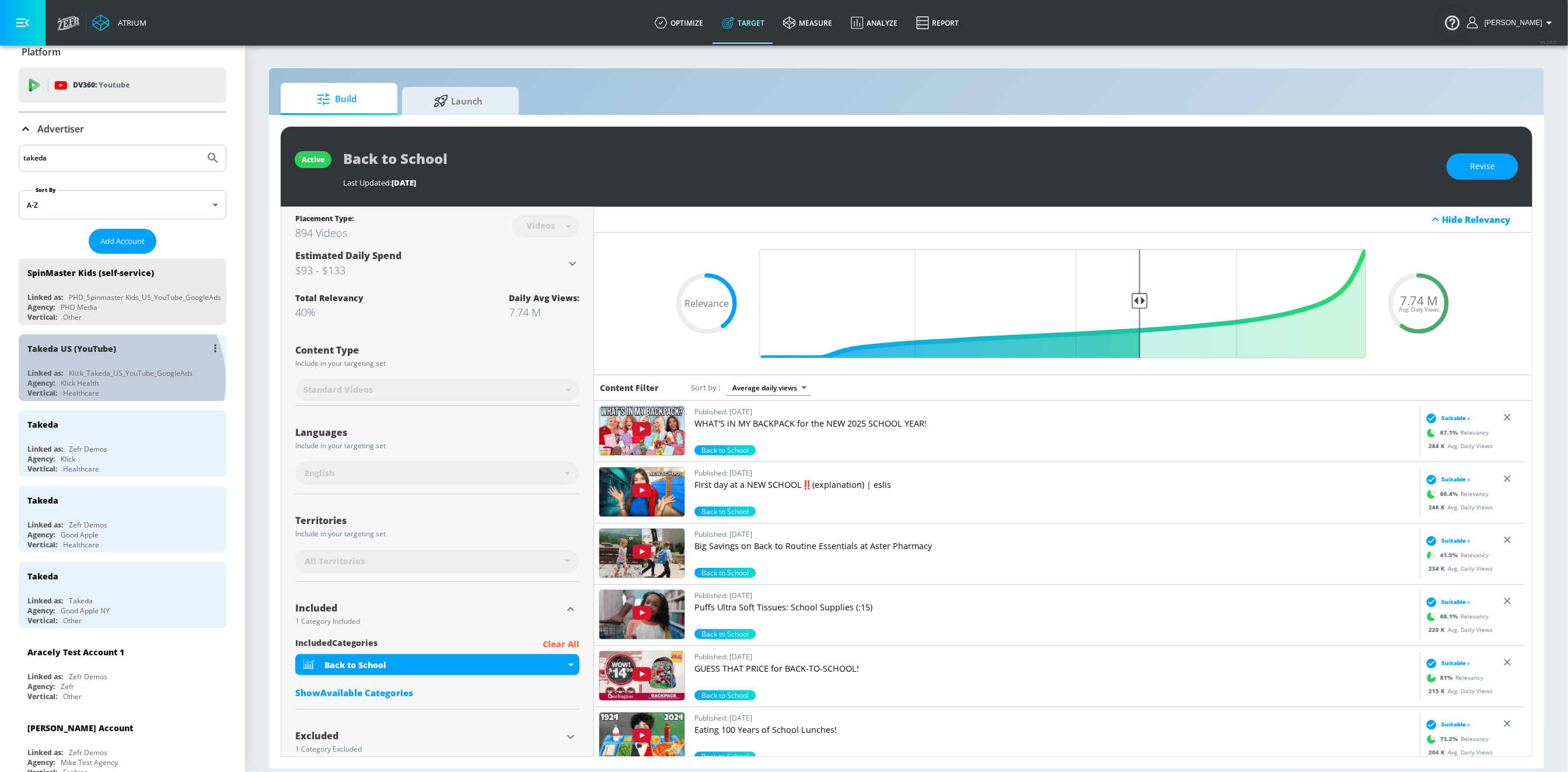
click at [112, 380] on div "Agency: Klick Health" at bounding box center [125, 384] width 196 height 10
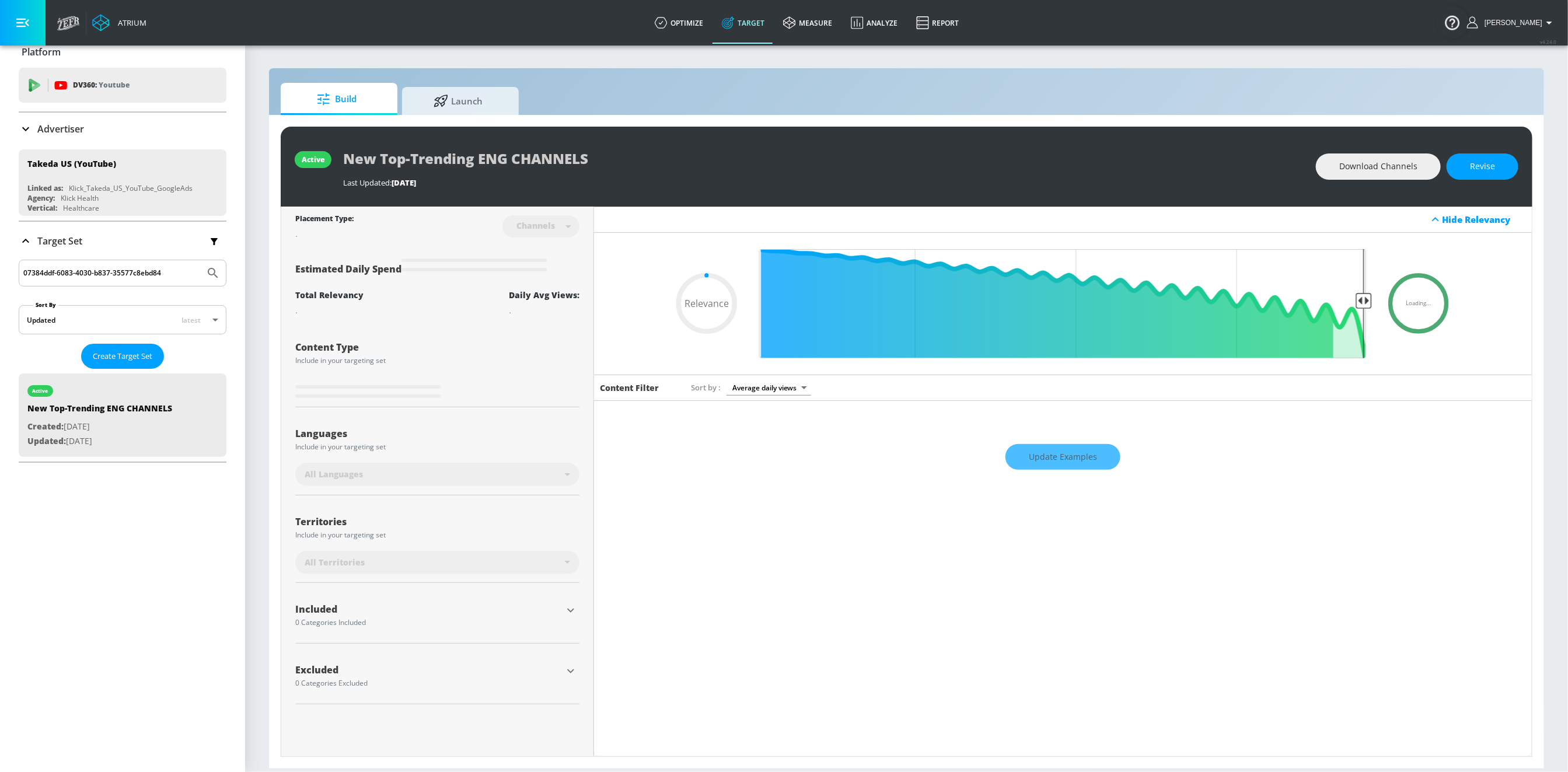
type input "0.7"
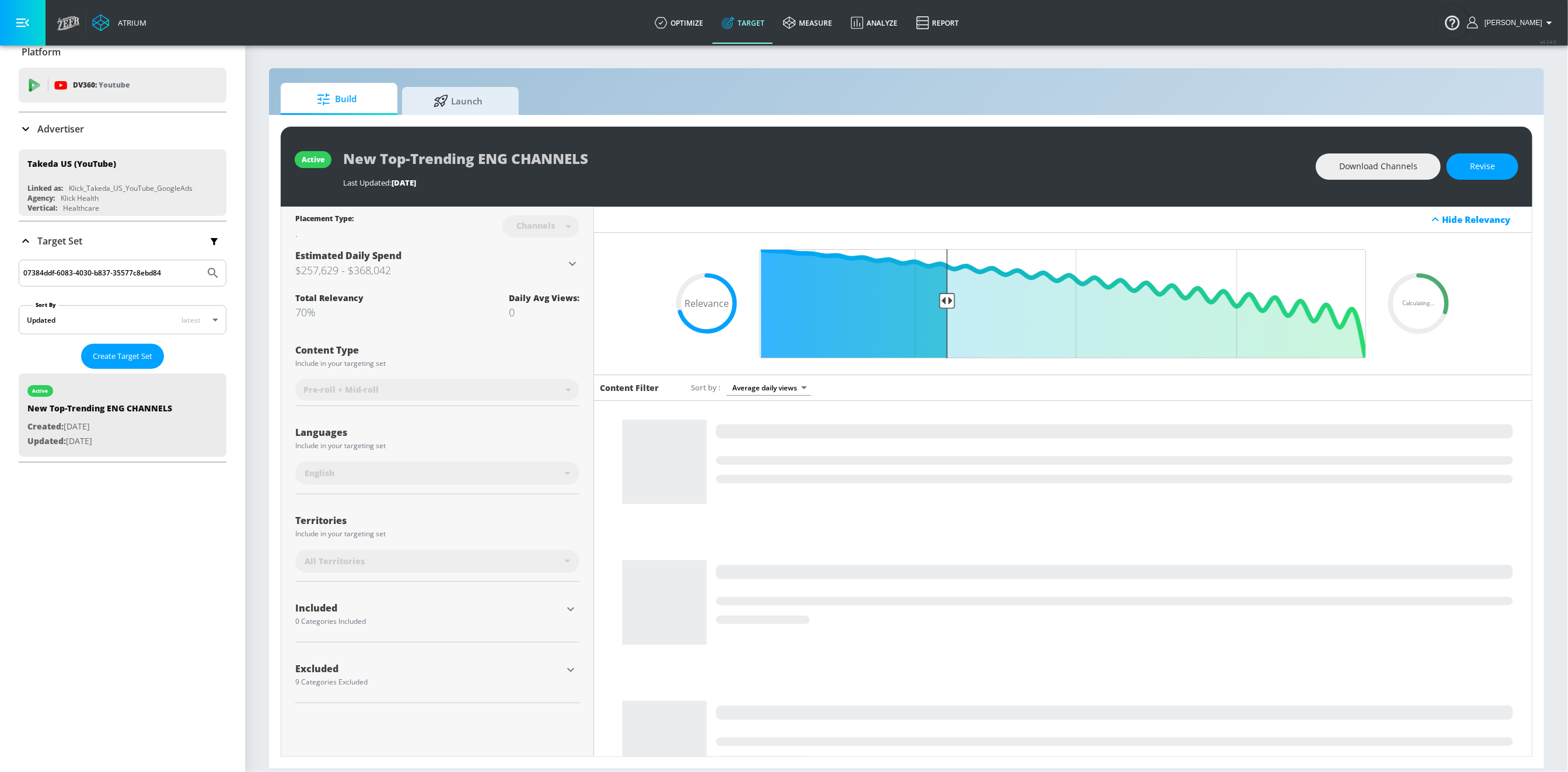
click at [95, 277] on input "07384ddf-6083-4030-b837-35577c8ebd84" at bounding box center [111, 273] width 177 height 15
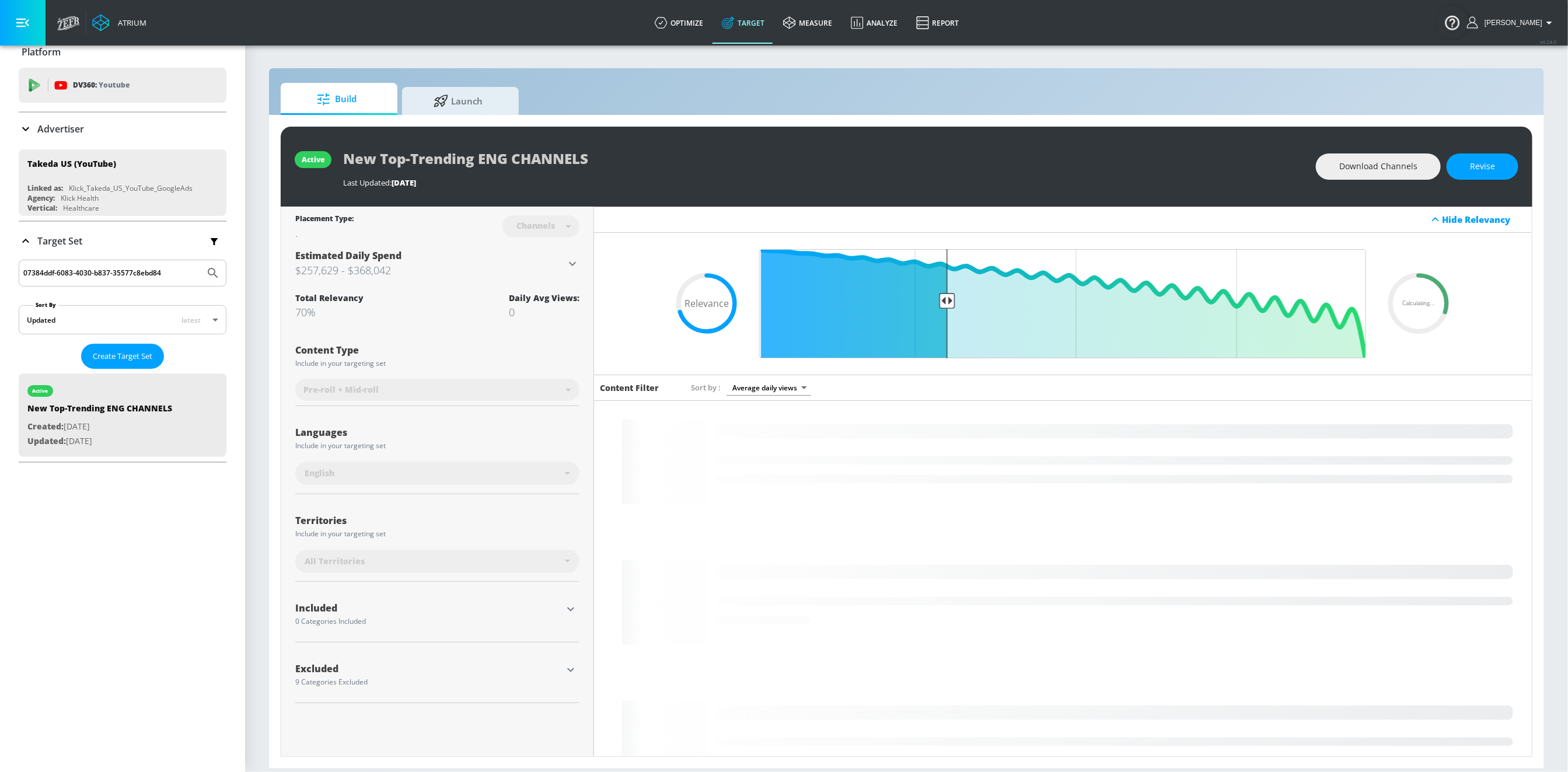
click at [95, 277] on input "07384ddf-6083-4030-b837-35577c8ebd84" at bounding box center [111, 273] width 177 height 15
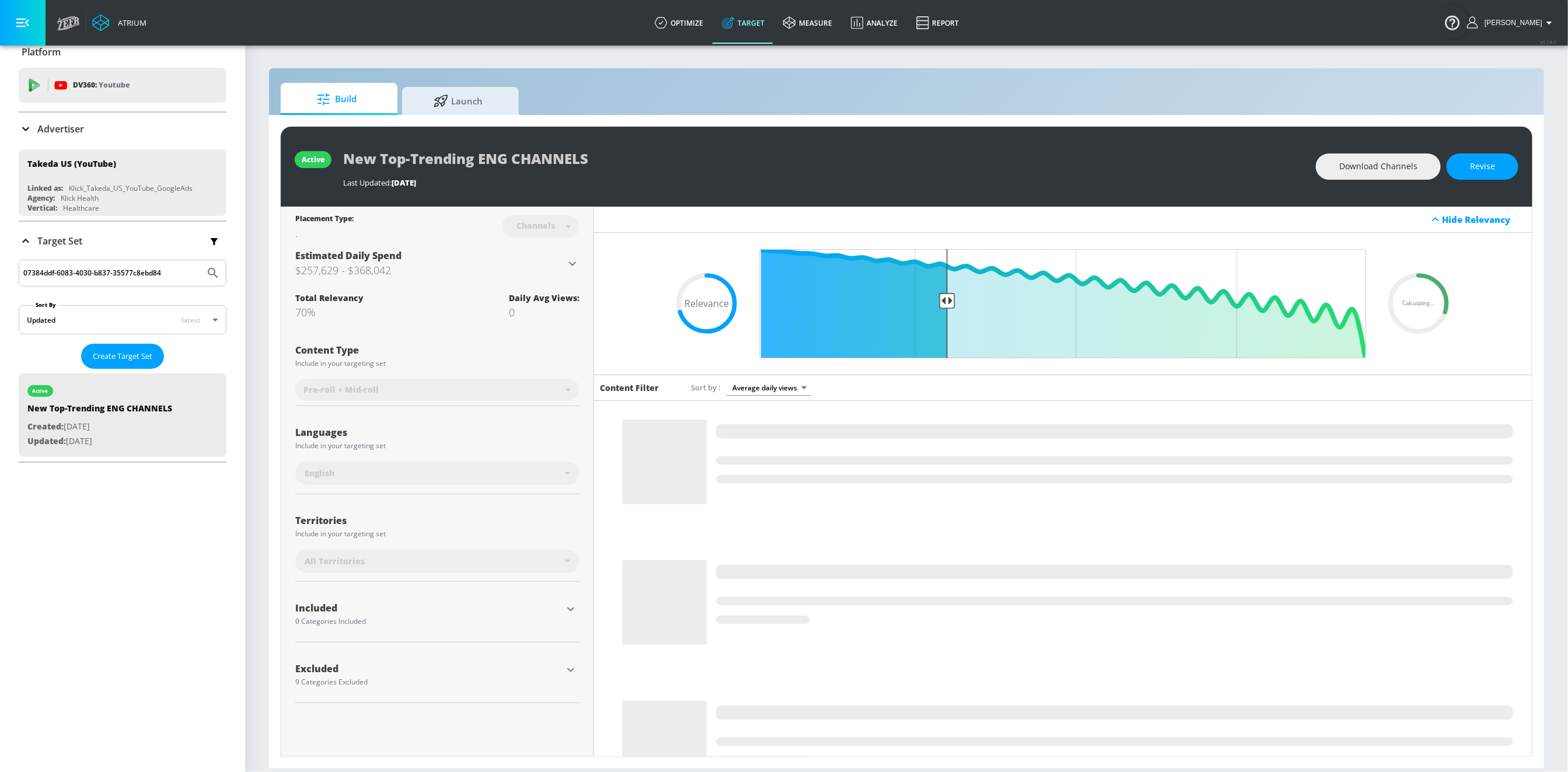
paste input "f4e55c82-9a68-45e2-8d37-4f9a52a86c12"
type input "f4e55c82-9a68-45e2-8d37-4f9a52a86c12"
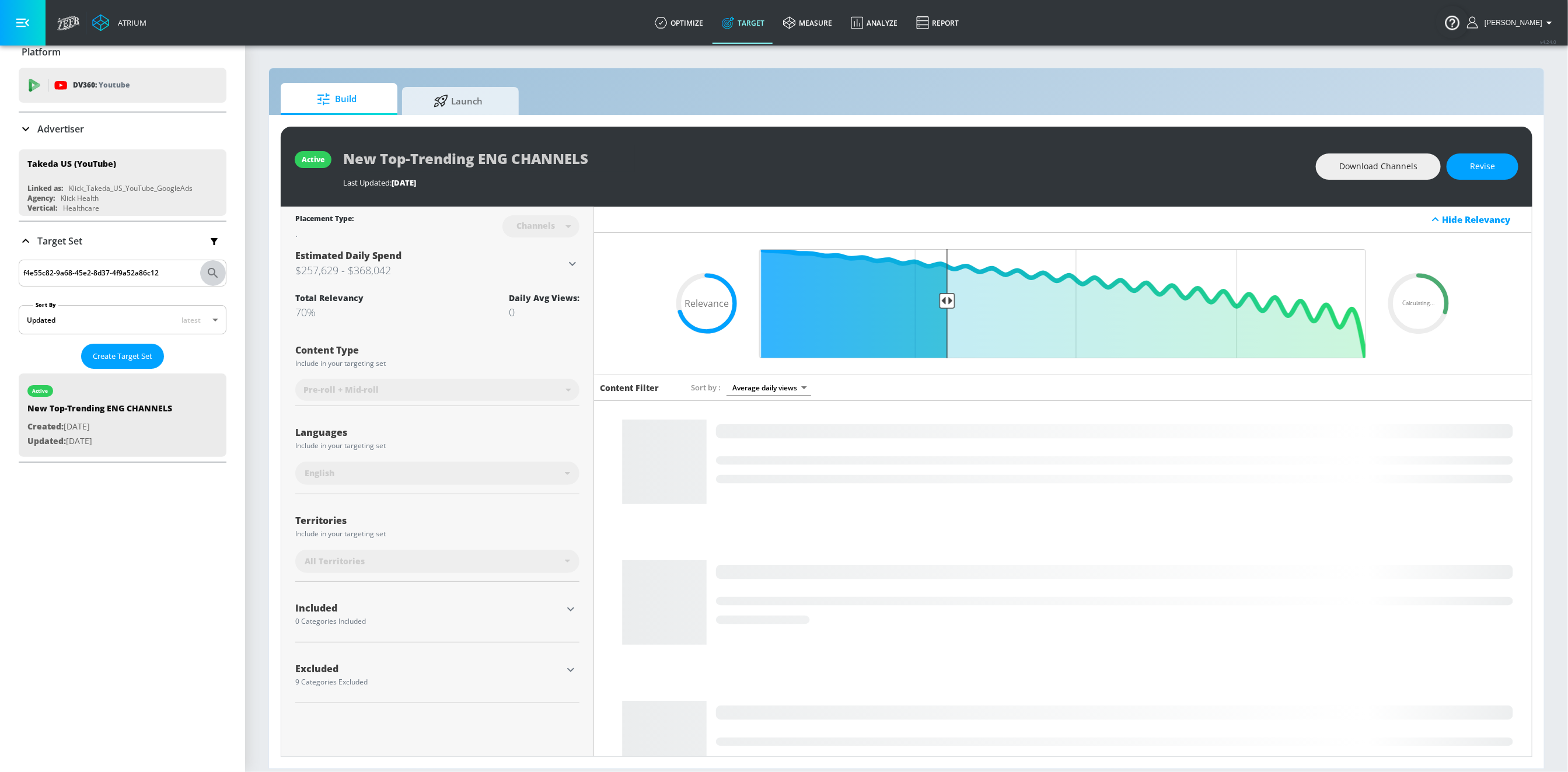
click at [206, 266] on icon "Submit Search" at bounding box center [213, 273] width 14 height 14
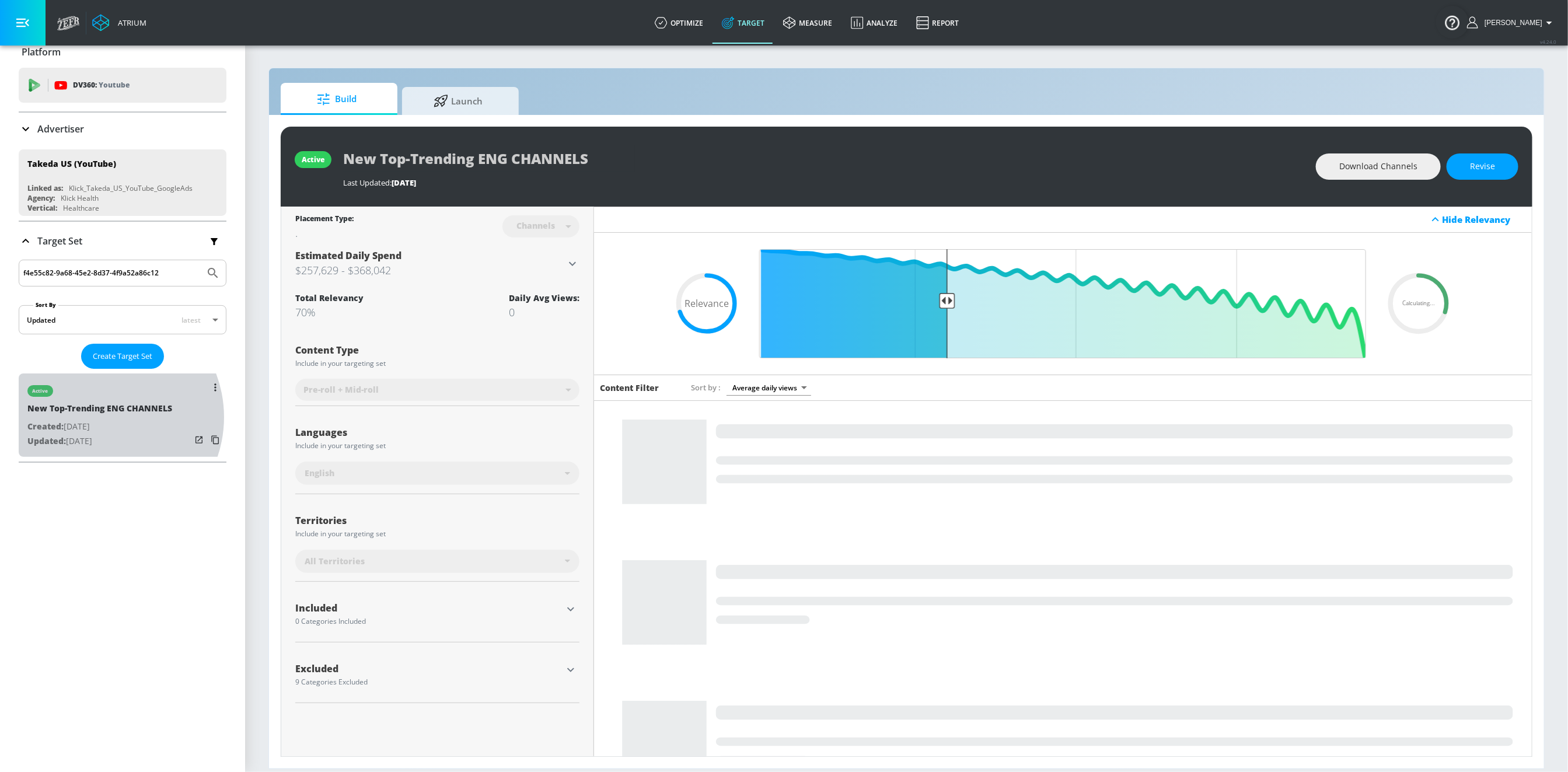
click at [100, 416] on div "New Top-Trending ENG CHANNELS" at bounding box center [99, 410] width 145 height 17
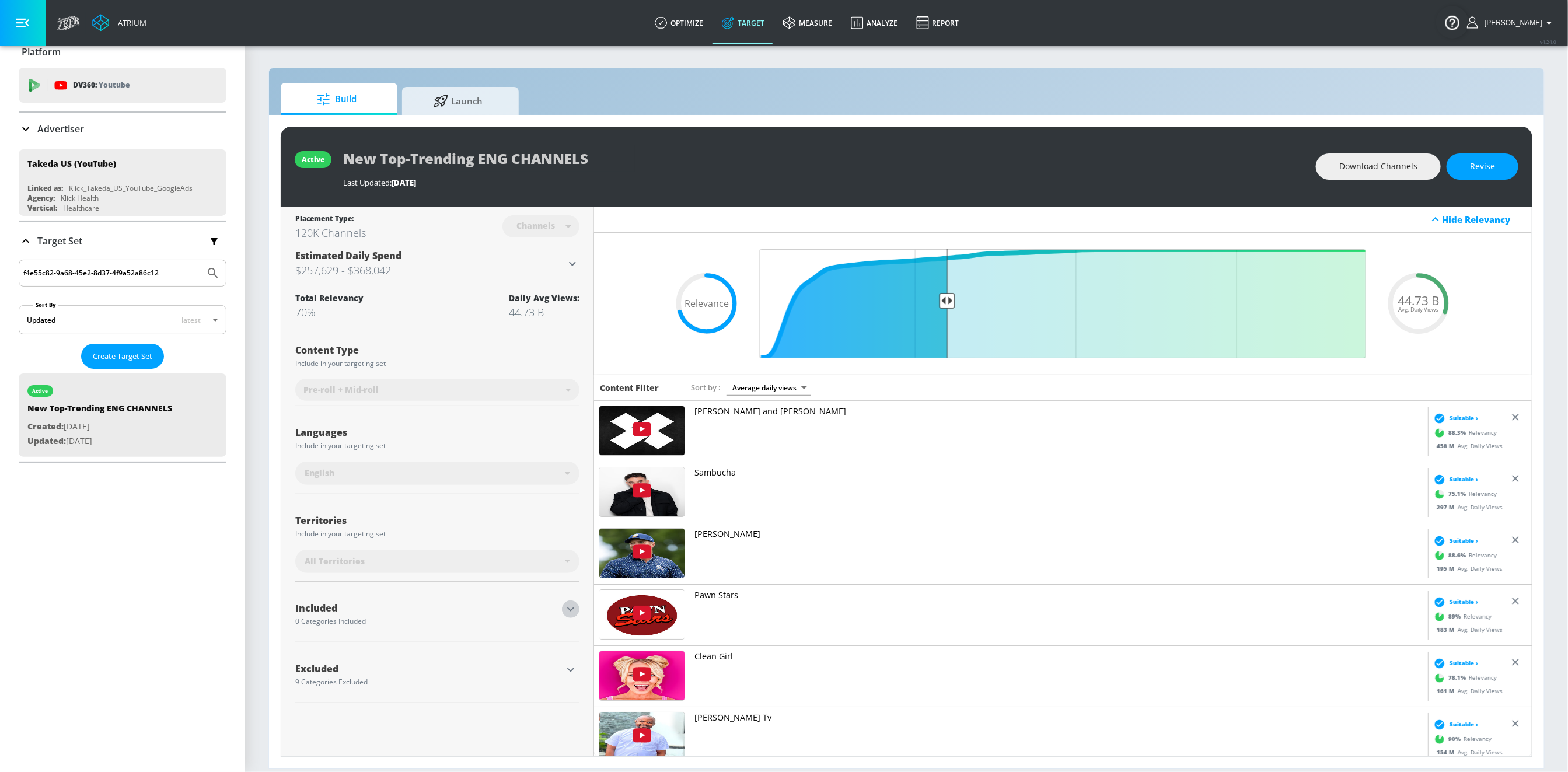
click at [578, 608] on button "button" at bounding box center [571, 609] width 18 height 18
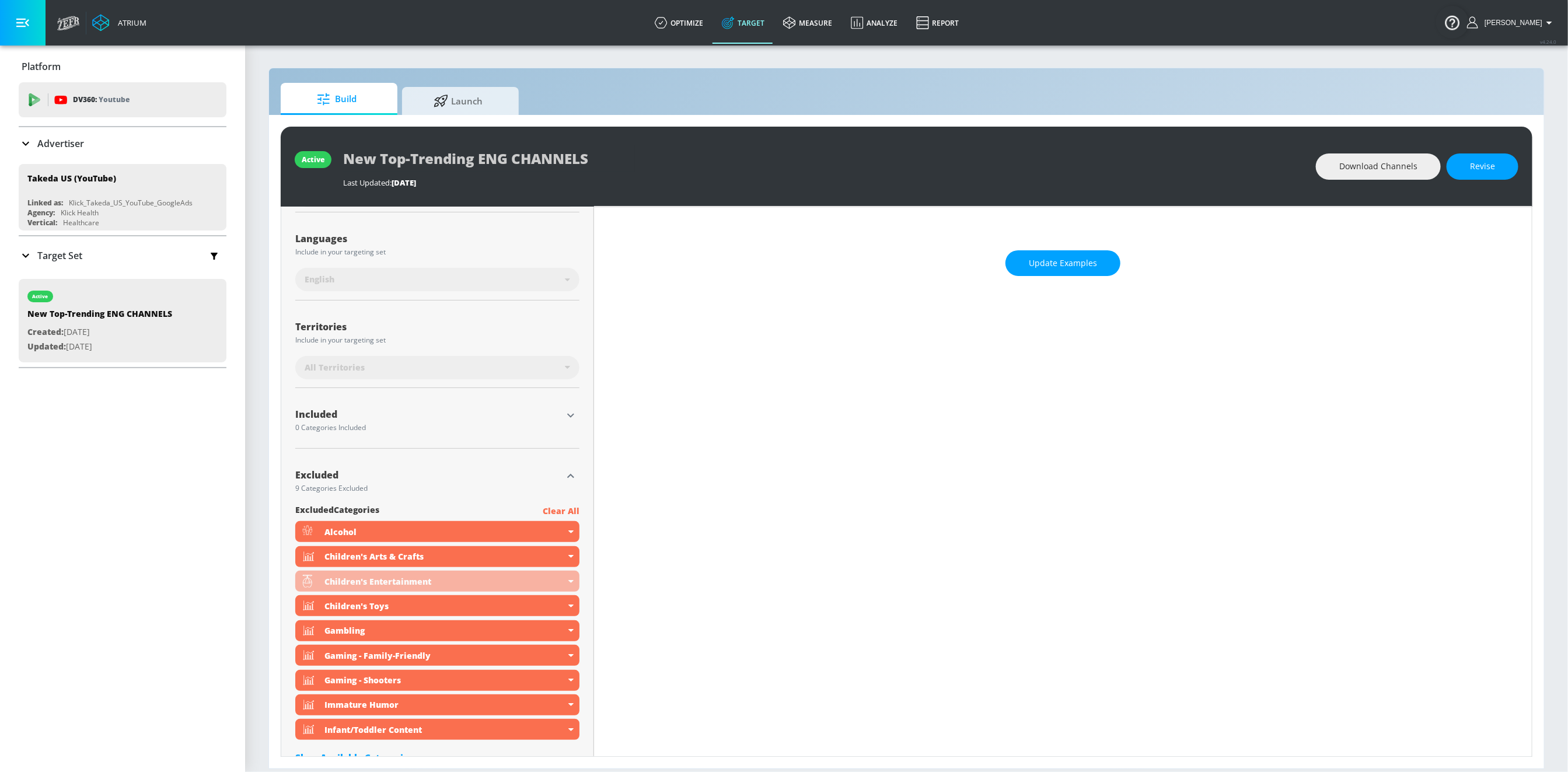
scroll to position [188, 0]
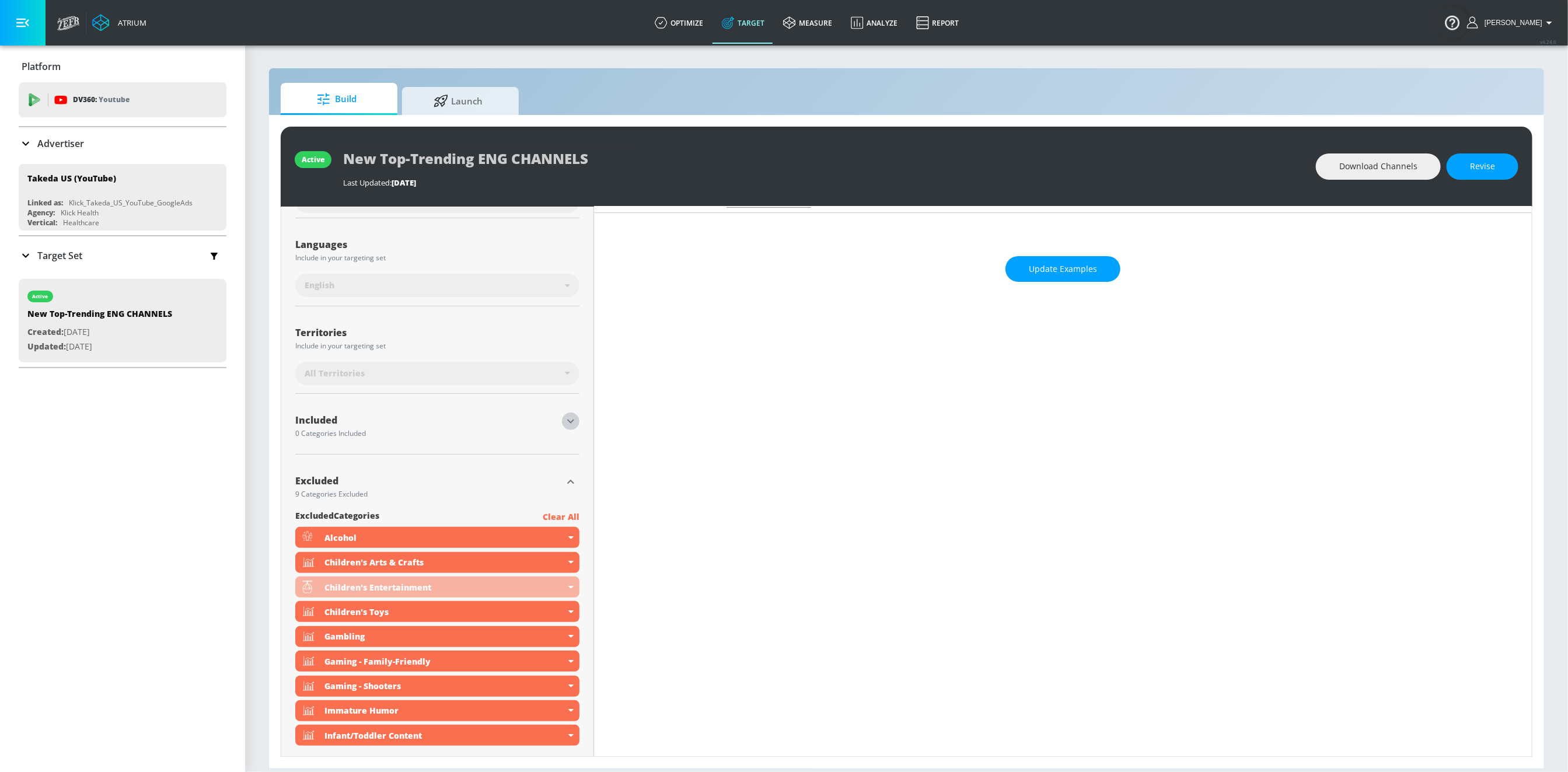
click at [564, 421] on icon "button" at bounding box center [570, 421] width 14 height 14
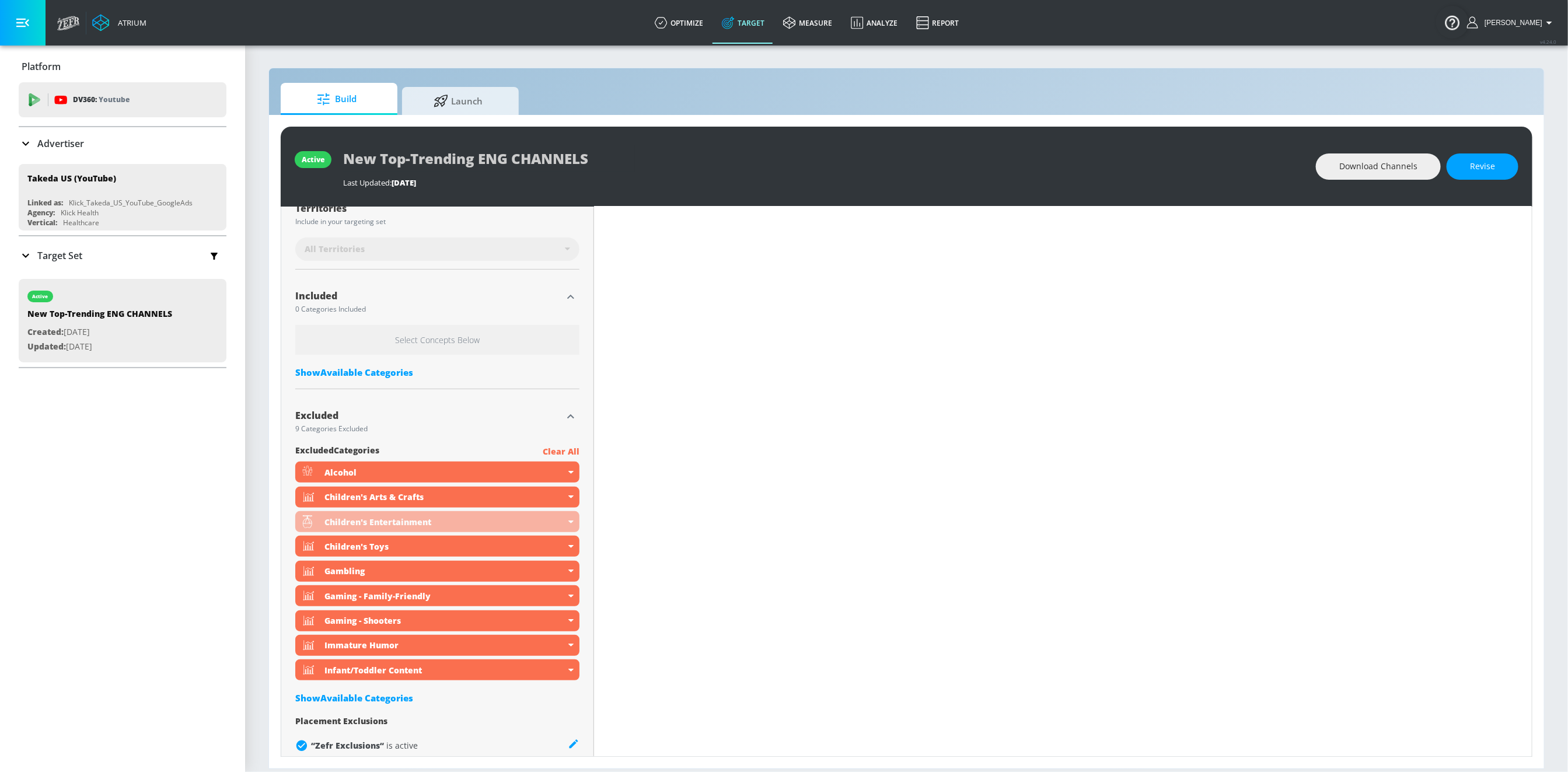
scroll to position [330, 0]
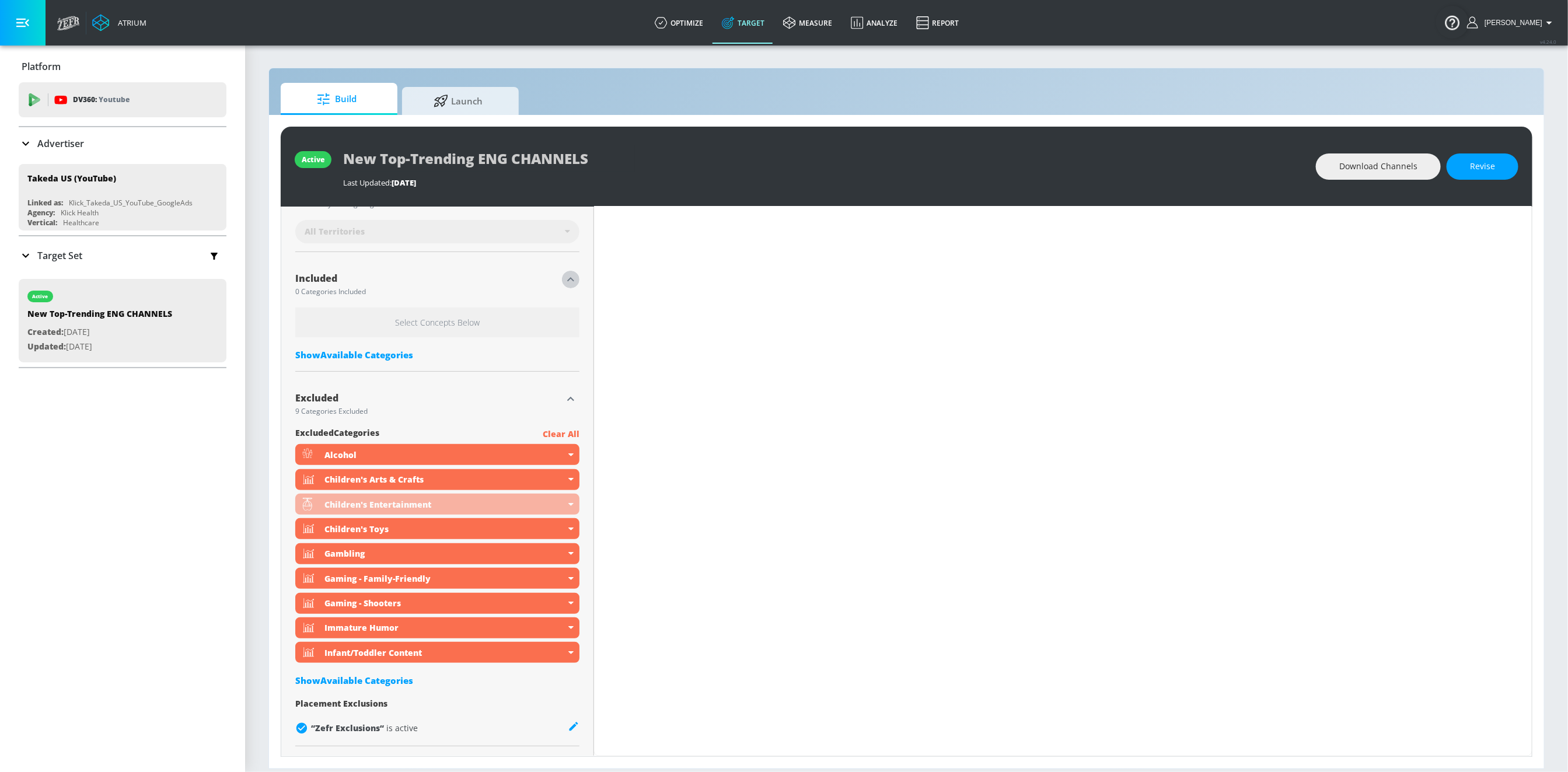
click at [48, 148] on p "Advertiser" at bounding box center [60, 143] width 47 height 13
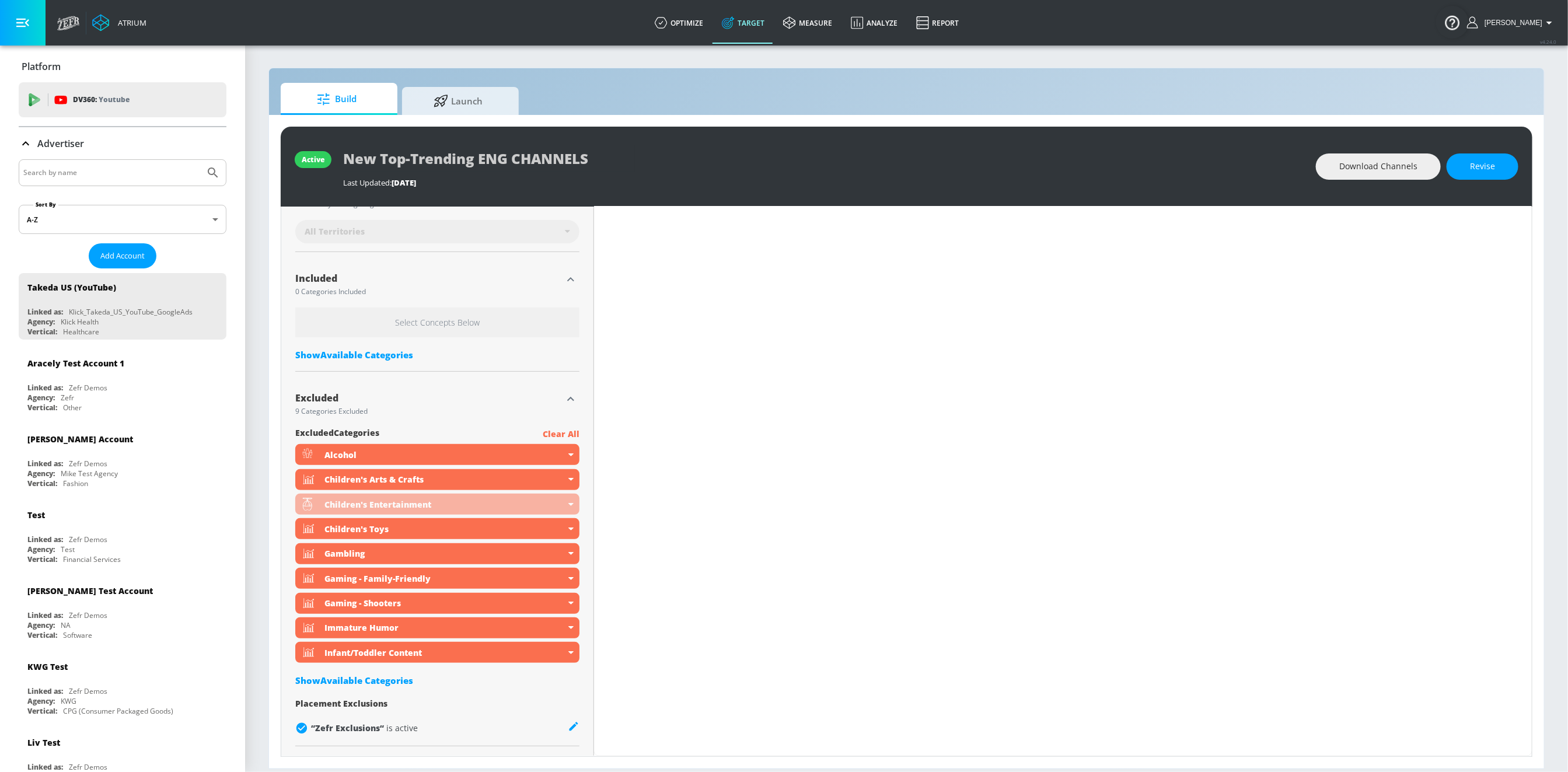
click at [53, 166] on input "Search by name" at bounding box center [111, 172] width 177 height 15
type input "e"
click at [200, 160] on button "Submit Search" at bounding box center [213, 173] width 26 height 26
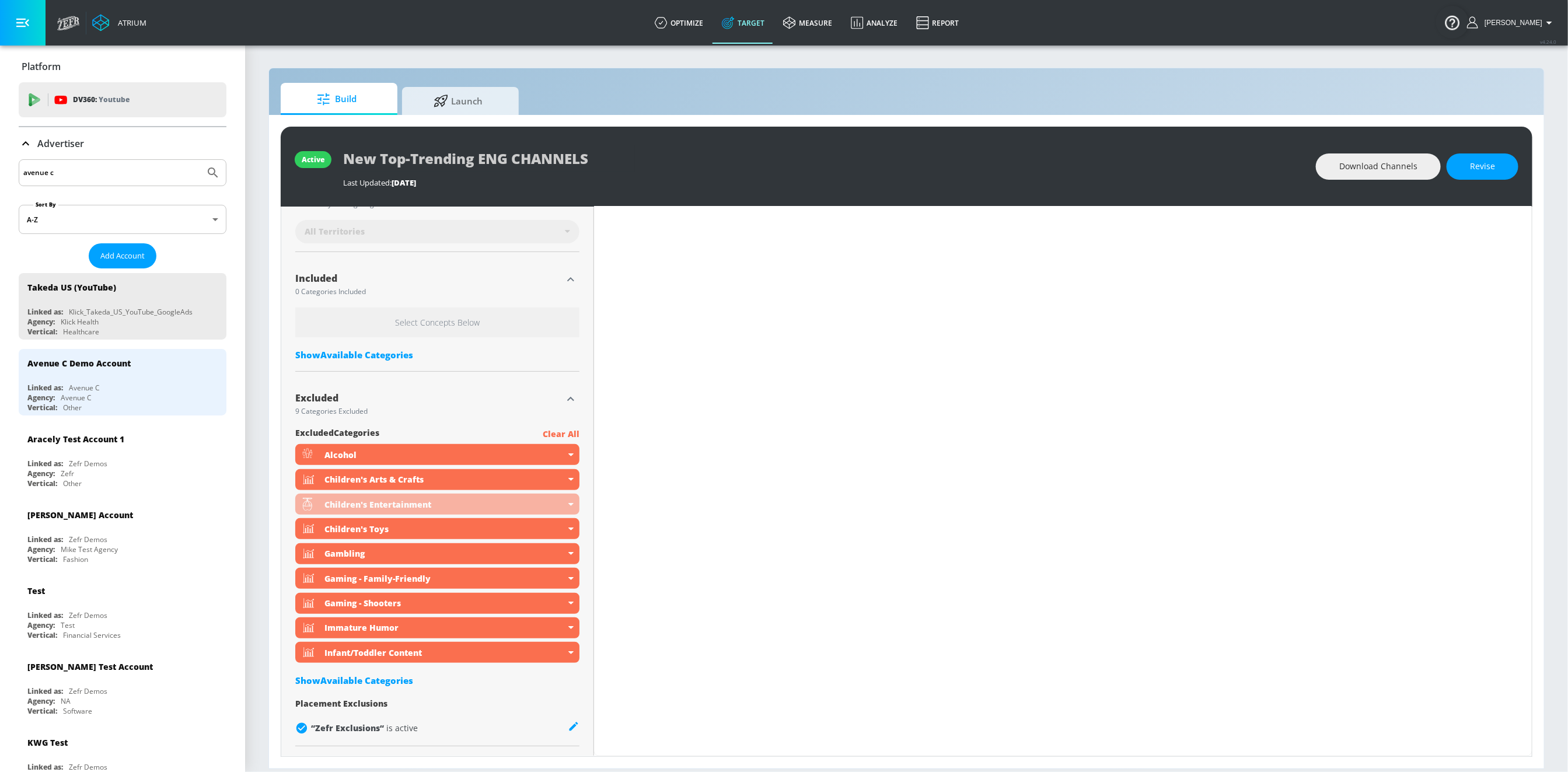
click at [84, 178] on input "avenue c" at bounding box center [111, 172] width 177 height 15
type input "AMP Bank"
click at [200, 160] on button "Submit Search" at bounding box center [213, 173] width 26 height 26
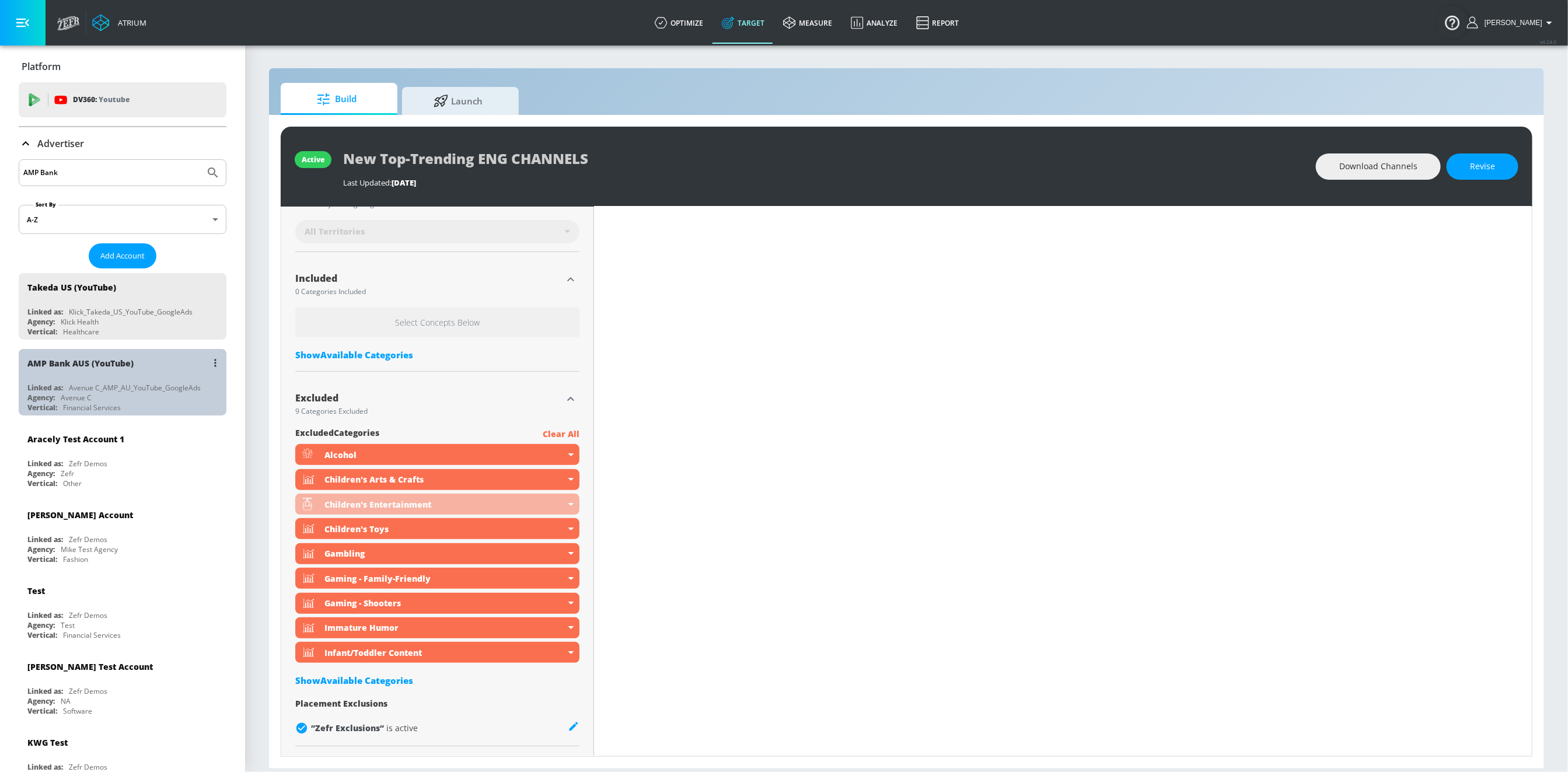
click at [139, 376] on div "AMP Bank AUS (YouTube) Linked as: Avenue C_AMP_AU_YouTube_GoogleAds Agency: Ave…" at bounding box center [123, 382] width 208 height 67
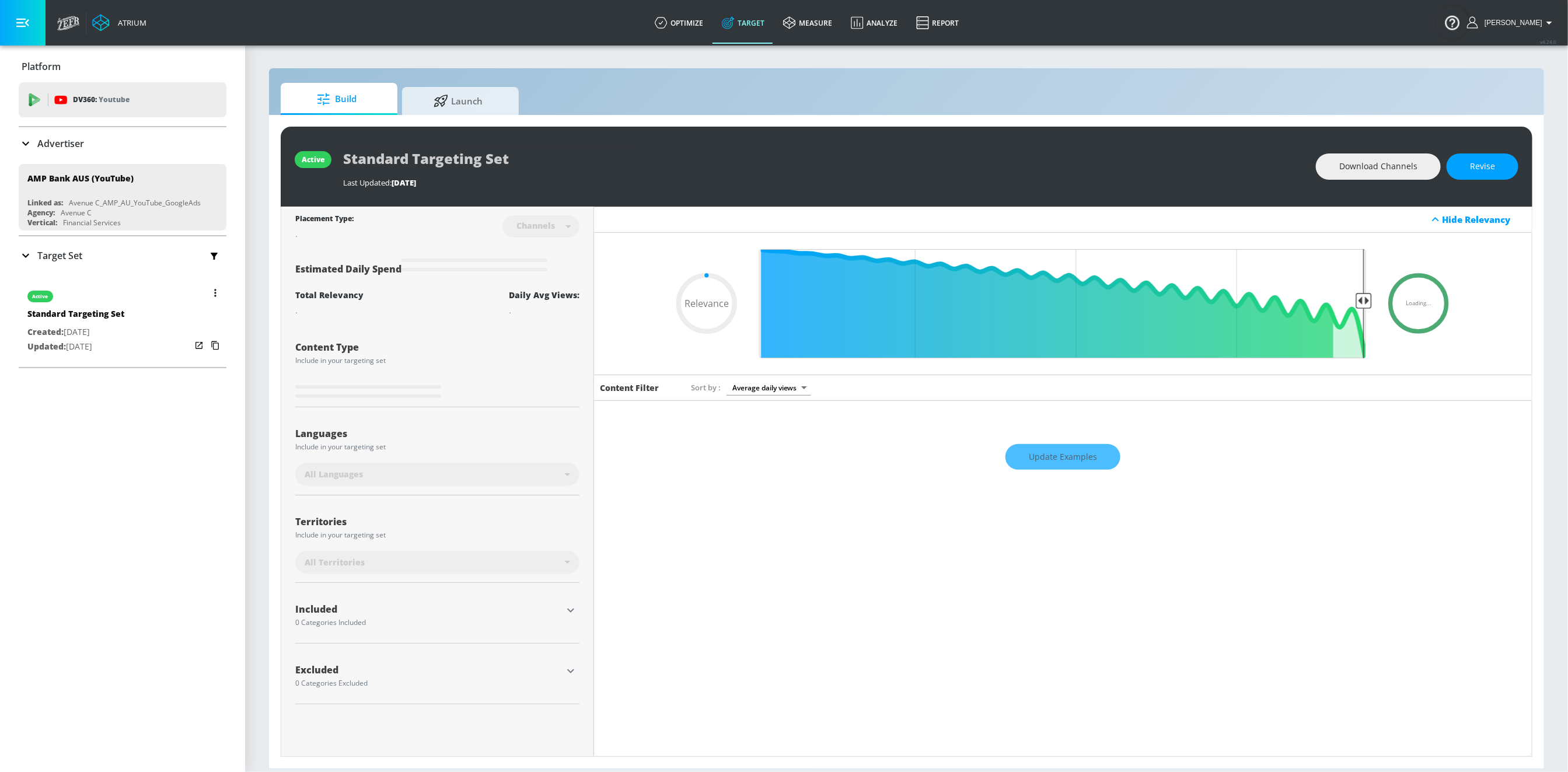
type input "0.6"
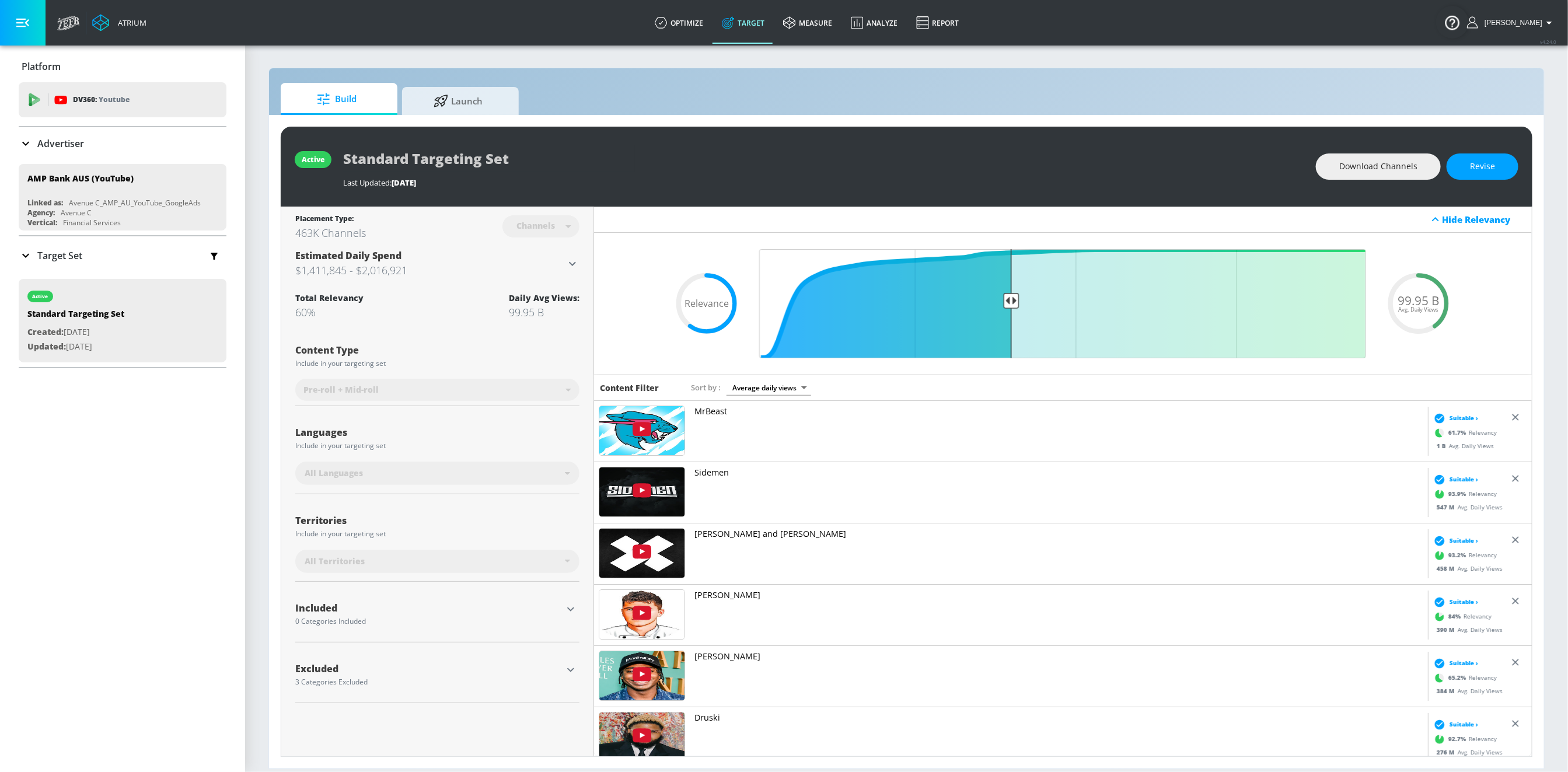
click at [410, 698] on div "Excluded 3 Categories Excluded excluded Categories Clear All Children's Enterta…" at bounding box center [437, 676] width 284 height 51
click at [554, 658] on div "Excluded 3 Categories Excluded excluded Categories Clear All Children's Enterta…" at bounding box center [437, 676] width 284 height 51
click at [566, 661] on button "button" at bounding box center [571, 670] width 18 height 18
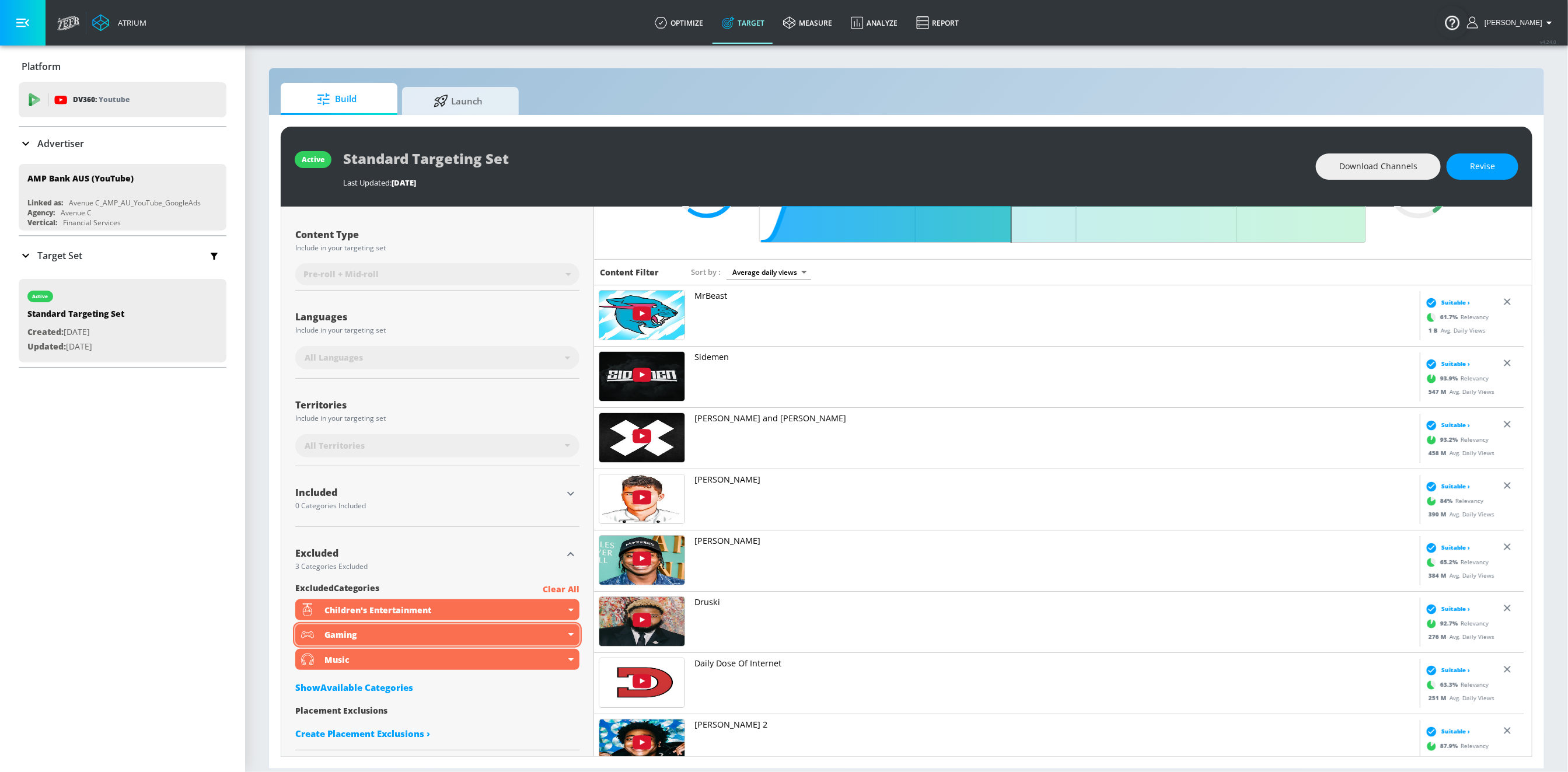
scroll to position [117, 0]
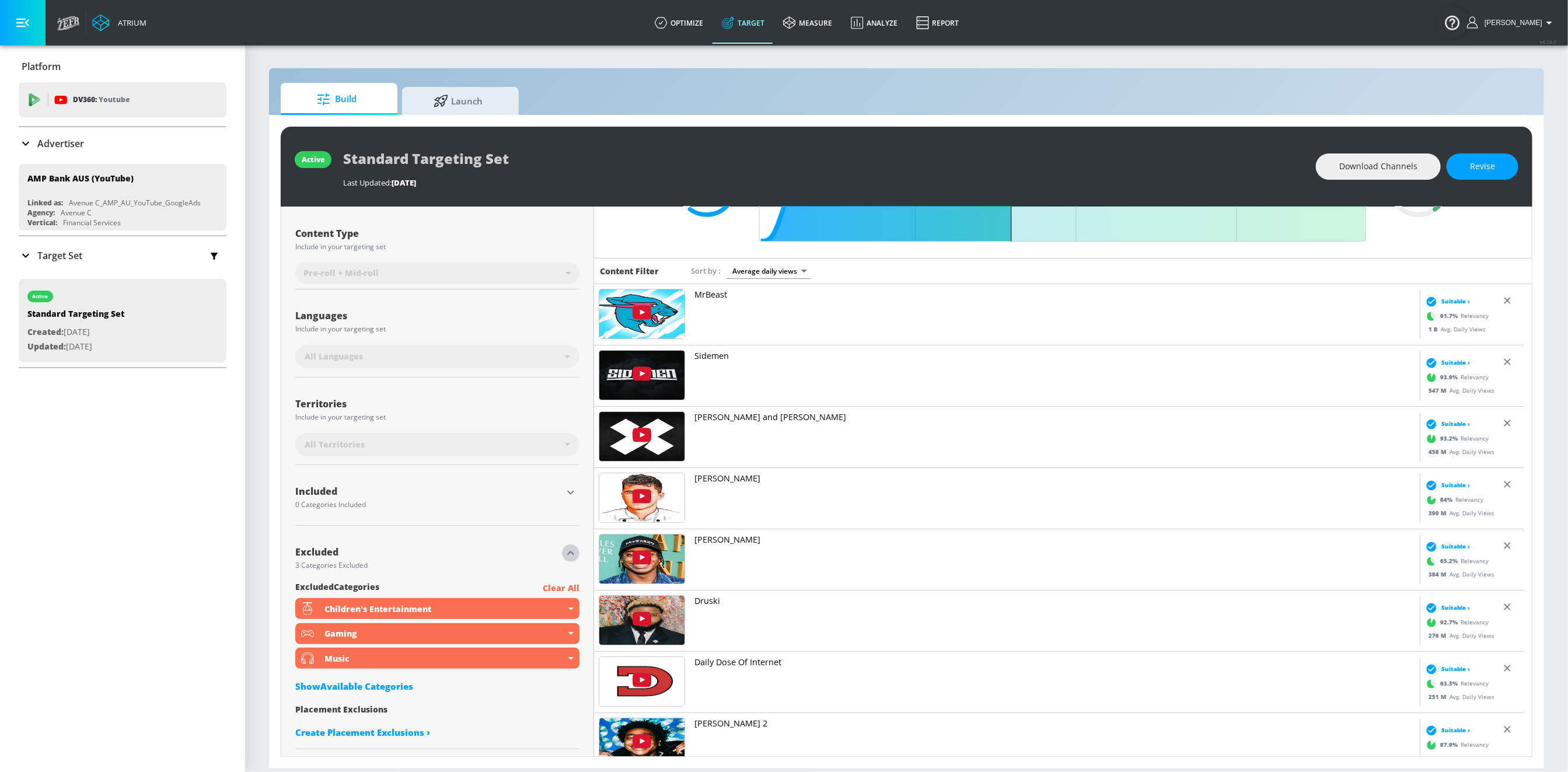
click at [57, 141] on p "Advertiser" at bounding box center [60, 143] width 47 height 13
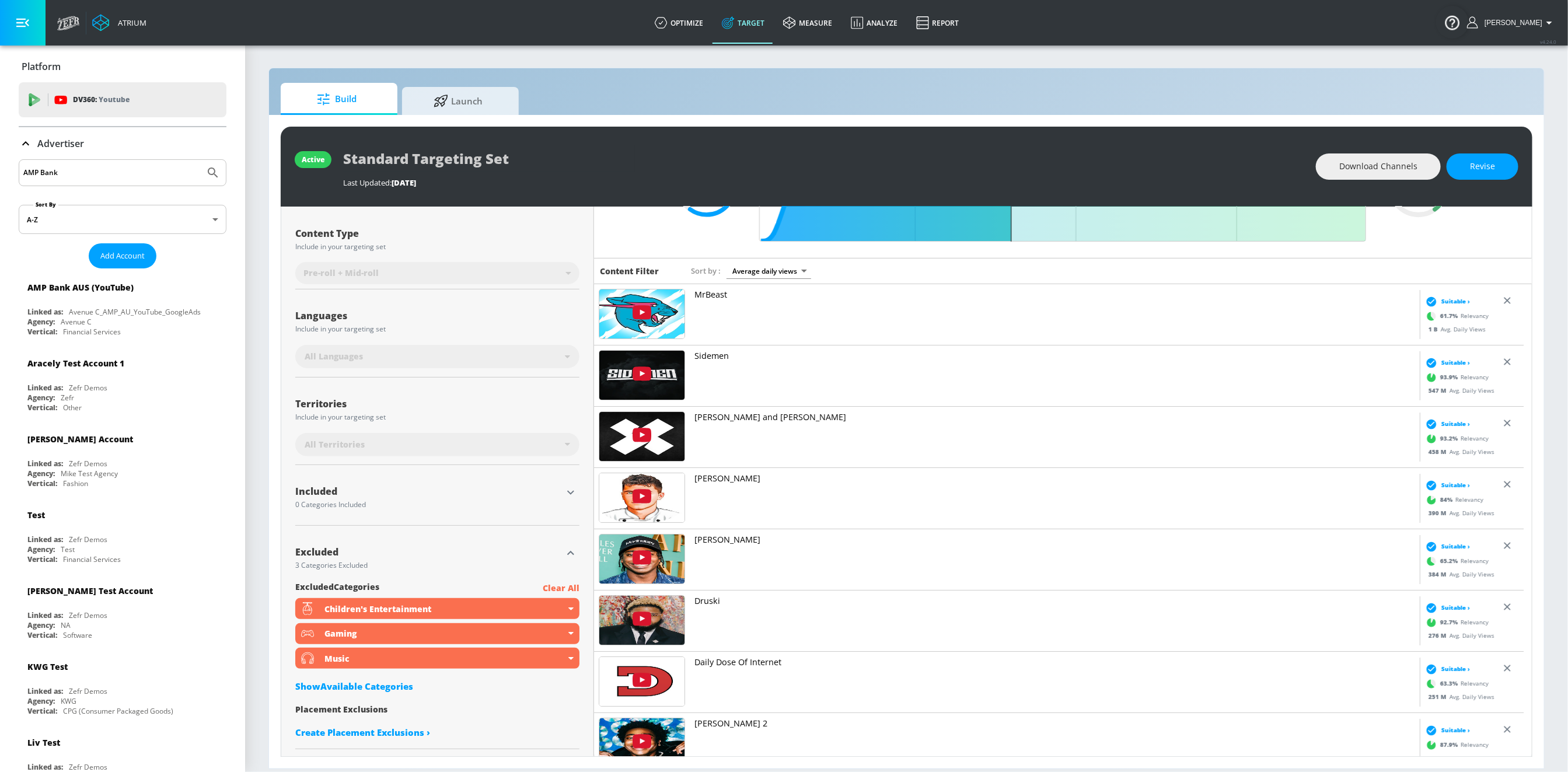
click at [57, 141] on p "Advertiser" at bounding box center [60, 143] width 47 height 13
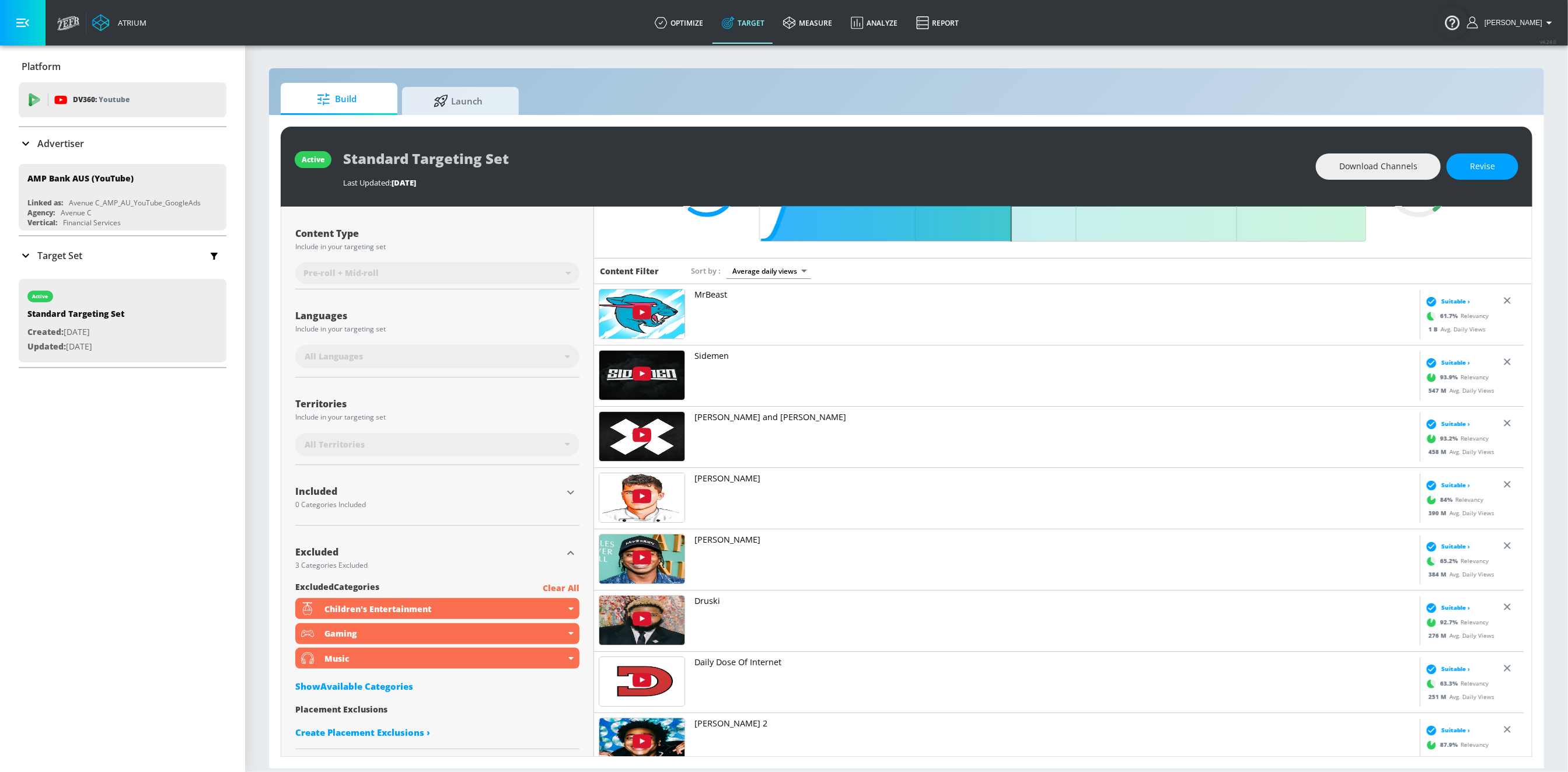
click at [57, 153] on div "Advertiser" at bounding box center [123, 143] width 208 height 33
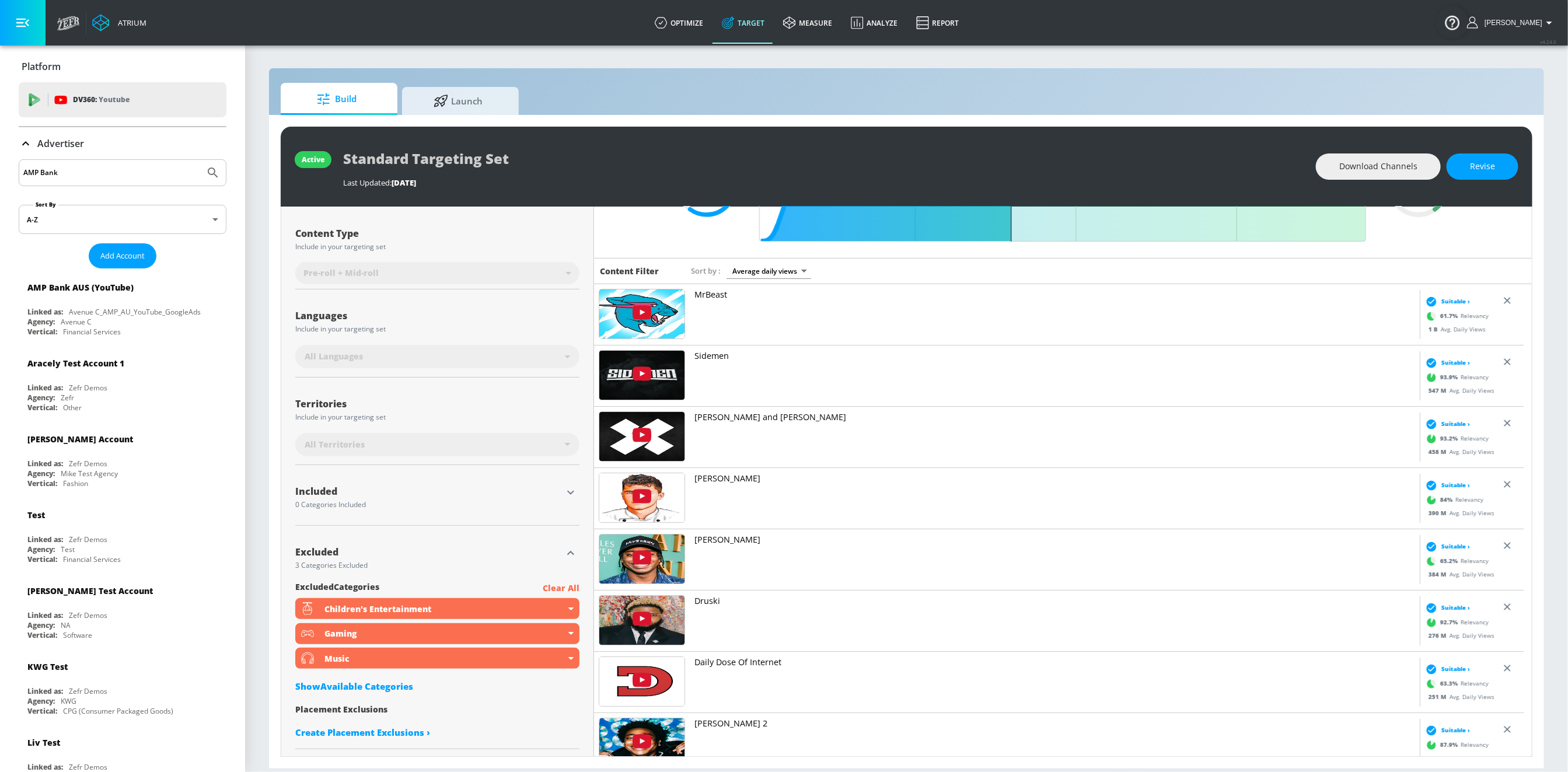
click at [57, 164] on div "AMP Bank" at bounding box center [123, 172] width 208 height 27
click at [69, 182] on div "AMP Bank" at bounding box center [123, 172] width 208 height 27
click at [69, 175] on input "AMP Bank" at bounding box center [111, 172] width 177 height 15
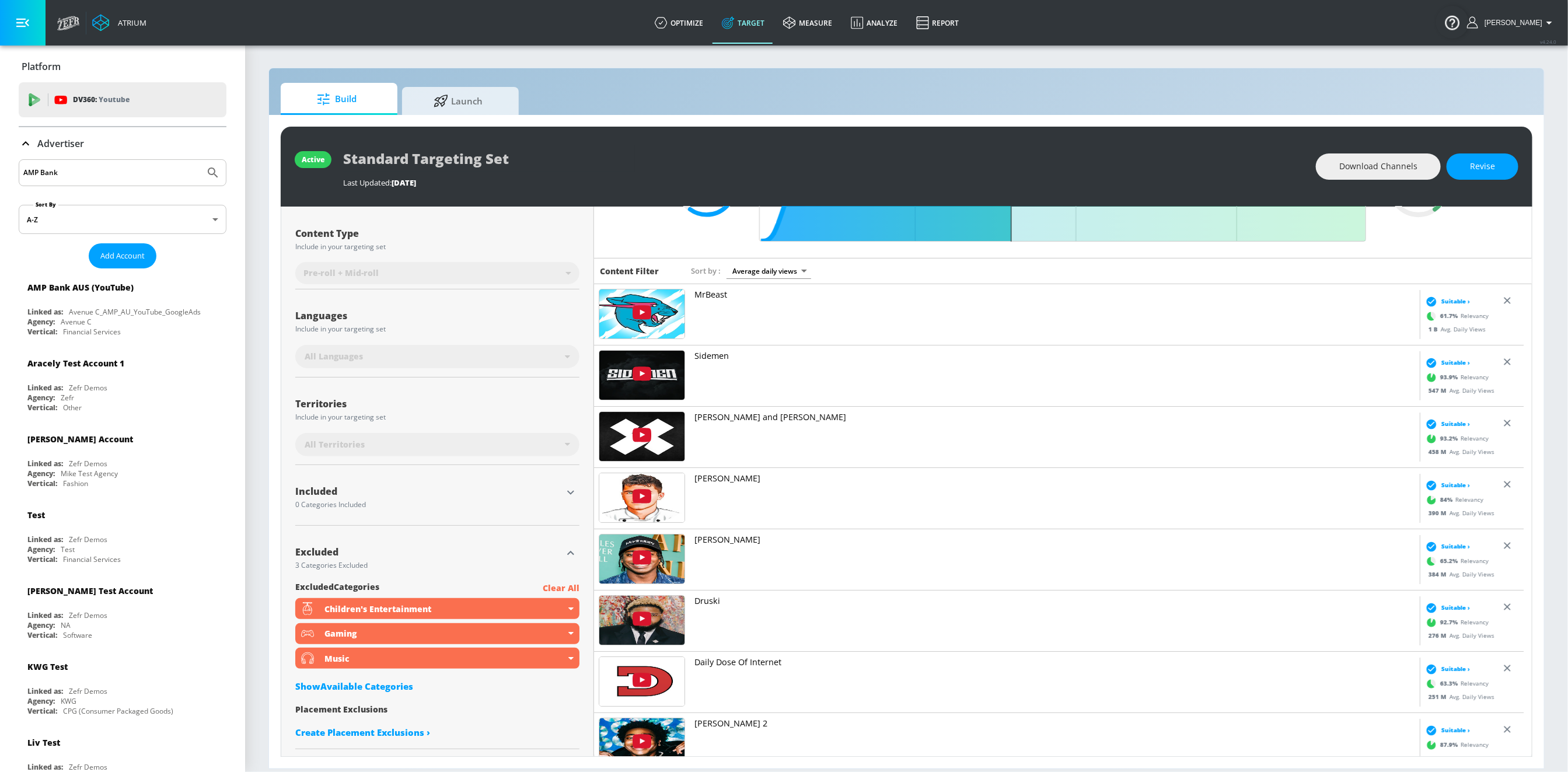
click at [69, 175] on input "AMP Bank" at bounding box center [111, 172] width 177 height 15
click at [200, 160] on button "Submit Search" at bounding box center [213, 173] width 26 height 26
click at [63, 169] on input "Lynparza" at bounding box center [111, 172] width 177 height 15
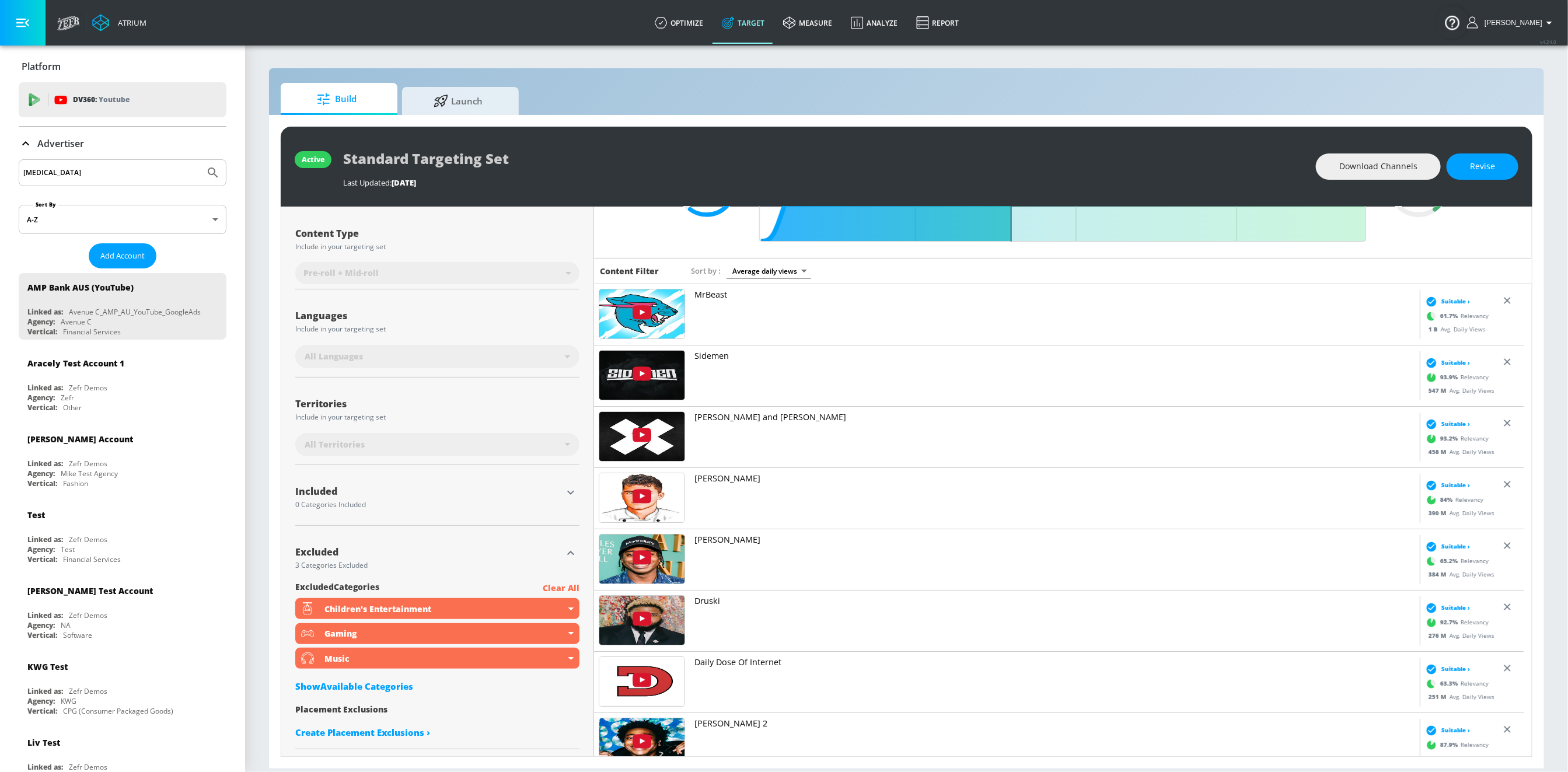
click at [63, 169] on input "Lynparza" at bounding box center [111, 172] width 177 height 15
type input "AstraZeneca"
click at [200, 160] on button "Submit Search" at bounding box center [213, 173] width 26 height 26
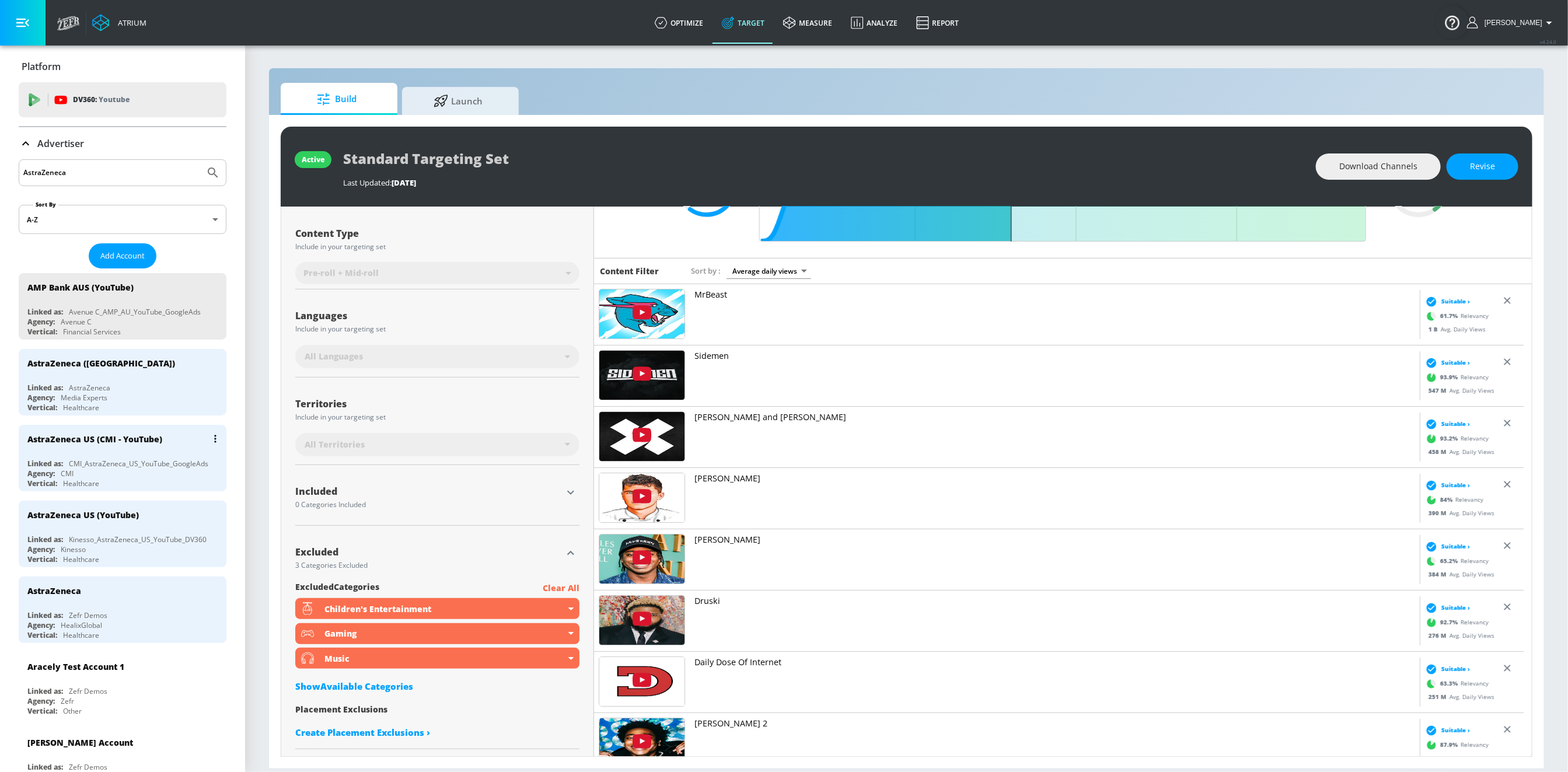
click at [130, 468] on div "Agency: CMI" at bounding box center [125, 473] width 196 height 10
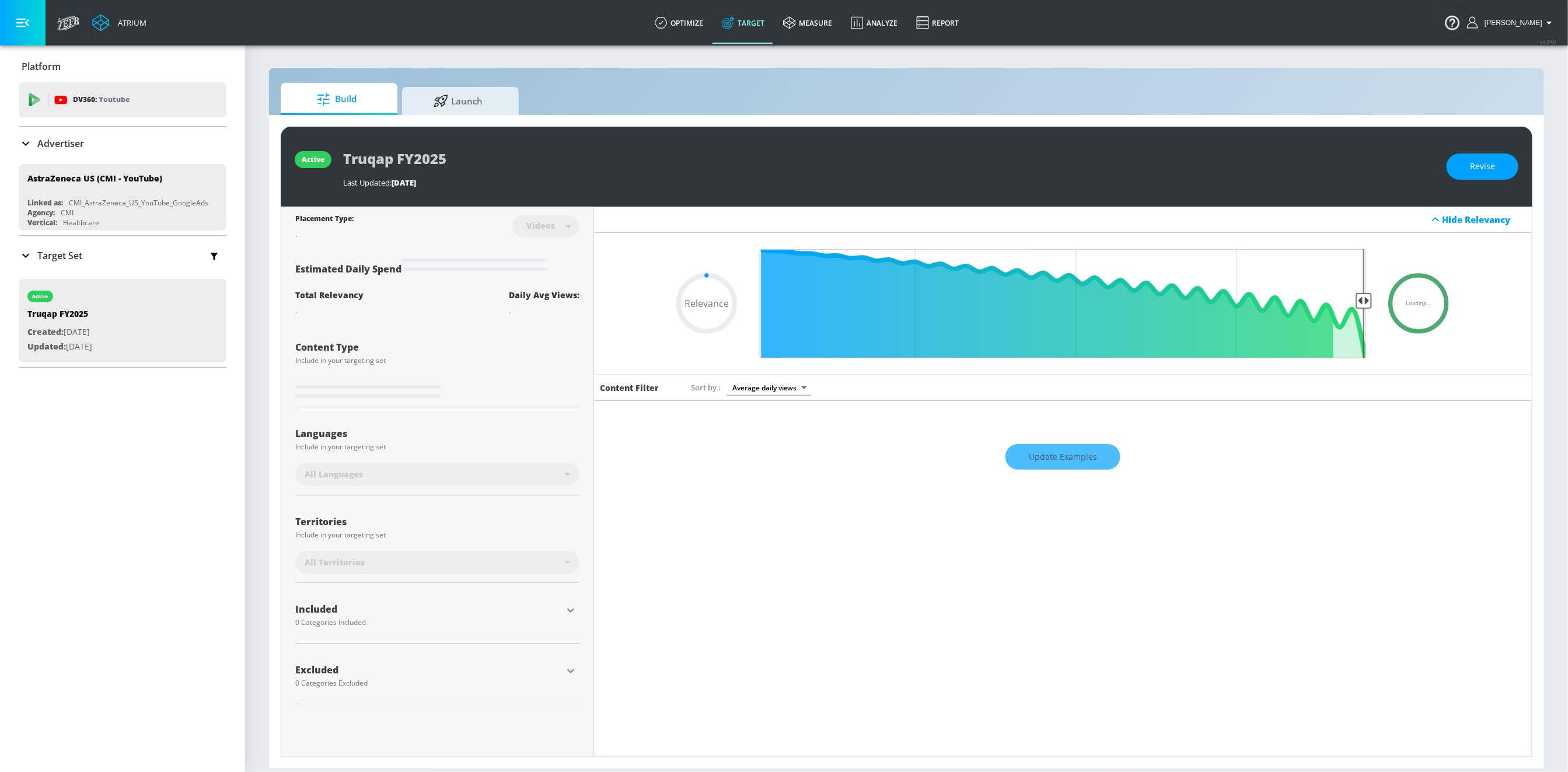
type input "0.5"
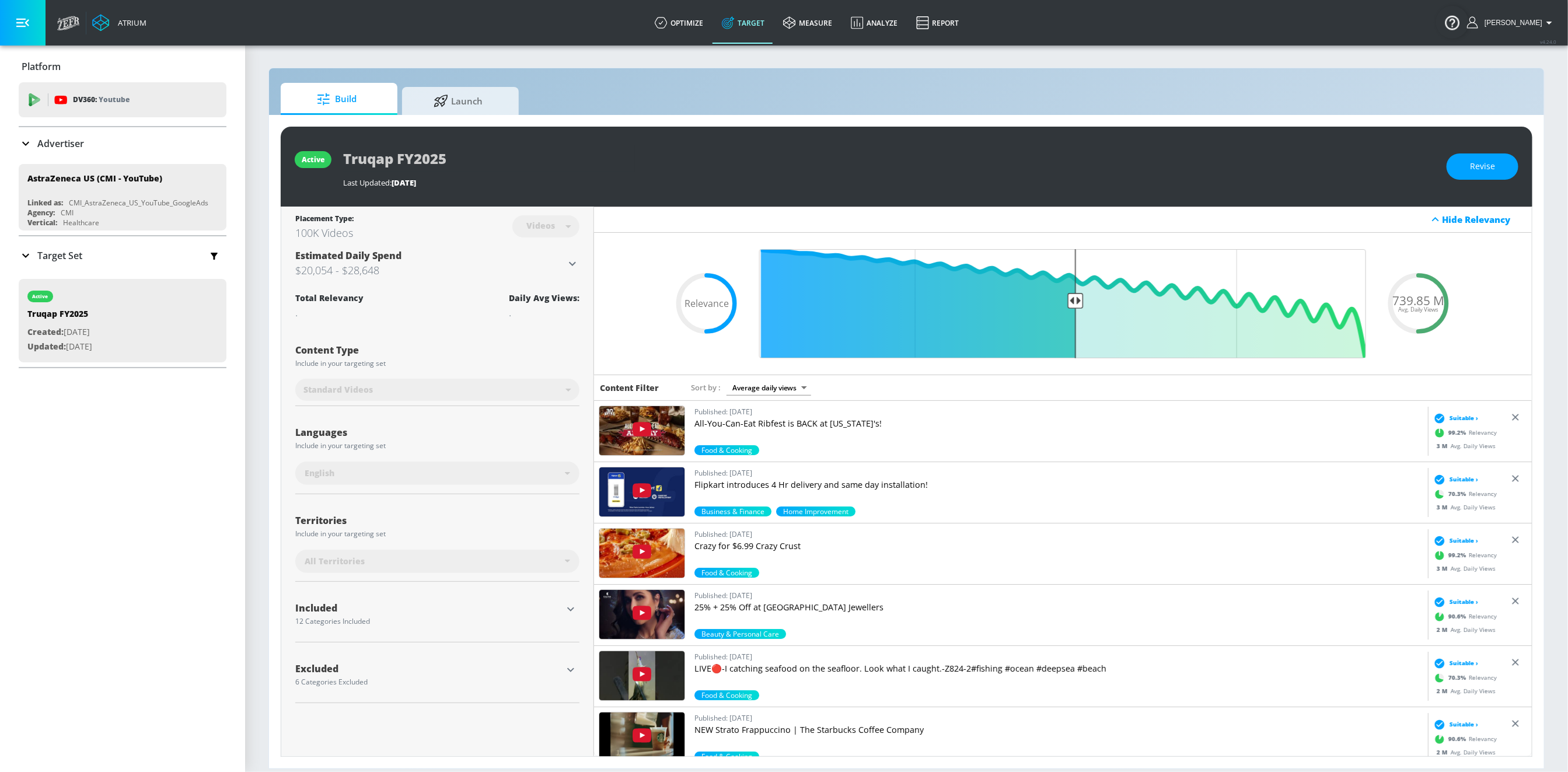
click at [571, 607] on icon "button" at bounding box center [570, 609] width 14 height 14
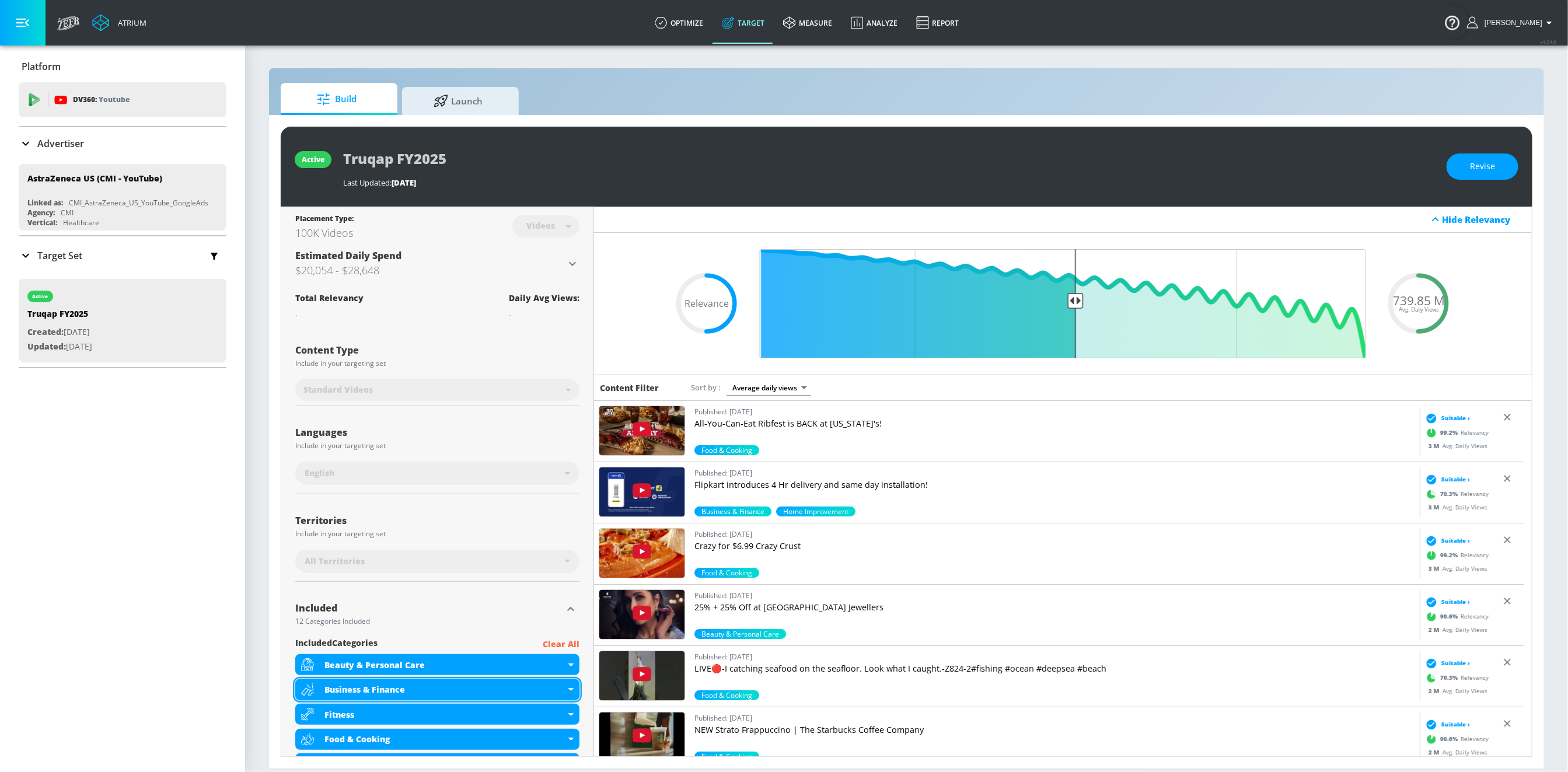
scroll to position [187, 0]
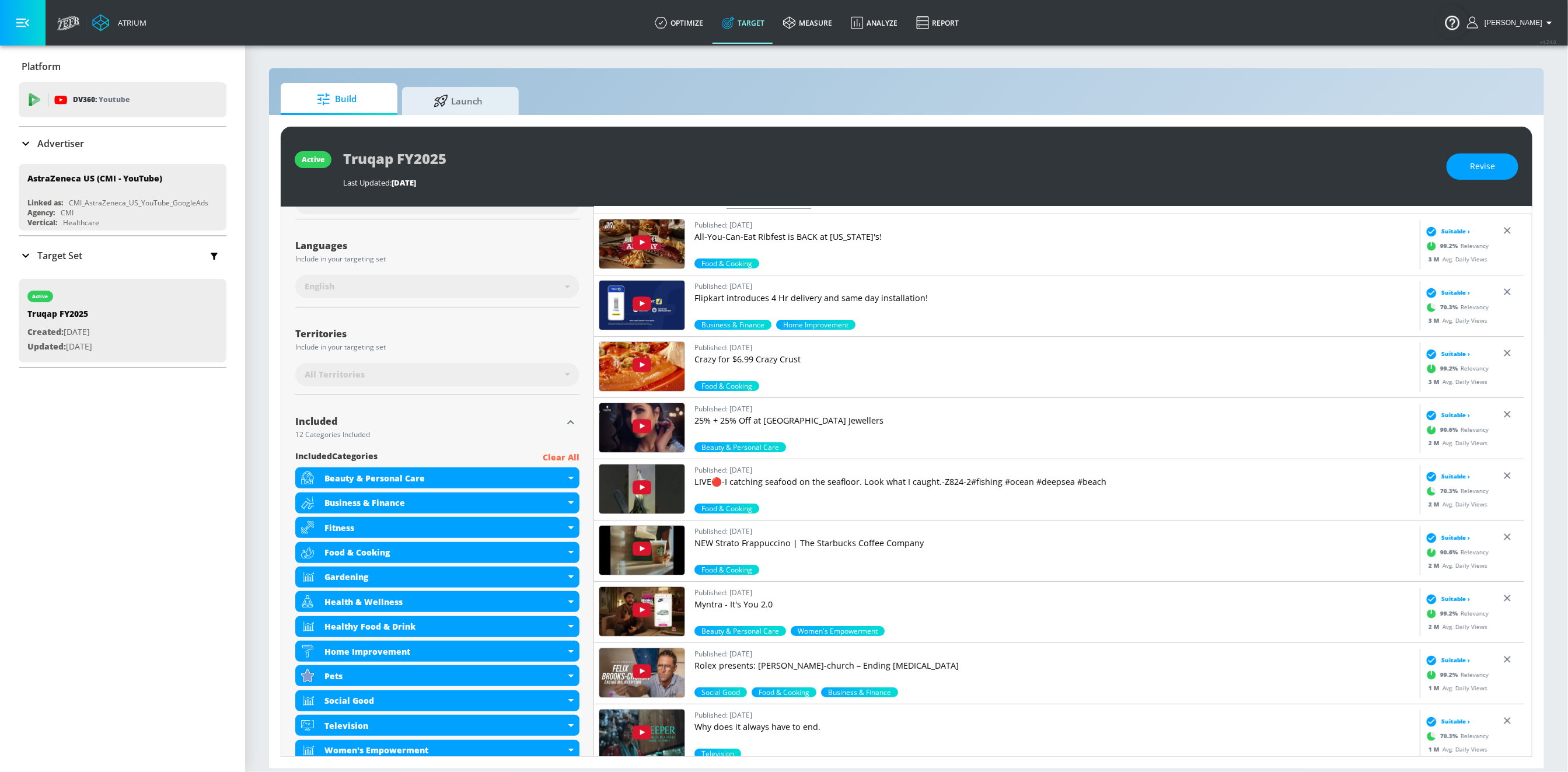
click at [110, 259] on div "Target Set" at bounding box center [123, 256] width 208 height 25
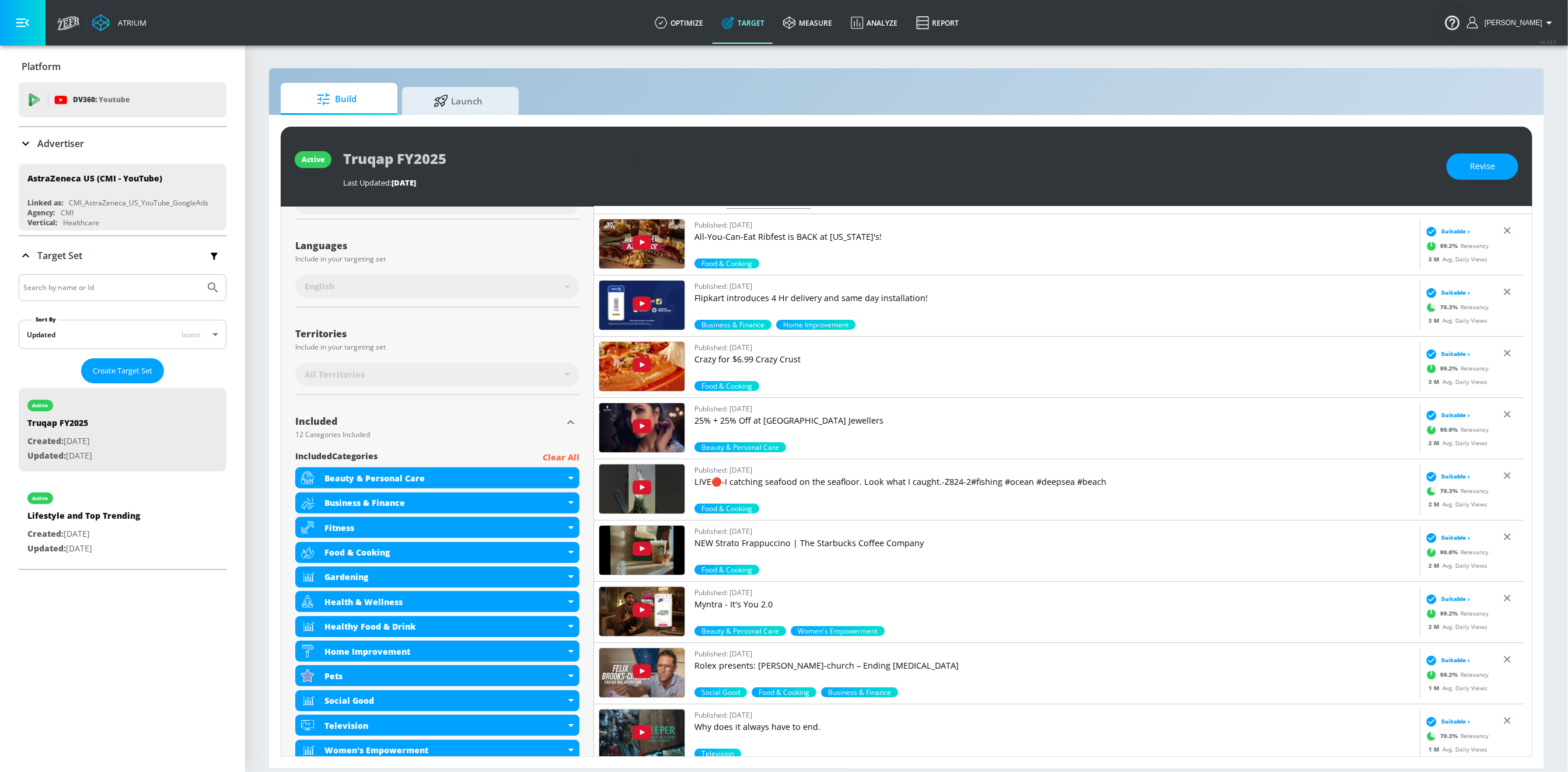
click at [72, 287] on input "Search by name or Id" at bounding box center [111, 287] width 177 height 15
paste input "fc3117c4-7da9-41ef-8cb2-83079baea810"
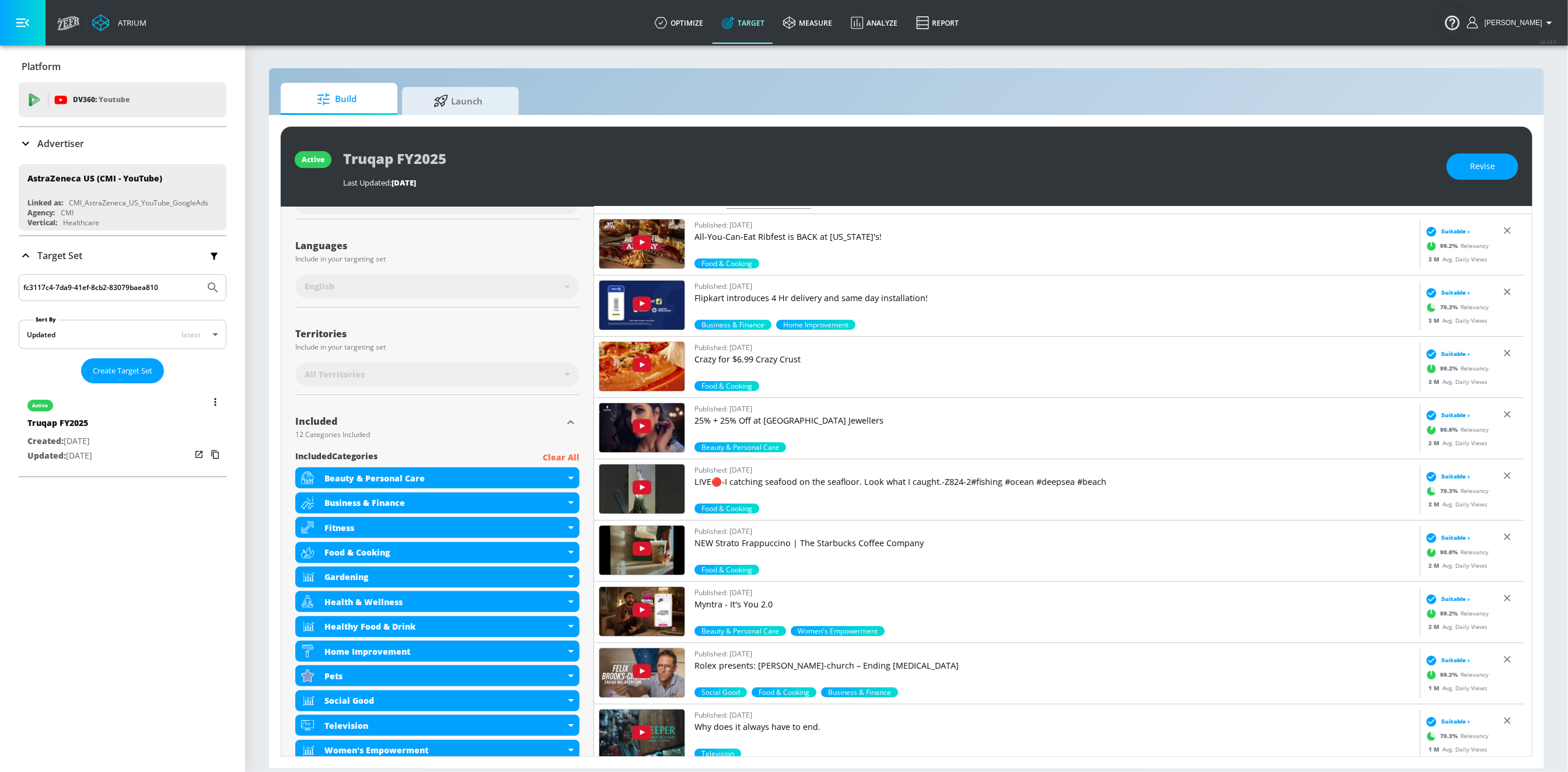
type input "fc3117c4-7da9-41ef-8cb2-83079baea810"
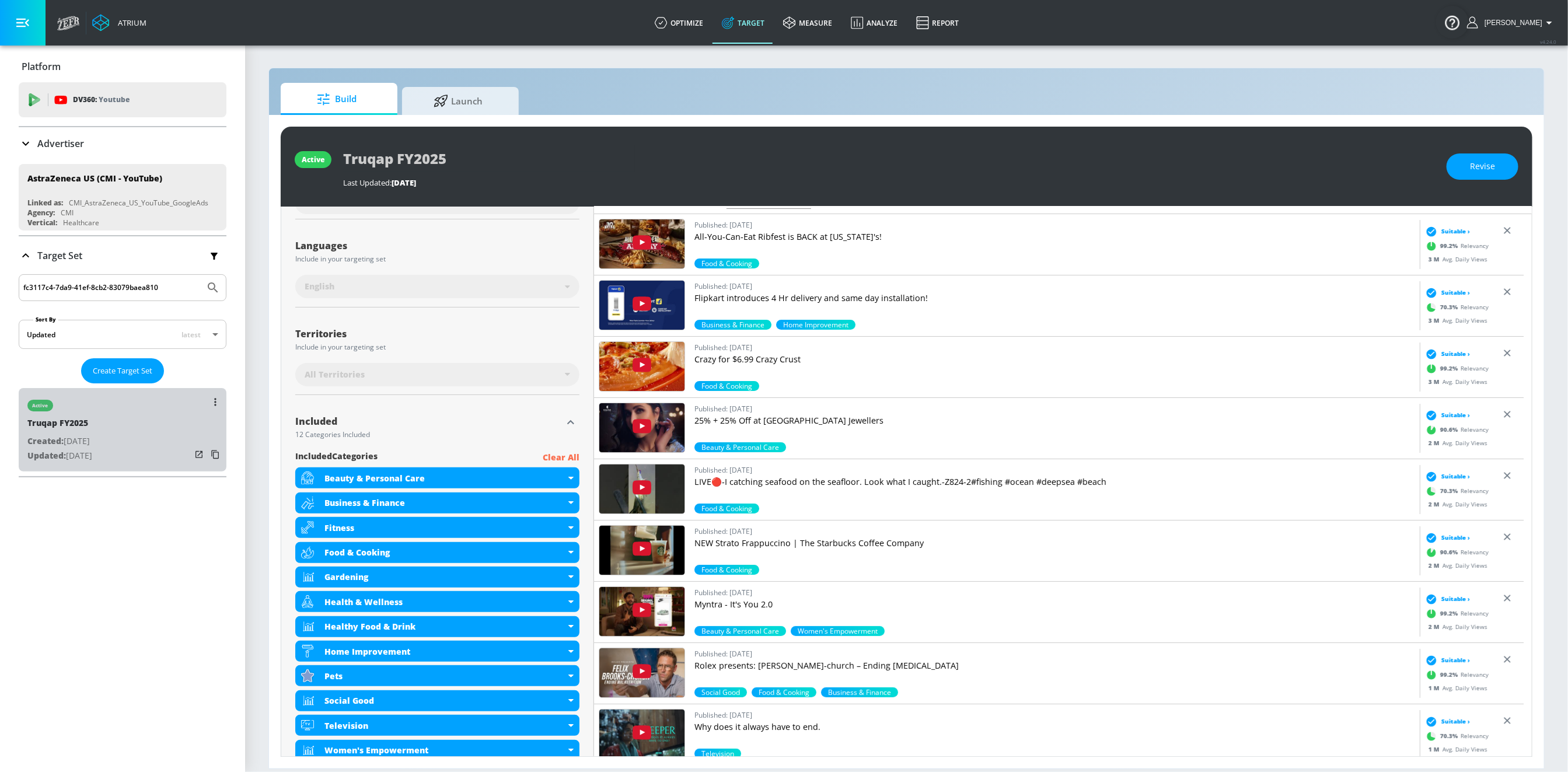
click at [126, 428] on div "active Truqap FY2025 Created: [DATE] Updated: [DATE]" at bounding box center [123, 429] width 208 height 84
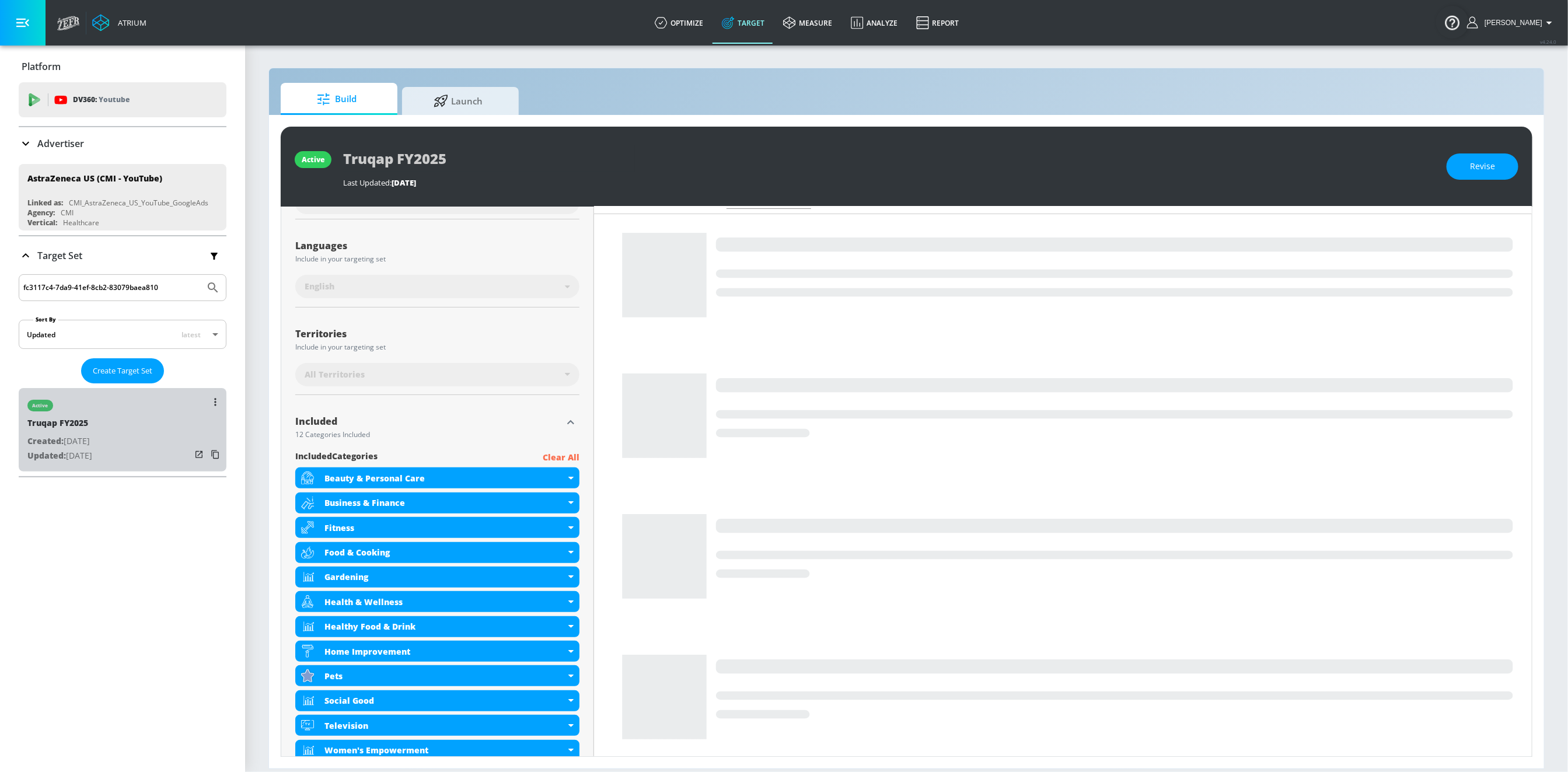
click at [126, 428] on div "active Truqap FY2025 Created: [DATE] Updated: [DATE]" at bounding box center [123, 429] width 208 height 84
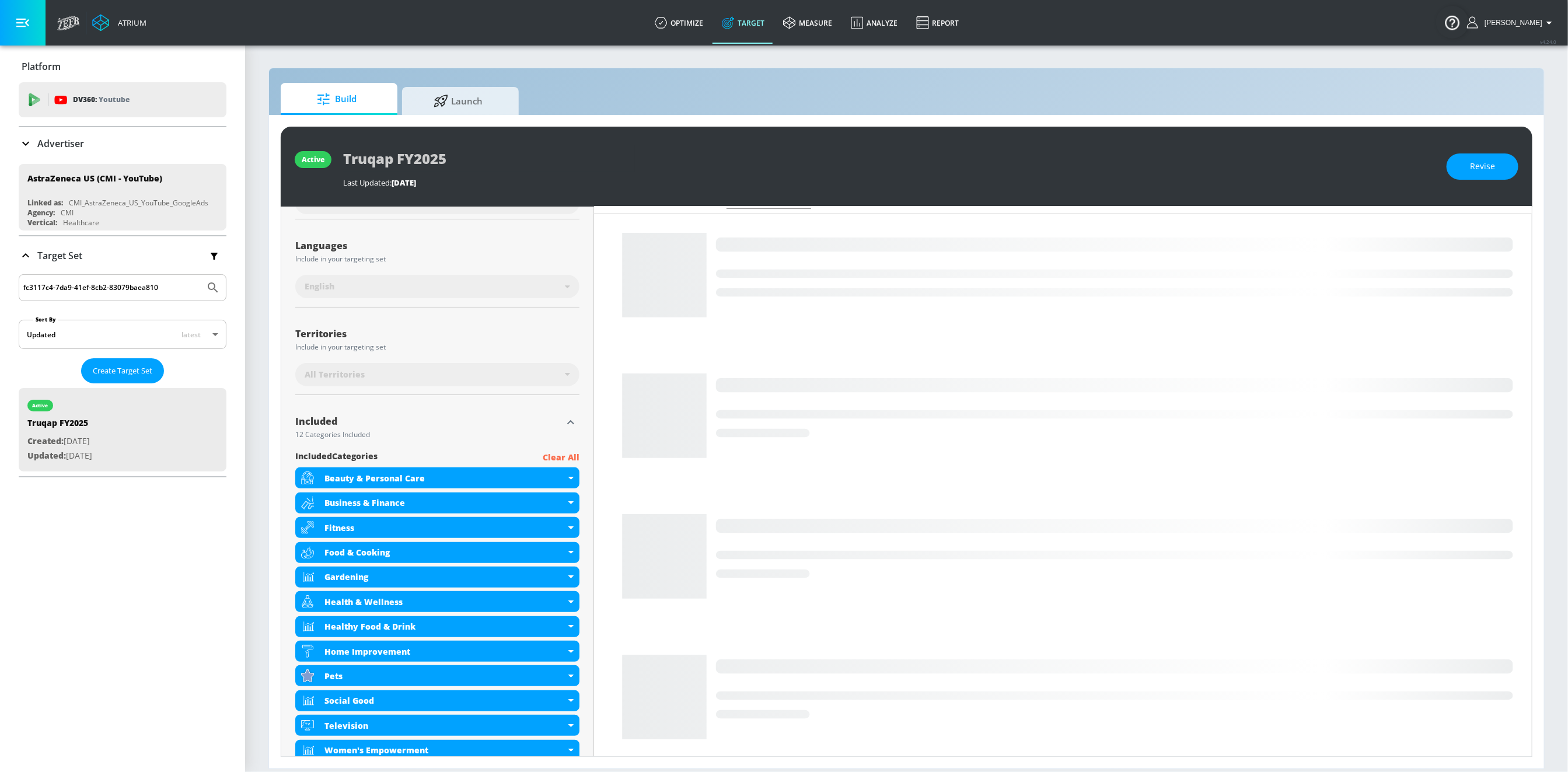
click at [64, 283] on input "fc3117c4-7da9-41ef-8cb2-83079baea810" at bounding box center [111, 287] width 177 height 15
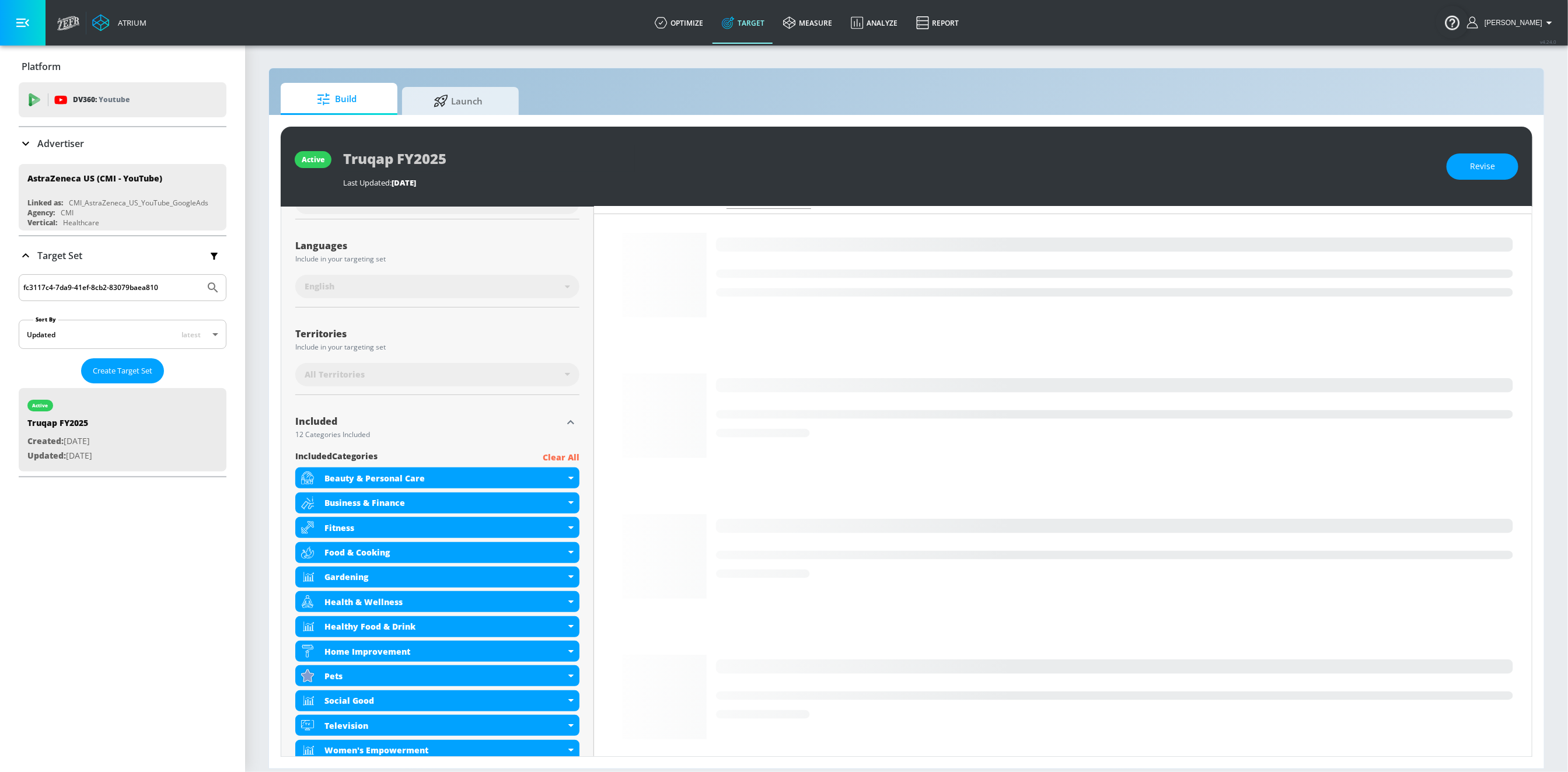
click at [64, 283] on input "fc3117c4-7da9-41ef-8cb2-83079baea810" at bounding box center [111, 287] width 177 height 15
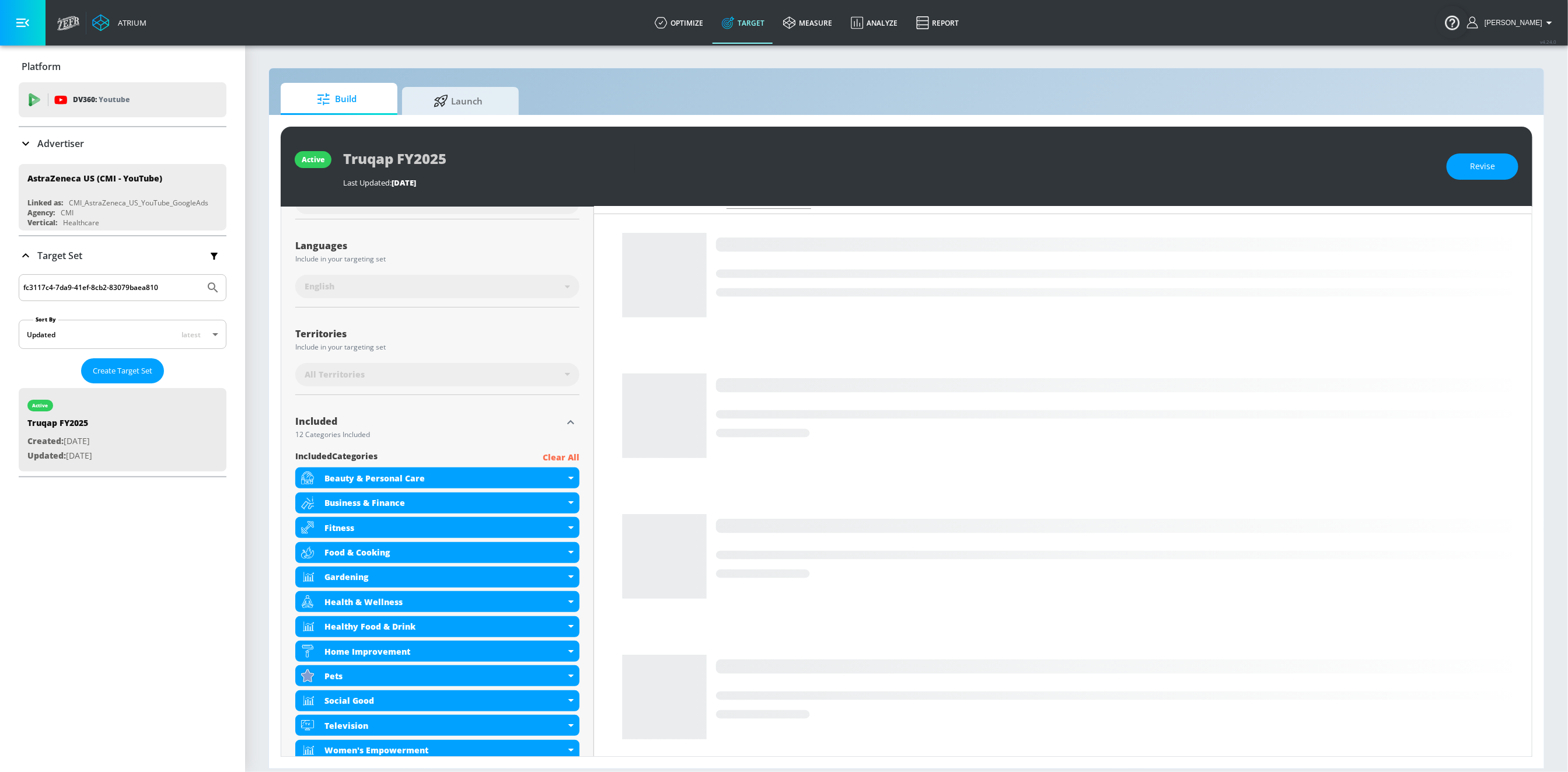
click at [206, 286] on icon "Submit Search" at bounding box center [213, 288] width 14 height 14
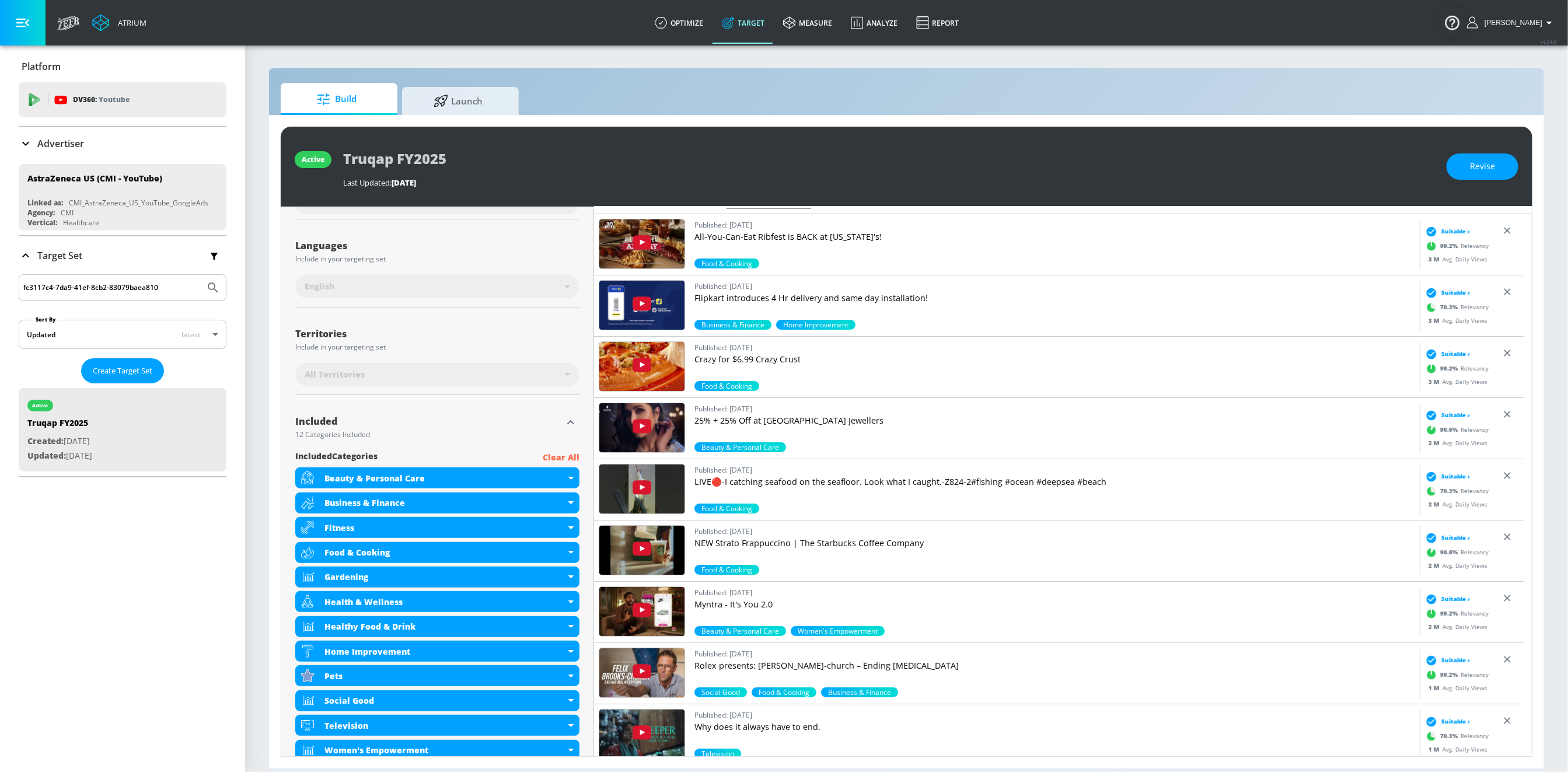
click at [28, 255] on icon at bounding box center [25, 256] width 7 height 4
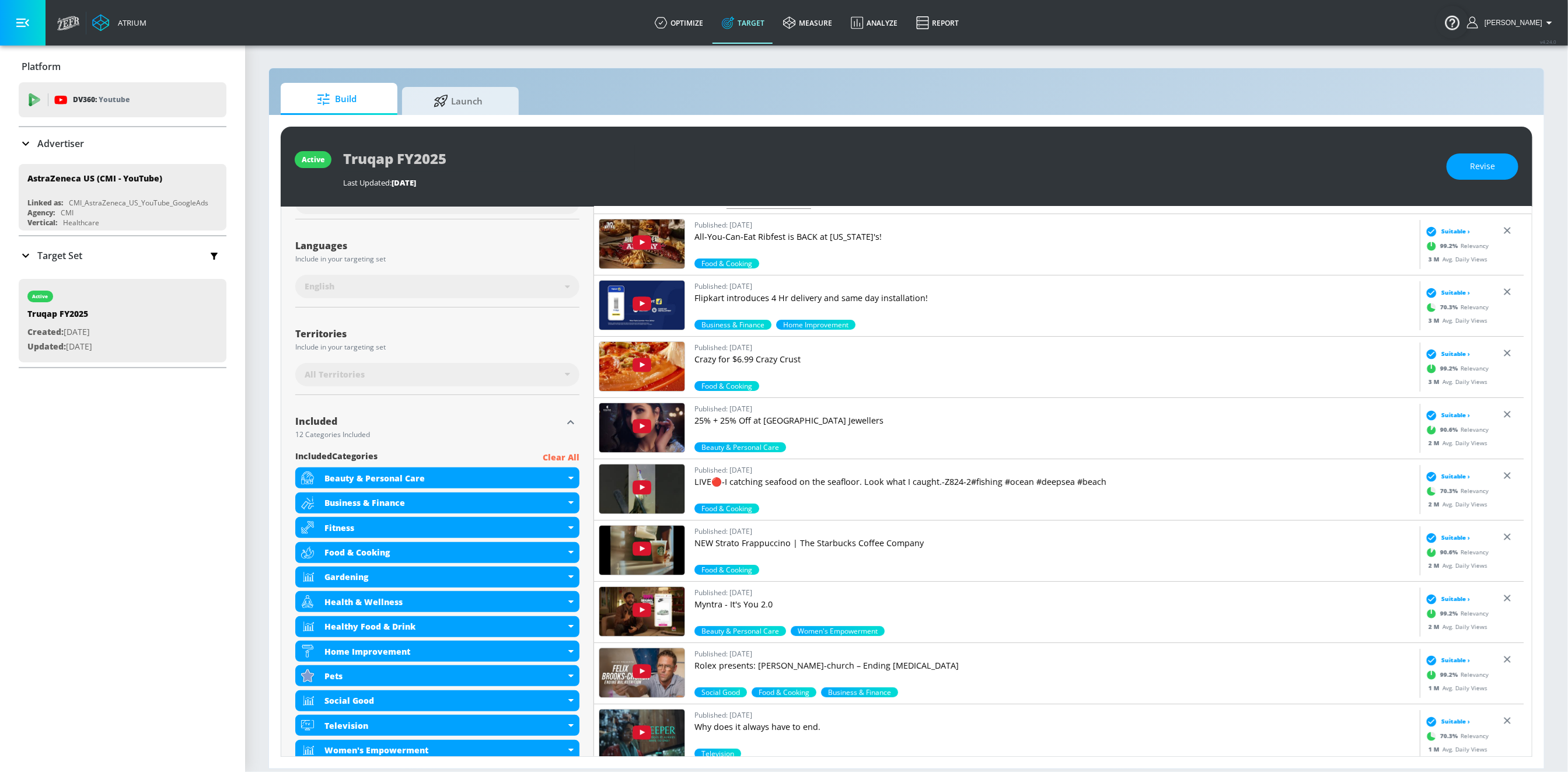
click at [28, 255] on icon at bounding box center [26, 256] width 14 height 14
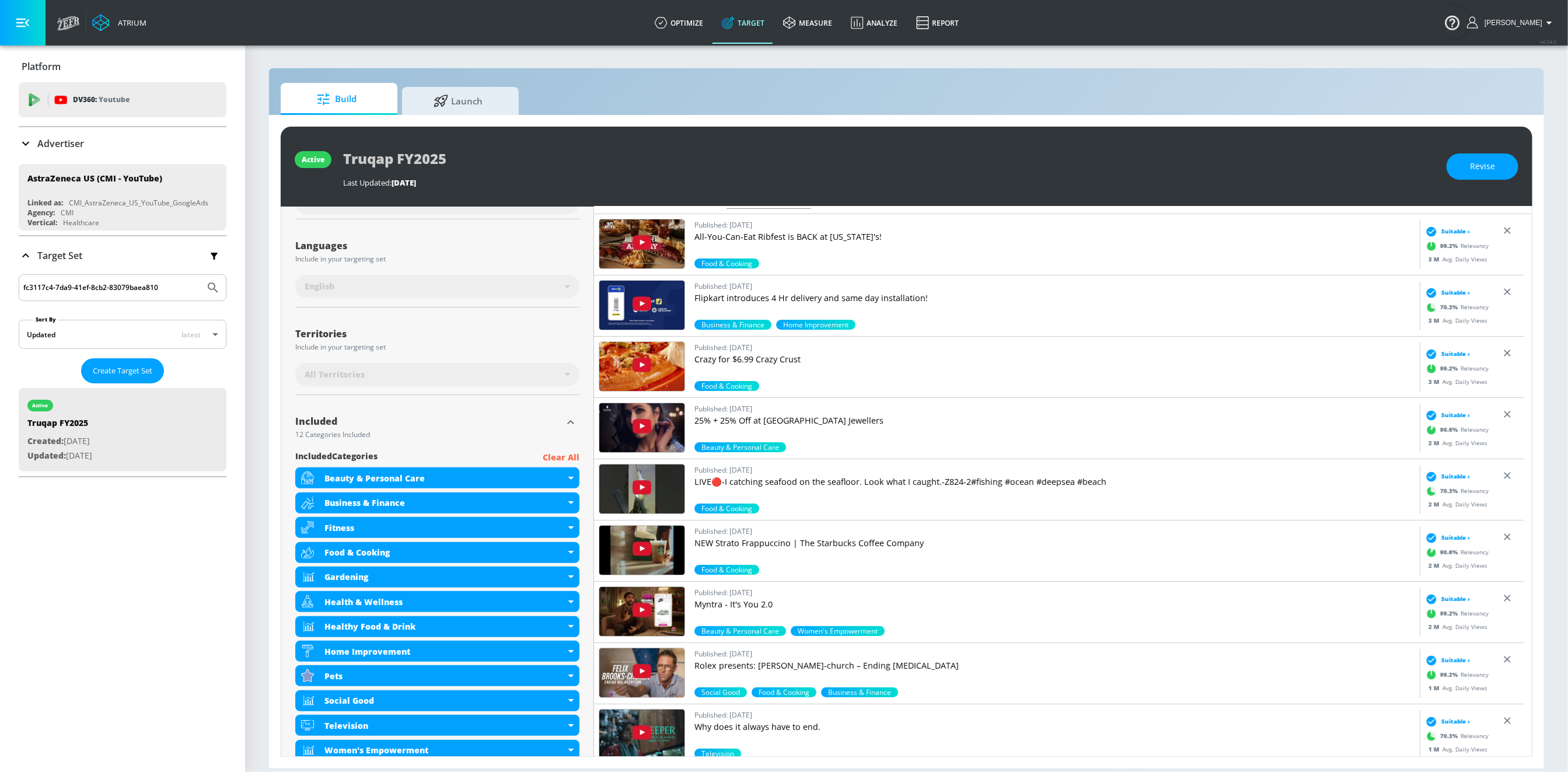
click at [179, 291] on input "fc3117c4-7da9-41ef-8cb2-83079baea810" at bounding box center [111, 287] width 177 height 15
click at [60, 137] on p "Advertiser" at bounding box center [60, 143] width 47 height 13
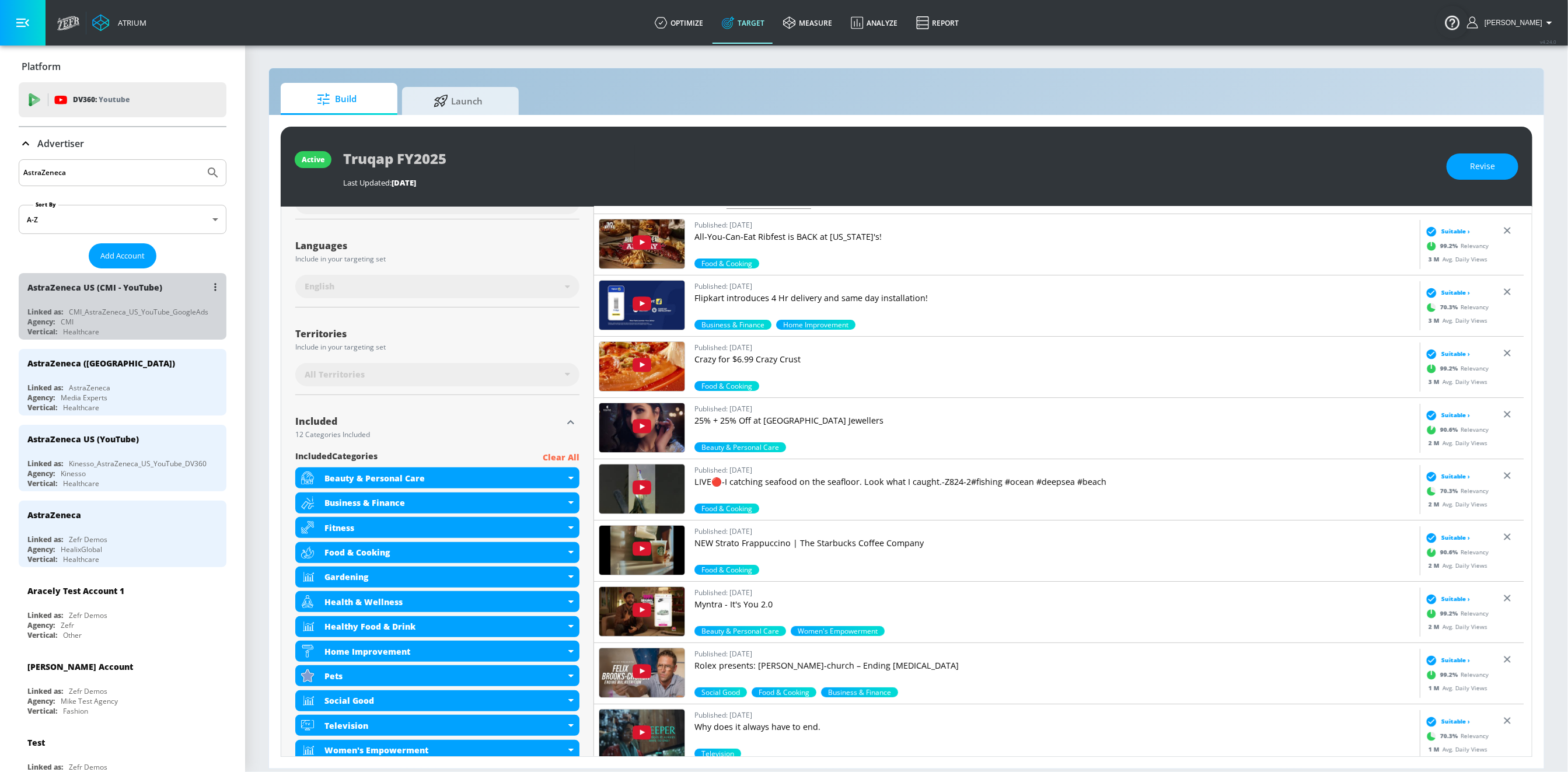
click at [140, 304] on div "AstraZeneca US (CMI - YouTube) Linked as: CMI_AstraZeneca_US_YouTube_GoogleAds …" at bounding box center [123, 306] width 208 height 67
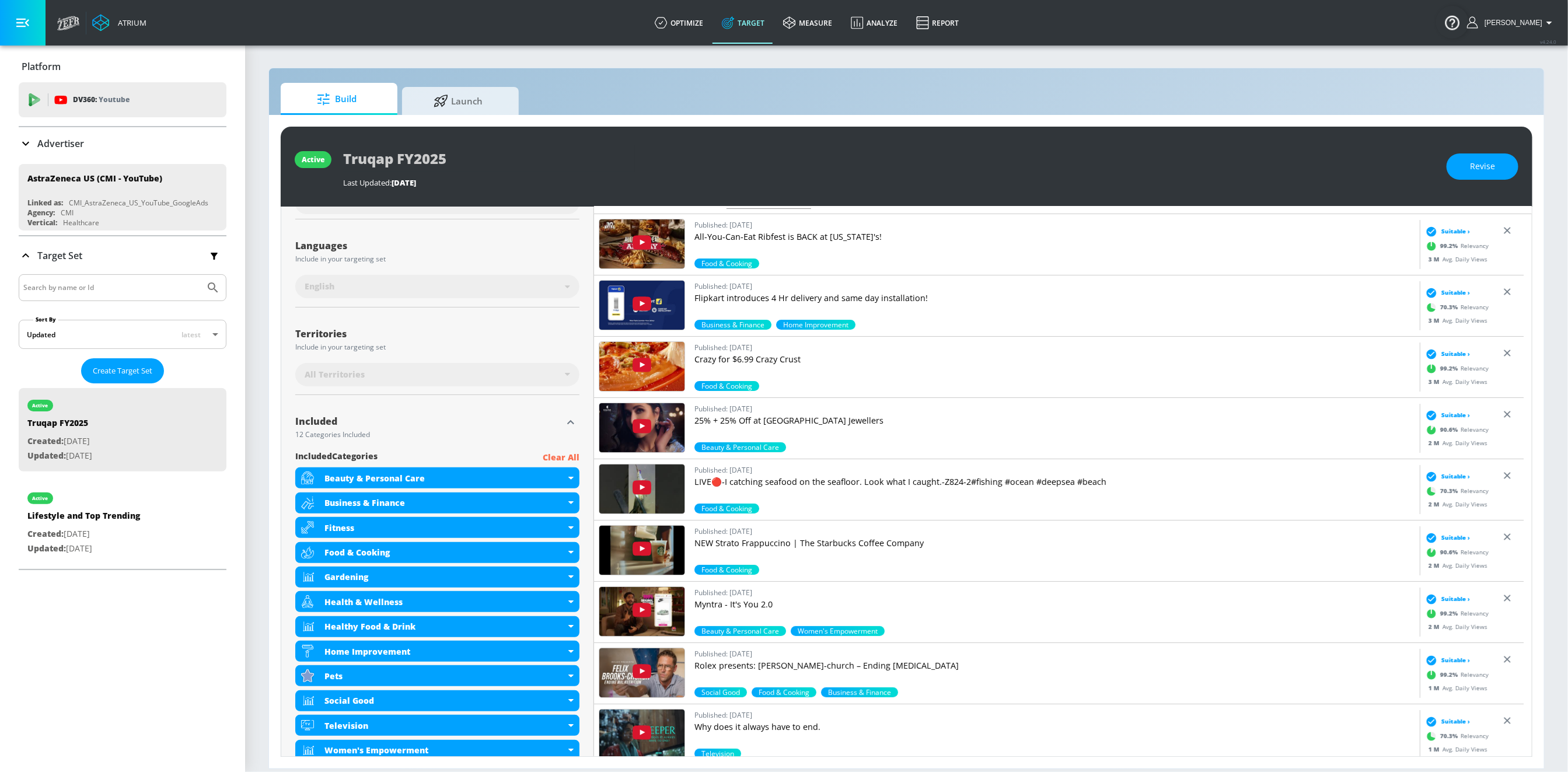
click at [114, 290] on input "Search by name or Id" at bounding box center [111, 287] width 177 height 15
paste input "fc3117c4-7da9-41ef-8cb2-83079baea810"
type input "fc3117c4-7da9-41ef-8cb2-83079baea810"
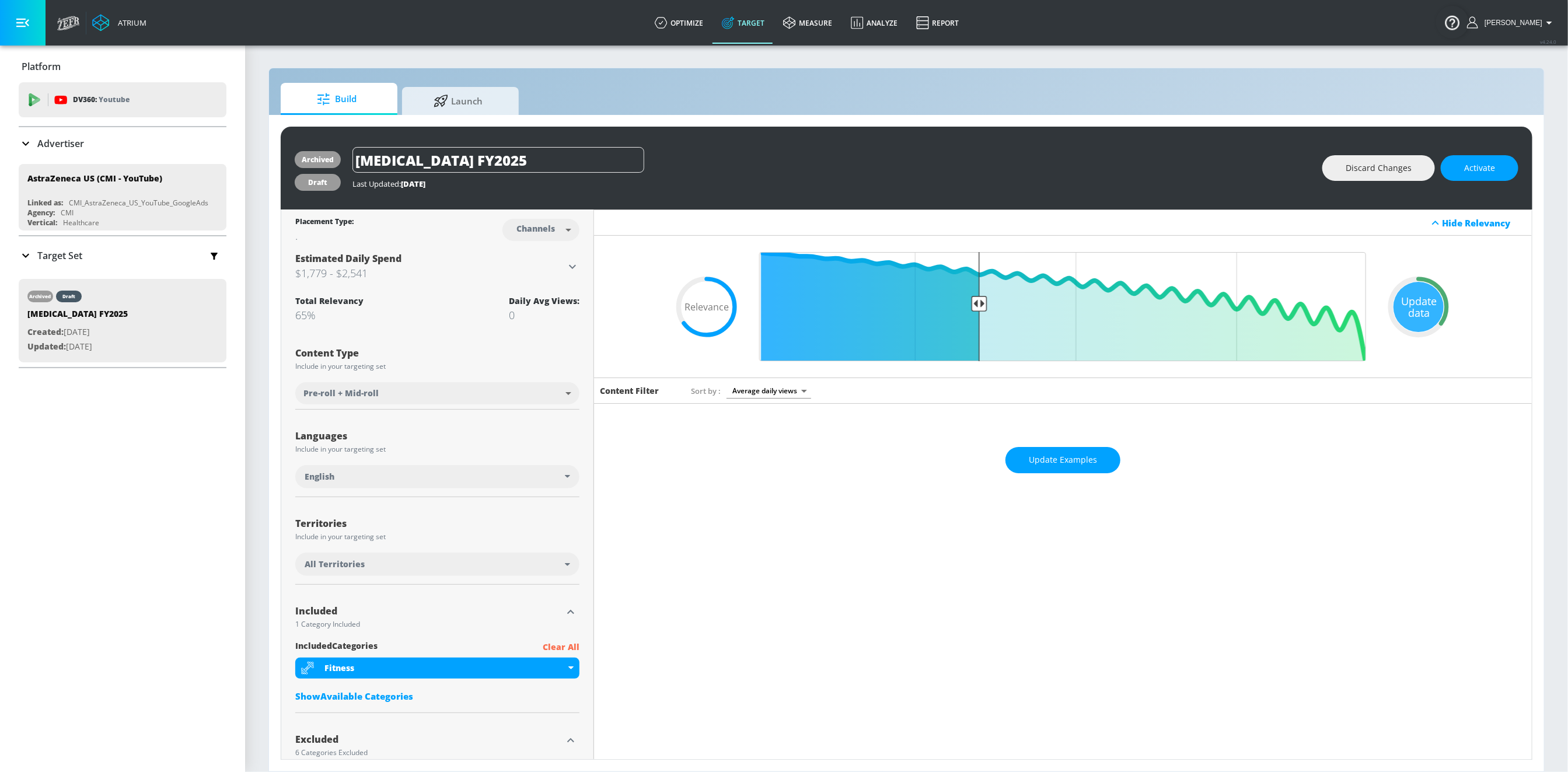
click at [51, 250] on p "Target Set" at bounding box center [59, 255] width 45 height 13
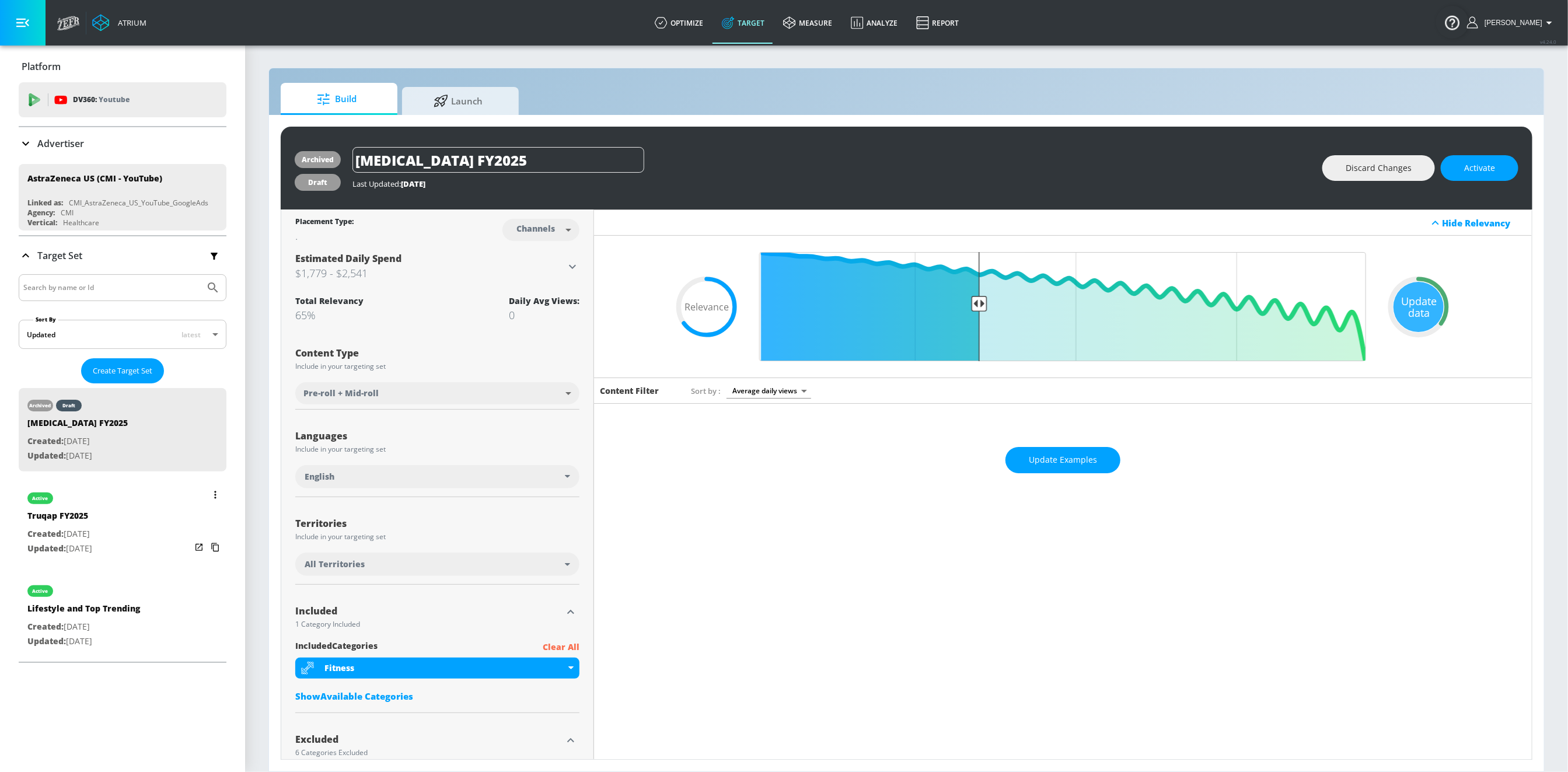
click at [92, 554] on div "active Truqap FY2025 Created: [DATE] Updated: [DATE]" at bounding box center [59, 520] width 65 height 81
type input "Truqap FY2025"
type input "videos"
type input "0.05"
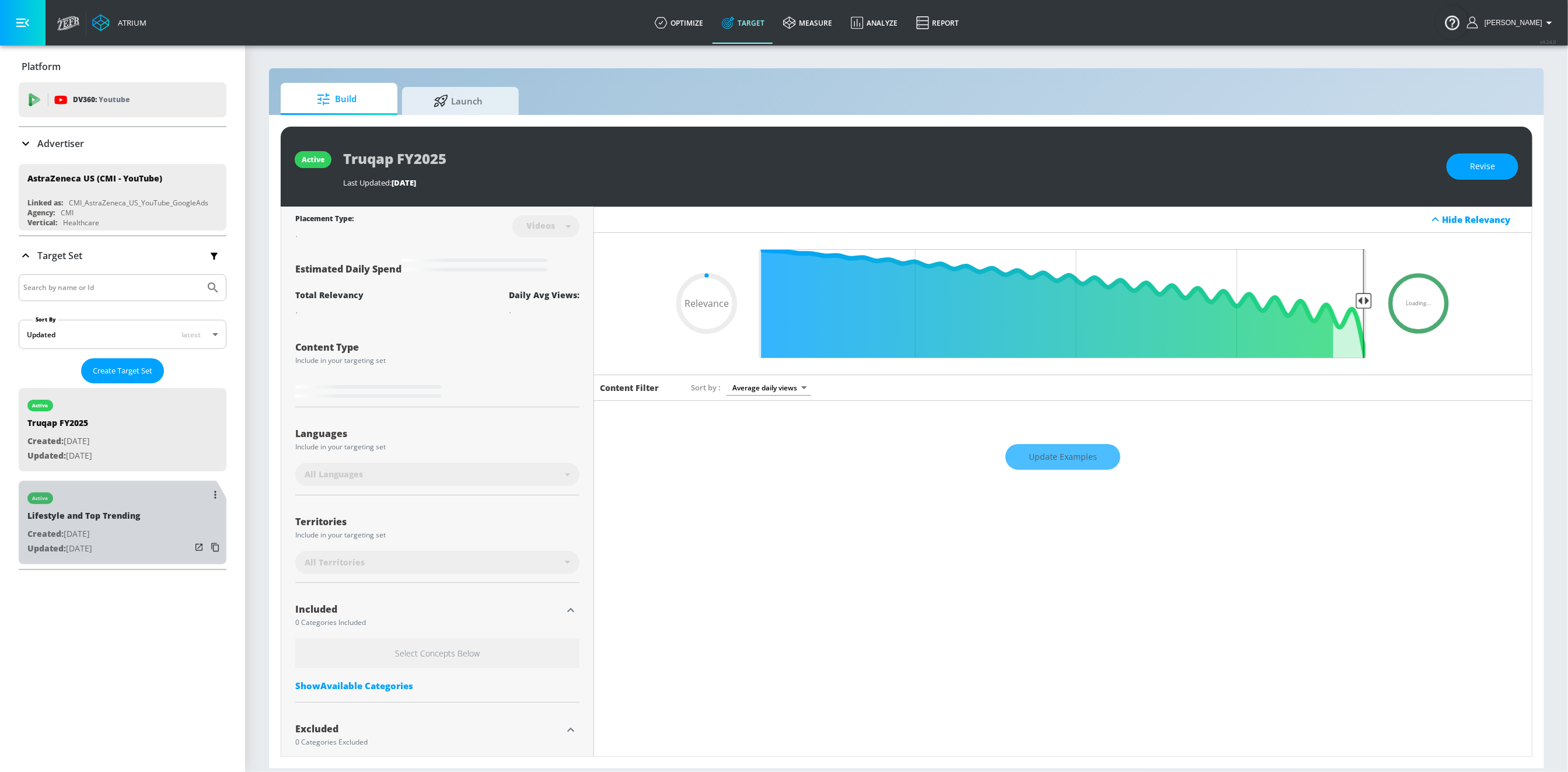
click at [107, 554] on div "active Lifestyle and Top Trending Created: [DATE] Updated: [DATE]" at bounding box center [83, 520] width 113 height 81
type input "Lifestyle and Top Trending"
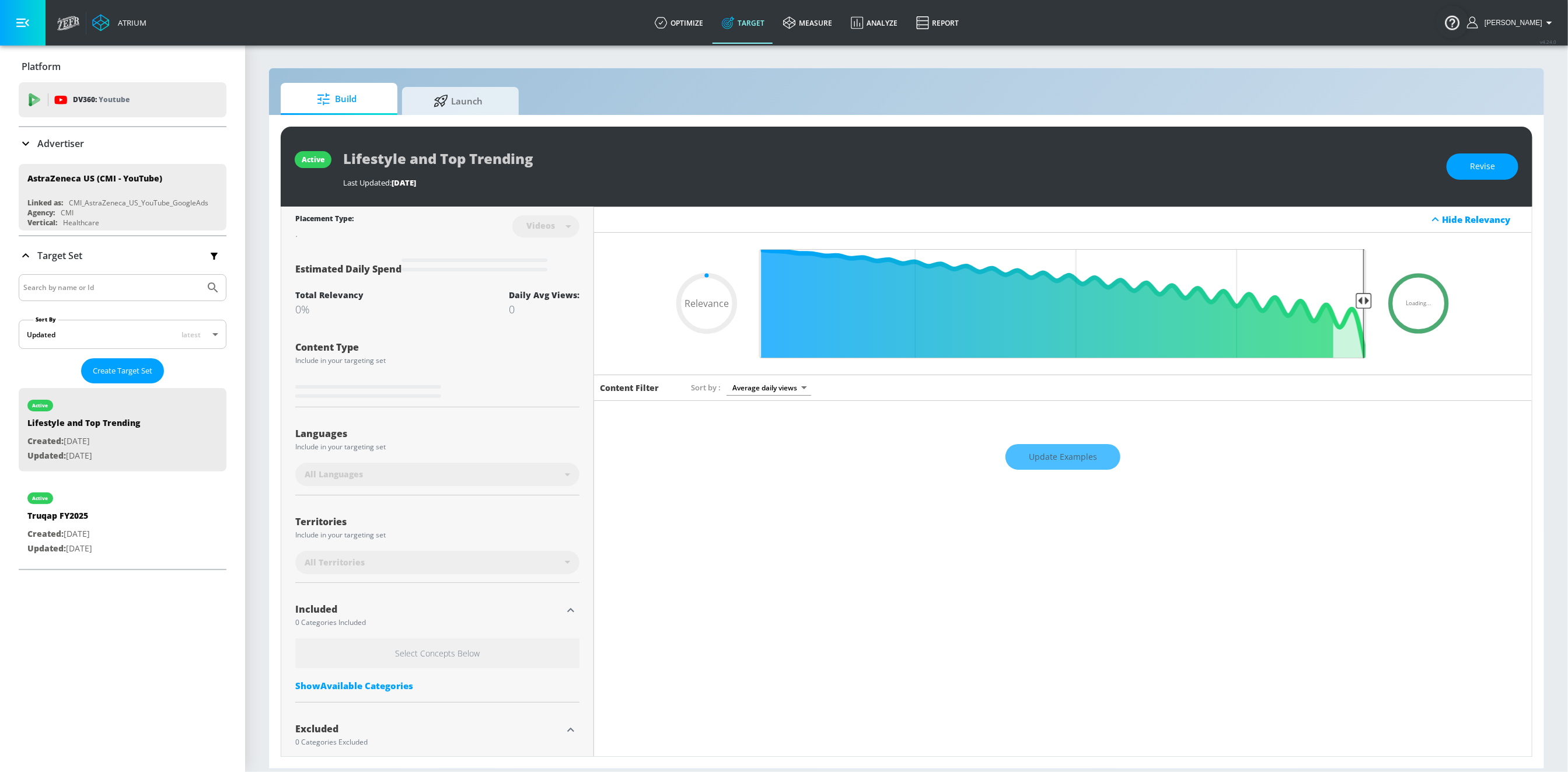
type input "0.6"
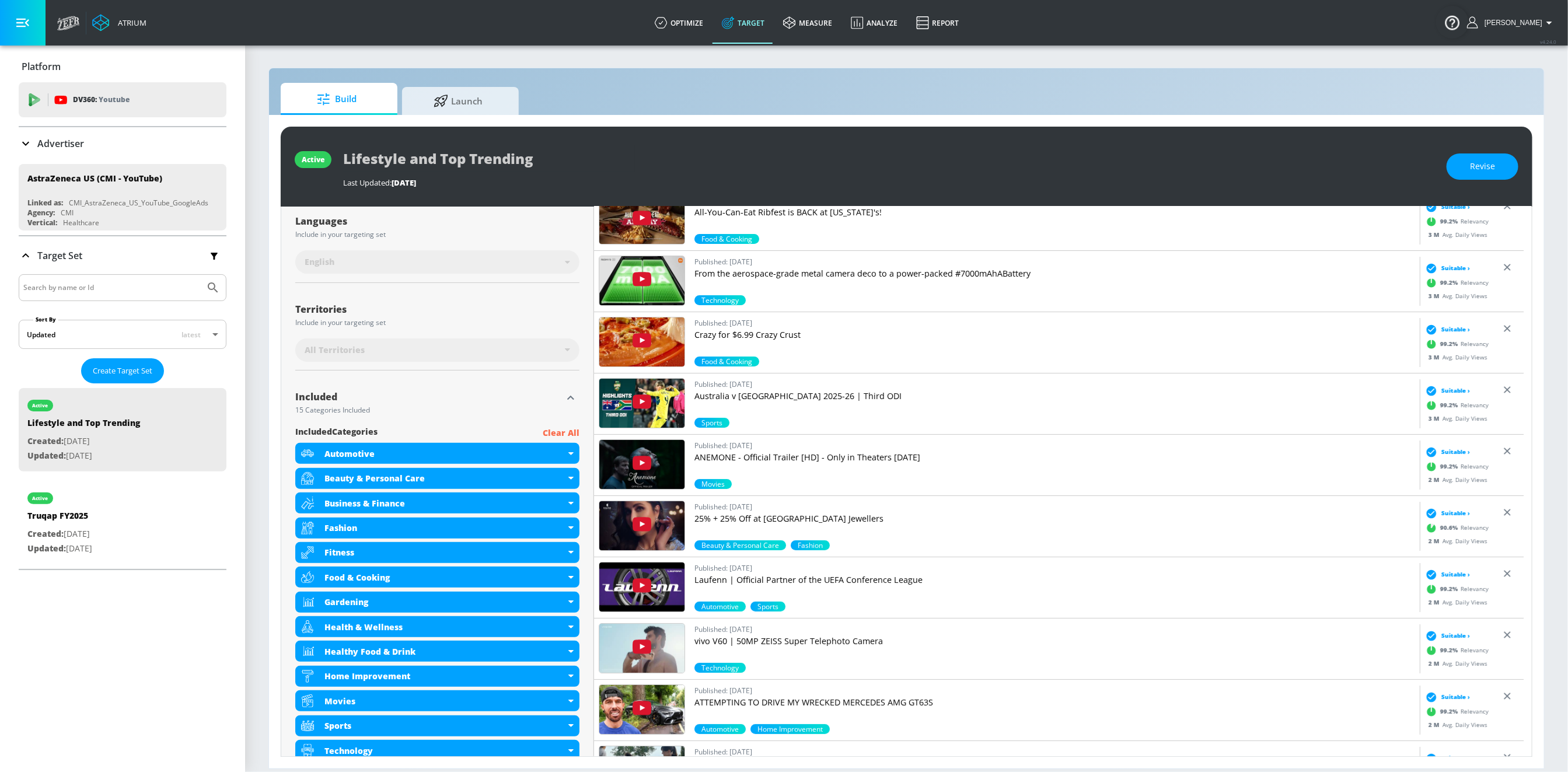
scroll to position [375, 0]
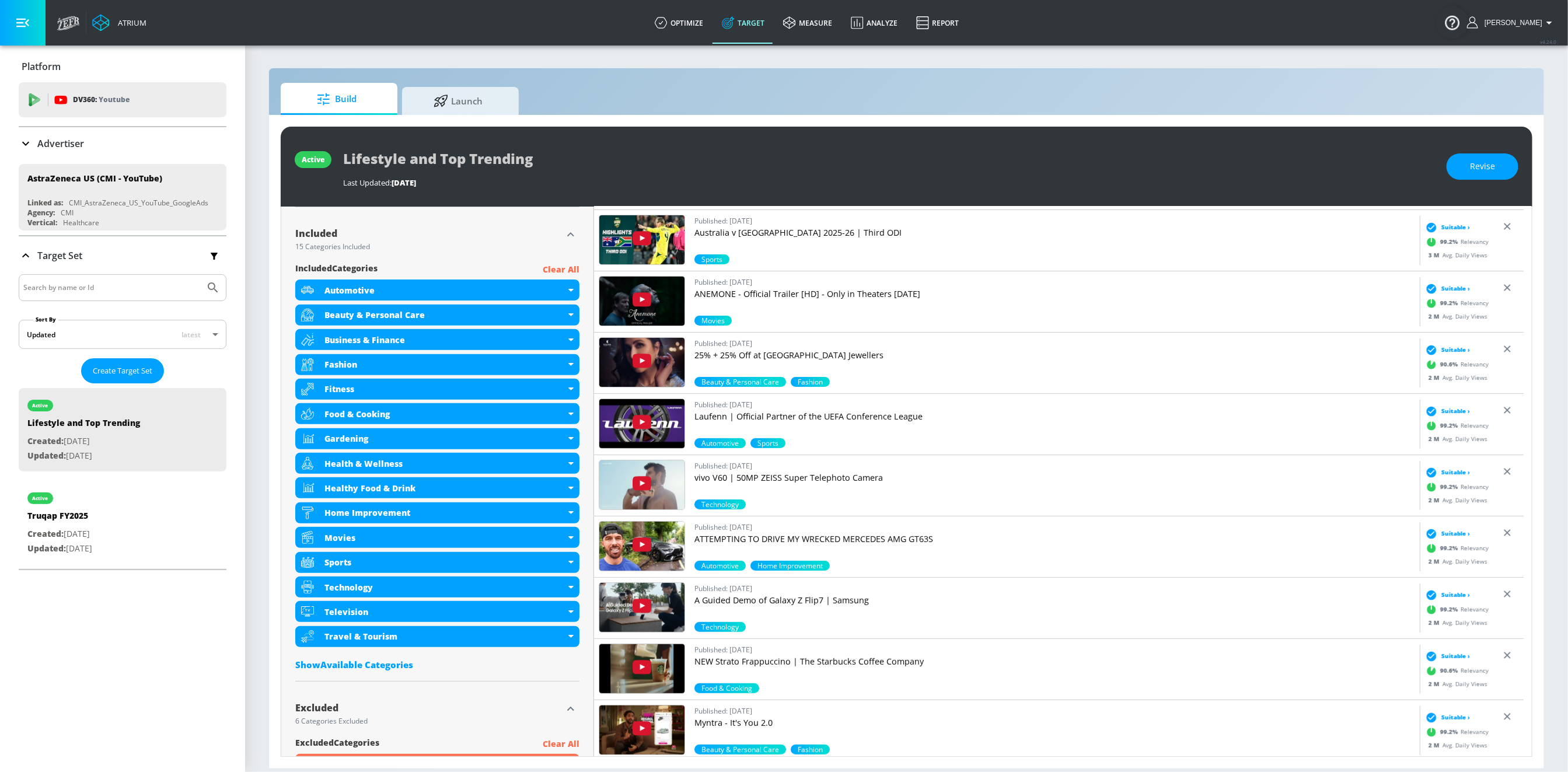
click at [41, 149] on p "Advertiser" at bounding box center [60, 143] width 47 height 13
click at [49, 154] on div "Advertiser" at bounding box center [123, 143] width 208 height 33
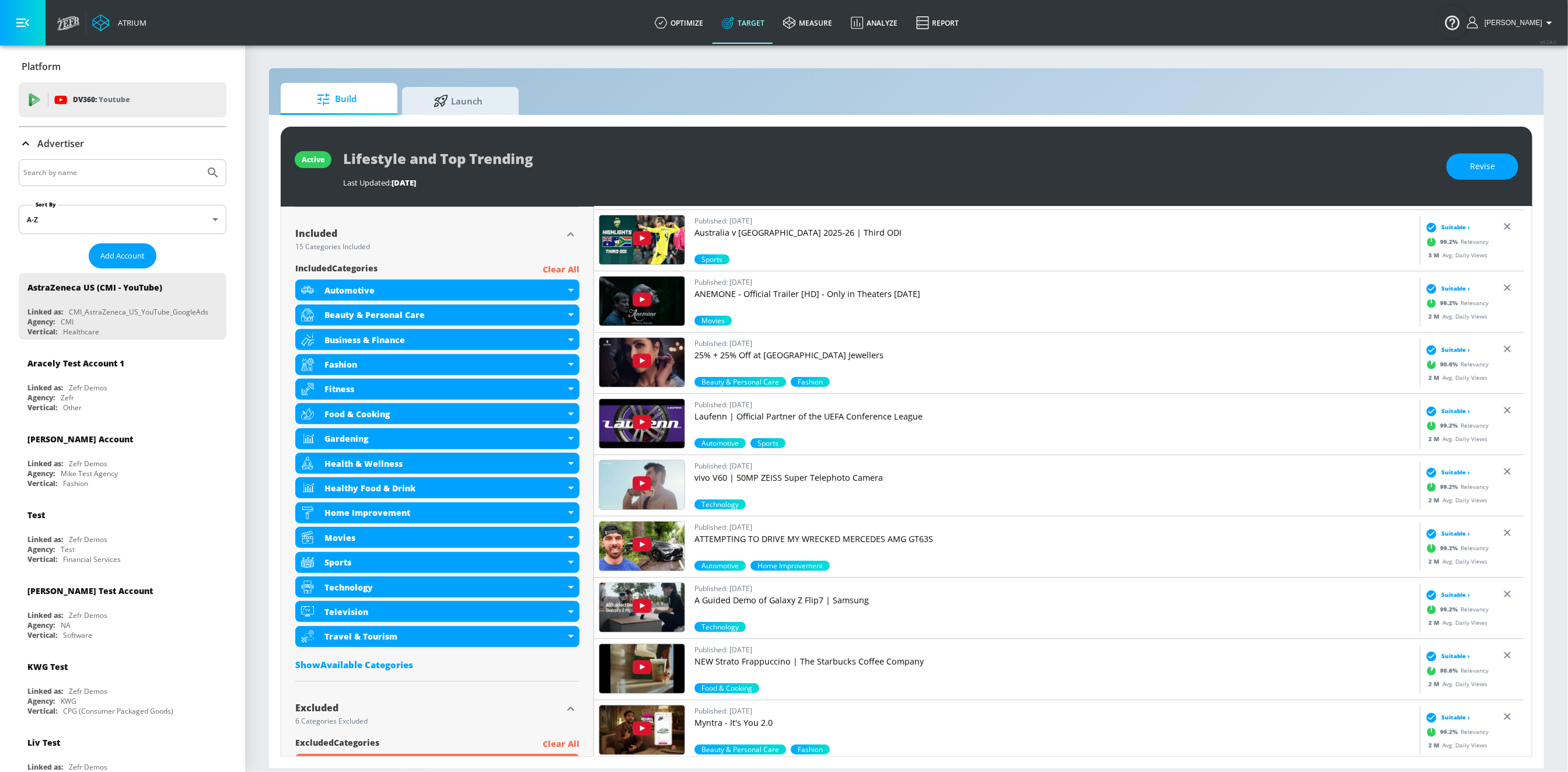
click at [48, 168] on input "Search by name" at bounding box center [111, 172] width 177 height 15
click at [200, 160] on button "Submit Search" at bounding box center [213, 173] width 26 height 26
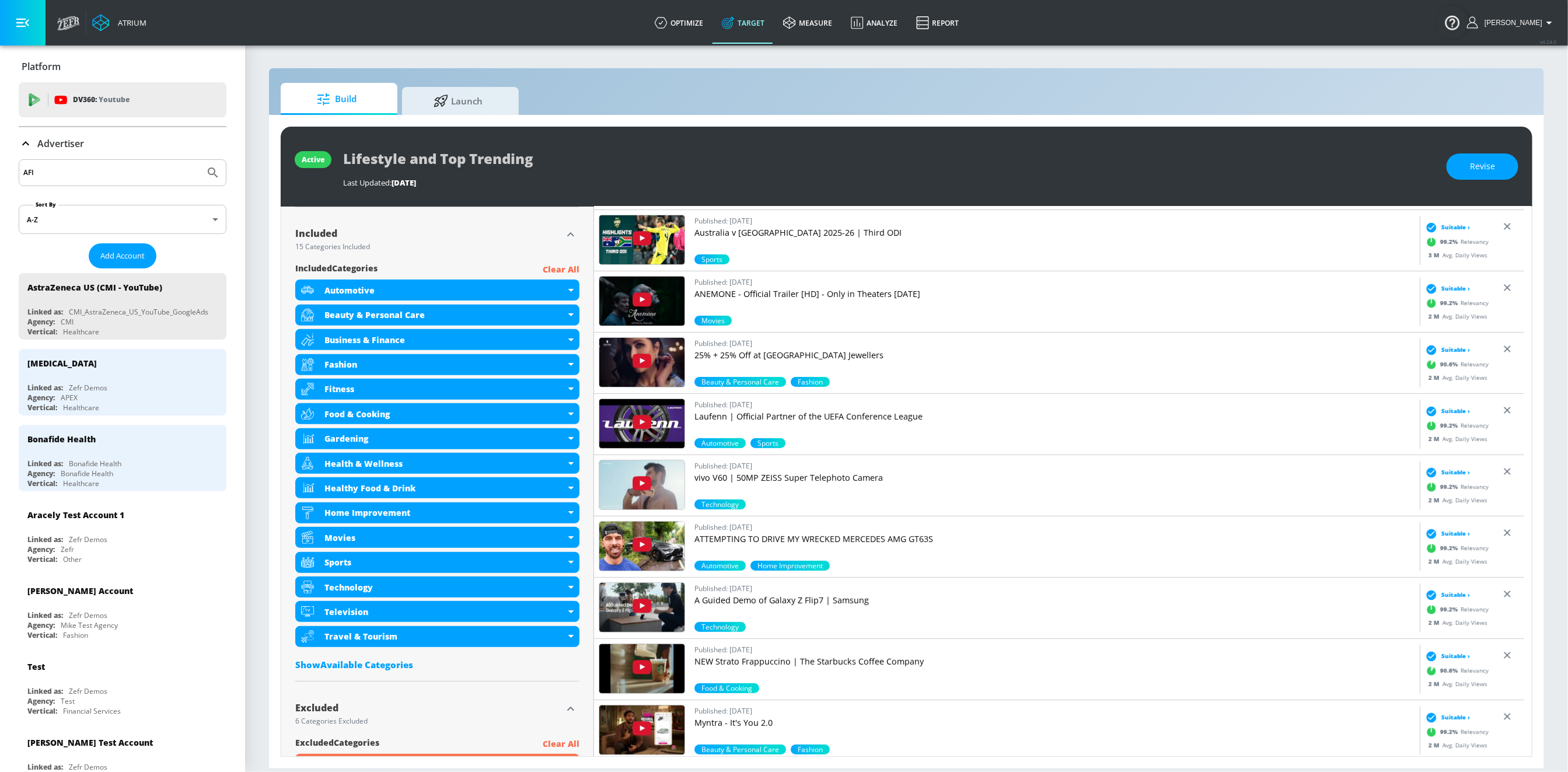
click at [48, 173] on input "AFI" at bounding box center [111, 172] width 177 height 15
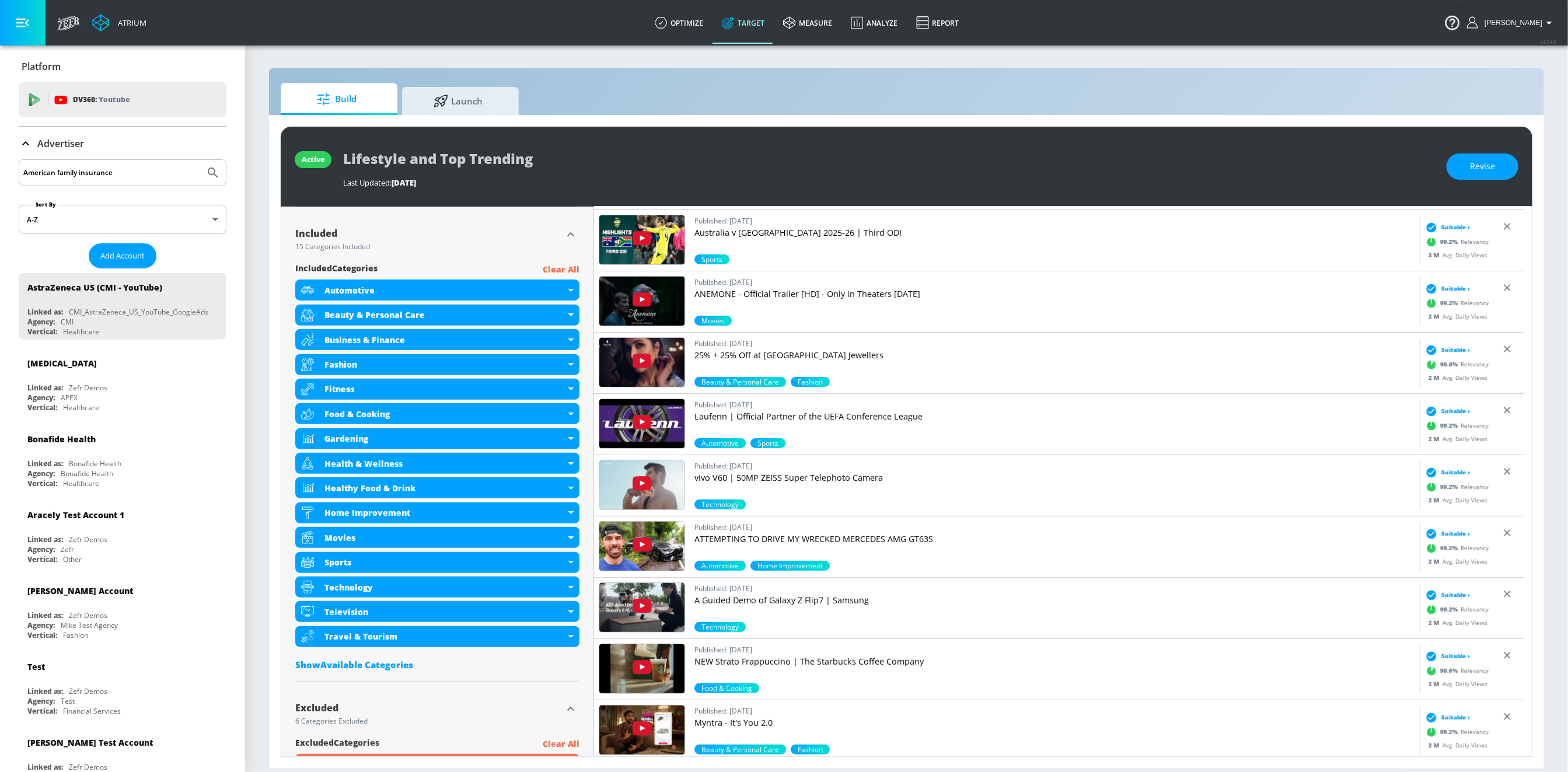
click at [200, 160] on button "Submit Search" at bounding box center [213, 173] width 26 height 26
click at [111, 166] on input "American family insurance" at bounding box center [111, 172] width 177 height 15
click at [200, 160] on button "Submit Search" at bounding box center [213, 173] width 26 height 26
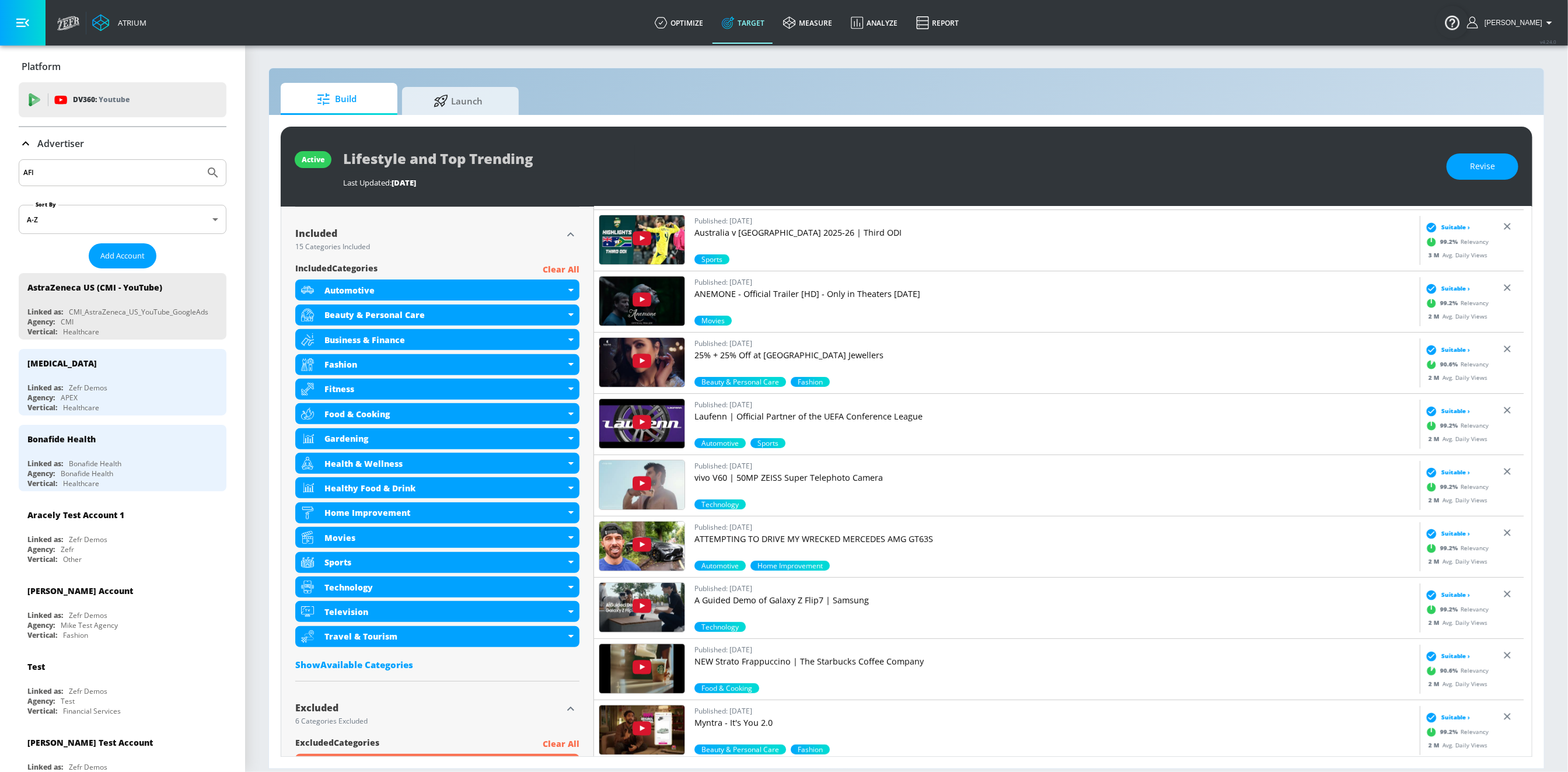
click at [146, 177] on input "AFI" at bounding box center [111, 172] width 177 height 15
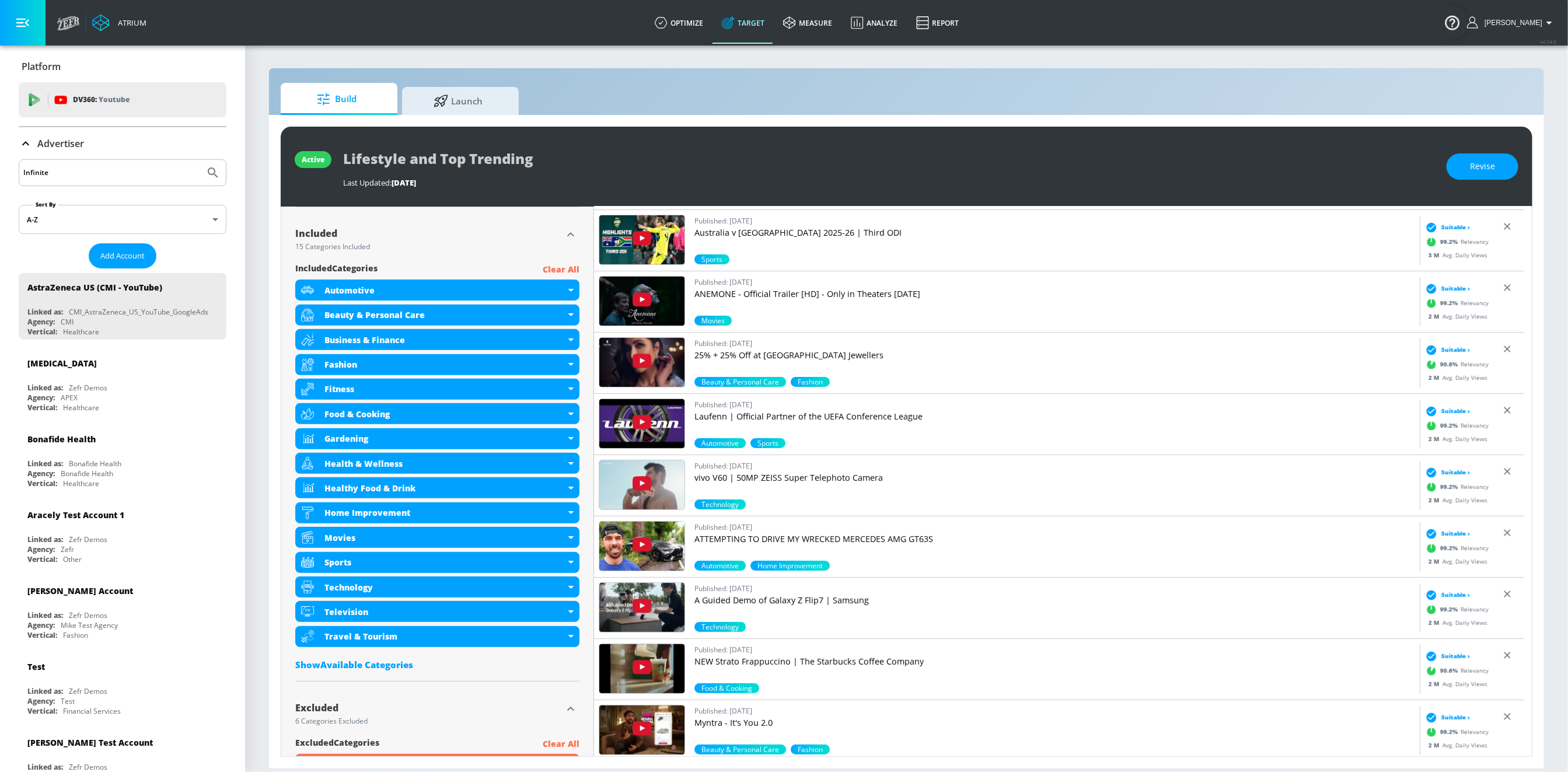
click at [200, 160] on button "Submit Search" at bounding box center [213, 173] width 26 height 26
click at [206, 170] on icon "Submit Search" at bounding box center [213, 173] width 14 height 14
click at [174, 175] on input "Infinite" at bounding box center [111, 172] width 177 height 15
click at [200, 160] on button "Submit Search" at bounding box center [213, 173] width 26 height 26
type input "I"
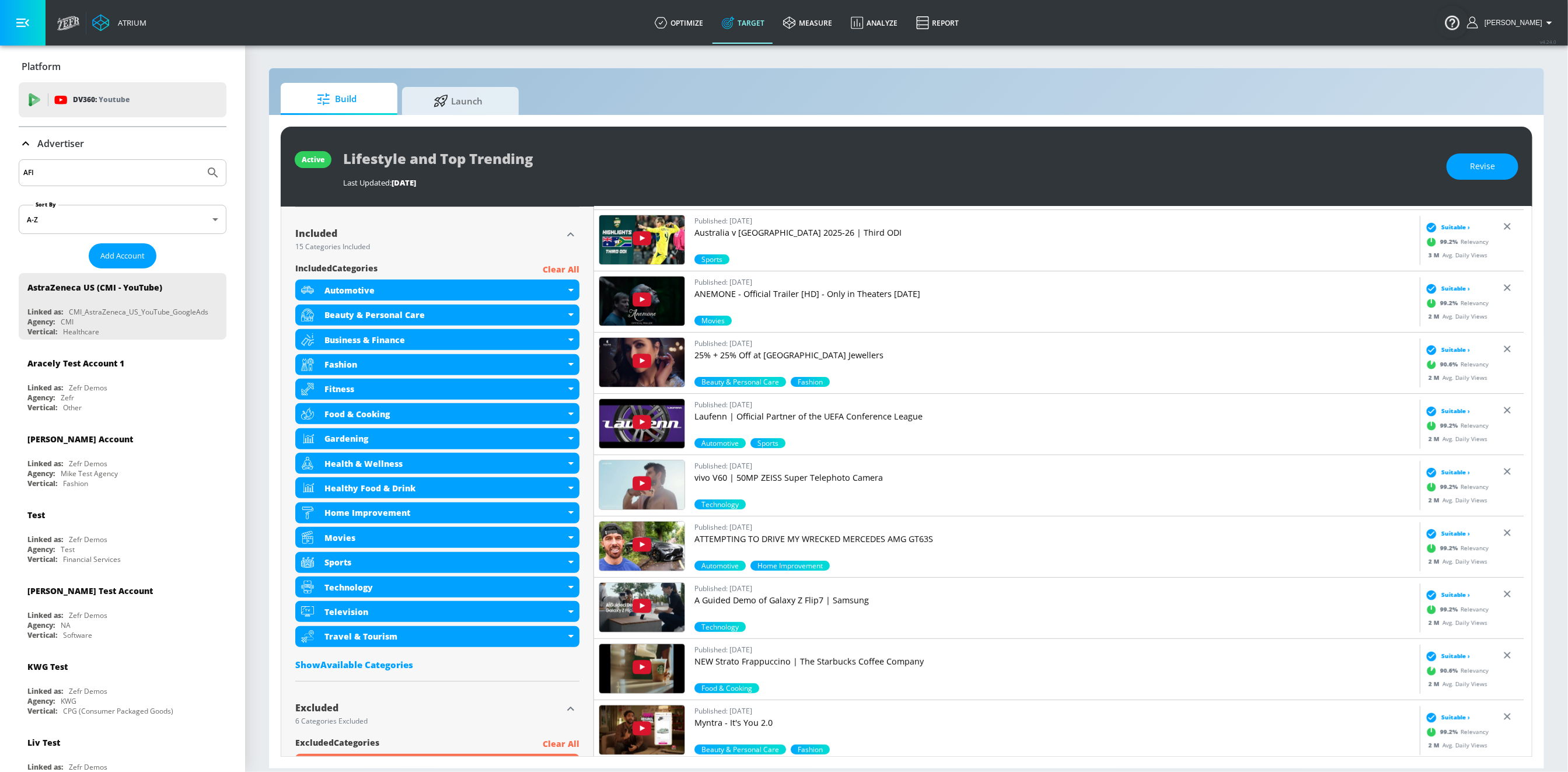
click at [200, 160] on button "Submit Search" at bounding box center [213, 173] width 26 height 26
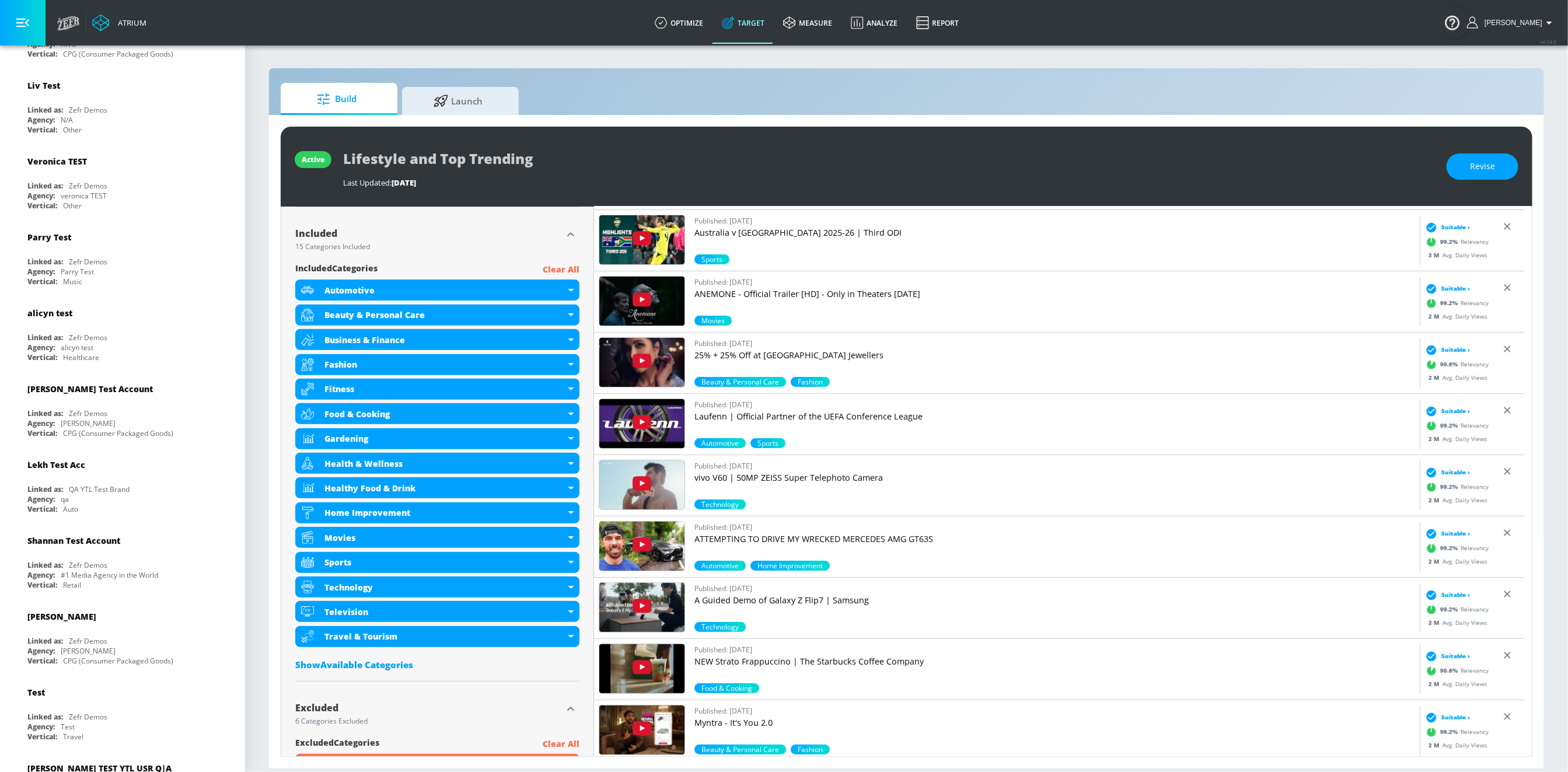
scroll to position [0, 0]
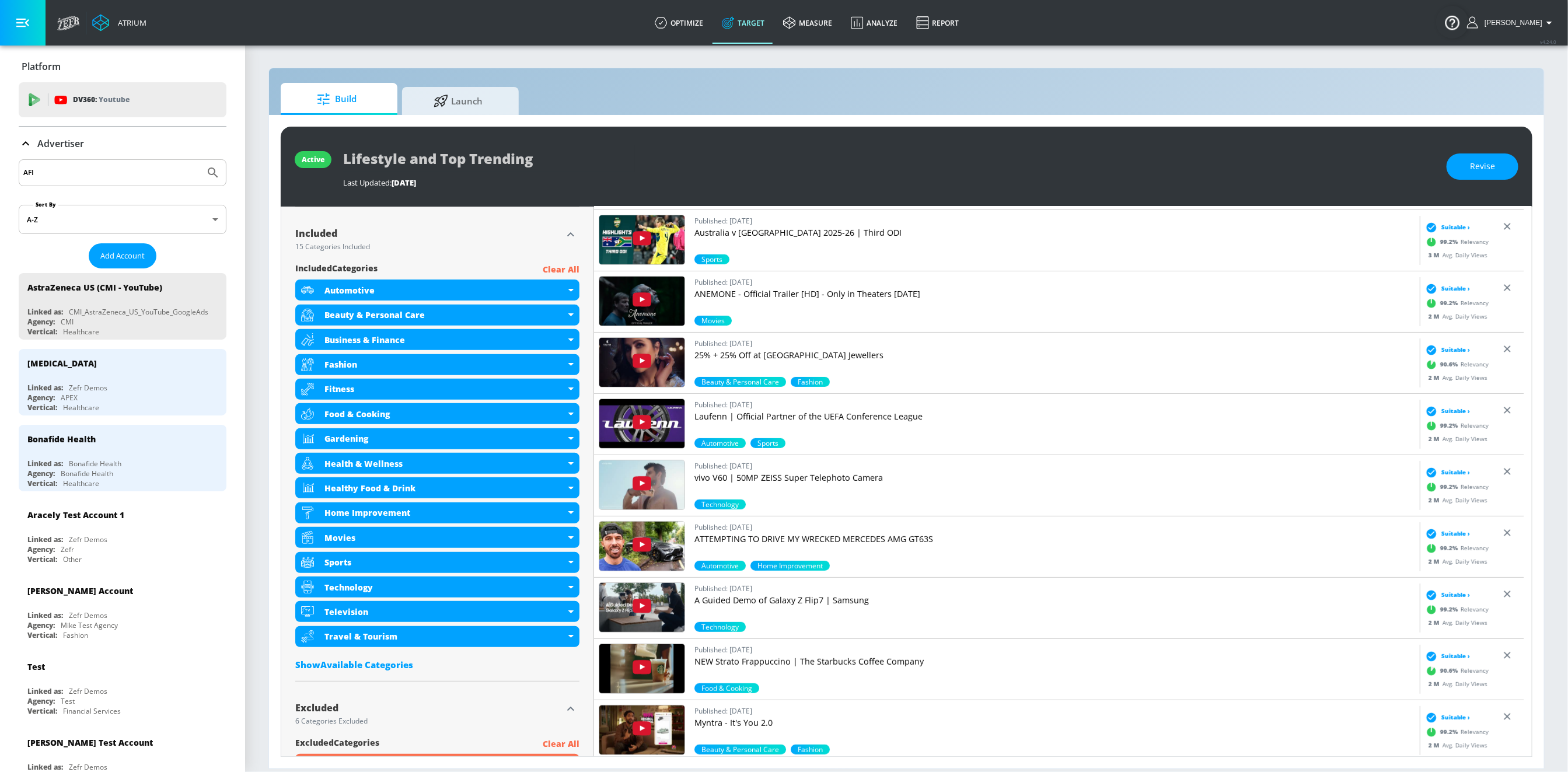
click at [113, 170] on input "AFI" at bounding box center [111, 172] width 177 height 15
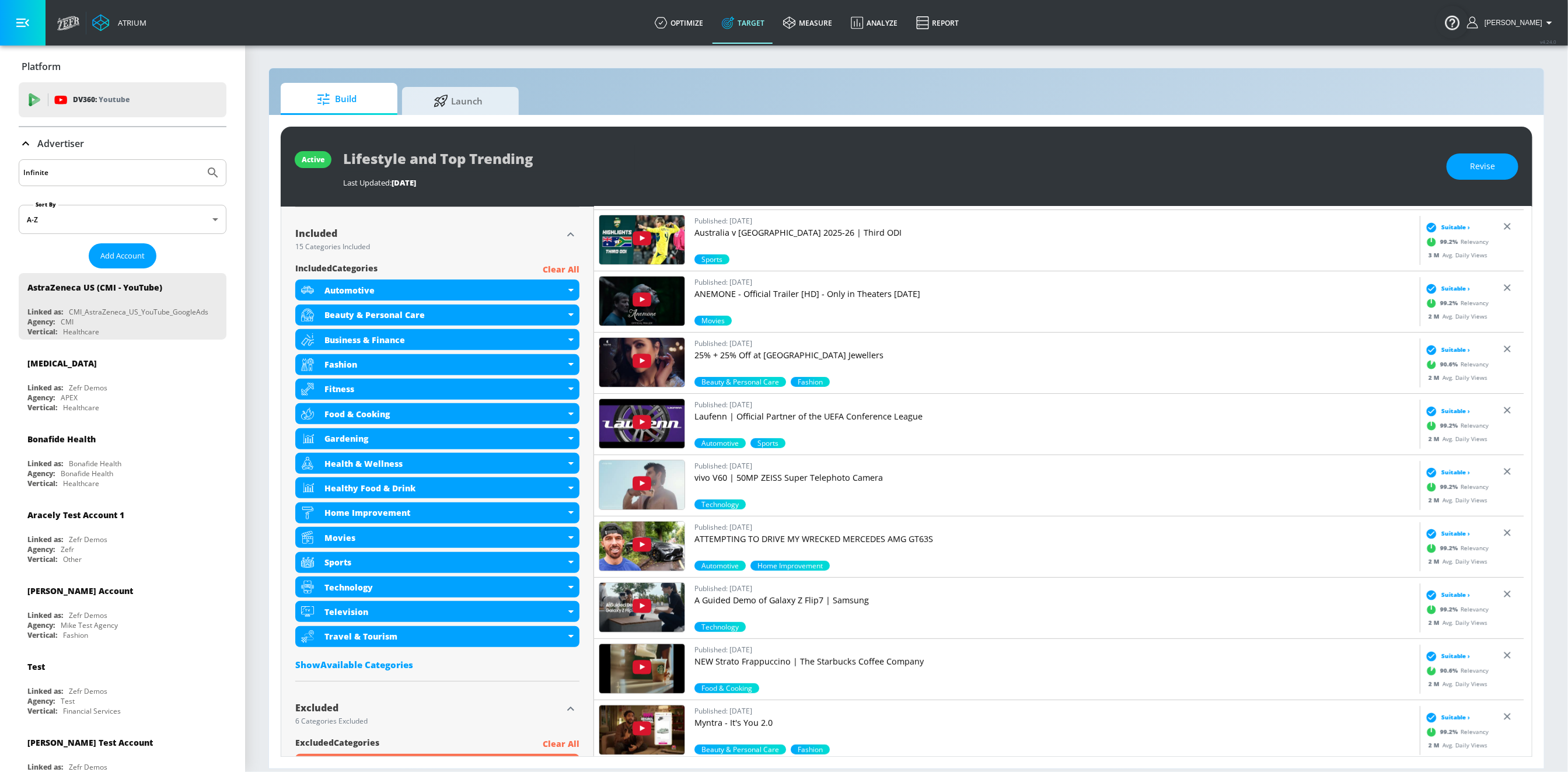
click at [200, 160] on button "Submit Search" at bounding box center [213, 173] width 26 height 26
click at [177, 170] on input "Infinite" at bounding box center [111, 172] width 177 height 15
click at [44, 185] on div "Infinite" at bounding box center [123, 172] width 208 height 27
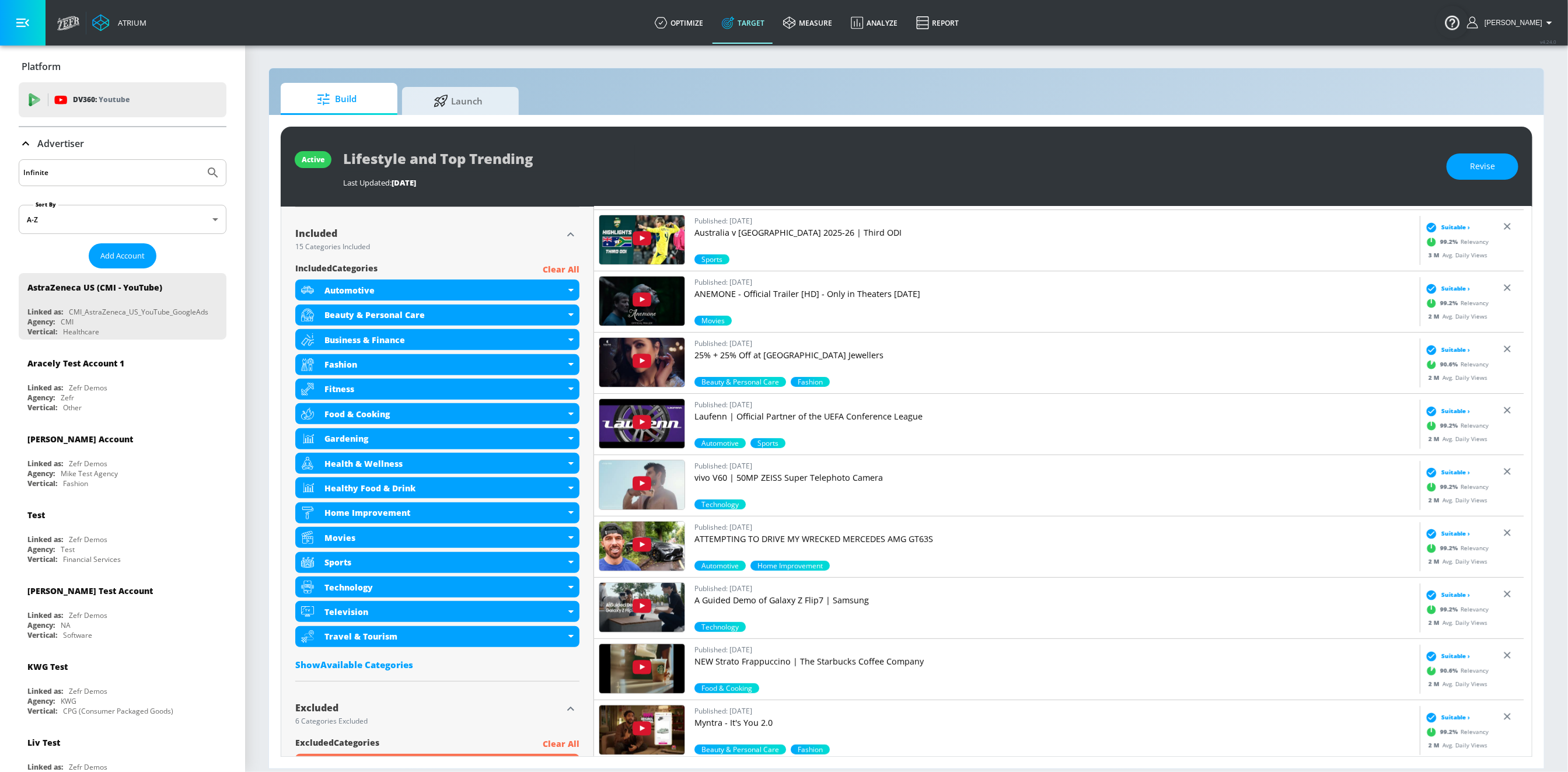
click at [44, 185] on div "Infinite" at bounding box center [123, 172] width 208 height 27
click at [43, 168] on input "Infinite" at bounding box center [111, 172] width 177 height 15
click at [200, 160] on button "Submit Search" at bounding box center [213, 173] width 26 height 26
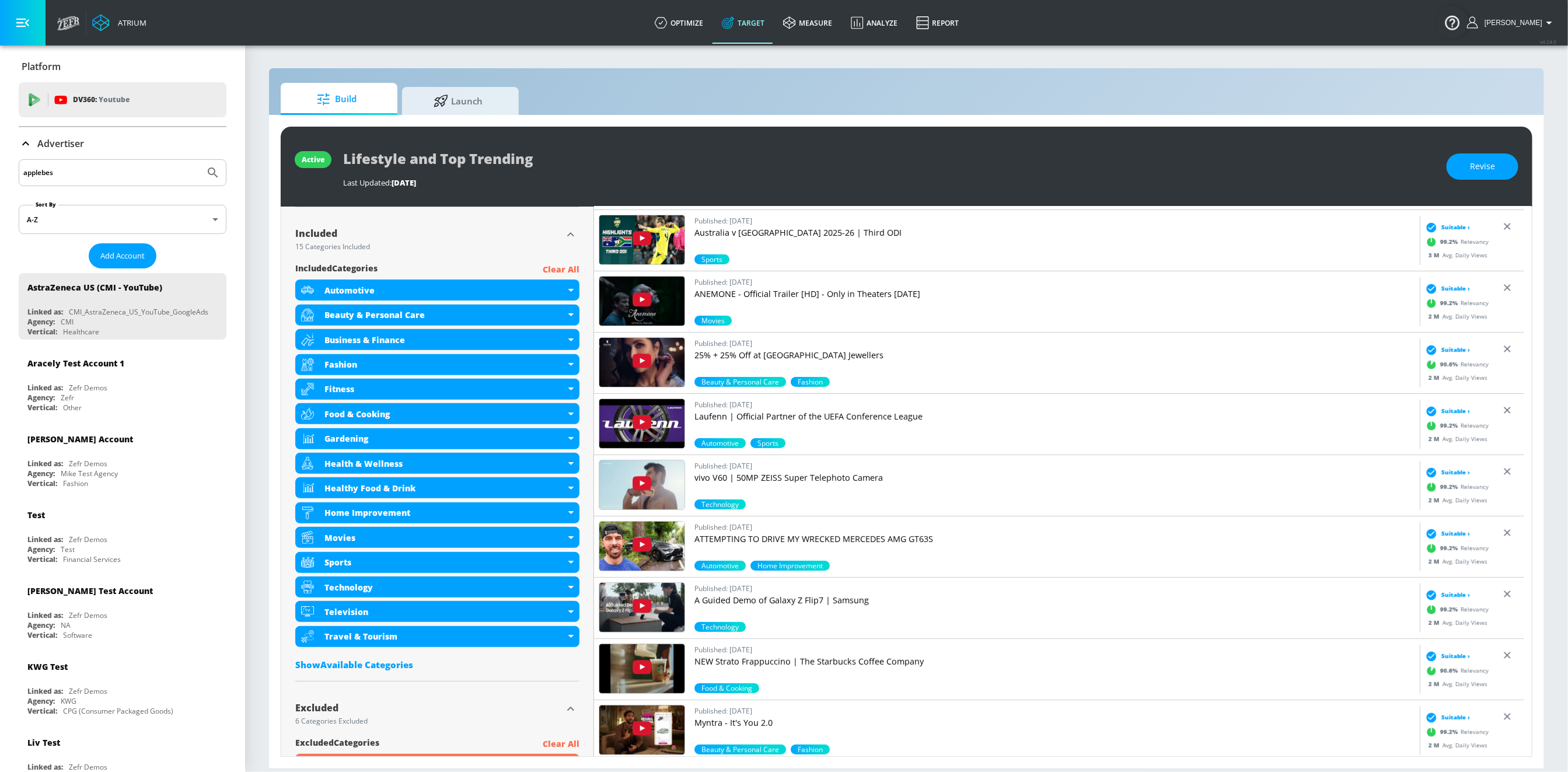
click at [69, 171] on input "applebes" at bounding box center [111, 172] width 177 height 15
click at [200, 160] on button "Submit Search" at bounding box center [213, 173] width 26 height 26
click at [55, 171] on input "applebees" at bounding box center [111, 172] width 177 height 15
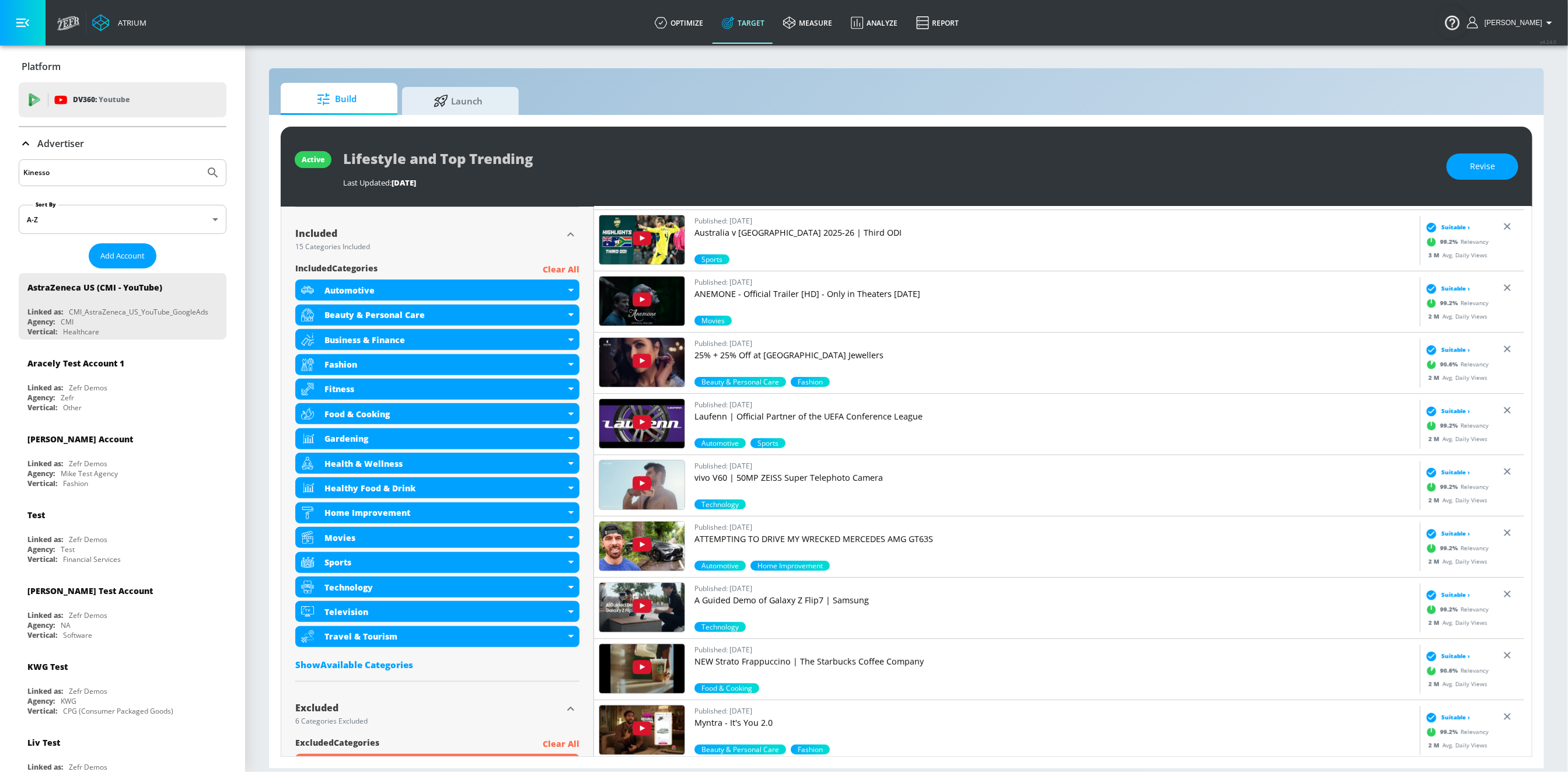
click at [200, 160] on button "Submit Search" at bounding box center [213, 173] width 26 height 26
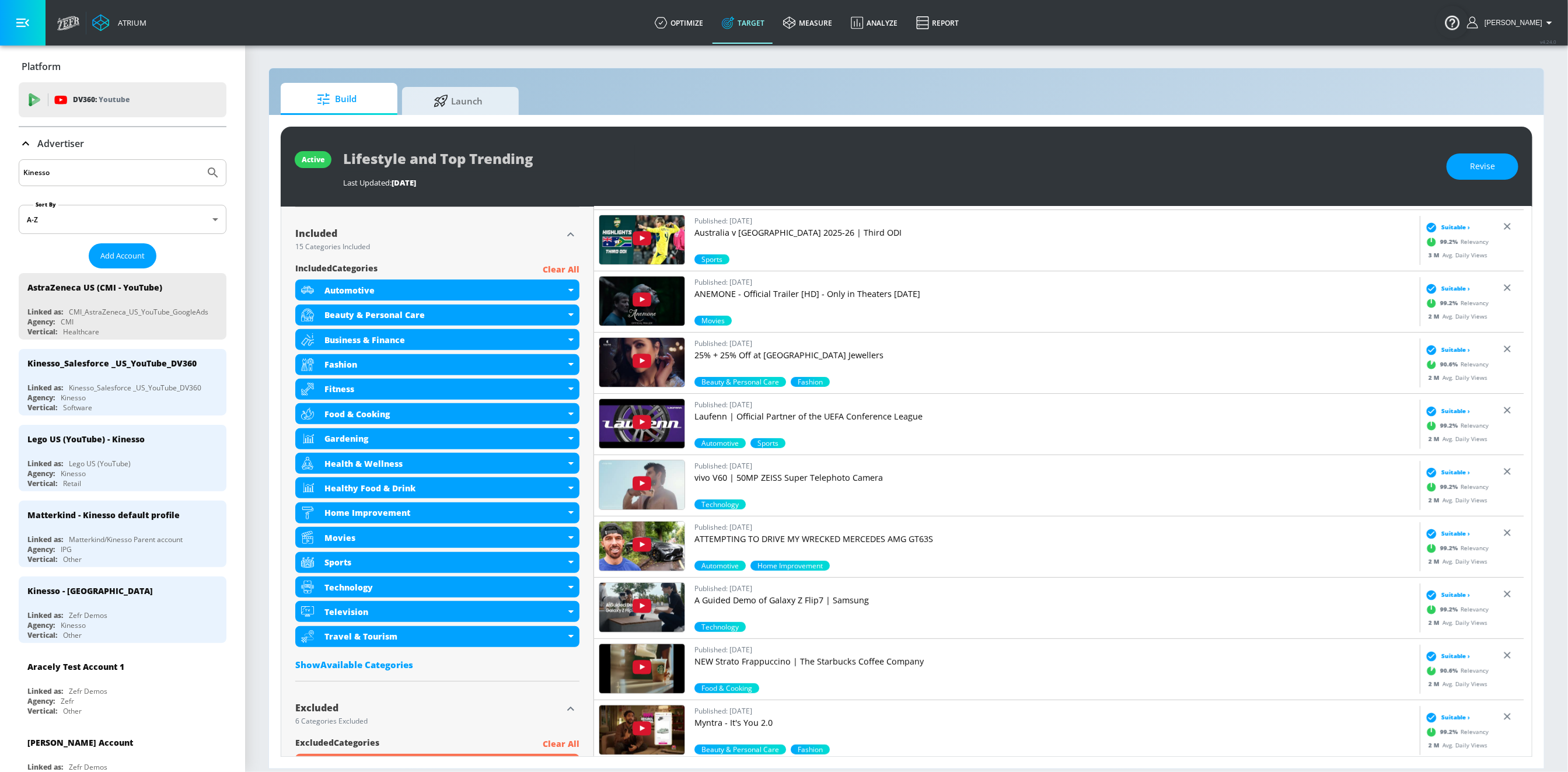
click at [68, 173] on input "Kinesso" at bounding box center [111, 172] width 177 height 15
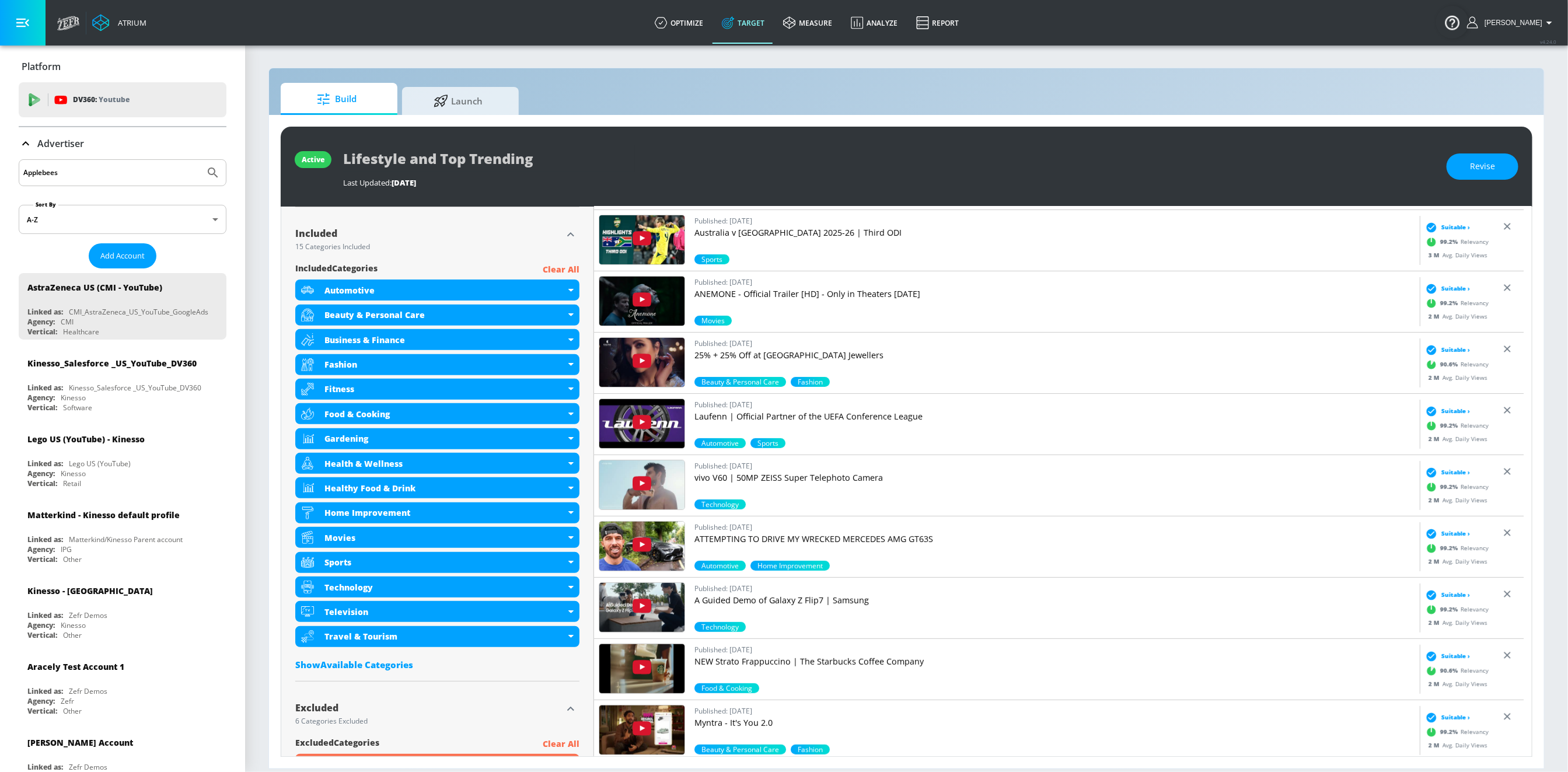
click at [200, 160] on button "Submit Search" at bounding box center [213, 173] width 26 height 26
click at [114, 176] on input "Applebees" at bounding box center [111, 172] width 177 height 15
click at [200, 160] on button "Submit Search" at bounding box center [213, 173] width 26 height 26
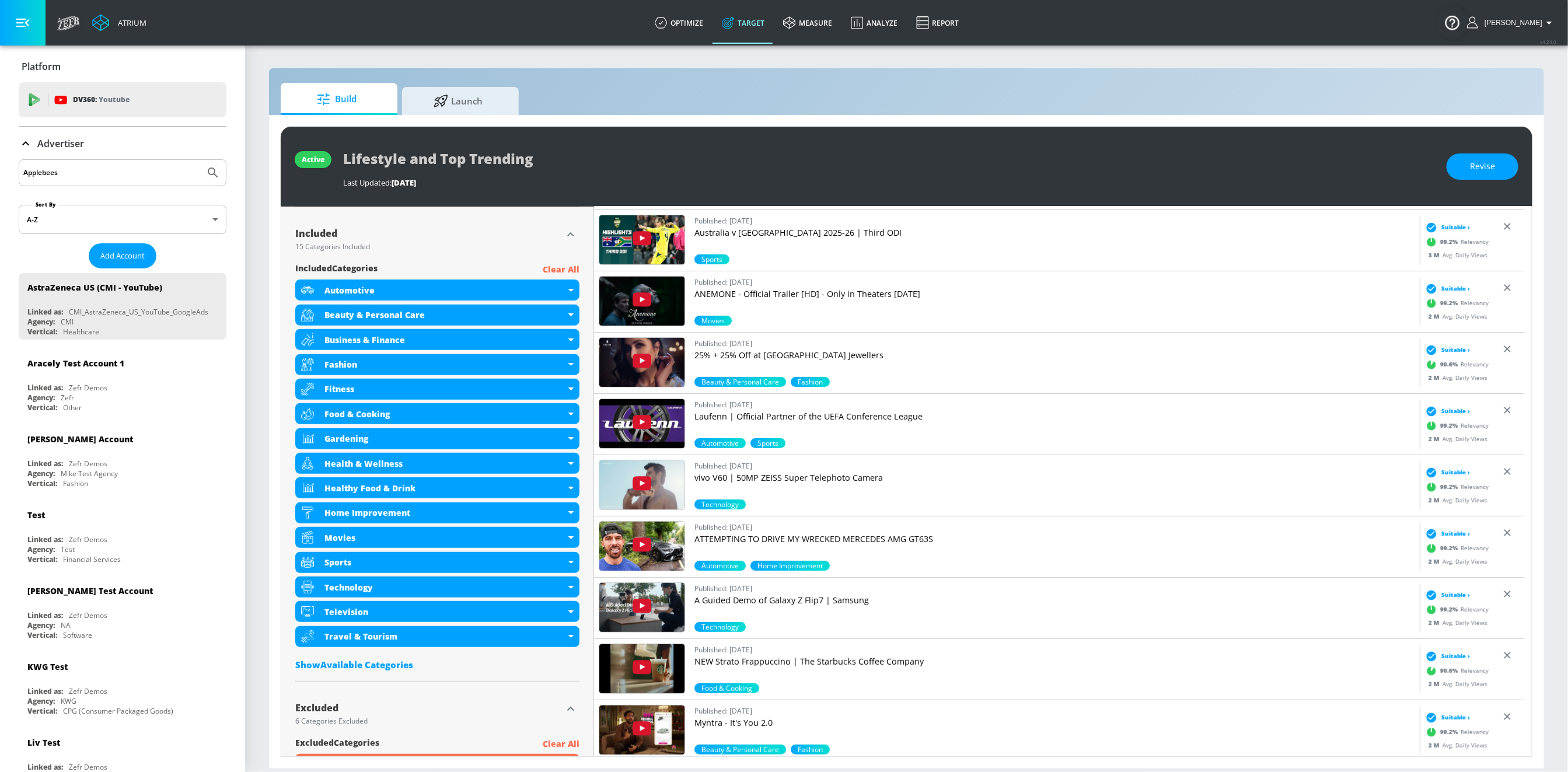
click at [200, 160] on button "Submit Search" at bounding box center [213, 173] width 26 height 26
click at [81, 177] on input "Applebees" at bounding box center [111, 172] width 177 height 15
type input "BMO"
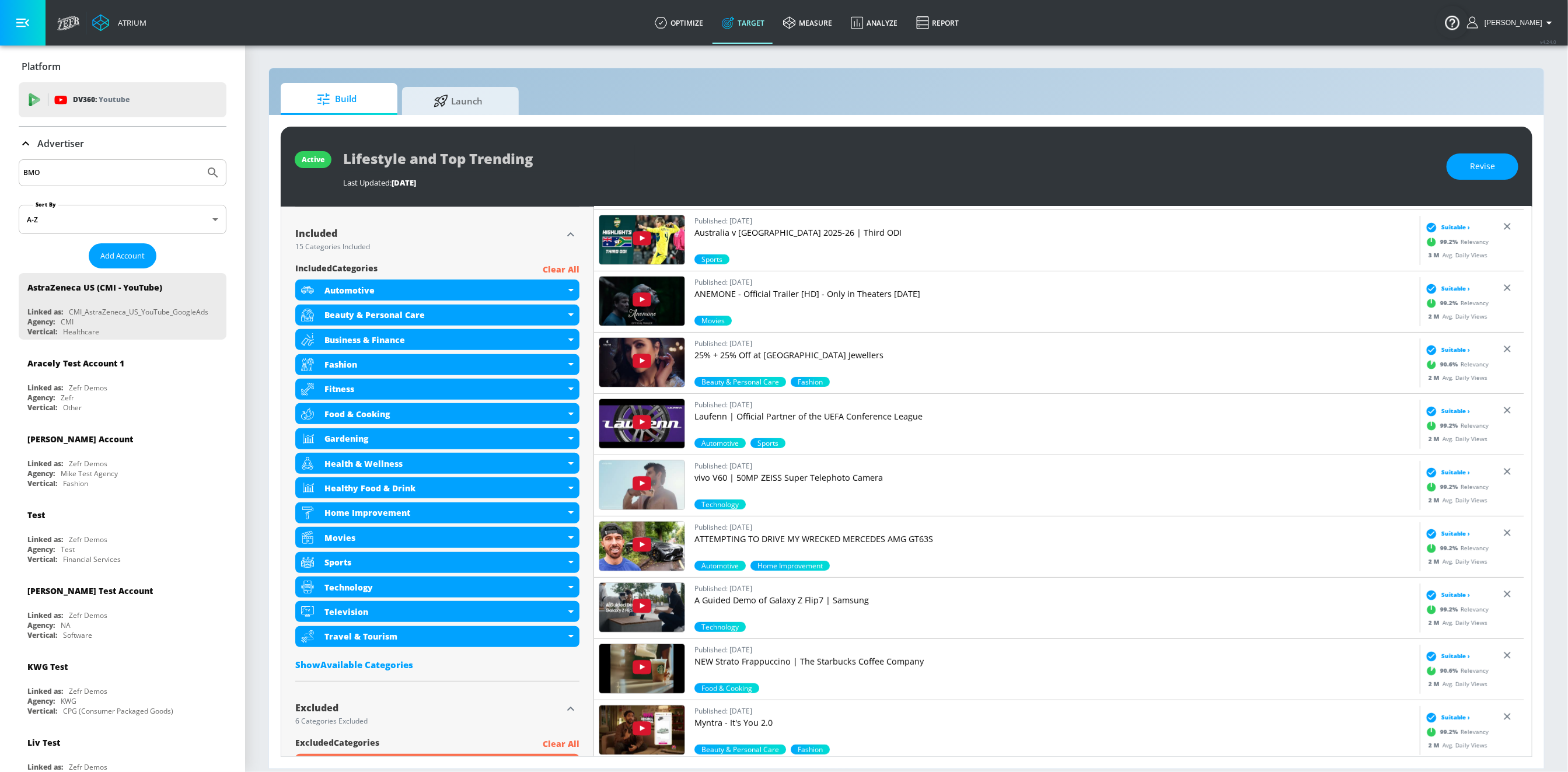
click at [200, 160] on button "Submit Search" at bounding box center [213, 173] width 26 height 26
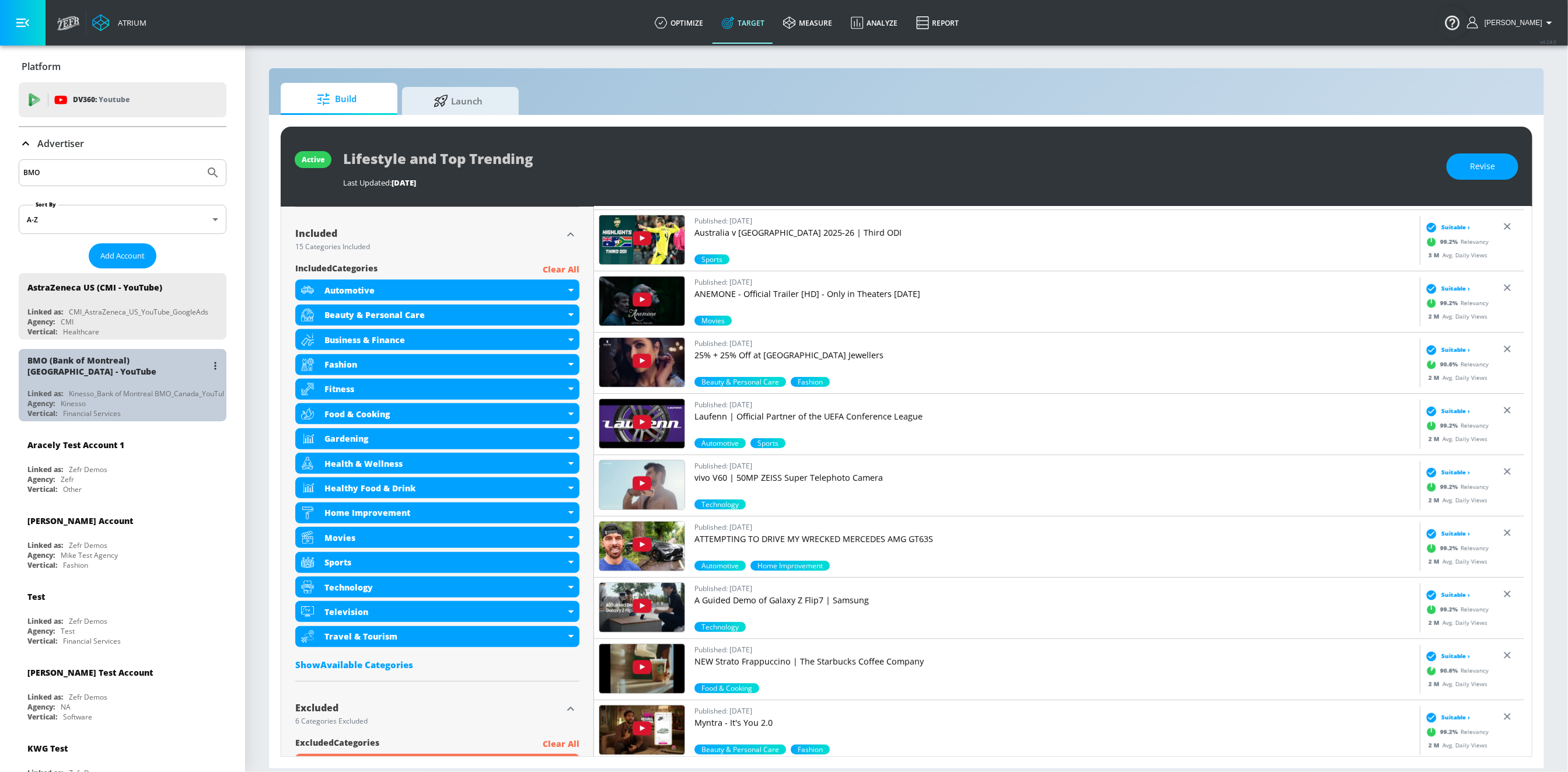
click at [144, 381] on div "BMO (Bank of Montreal) Canada - YouTube Linked as: Kinesso_Bank of Montreal BMO…" at bounding box center [123, 385] width 208 height 72
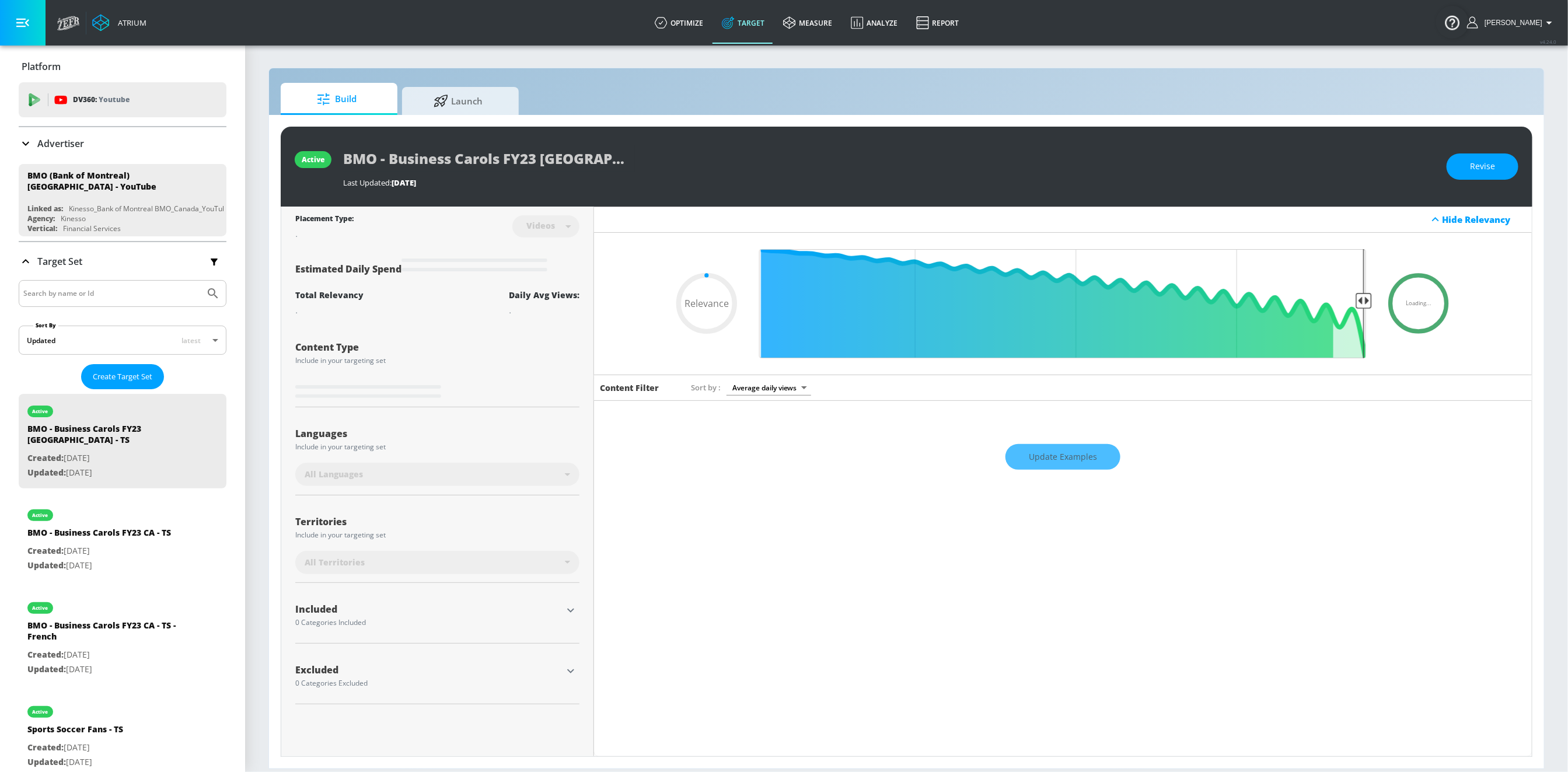
type input "0.05"
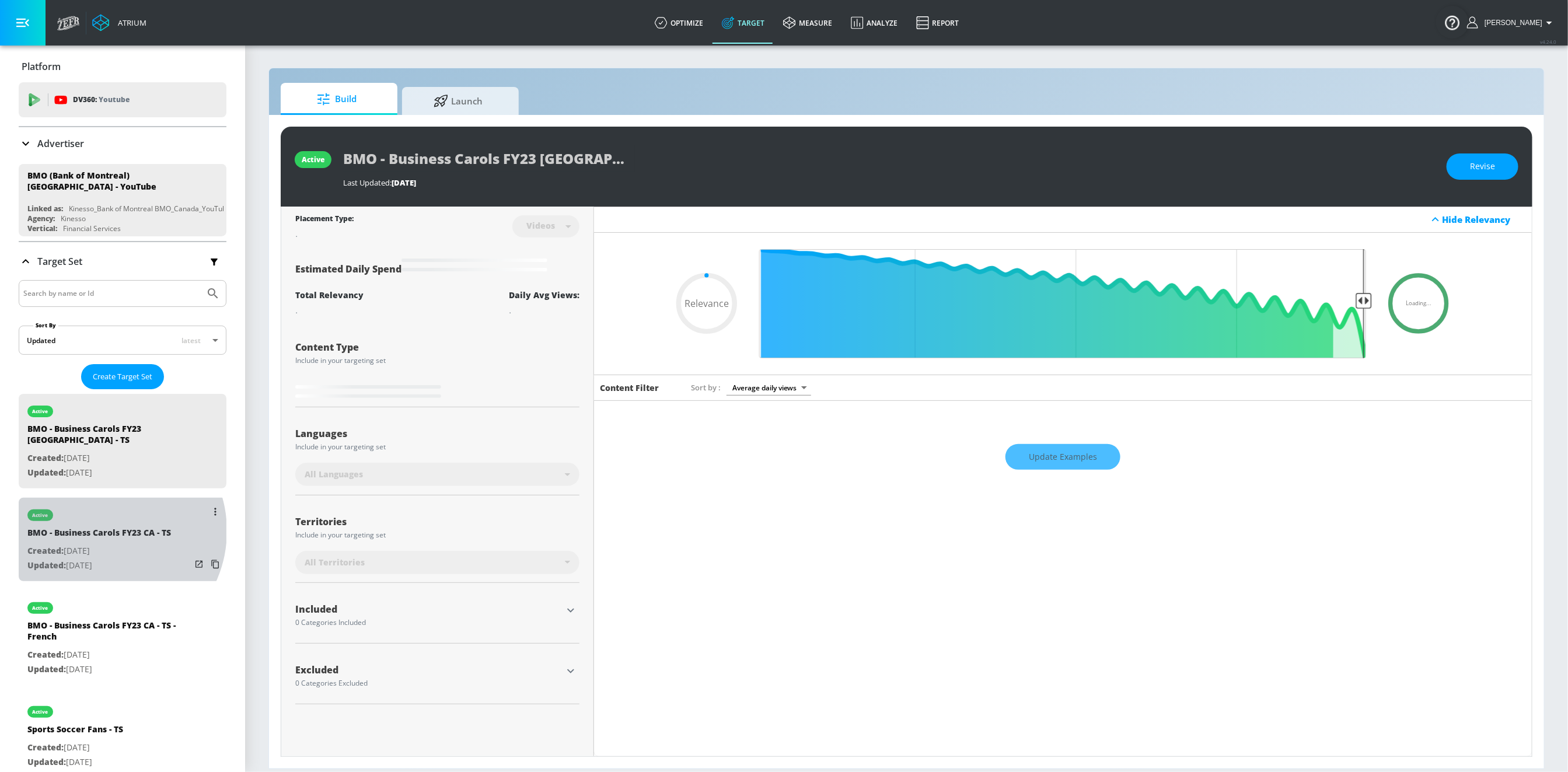
click at [104, 526] on div "BMO - Business Carols FY23 CA - TS" at bounding box center [99, 534] width 144 height 17
type input "BMO - Business Carols FY23 CA - TS"
type input "0.05"
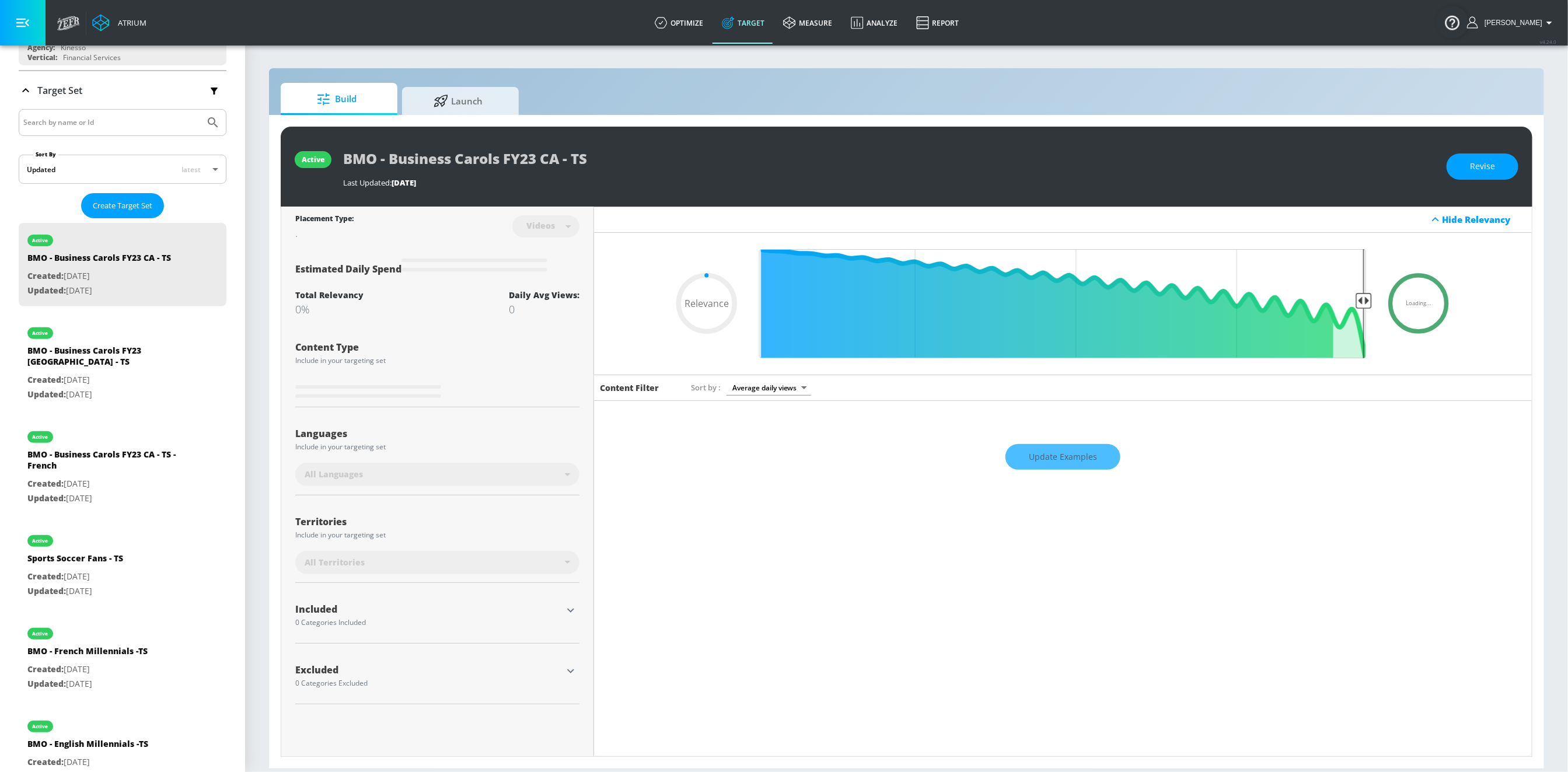
scroll to position [195, 0]
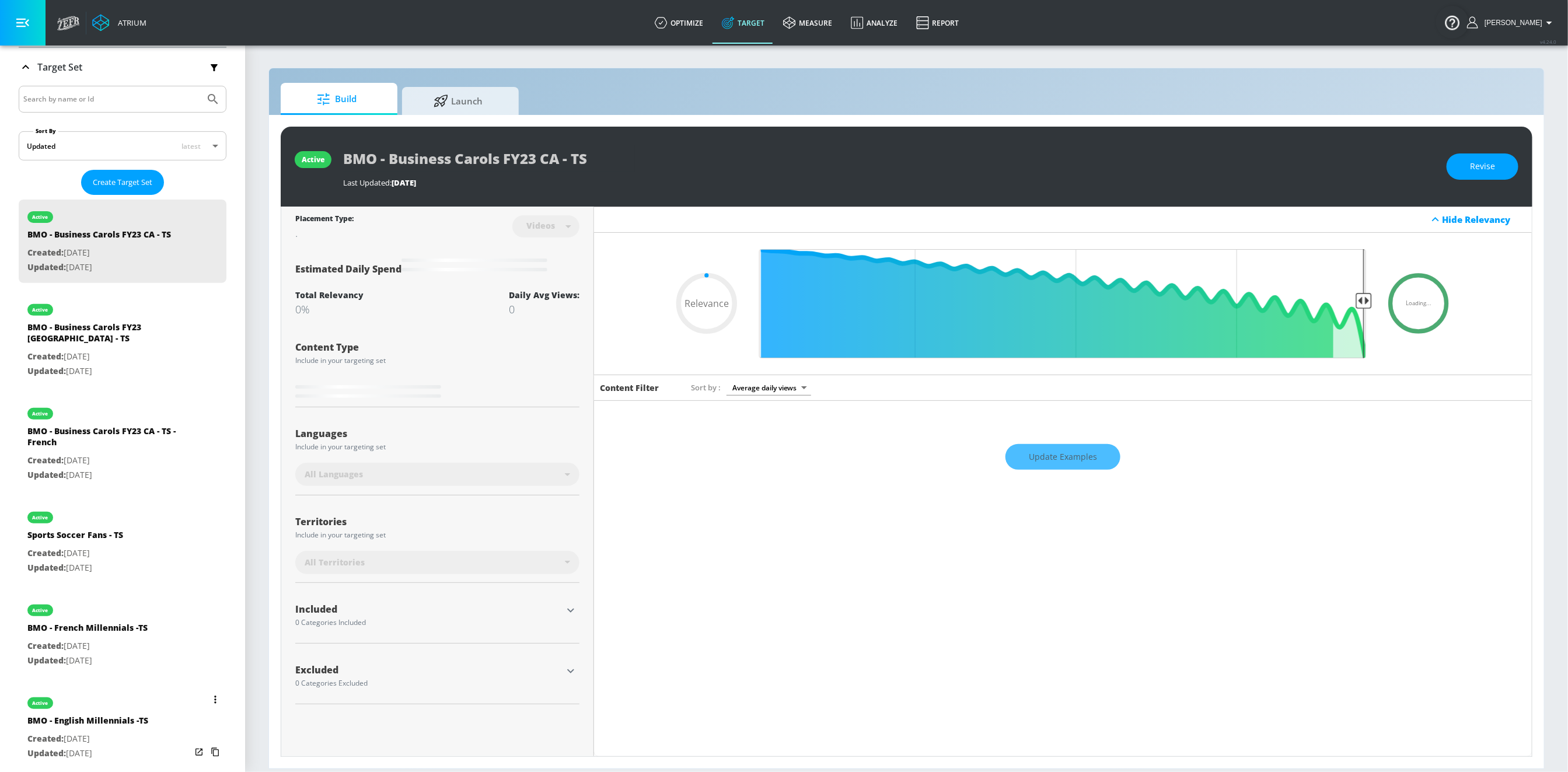
click at [113, 715] on div "BMO - English Millennials -TS" at bounding box center [87, 723] width 121 height 17
type input "BMO - English Millennials -TS"
type input "0.05"
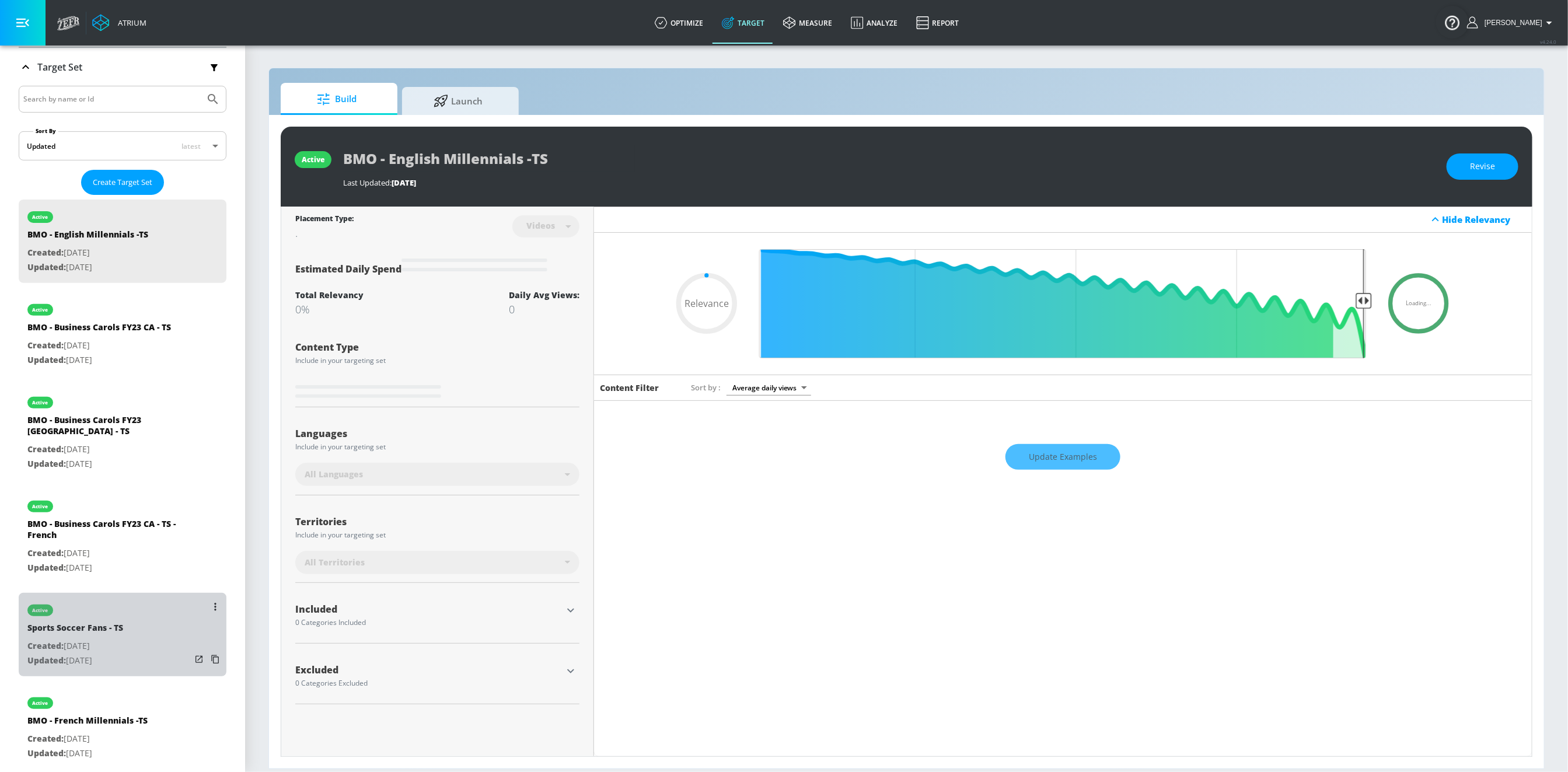
click at [137, 635] on div "active Sports Soccer Fans - TS Created: [DATE] Updated: [DATE]" at bounding box center [123, 634] width 208 height 84
type input "Sports Soccer Fans - TS"
type input "0.05"
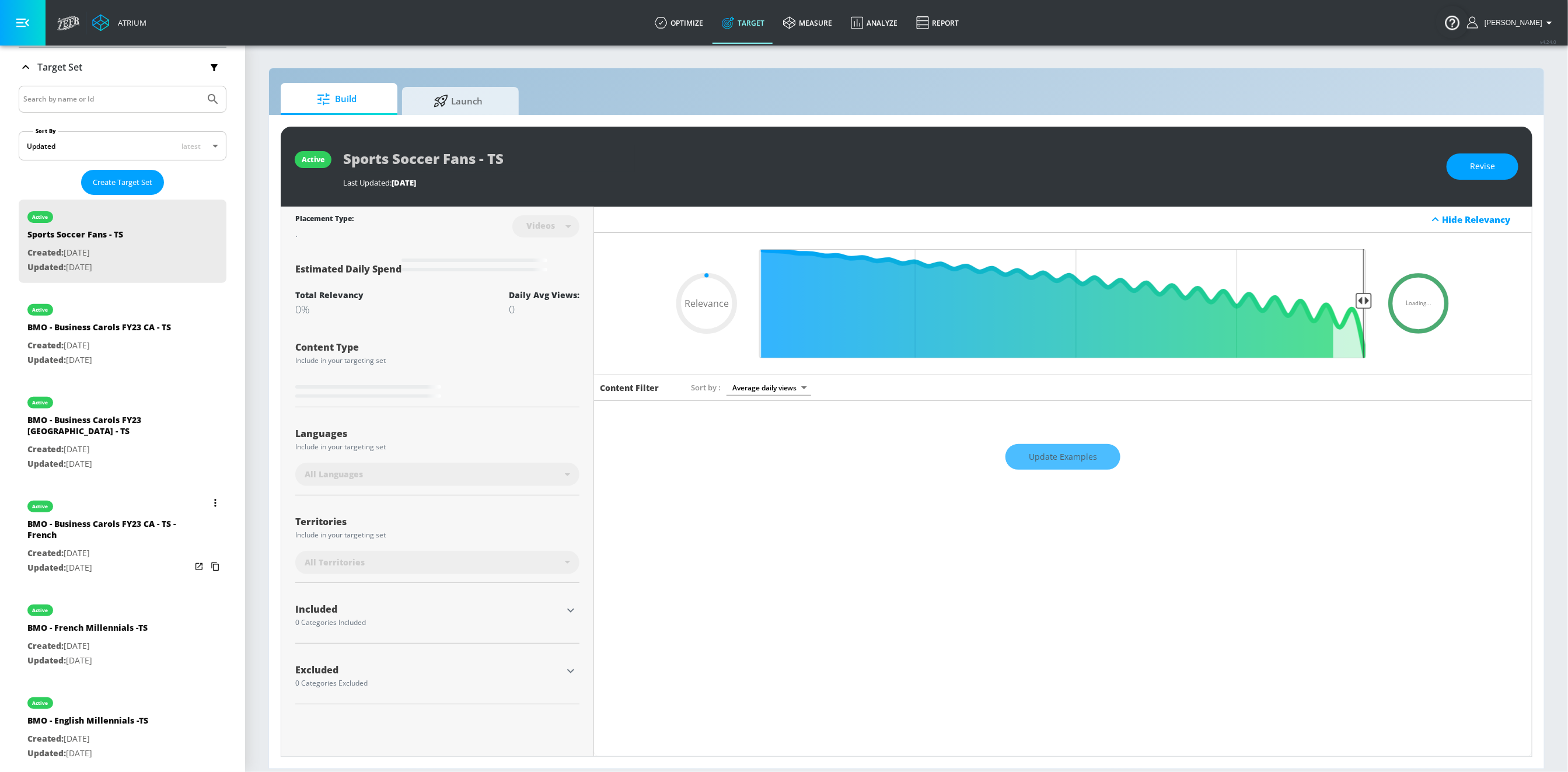
click at [134, 560] on p "Updated: [DATE]" at bounding box center [109, 567] width 164 height 15
type input "BMO - Business Carols FY23 CA - TS - French"
type input "0.05"
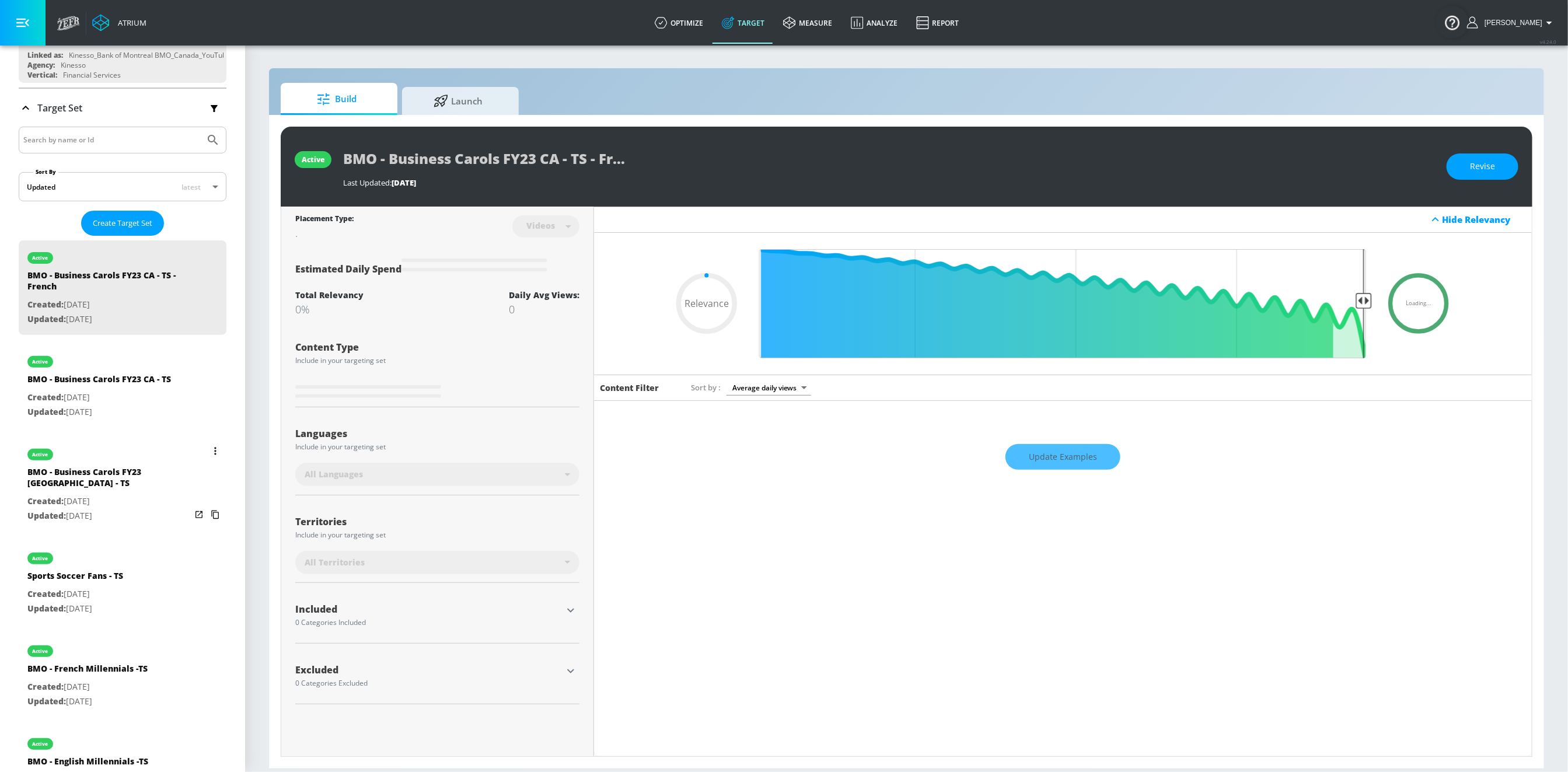
scroll to position [153, 0]
click at [148, 417] on div "active BMO - Business Carols FY23 CA - TS Created: [DATE] Updated: [DATE]" at bounding box center [99, 385] width 144 height 81
type input "BMO - Business Carols FY23 CA - TS"
type input "0.05"
click at [106, 405] on p "Updated: Dec. 05, 2023" at bounding box center [109, 412] width 164 height 15
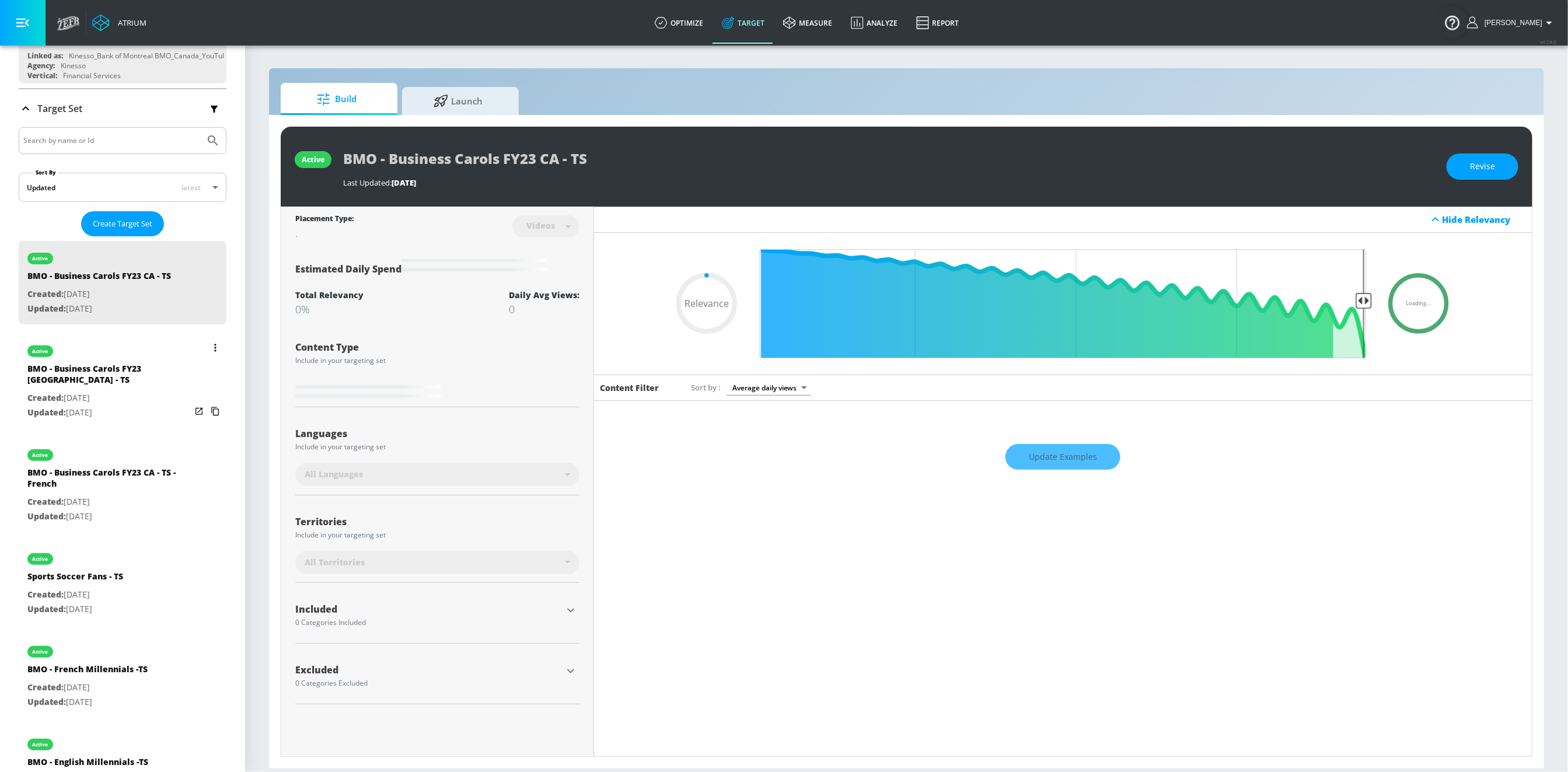
type input "BMO - Business Carols FY23 [GEOGRAPHIC_DATA] - TS"
type input "0.05"
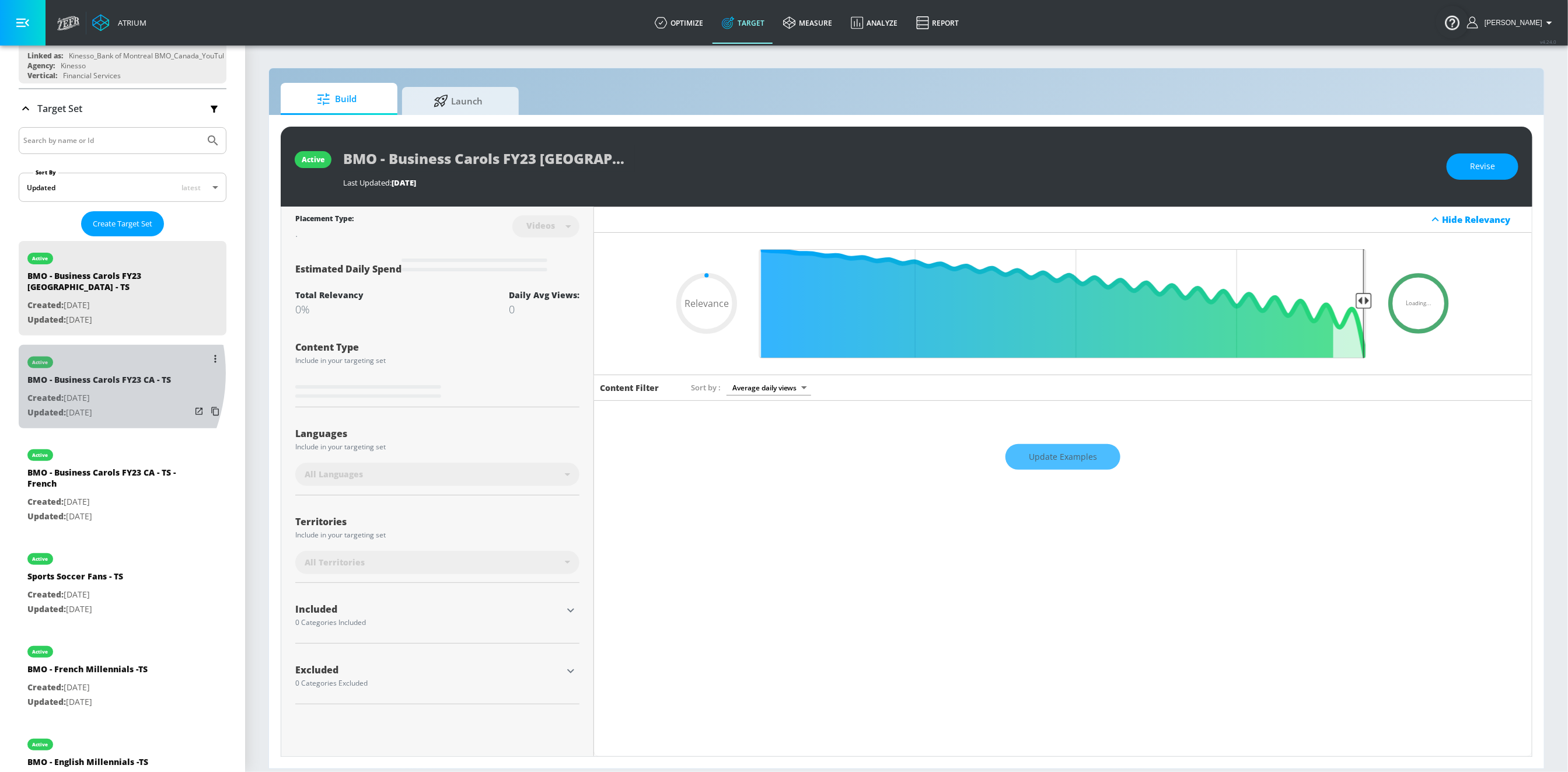
click at [58, 360] on div "active" at bounding box center [99, 359] width 144 height 29
type input "BMO - Business Carols FY23 CA - TS"
type input "0.05"
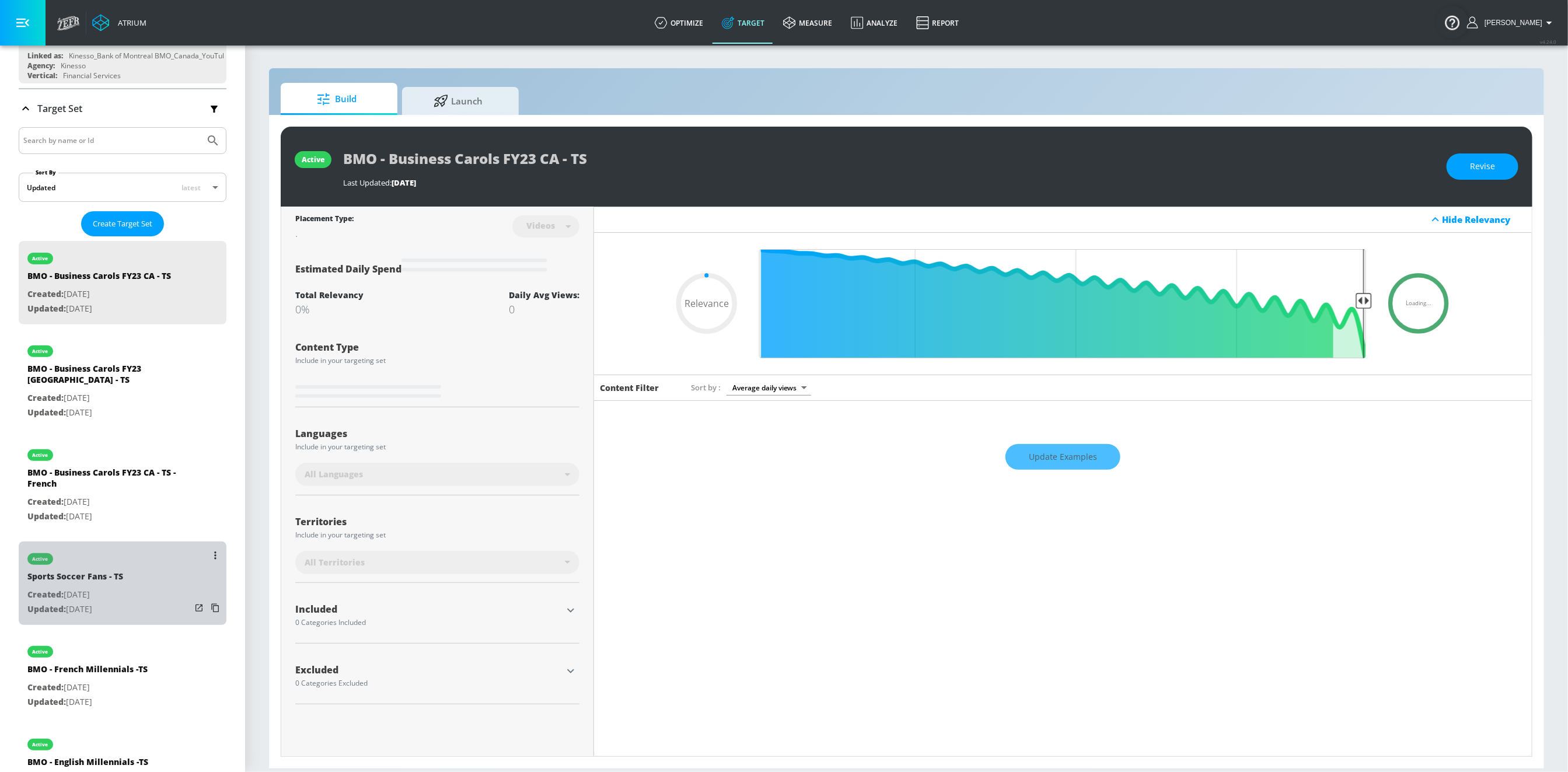
click at [138, 588] on div "active Sports Soccer Fans - TS Created: [DATE] Updated: [DATE]" at bounding box center [123, 583] width 208 height 84
type input "Sports Soccer Fans - TS"
type input "0.05"
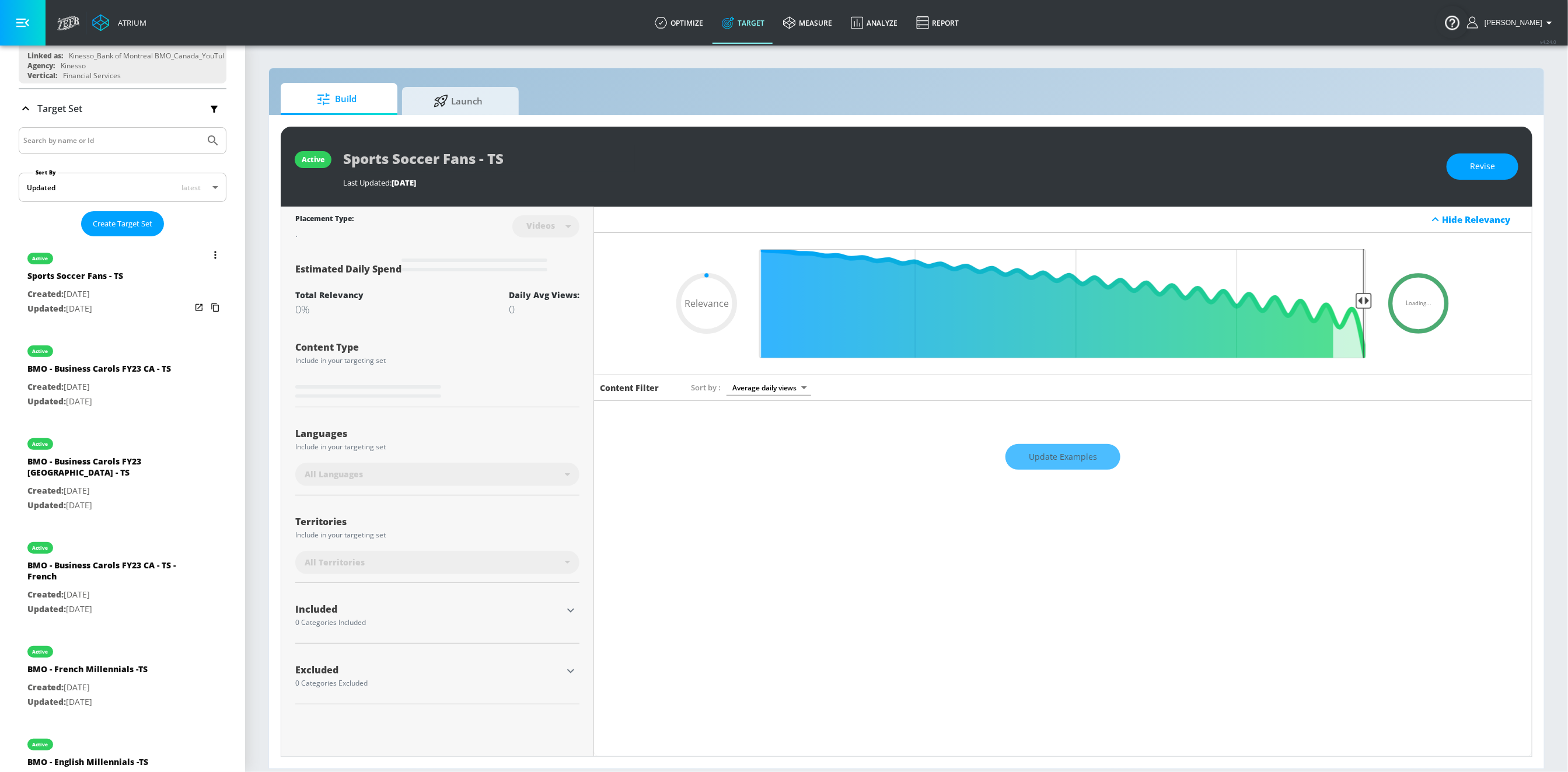
scroll to position [195, 0]
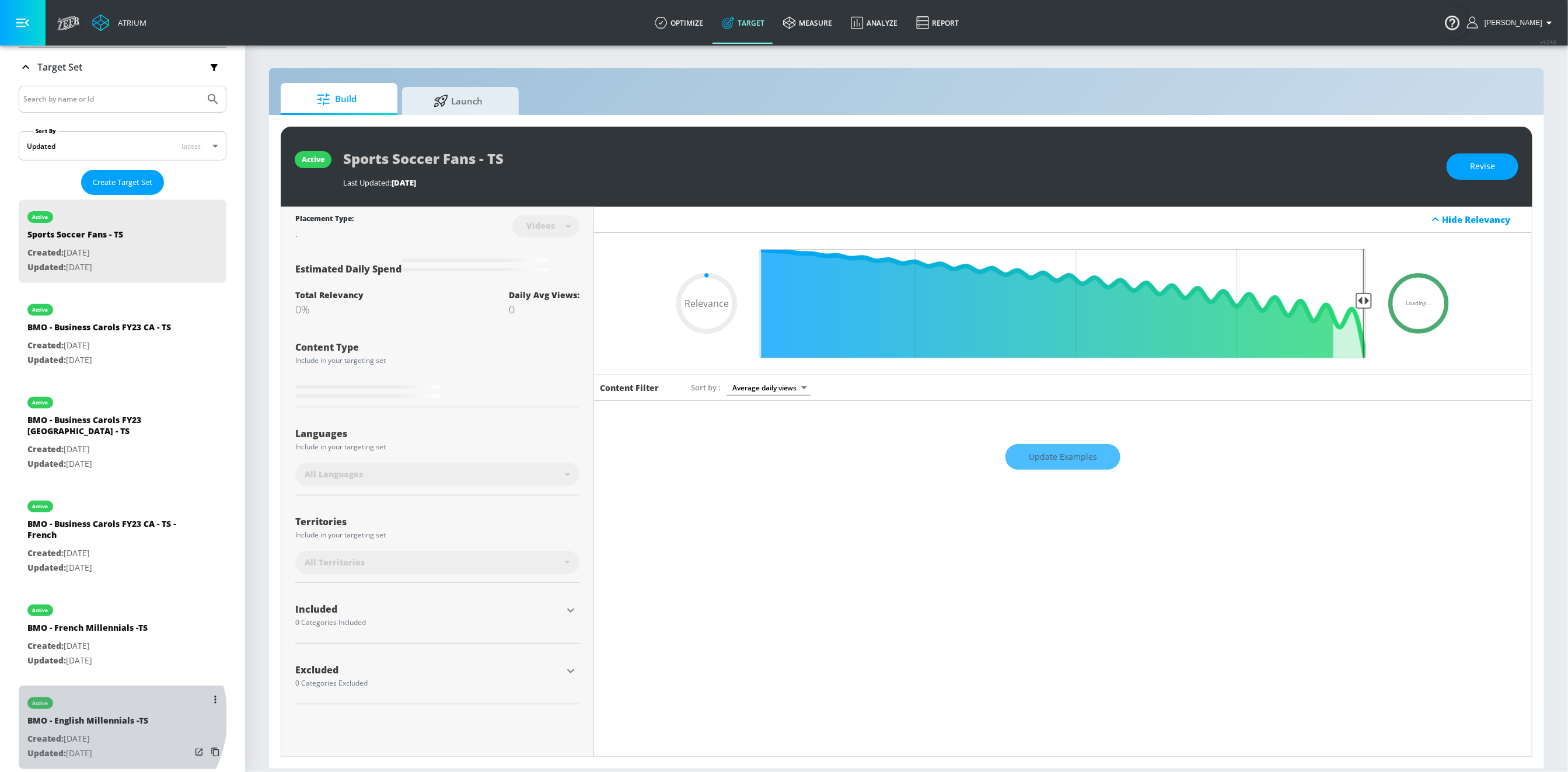
click at [106, 715] on div "BMO - English Millennials -TS" at bounding box center [87, 723] width 121 height 17
type input "BMO - English Millennials -TS"
type input "0.05"
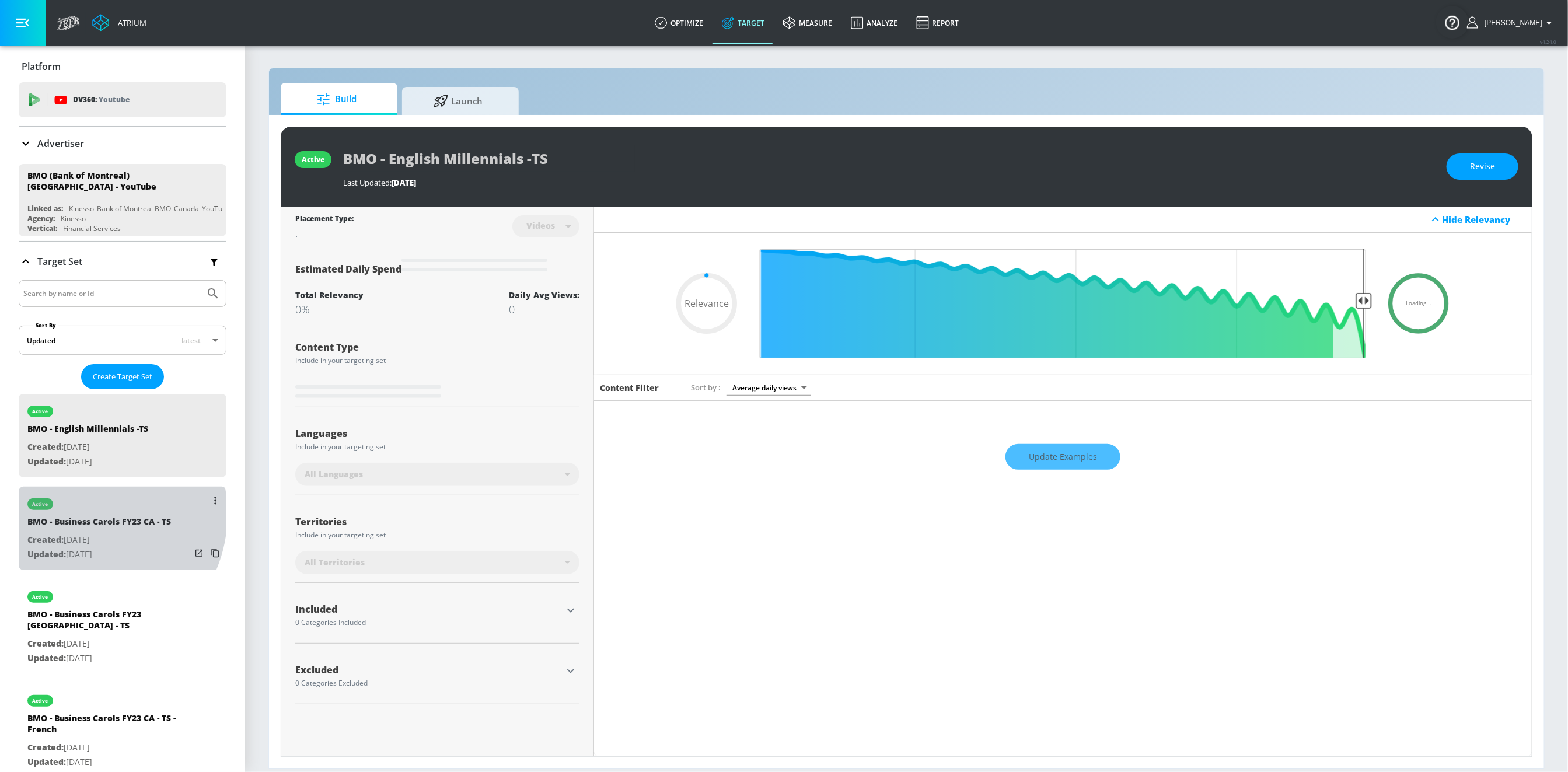
click at [84, 512] on div "active" at bounding box center [99, 500] width 144 height 29
type input "BMO - Business Carols FY23 CA - TS"
type input "0.05"
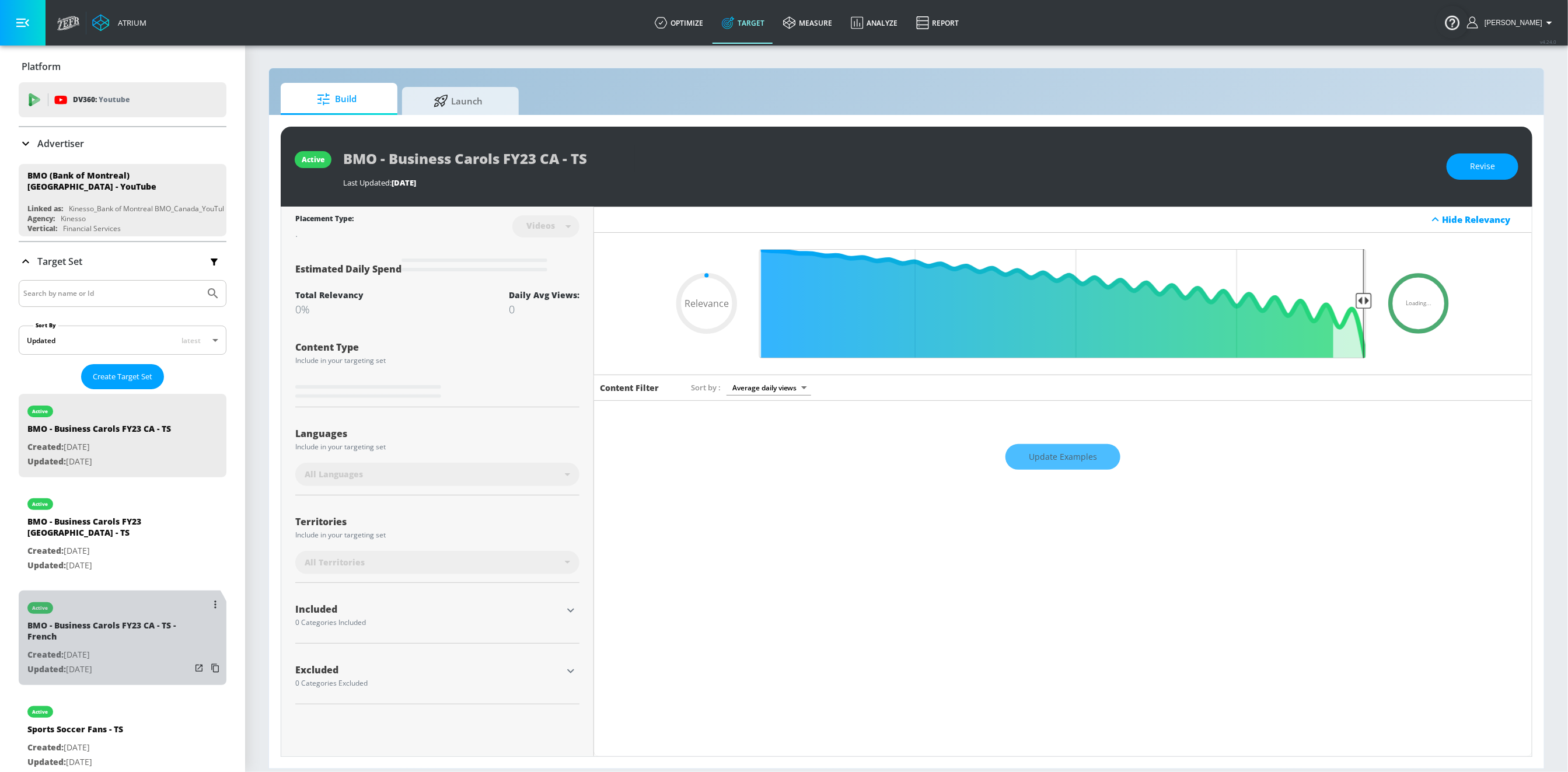
click at [119, 647] on p "Created: Nov. 29, 2023" at bounding box center [109, 654] width 164 height 15
type input "BMO - Business Carols FY23 CA - TS - French"
type input "0.05"
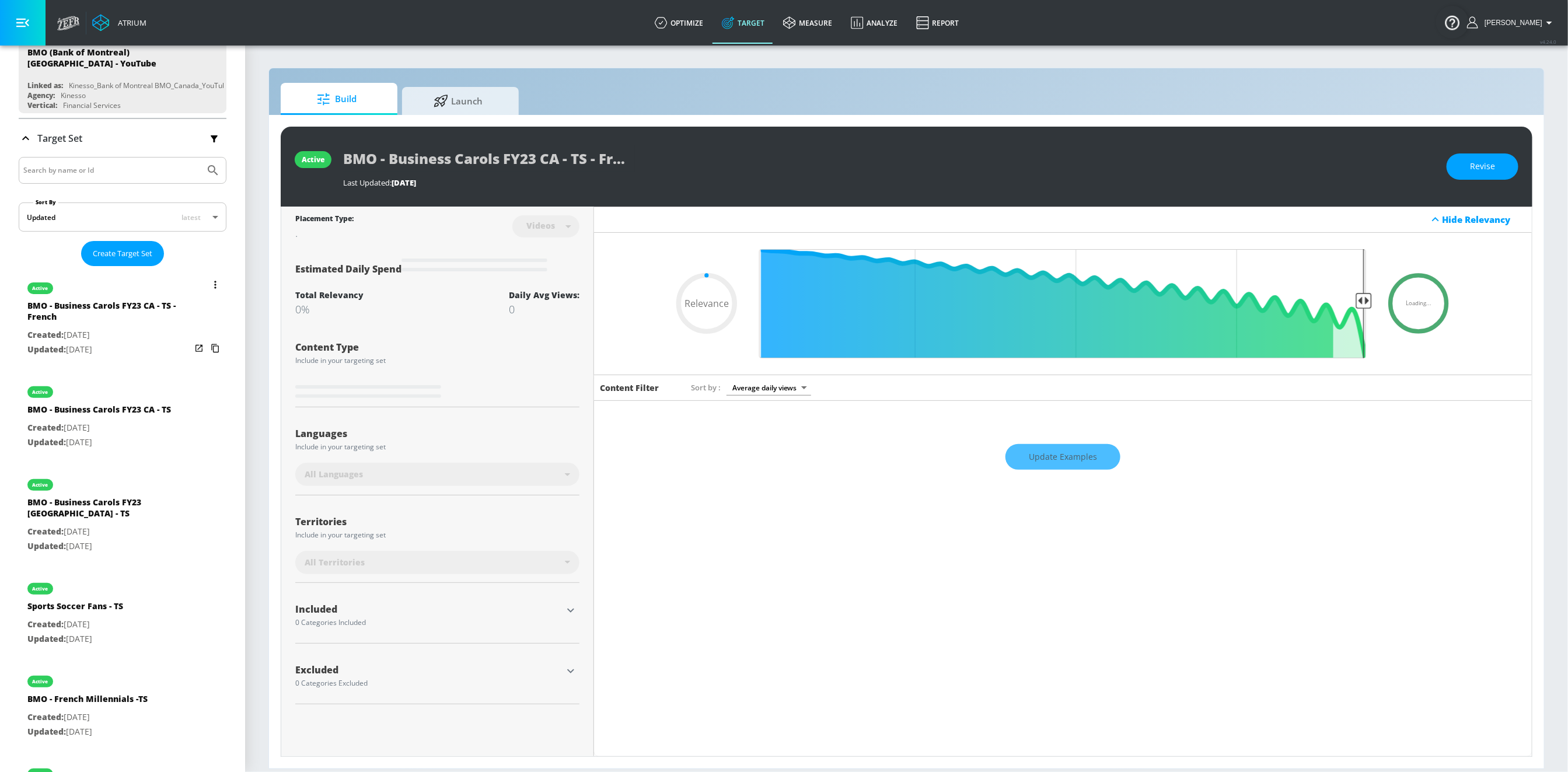
scroll to position [195, 0]
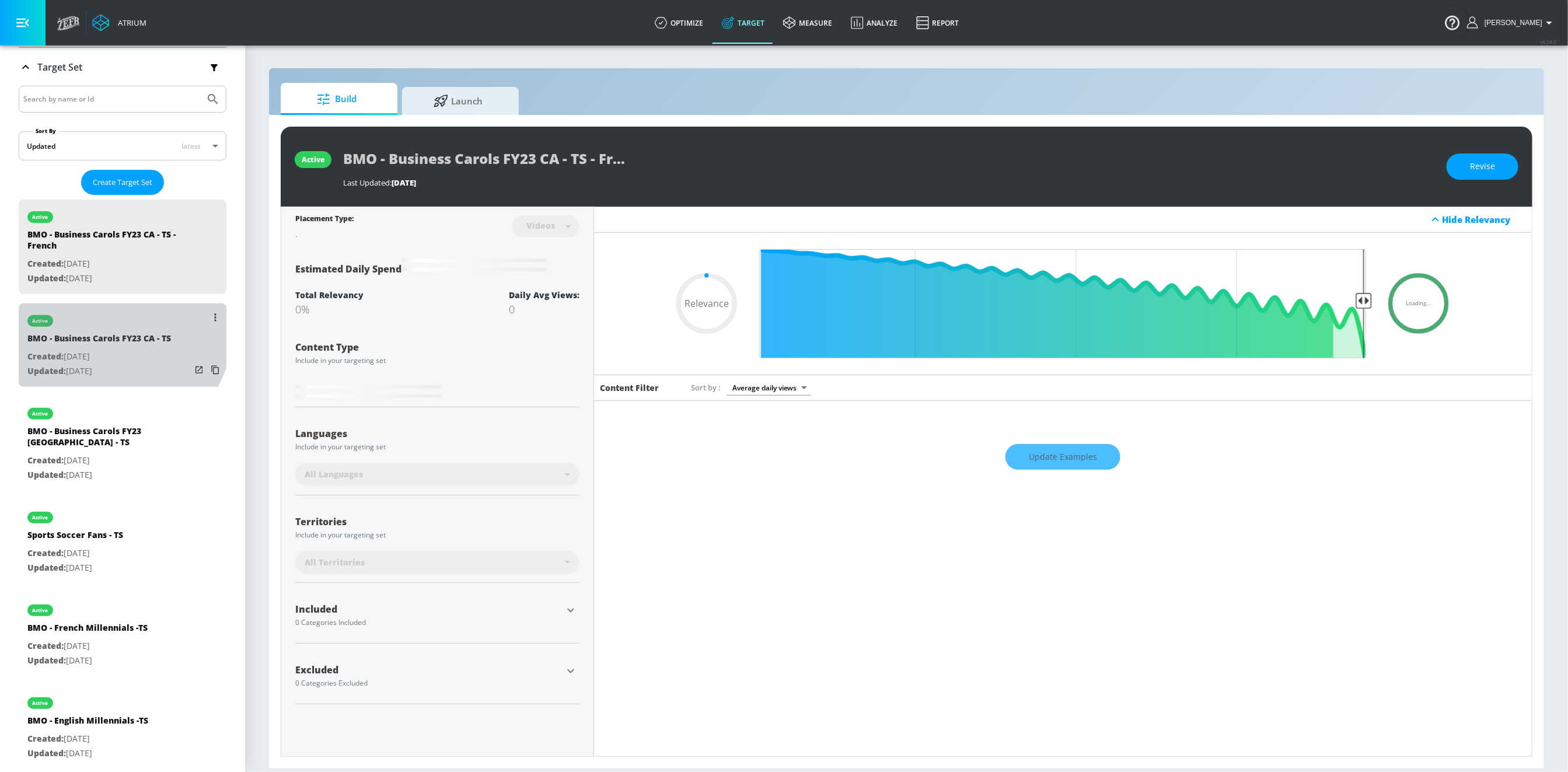
click at [118, 333] on div "BMO - Business Carols FY23 CA - TS" at bounding box center [99, 341] width 144 height 17
type input "BMO - Business Carols FY23 CA - TS"
type input "0.05"
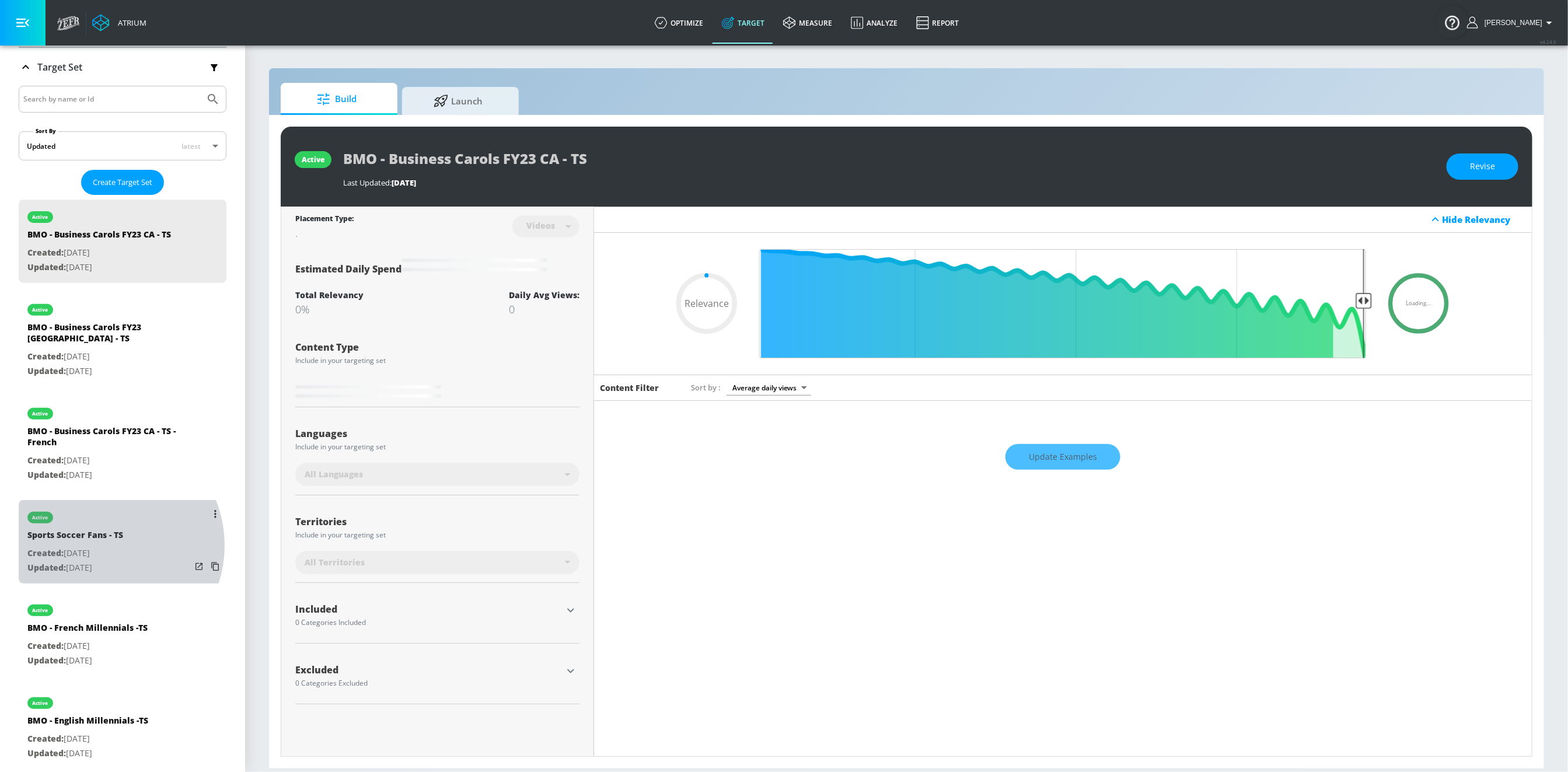
click at [102, 546] on p "Created: [DATE]" at bounding box center [75, 553] width 96 height 15
type input "Sports Soccer Fans - TS"
type input "0.05"
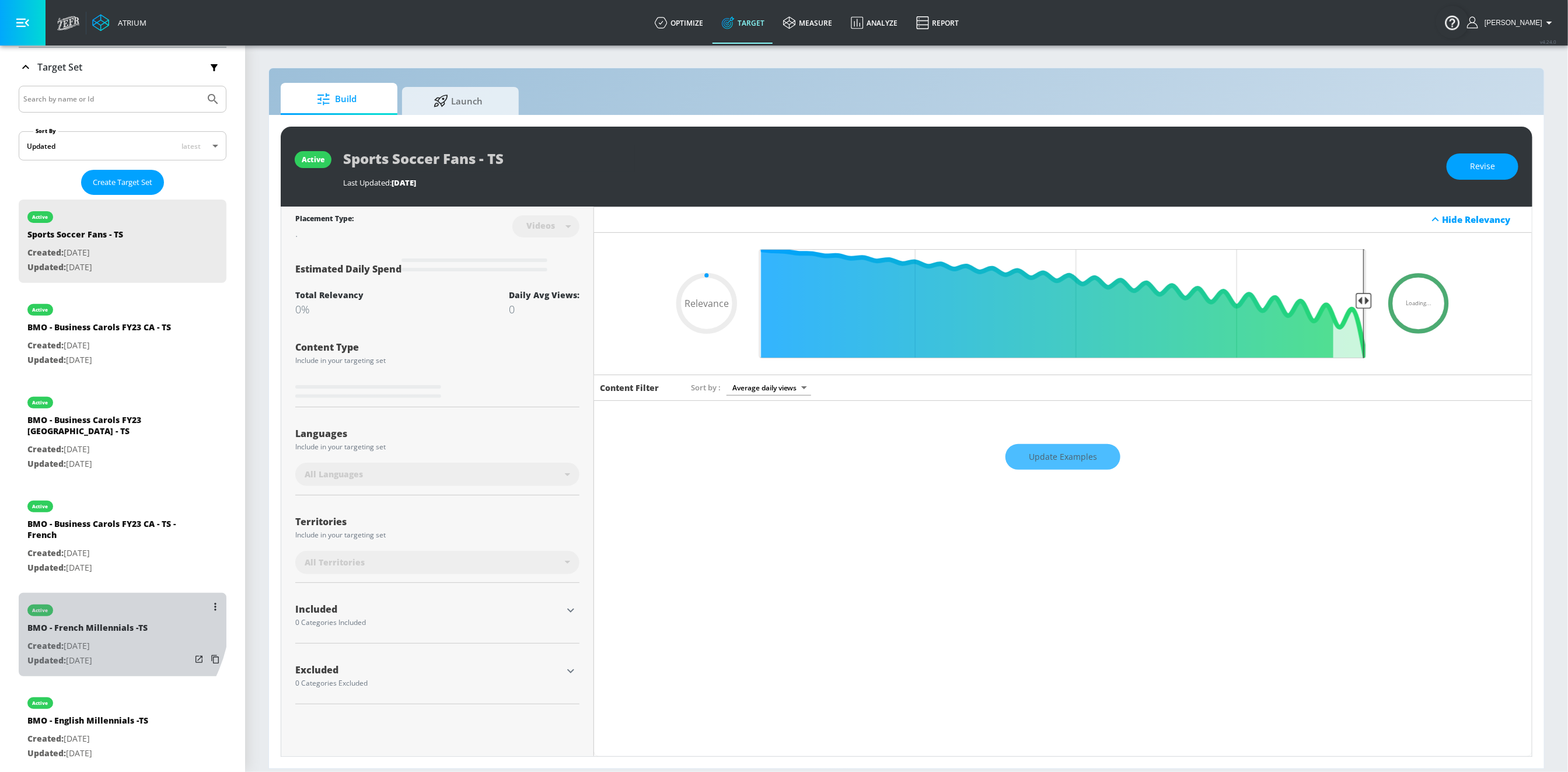
click at [82, 599] on div "active" at bounding box center [87, 606] width 120 height 29
type input "BMO - French Millennials -TS"
type input "0.05"
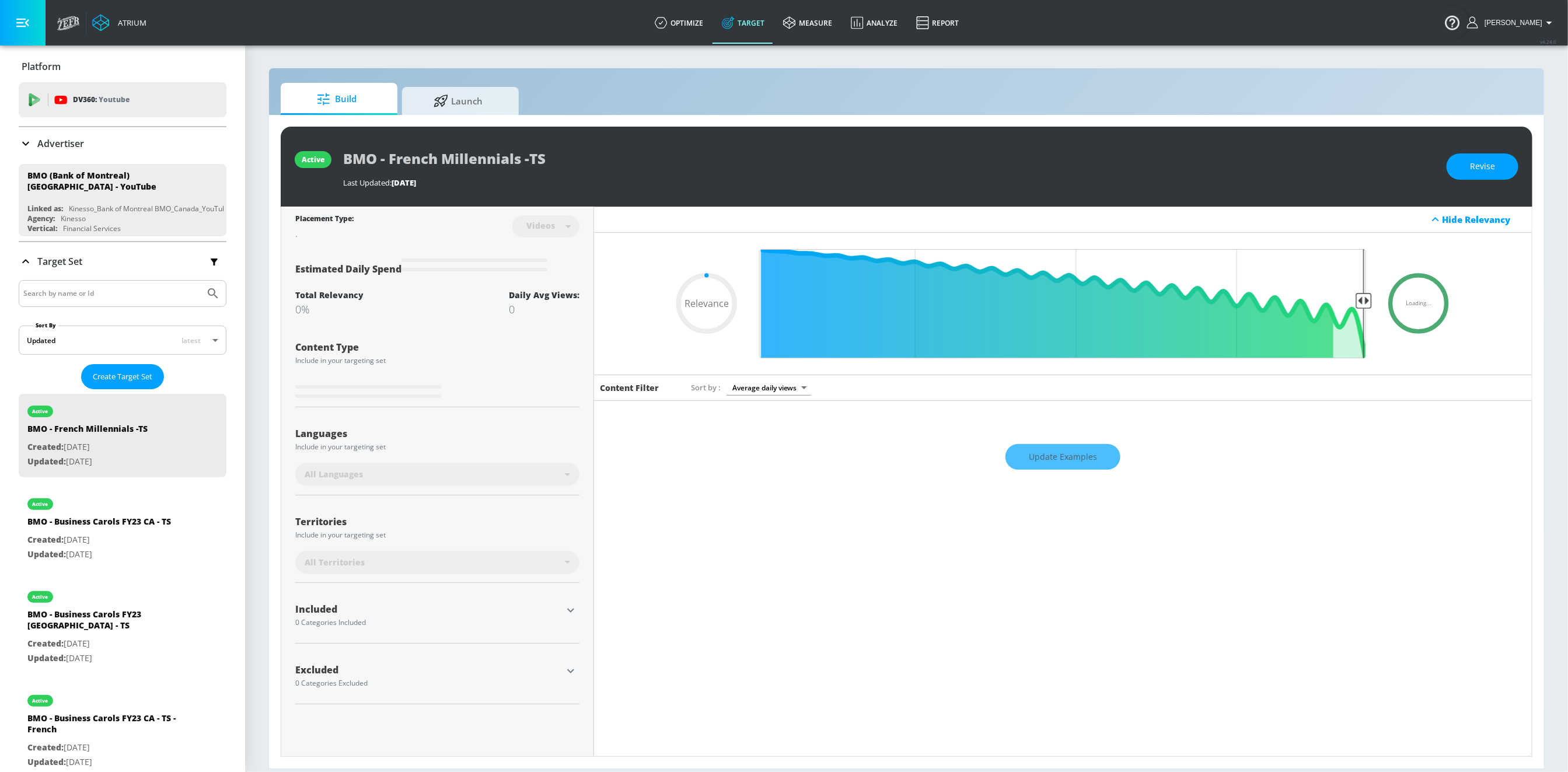
scroll to position [195, 0]
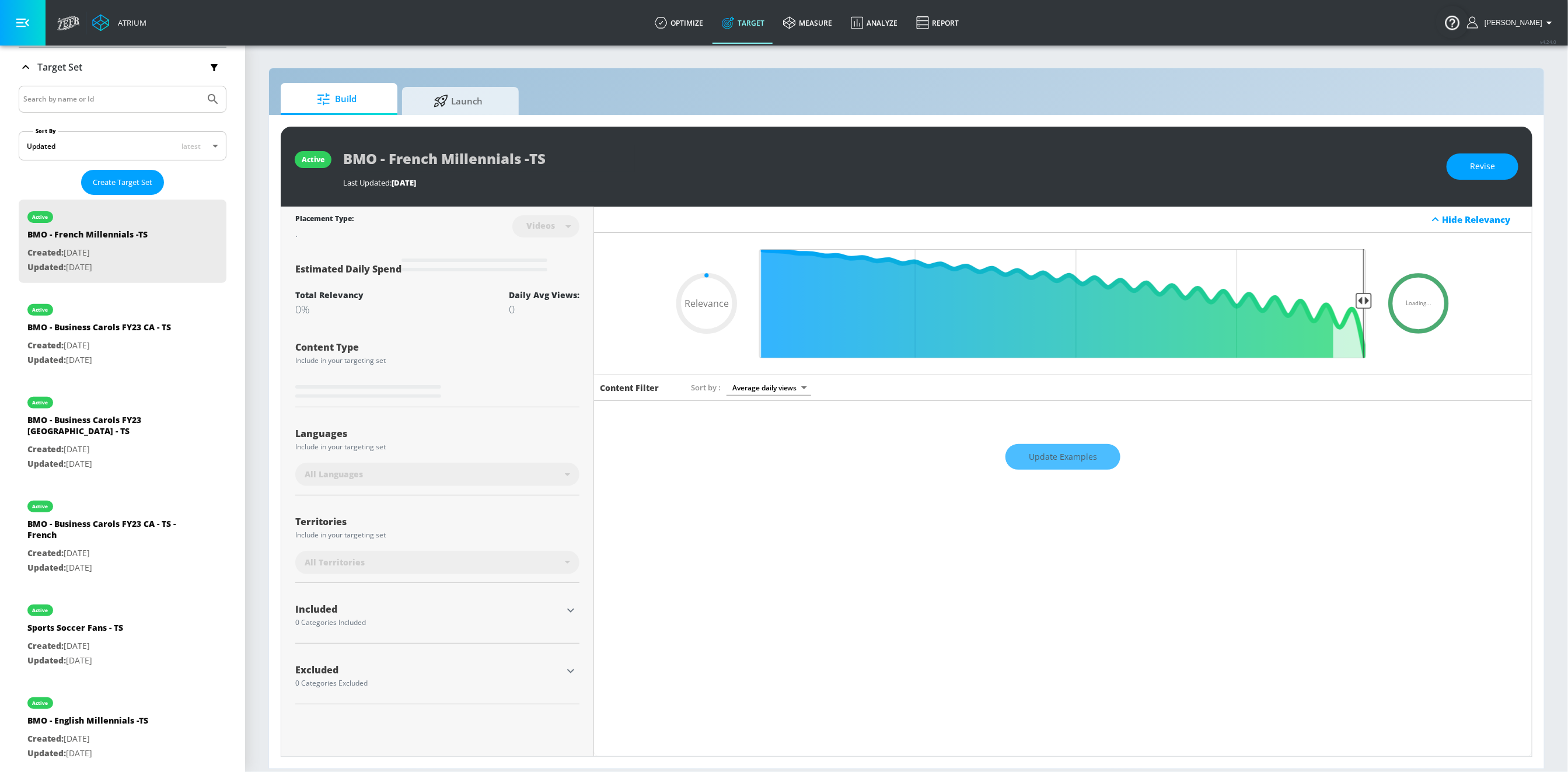
click at [92, 756] on nav "active BMO - French Millennials -TS Created: Mar. 08, 2022 Updated: Mar. 08, 20…" at bounding box center [123, 483] width 208 height 578
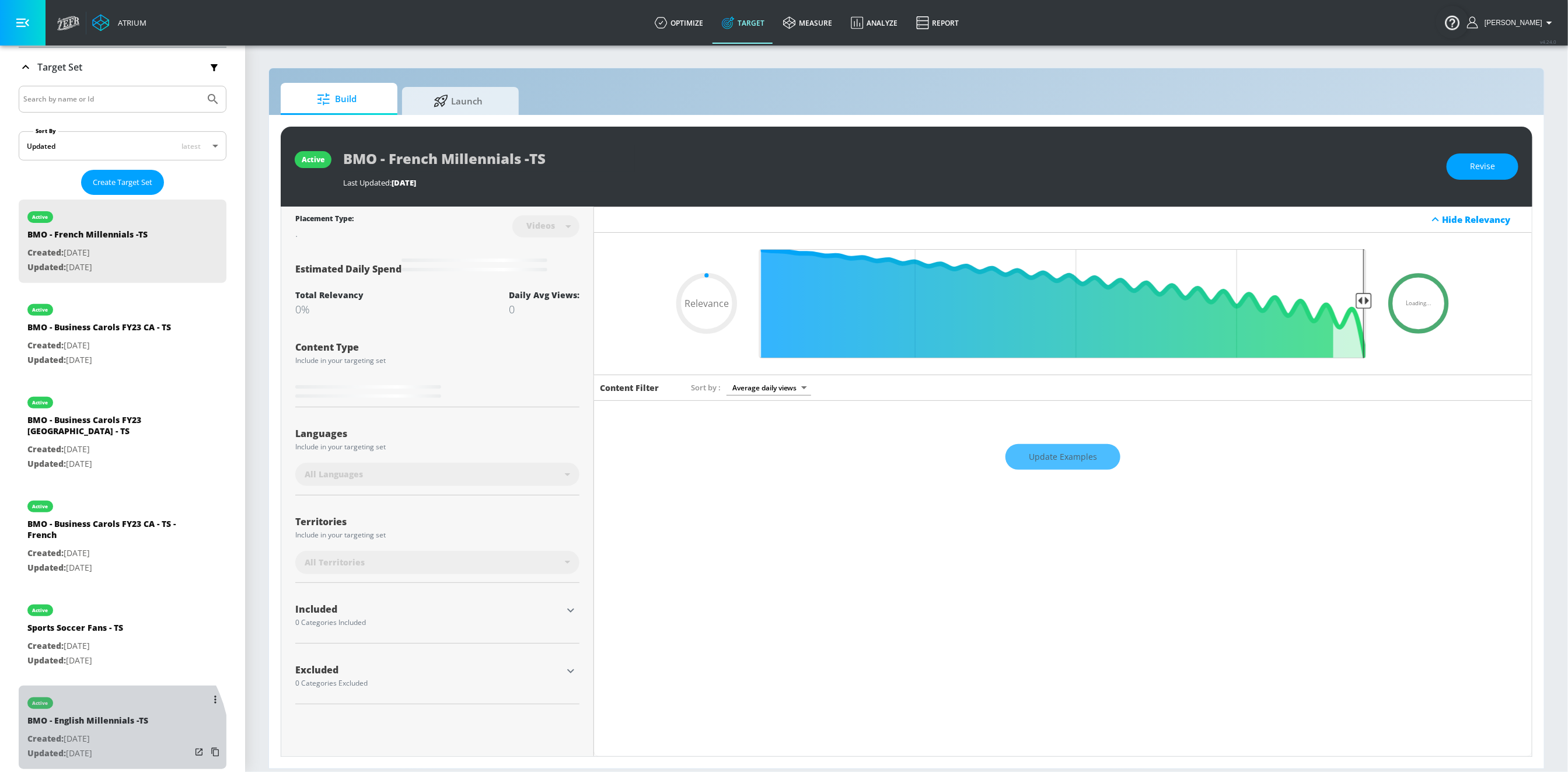
click at [93, 746] on p "Updated: [DATE]" at bounding box center [87, 753] width 121 height 15
type input "BMO - English Millennials -TS"
type input "0.05"
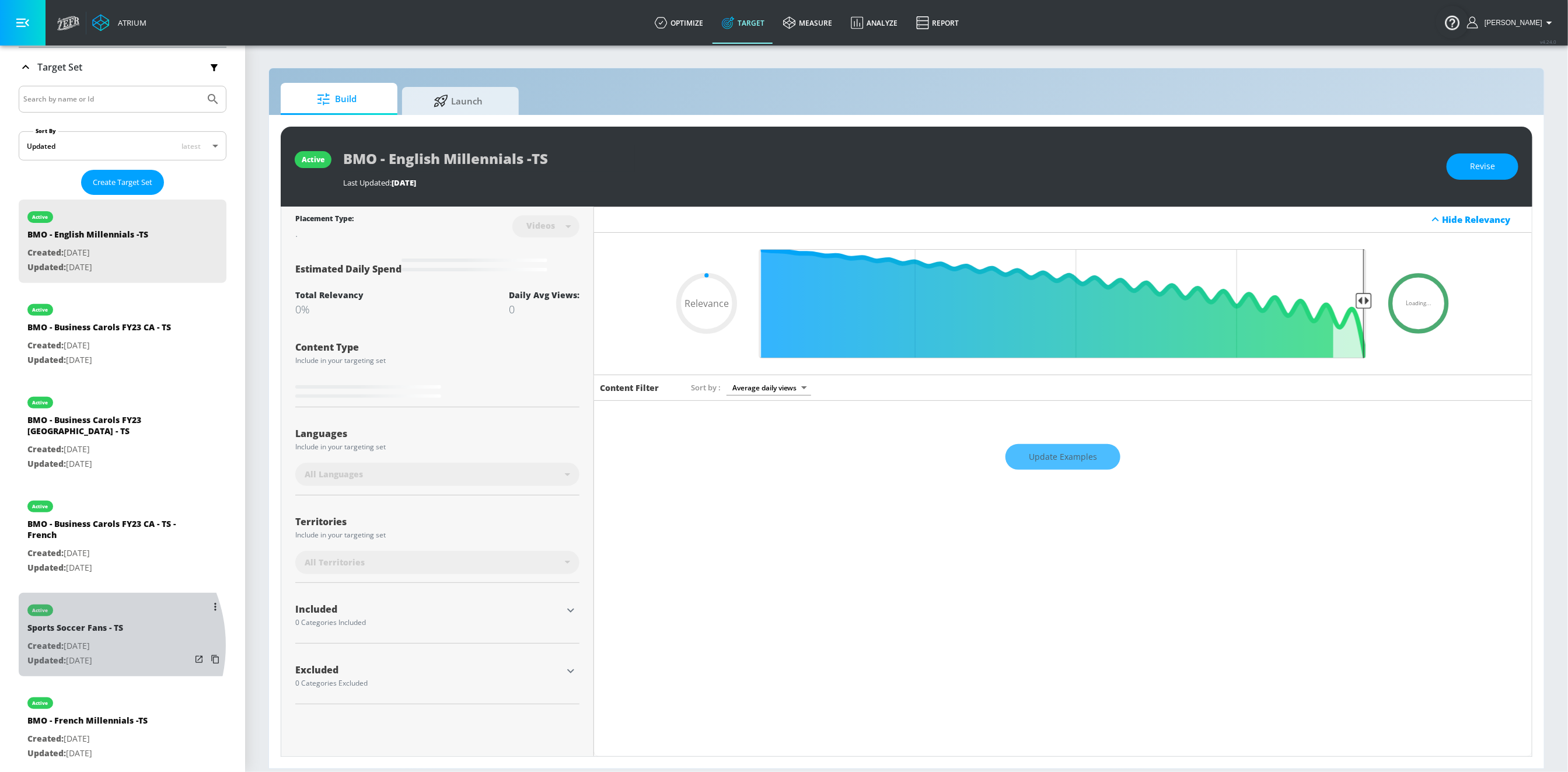
click at [77, 639] on p "Created: [DATE]" at bounding box center [75, 646] width 96 height 15
type input "Sports Soccer Fans - TS"
type input "0.05"
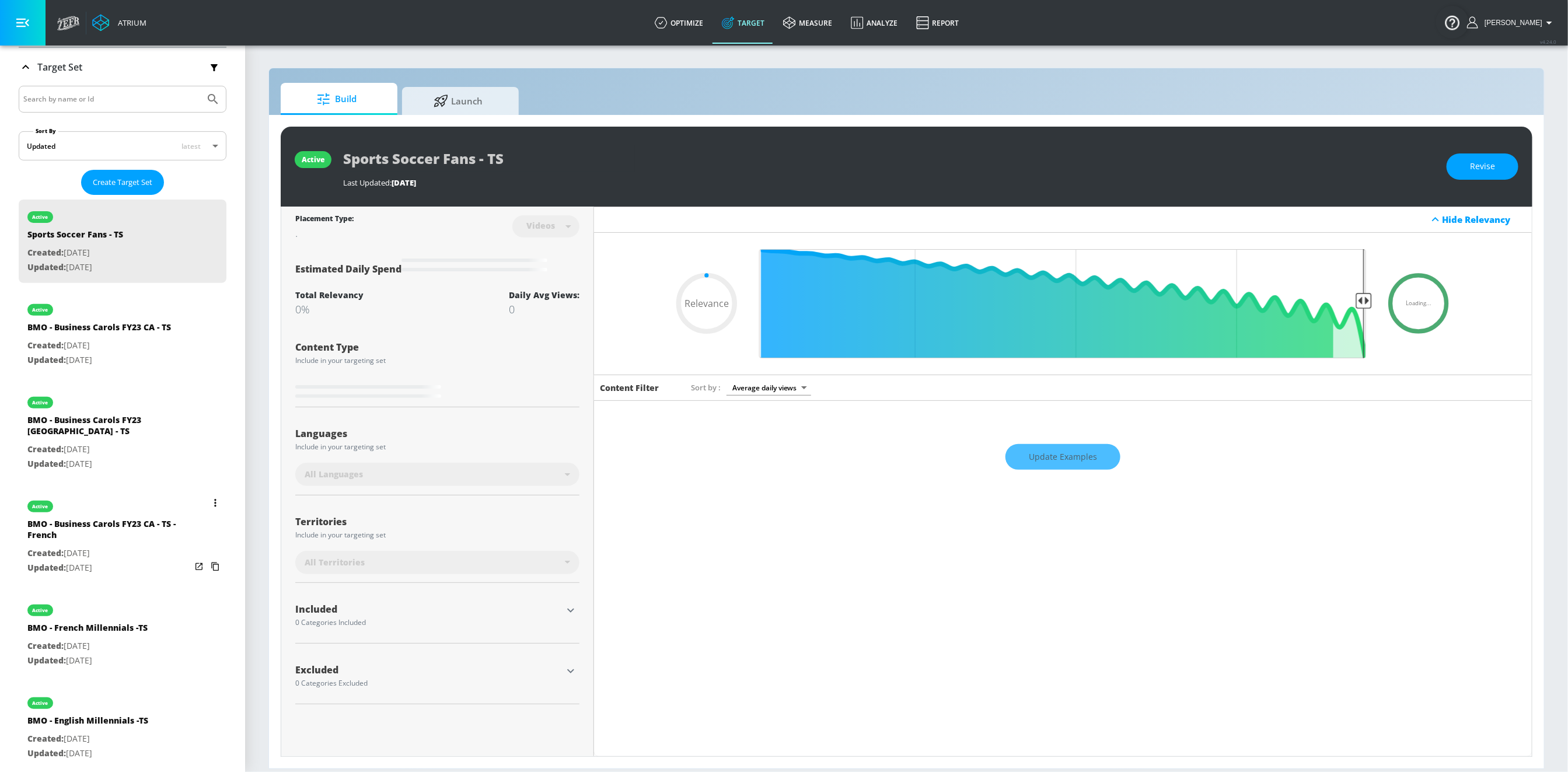
click at [80, 546] on p "Created: Nov. 29, 2023" at bounding box center [109, 553] width 164 height 15
type input "BMO - Business Carols FY23 CA - TS - French"
type input "0.05"
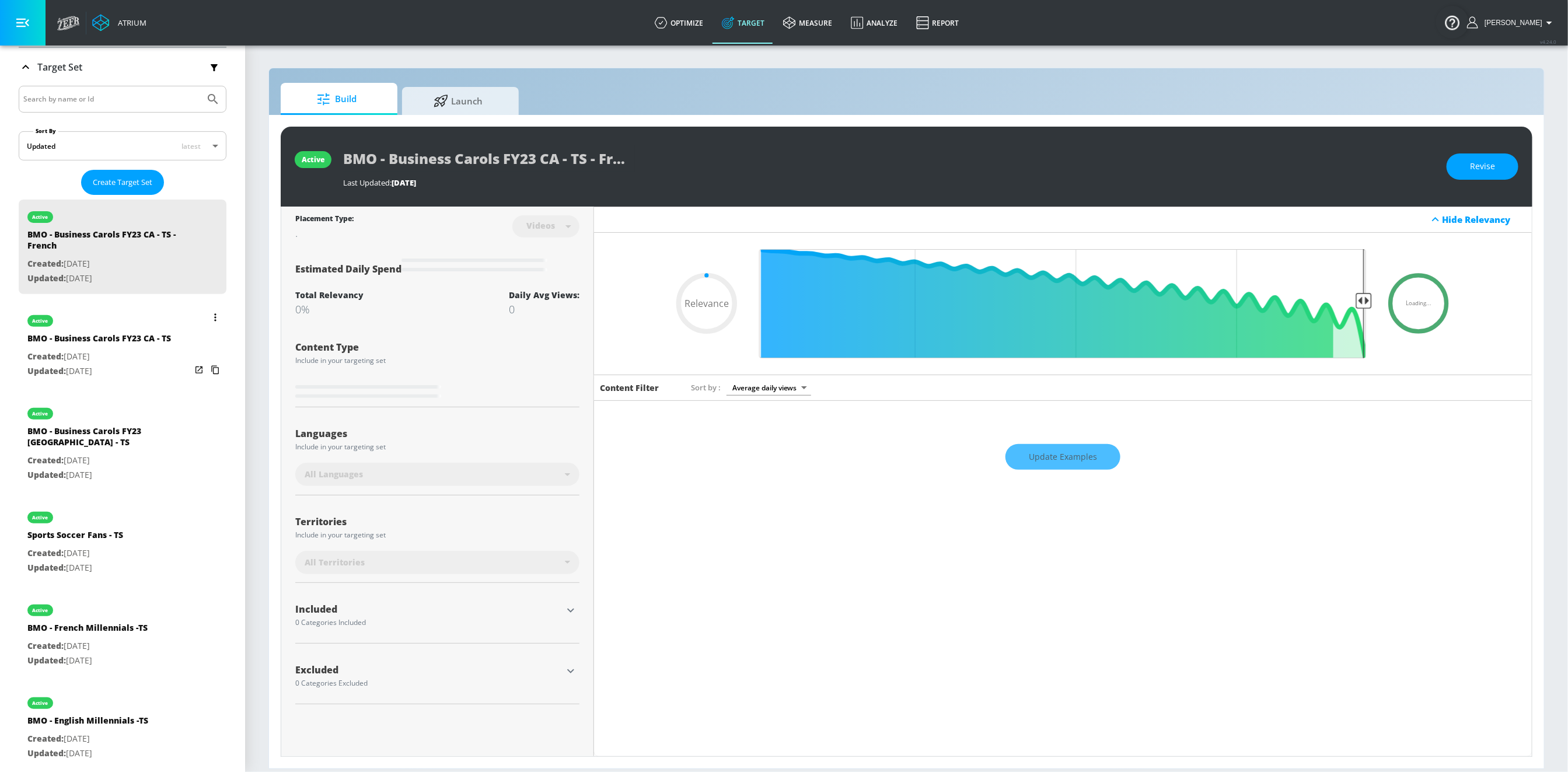
click at [59, 344] on div "BMO - Business Carols FY23 CA - TS" at bounding box center [99, 341] width 144 height 17
type input "BMO - Business Carols FY23 CA - TS"
type input "0.05"
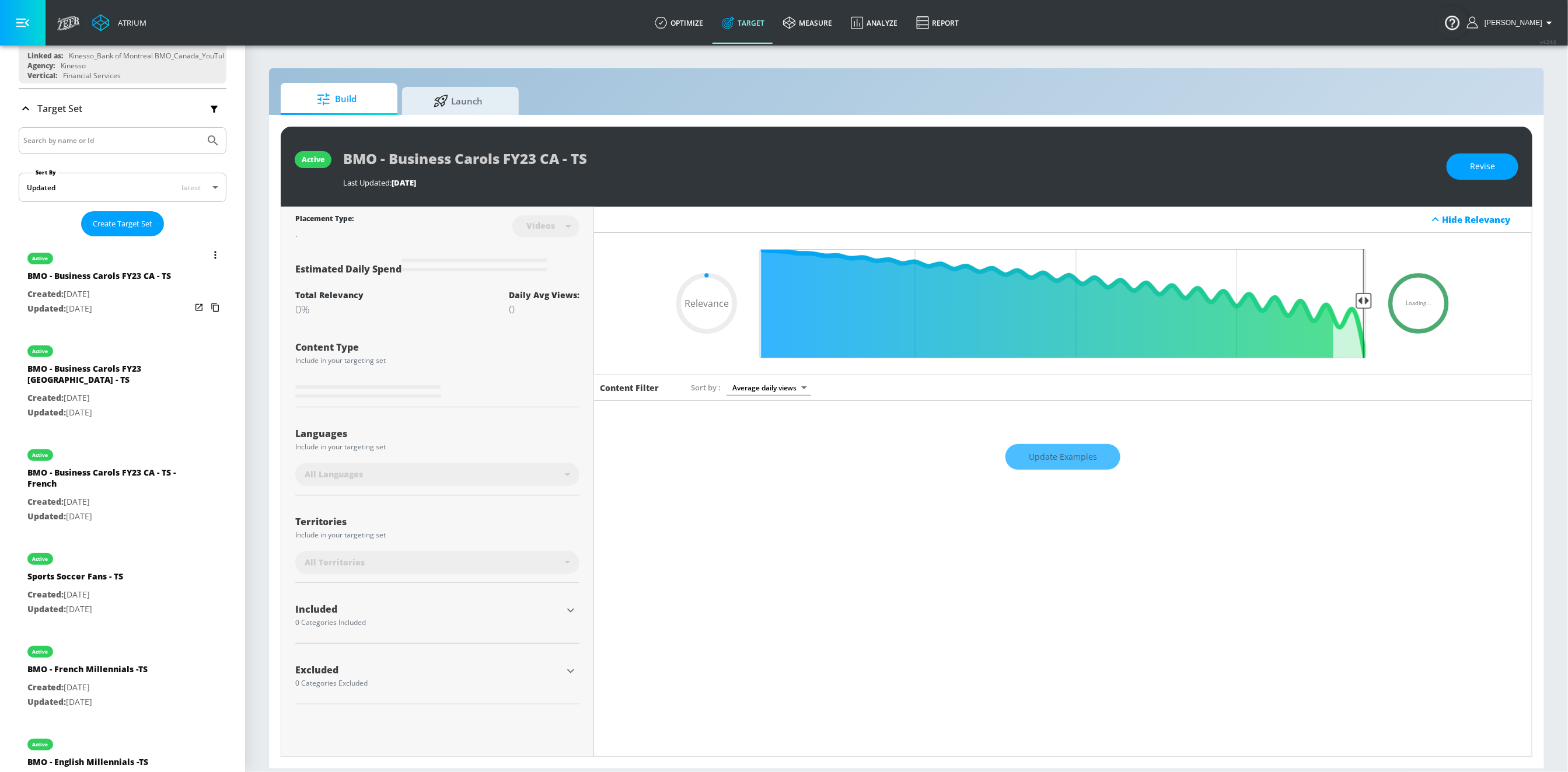
scroll to position [152, 0]
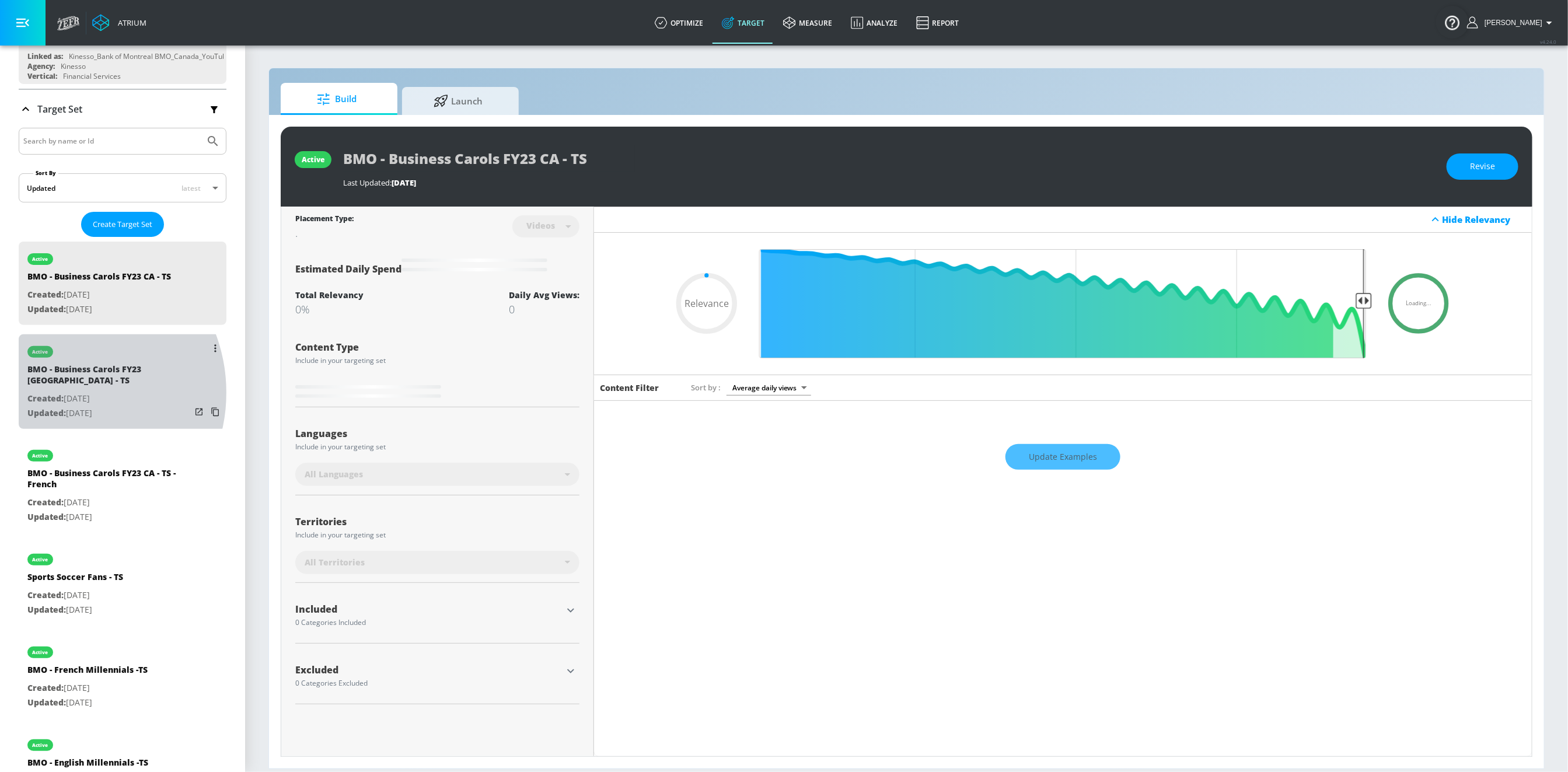
click at [59, 391] on p "Created: Dec. 05, 2023" at bounding box center [109, 398] width 164 height 15
type input "BMO - Business Carols FY23 [GEOGRAPHIC_DATA] - TS"
type input "0.05"
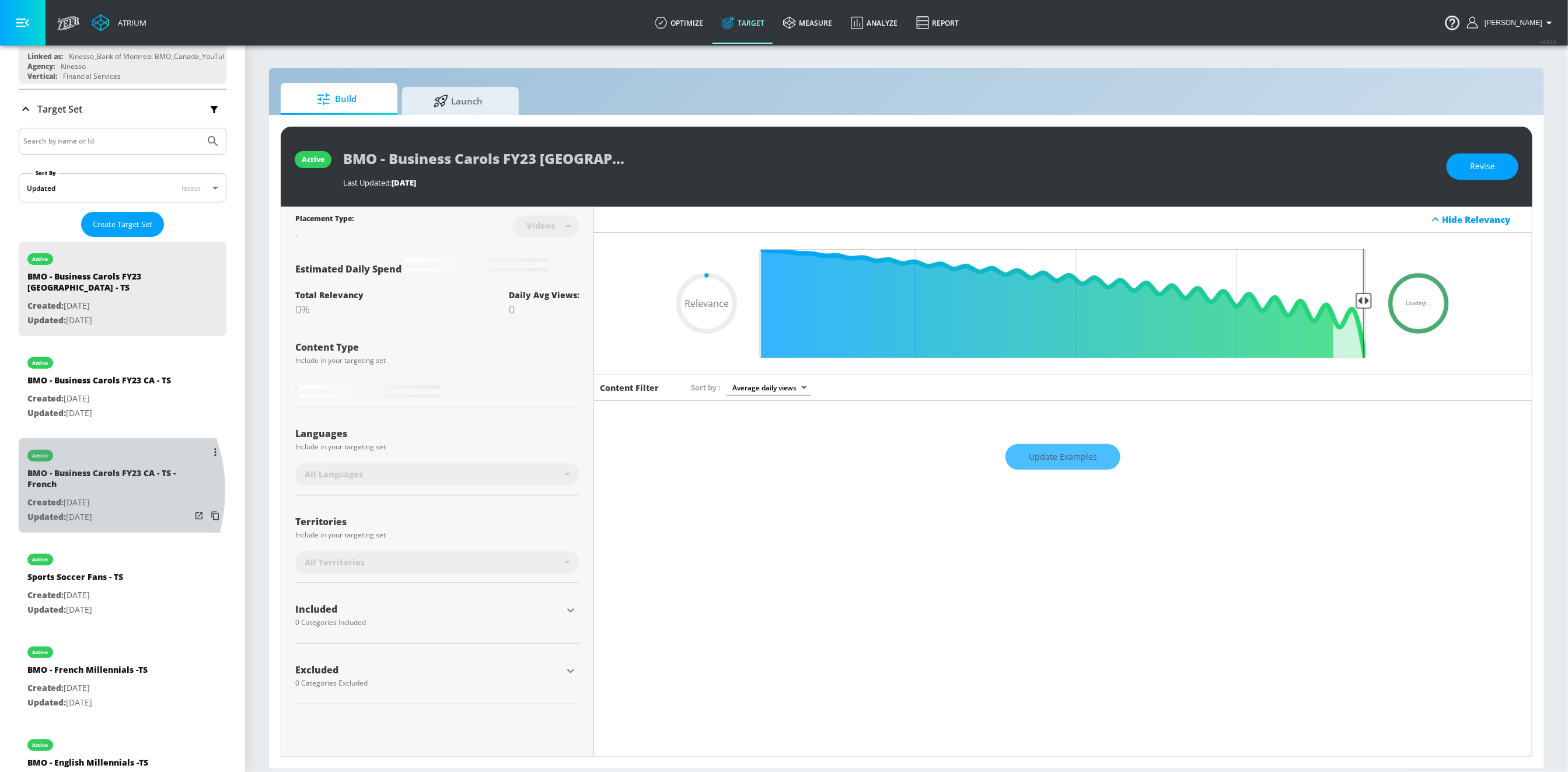
click at [65, 477] on div "BMO - Business Carols FY23 CA - TS - French" at bounding box center [109, 481] width 164 height 28
type input "BMO - Business Carols FY23 CA - TS - French"
type input "0.05"
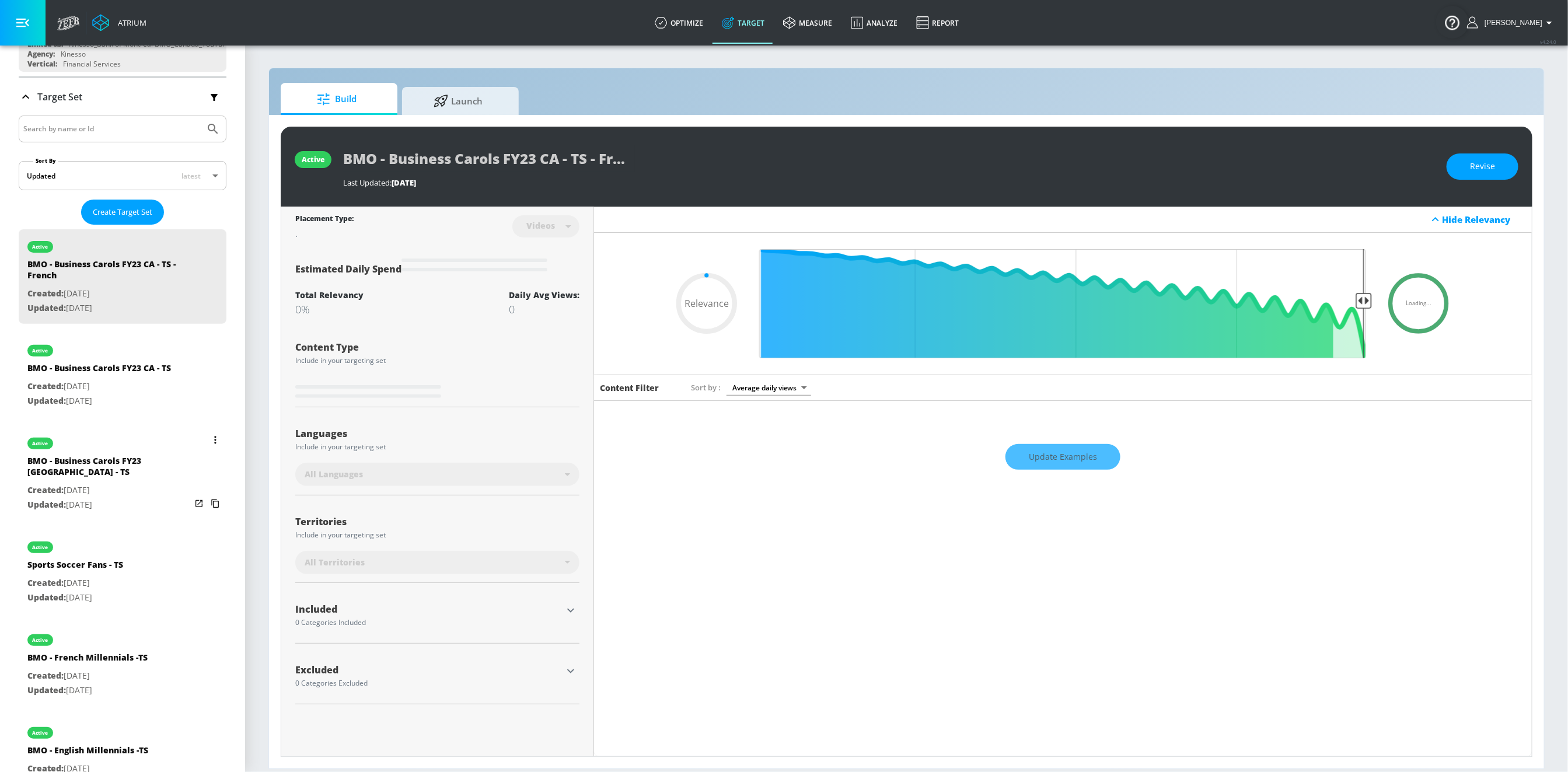
scroll to position [195, 0]
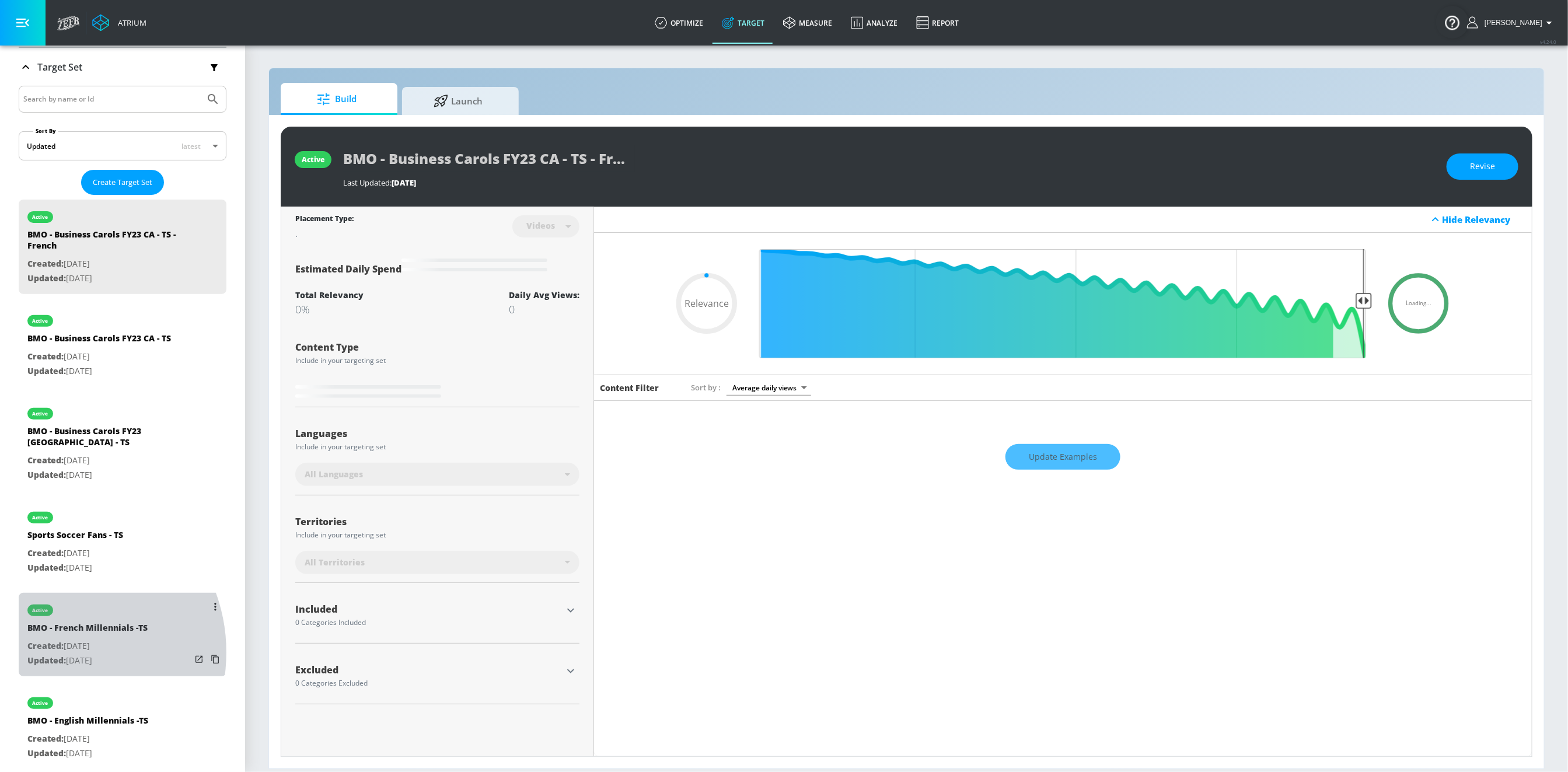
click at [53, 653] on p "Updated: [DATE]" at bounding box center [87, 660] width 120 height 15
type input "BMO - French Millennials -TS"
type input "0.05"
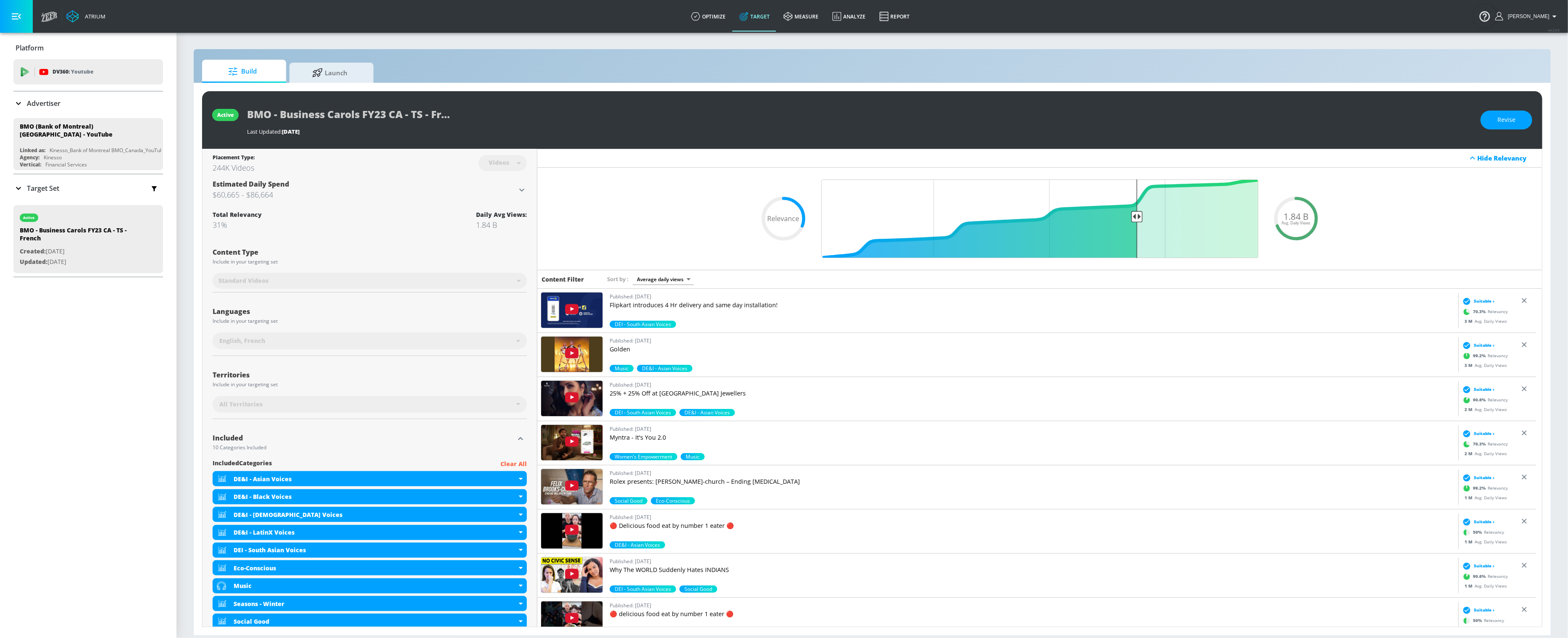
click at [55, 189] on p "Target Set" at bounding box center [42, 188] width 32 height 9
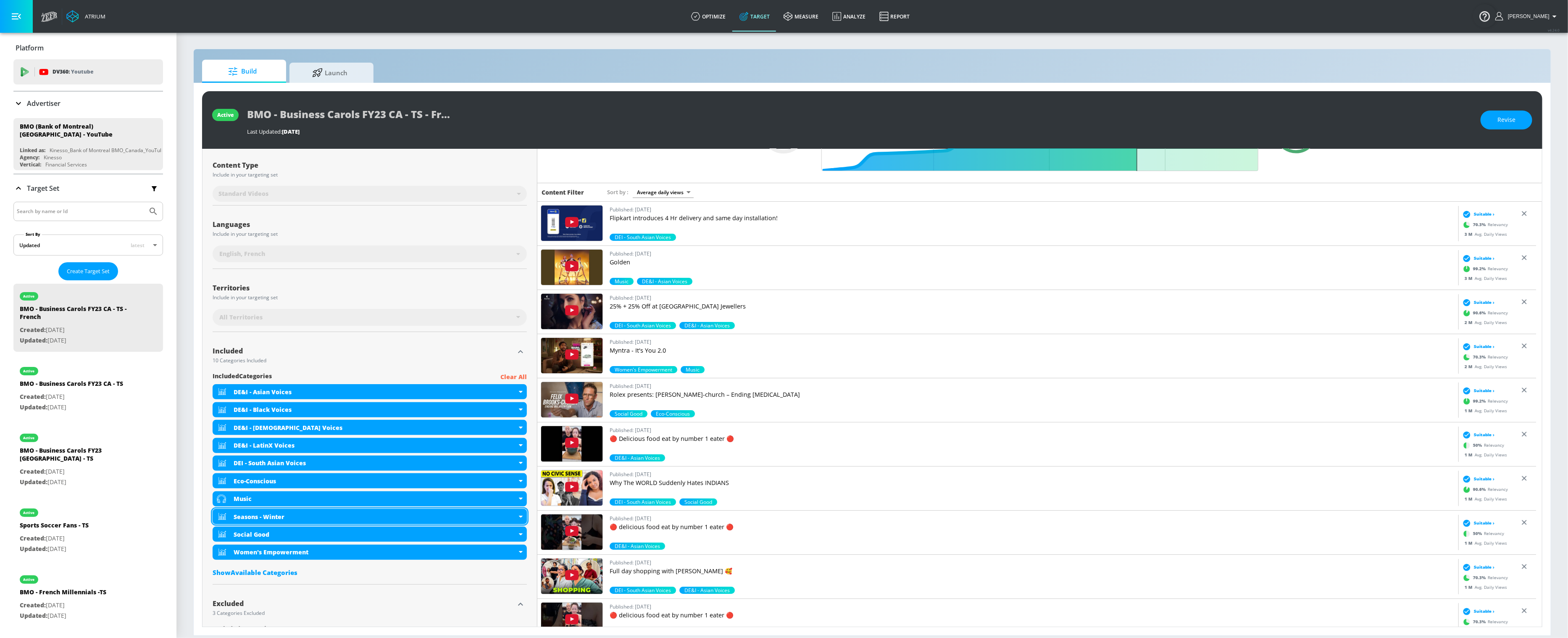
scroll to position [88, 0]
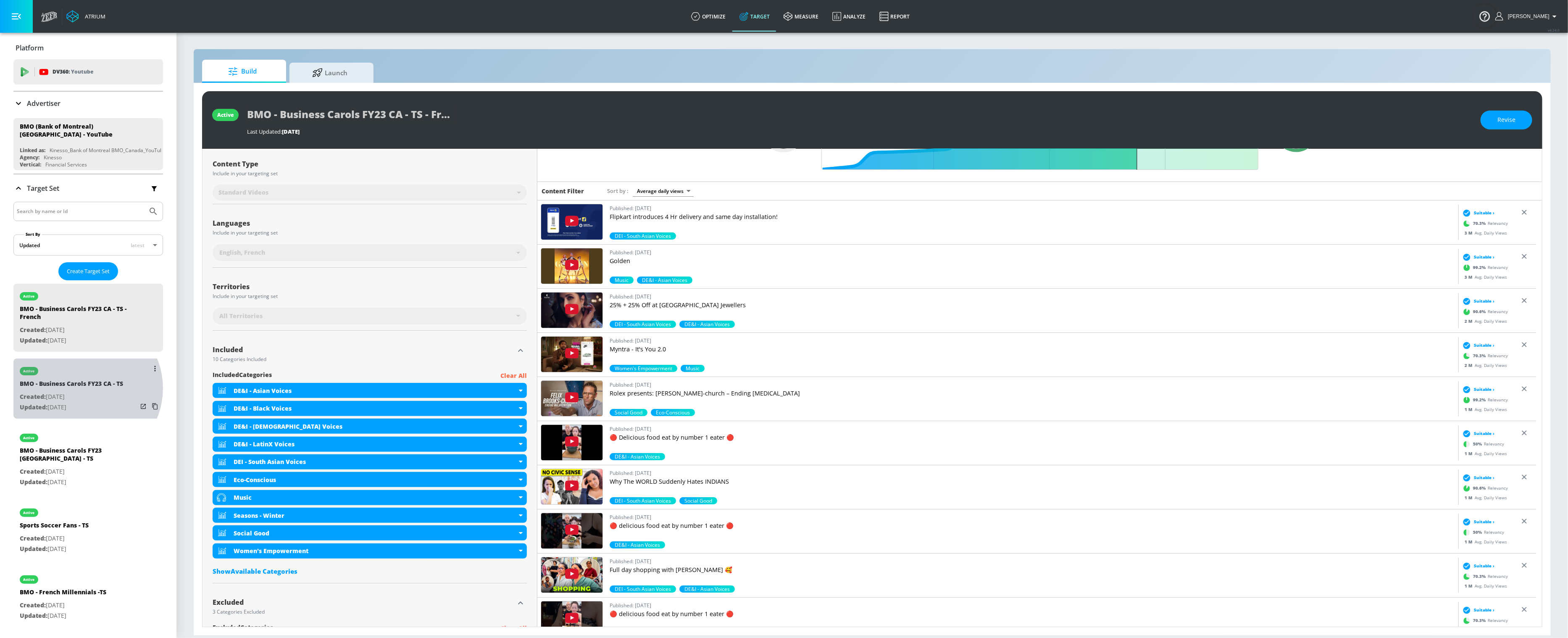
click at [85, 388] on div "BMO - Business Carols FY23 CA - TS" at bounding box center [71, 385] width 104 height 12
type input "BMO - Business Carols FY23 CA - TS"
type input "0.05"
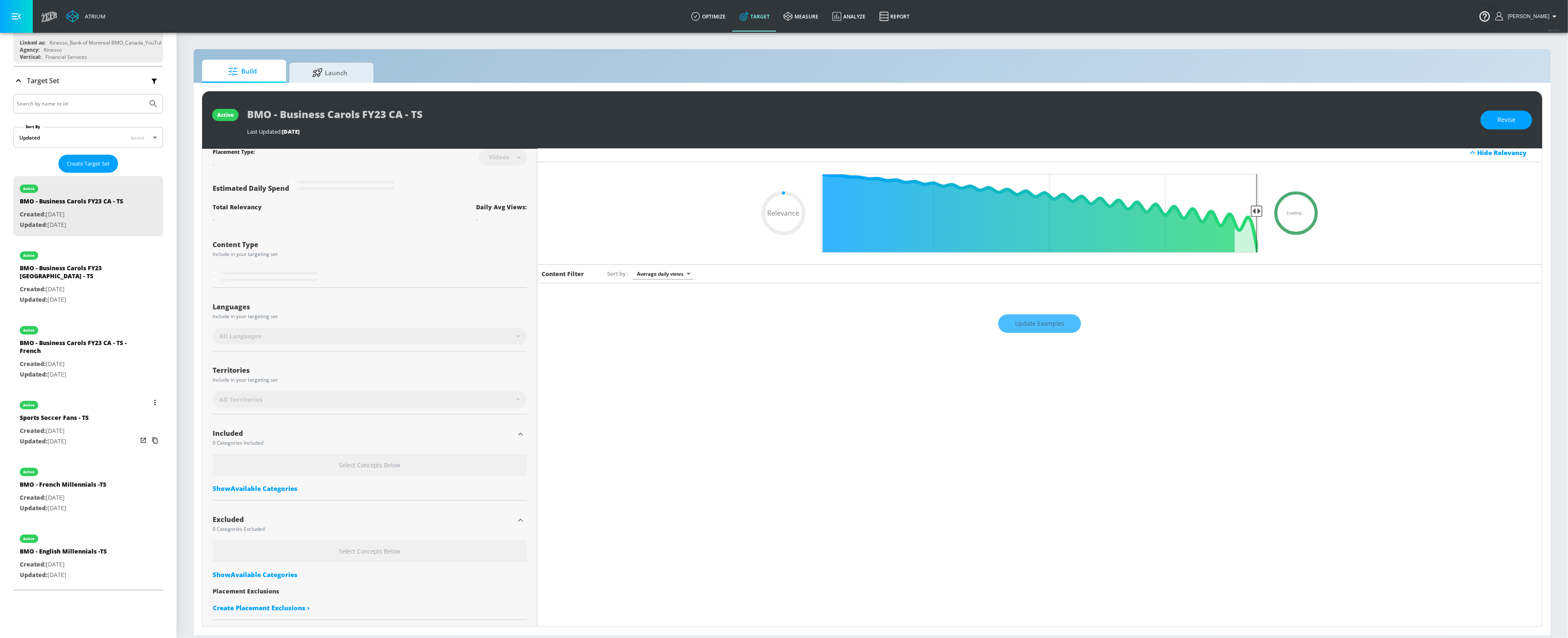
scroll to position [140, 0]
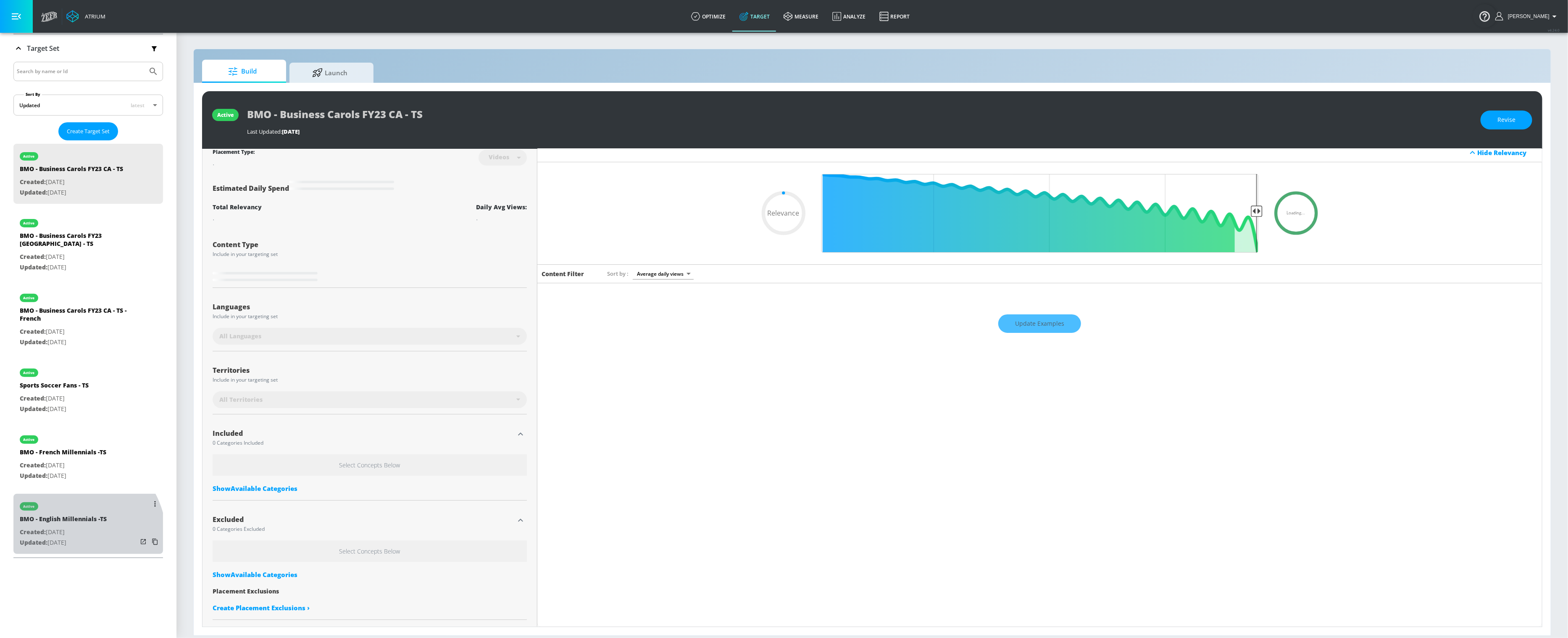
click at [66, 537] on p "Updated: [DATE]" at bounding box center [63, 542] width 87 height 11
type input "BMO - English Millennials -TS"
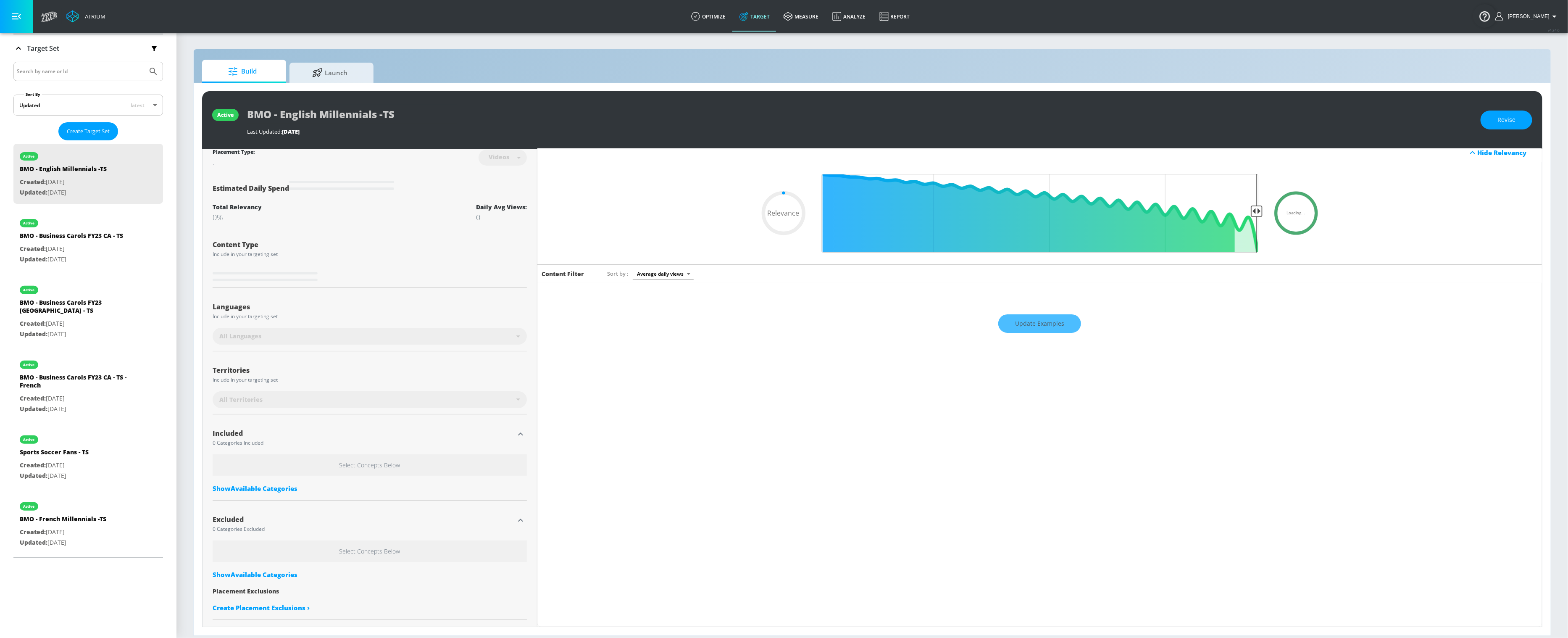
type input "0.53"
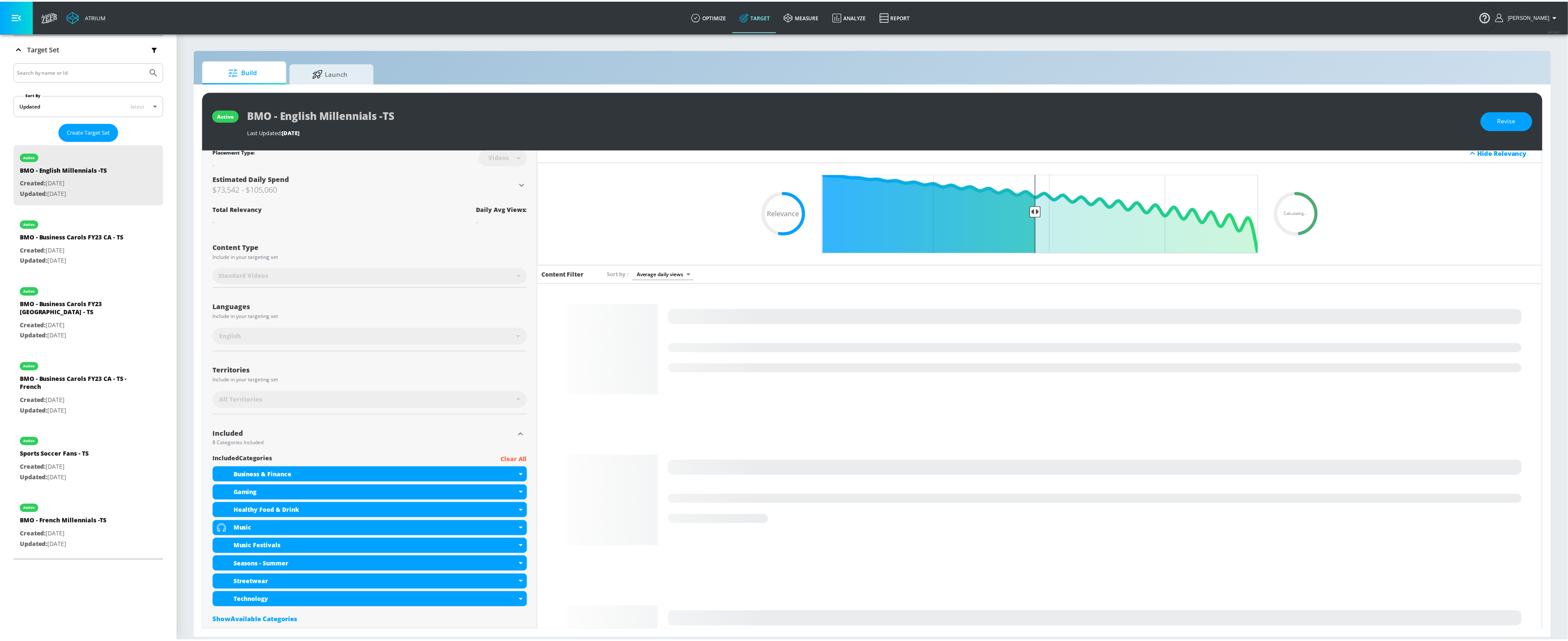
scroll to position [89, 0]
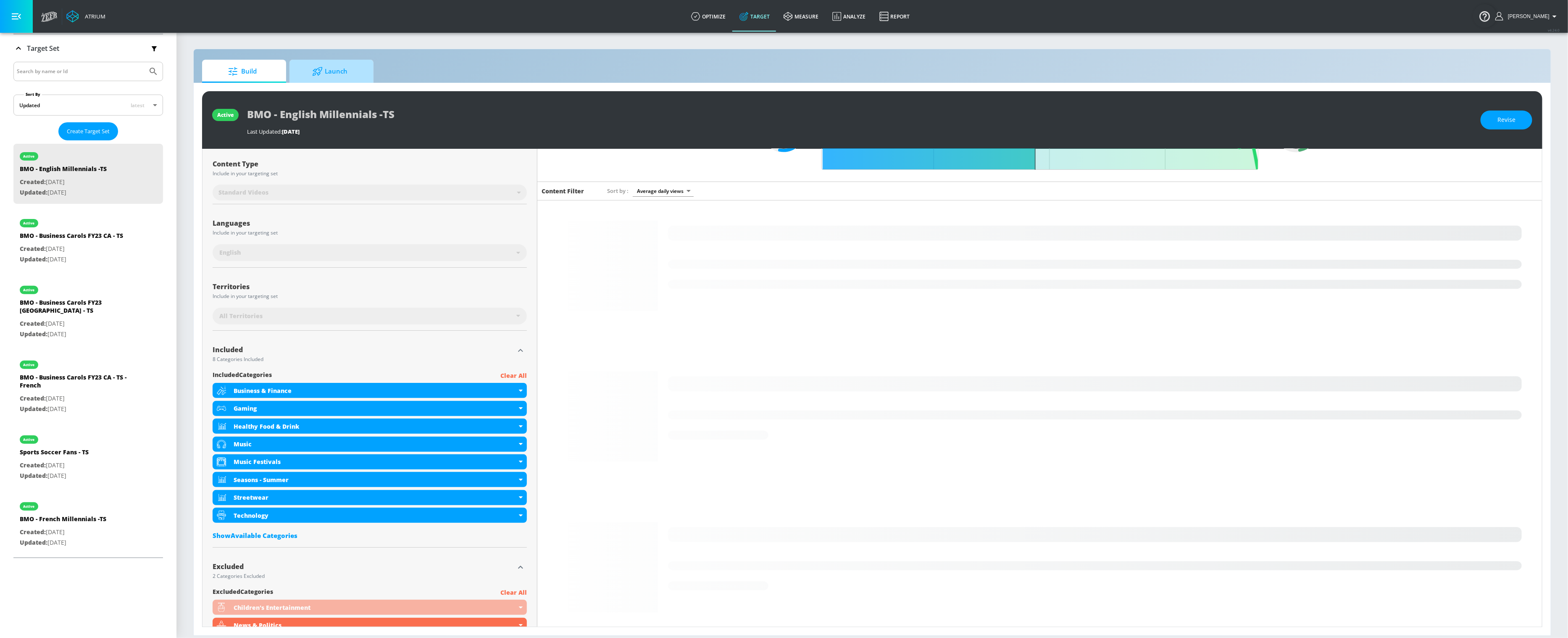
click at [350, 73] on span "Launch" at bounding box center [329, 71] width 64 height 20
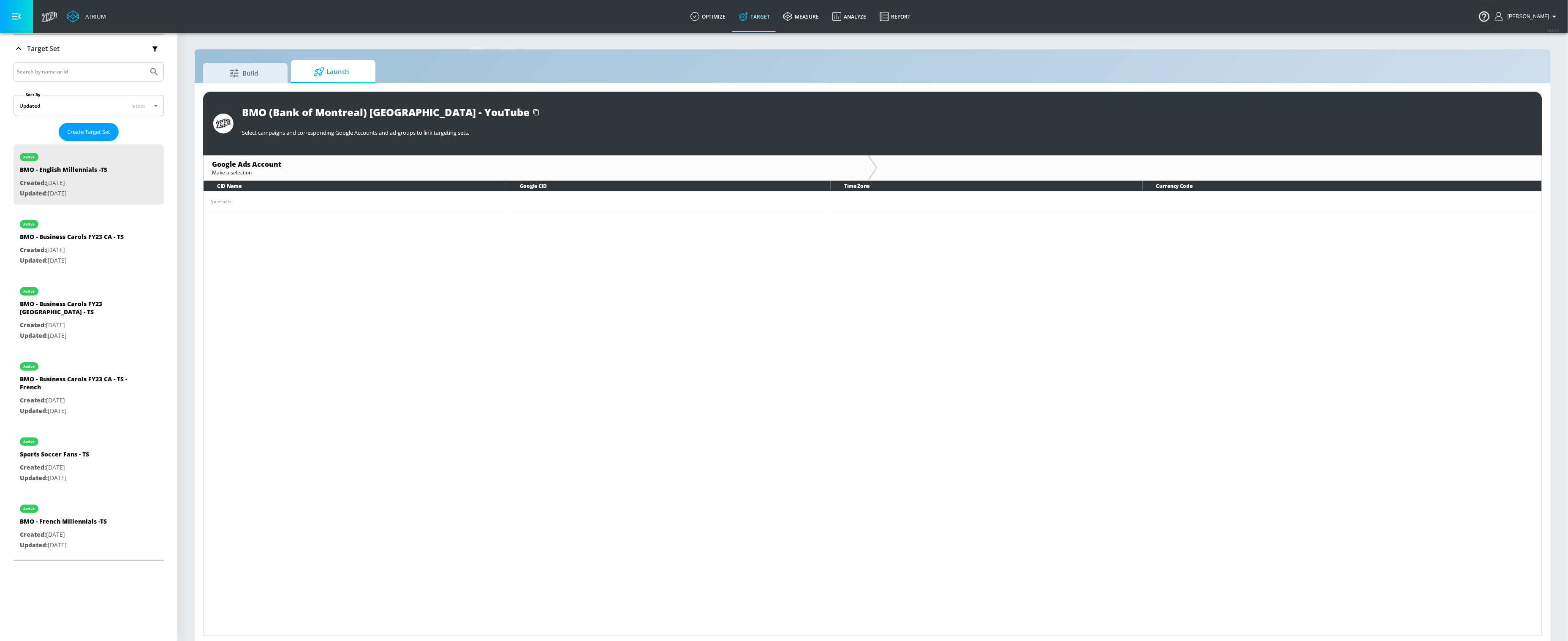
scroll to position [1, 0]
click at [88, 234] on div "BMO - Business Carols FY23 CA - TS" at bounding box center [72, 238] width 104 height 12
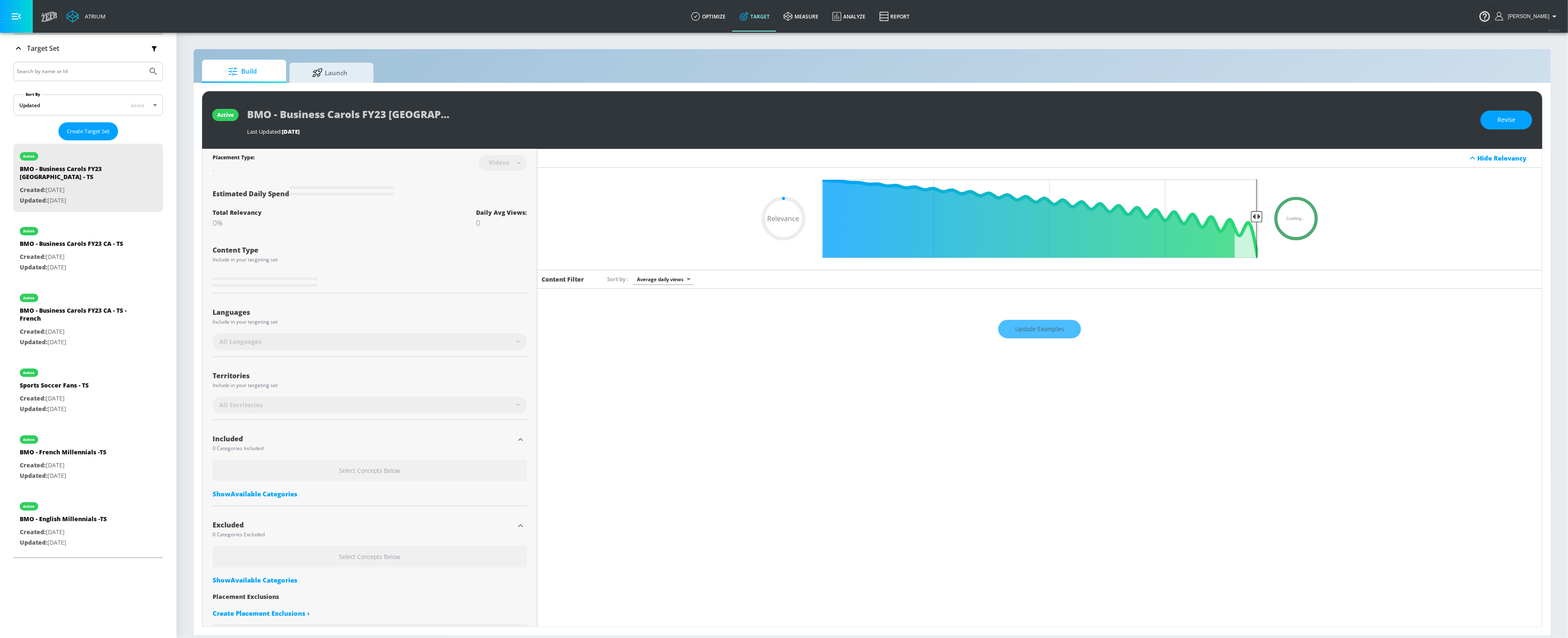
type input "0.05"
click at [360, 75] on span "Launch" at bounding box center [329, 71] width 64 height 20
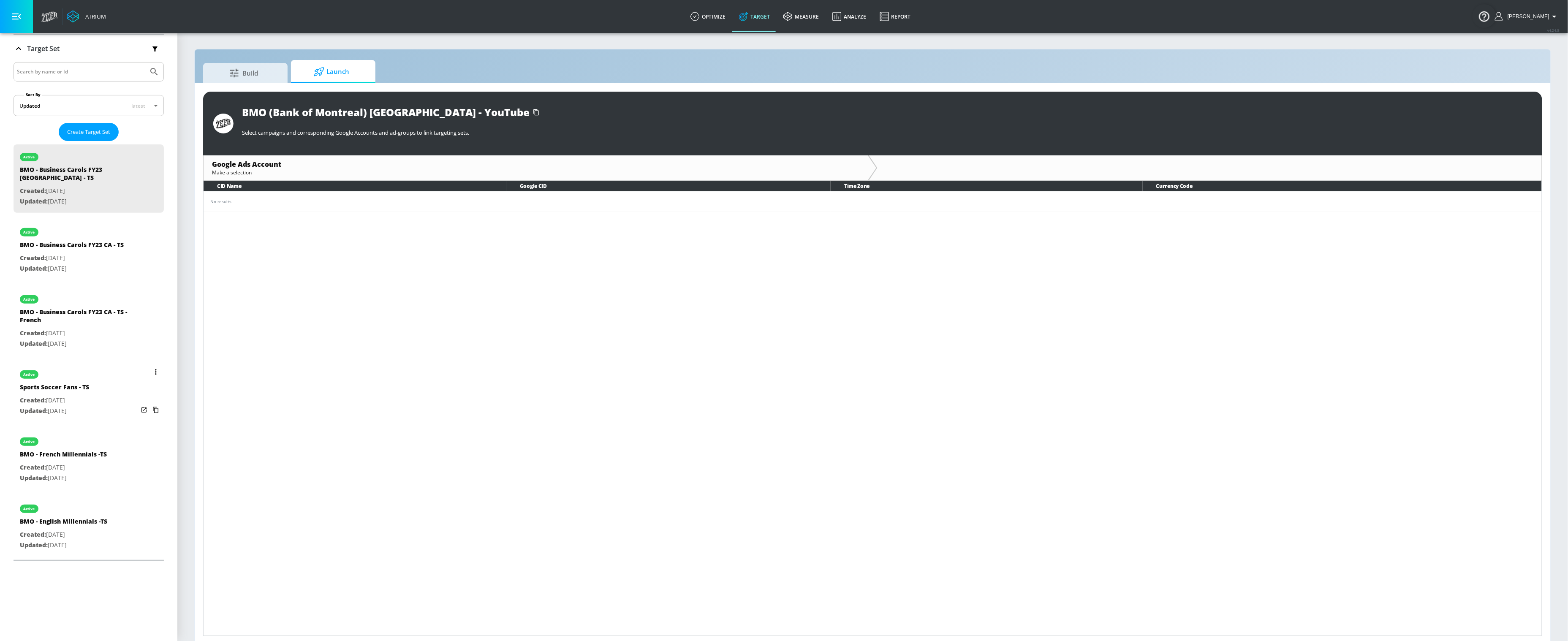
click at [51, 405] on p "Updated: [DATE]" at bounding box center [54, 410] width 69 height 11
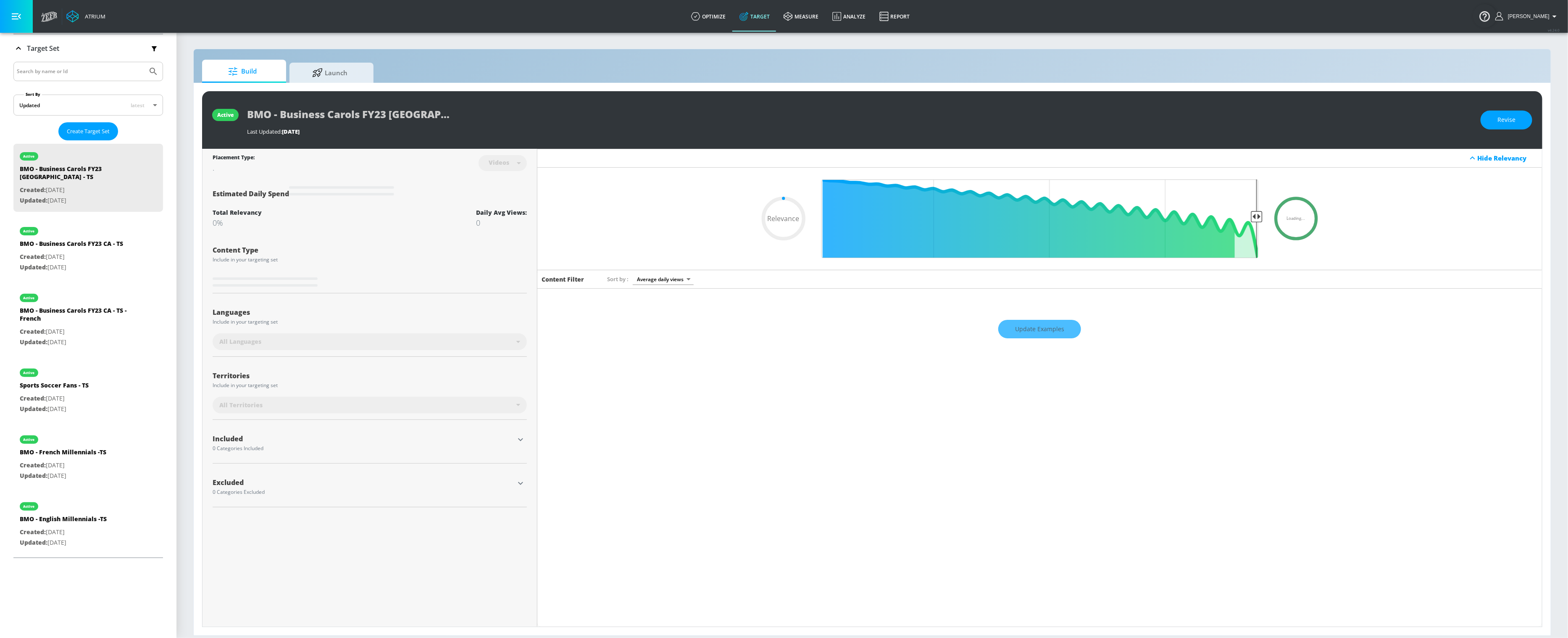
type input "0.05"
click at [345, 74] on span "Launch" at bounding box center [329, 71] width 64 height 20
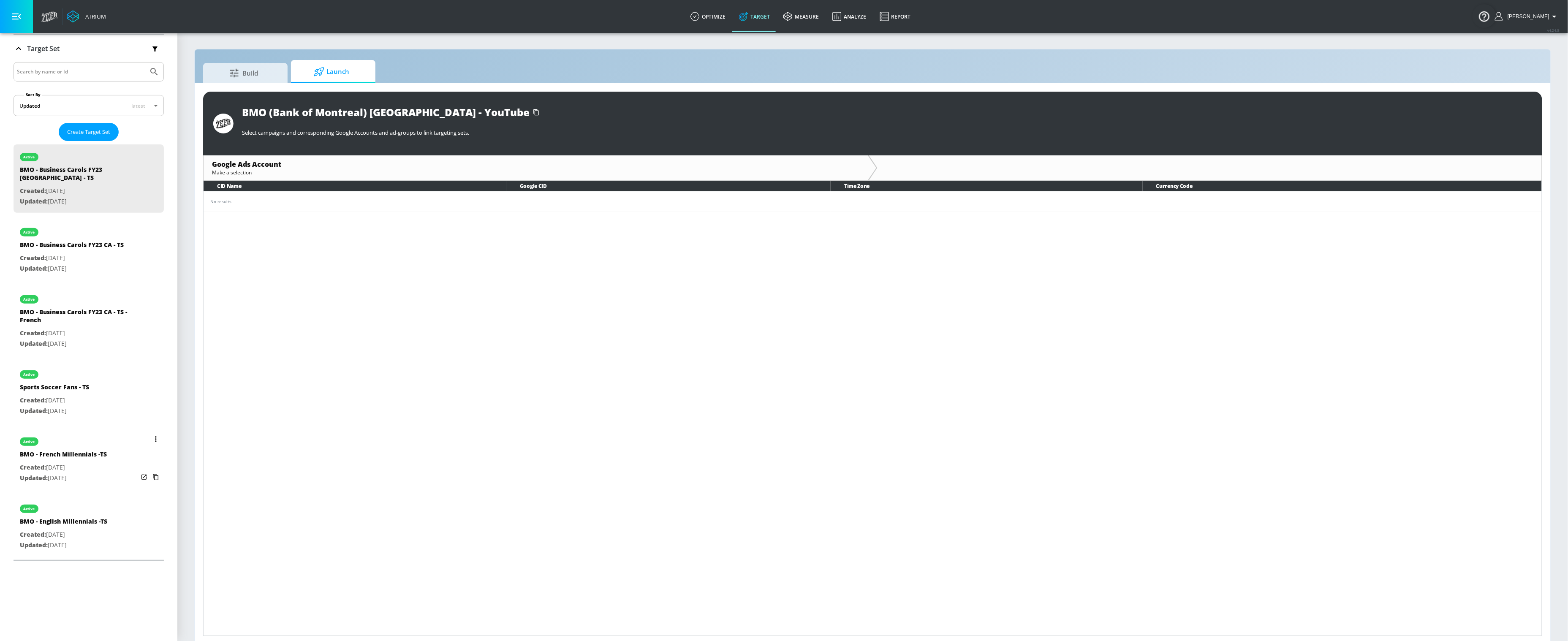
click at [56, 450] on div "BMO - French Millennials -TS" at bounding box center [63, 456] width 87 height 12
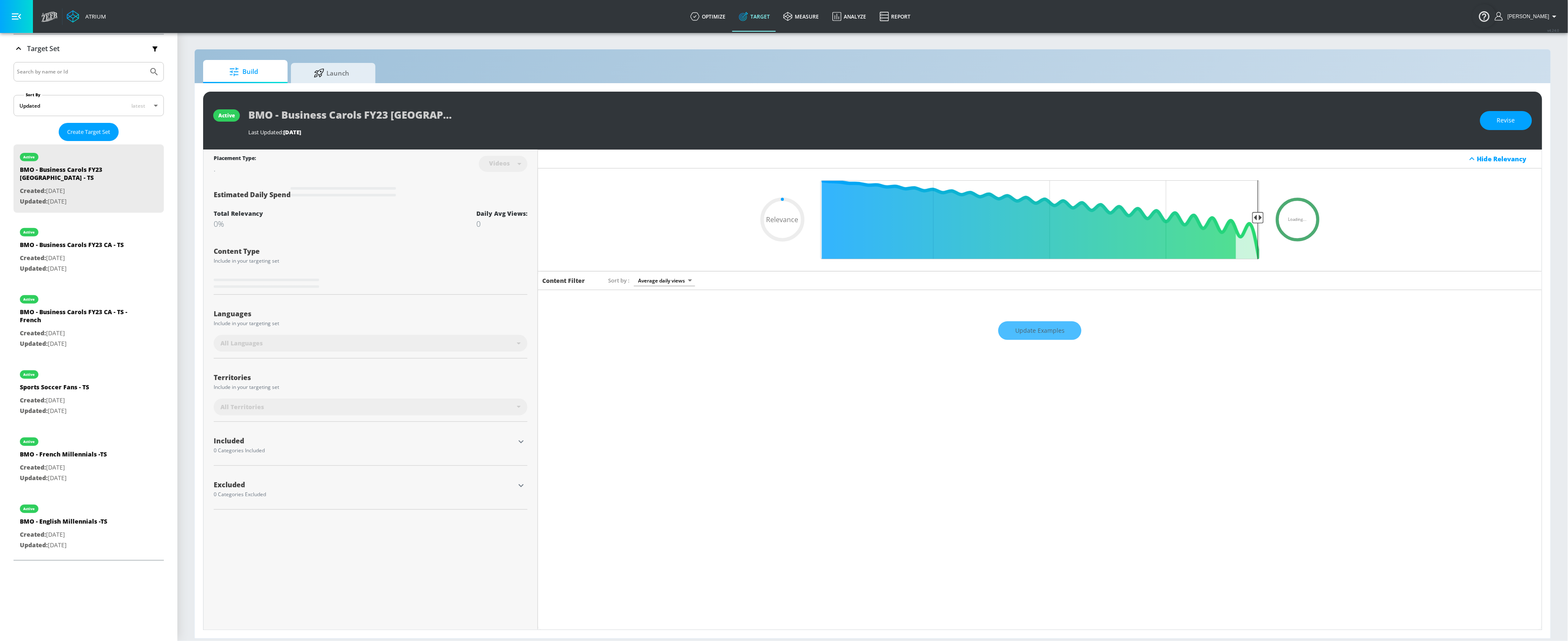
type input "0.05"
click at [363, 69] on span "Launch" at bounding box center [331, 72] width 64 height 20
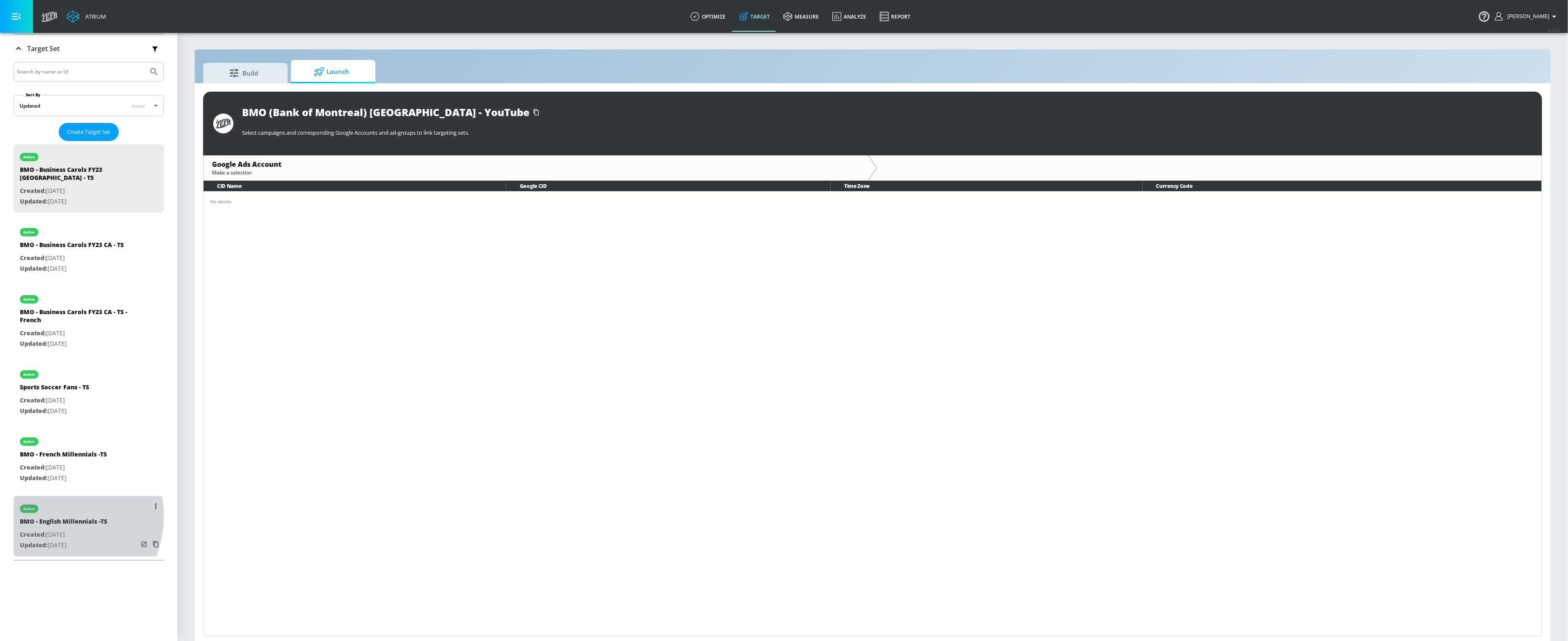
click at [51, 506] on div "active" at bounding box center [63, 506] width 87 height 21
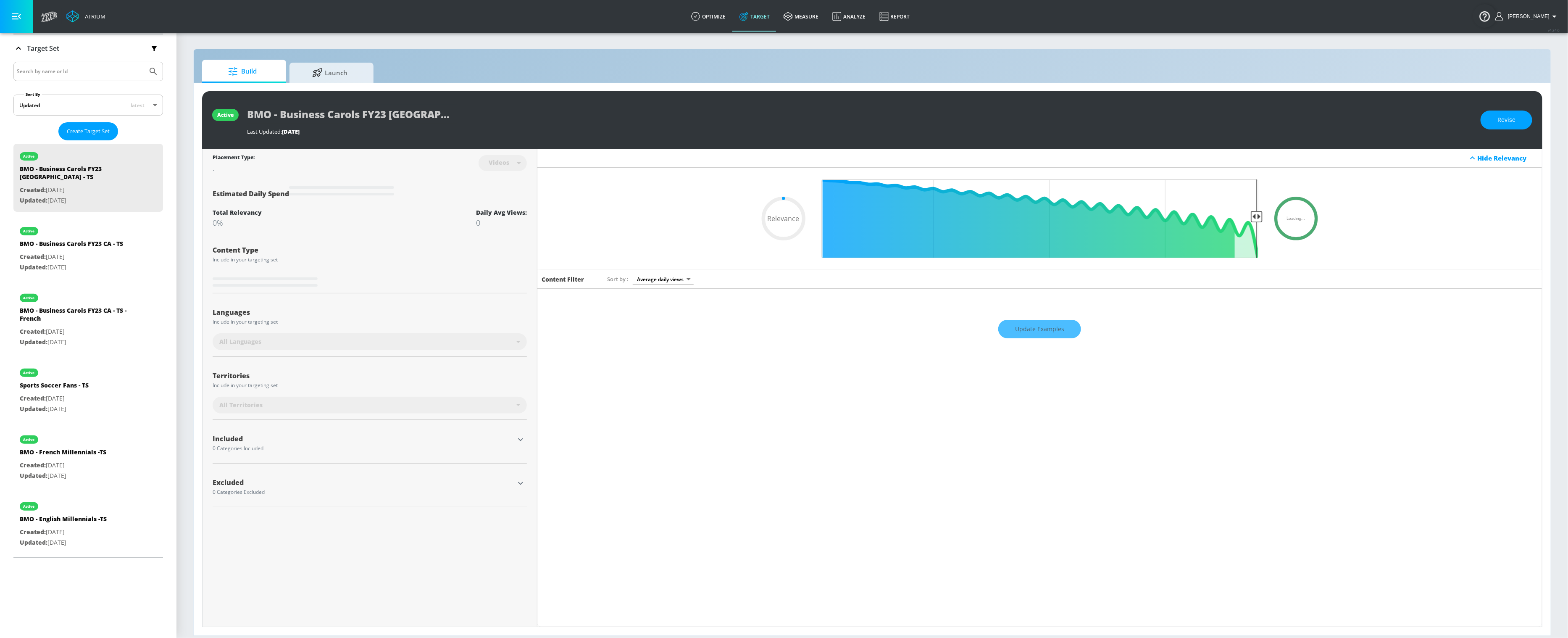
type input "0.05"
click at [339, 78] on span "Launch" at bounding box center [329, 71] width 64 height 20
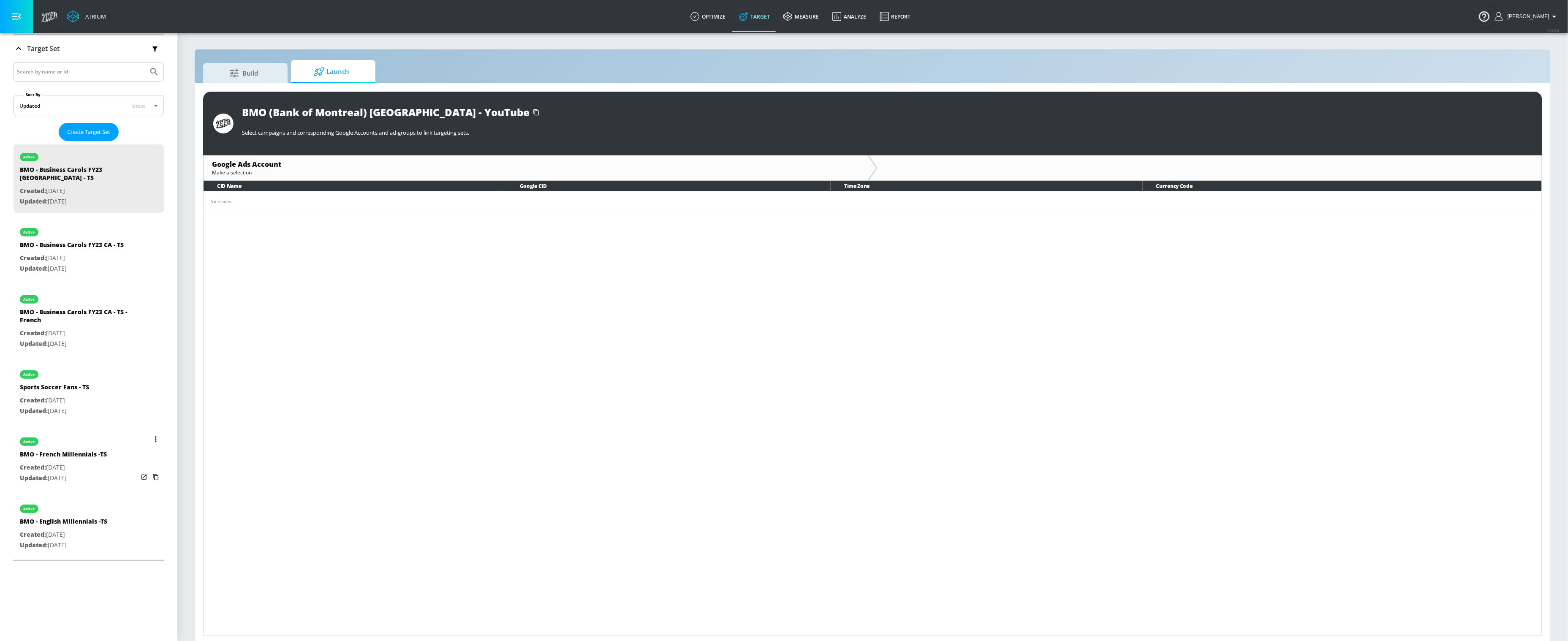
click at [120, 429] on div "active BMO - French Millennials -TS Created: [DATE] Updated: [DATE]" at bounding box center [89, 459] width 150 height 61
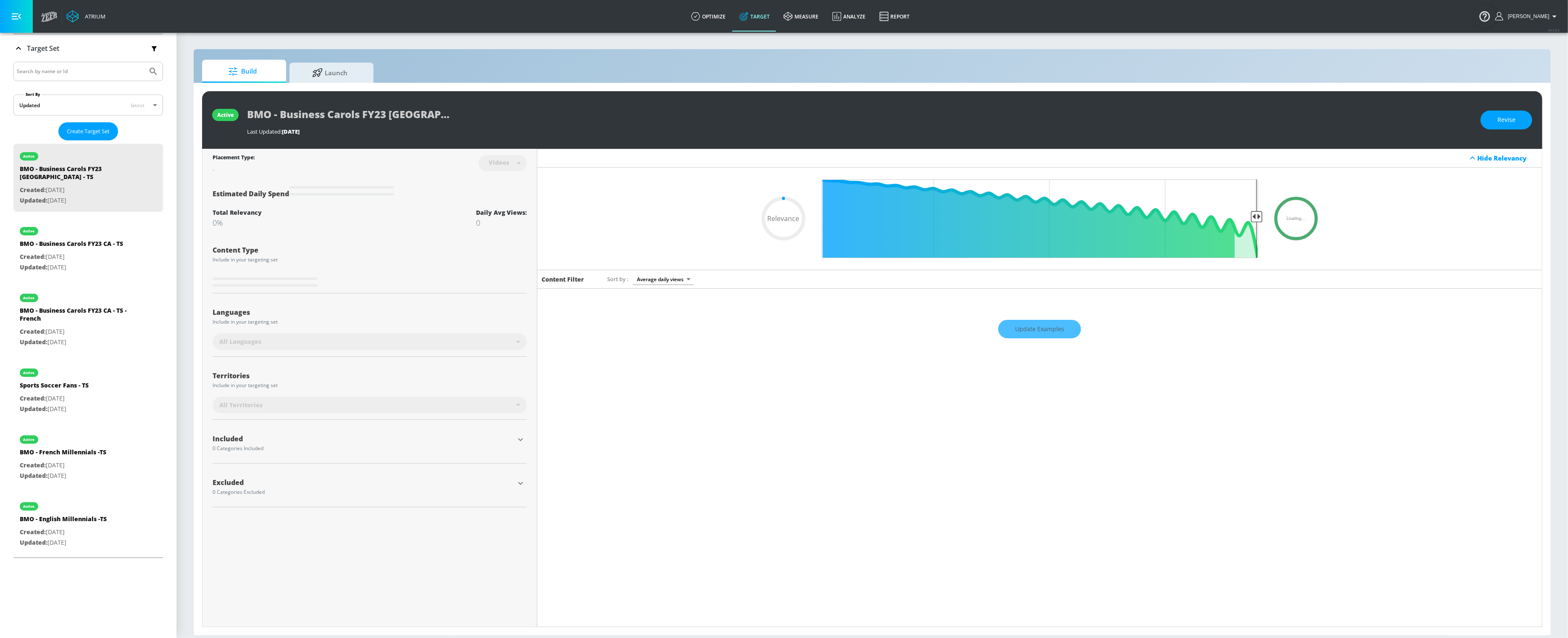
type input "0.05"
click at [347, 73] on span "Launch" at bounding box center [329, 71] width 64 height 20
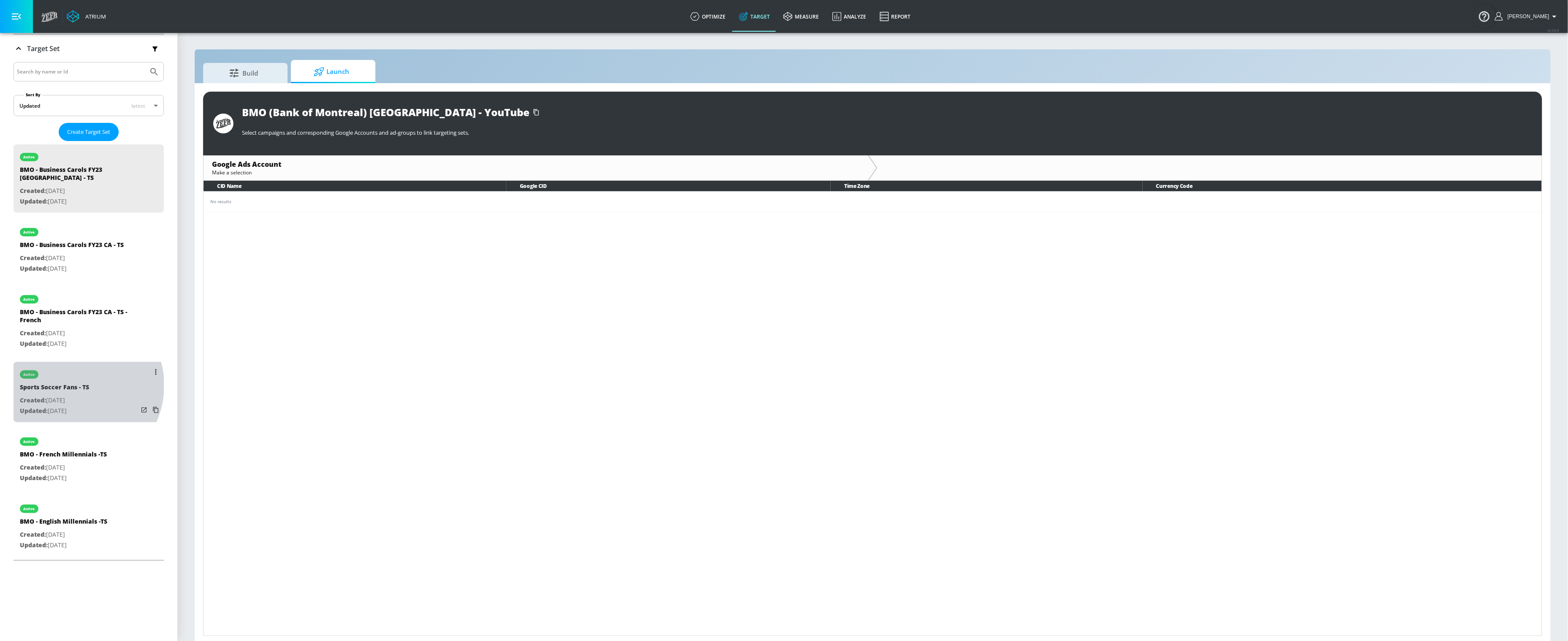
click at [74, 383] on div "Sports Soccer Fans - TS" at bounding box center [54, 389] width 69 height 12
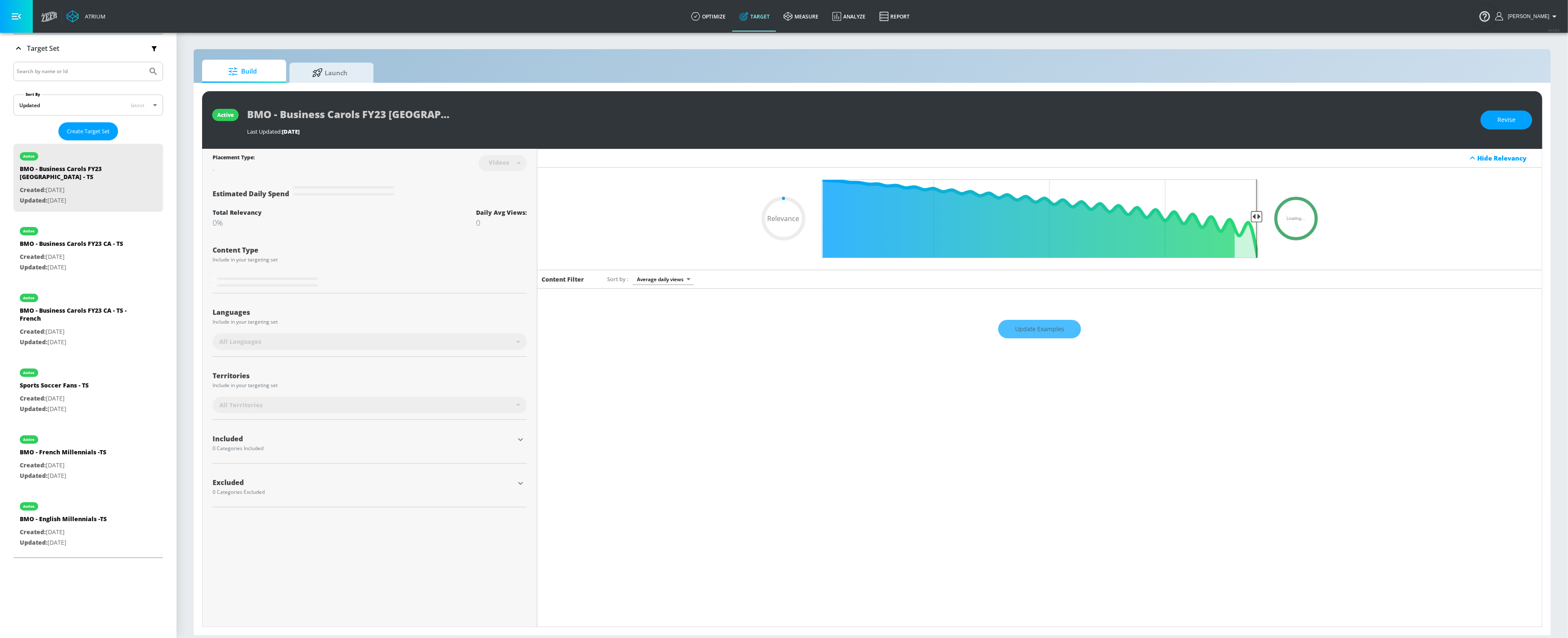
type input "0.05"
click at [347, 78] on span "Launch" at bounding box center [329, 71] width 64 height 20
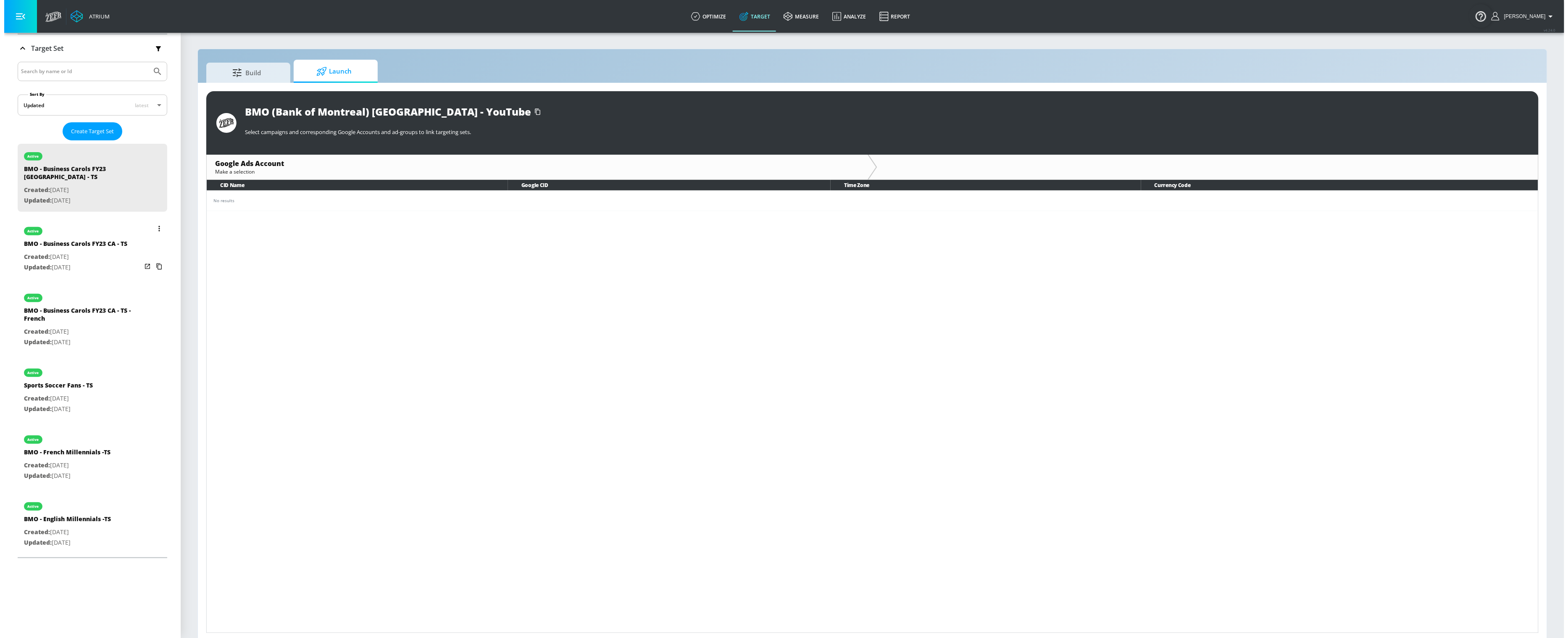
scroll to position [105, 0]
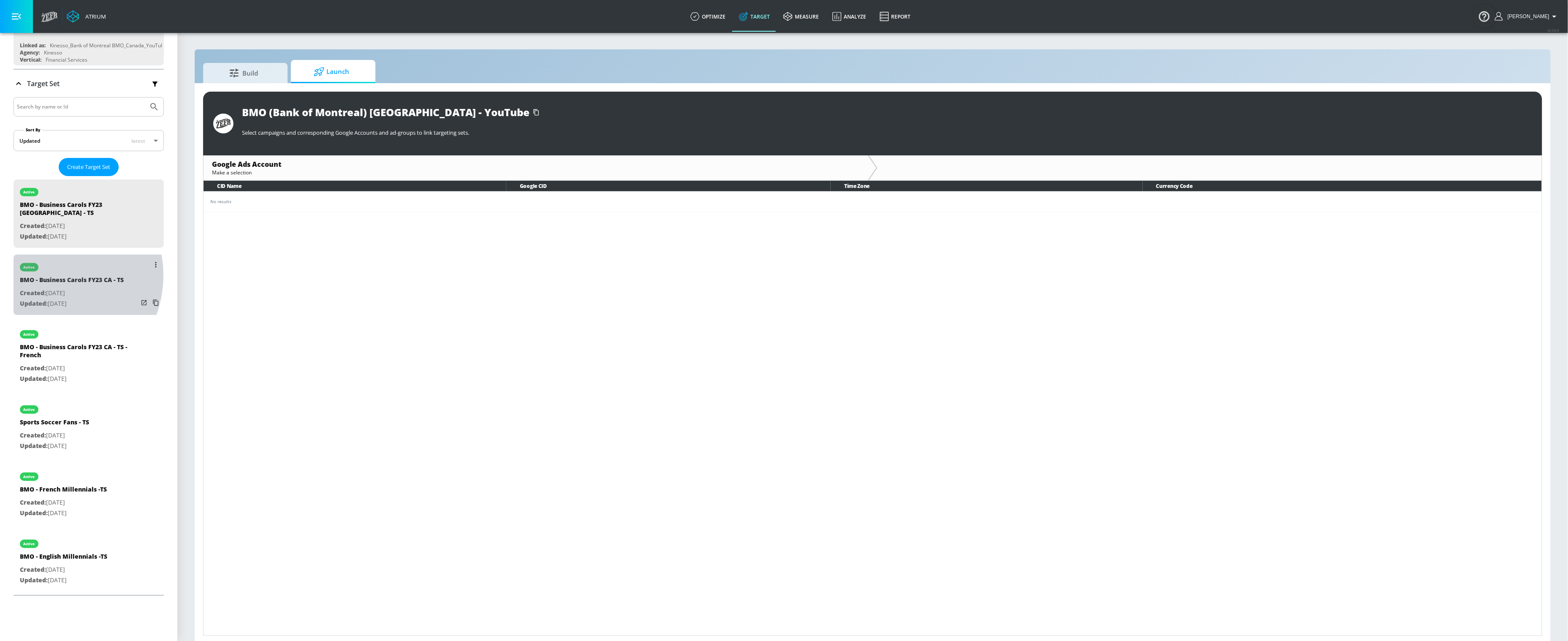
click at [47, 275] on div "BMO - Business Carols FY23 CA - TS" at bounding box center [72, 281] width 104 height 12
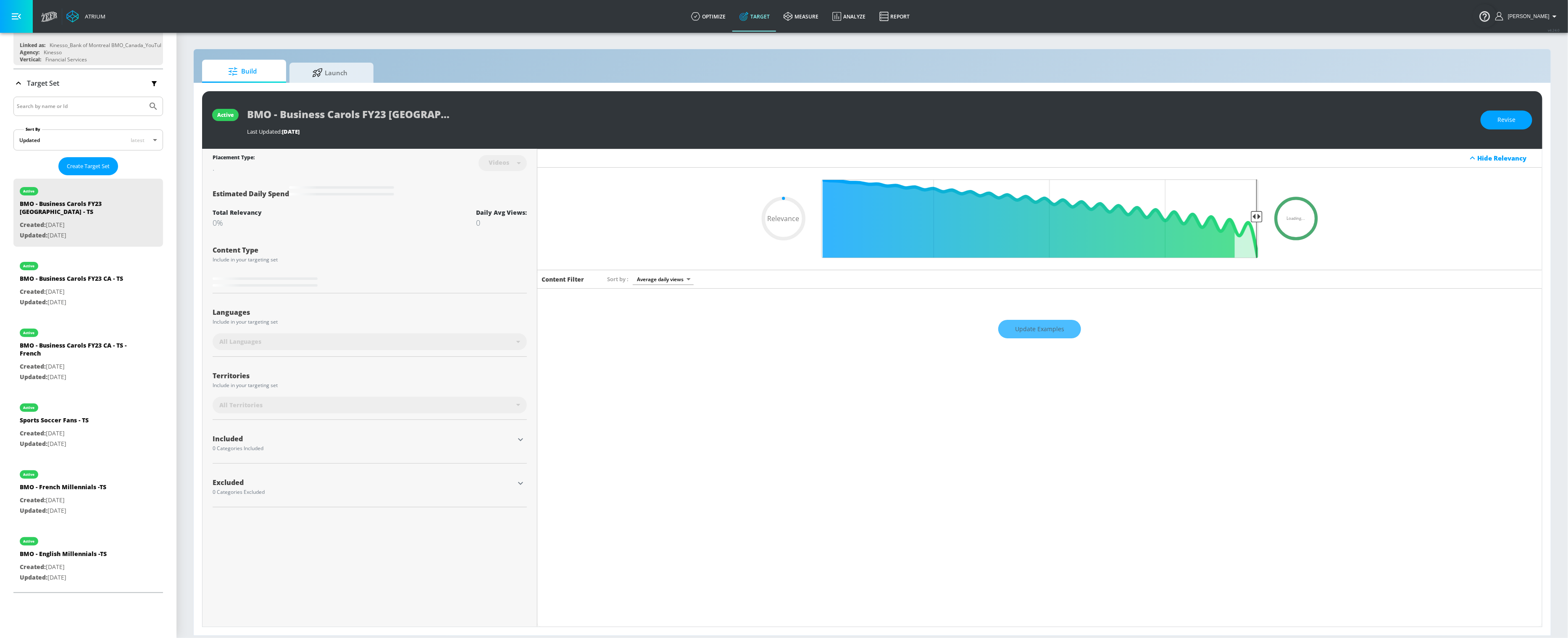
type input "0.05"
click at [342, 74] on span "Launch" at bounding box center [329, 71] width 64 height 20
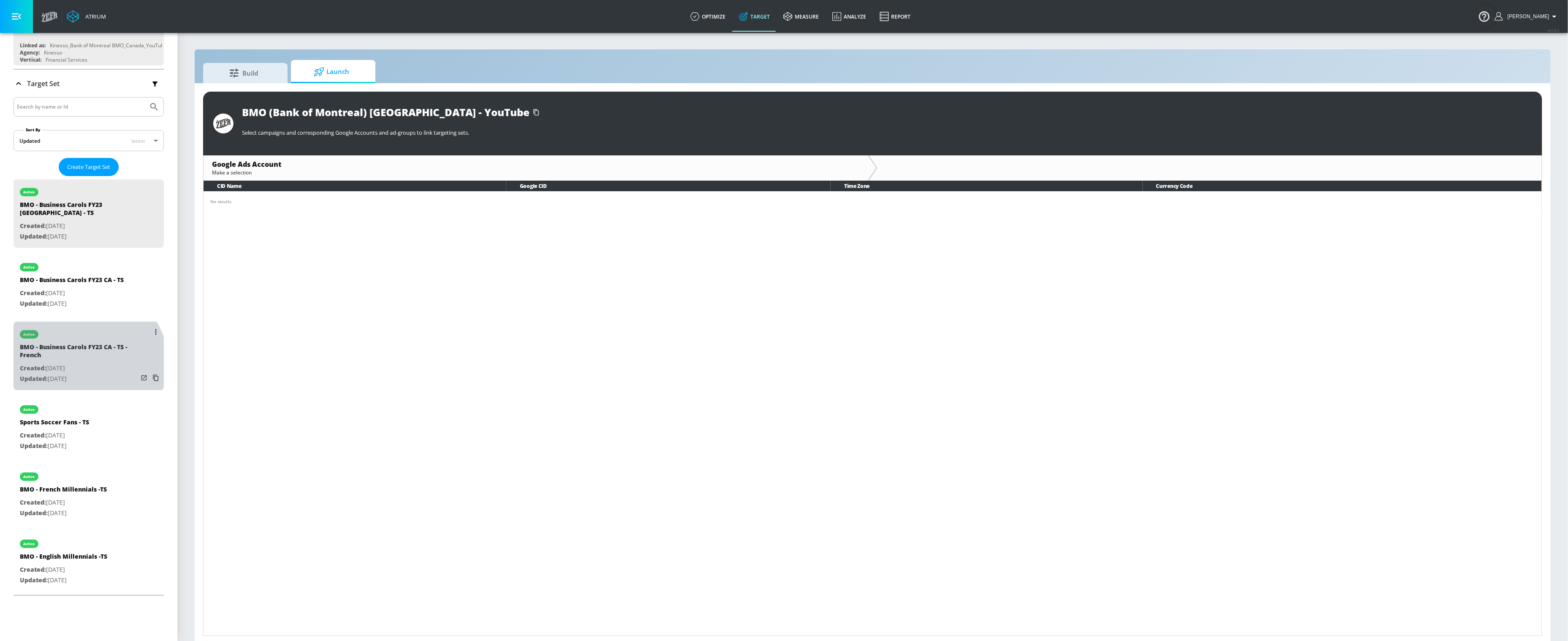
click at [62, 374] on p "Updated: [DATE]" at bounding box center [79, 379] width 119 height 11
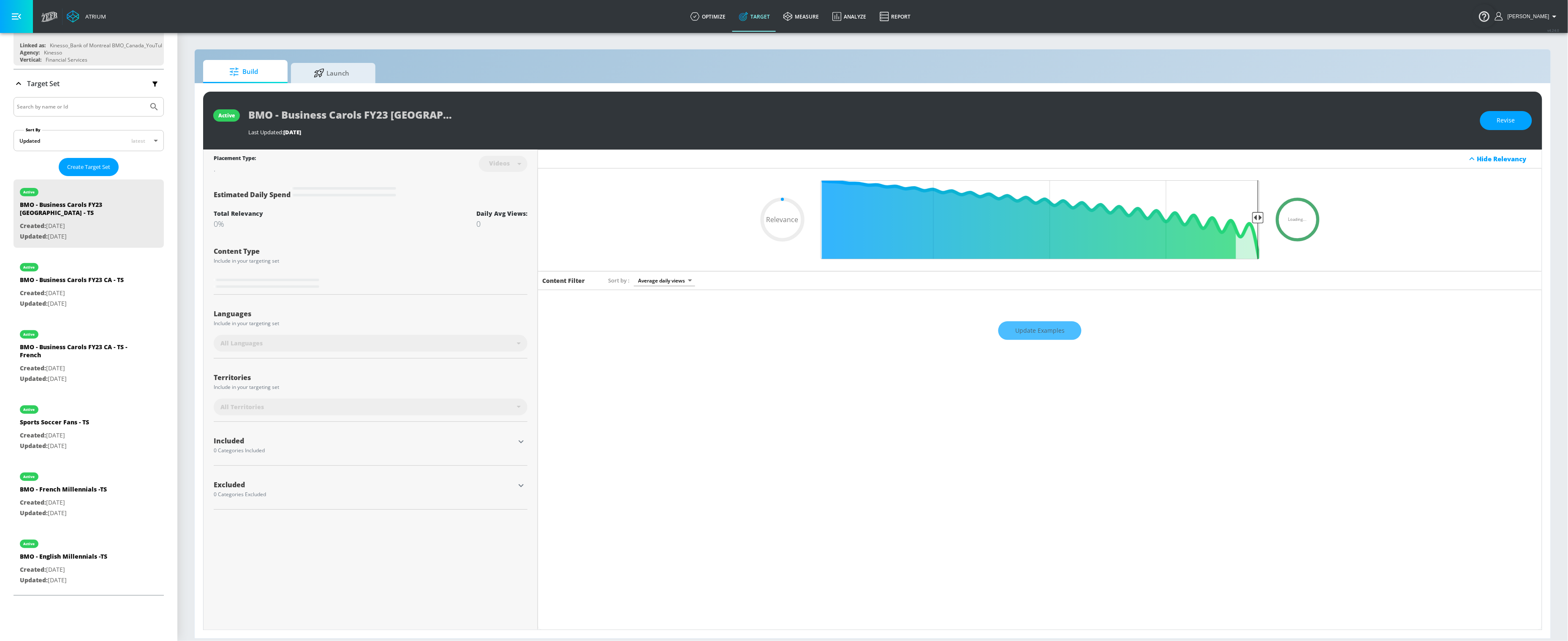
type input "0.05"
click at [71, 407] on div "active" at bounding box center [54, 407] width 69 height 21
type input "Sports Soccer Fans - TS"
type input "0.05"
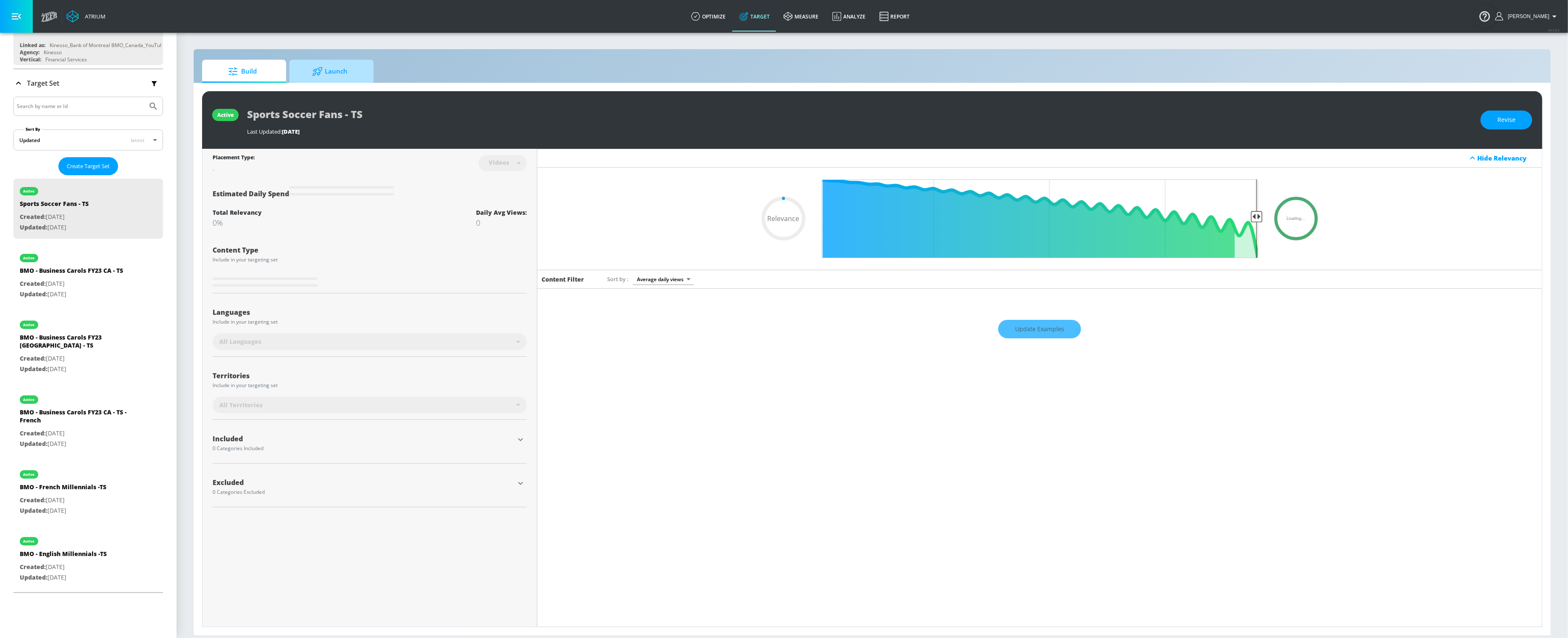
click at [340, 75] on span "Launch" at bounding box center [329, 71] width 64 height 20
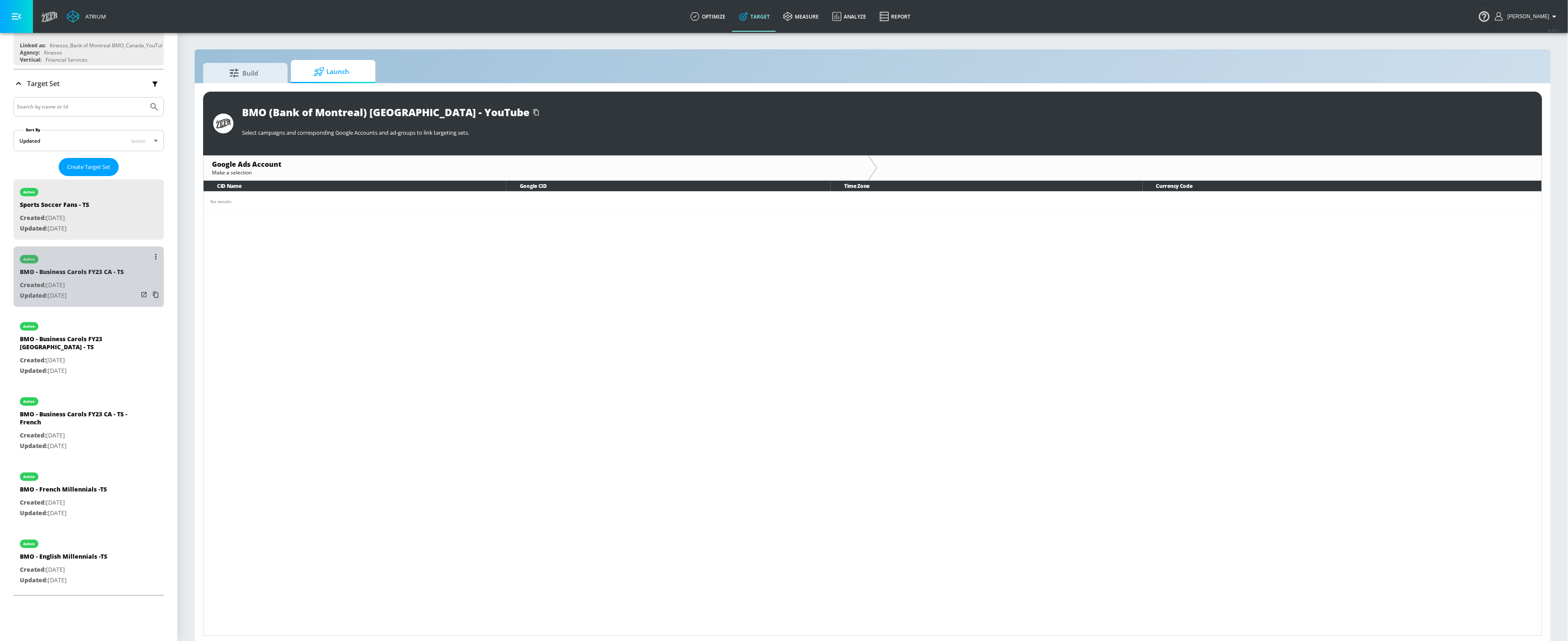
click at [103, 282] on p "Created: [DATE]" at bounding box center [72, 285] width 104 height 11
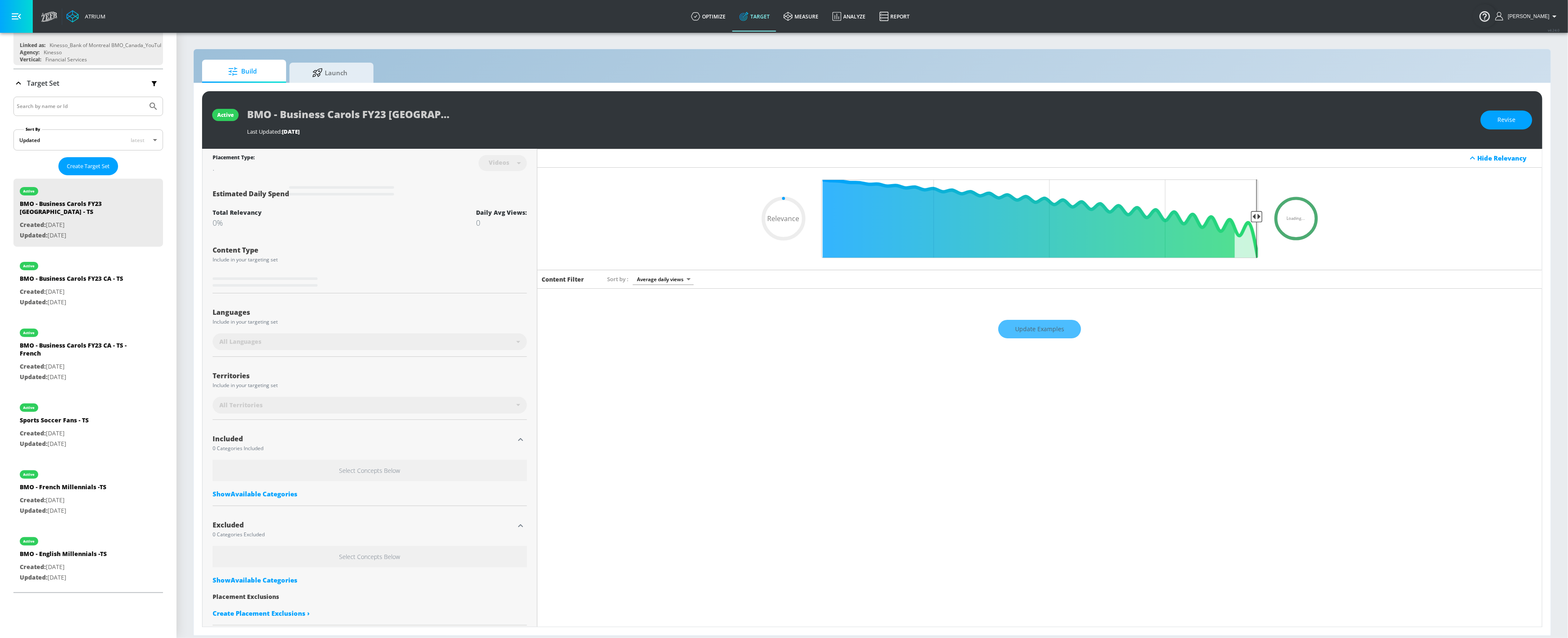
type input "0.05"
click at [61, 442] on div "active Sports Soccer Fans - TS Created: [DATE] Updated: [DATE]" at bounding box center [54, 424] width 69 height 58
type input "Sports Soccer Fans - TS"
type input "0.05"
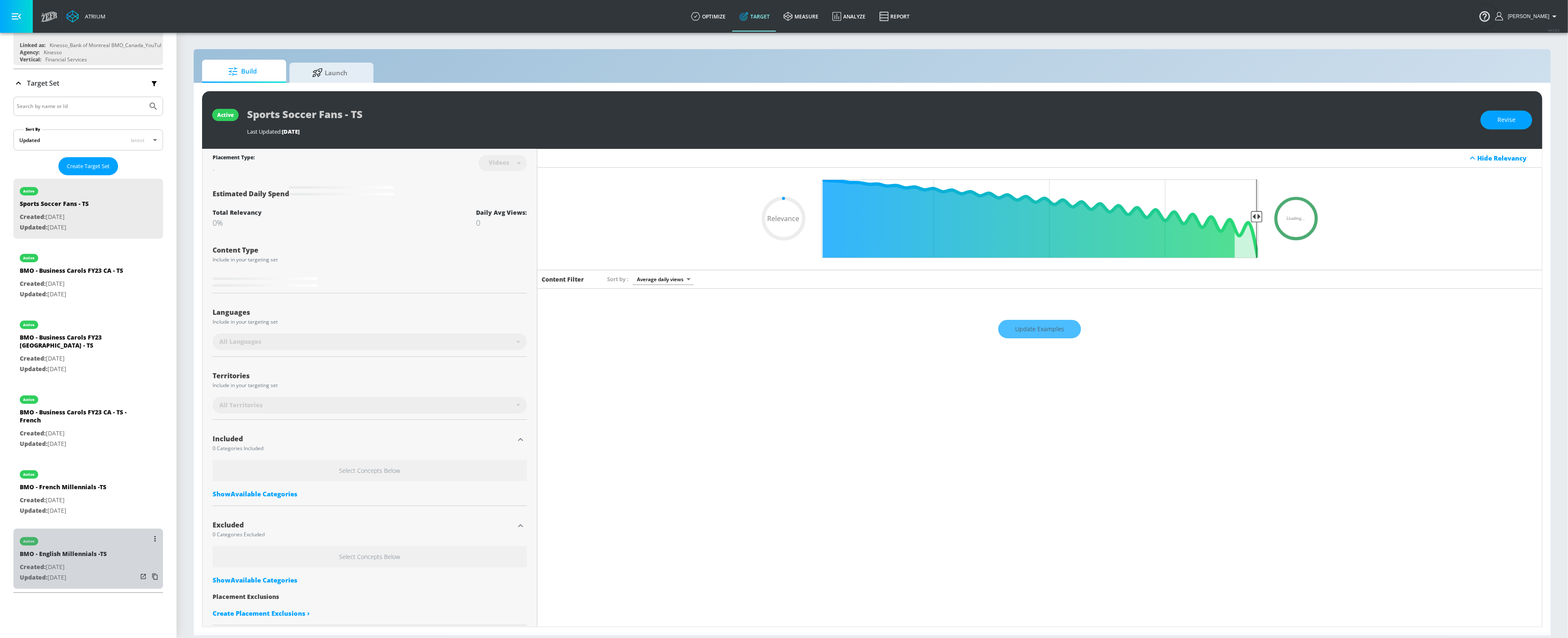
click at [90, 573] on p "Updated: [DATE]" at bounding box center [63, 578] width 87 height 11
type input "BMO - English Millennials -TS"
type input "0.05"
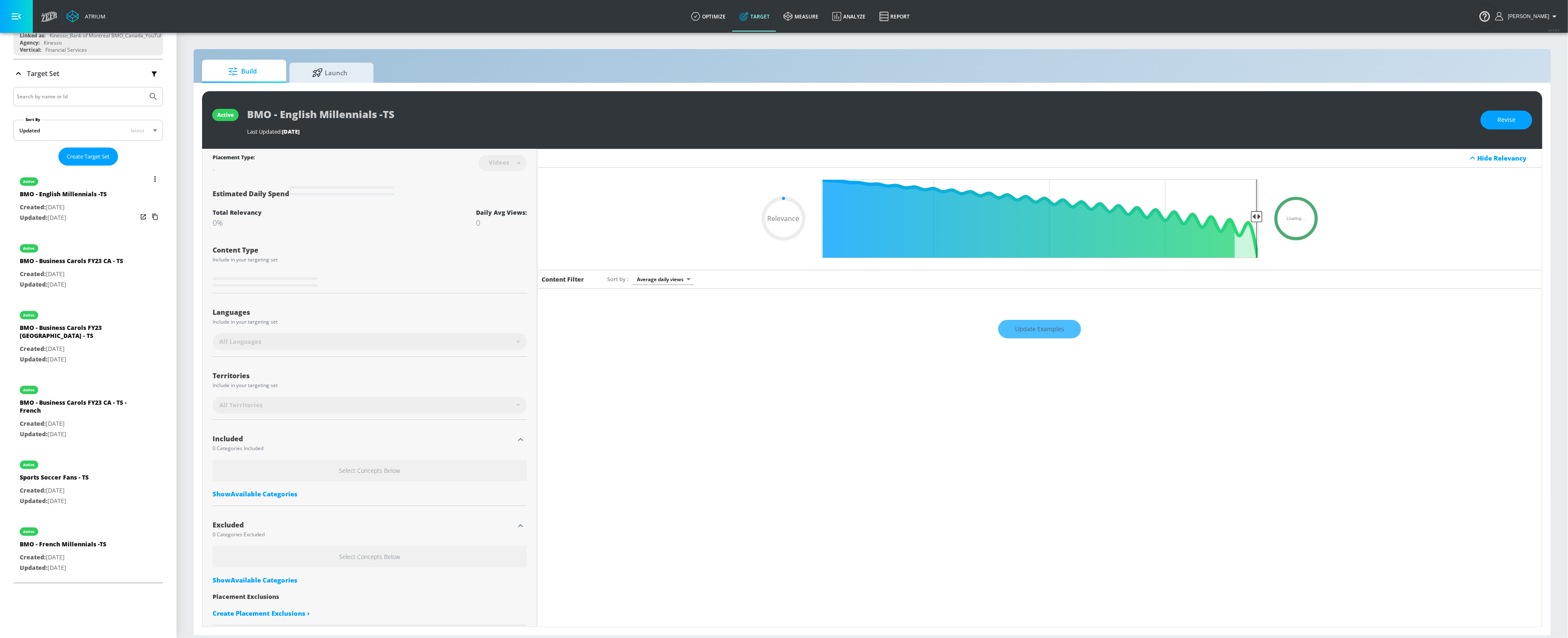
scroll to position [117, 0]
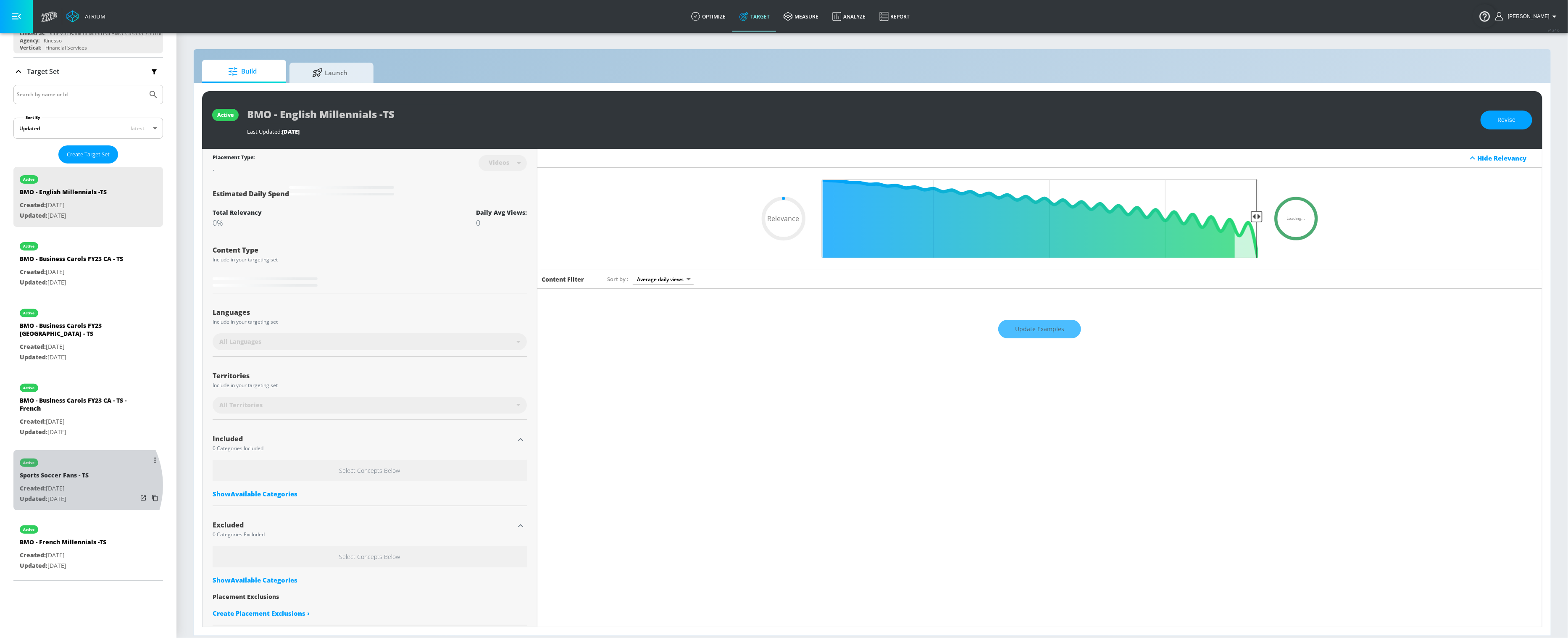
click at [76, 483] on p "Created: [DATE]" at bounding box center [54, 488] width 69 height 11
type input "Sports Soccer Fans - TS"
type input "0.05"
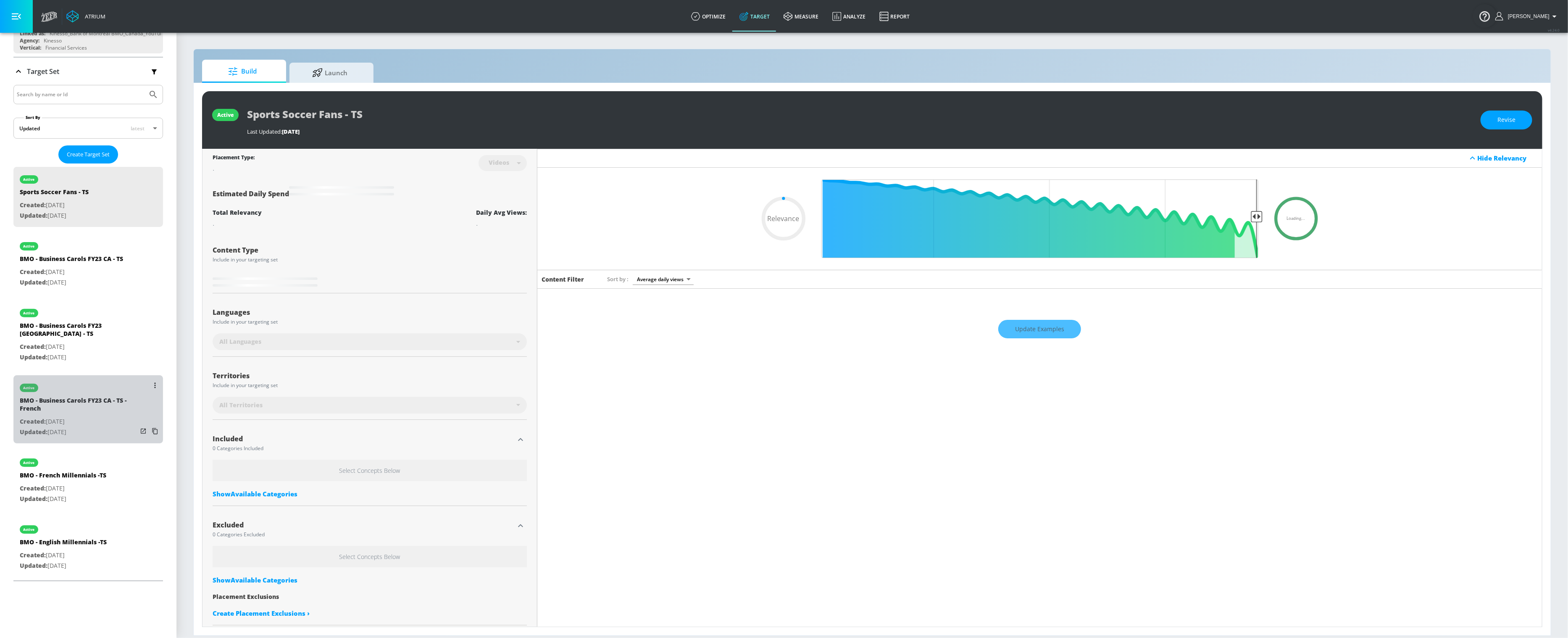
click at [94, 427] on p "Updated: [DATE]" at bounding box center [78, 432] width 118 height 11
type input "BMO - Business Carols FY23 CA - TS - French"
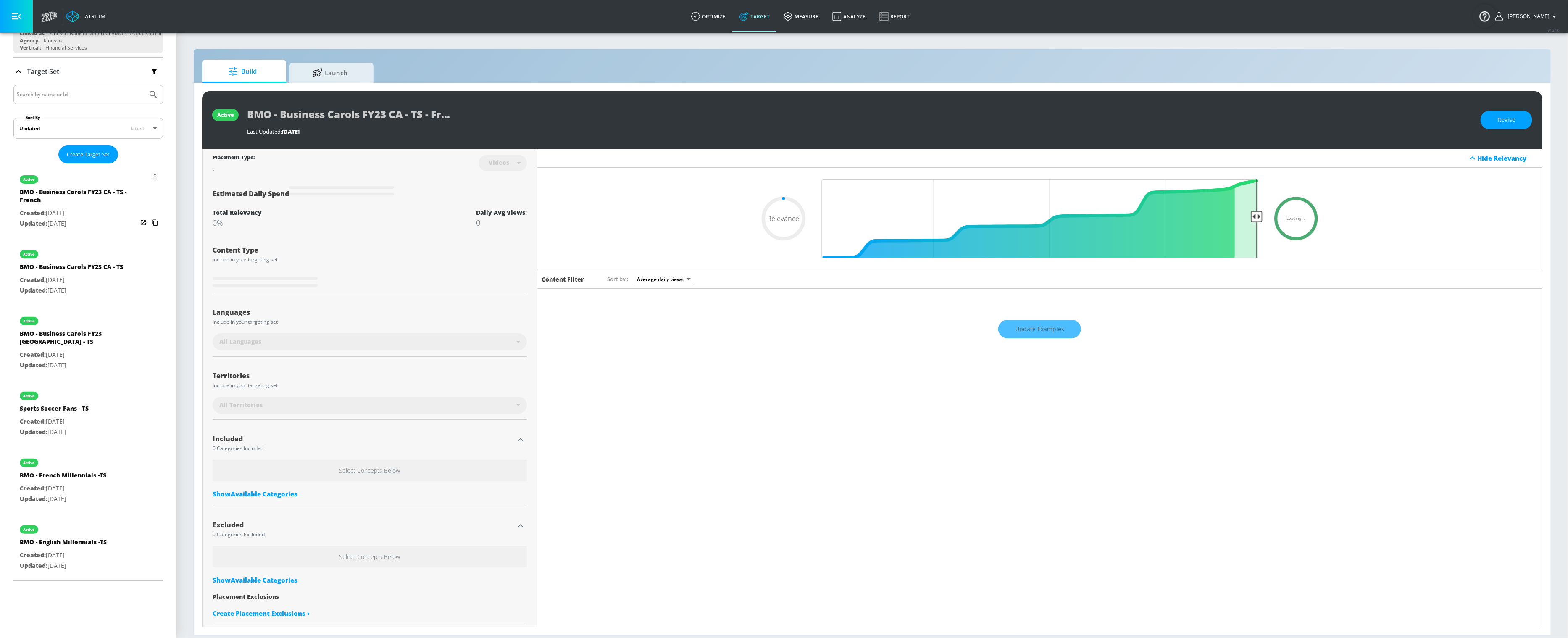
type input "0.31"
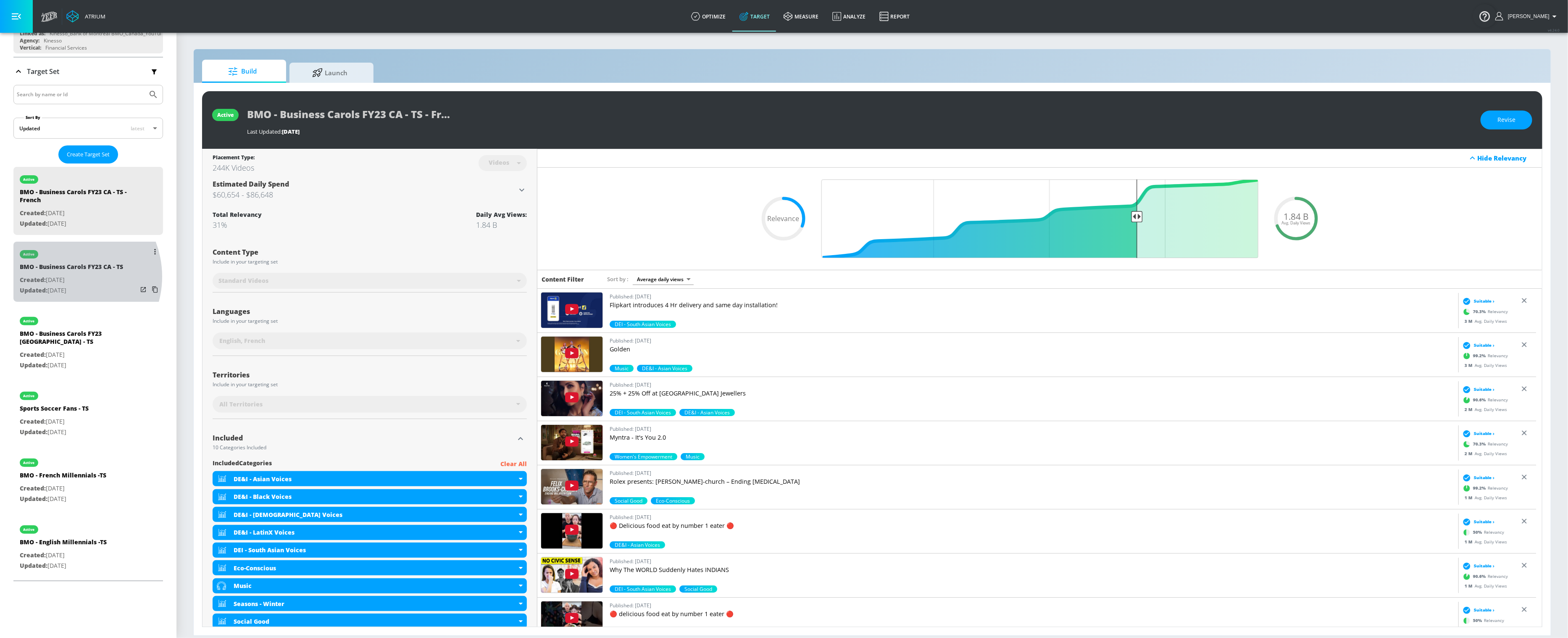
click at [65, 275] on p "Created: [DATE]" at bounding box center [71, 280] width 104 height 11
type input "BMO - Business Carols FY23 CA - TS"
type input "0.05"
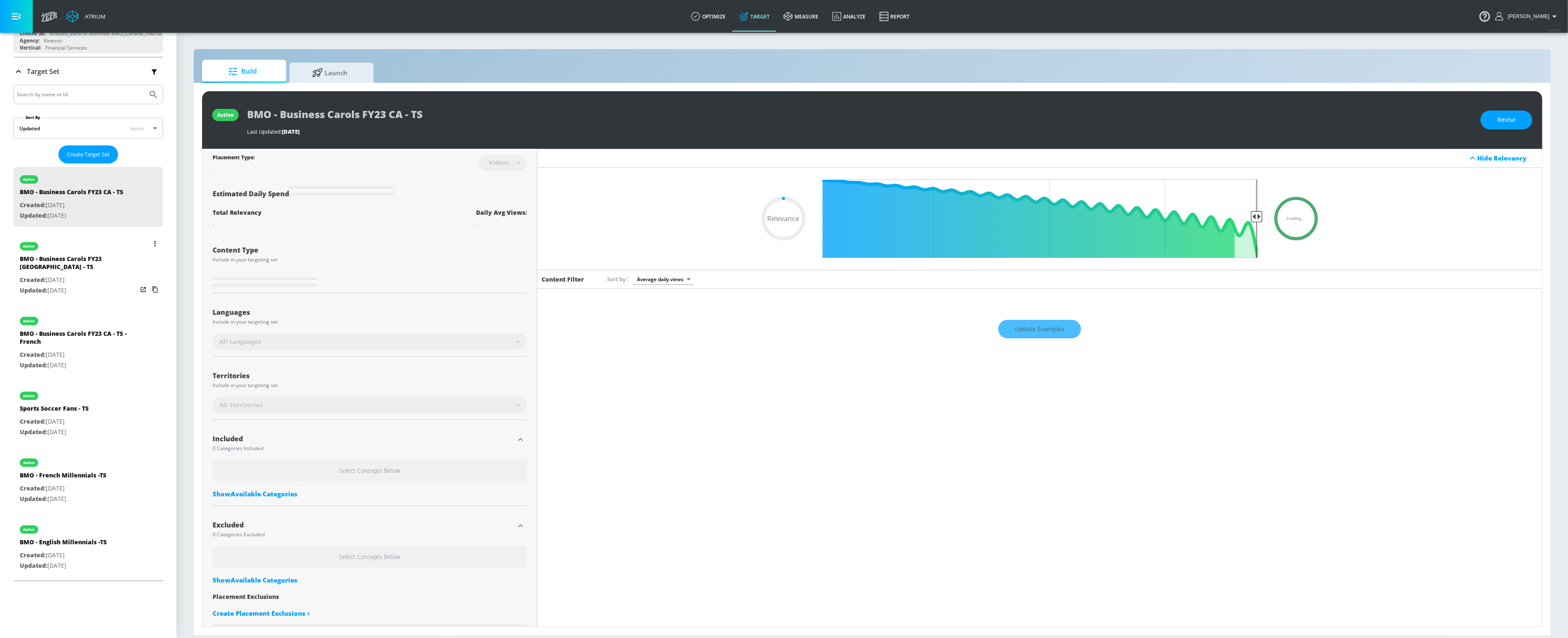
scroll to position [140, 0]
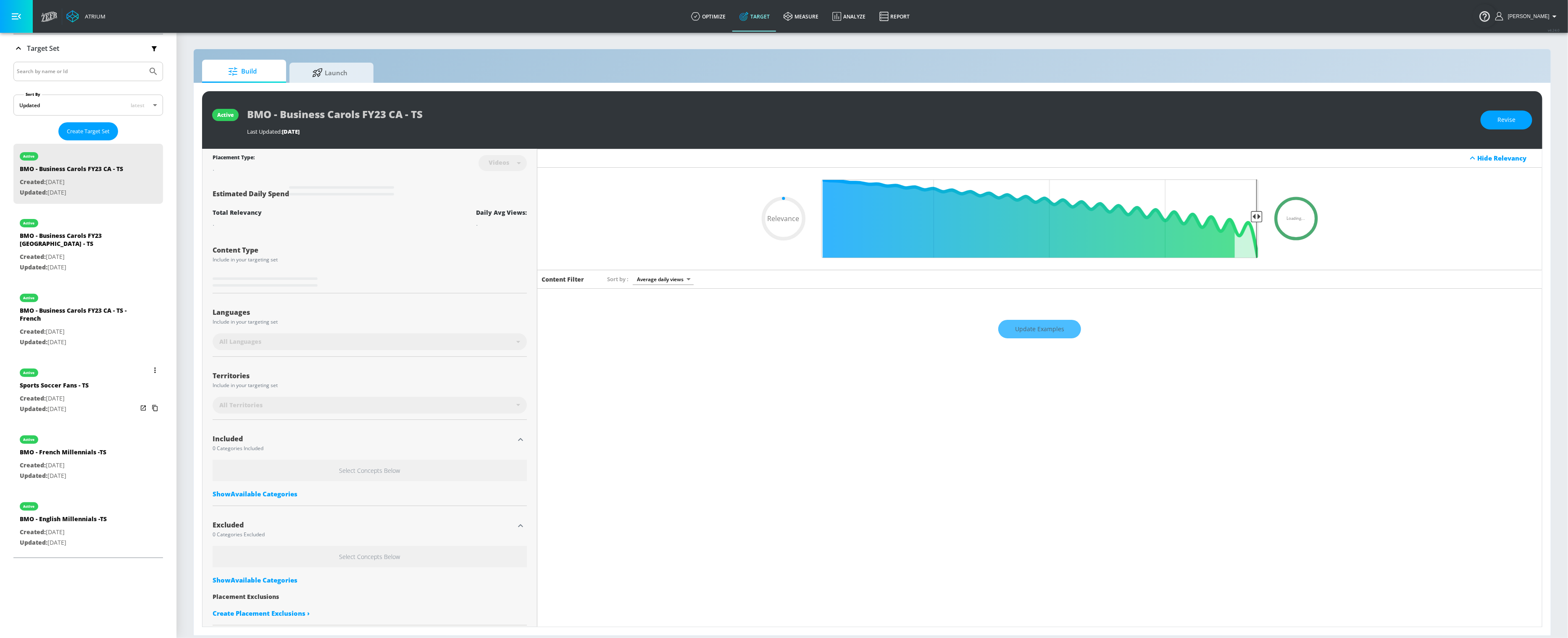
click at [51, 393] on p "Created: [DATE]" at bounding box center [54, 398] width 69 height 11
type input "Sports Soccer Fans - TS"
type input "0.05"
click at [91, 515] on div "BMO - English Millennials -TS" at bounding box center [63, 521] width 87 height 12
type input "BMO - English Millennials -TS"
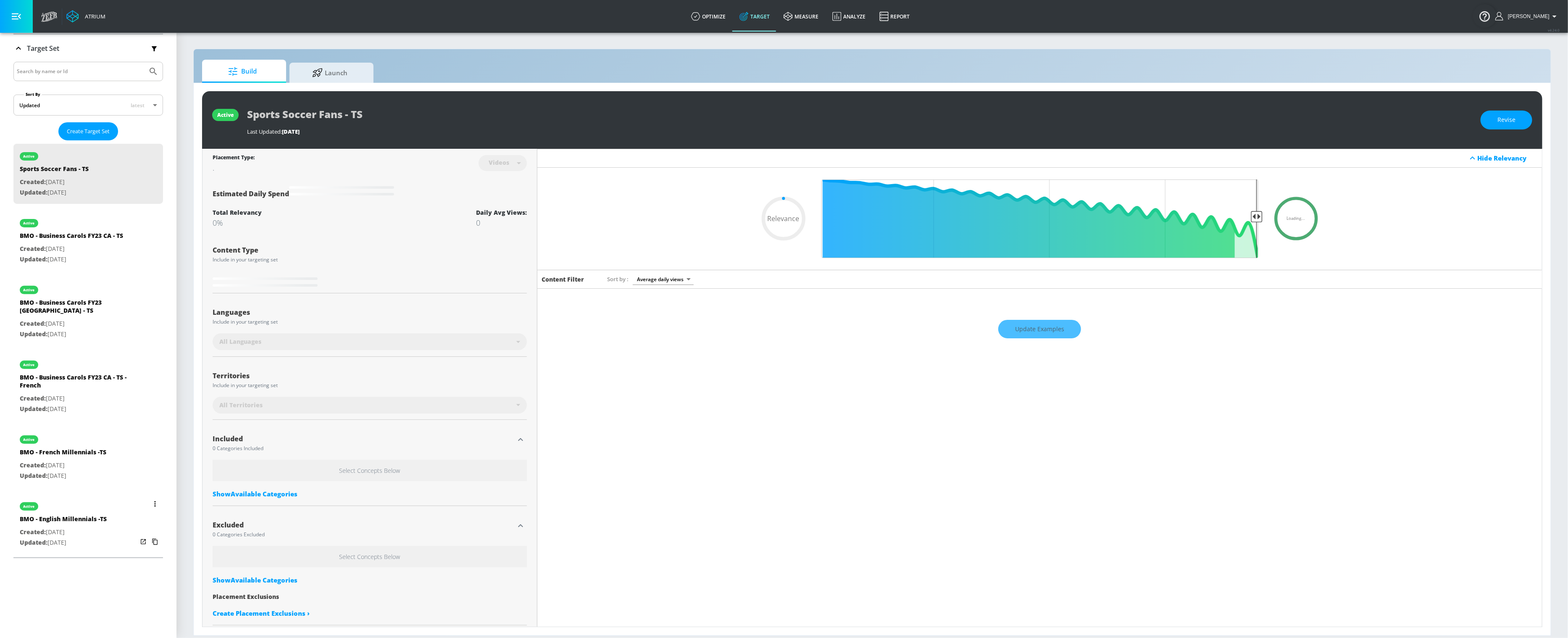
type input "0.05"
click at [333, 62] on div "Build Launch" at bounding box center [872, 71] width 1340 height 23
click at [333, 79] on span "Launch" at bounding box center [329, 71] width 64 height 20
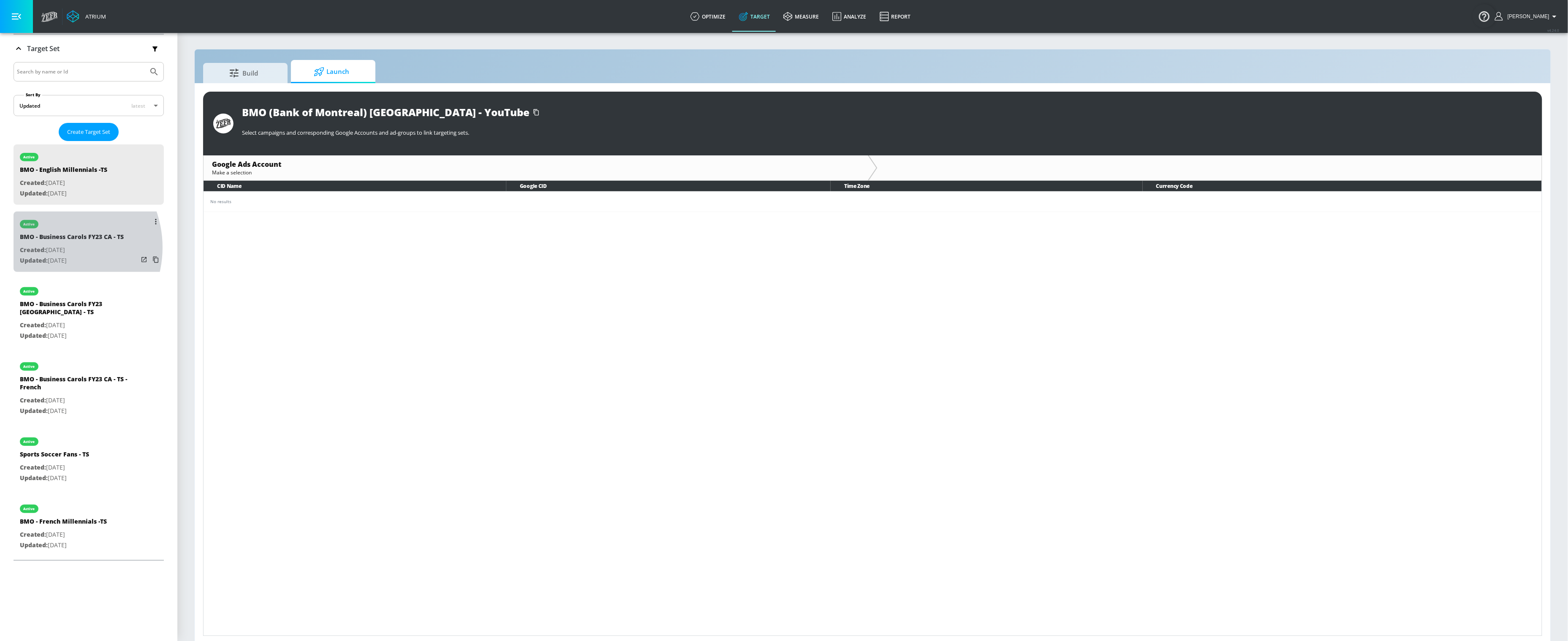
click at [53, 246] on p "Created: [DATE]" at bounding box center [72, 250] width 104 height 11
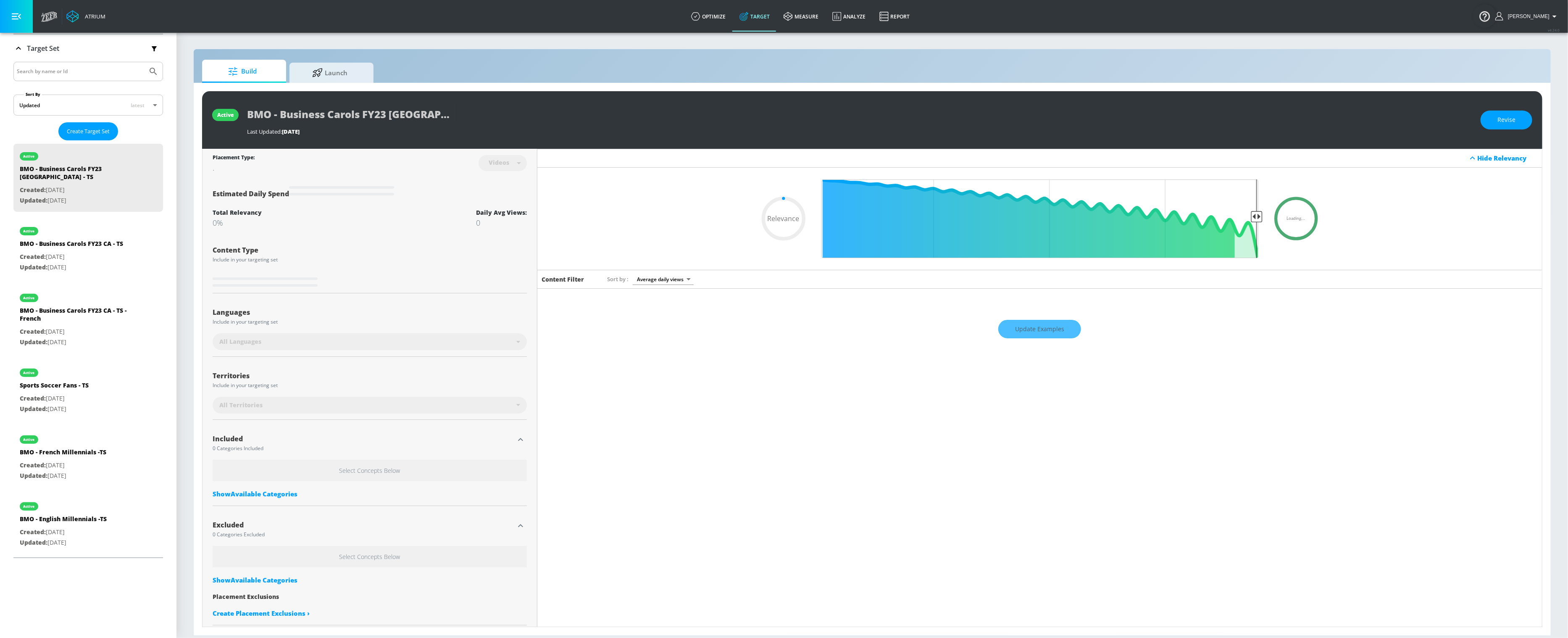
scroll to position [6, 0]
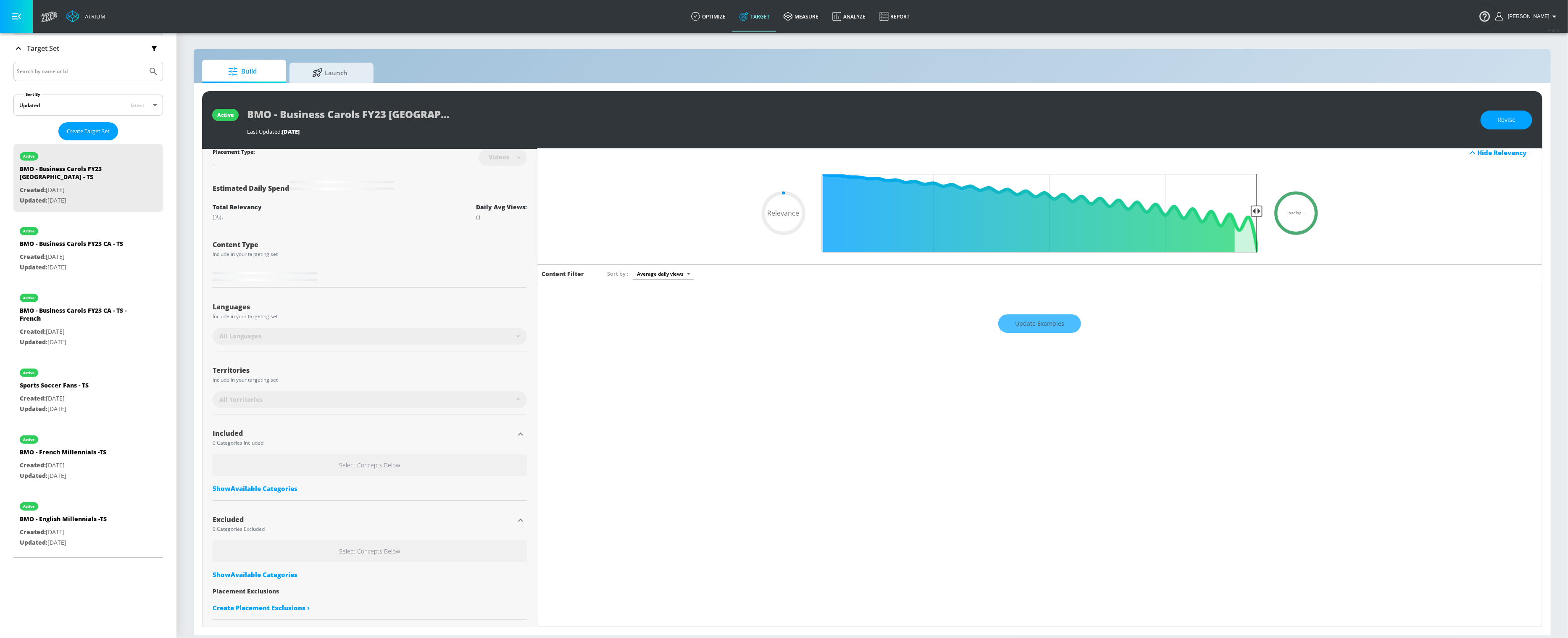
type input "0.31"
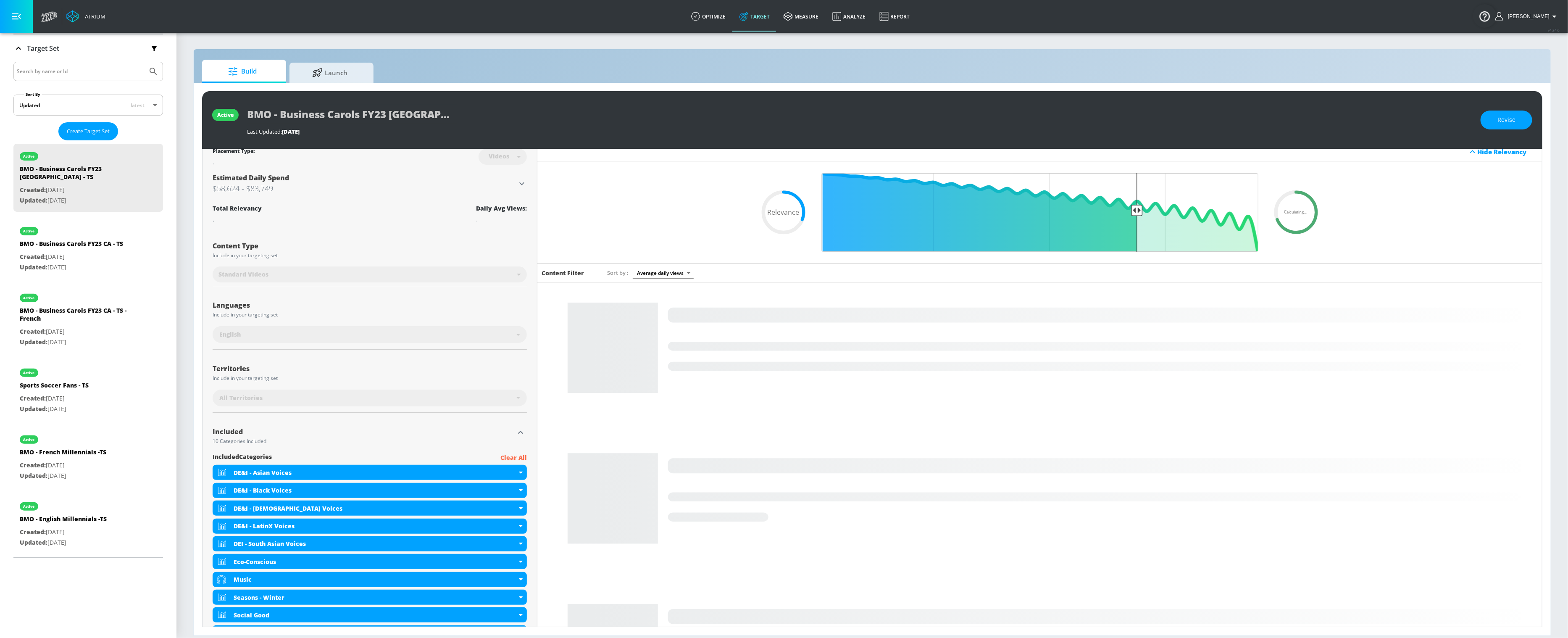
click at [342, 86] on div "active BMO - Business Carols FY23 [GEOGRAPHIC_DATA] - TS Last Updated: [DATE] R…" at bounding box center [872, 359] width 1357 height 552
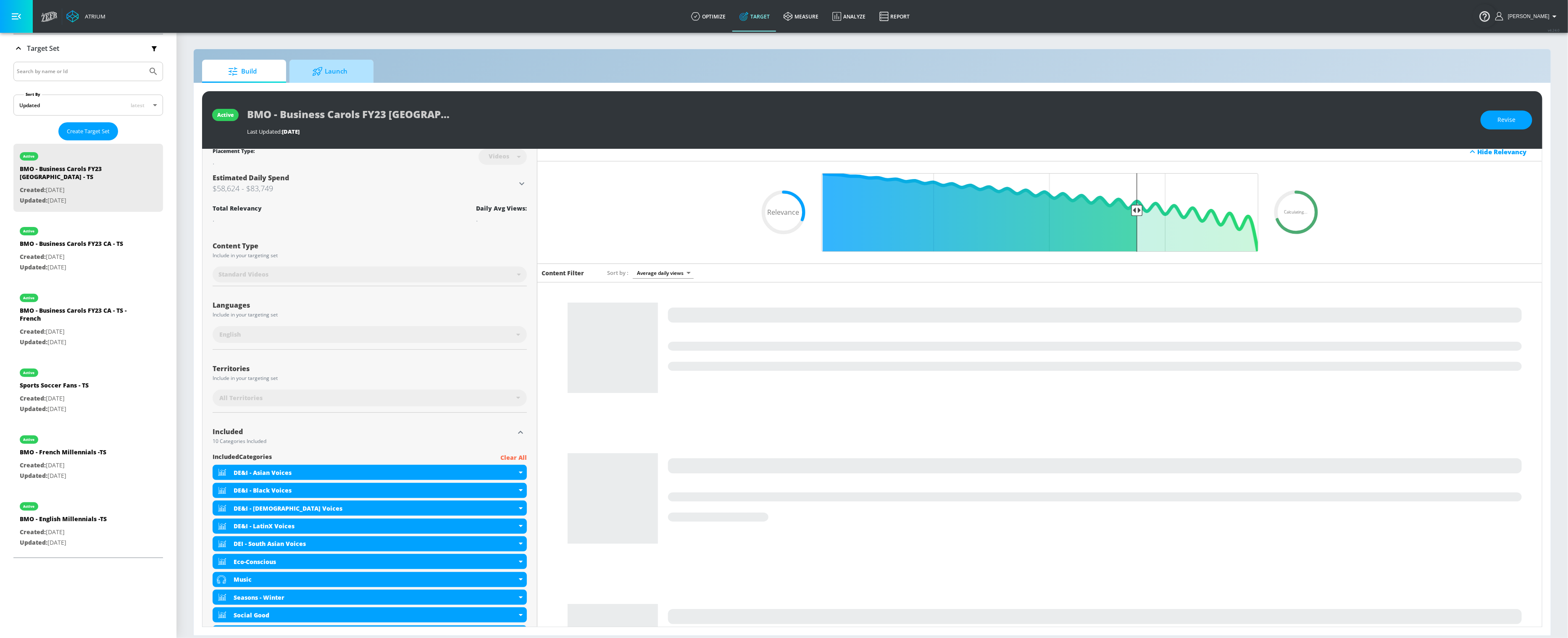
click at [341, 77] on span "Launch" at bounding box center [329, 71] width 64 height 20
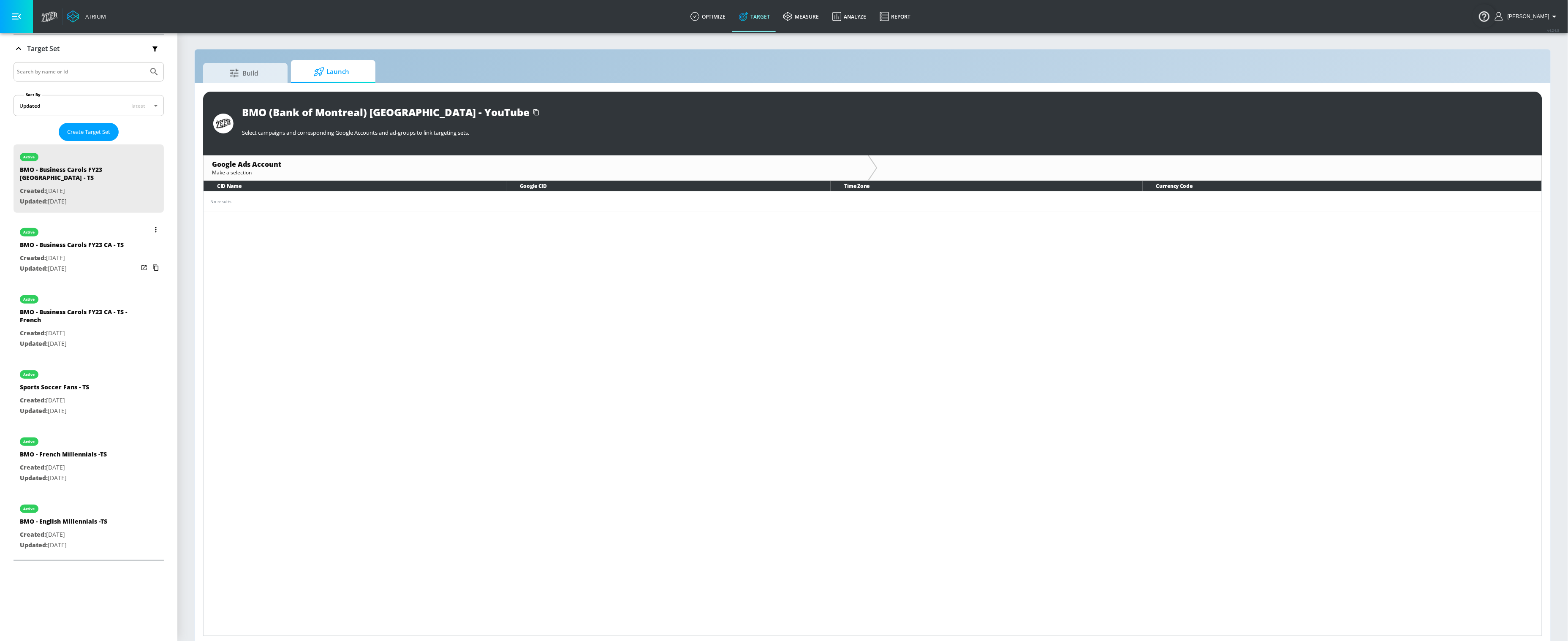
click at [96, 230] on div "active" at bounding box center [72, 230] width 104 height 21
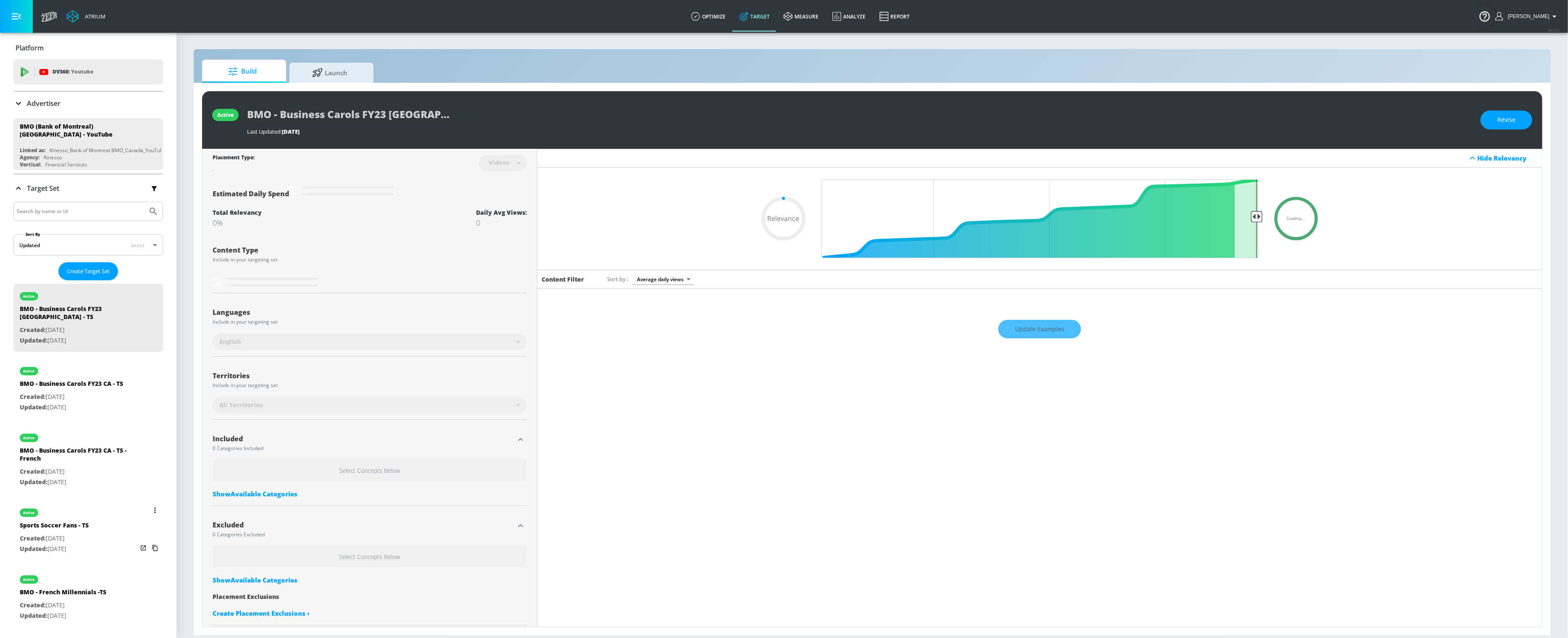
scroll to position [140, 0]
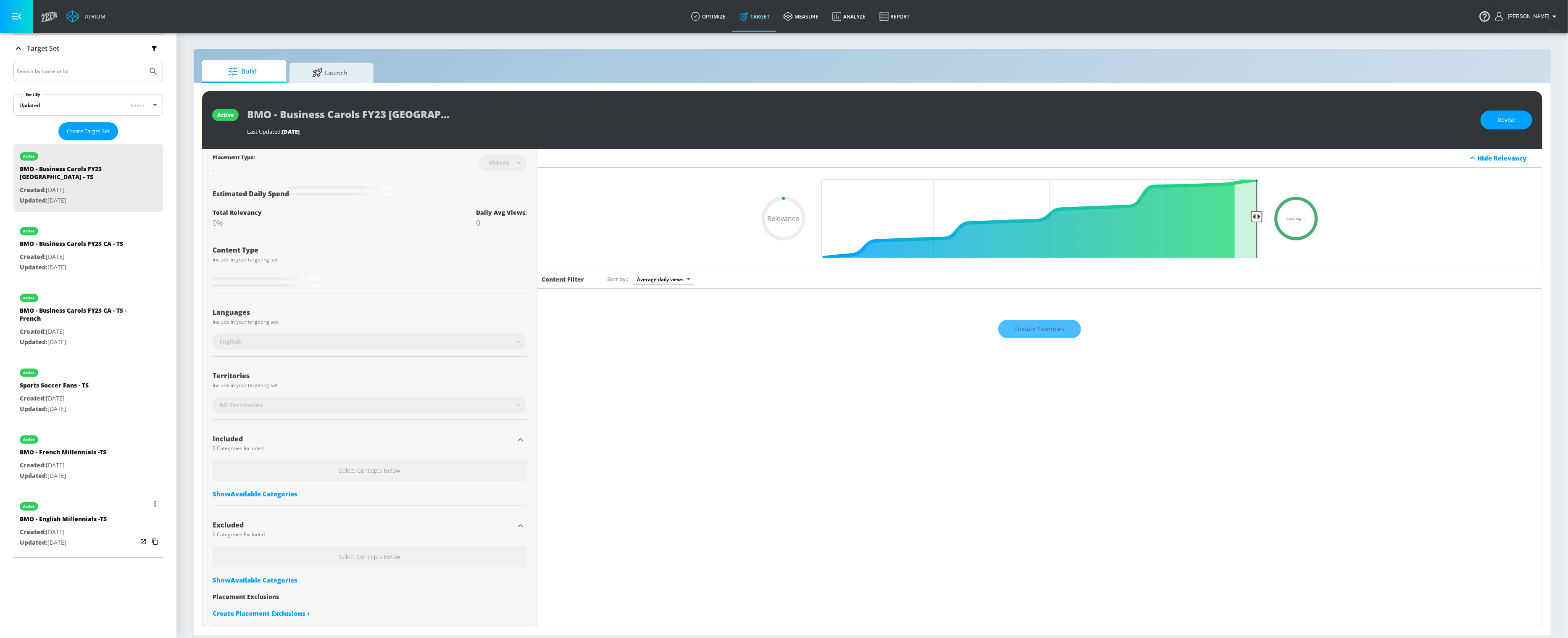
type input "0.31"
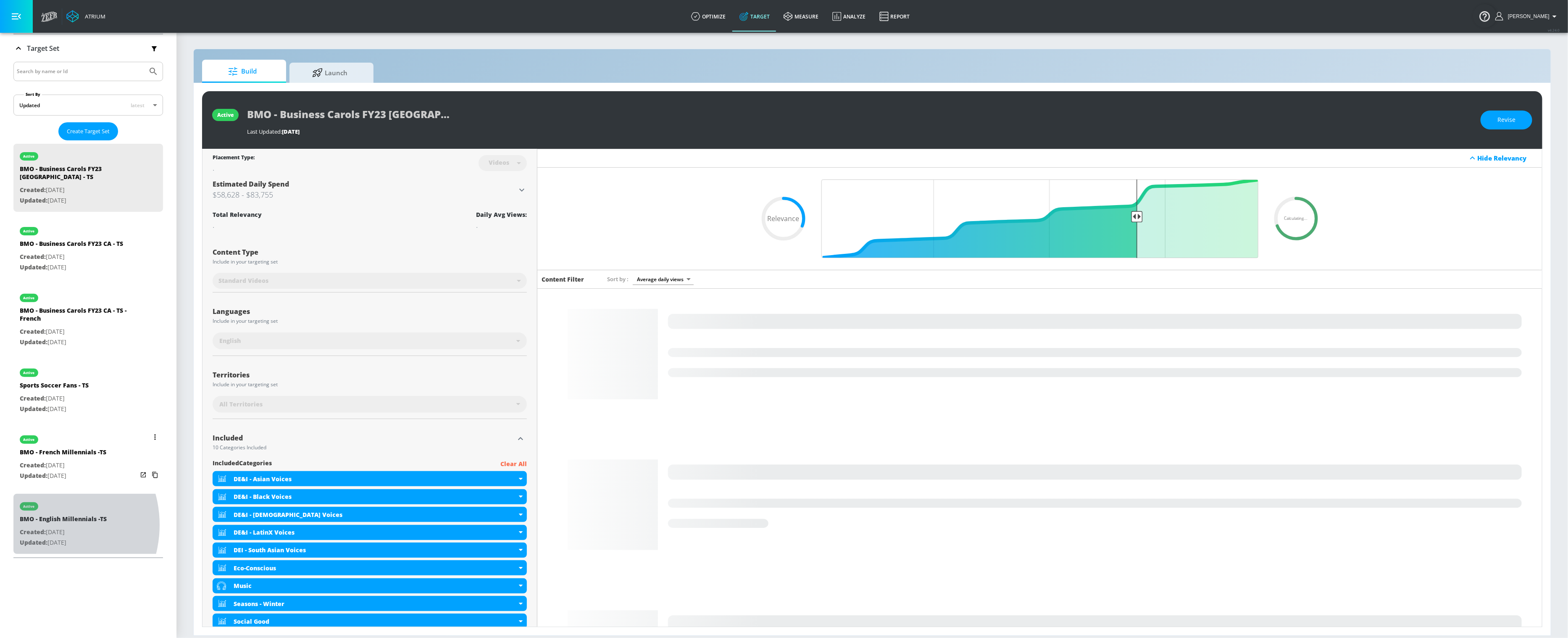
click at [41, 515] on div "BMO - English Millennials -TS" at bounding box center [63, 521] width 87 height 12
type input "BMO - English Millennials -TS"
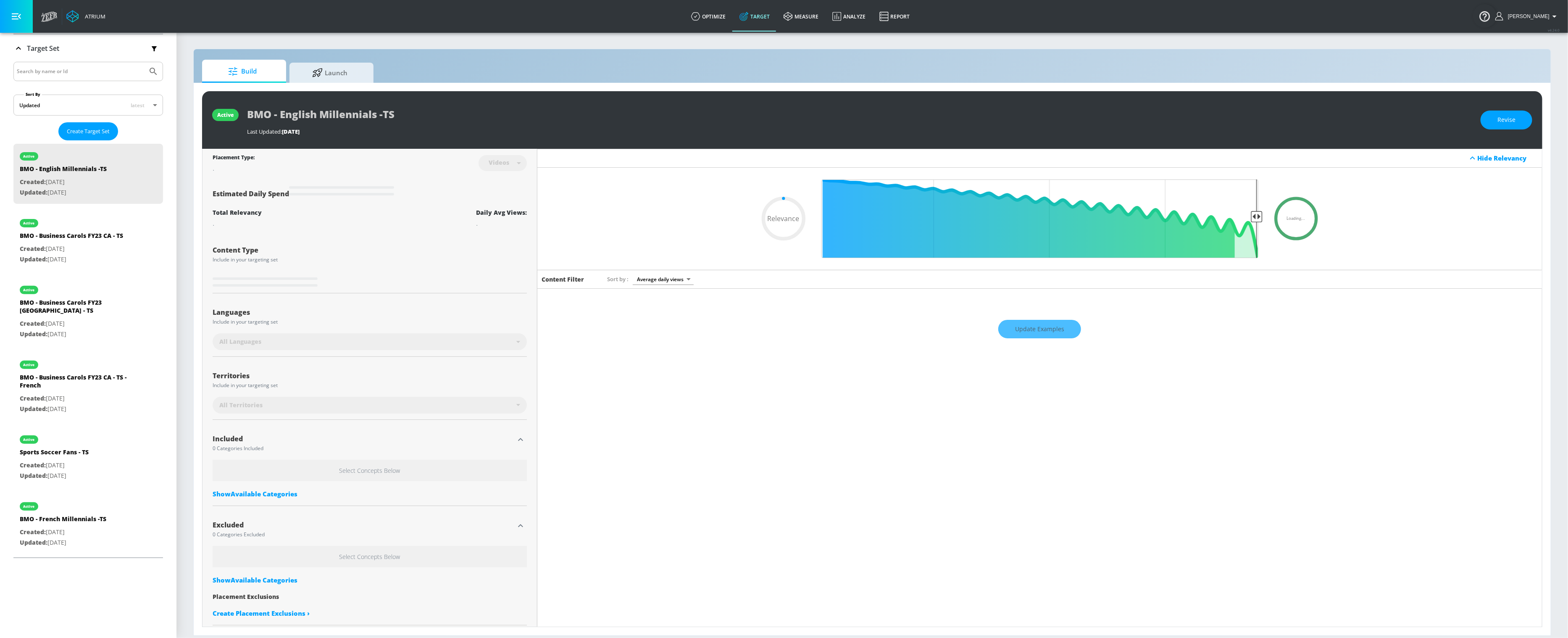
scroll to position [6, 0]
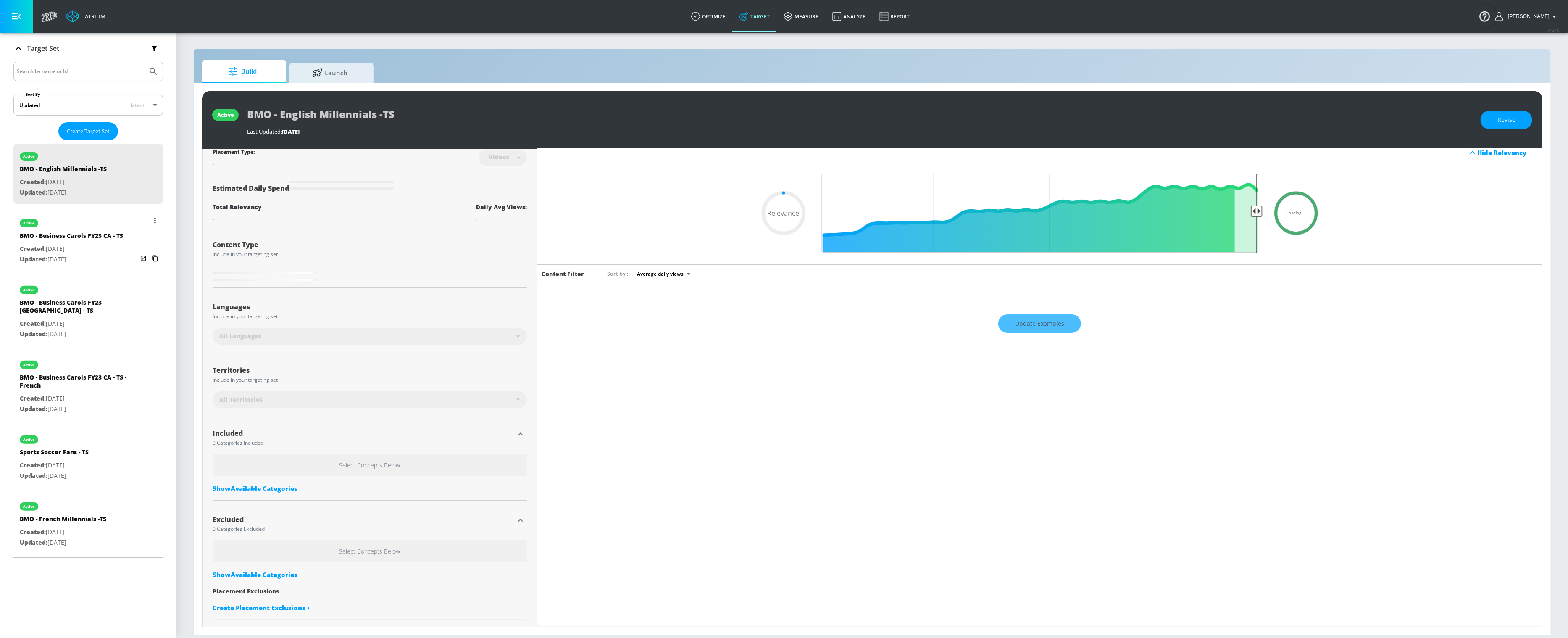
type input "0.53"
